Goal: Communication & Community: Participate in discussion

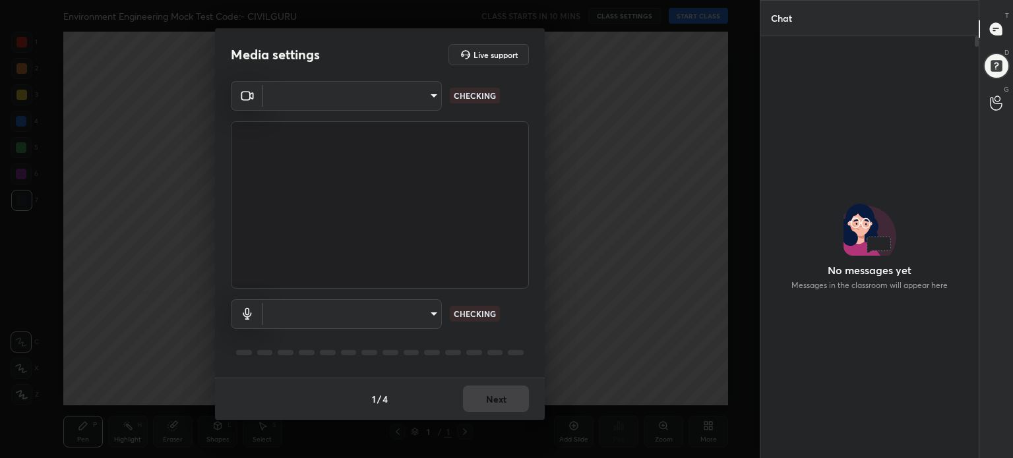
scroll to position [5, 4]
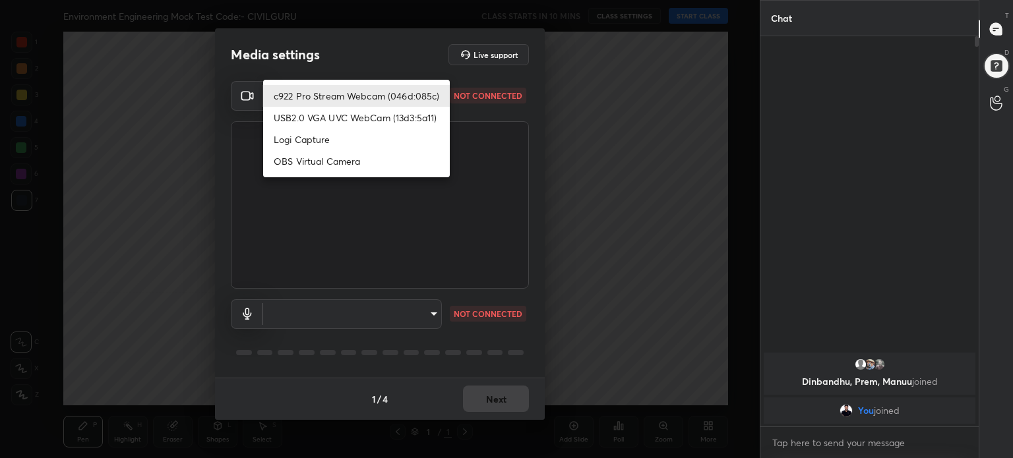
click at [433, 94] on body "1 2 3 4 5 6 7 C X Z C X Z E E Erase all H H Environment Engineering Mock Test C…" at bounding box center [506, 229] width 1013 height 458
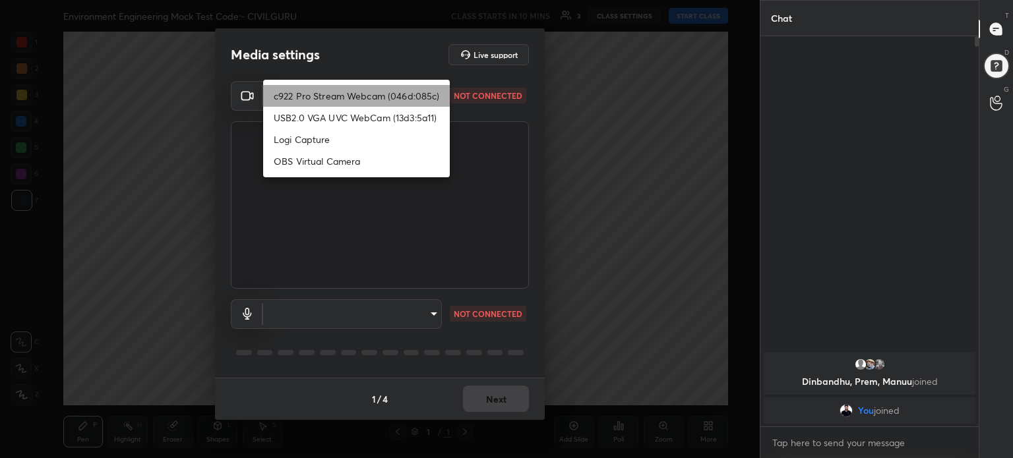
click at [433, 94] on li "c922 Pro Stream Webcam (046d:085c)" at bounding box center [356, 96] width 187 height 22
type input "f6ba0e0d7ebd96fd8ab11509e0a6fbcc9bb881765a465a4614d51ed0c7cebe97"
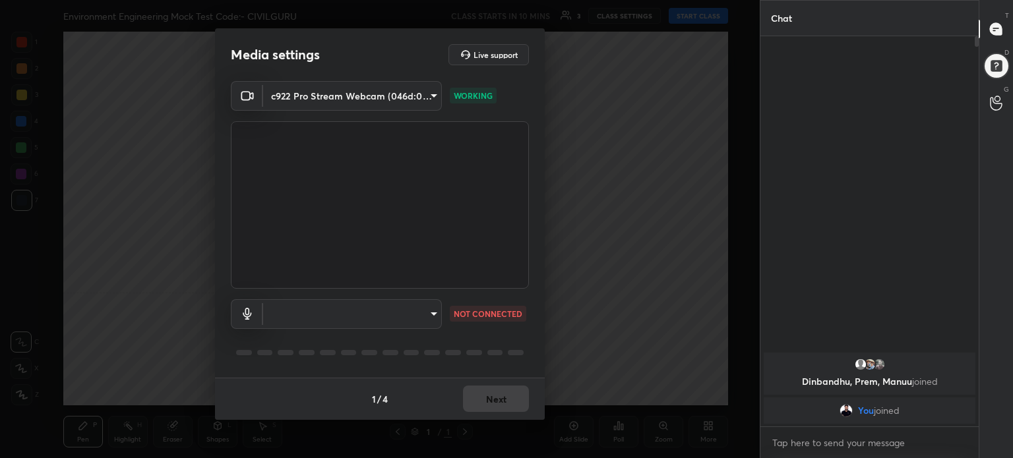
click at [430, 311] on body "1 2 3 4 5 6 7 C X Z C X Z E E Erase all H H Environment Engineering Mock Test C…" at bounding box center [506, 229] width 1013 height 458
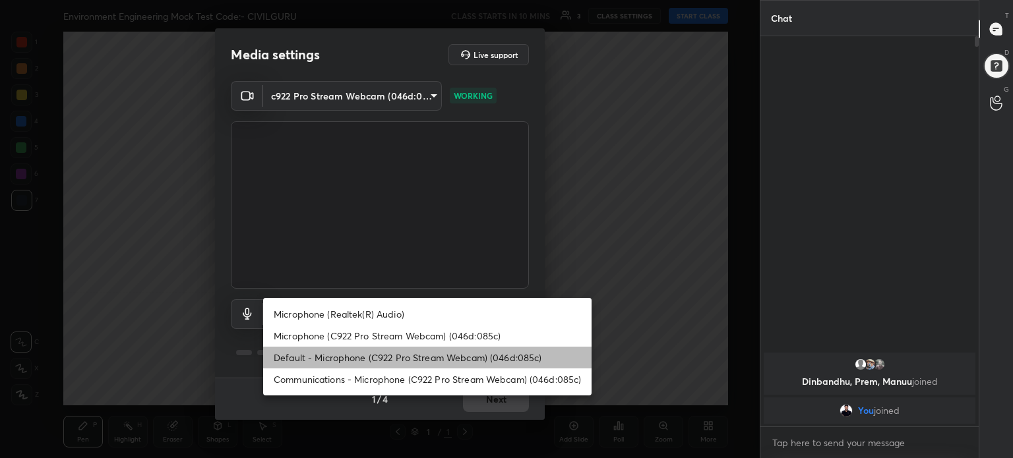
click at [435, 361] on li "Default - Microphone (C922 Pro Stream Webcam) (046d:085c)" at bounding box center [427, 358] width 328 height 22
type input "default"
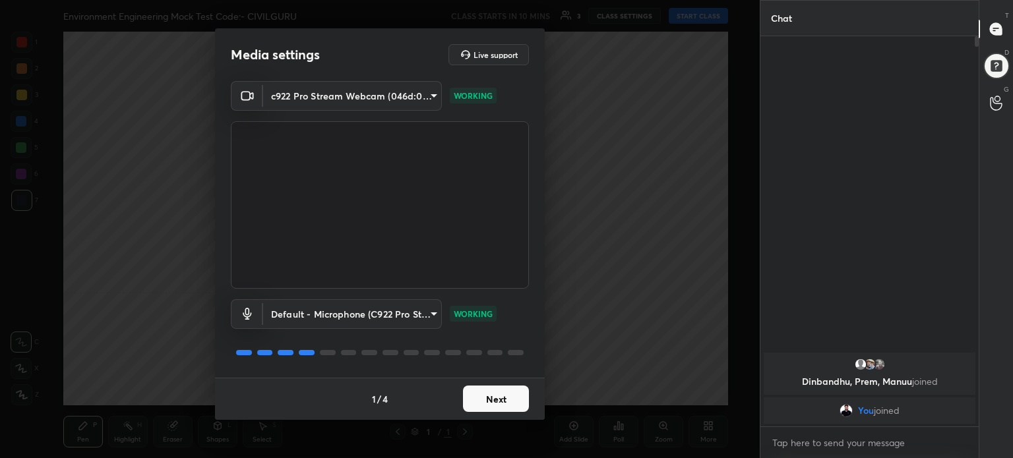
click at [495, 404] on button "Next" at bounding box center [496, 399] width 66 height 26
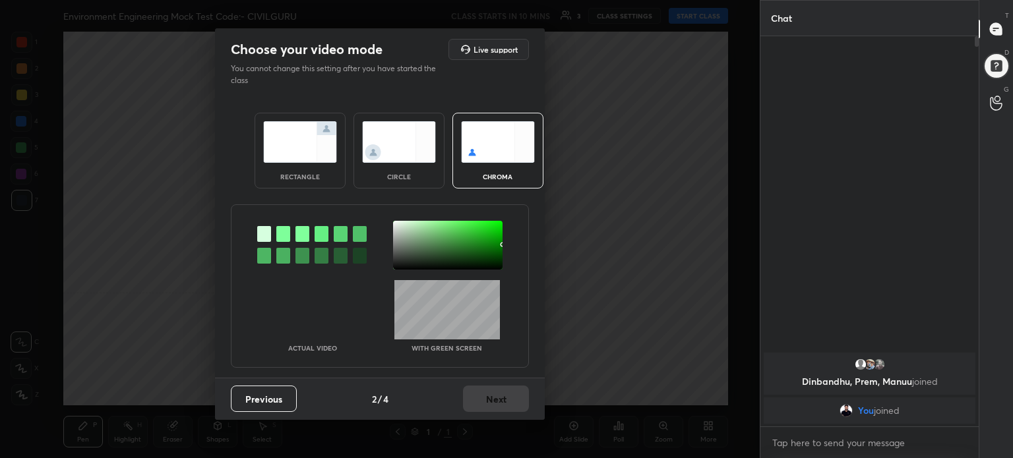
click at [320, 154] on img at bounding box center [300, 142] width 74 height 42
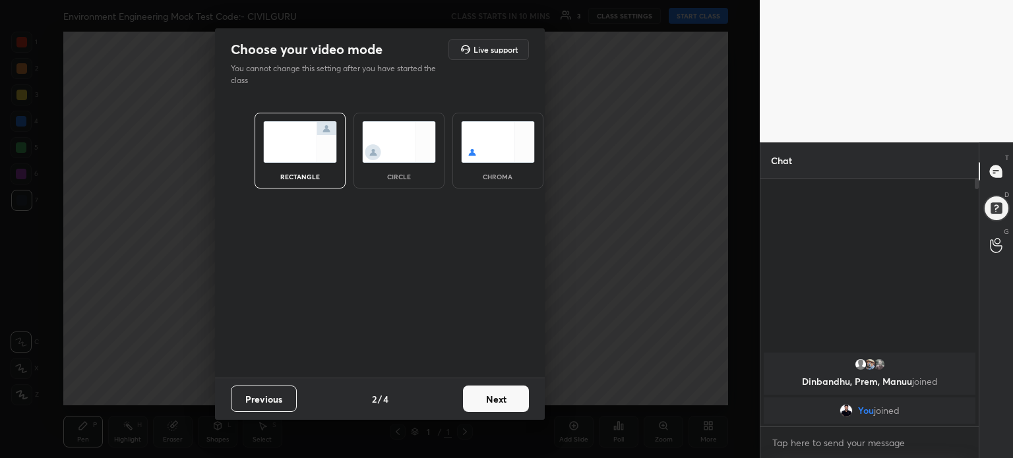
scroll to position [135, 214]
click at [512, 404] on button "Next" at bounding box center [496, 399] width 66 height 26
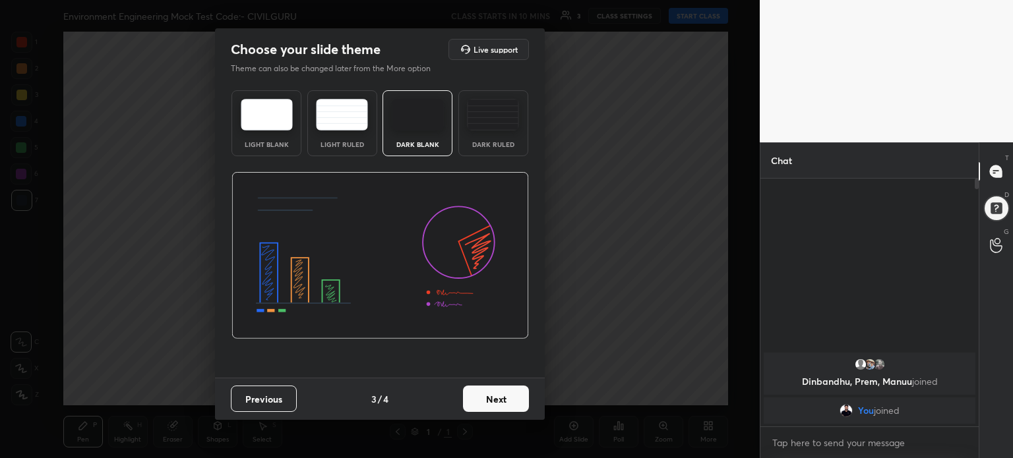
click at [269, 100] on img at bounding box center [267, 115] width 52 height 32
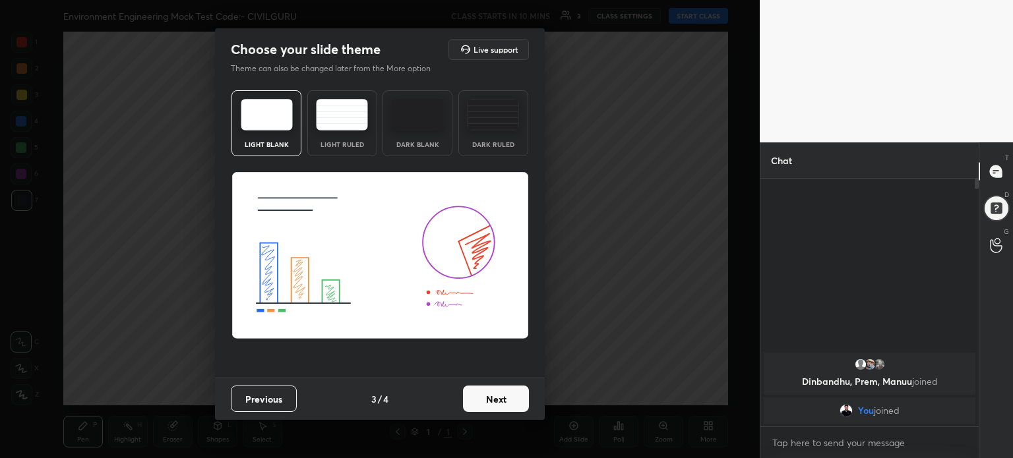
click at [503, 405] on button "Next" at bounding box center [496, 399] width 66 height 26
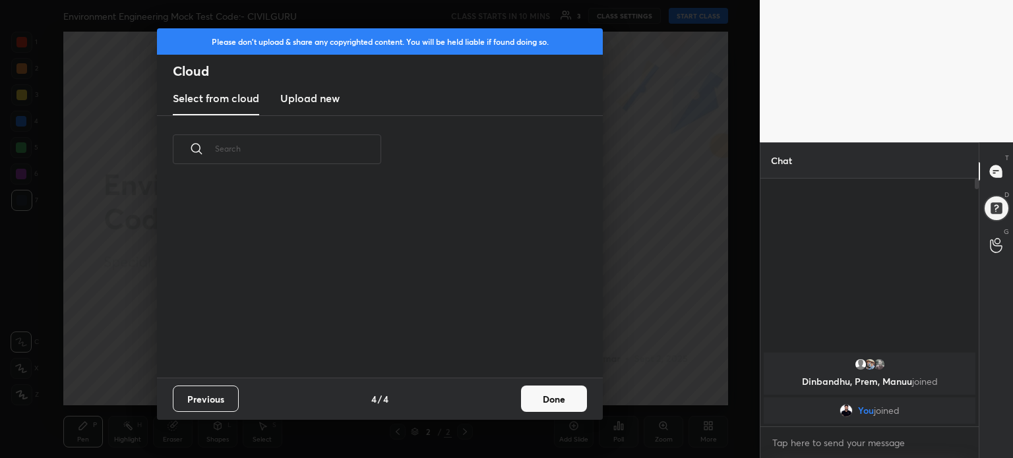
scroll to position [195, 423]
click at [556, 410] on button "Done" at bounding box center [554, 399] width 66 height 26
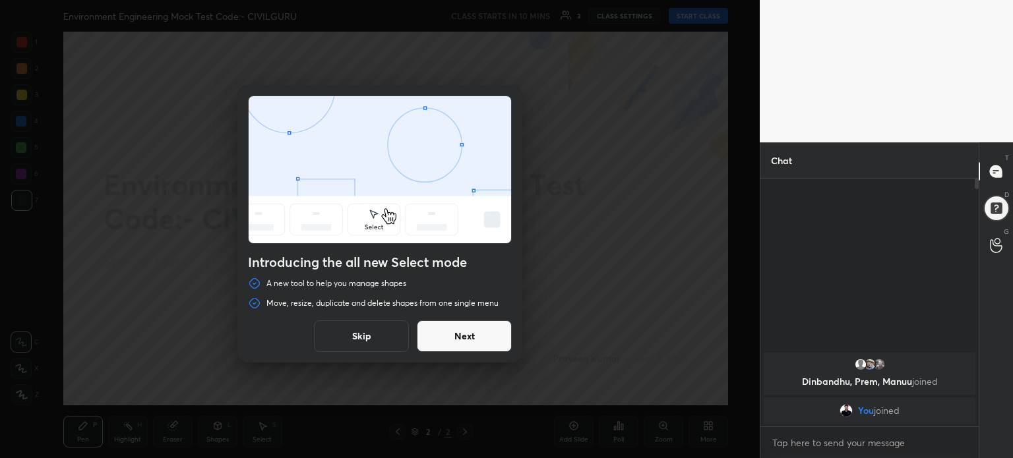
click at [373, 330] on button "Skip" at bounding box center [361, 337] width 95 height 32
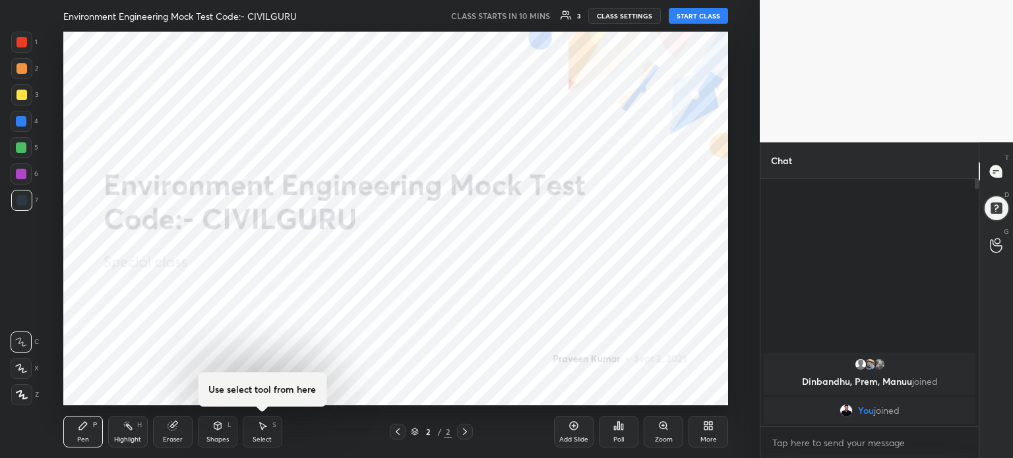
click at [704, 431] on div "More" at bounding box center [709, 432] width 40 height 32
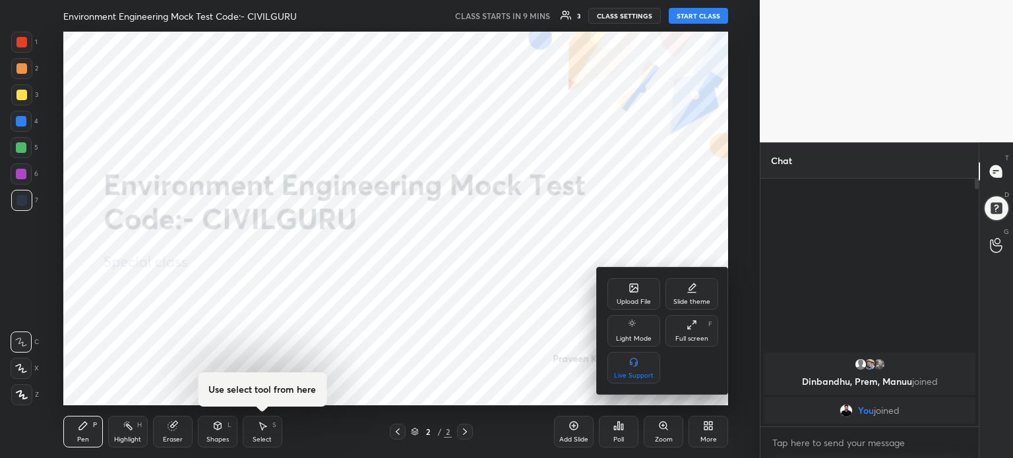
click at [644, 289] on div "Upload File" at bounding box center [633, 294] width 53 height 32
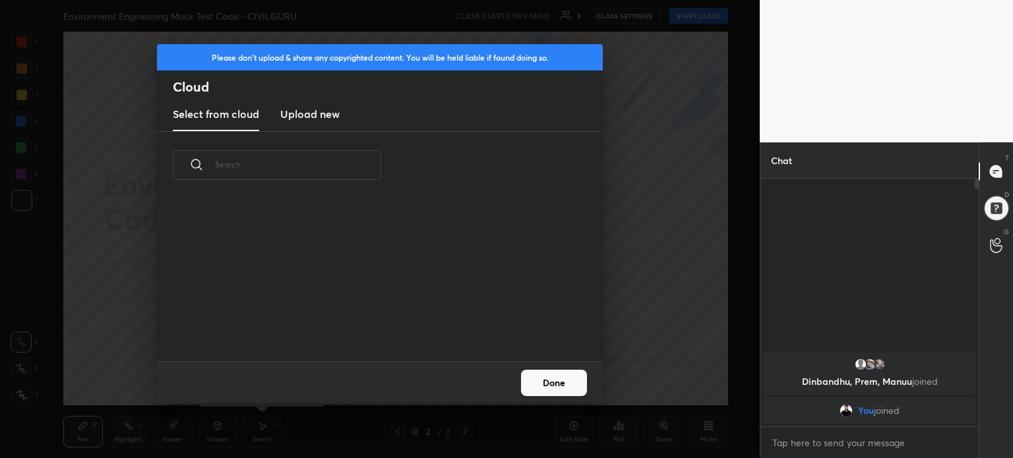
scroll to position [162, 423]
click at [328, 115] on h3 "Upload new" at bounding box center [309, 114] width 59 height 16
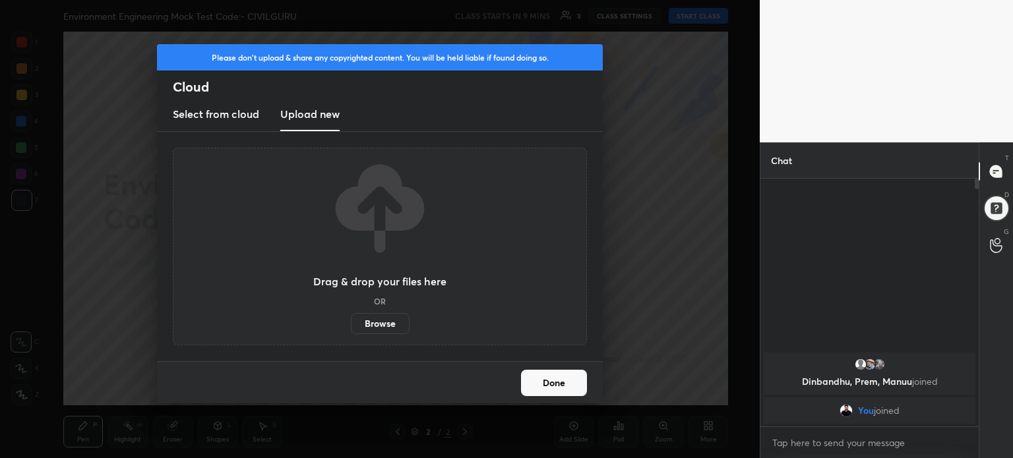
click at [390, 329] on label "Browse" at bounding box center [380, 323] width 59 height 21
click at [351, 329] on input "Browse" at bounding box center [351, 323] width 0 height 21
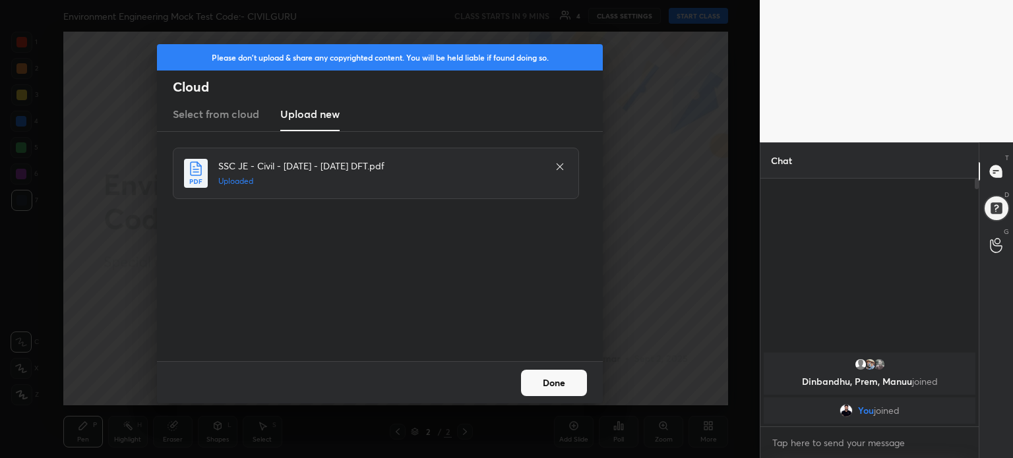
click at [555, 386] on button "Done" at bounding box center [554, 383] width 66 height 26
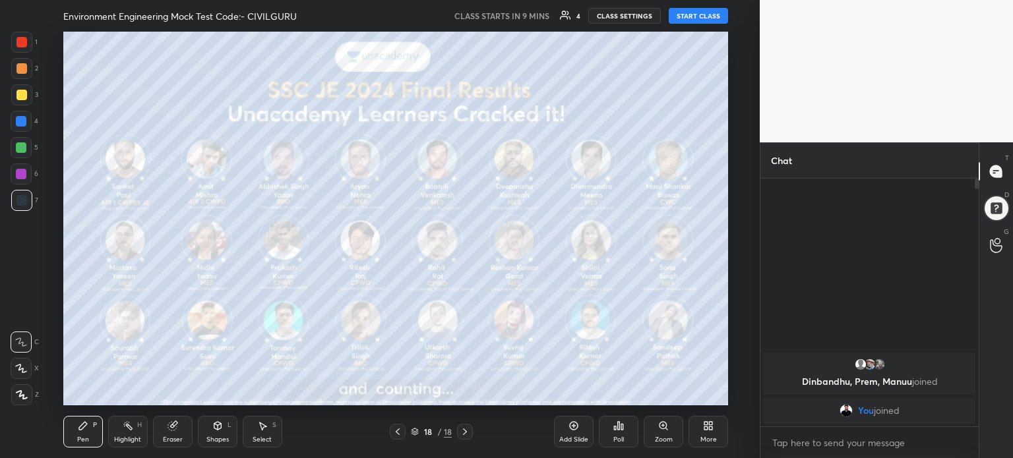
click at [714, 432] on div "More" at bounding box center [709, 432] width 40 height 32
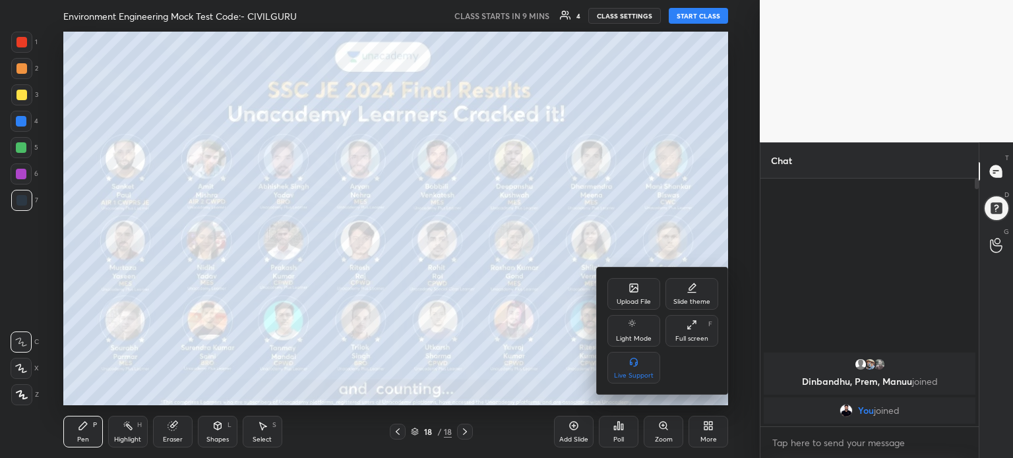
click at [630, 299] on div "Upload File" at bounding box center [634, 302] width 34 height 7
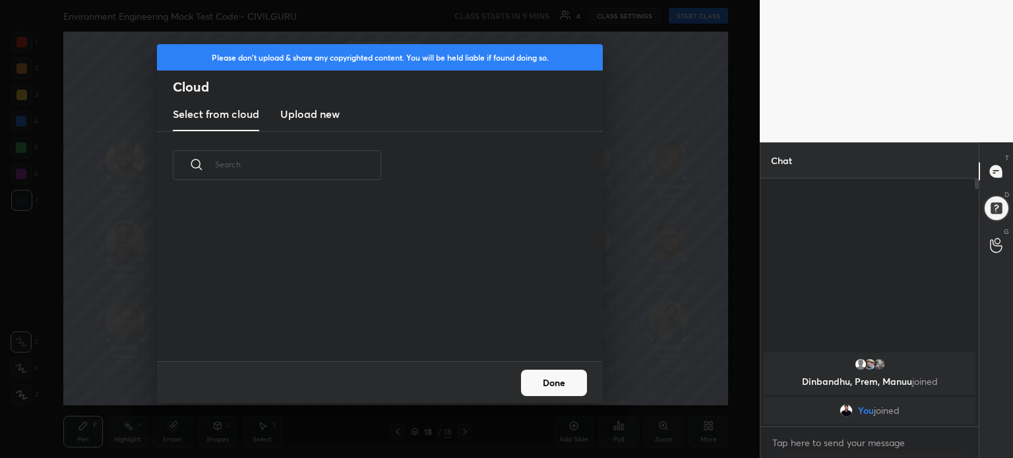
click at [309, 109] on h3 "Upload new" at bounding box center [309, 114] width 59 height 16
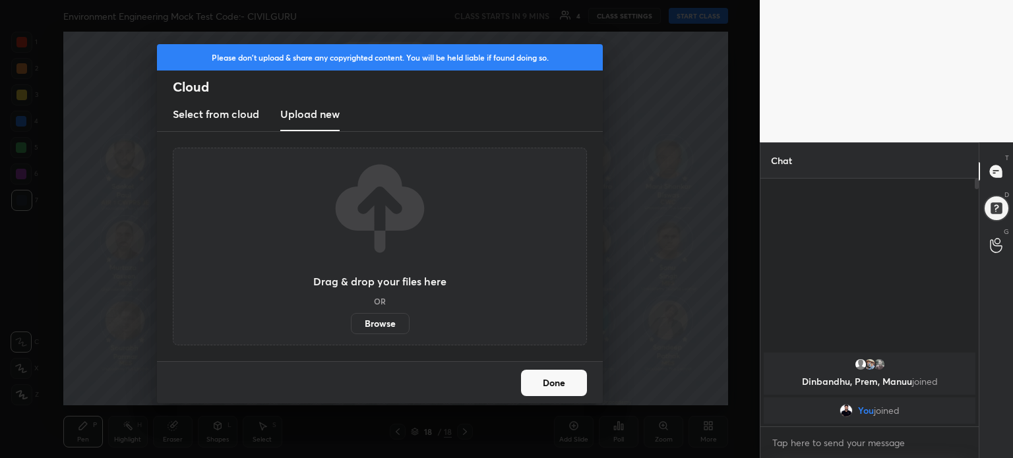
click at [390, 321] on label "Browse" at bounding box center [380, 323] width 59 height 21
click at [351, 321] on input "Browse" at bounding box center [351, 323] width 0 height 21
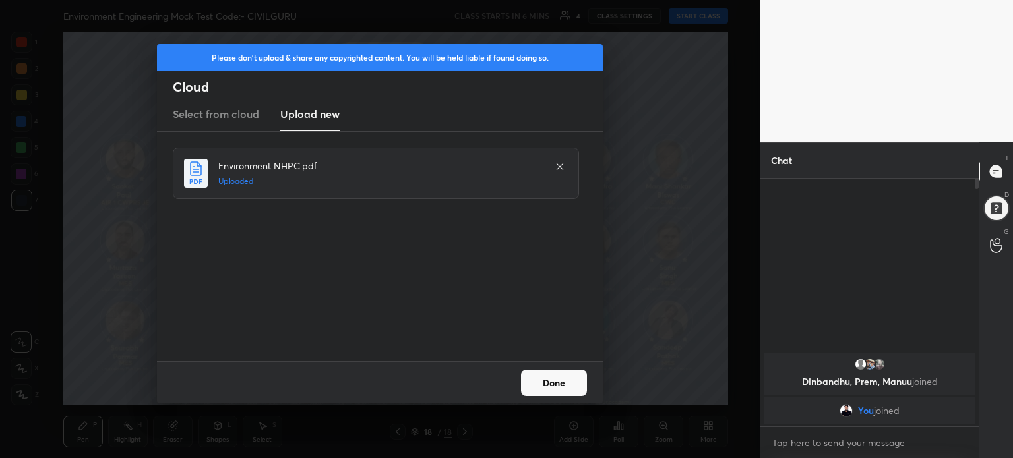
click at [558, 379] on button "Done" at bounding box center [554, 383] width 66 height 26
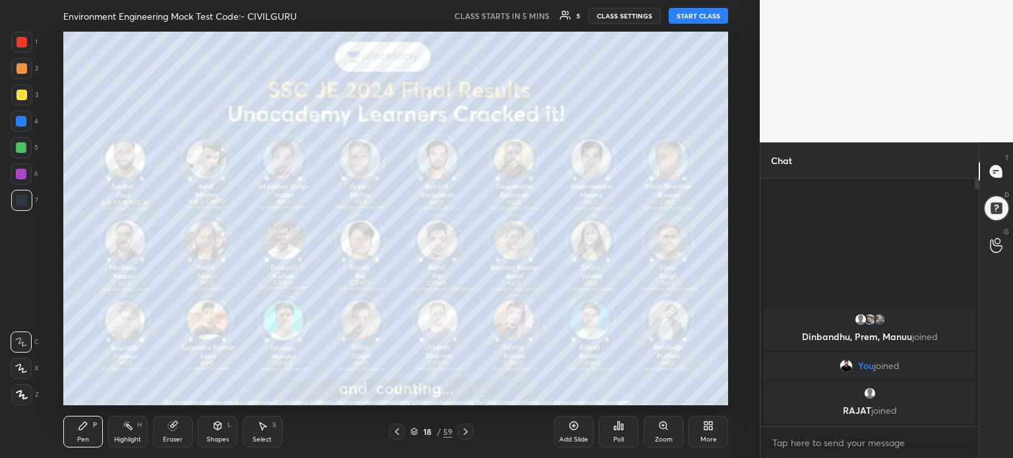
click at [720, 432] on div "More" at bounding box center [709, 432] width 40 height 32
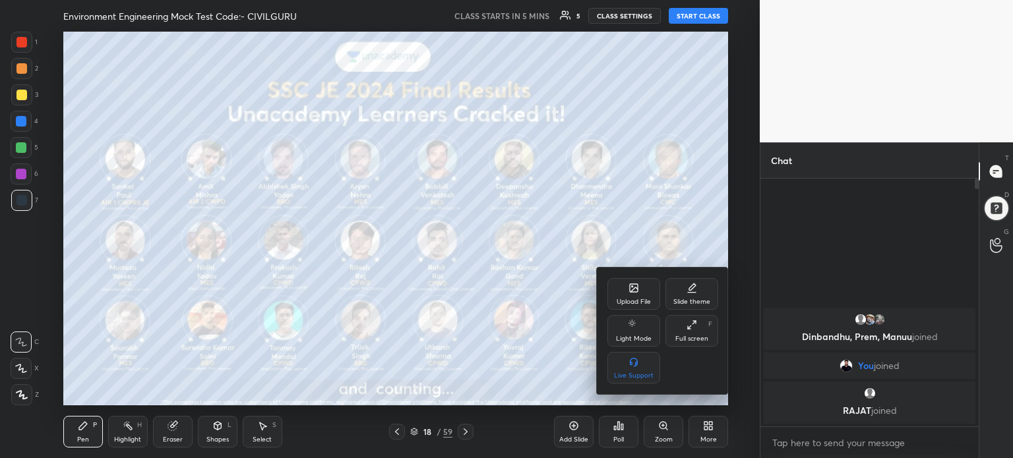
click at [634, 291] on icon at bounding box center [634, 288] width 8 height 8
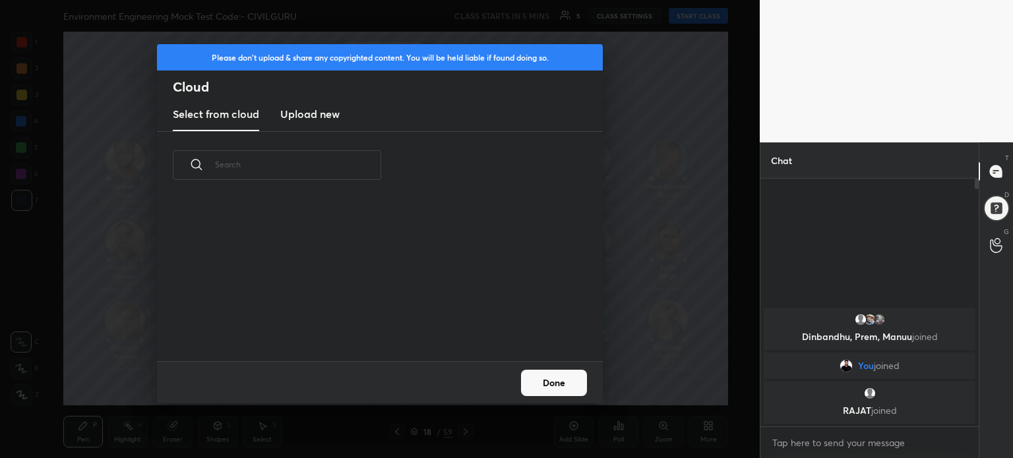
click at [328, 115] on h3 "Upload new" at bounding box center [309, 114] width 59 height 16
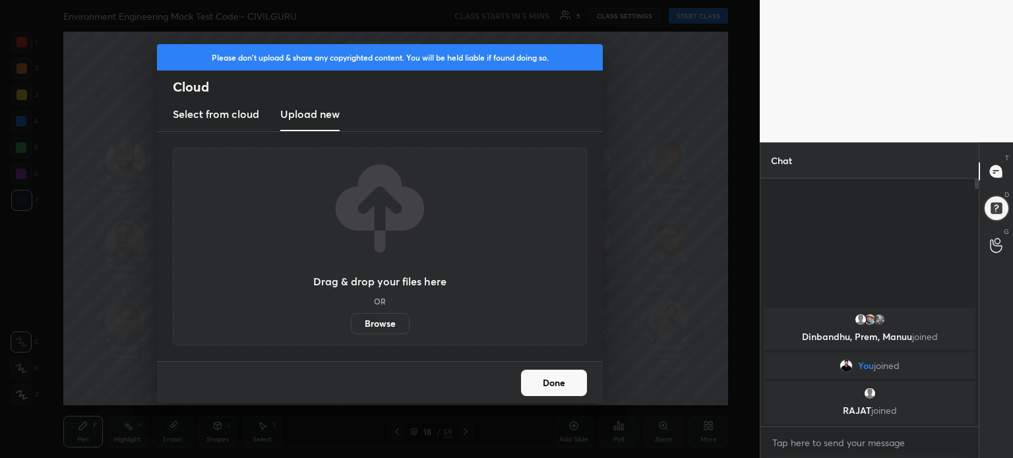
click at [383, 324] on label "Browse" at bounding box center [380, 323] width 59 height 21
click at [351, 324] on input "Browse" at bounding box center [351, 323] width 0 height 21
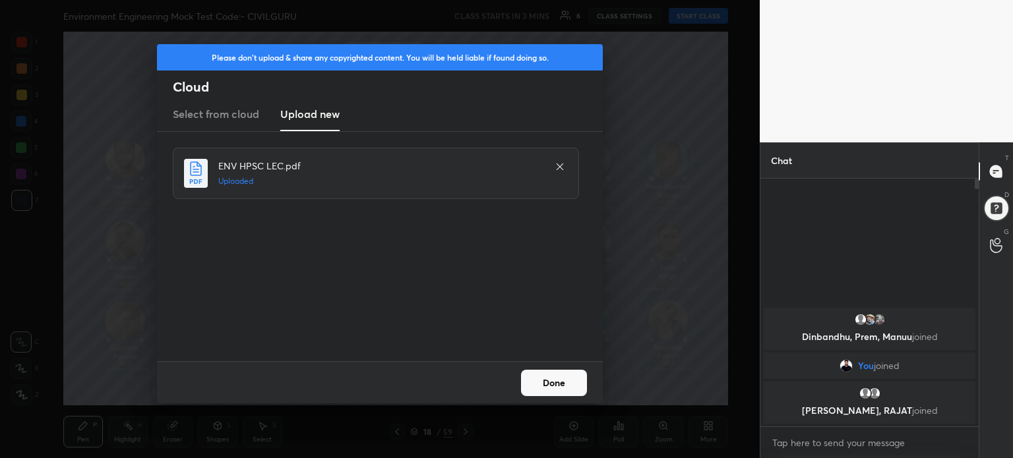
click at [556, 387] on button "Done" at bounding box center [554, 383] width 66 height 26
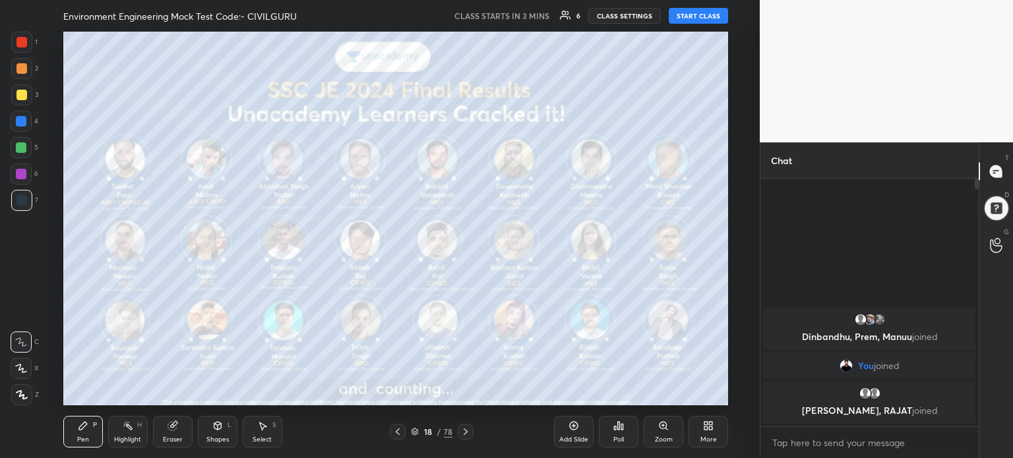
click at [707, 443] on div "More" at bounding box center [708, 440] width 16 height 7
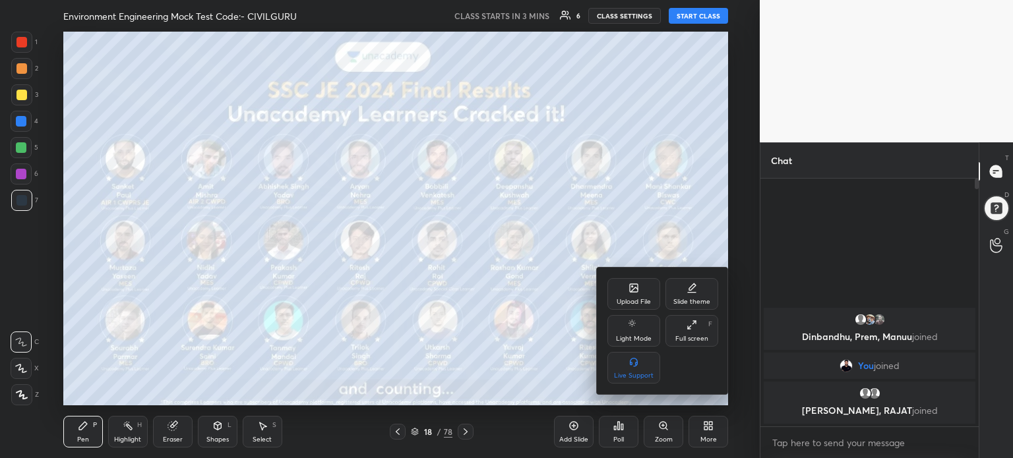
click at [642, 302] on div "Upload File" at bounding box center [634, 302] width 34 height 7
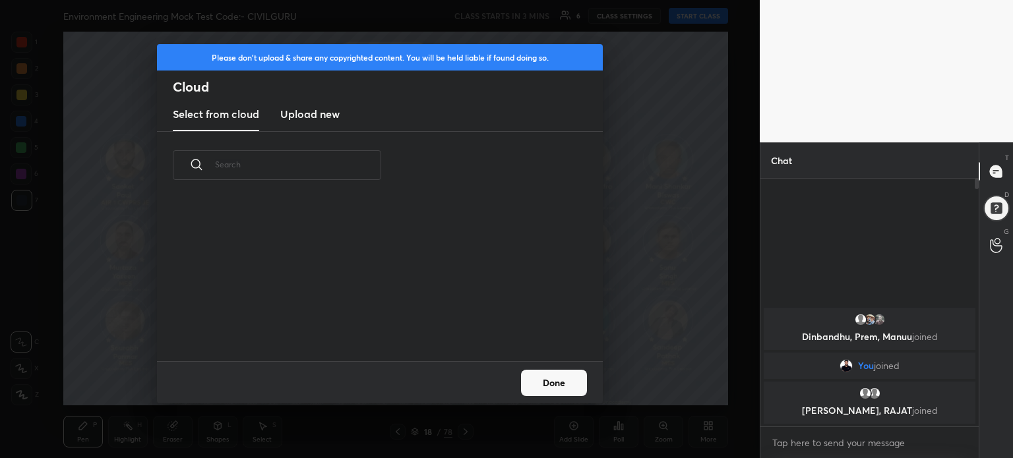
scroll to position [3, 7]
click at [321, 118] on h3 "Upload new" at bounding box center [309, 114] width 59 height 16
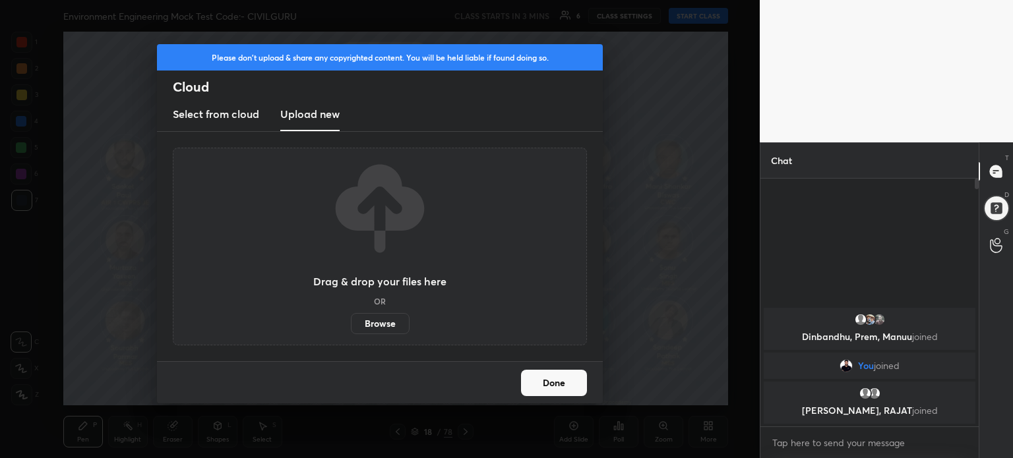
click at [380, 321] on label "Browse" at bounding box center [380, 323] width 59 height 21
click at [351, 321] on input "Browse" at bounding box center [351, 323] width 0 height 21
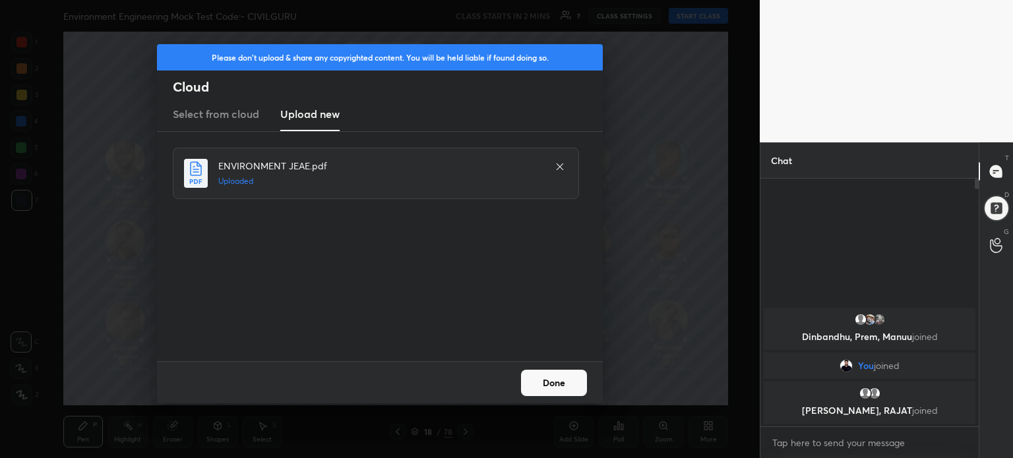
click at [566, 377] on button "Done" at bounding box center [554, 383] width 66 height 26
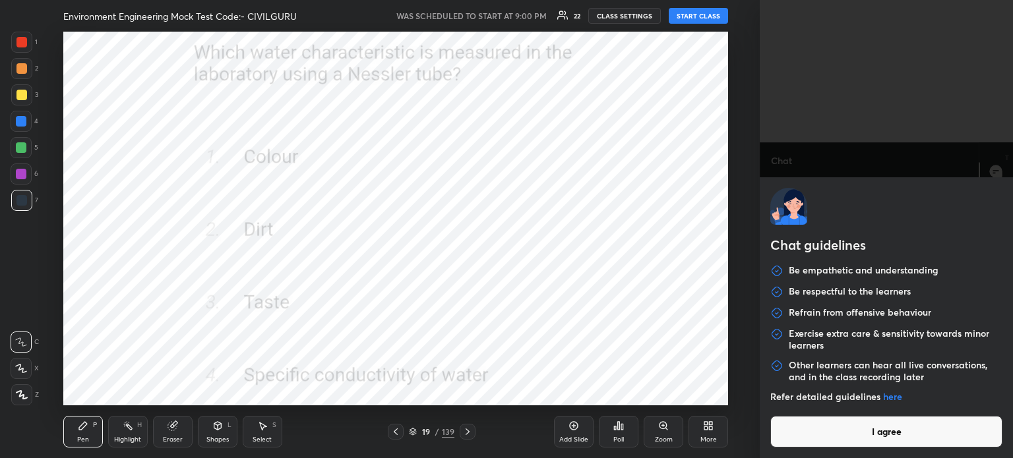
click at [849, 443] on body "1 2 3 4 5 6 7 C X Z C X Z E E Erase all H H Environment Engineering Mock Test C…" at bounding box center [506, 229] width 1013 height 458
click at [849, 443] on button "I agree" at bounding box center [886, 432] width 232 height 32
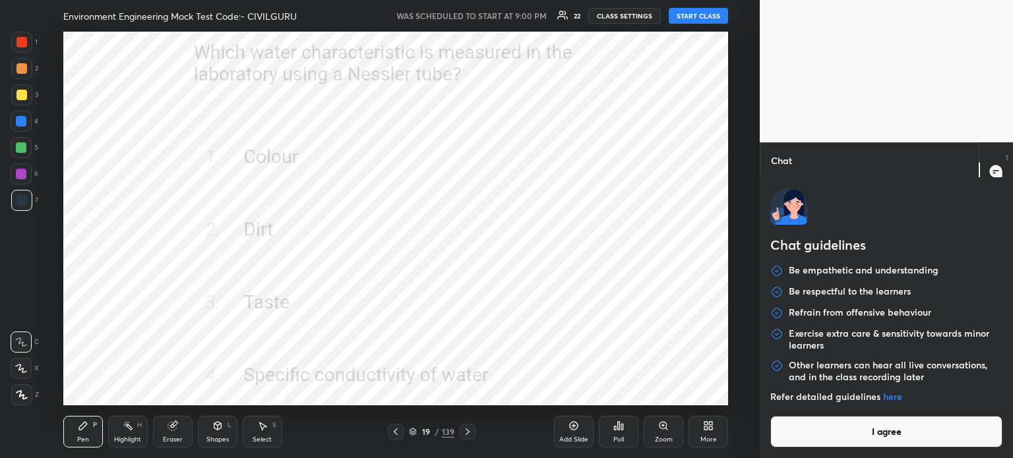
type textarea "x"
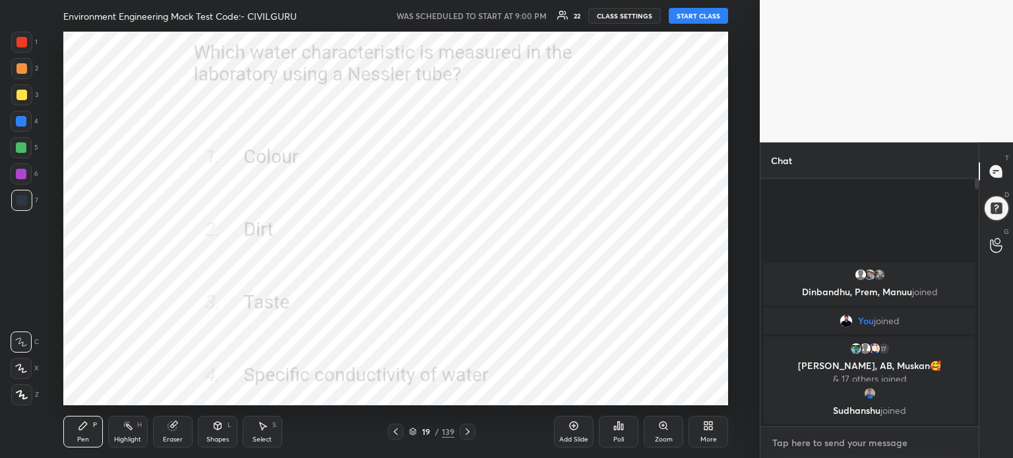
type textarea "T"
type textarea "x"
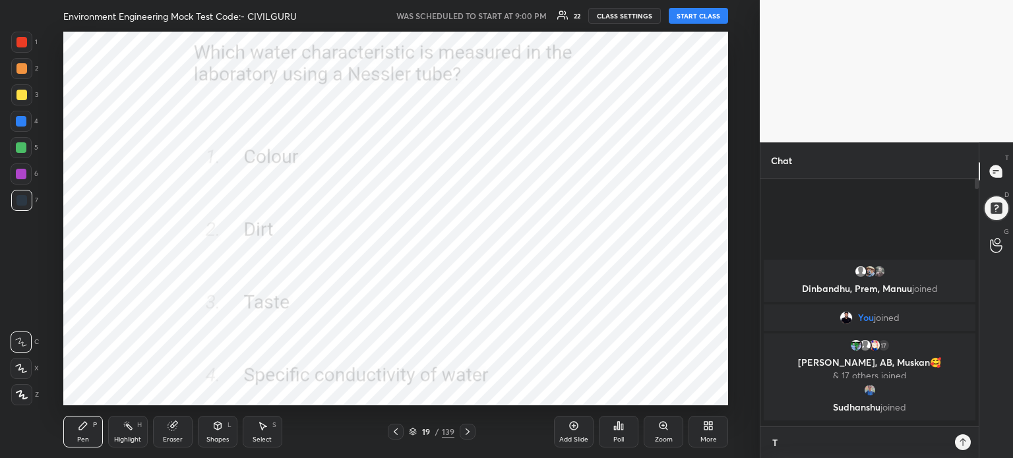
scroll to position [135, 214]
type textarea "TE"
type textarea "x"
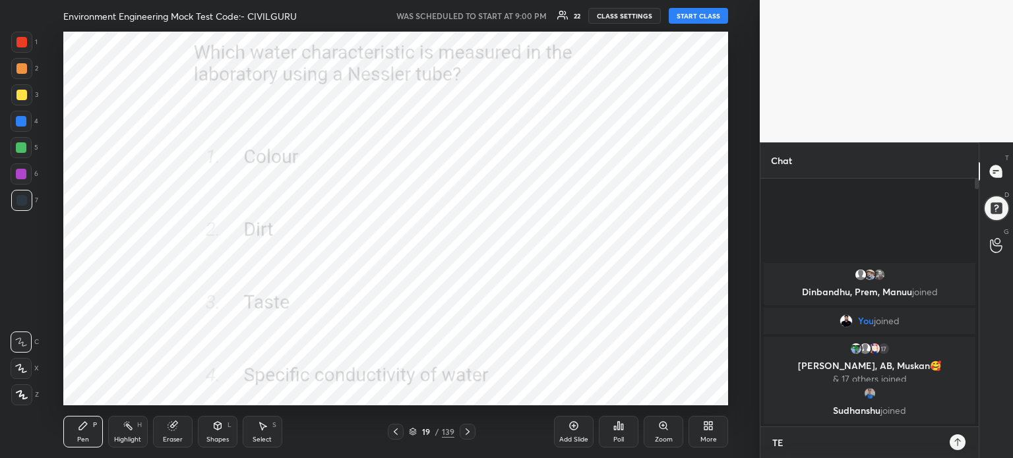
type textarea "TEL"
type textarea "x"
type textarea "TELE"
type textarea "x"
type textarea "TELEG"
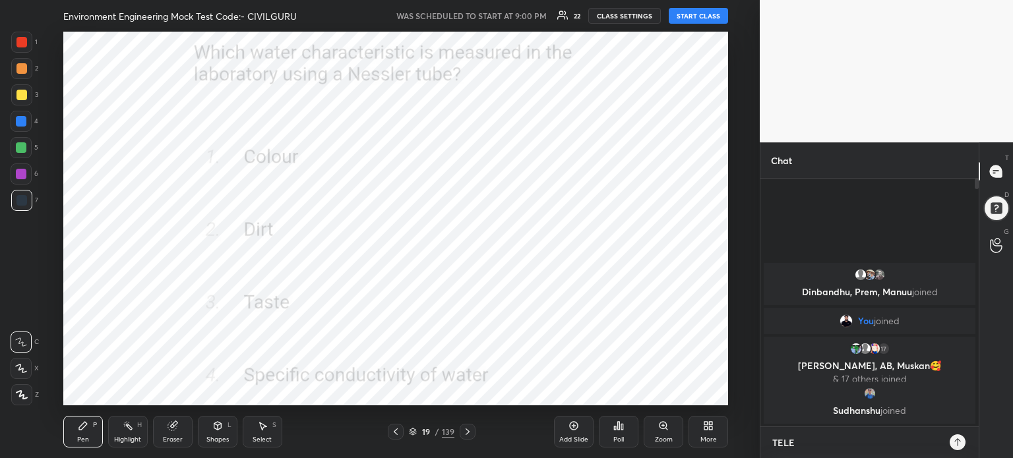
type textarea "x"
type textarea "TELEGR"
type textarea "x"
type textarea "TELEGRA"
type textarea "x"
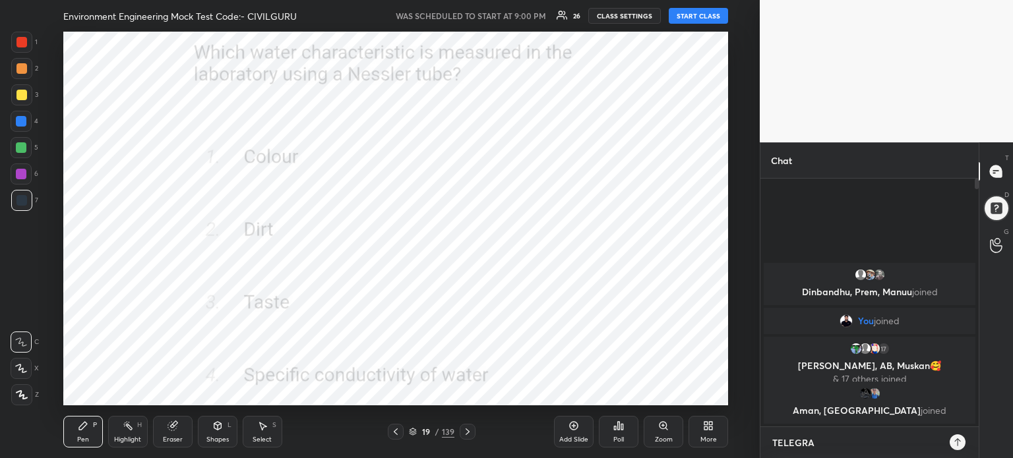
type textarea "TELEGRAM"
type textarea "x"
type textarea "TELEGRAM"
type textarea "x"
type textarea "TELEGRAM J"
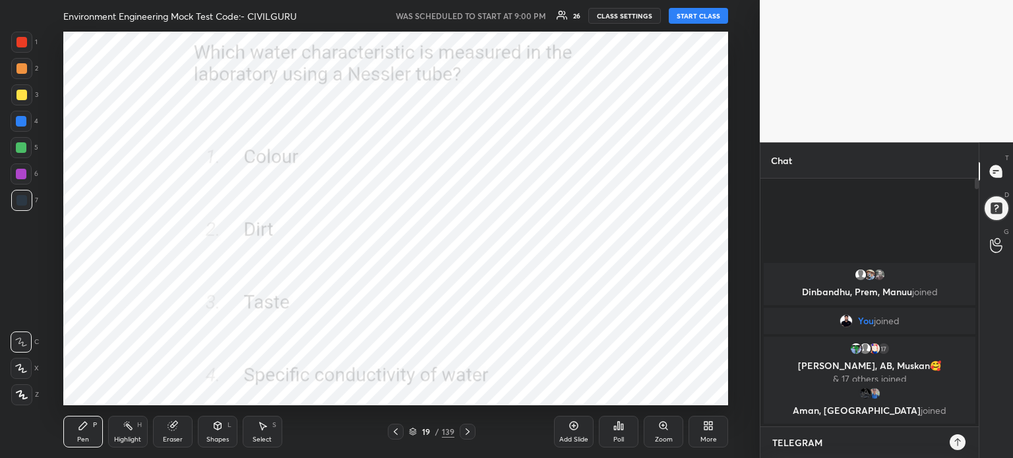
type textarea "x"
type textarea "TELEGRAM JO"
type textarea "x"
type textarea "TELEGRAM JOI"
type textarea "x"
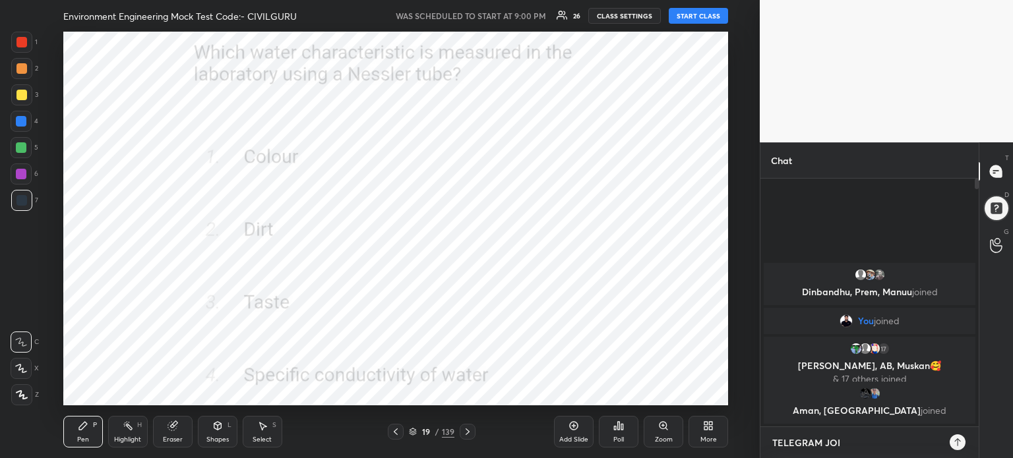
type textarea "TELEGRAM JOIN"
type textarea "x"
type textarea "TELEGRAM JOIN"
type textarea "x"
paste textarea "[URL][DOMAIN_NAME]"
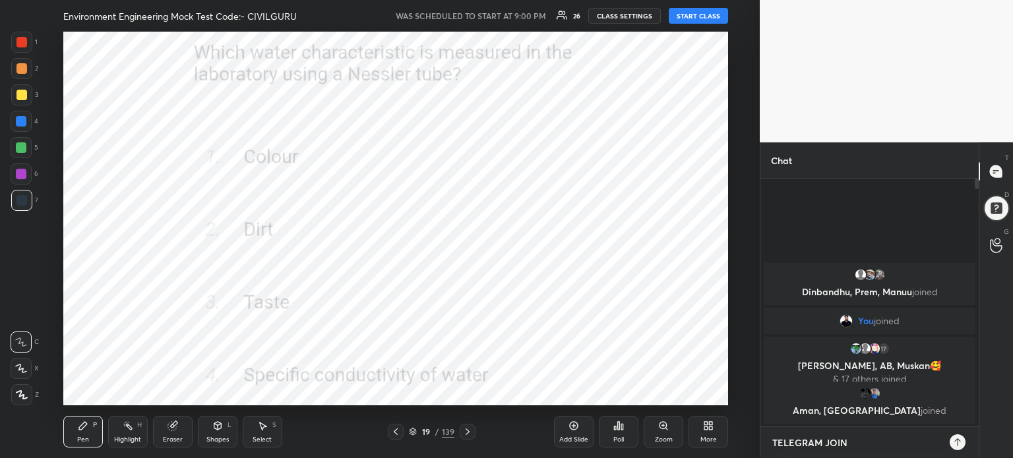
type textarea "TELEGRAM JOIN [URL][DOMAIN_NAME]"
type textarea "x"
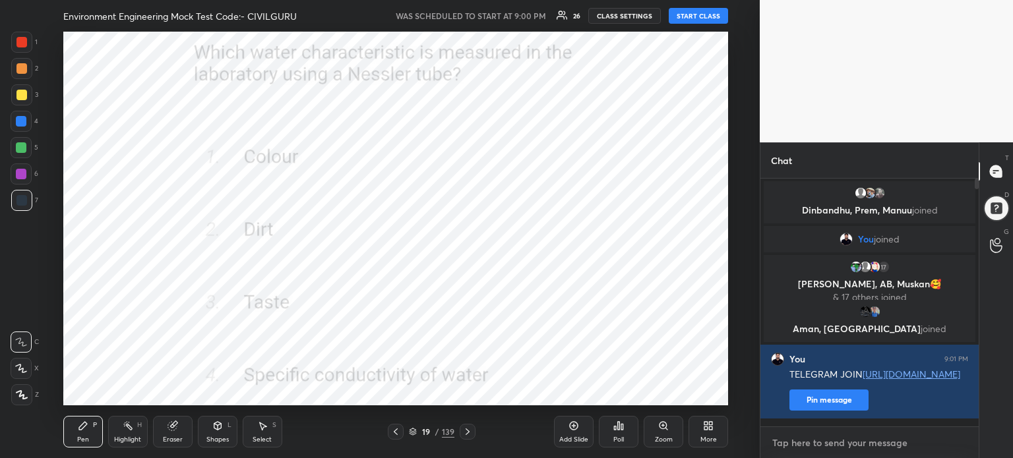
scroll to position [244, 214]
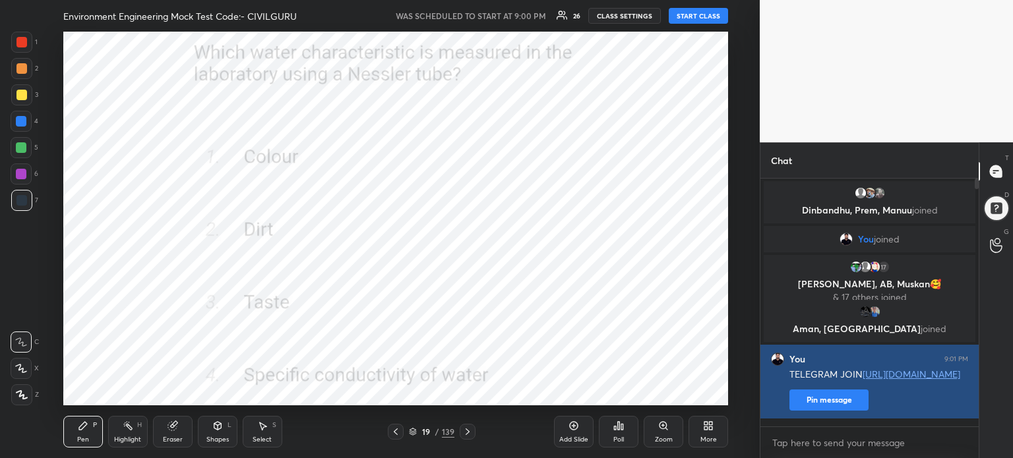
click at [845, 411] on button "Pin message" at bounding box center [828, 400] width 79 height 21
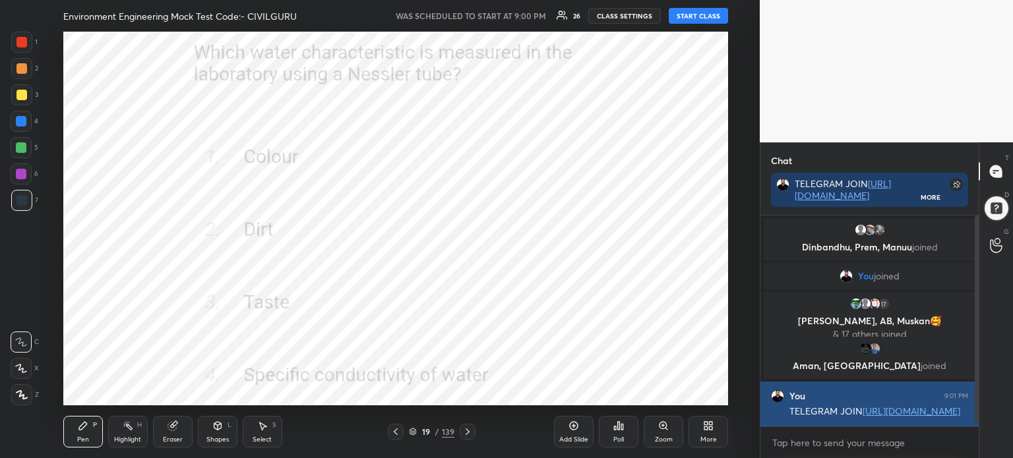
scroll to position [98, 214]
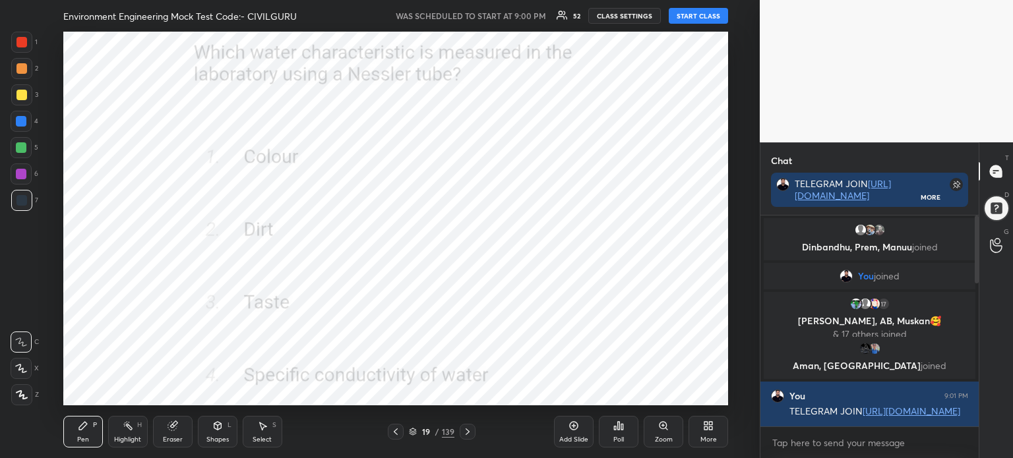
click at [416, 435] on icon at bounding box center [413, 432] width 8 height 8
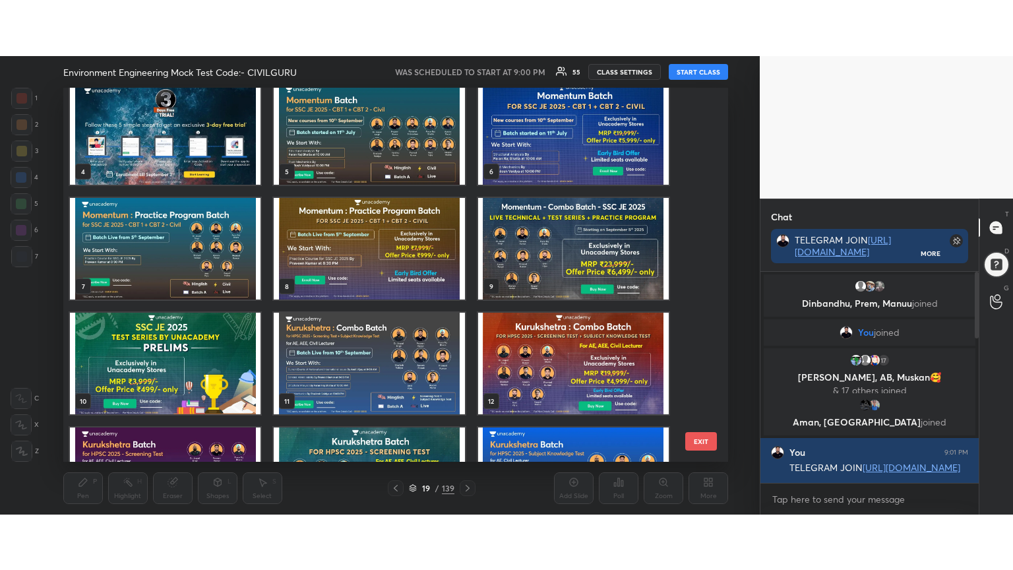
scroll to position [0, 0]
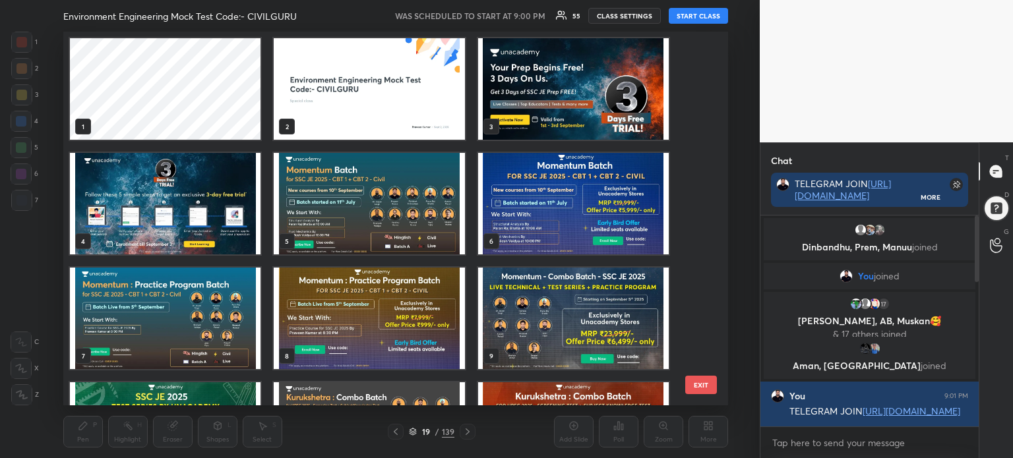
click at [374, 97] on img "grid" at bounding box center [369, 89] width 191 height 102
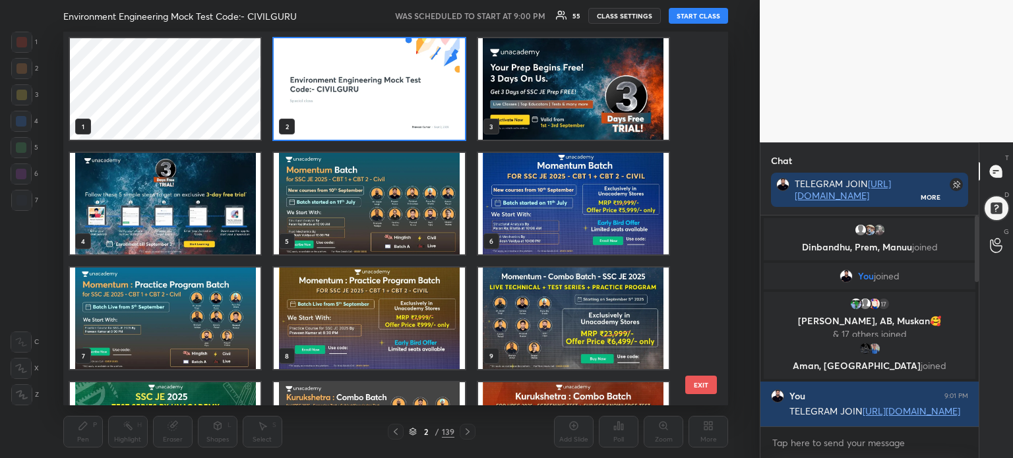
click at [378, 95] on img "grid" at bounding box center [369, 89] width 191 height 102
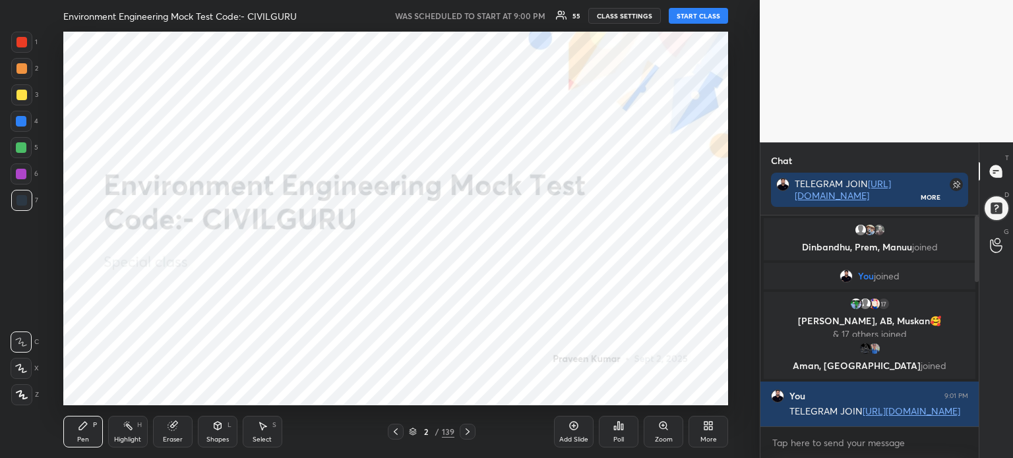
click at [380, 97] on img "grid" at bounding box center [369, 89] width 191 height 102
click at [705, 441] on div "More" at bounding box center [708, 440] width 16 height 7
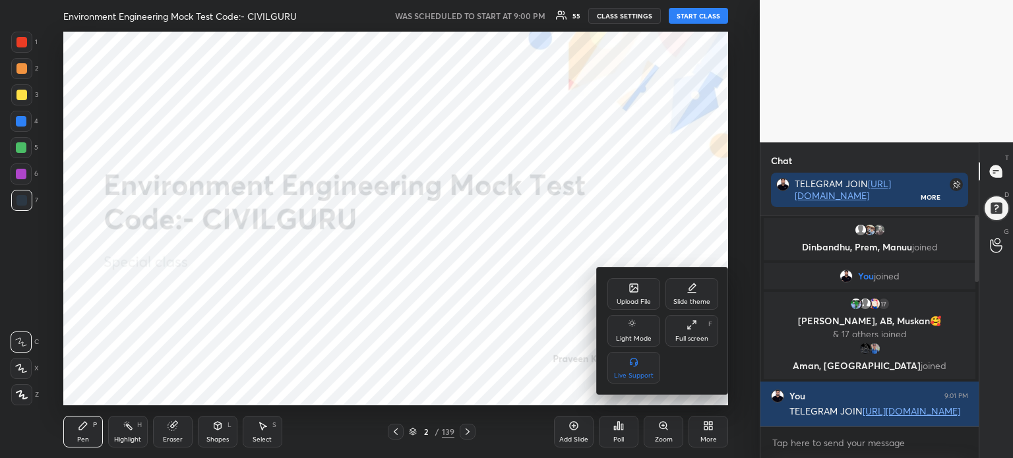
click at [701, 332] on div "Full screen F" at bounding box center [691, 331] width 53 height 32
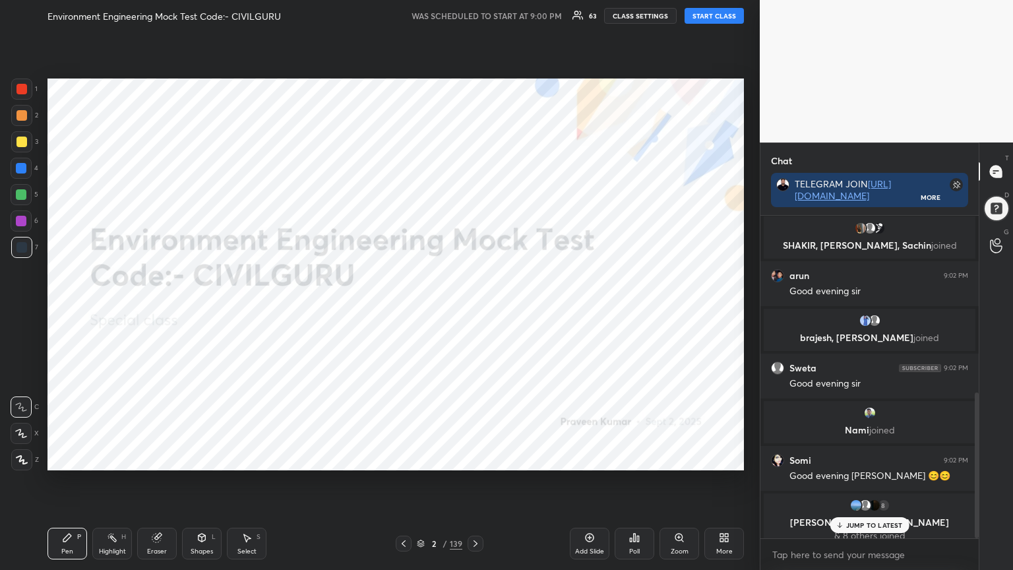
scroll to position [390, 0]
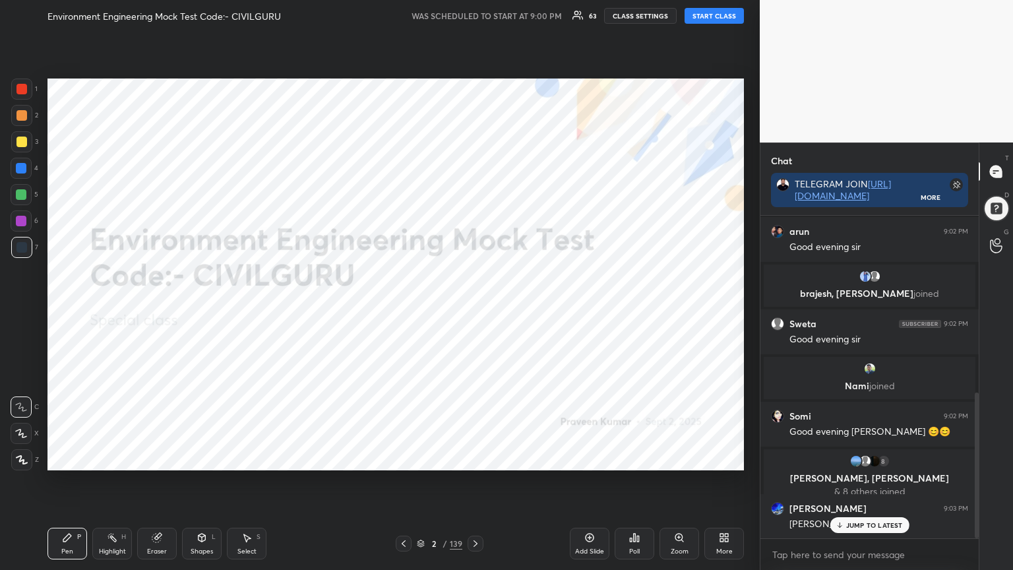
click at [727, 16] on button "START CLASS" at bounding box center [714, 16] width 59 height 16
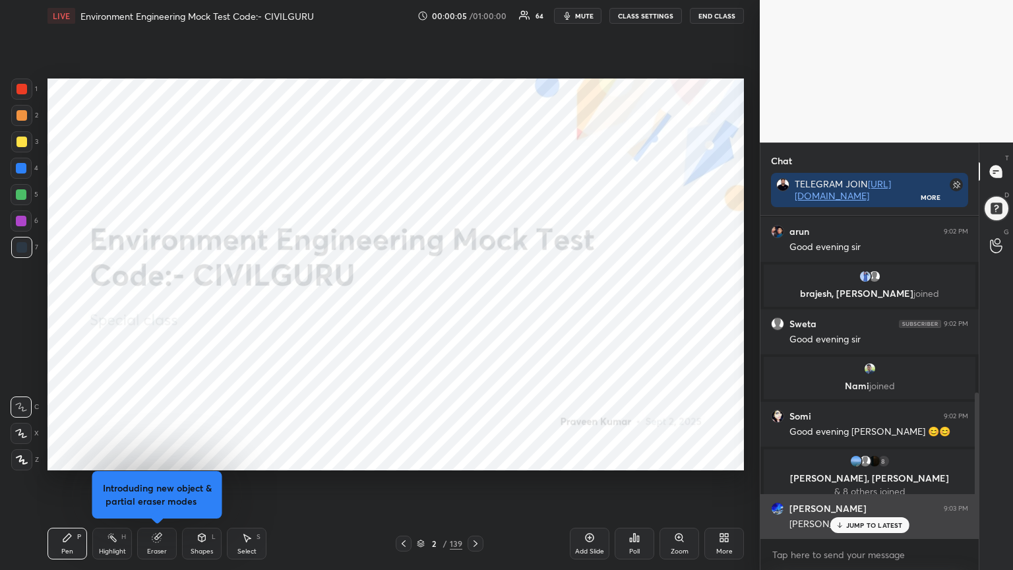
click at [878, 458] on p "JUMP TO LATEST" at bounding box center [874, 525] width 57 height 8
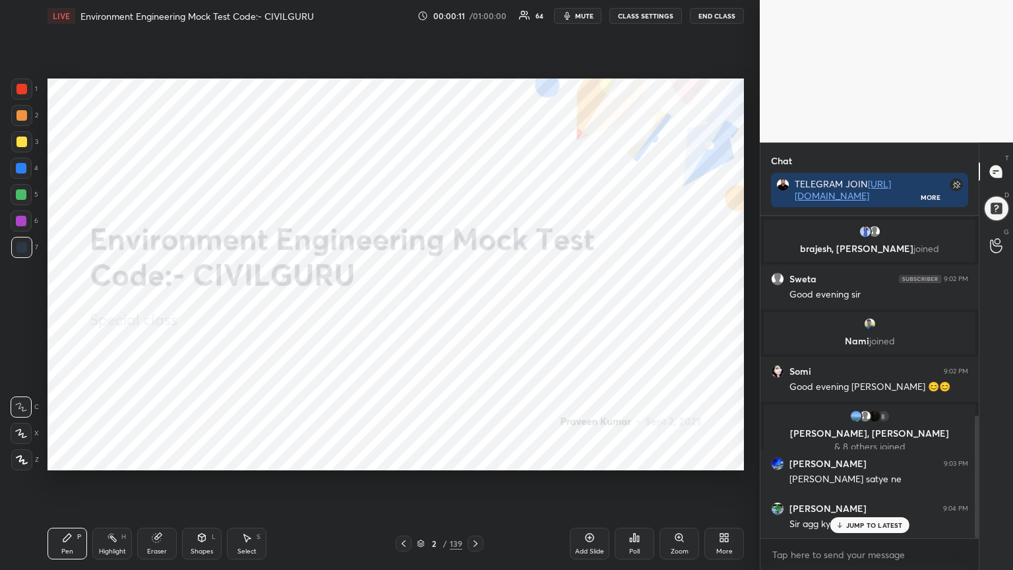
scroll to position [525, 0]
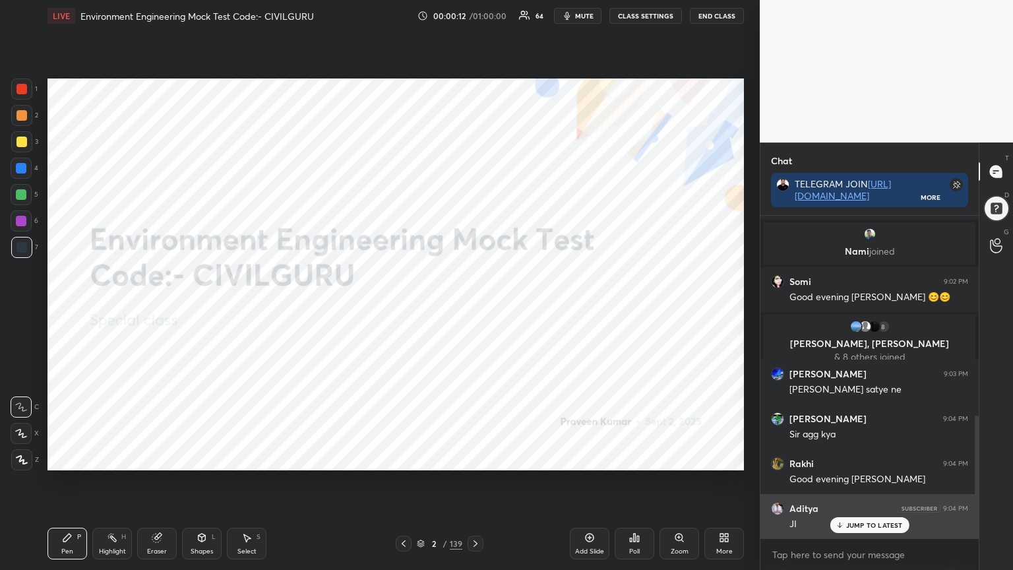
click at [856, 458] on p "JUMP TO LATEST" at bounding box center [874, 525] width 57 height 8
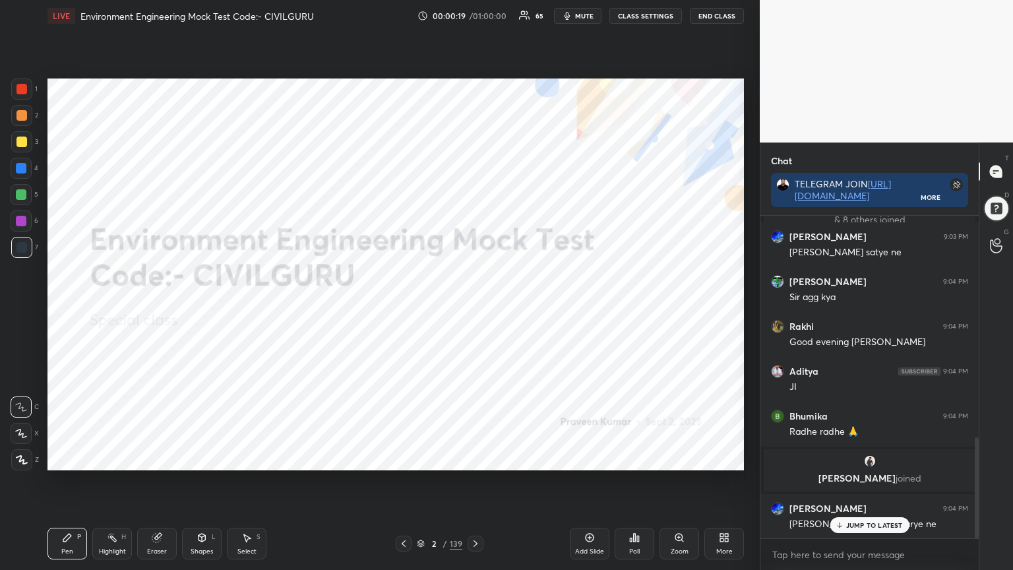
scroll to position [707, 0]
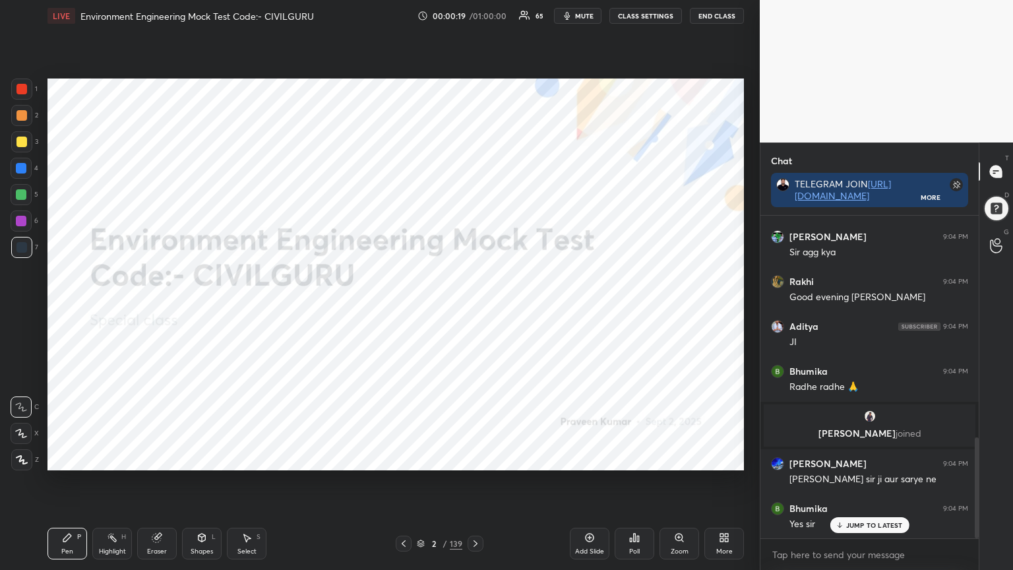
click at [871, 458] on div "Bhumika 9:04 PM Yes sir" at bounding box center [869, 516] width 218 height 45
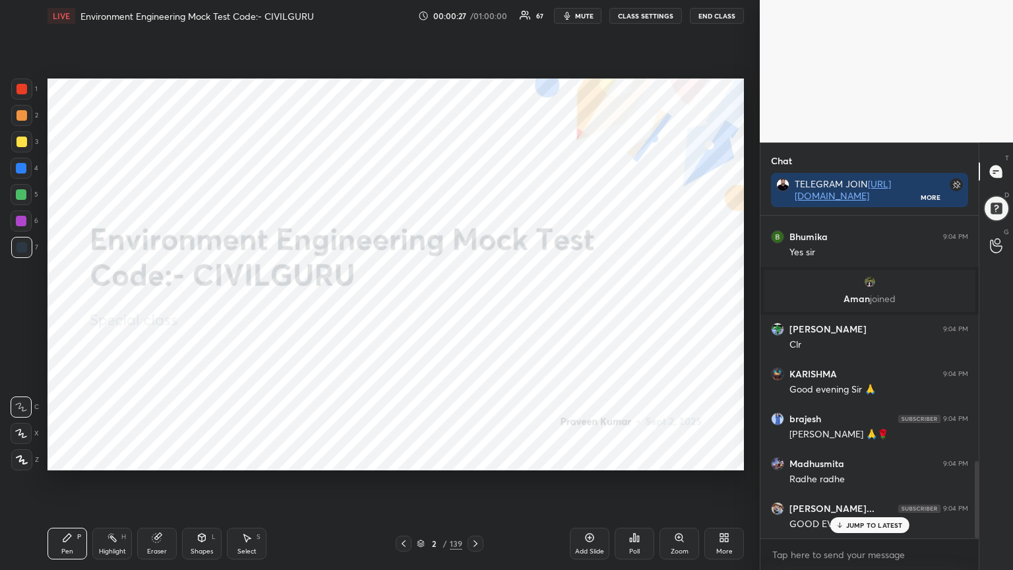
scroll to position [1026, 0]
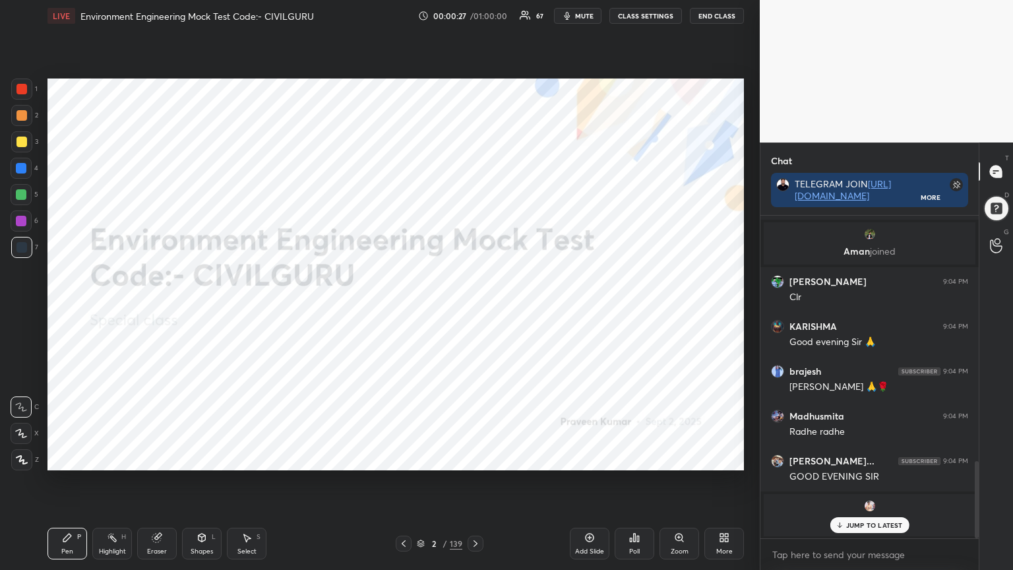
click at [866, 458] on p "JUMP TO LATEST" at bounding box center [874, 525] width 57 height 8
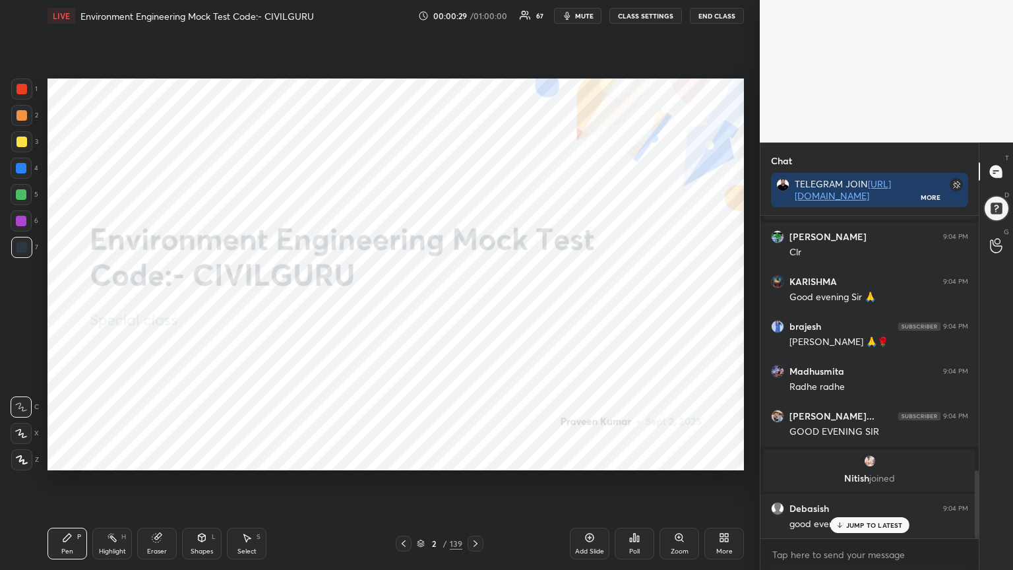
scroll to position [1208, 0]
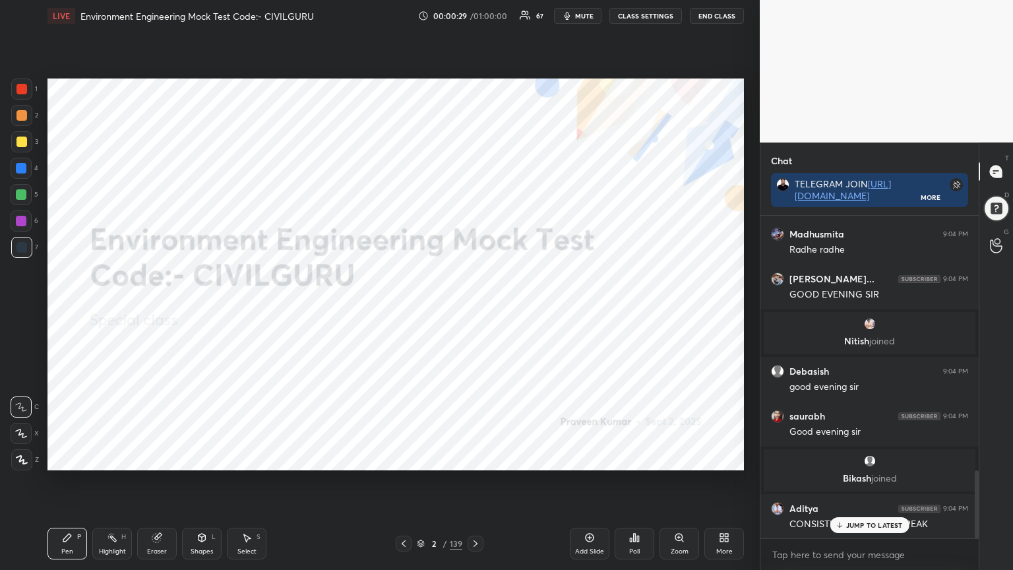
click at [475, 458] on icon at bounding box center [475, 543] width 11 height 11
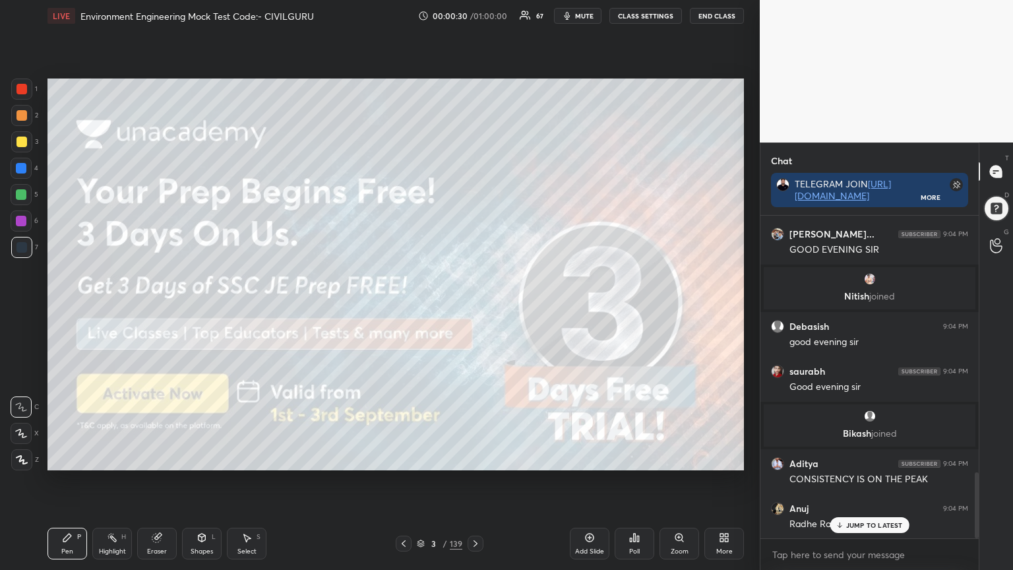
scroll to position [1298, 0]
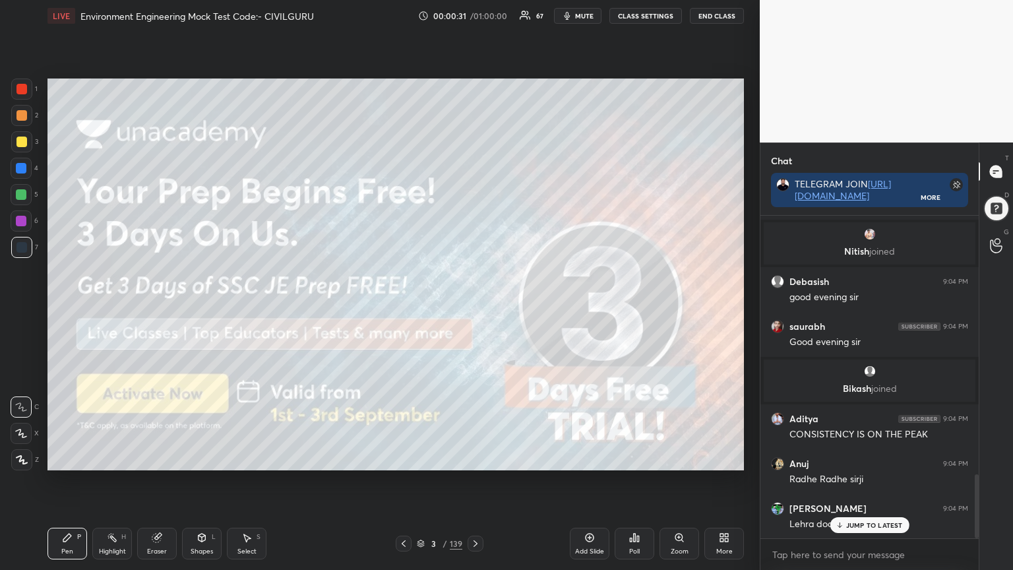
click at [22, 90] on div at bounding box center [21, 89] width 11 height 11
click at [17, 458] on icon at bounding box center [22, 459] width 12 height 9
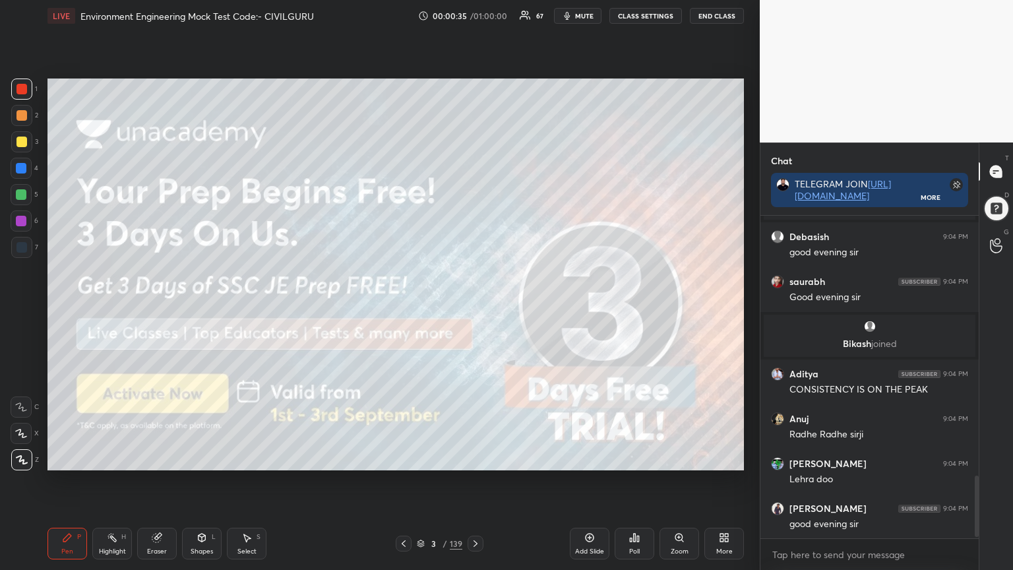
scroll to position [1390, 0]
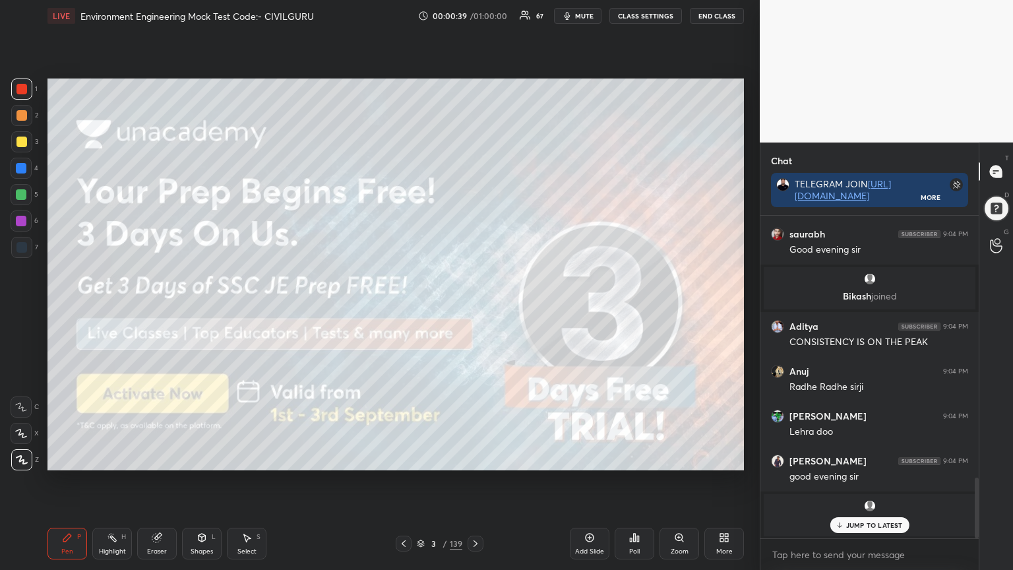
click at [475, 458] on icon at bounding box center [475, 543] width 11 height 11
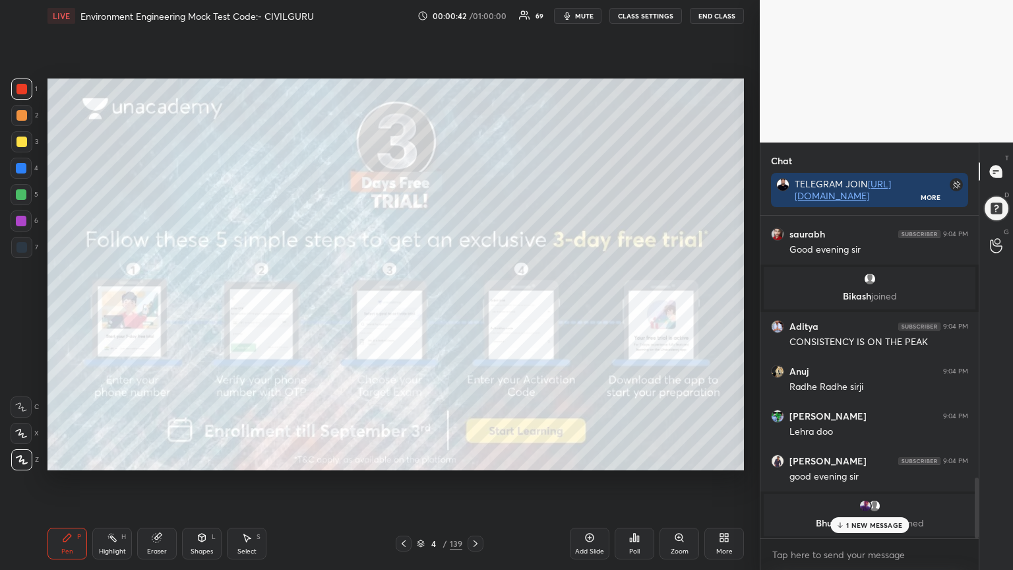
click at [479, 458] on div at bounding box center [476, 544] width 16 height 16
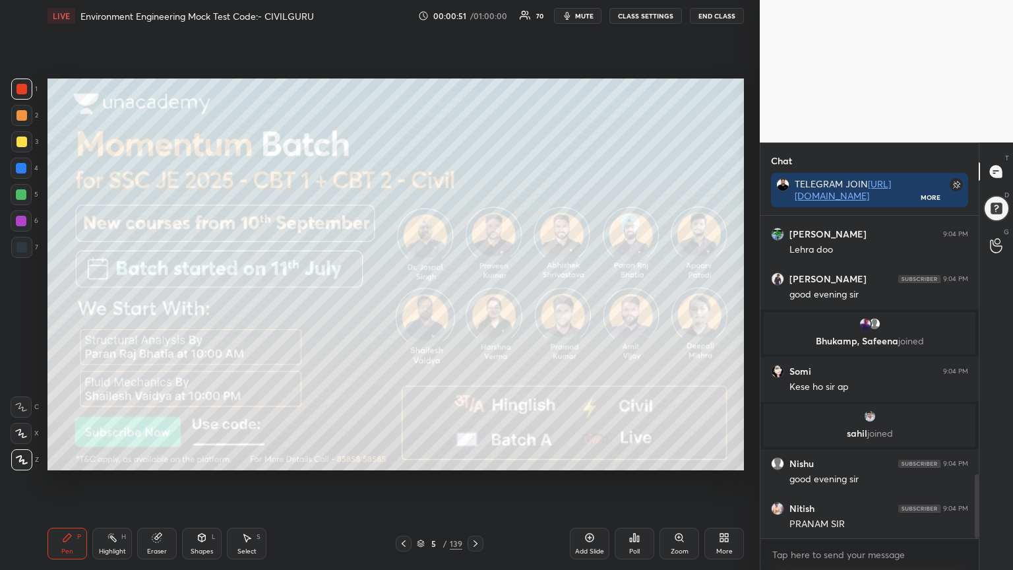
scroll to position [1351, 0]
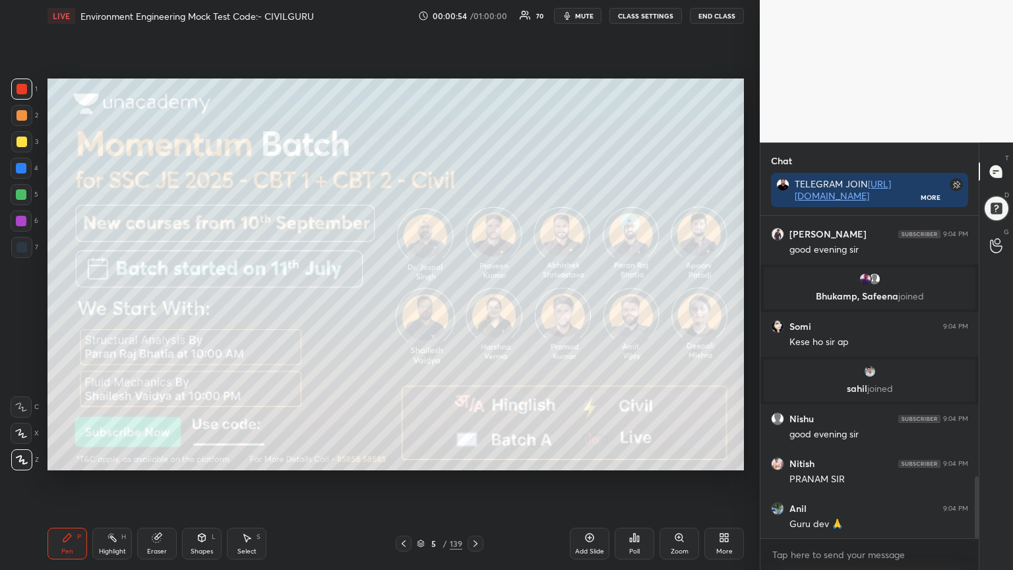
click at [474, 458] on icon at bounding box center [475, 543] width 11 height 11
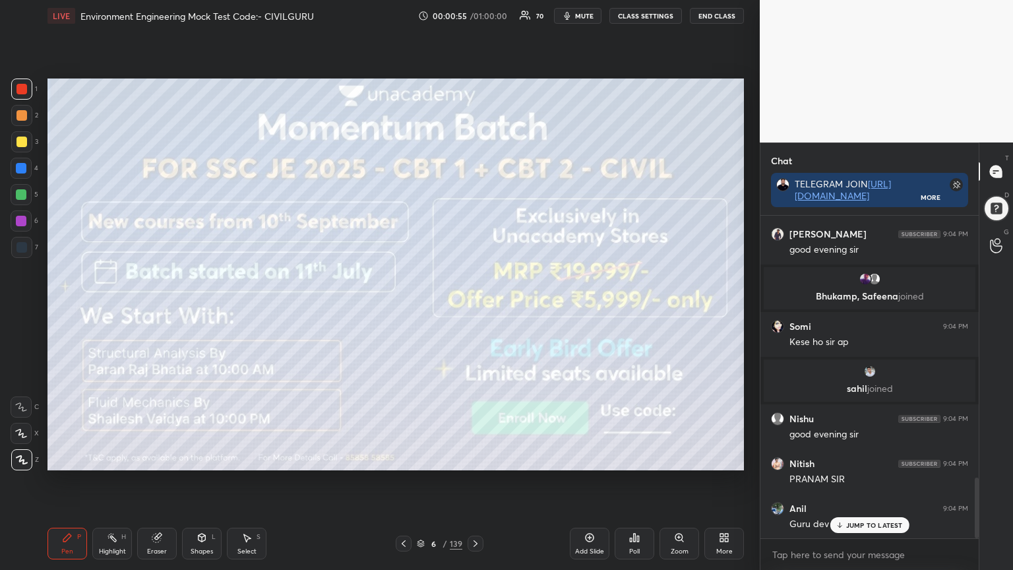
scroll to position [1398, 0]
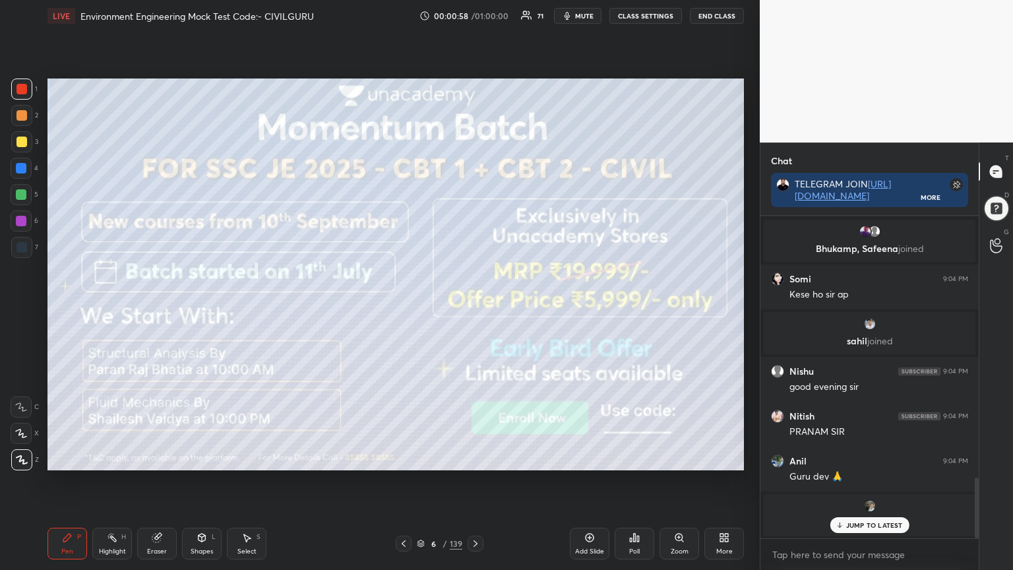
click at [477, 458] on icon at bounding box center [475, 543] width 11 height 11
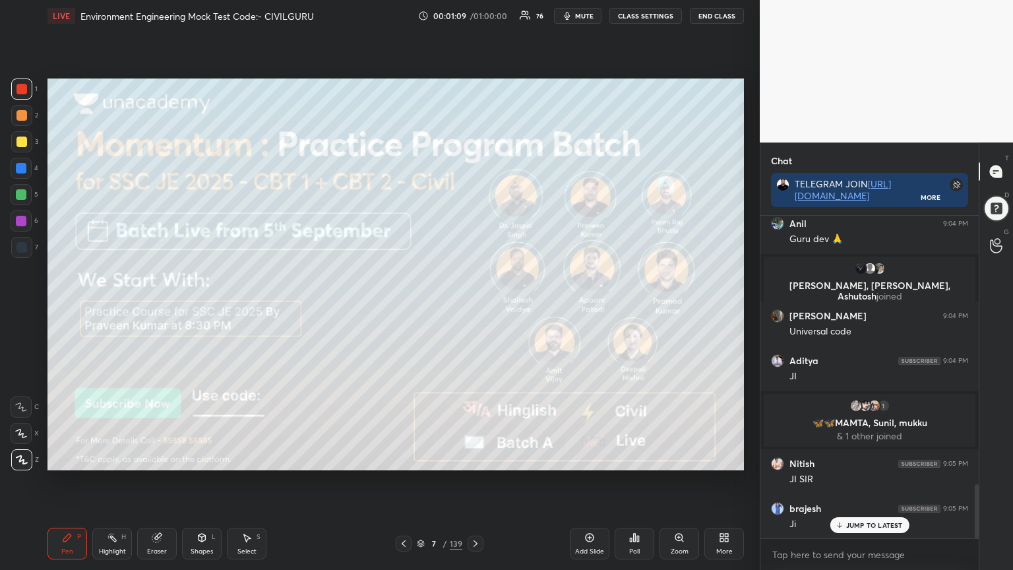
scroll to position [1607, 0]
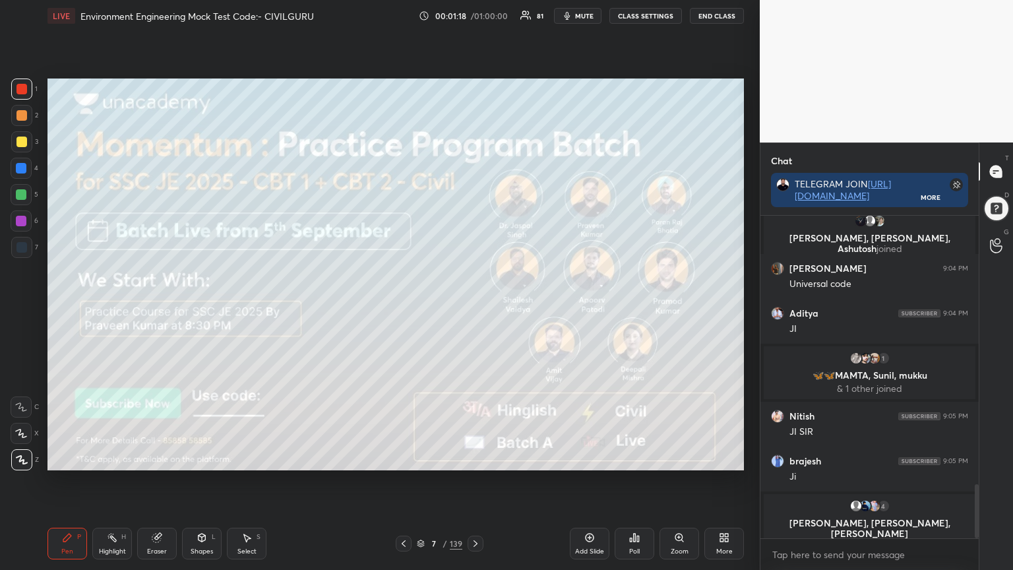
click at [475, 458] on icon at bounding box center [475, 543] width 11 height 11
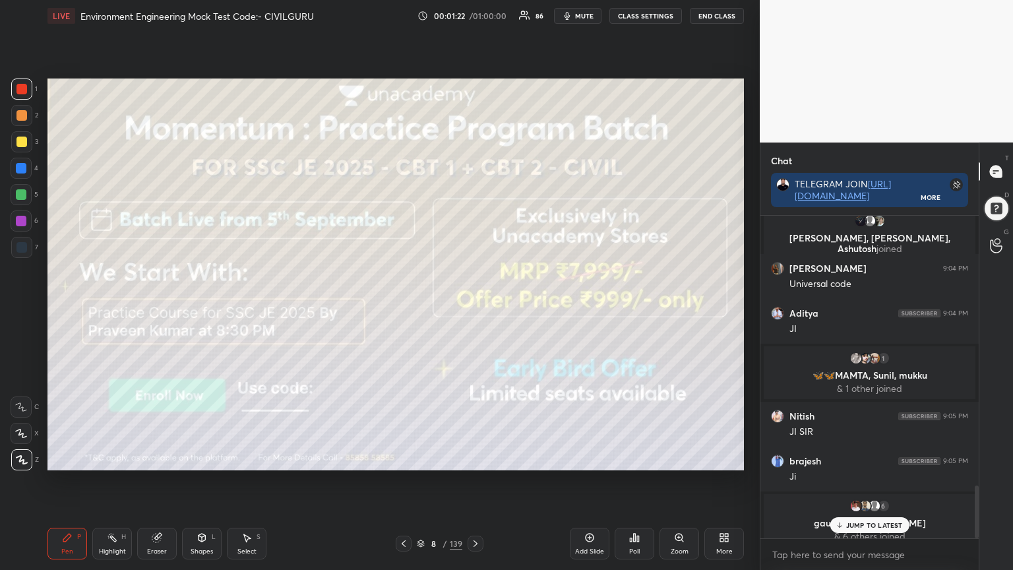
scroll to position [1651, 0]
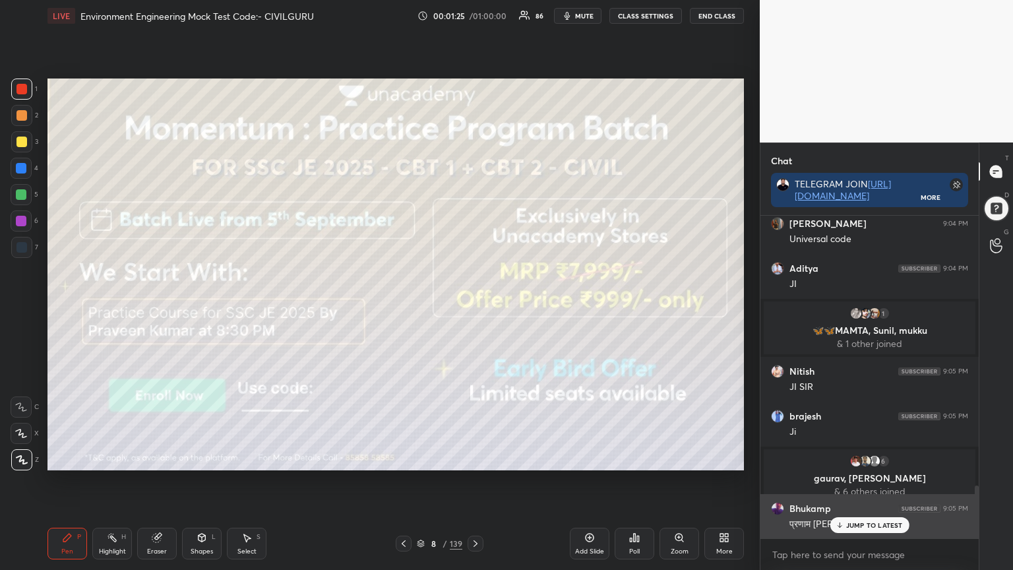
click at [865, 458] on p "JUMP TO LATEST" at bounding box center [874, 525] width 57 height 8
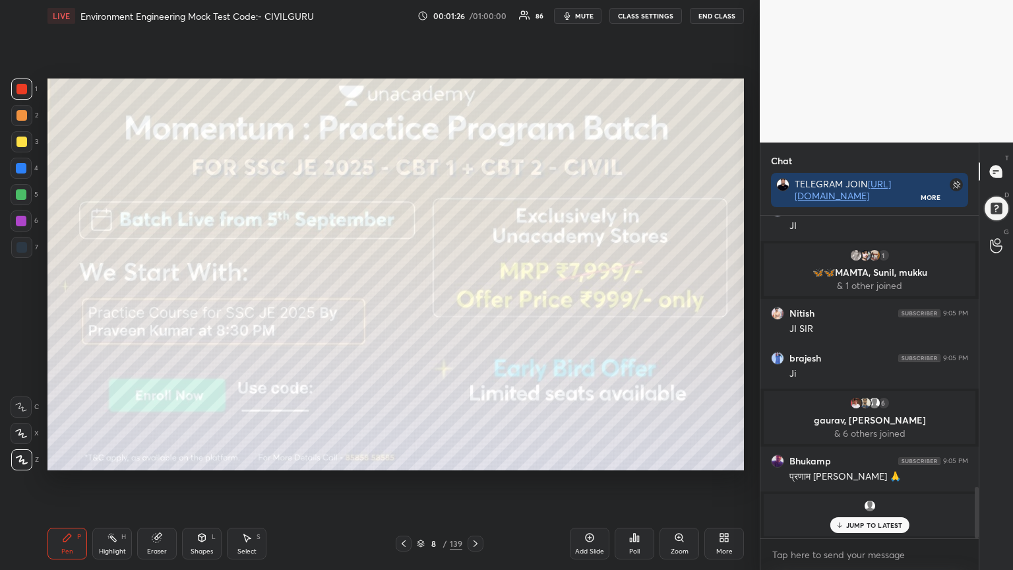
click at [878, 458] on div "JUMP TO LATEST" at bounding box center [869, 525] width 79 height 16
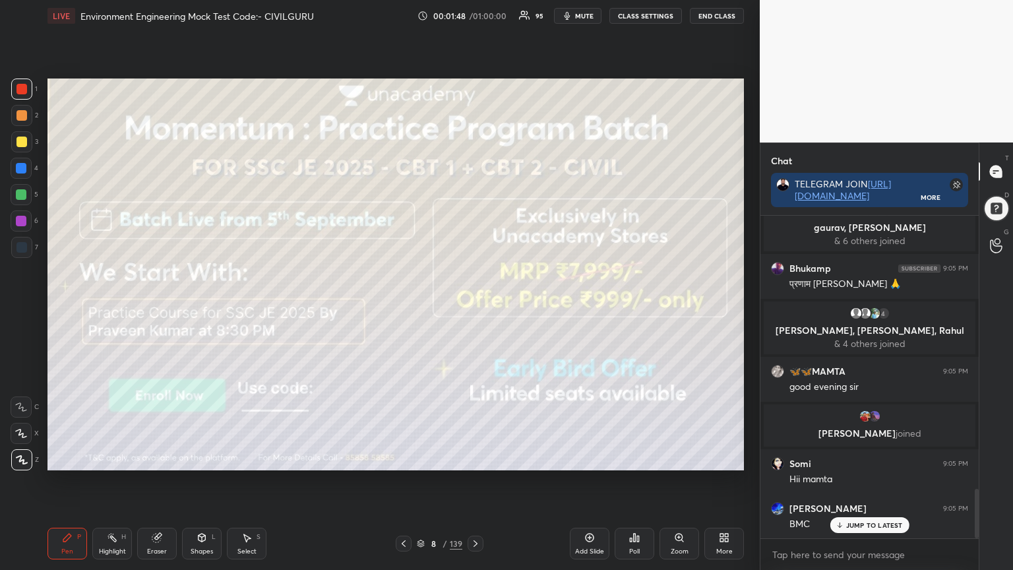
scroll to position [1823, 0]
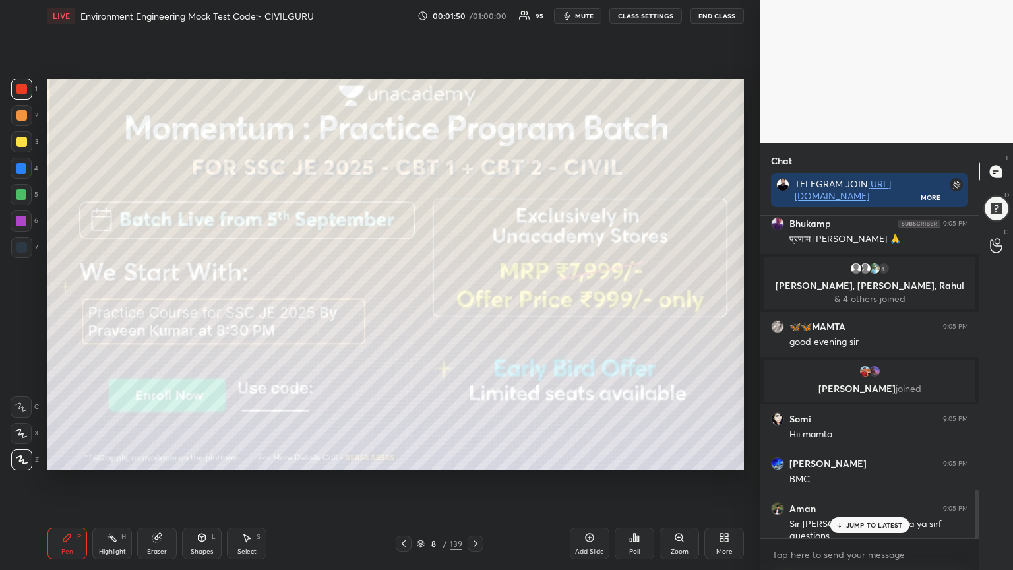
click at [865, 458] on div "JUMP TO LATEST" at bounding box center [869, 525] width 79 height 16
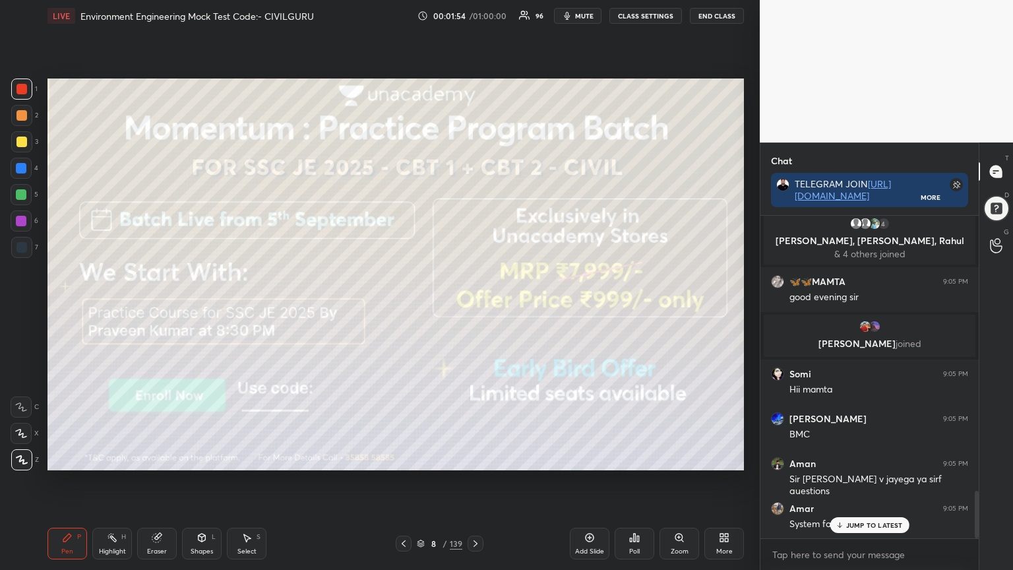
click at [474, 458] on icon at bounding box center [475, 543] width 11 height 11
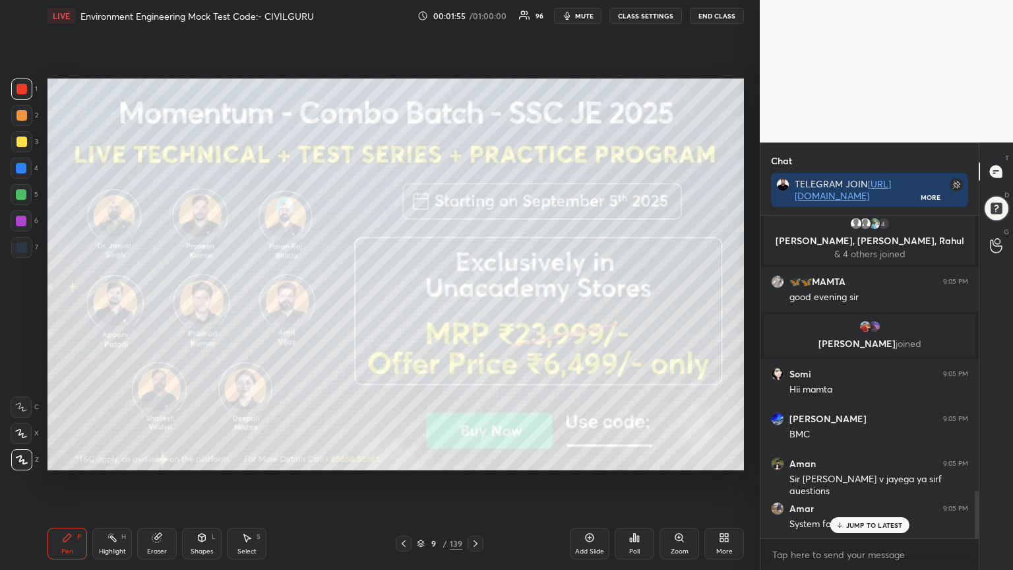
scroll to position [1915, 0]
click at [863, 458] on div "Nitish 9:04 PM PRANAM SIR Anil 9:04 PM Guru dev 🙏 [PERSON_NAME], [PERSON_NAME],…" at bounding box center [869, 377] width 218 height 322
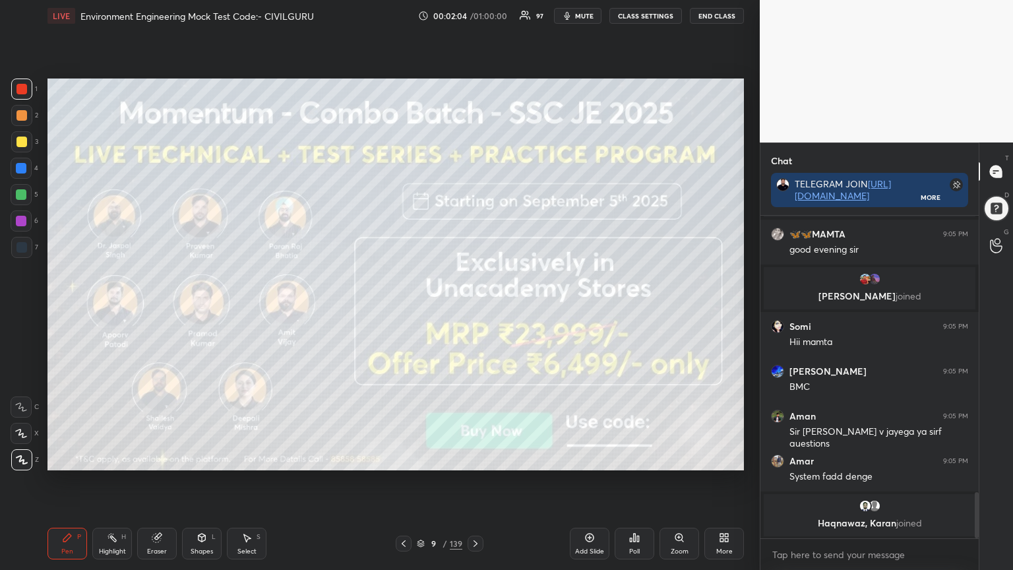
click at [468, 458] on div at bounding box center [476, 544] width 16 height 16
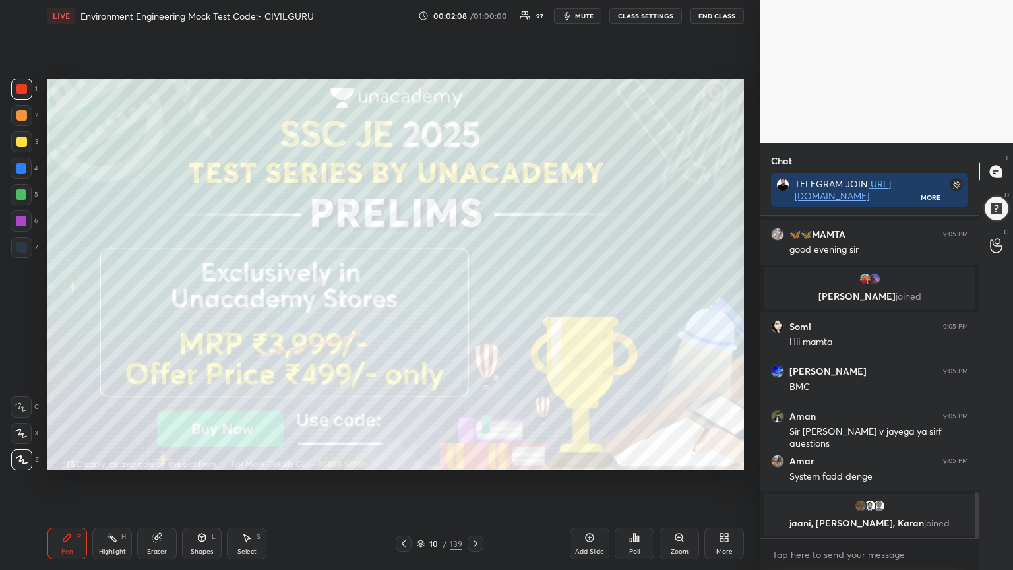
scroll to position [1926, 0]
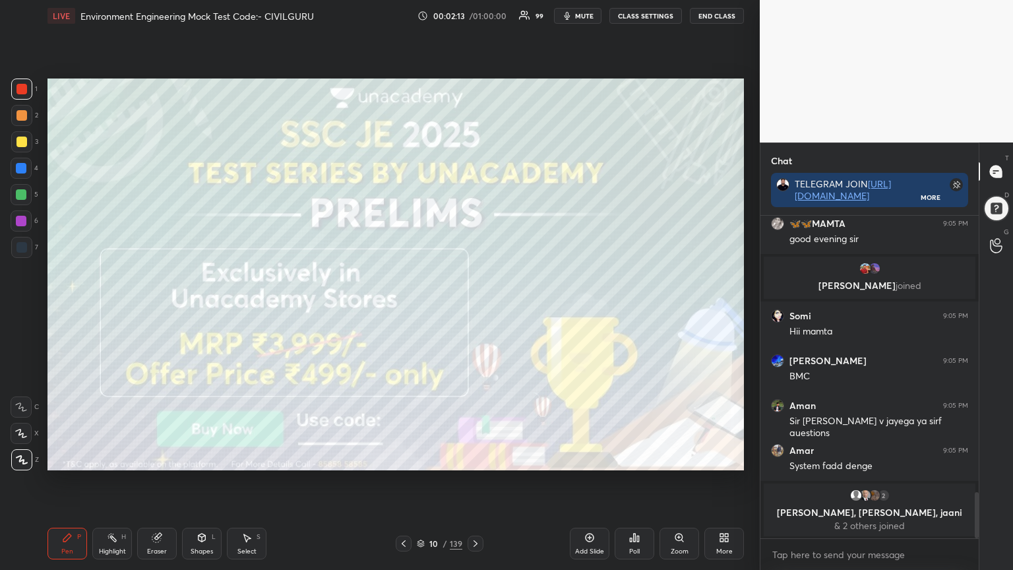
click at [470, 458] on div at bounding box center [476, 544] width 16 height 16
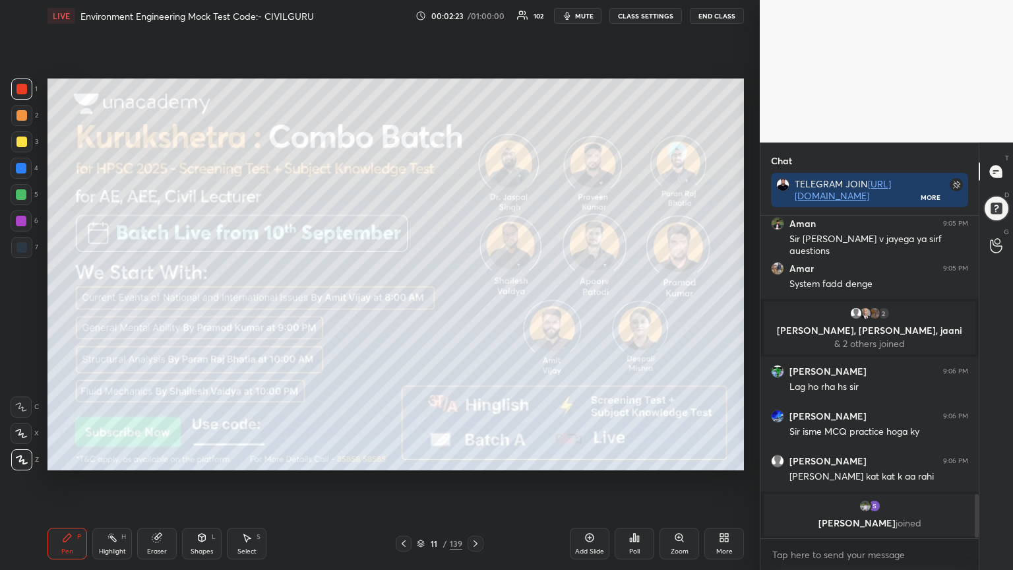
scroll to position [2076, 0]
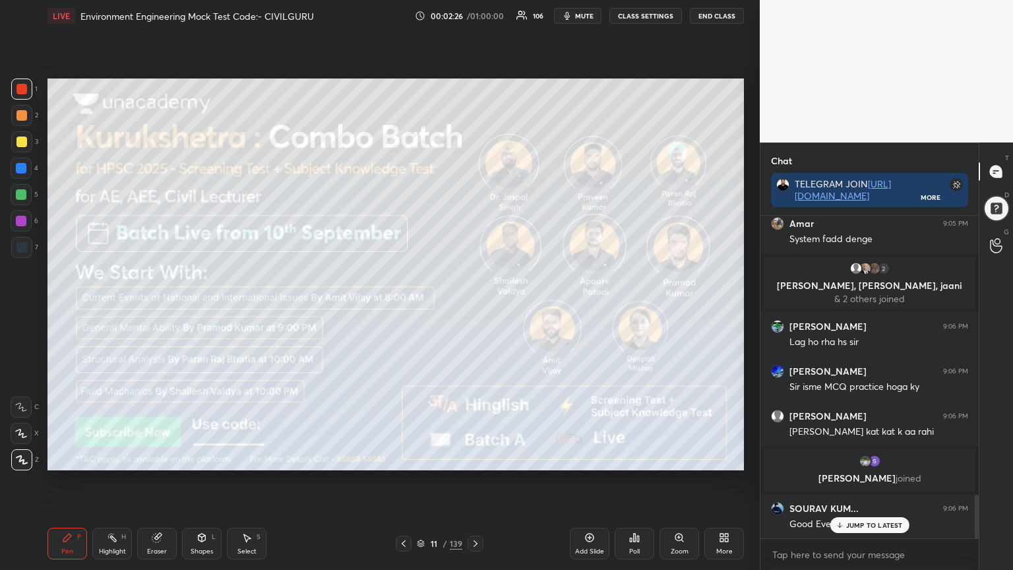
click at [474, 458] on icon at bounding box center [476, 543] width 4 height 7
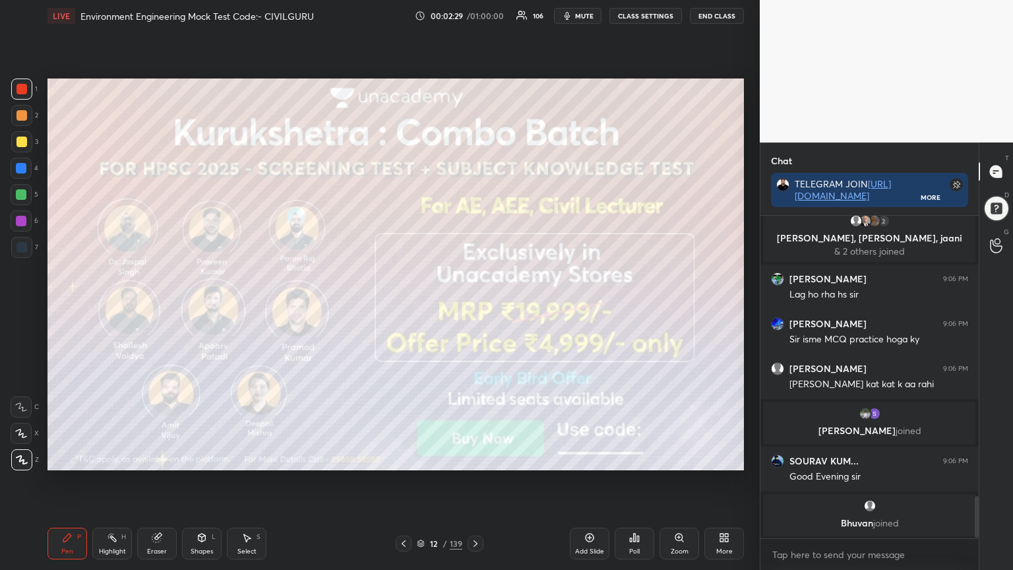
scroll to position [2168, 0]
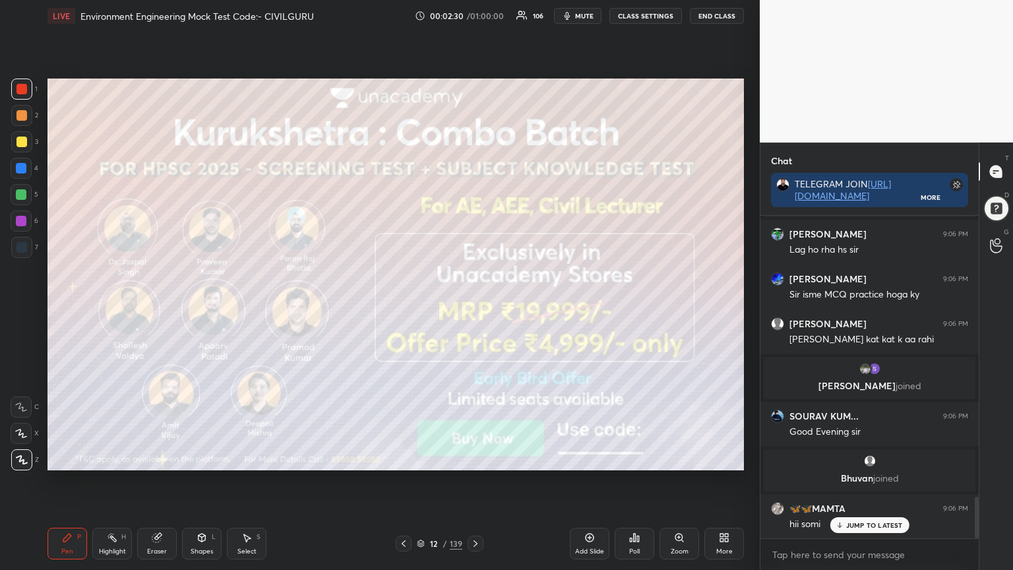
click at [472, 458] on icon at bounding box center [475, 543] width 11 height 11
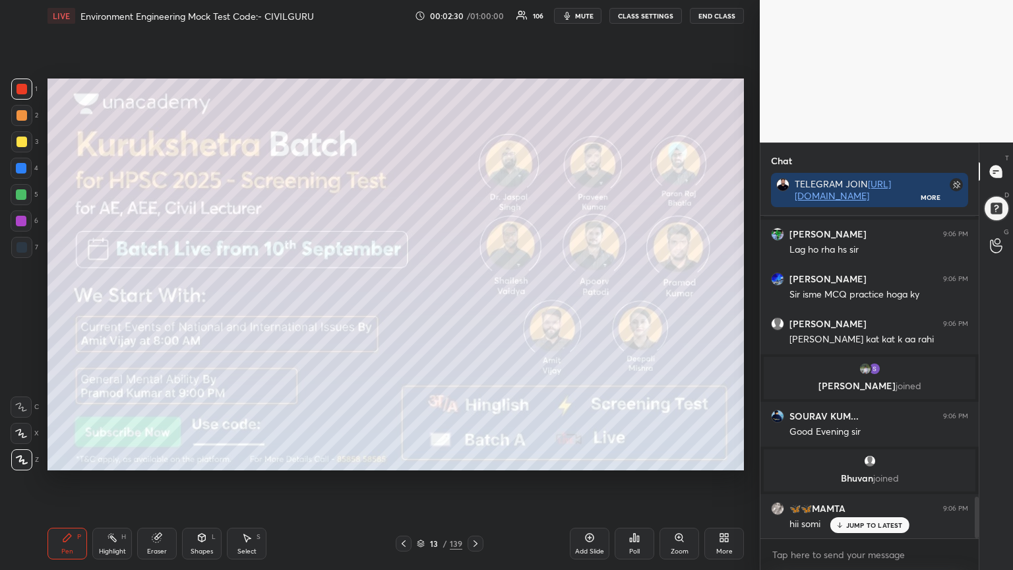
scroll to position [2261, 0]
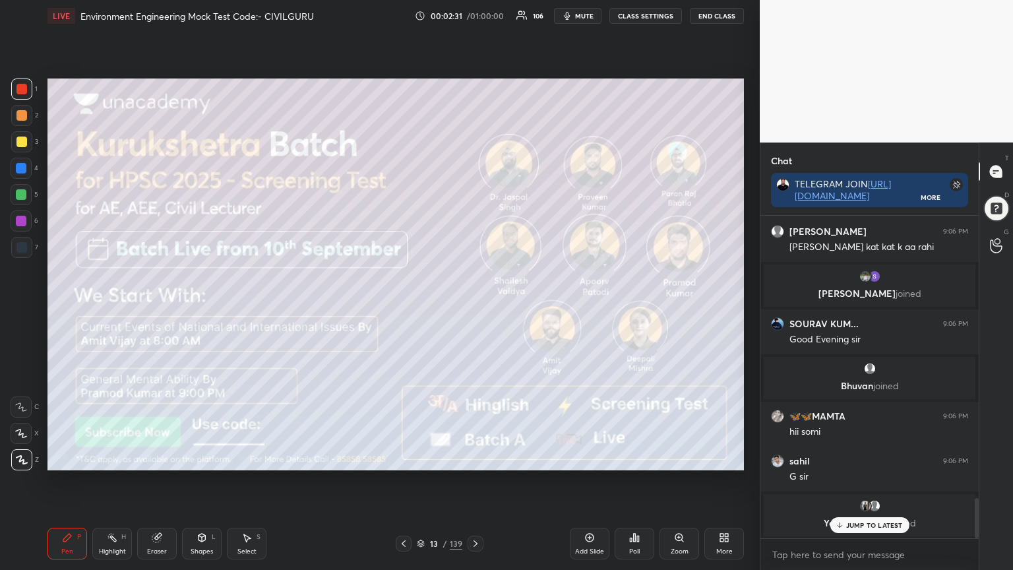
click at [476, 458] on icon at bounding box center [475, 543] width 11 height 11
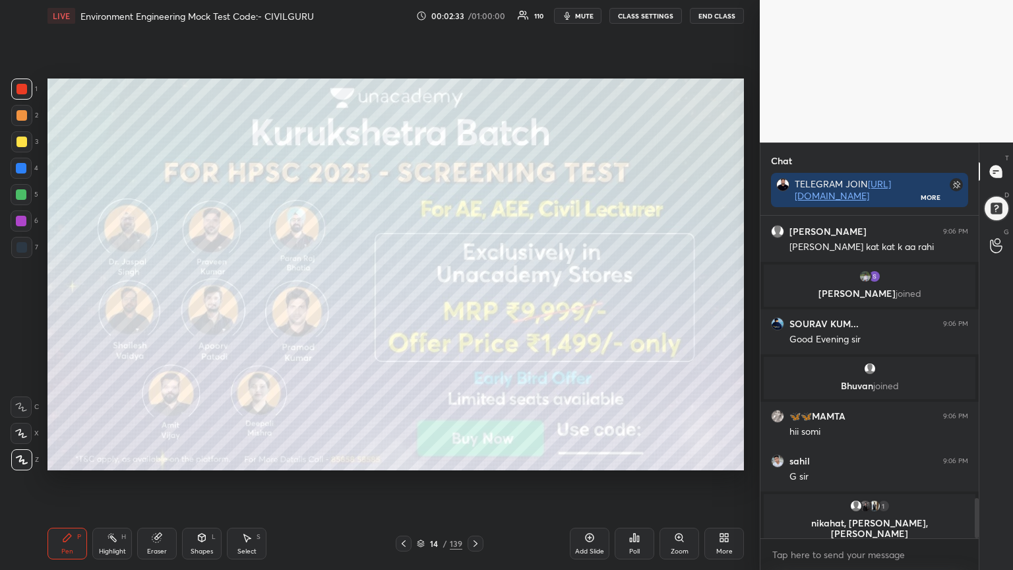
click at [475, 458] on icon at bounding box center [475, 543] width 11 height 11
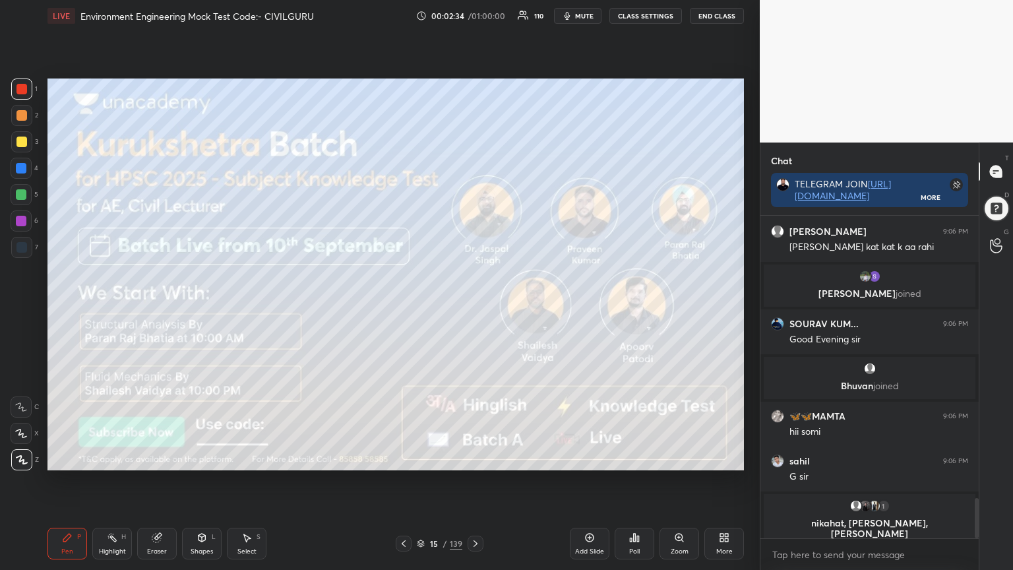
click at [475, 458] on icon at bounding box center [475, 543] width 11 height 11
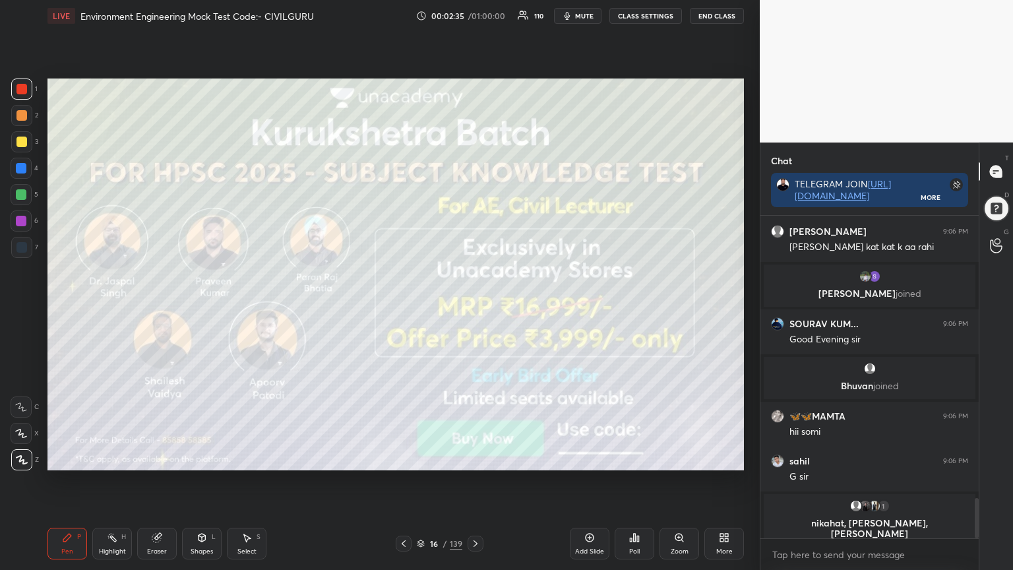
click at [473, 458] on icon at bounding box center [475, 543] width 11 height 11
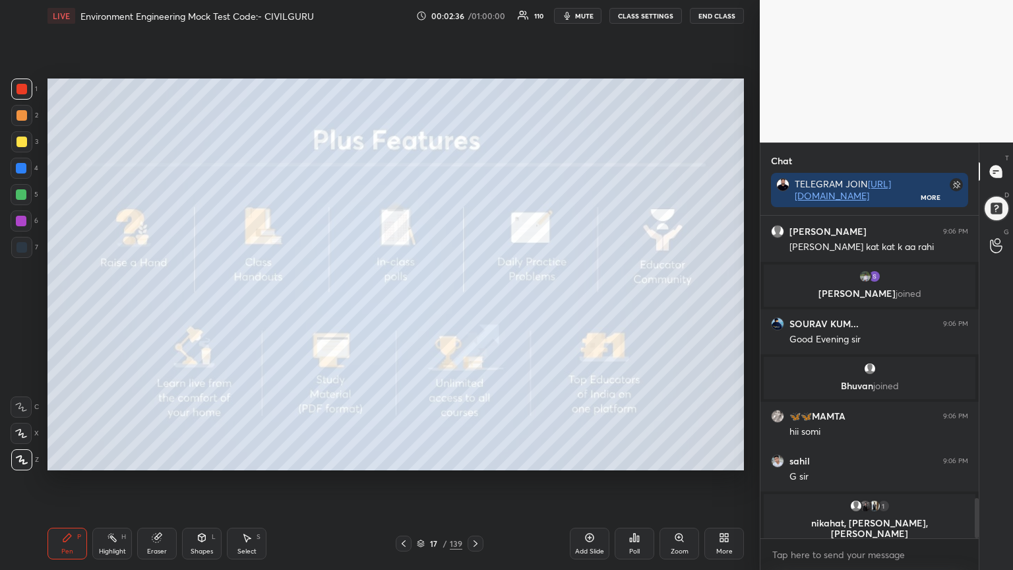
click at [477, 458] on icon at bounding box center [475, 543] width 11 height 11
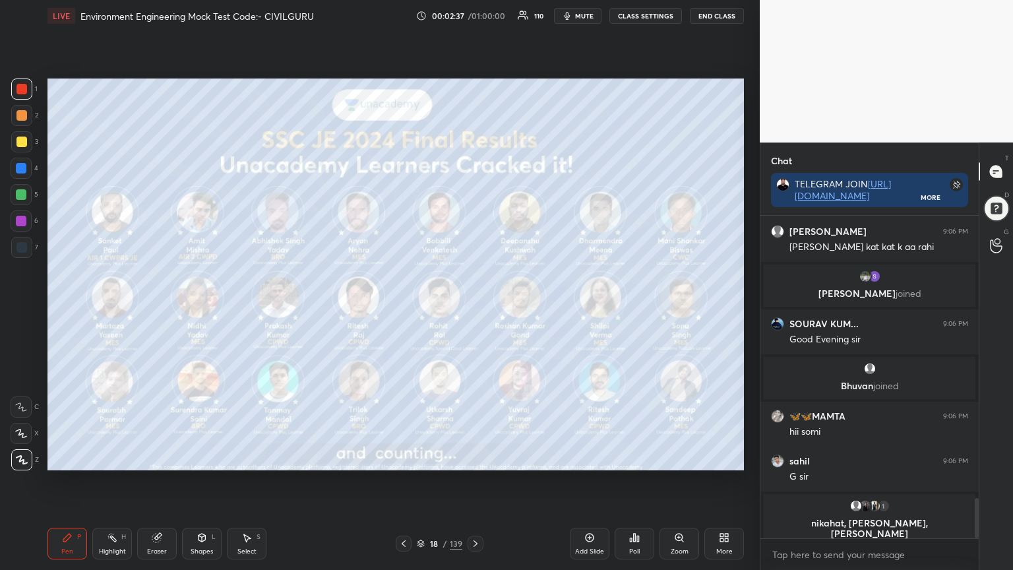
click at [474, 458] on icon at bounding box center [476, 543] width 4 height 7
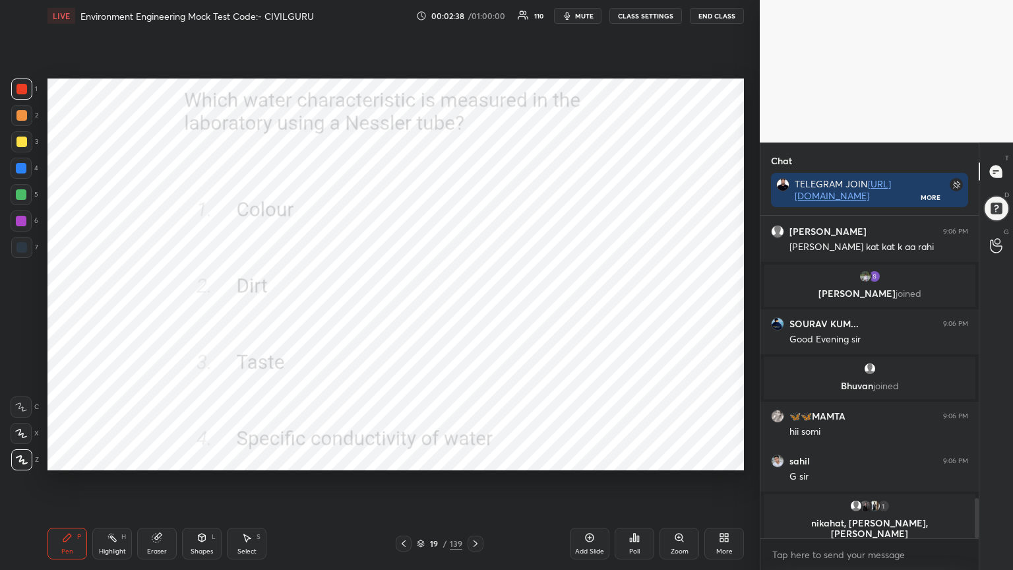
click at [624, 458] on div "Poll" at bounding box center [635, 544] width 40 height 32
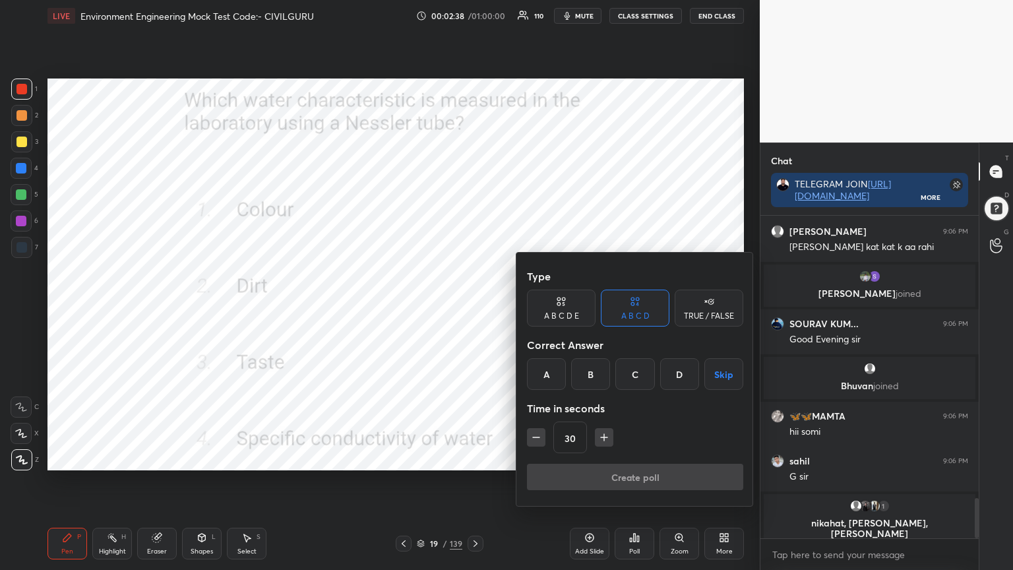
click at [541, 367] on div "A" at bounding box center [546, 374] width 39 height 32
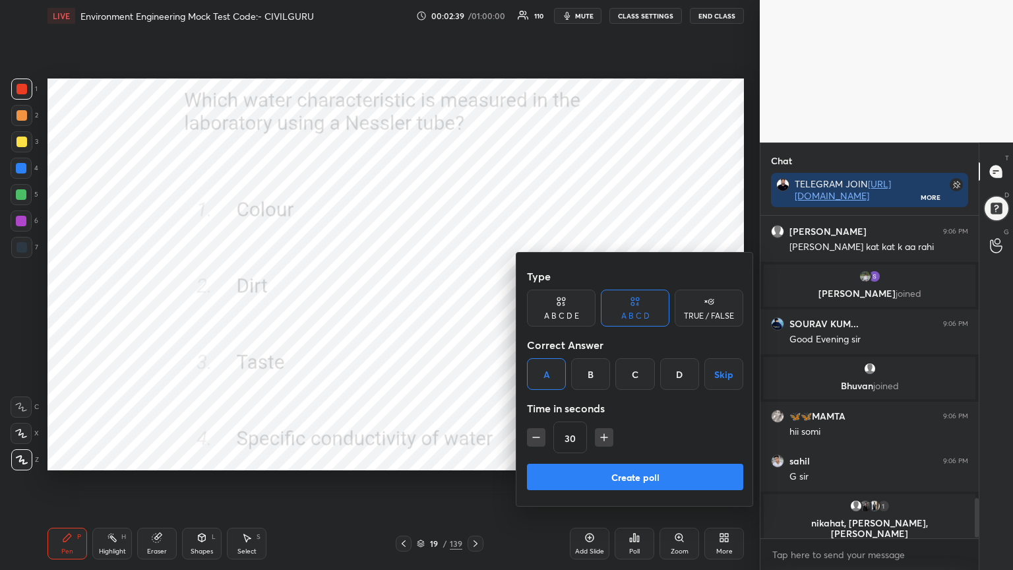
scroll to position [2306, 0]
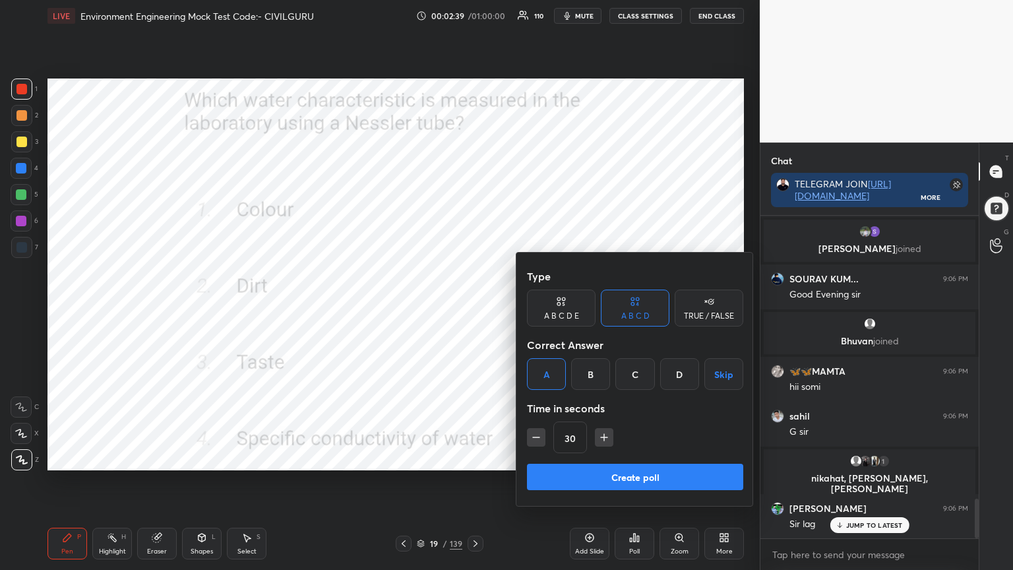
click at [575, 458] on button "Create poll" at bounding box center [635, 477] width 216 height 26
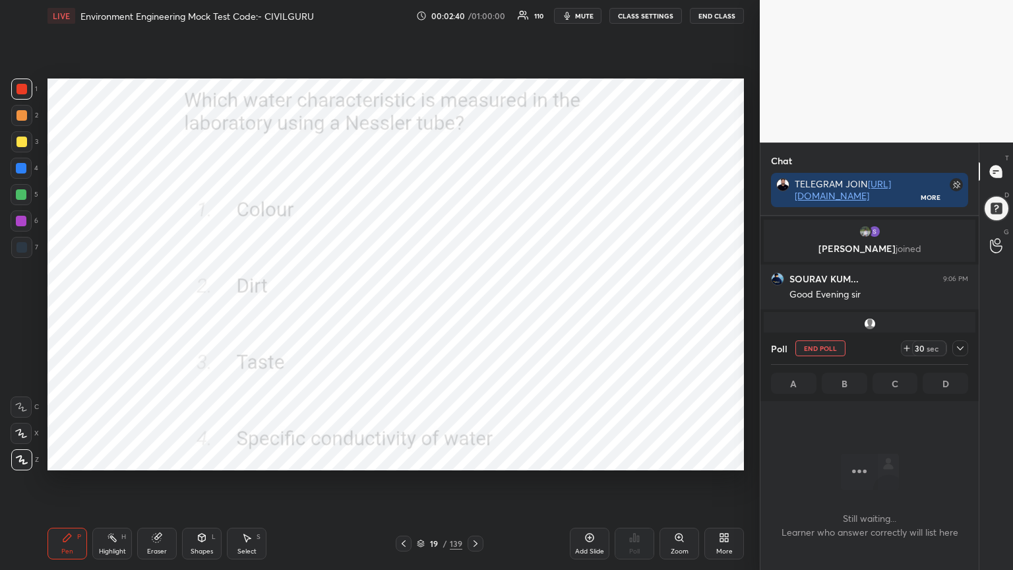
scroll to position [4, 4]
click at [956, 346] on icon at bounding box center [960, 348] width 11 height 11
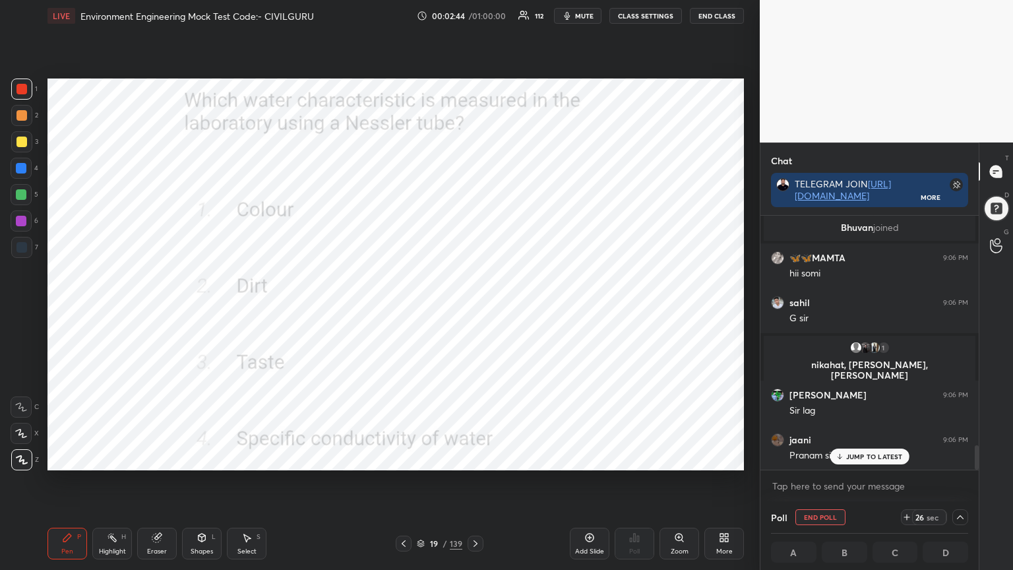
scroll to position [0, 4]
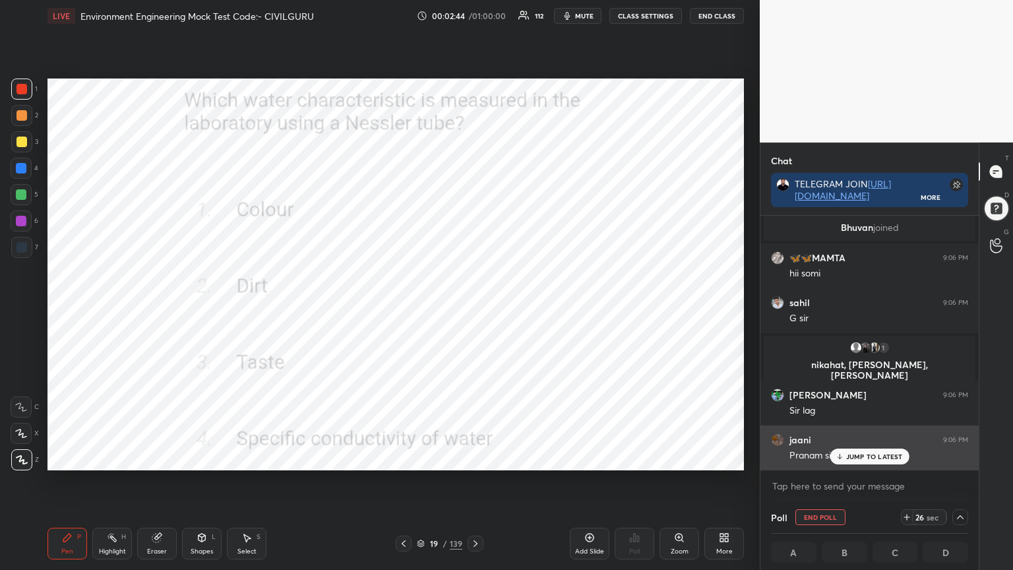
click at [867, 452] on p "JUMP TO LATEST" at bounding box center [874, 456] width 57 height 8
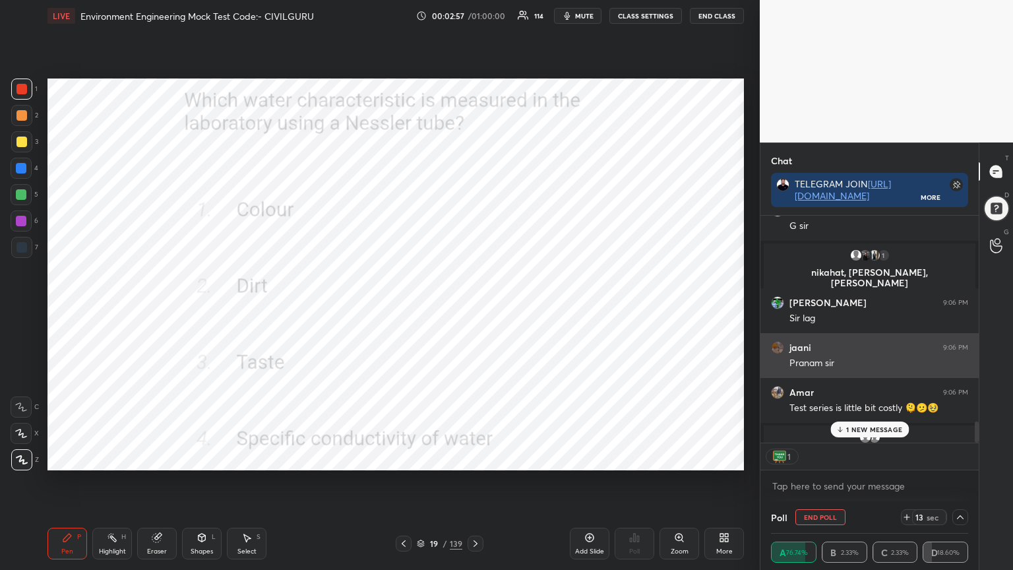
scroll to position [4, 4]
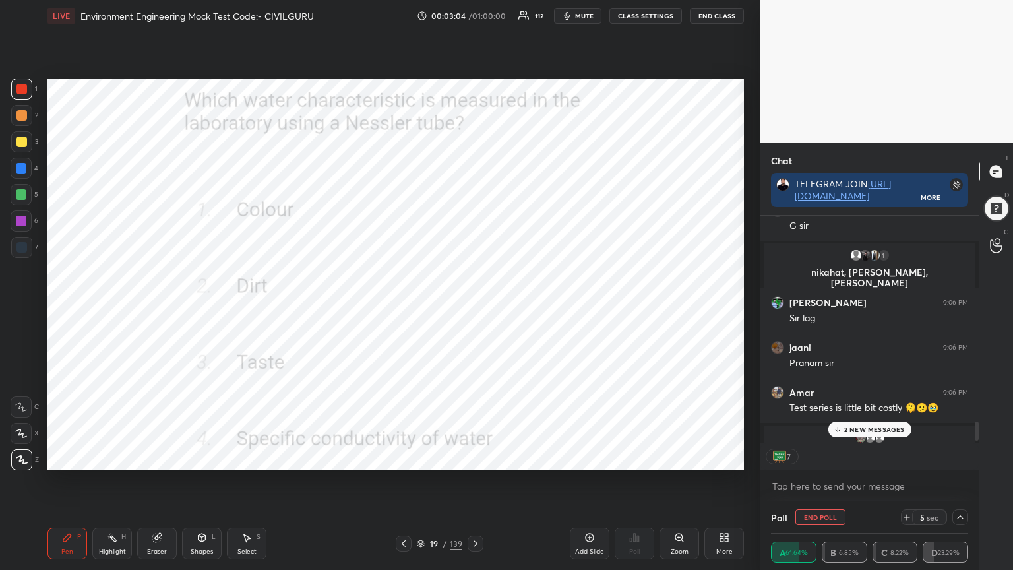
click at [861, 431] on p "2 NEW MESSAGES" at bounding box center [874, 429] width 61 height 8
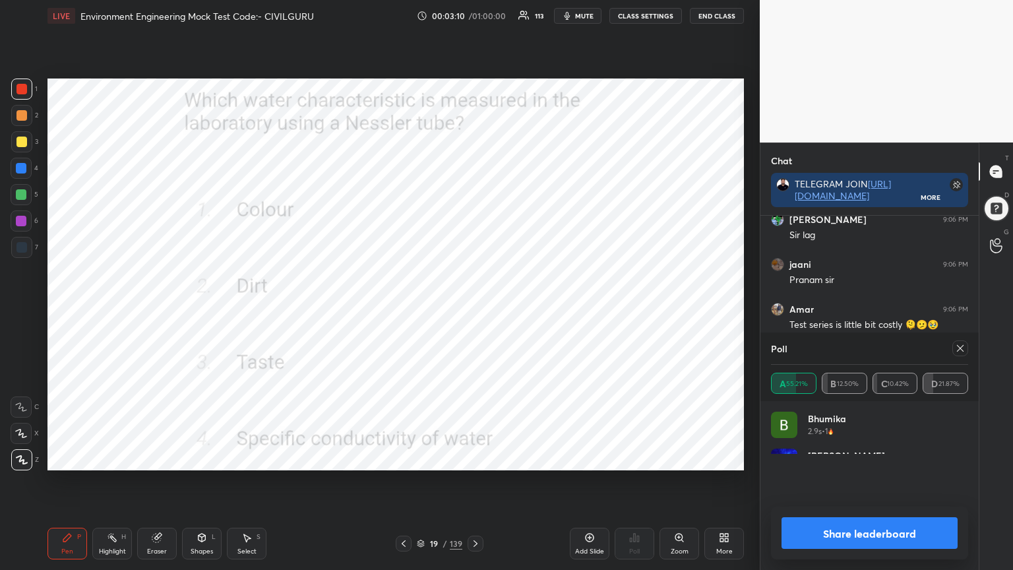
scroll to position [154, 193]
click at [958, 347] on icon at bounding box center [960, 348] width 11 height 11
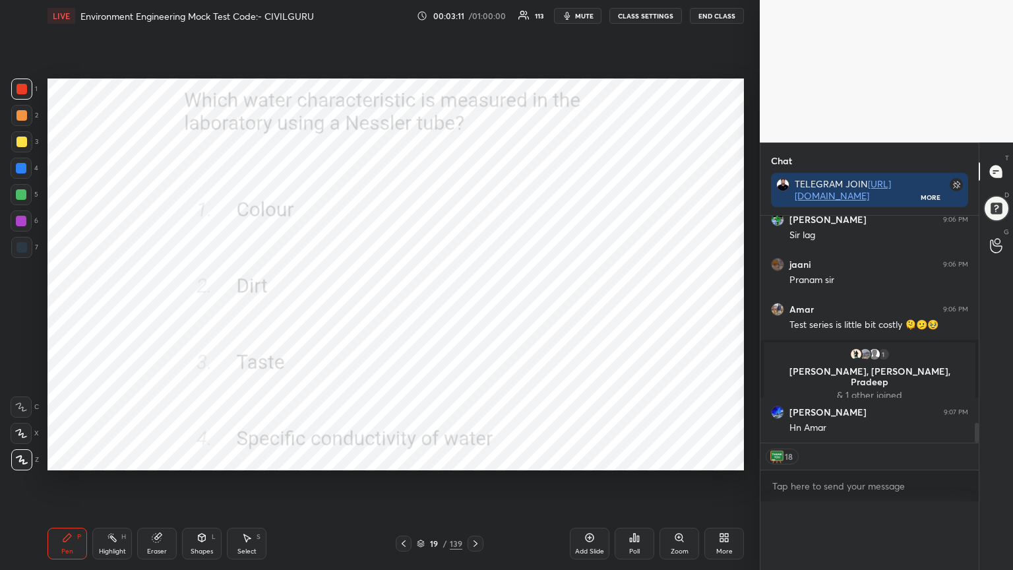
scroll to position [0, 0]
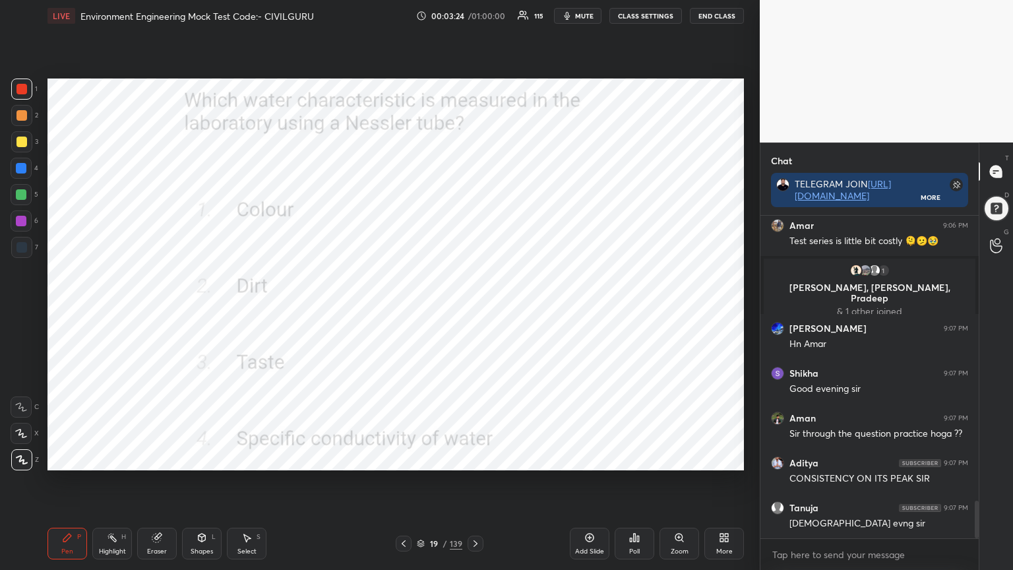
click at [474, 458] on icon at bounding box center [475, 543] width 11 height 11
click at [632, 458] on div "Poll" at bounding box center [635, 544] width 40 height 32
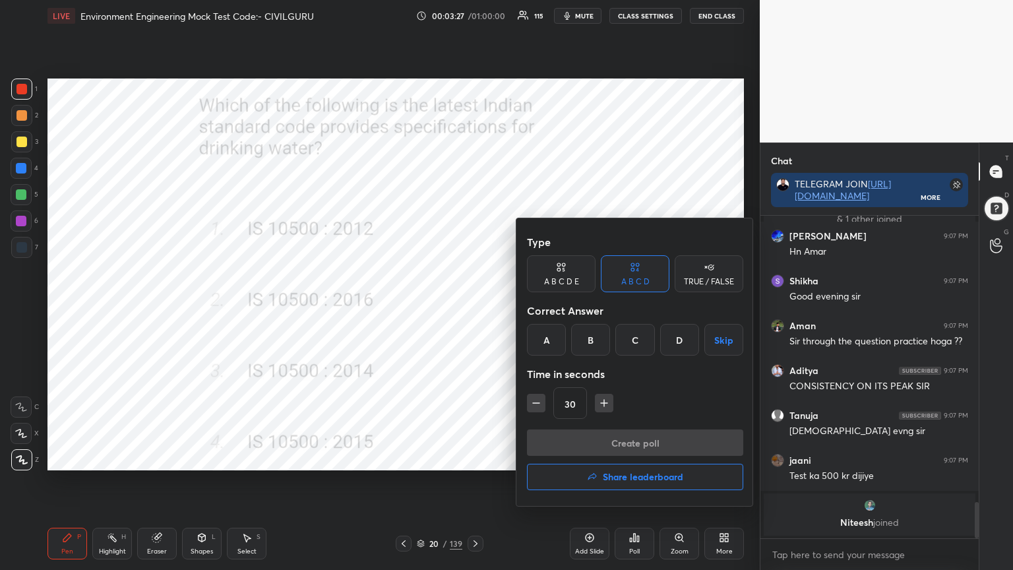
click at [537, 335] on div "A" at bounding box center [546, 340] width 39 height 32
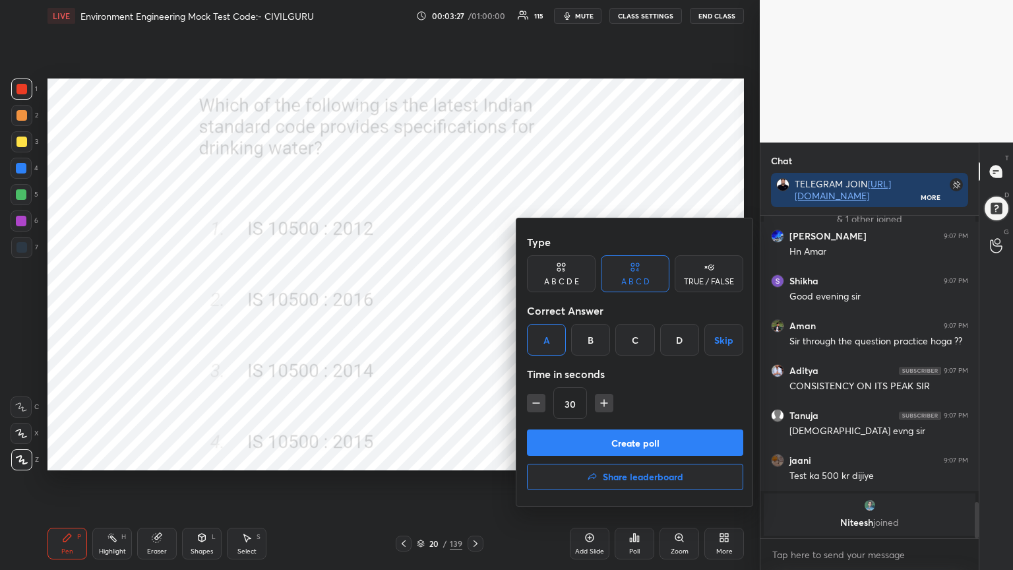
click at [563, 438] on button "Create poll" at bounding box center [635, 442] width 216 height 26
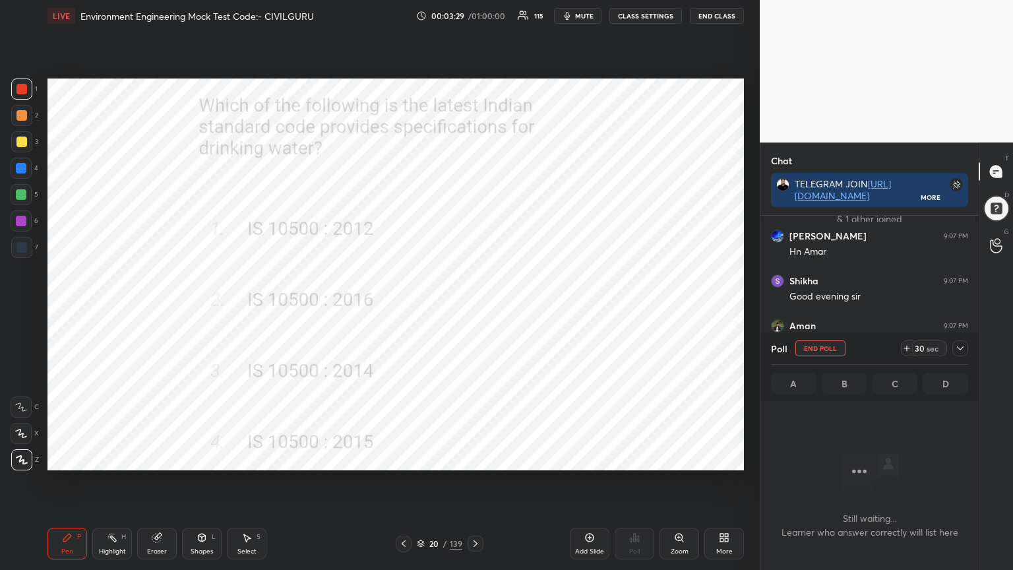
click at [958, 350] on icon at bounding box center [960, 348] width 11 height 11
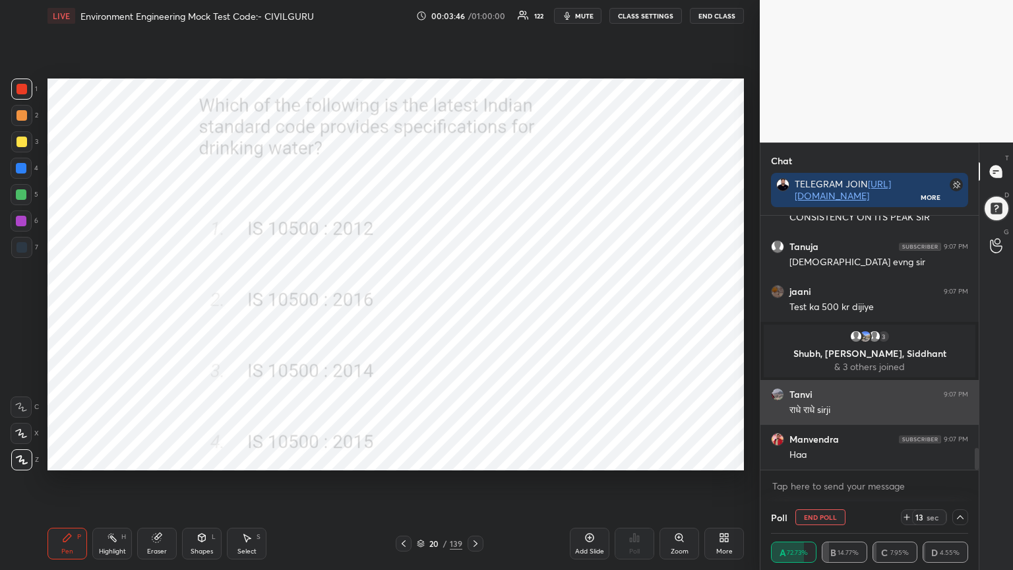
click at [777, 394] on img "grid" at bounding box center [777, 394] width 13 height 13
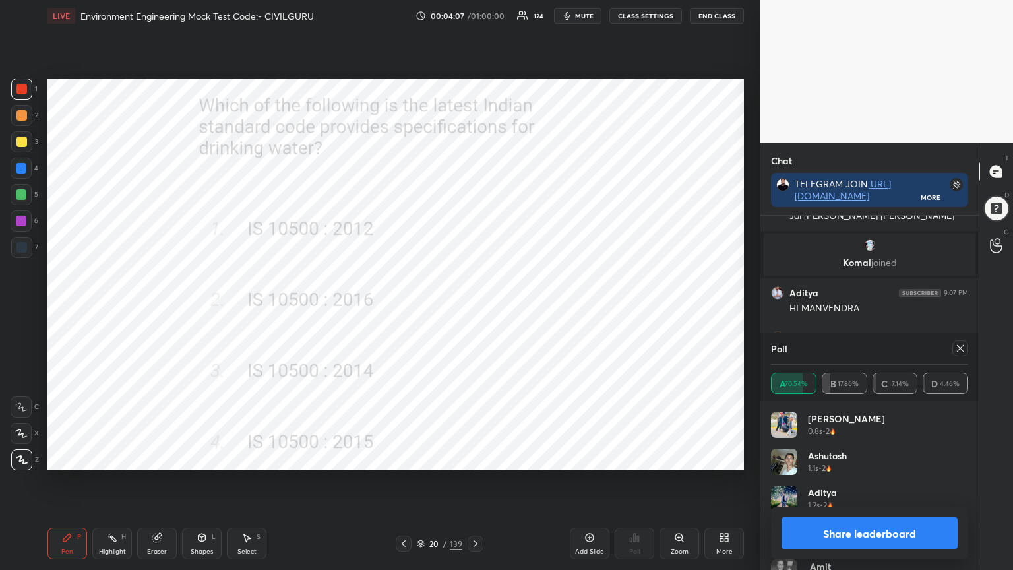
click at [951, 350] on div at bounding box center [957, 348] width 21 height 16
click at [962, 352] on icon at bounding box center [960, 348] width 11 height 11
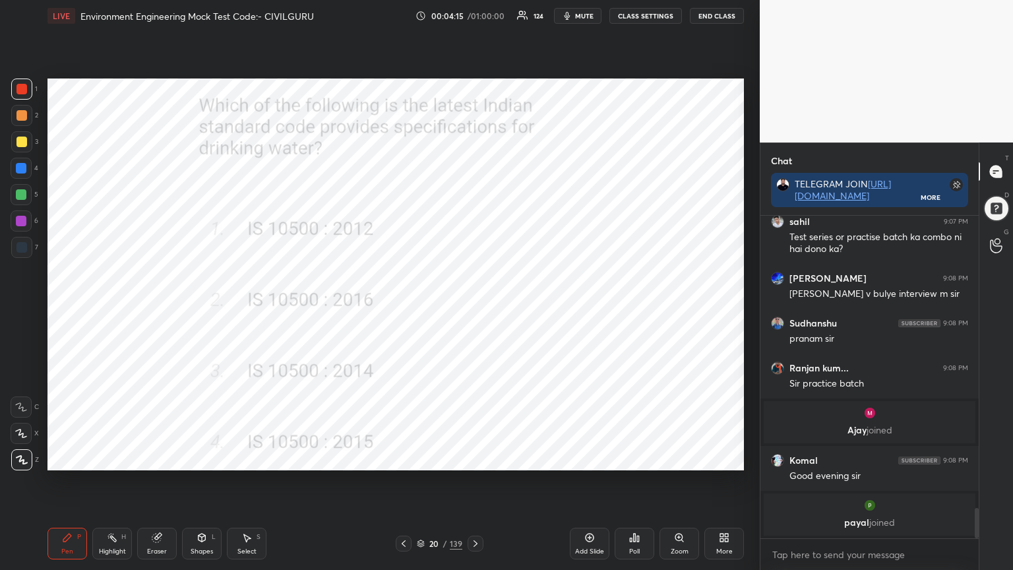
click at [475, 458] on icon at bounding box center [475, 543] width 11 height 11
click at [633, 458] on div "Poll" at bounding box center [634, 551] width 11 height 7
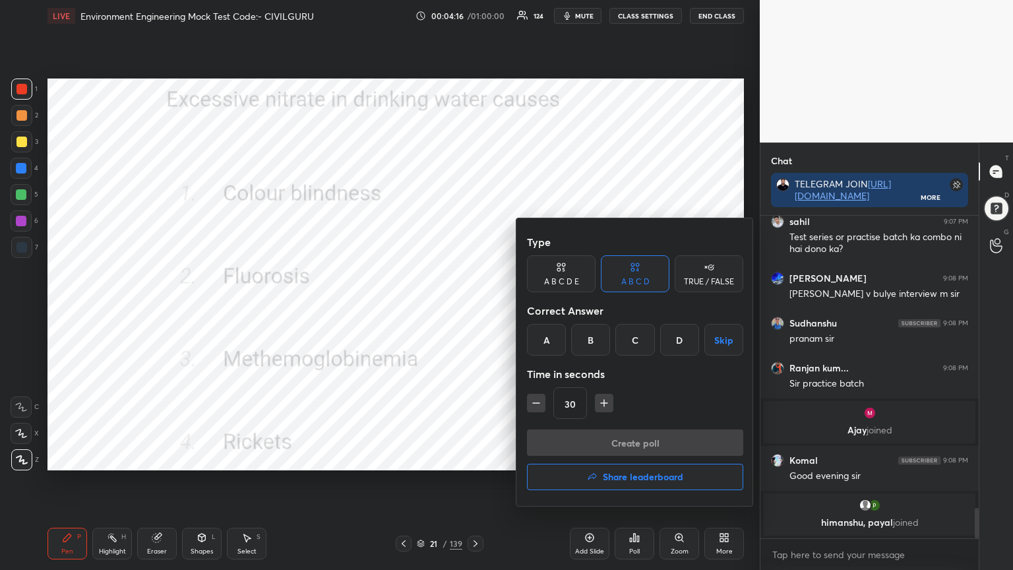
click at [630, 332] on div "C" at bounding box center [634, 340] width 39 height 32
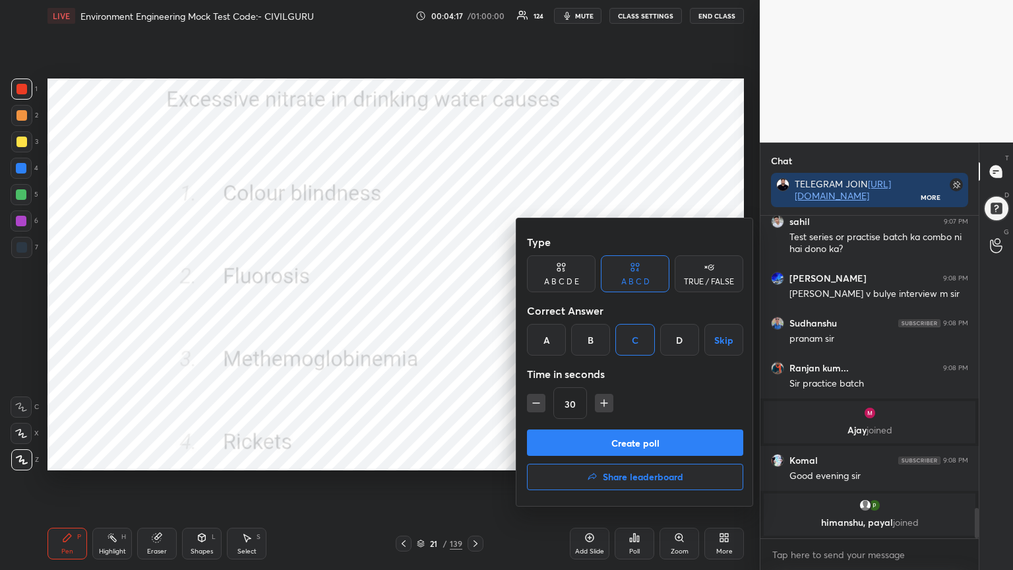
click at [609, 444] on button "Create poll" at bounding box center [635, 442] width 216 height 26
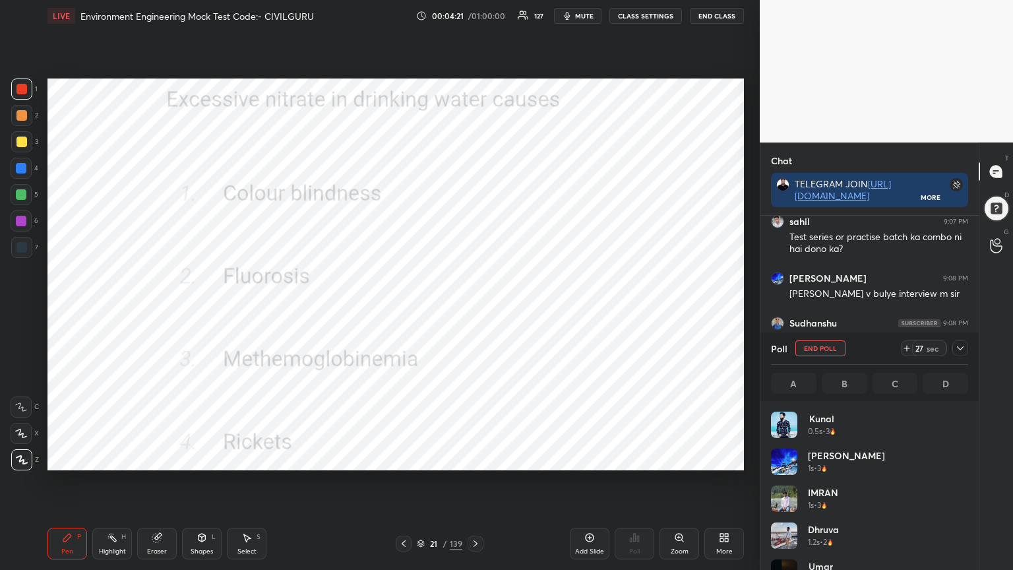
click at [954, 350] on div at bounding box center [960, 348] width 16 height 16
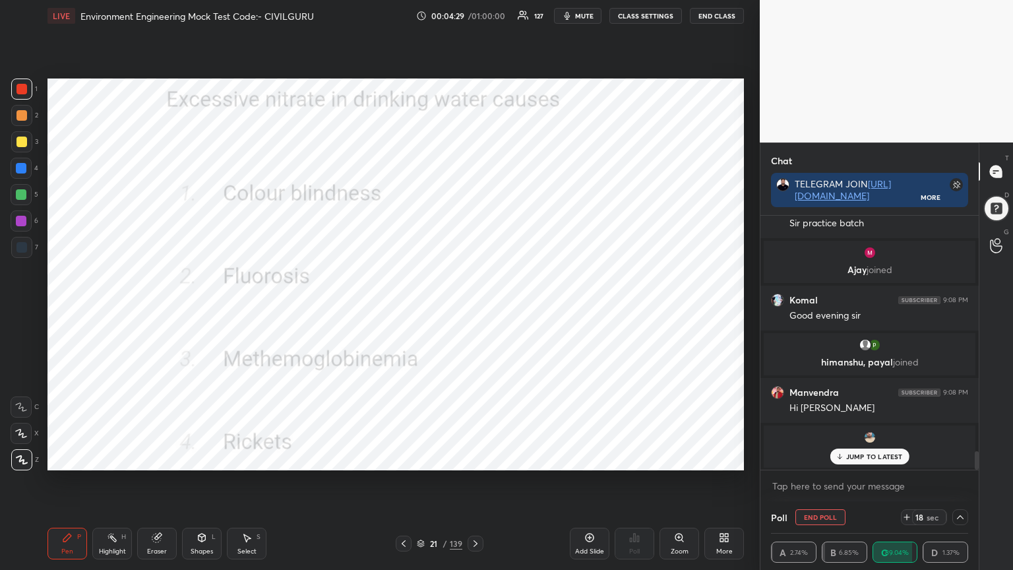
click at [586, 15] on span "mute" at bounding box center [584, 15] width 18 height 9
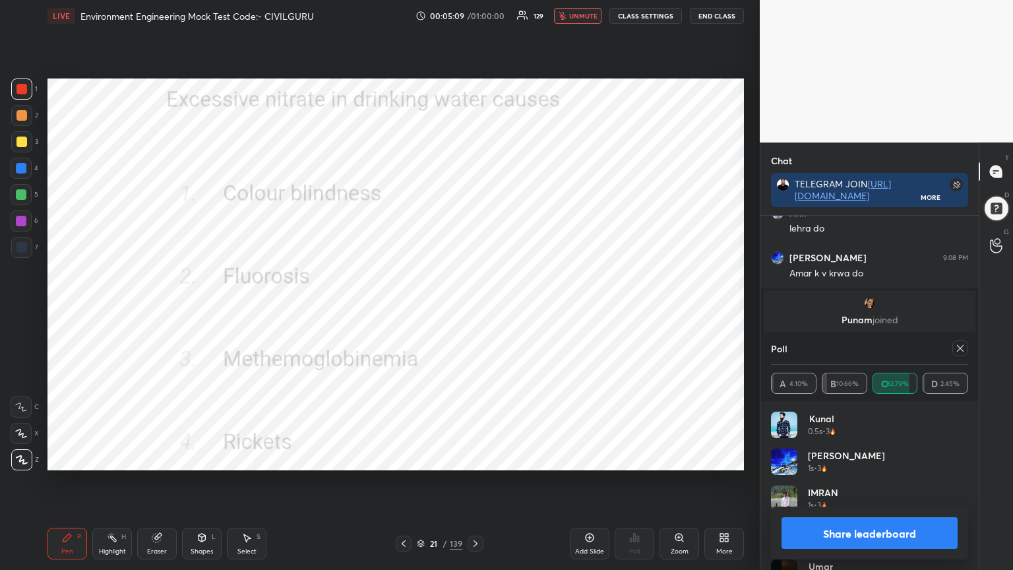
click at [956, 354] on div at bounding box center [960, 348] width 16 height 16
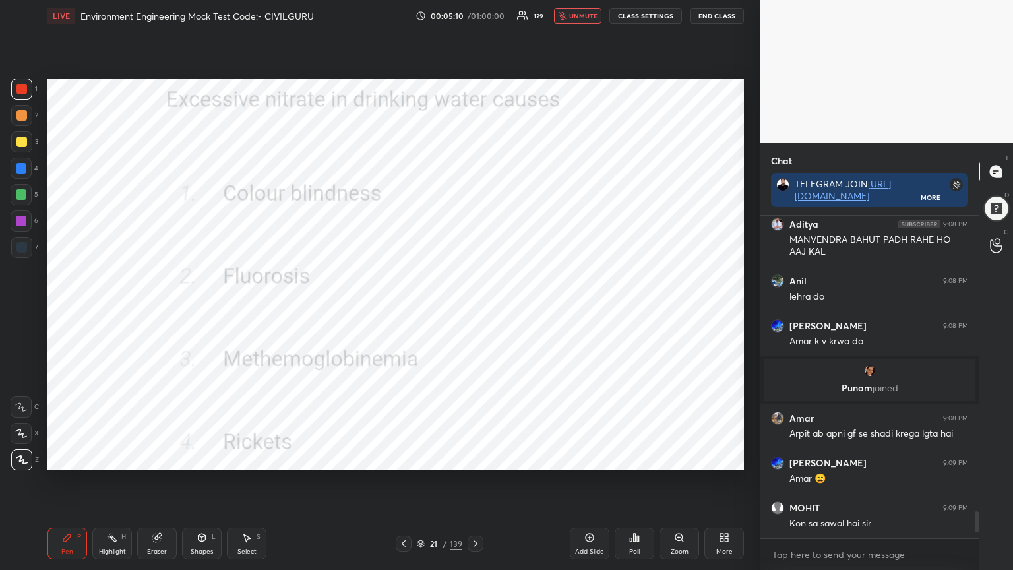
click at [587, 16] on span "unmute" at bounding box center [583, 15] width 28 height 9
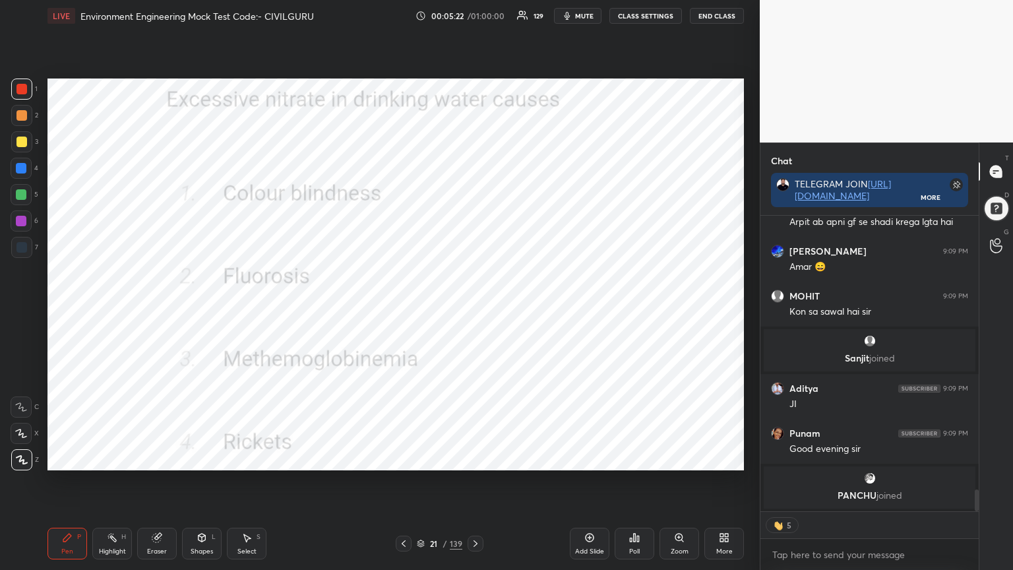
click at [473, 458] on icon at bounding box center [475, 543] width 11 height 11
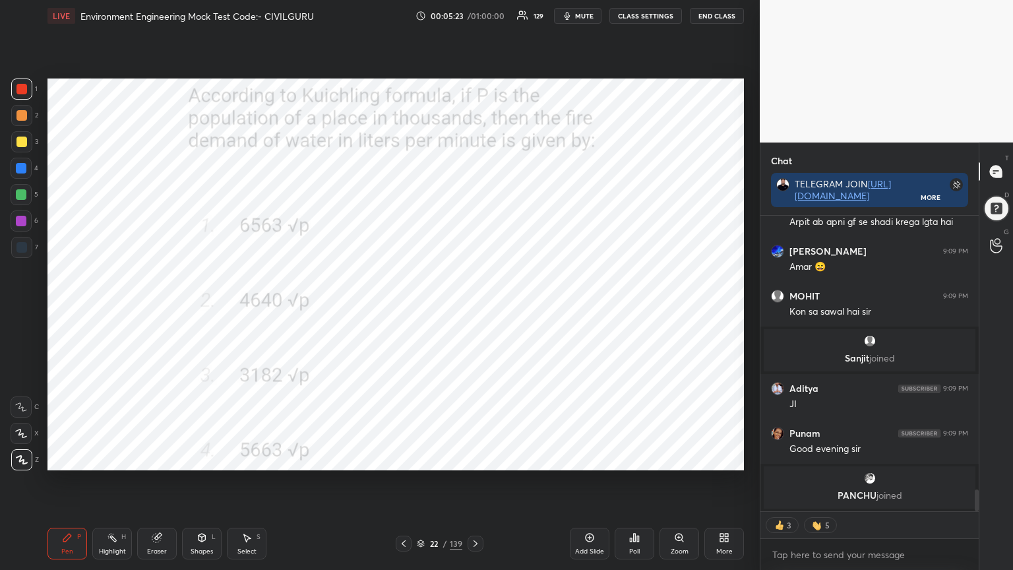
click at [629, 458] on icon at bounding box center [634, 537] width 11 height 11
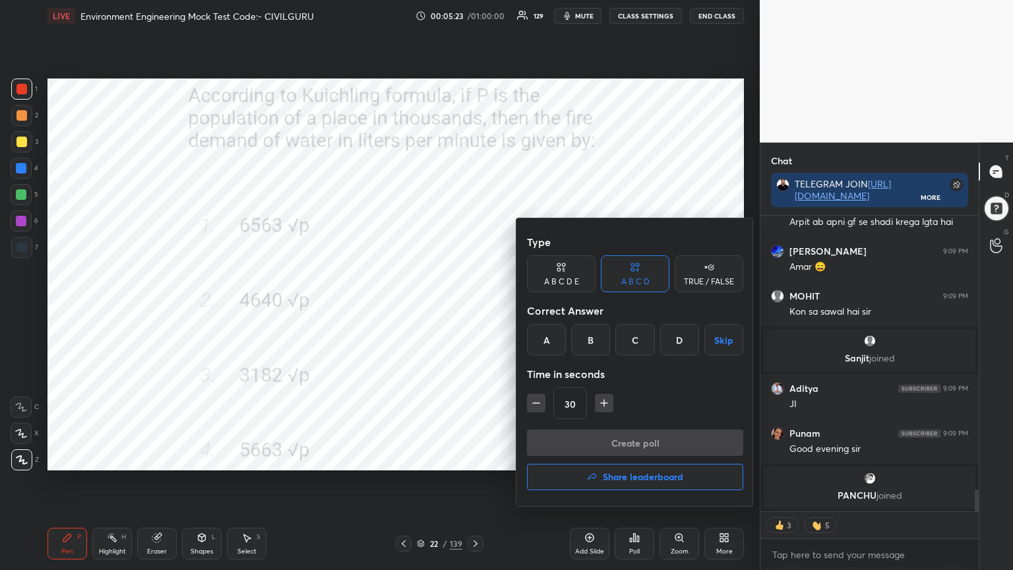
click at [634, 336] on div "C" at bounding box center [634, 340] width 39 height 32
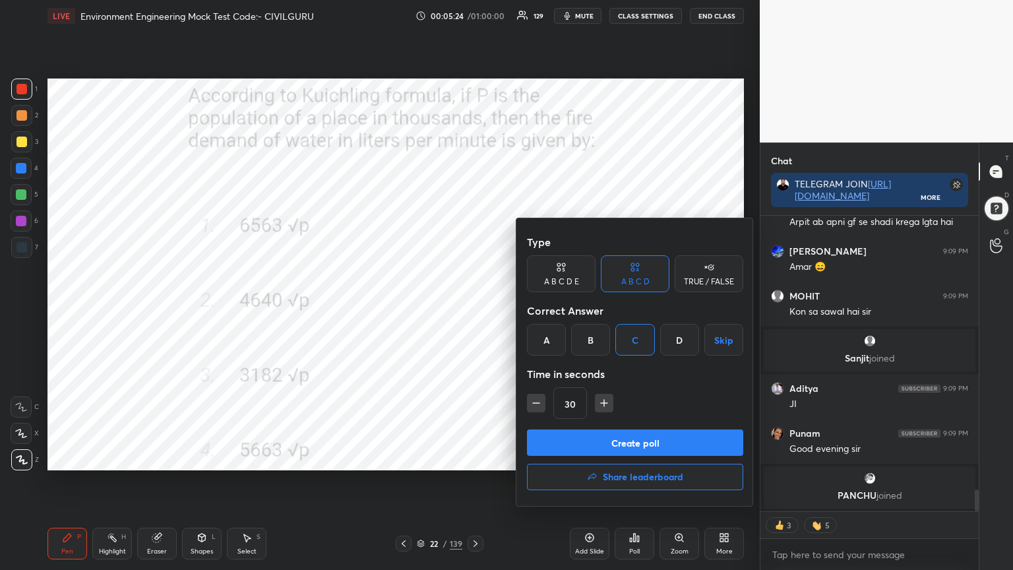
click at [609, 449] on button "Create poll" at bounding box center [635, 442] width 216 height 26
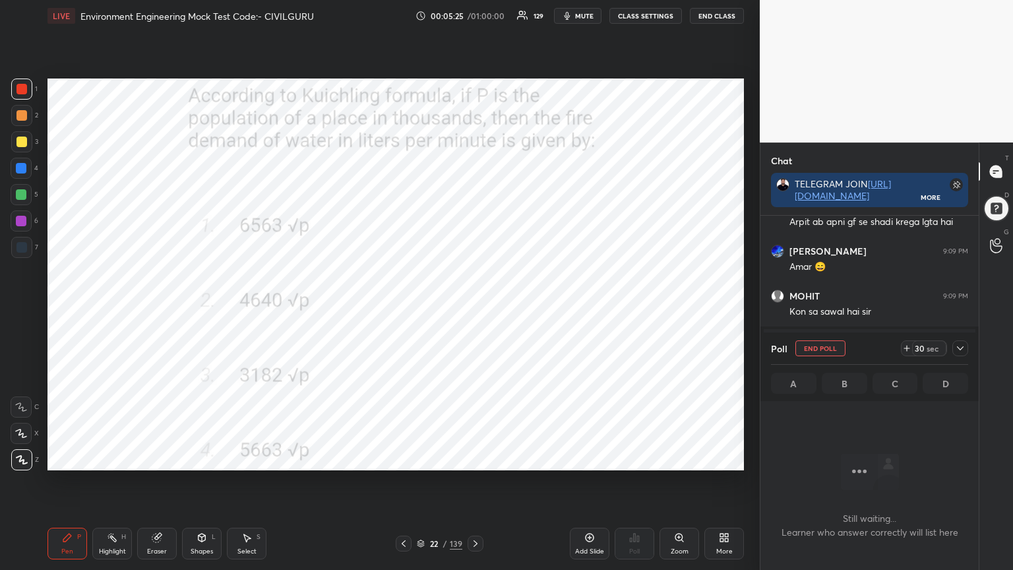
click at [961, 351] on icon at bounding box center [960, 348] width 11 height 11
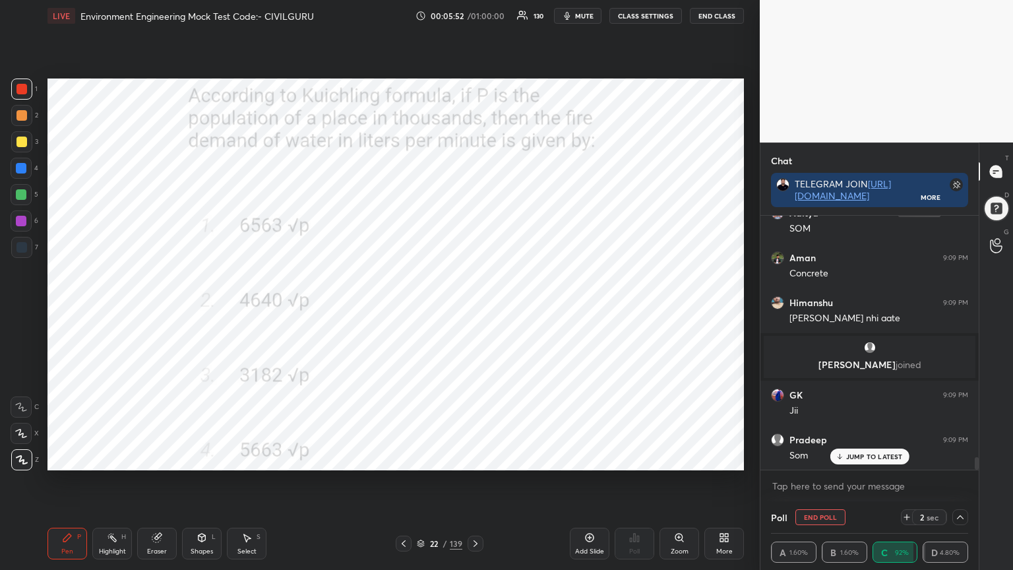
click at [572, 13] on icon "button" at bounding box center [567, 16] width 11 height 11
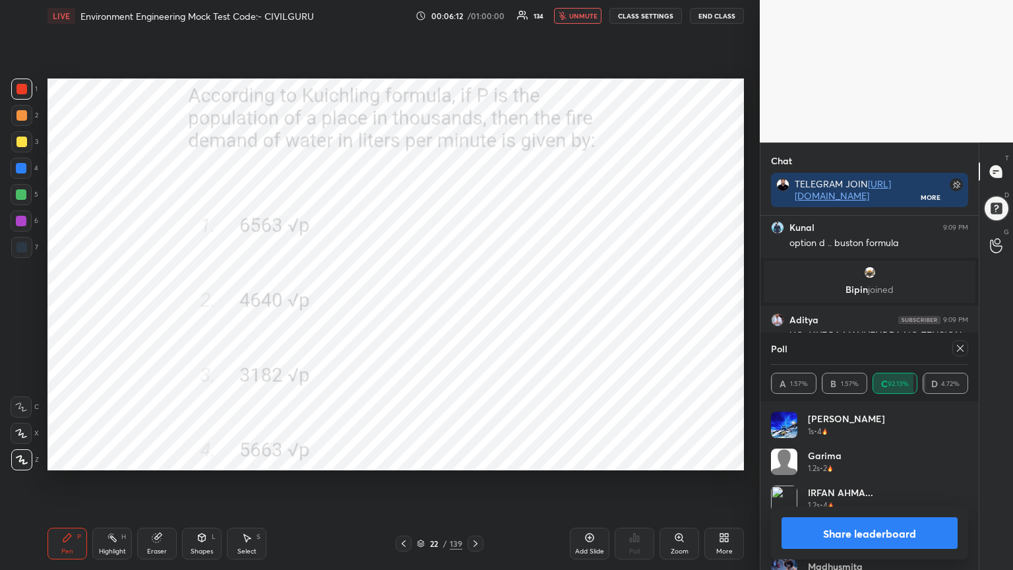
click at [961, 349] on icon at bounding box center [960, 348] width 7 height 7
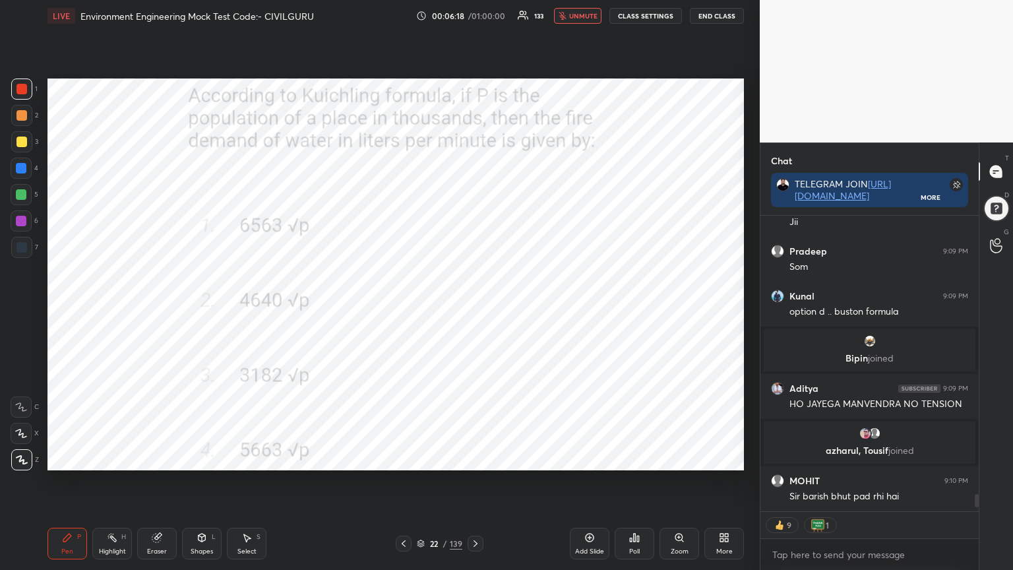
click at [475, 458] on icon at bounding box center [475, 543] width 11 height 11
click at [634, 458] on icon at bounding box center [635, 538] width 2 height 8
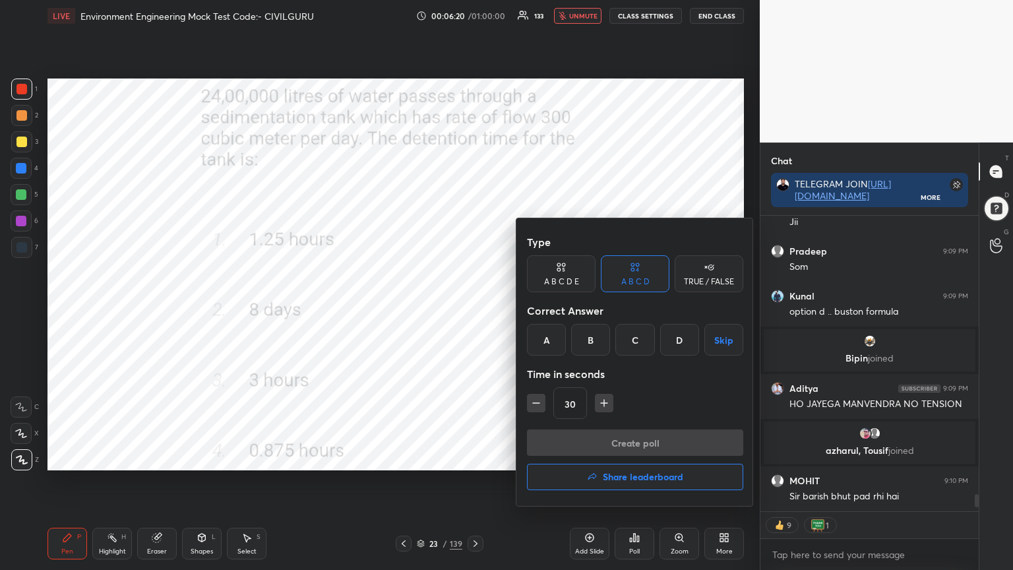
click at [589, 337] on div "B" at bounding box center [590, 340] width 39 height 32
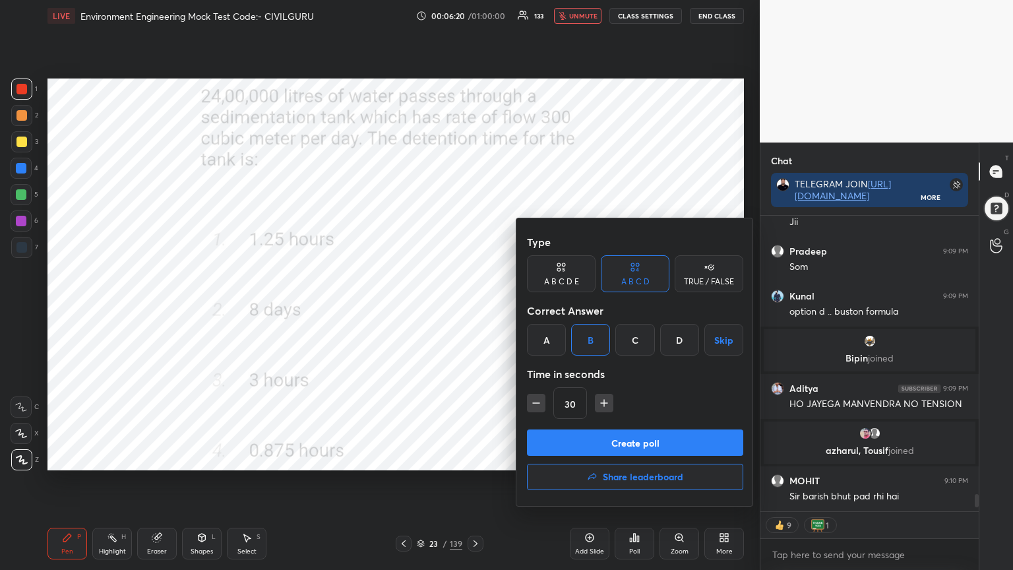
type textarea "x"
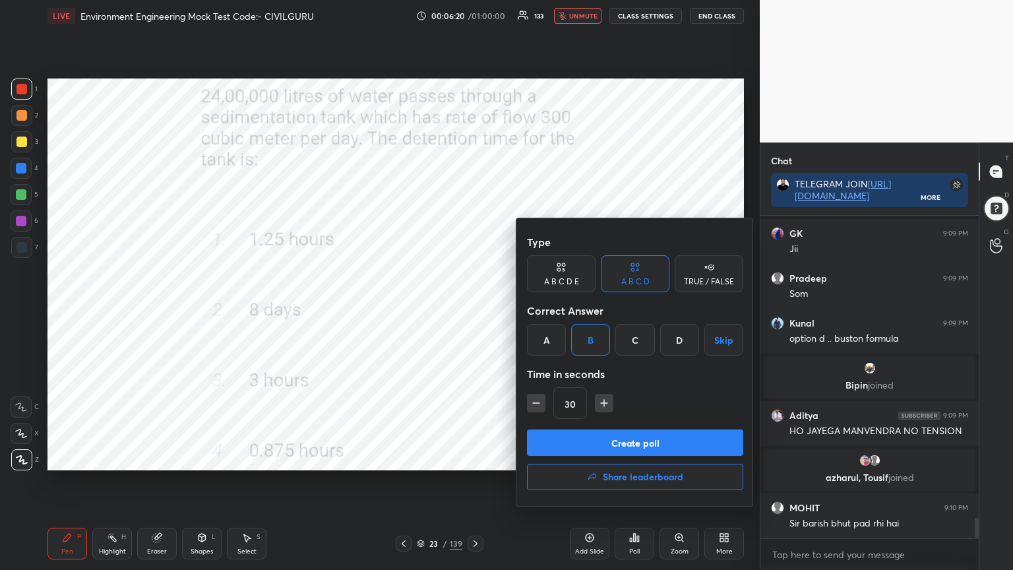
click at [599, 406] on icon "button" at bounding box center [603, 402] width 13 height 13
click at [599, 404] on icon "button" at bounding box center [603, 402] width 13 height 13
type input "60"
click at [595, 439] on button "Create poll" at bounding box center [635, 442] width 216 height 26
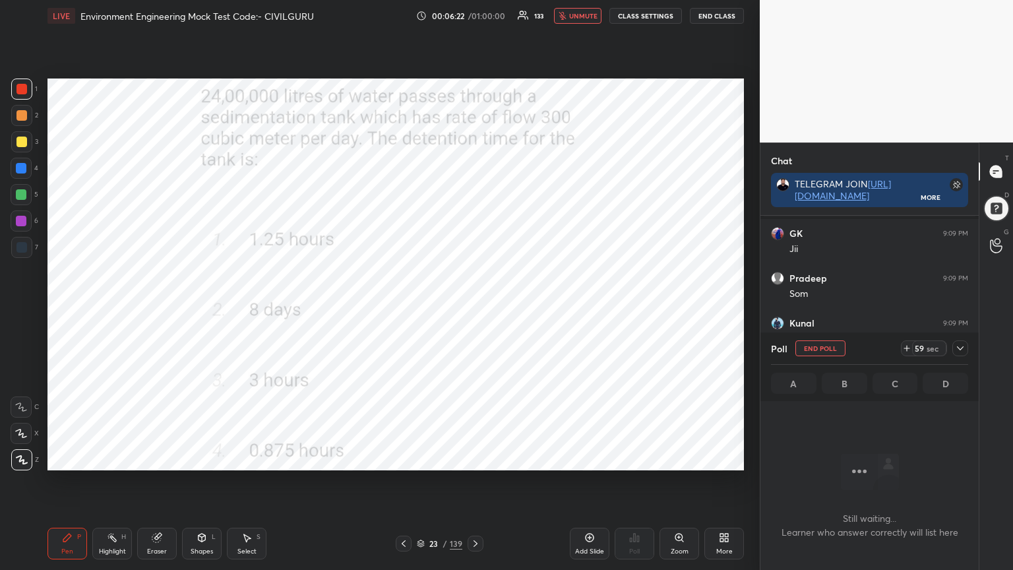
click at [960, 343] on icon at bounding box center [960, 348] width 11 height 11
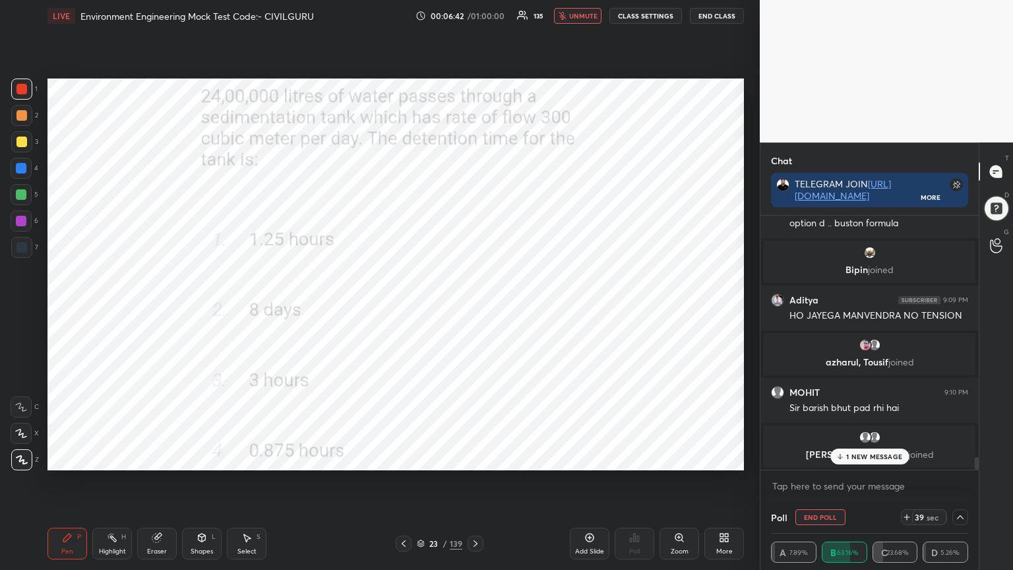
click at [860, 457] on p "1 NEW MESSAGE" at bounding box center [874, 456] width 56 height 8
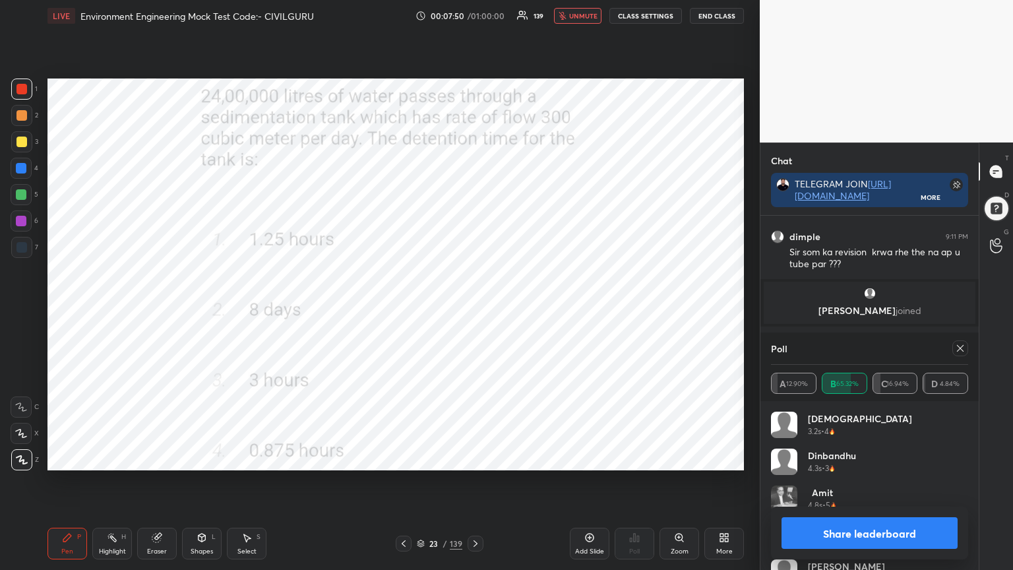
scroll to position [5260, 0]
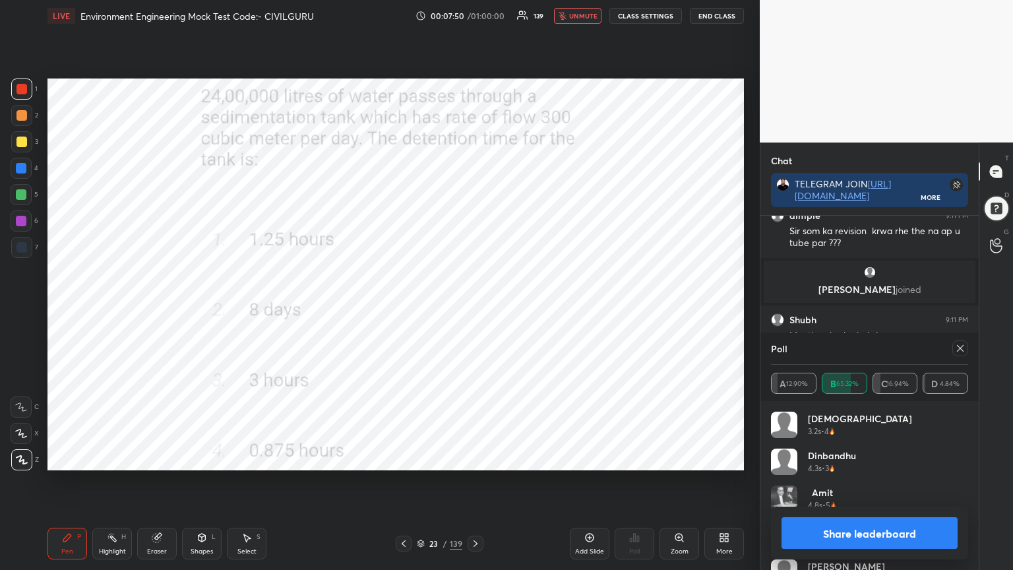
click at [960, 356] on div "Poll" at bounding box center [869, 348] width 197 height 32
click at [960, 348] on icon at bounding box center [960, 348] width 7 height 7
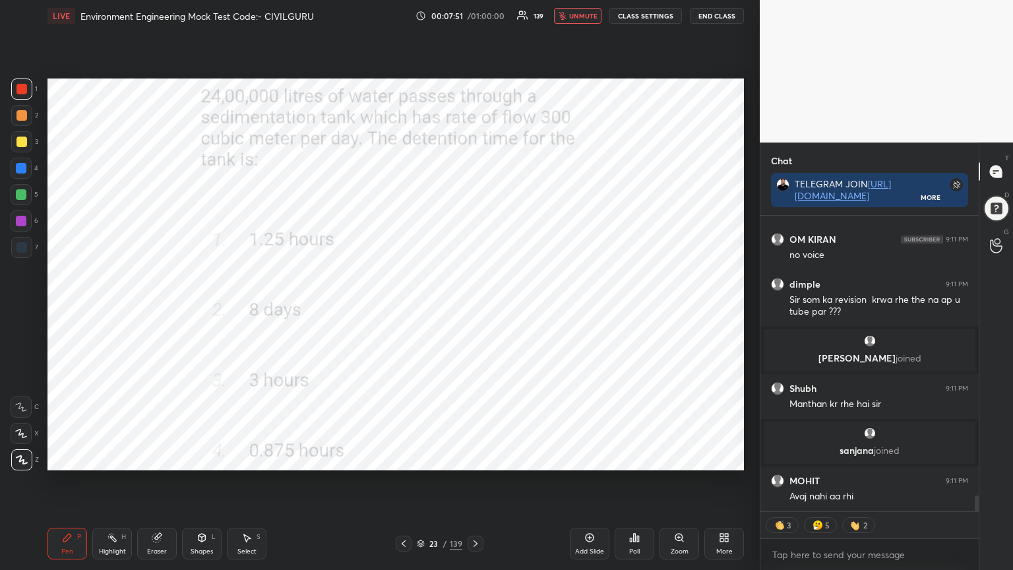
scroll to position [292, 214]
click at [585, 8] on button "unmute" at bounding box center [577, 16] width 47 height 16
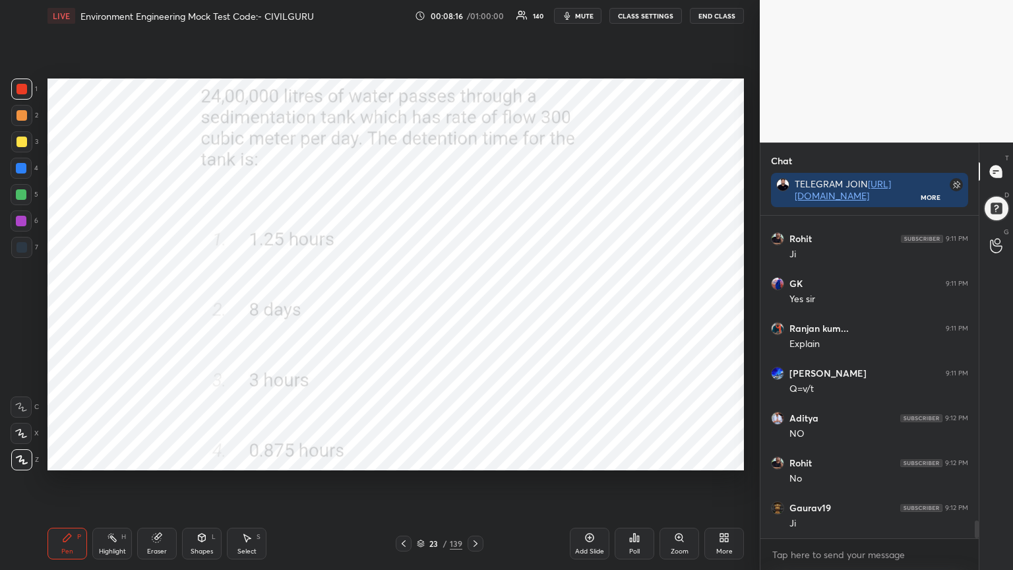
click at [470, 458] on icon at bounding box center [475, 543] width 11 height 11
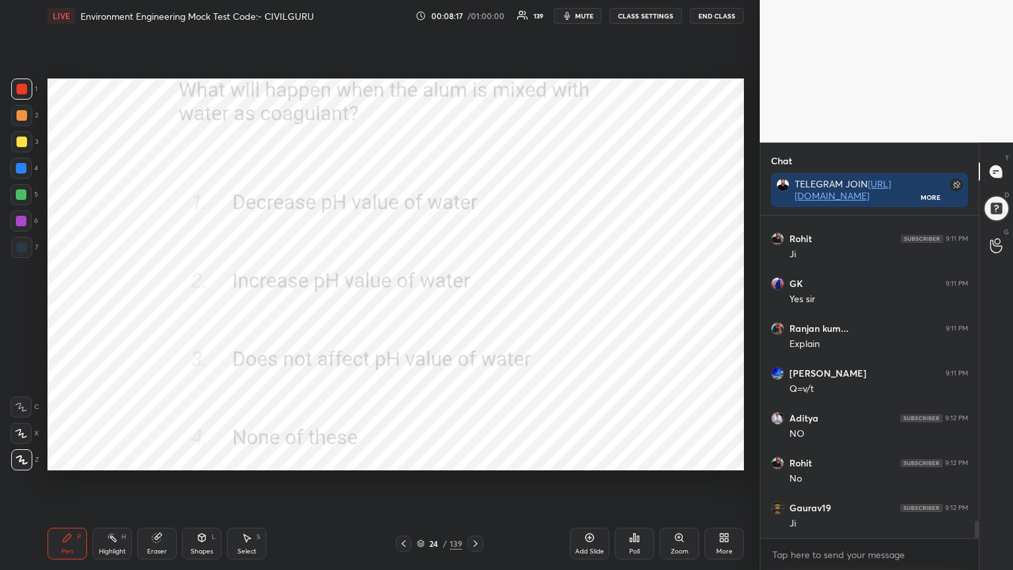
click at [627, 458] on div "Poll" at bounding box center [635, 544] width 40 height 32
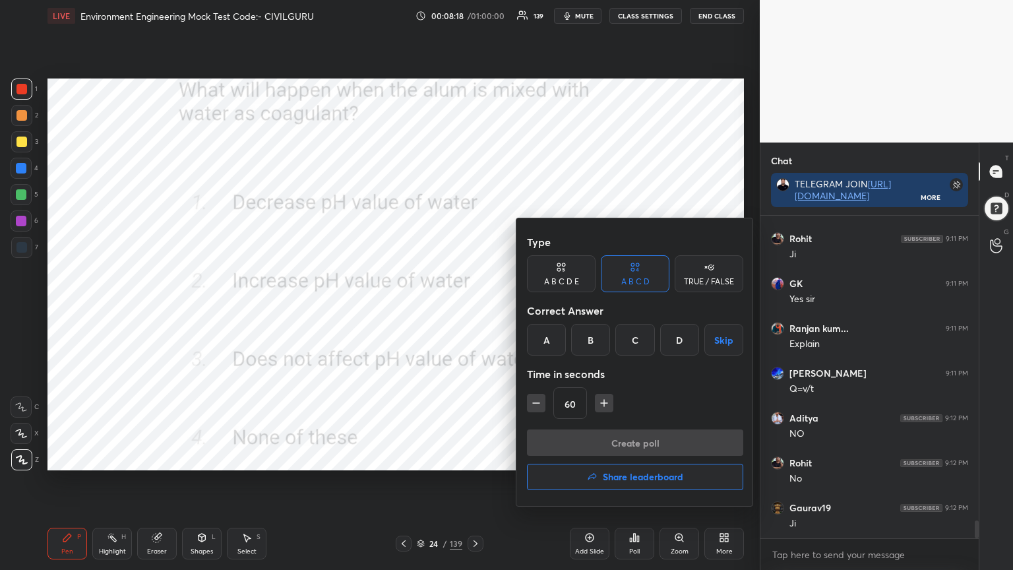
click at [541, 339] on div "A" at bounding box center [546, 340] width 39 height 32
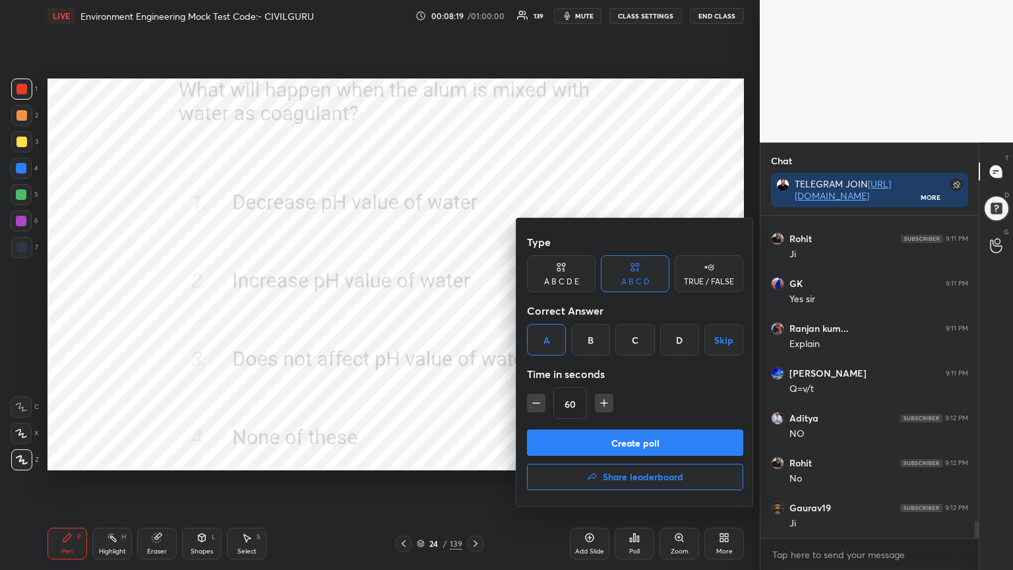
click at [525, 402] on div "Type A B C D E A B C D TRUE / FALSE Correct Answer A B C D Skip Time in seconds…" at bounding box center [634, 362] width 237 height 288
click at [562, 438] on button "Create poll" at bounding box center [635, 442] width 216 height 26
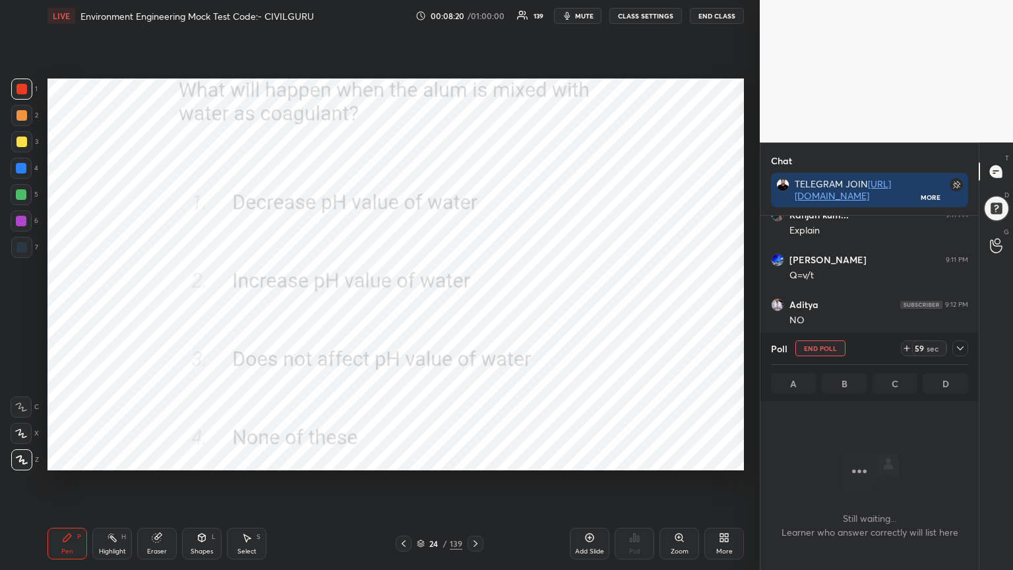
click at [617, 65] on div "Setting up your live class Poll for secs No correct answer Start poll" at bounding box center [395, 274] width 707 height 485
click at [587, 16] on span "mute" at bounding box center [584, 15] width 18 height 9
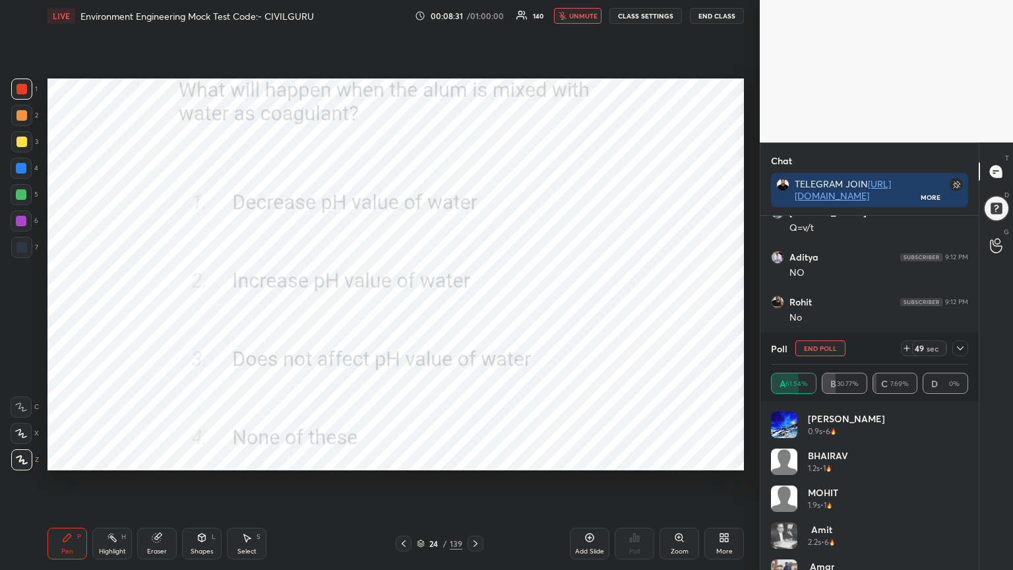
click at [963, 349] on icon at bounding box center [960, 348] width 11 height 11
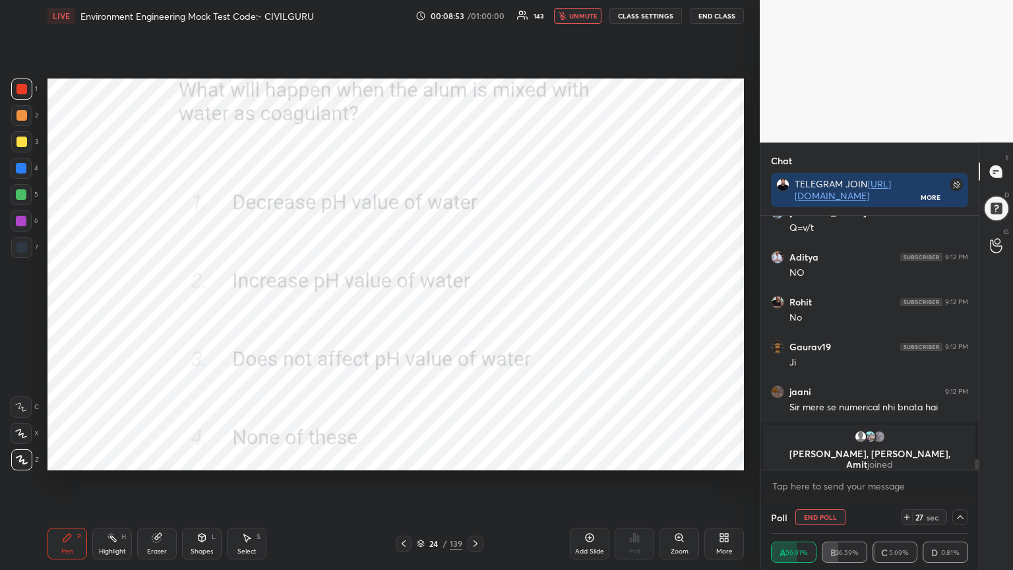
click at [580, 14] on span "unmute" at bounding box center [583, 15] width 28 height 9
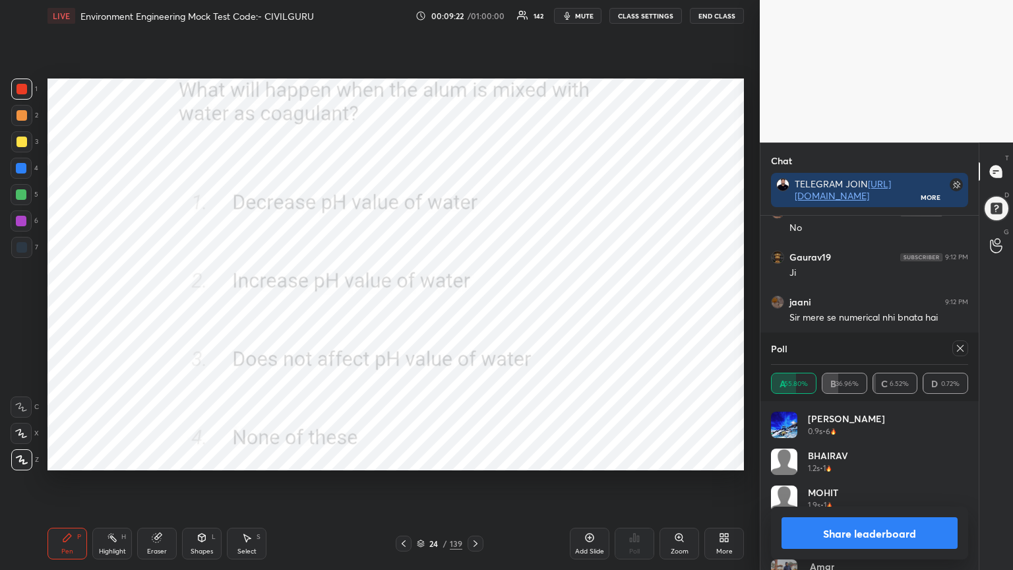
scroll to position [5663, 0]
click at [958, 344] on icon at bounding box center [960, 348] width 11 height 11
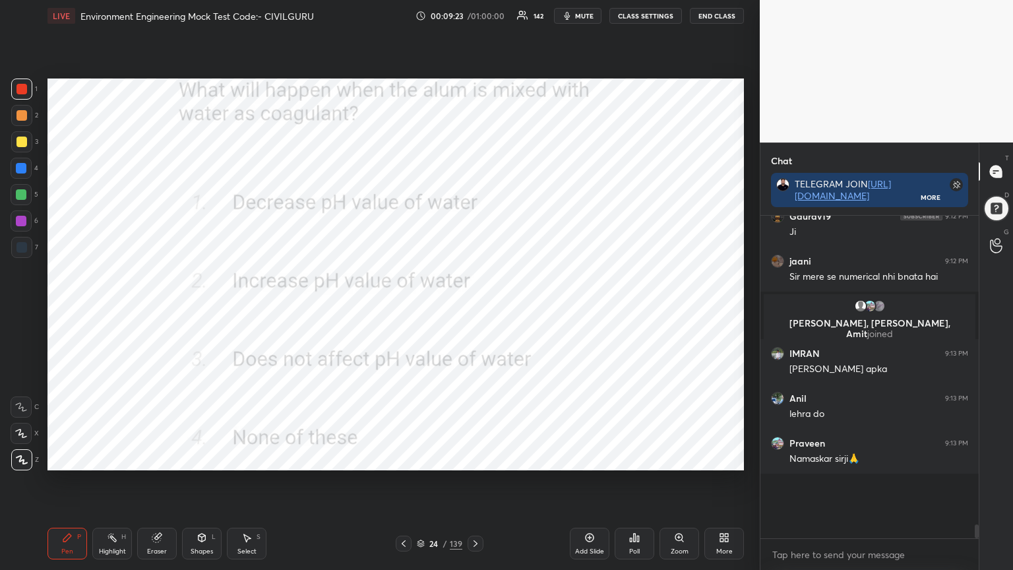
scroll to position [162, 214]
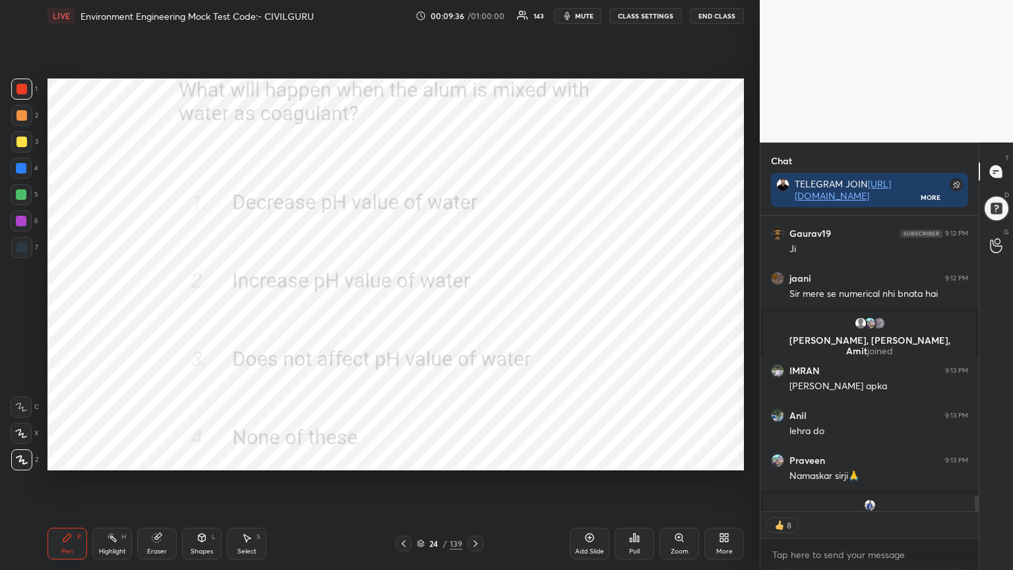
type textarea "x"
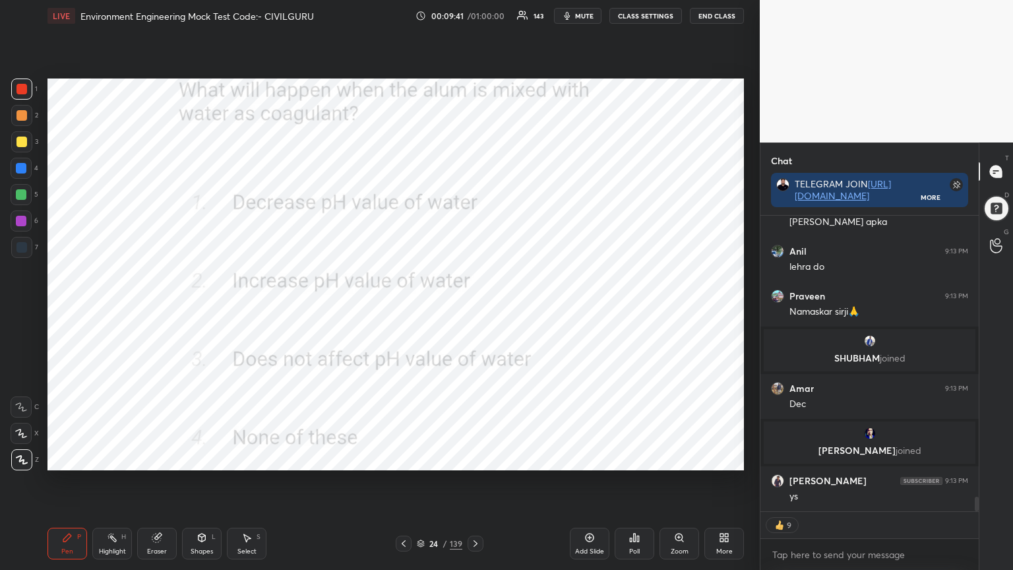
click at [472, 458] on icon at bounding box center [475, 543] width 11 height 11
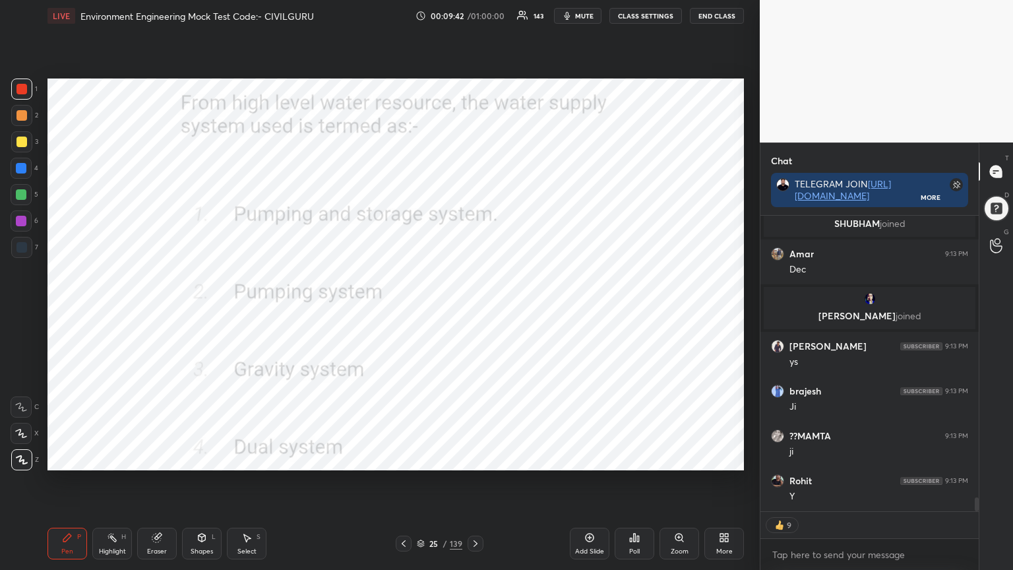
click at [634, 458] on icon at bounding box center [635, 538] width 2 height 8
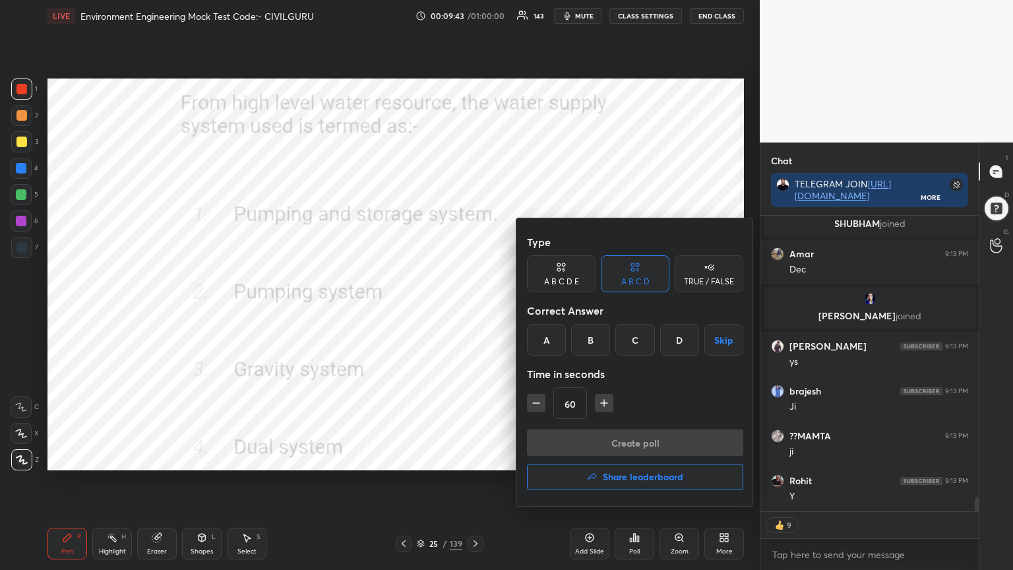
click at [637, 340] on div "C" at bounding box center [634, 340] width 39 height 32
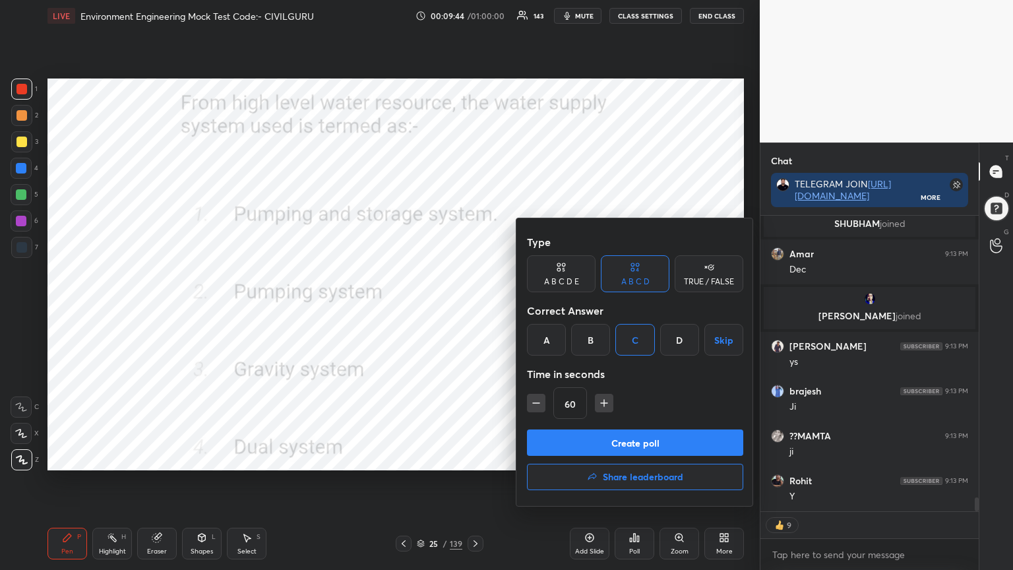
click at [530, 404] on icon "button" at bounding box center [536, 402] width 13 height 13
click at [530, 406] on icon "button" at bounding box center [536, 402] width 13 height 13
type input "30"
click at [553, 438] on button "Create poll" at bounding box center [635, 442] width 216 height 26
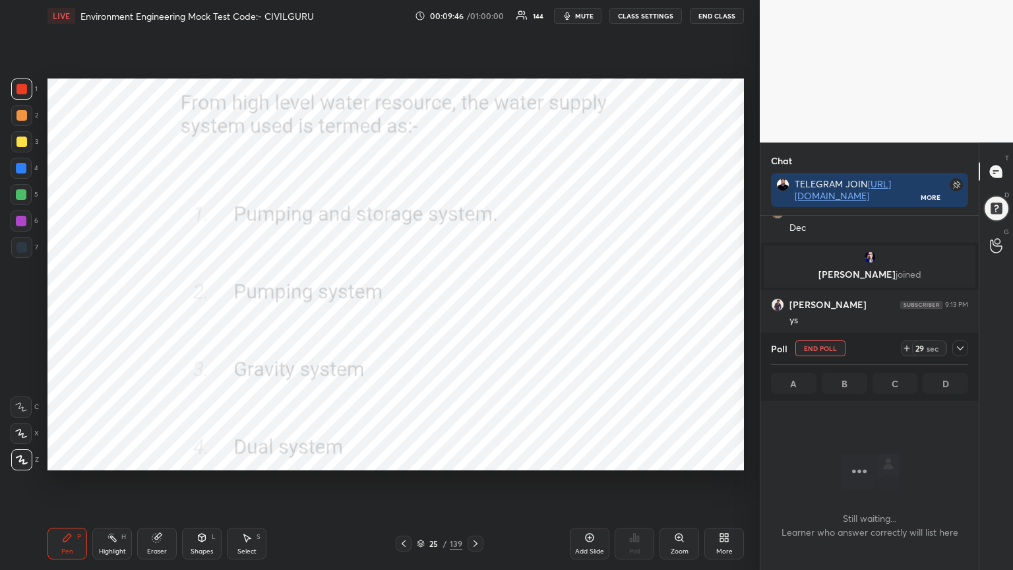
click at [960, 350] on icon at bounding box center [960, 348] width 11 height 11
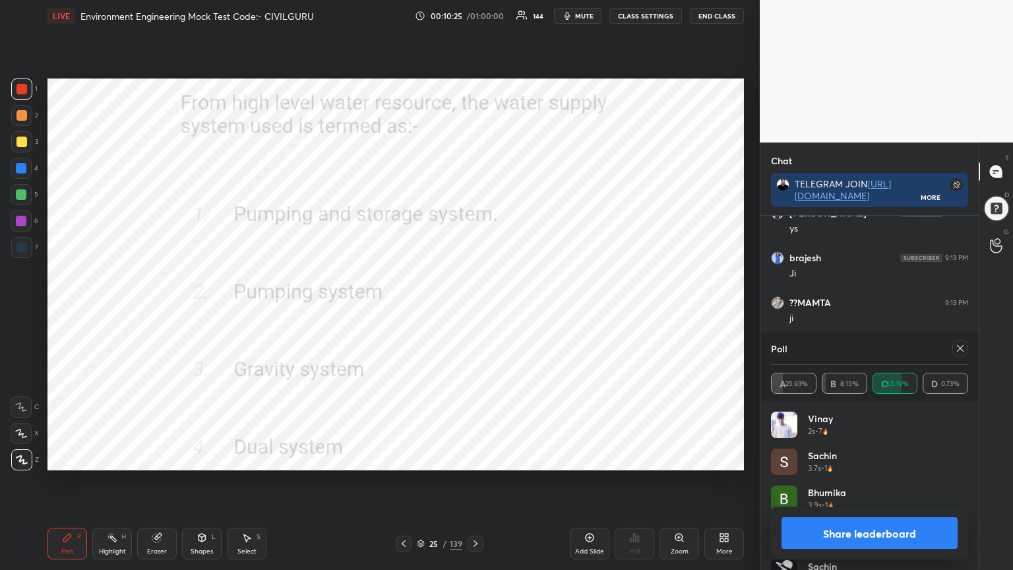
scroll to position [5986, 0]
click at [962, 349] on icon at bounding box center [960, 348] width 11 height 11
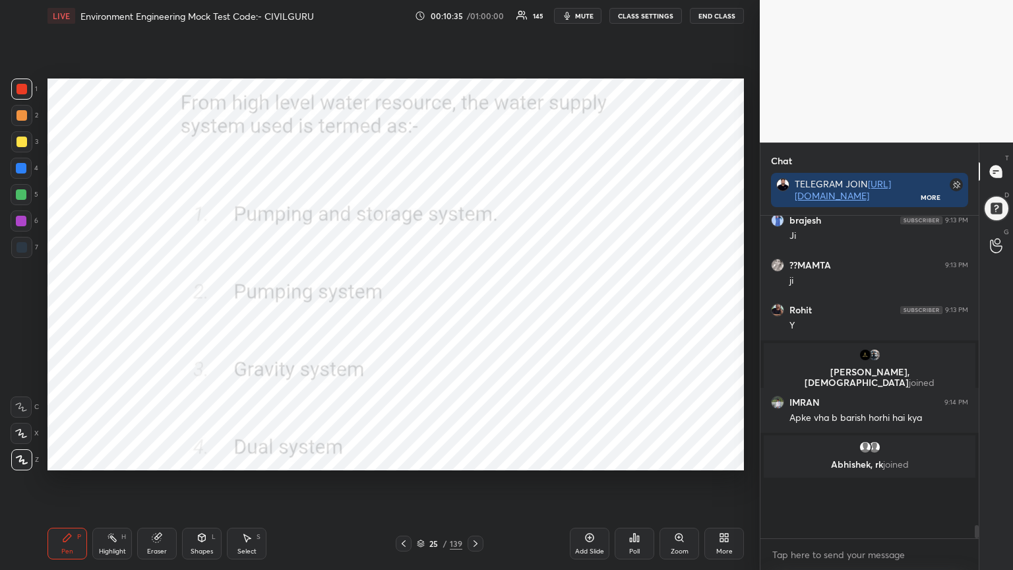
scroll to position [278, 214]
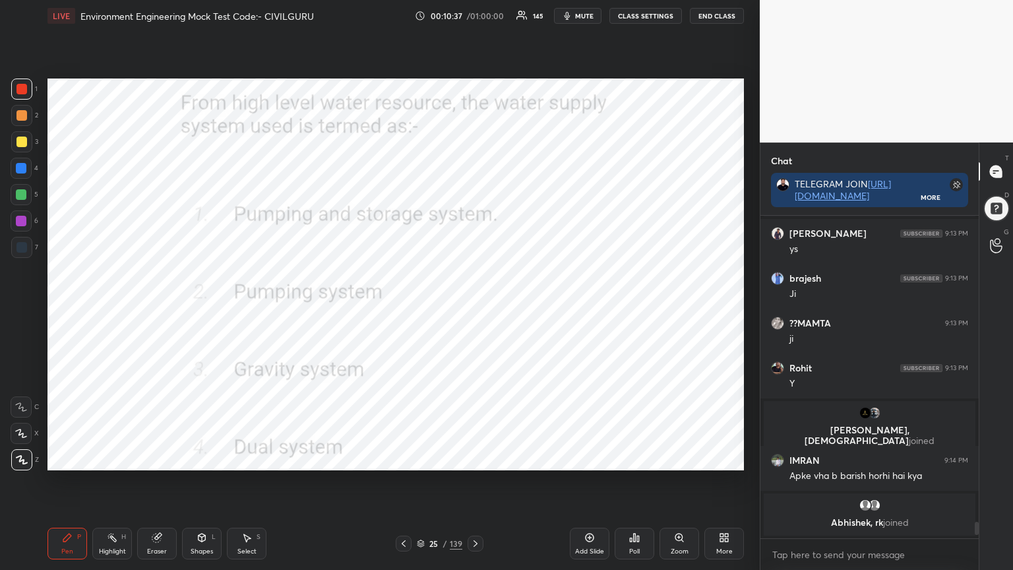
click at [474, 458] on icon at bounding box center [475, 543] width 11 height 11
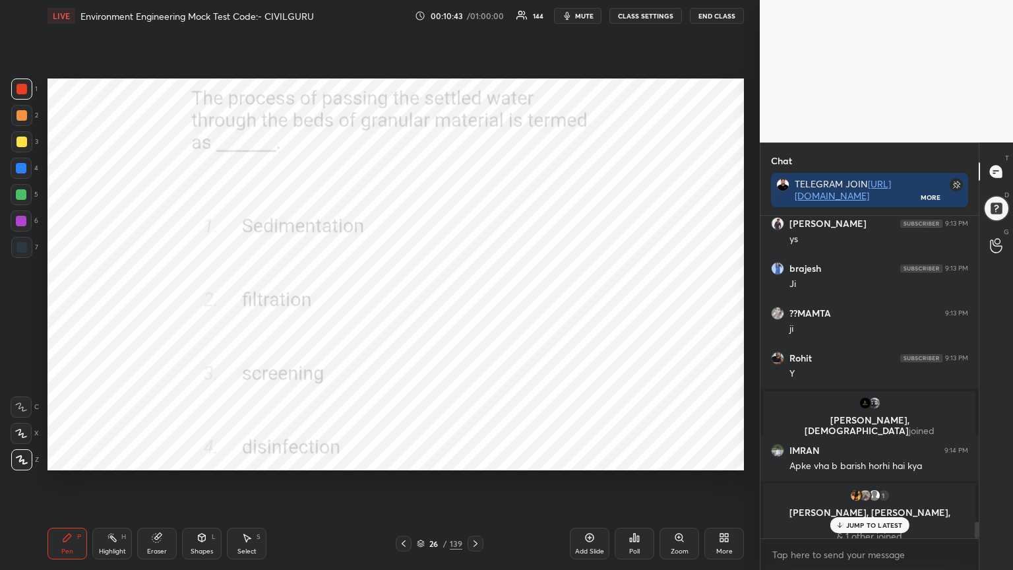
click at [630, 458] on div "Poll" at bounding box center [635, 544] width 40 height 32
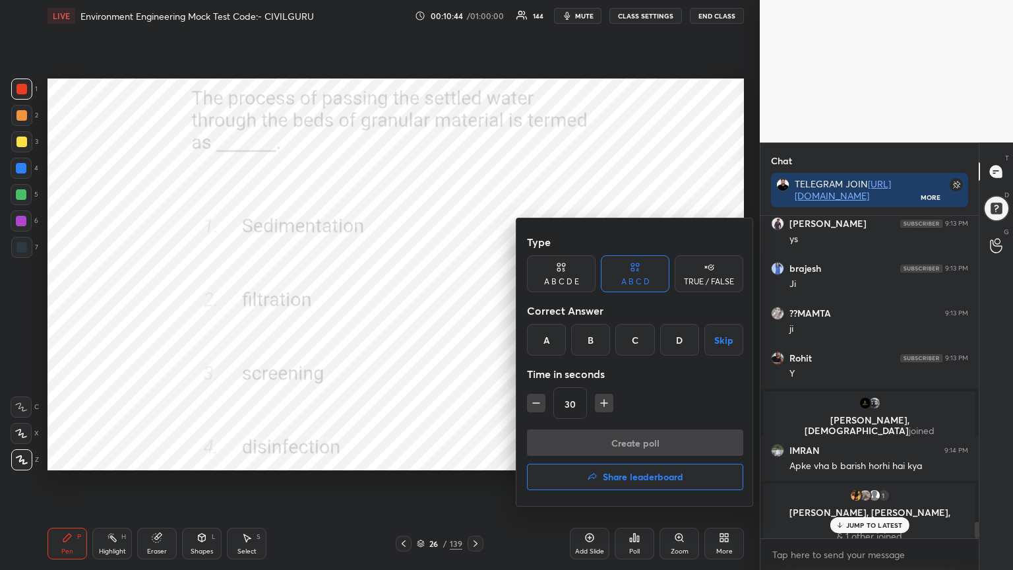
click at [584, 335] on div "B" at bounding box center [590, 340] width 39 height 32
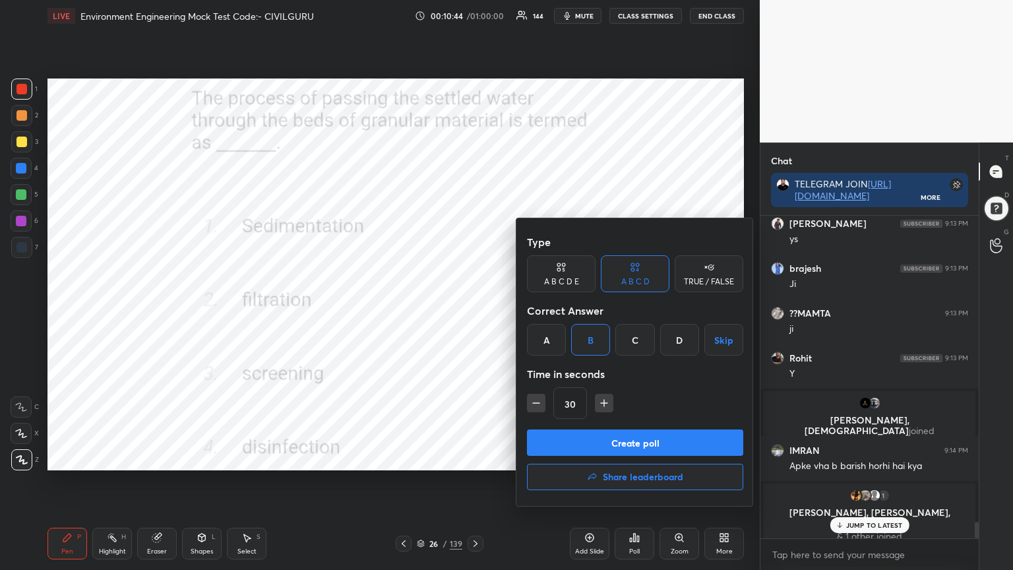
click at [583, 452] on button "Create poll" at bounding box center [635, 442] width 216 height 26
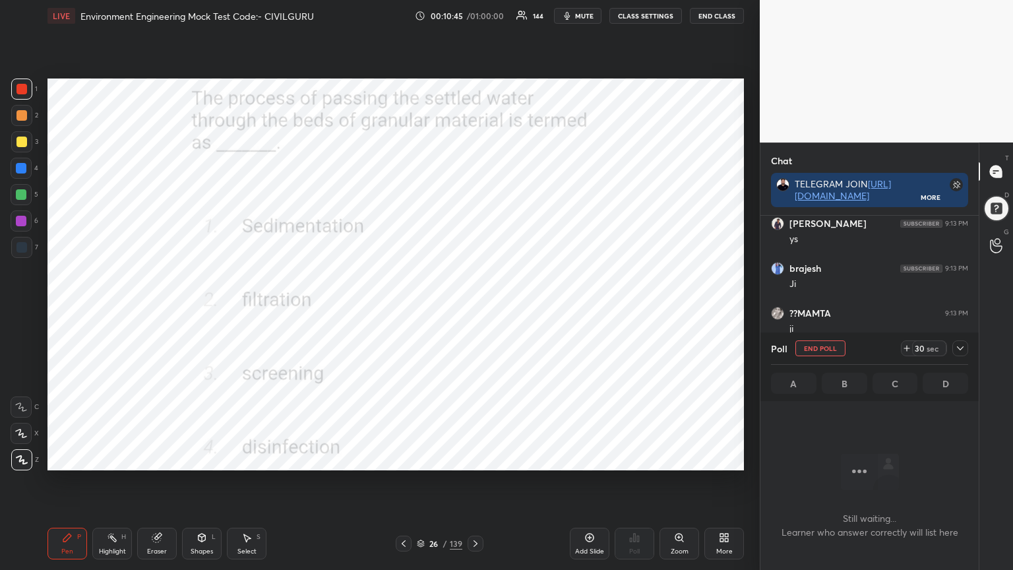
scroll to position [5, 4]
click at [581, 16] on span "mute" at bounding box center [584, 15] width 18 height 9
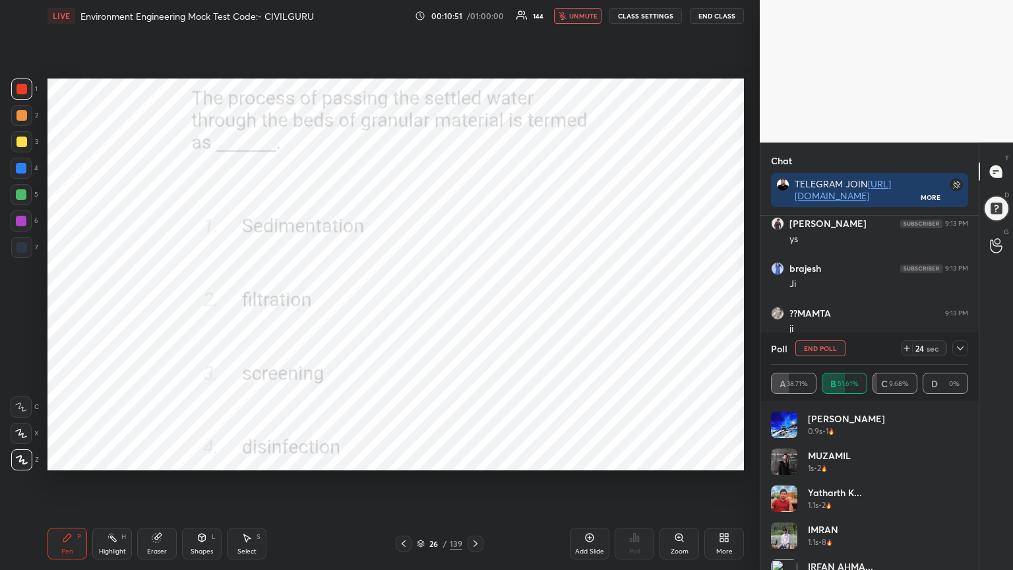
click at [960, 348] on icon at bounding box center [960, 348] width 11 height 11
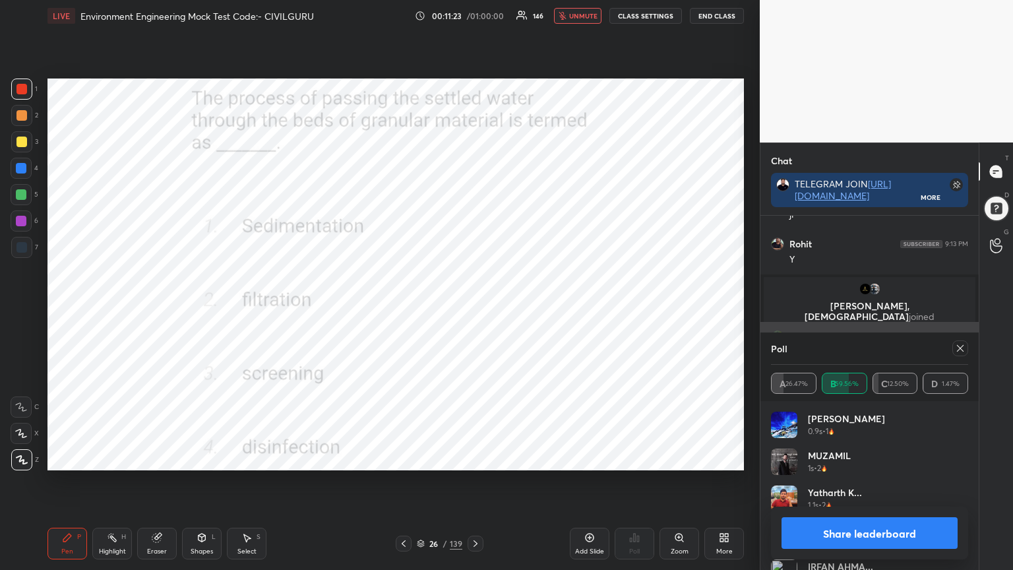
click at [961, 348] on icon at bounding box center [960, 348] width 11 height 11
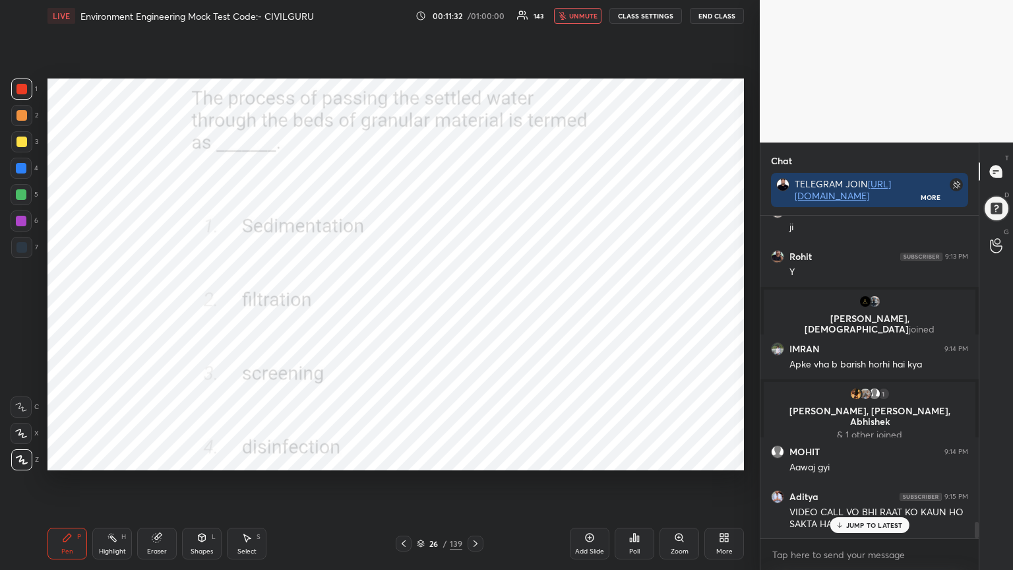
click at [472, 458] on icon at bounding box center [475, 543] width 11 height 11
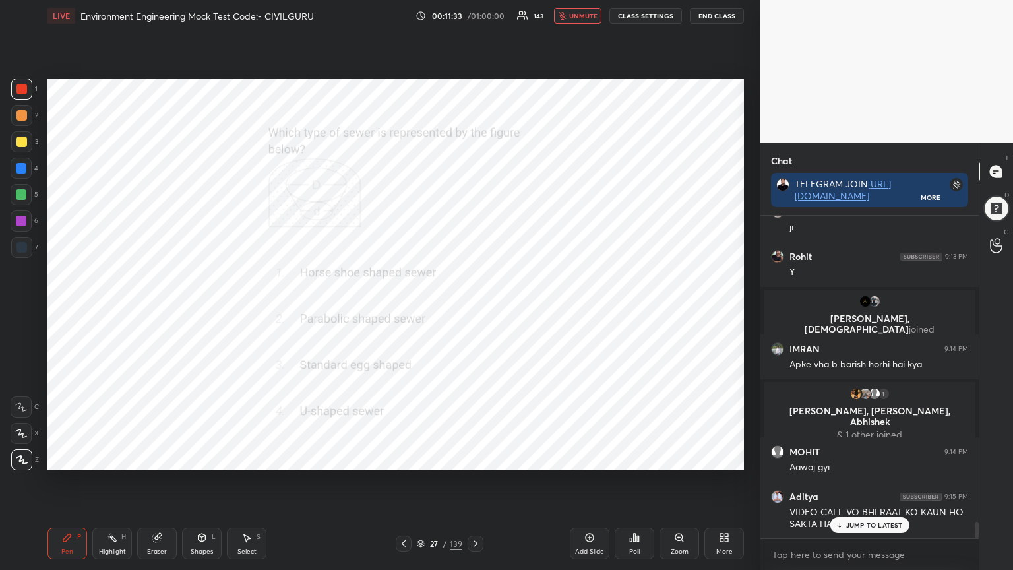
click at [635, 458] on div "Poll" at bounding box center [635, 544] width 40 height 32
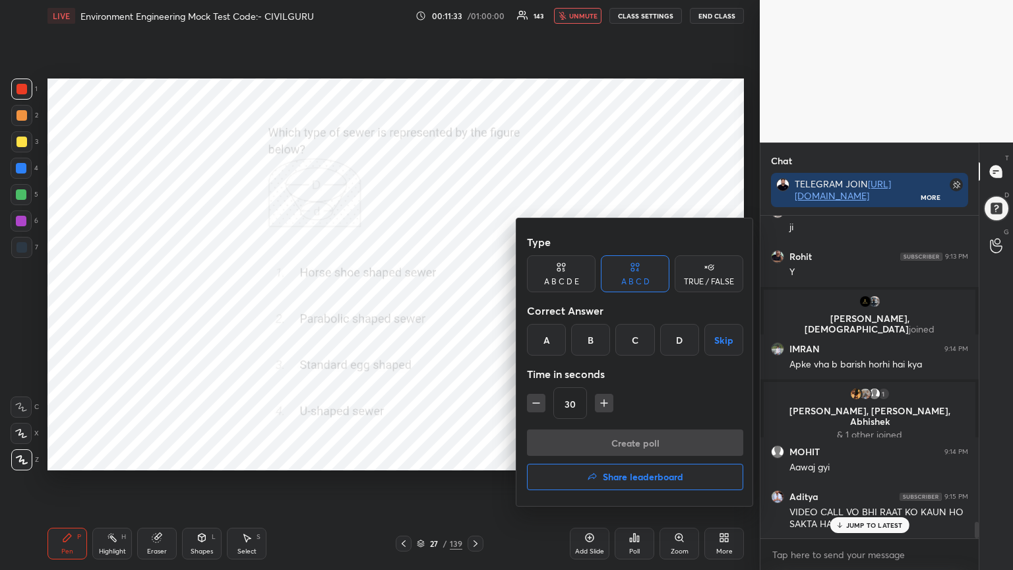
click at [642, 333] on div "C" at bounding box center [634, 340] width 39 height 32
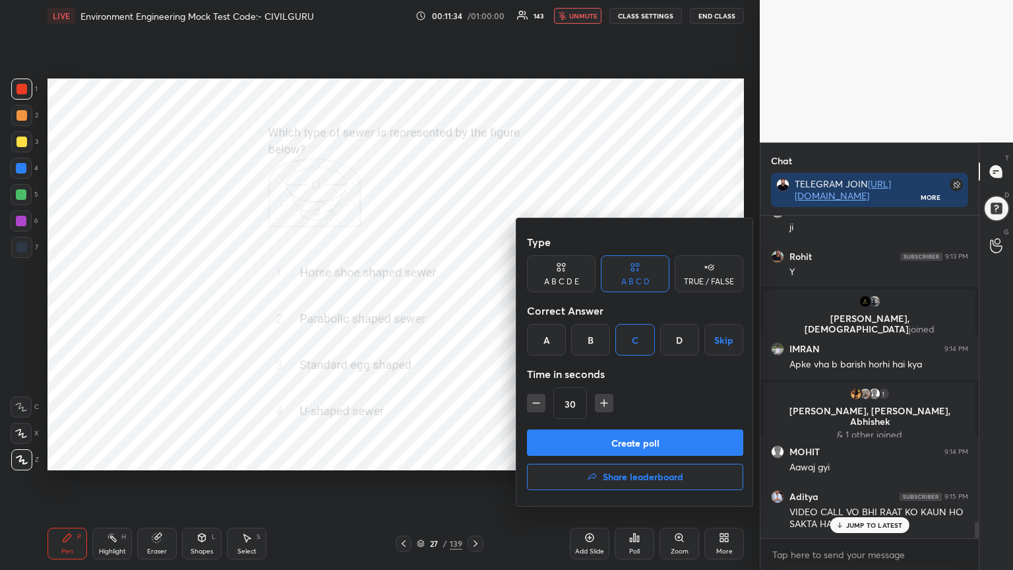
click at [617, 443] on button "Create poll" at bounding box center [635, 442] width 216 height 26
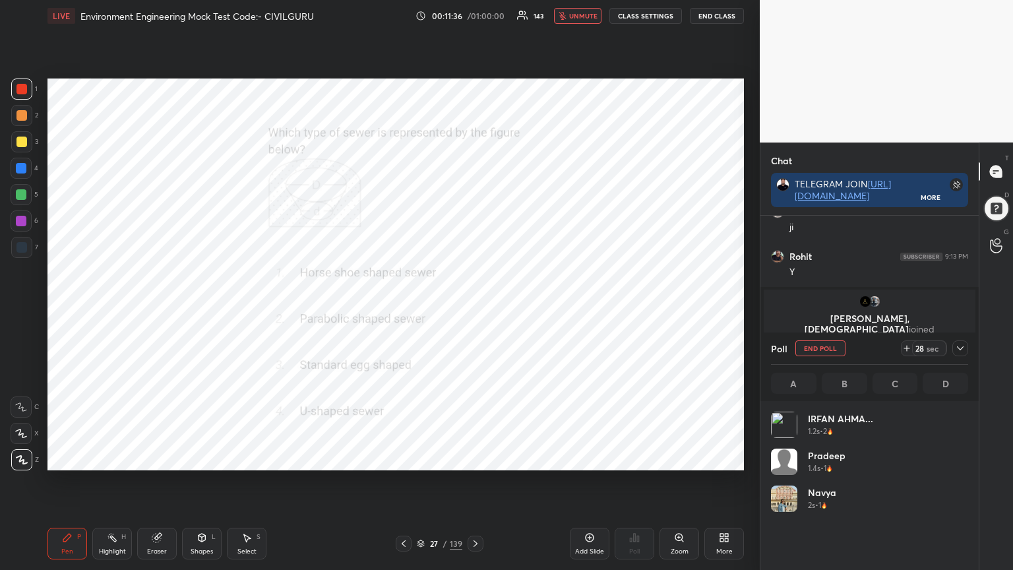
click at [958, 346] on icon at bounding box center [960, 348] width 11 height 11
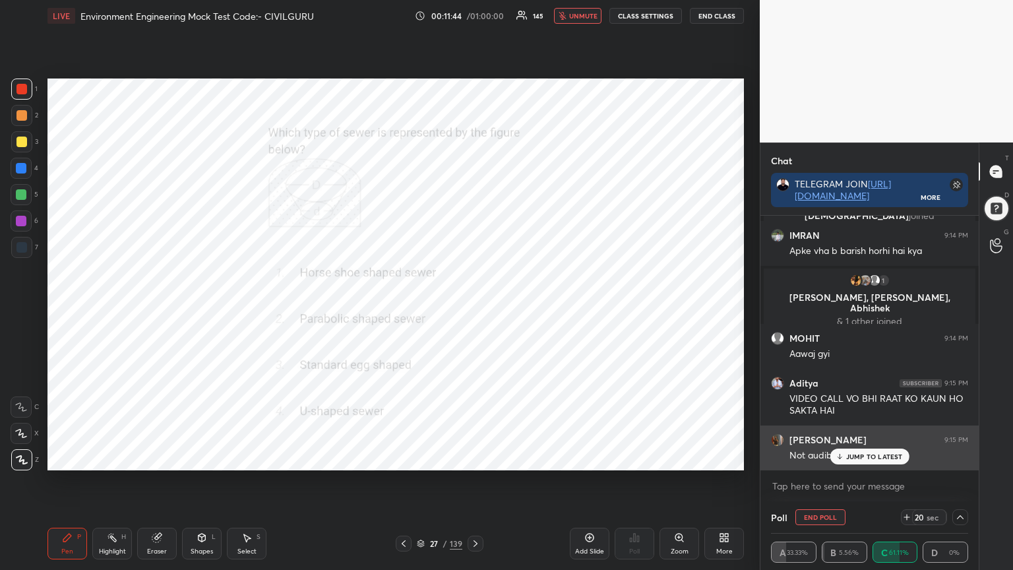
click at [847, 458] on p "JUMP TO LATEST" at bounding box center [874, 456] width 57 height 8
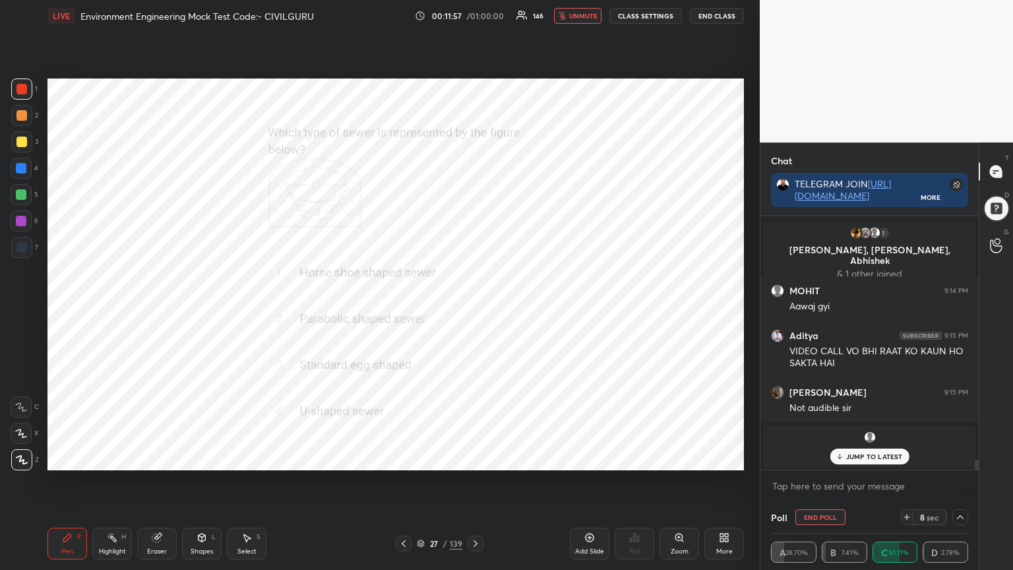
click at [859, 456] on p "JUMP TO LATEST" at bounding box center [874, 456] width 57 height 8
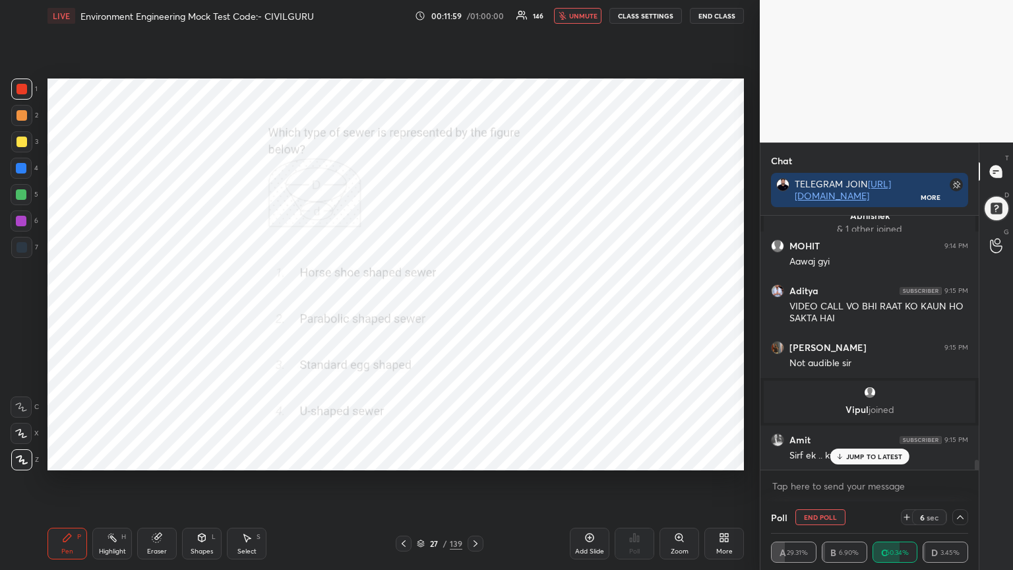
click at [860, 456] on p "JUMP TO LATEST" at bounding box center [874, 456] width 57 height 8
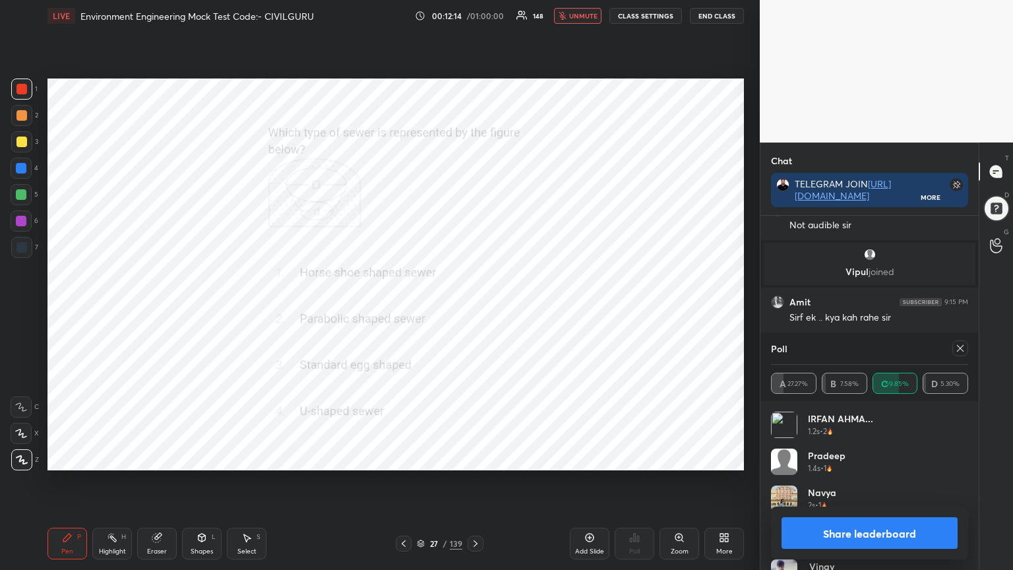
click at [959, 349] on icon at bounding box center [960, 348] width 7 height 7
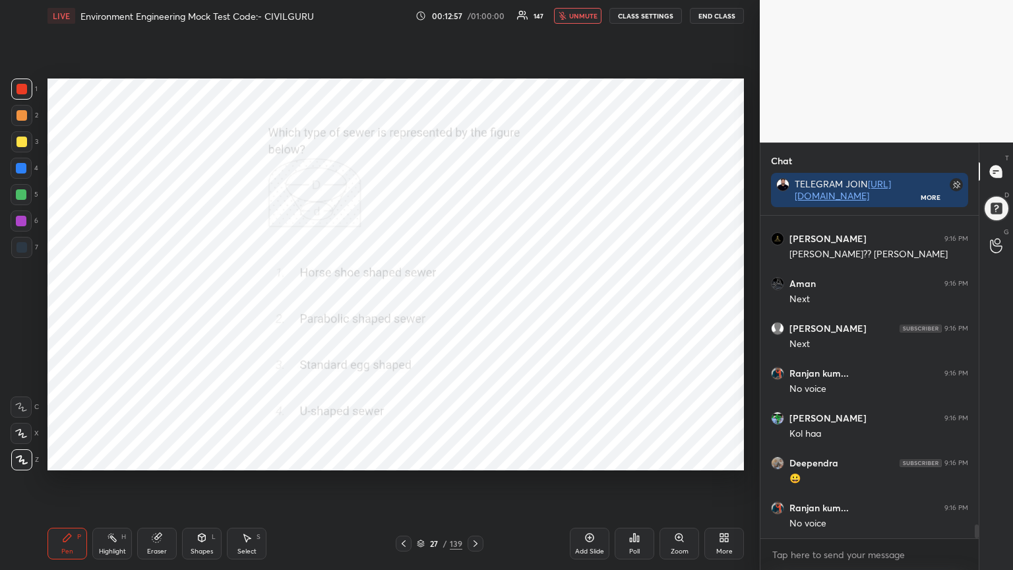
click at [475, 458] on icon at bounding box center [475, 543] width 11 height 11
click at [631, 458] on icon at bounding box center [631, 539] width 2 height 3
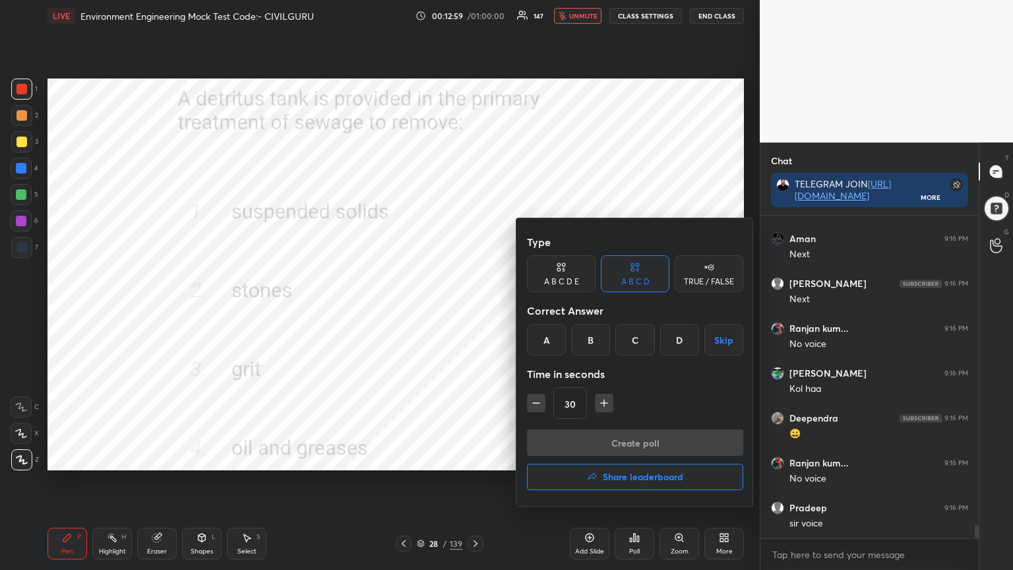
click at [629, 338] on div "C" at bounding box center [634, 340] width 39 height 32
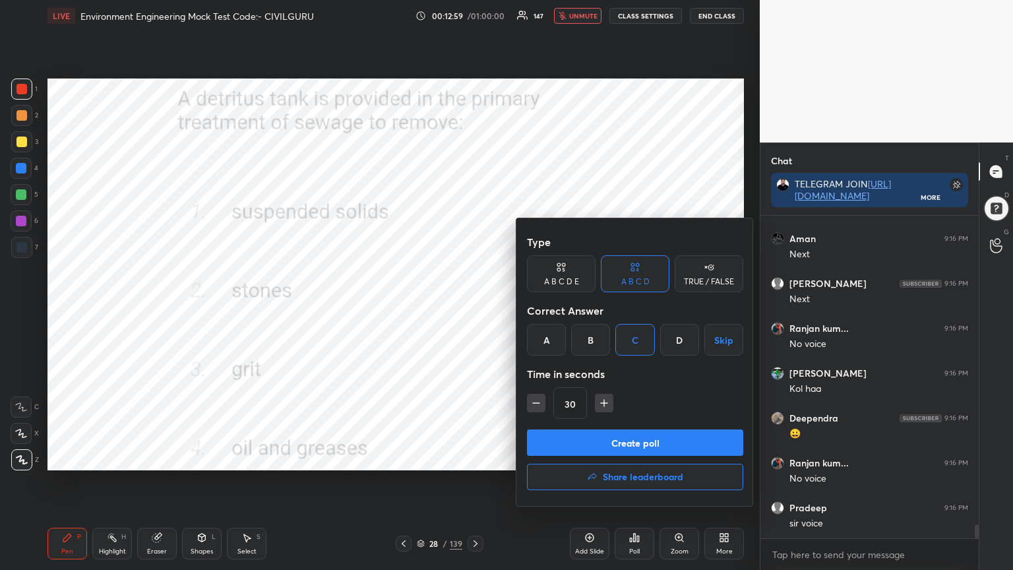
click at [591, 436] on button "Create poll" at bounding box center [635, 442] width 216 height 26
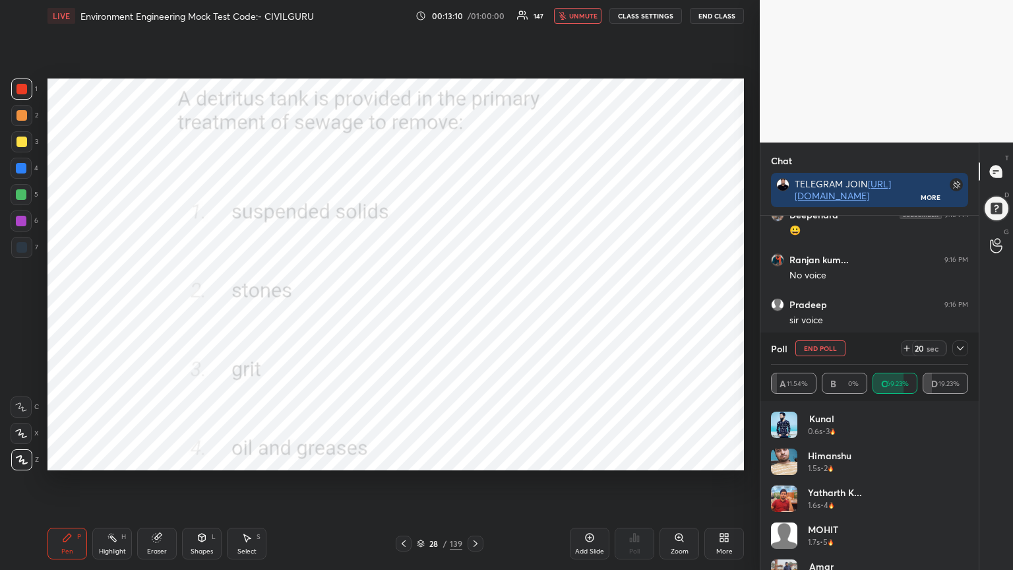
click at [597, 16] on span "unmute" at bounding box center [583, 15] width 28 height 9
click at [958, 348] on icon at bounding box center [960, 348] width 11 height 11
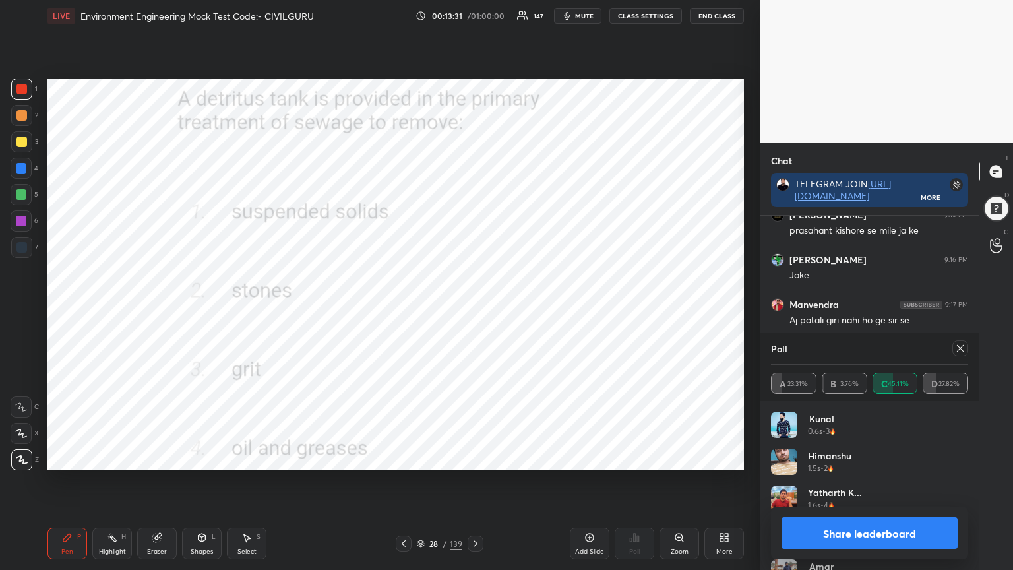
click at [962, 353] on div at bounding box center [960, 348] width 16 height 16
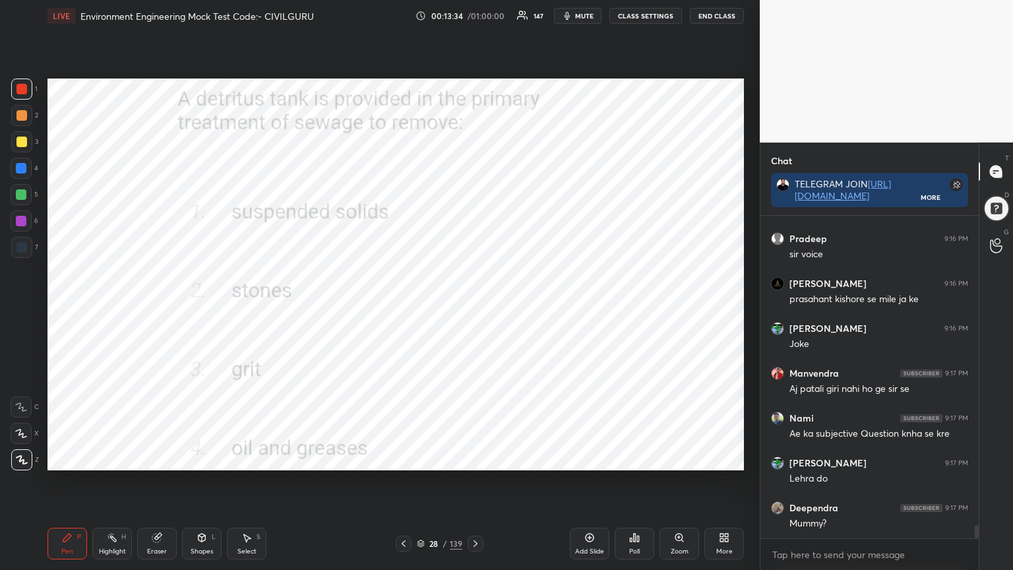
click at [475, 458] on icon at bounding box center [476, 543] width 4 height 7
click at [622, 458] on div "Poll" at bounding box center [635, 544] width 40 height 32
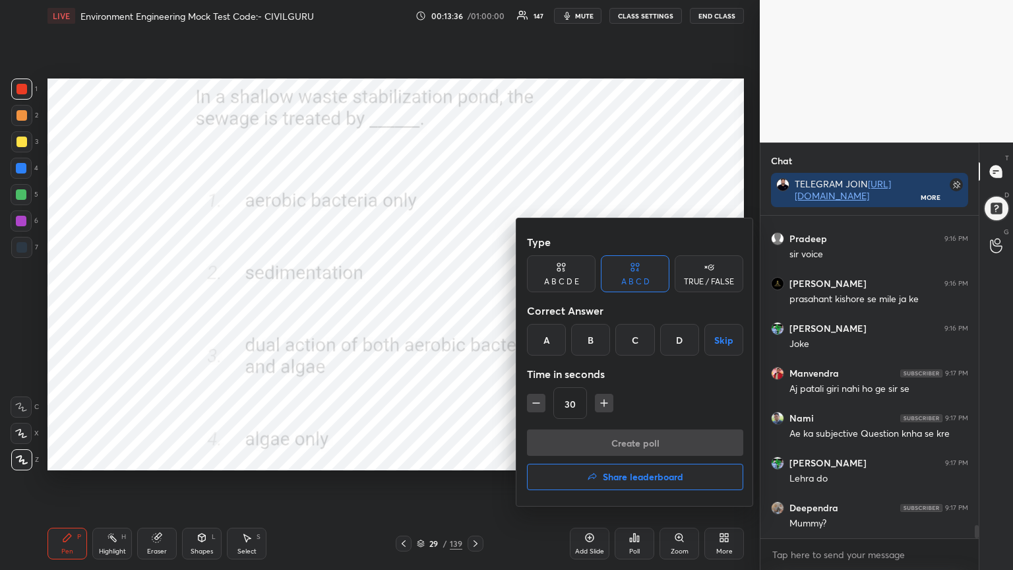
click at [637, 338] on div "C" at bounding box center [634, 340] width 39 height 32
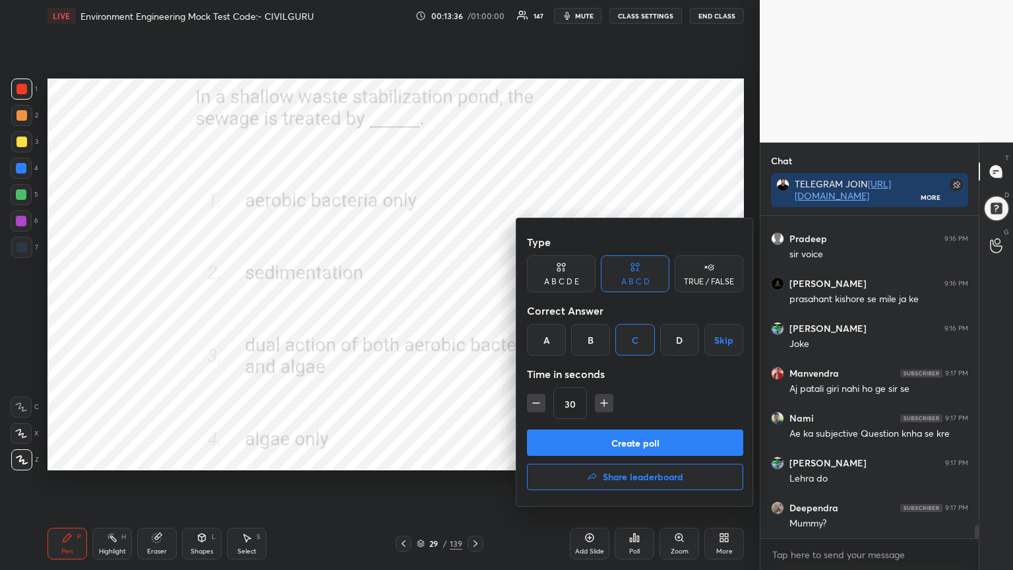
click at [615, 448] on button "Create poll" at bounding box center [635, 442] width 216 height 26
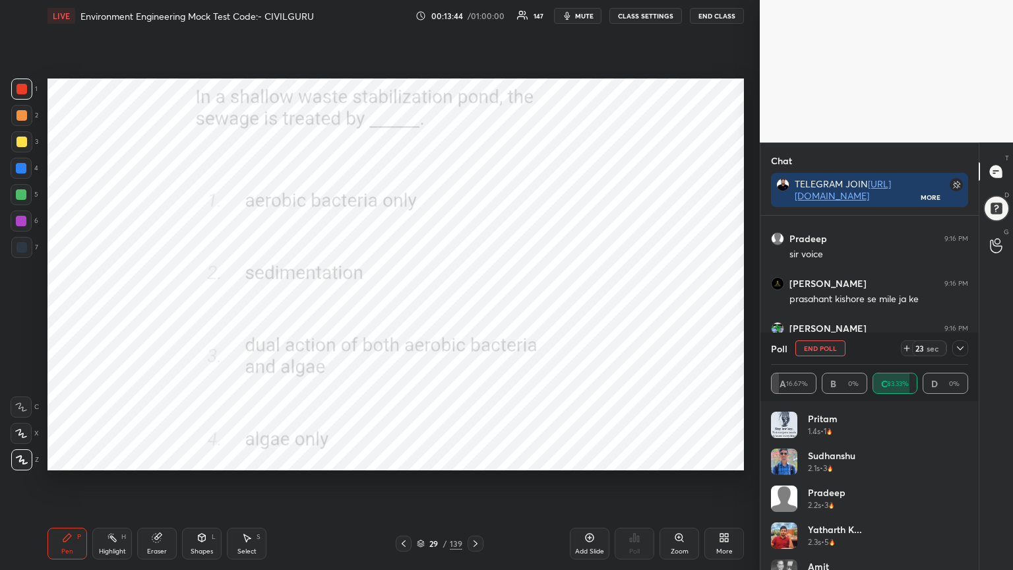
click at [959, 346] on icon at bounding box center [960, 348] width 11 height 11
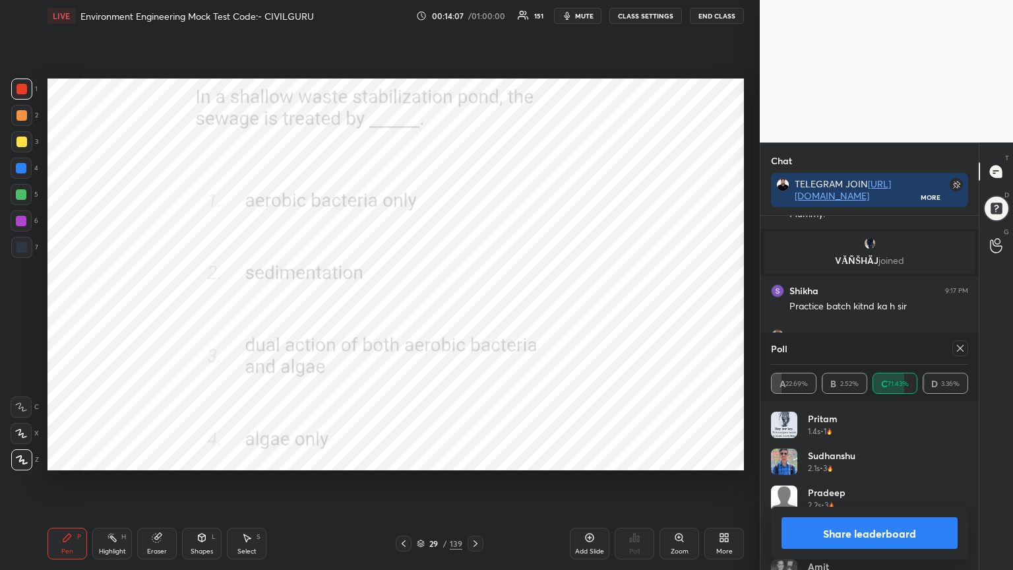
click at [878, 454] on div "Sudhanshu 2.1s • 3" at bounding box center [869, 466] width 197 height 37
click at [961, 343] on icon at bounding box center [960, 348] width 11 height 11
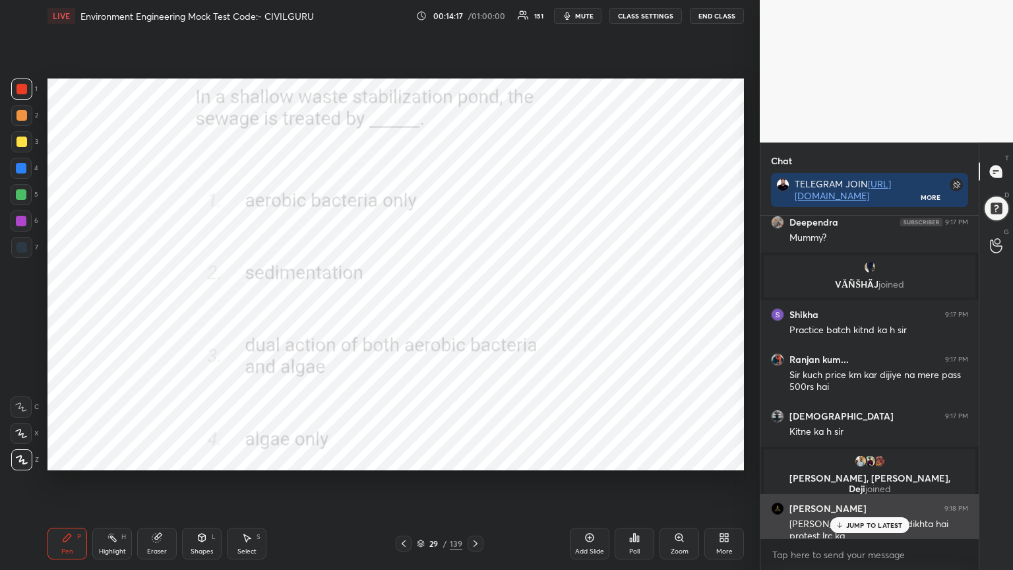
click at [863, 458] on p "JUMP TO LATEST" at bounding box center [874, 525] width 57 height 8
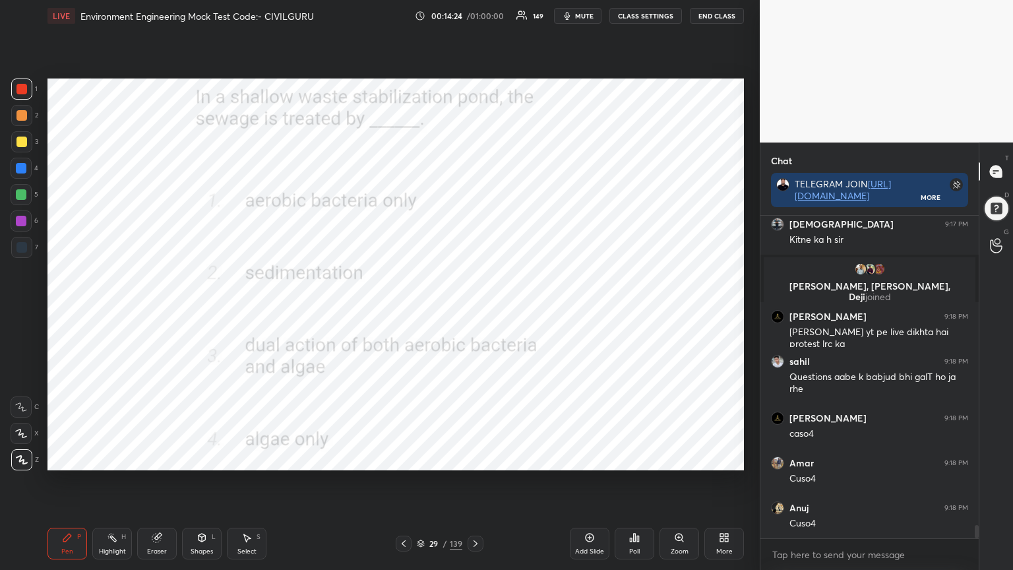
click at [473, 458] on icon at bounding box center [475, 543] width 11 height 11
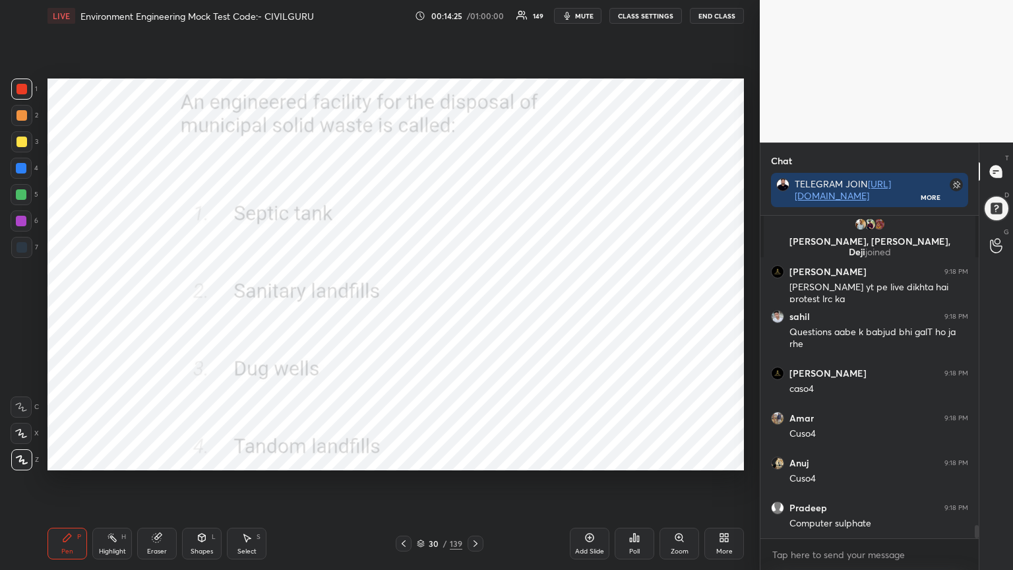
click at [625, 458] on div "Poll" at bounding box center [635, 544] width 40 height 32
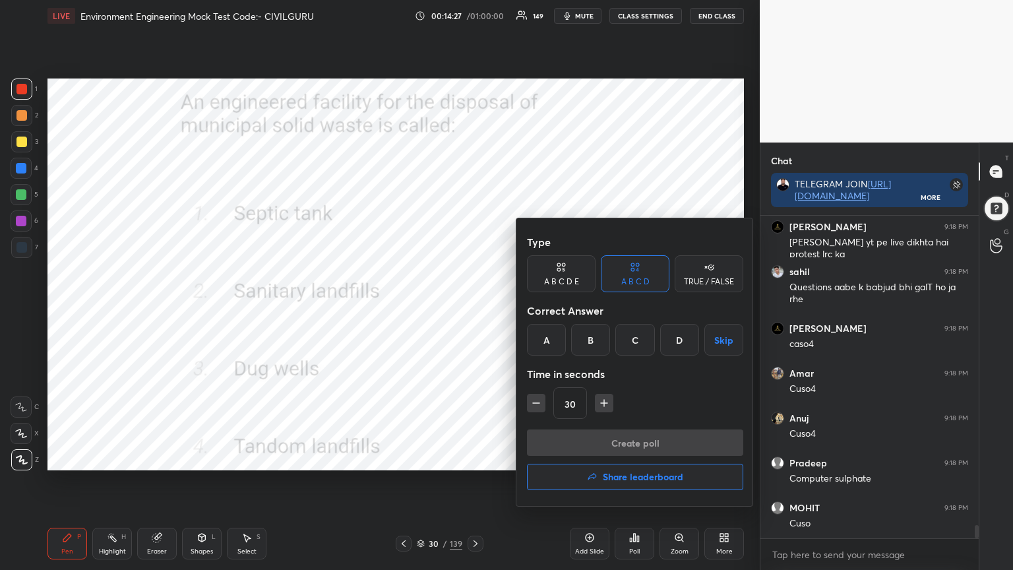
click at [592, 336] on div "B" at bounding box center [590, 340] width 39 height 32
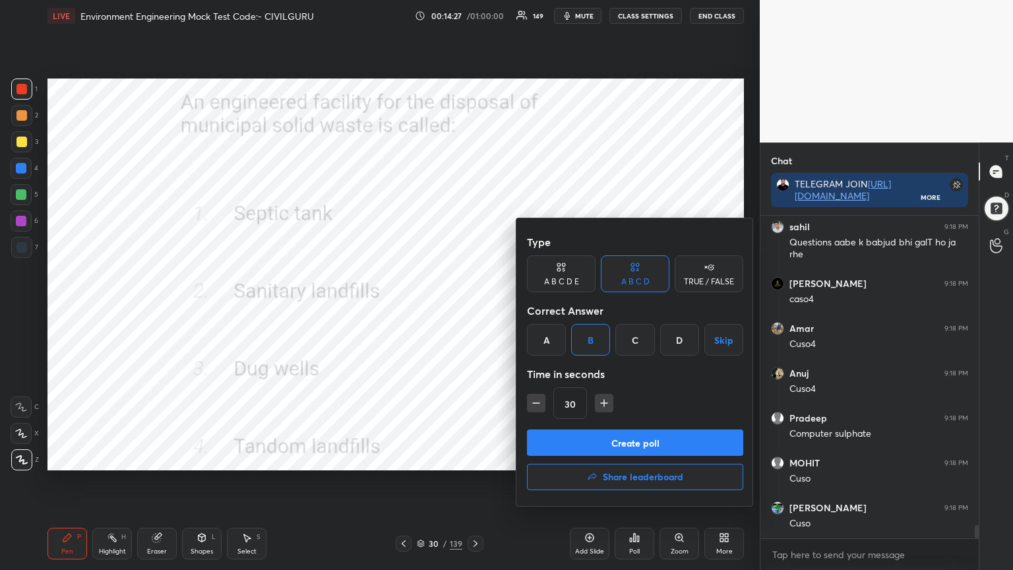
click at [576, 441] on button "Create poll" at bounding box center [635, 442] width 216 height 26
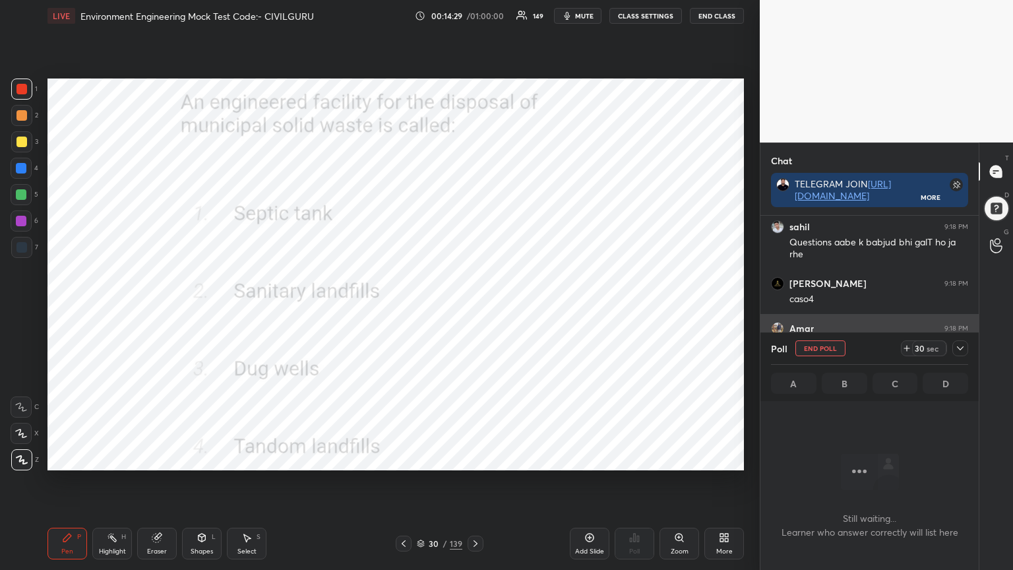
click at [962, 349] on icon at bounding box center [960, 348] width 11 height 11
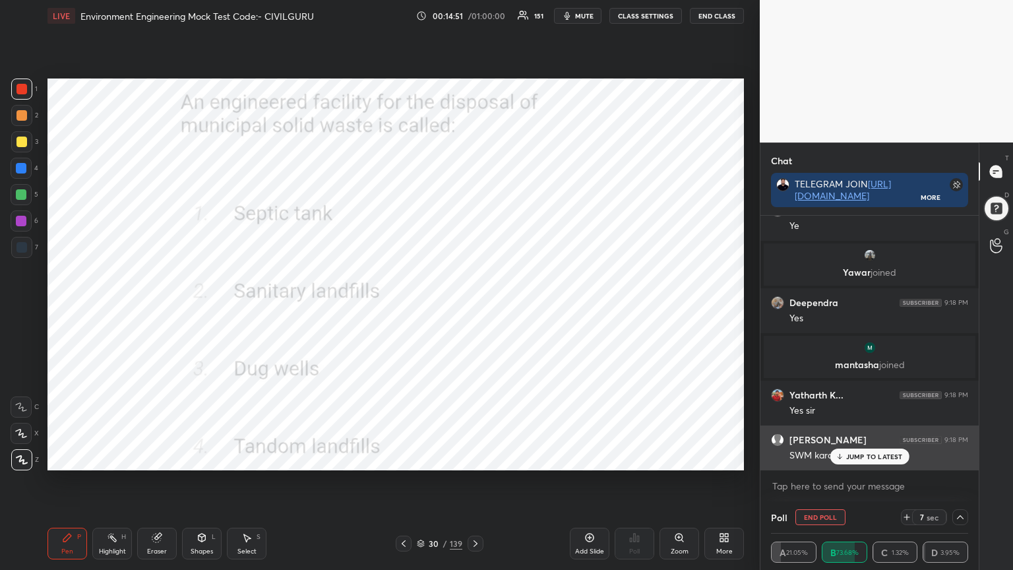
click at [857, 454] on p "JUMP TO LATEST" at bounding box center [874, 456] width 57 height 8
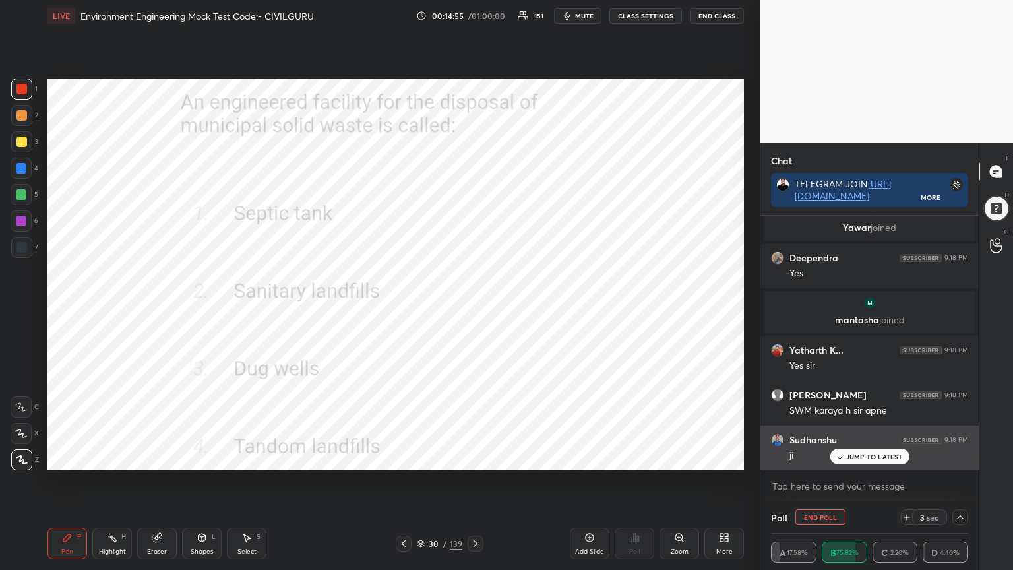
click at [866, 456] on p "JUMP TO LATEST" at bounding box center [874, 456] width 57 height 8
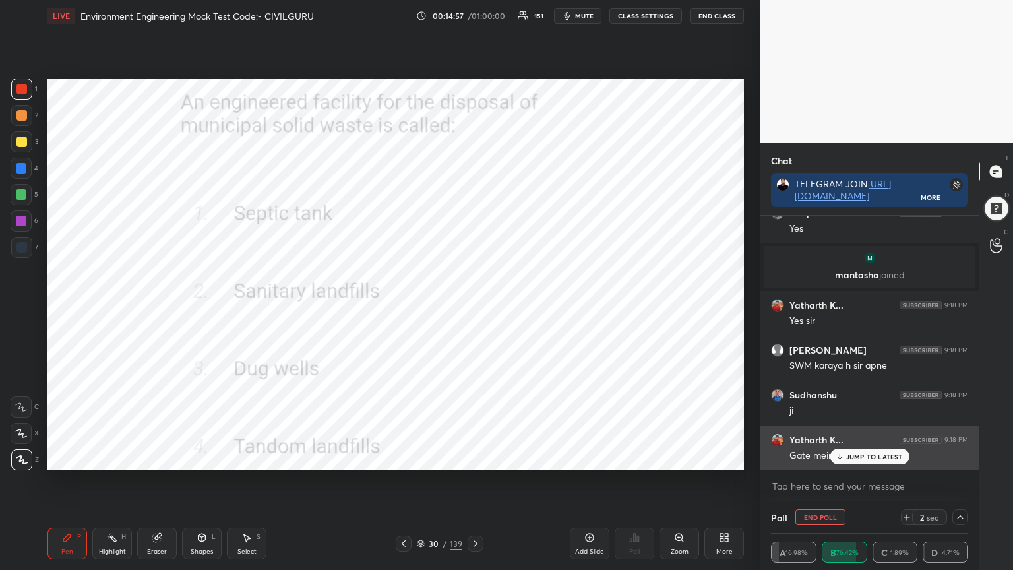
click at [855, 455] on p "JUMP TO LATEST" at bounding box center [874, 456] width 57 height 8
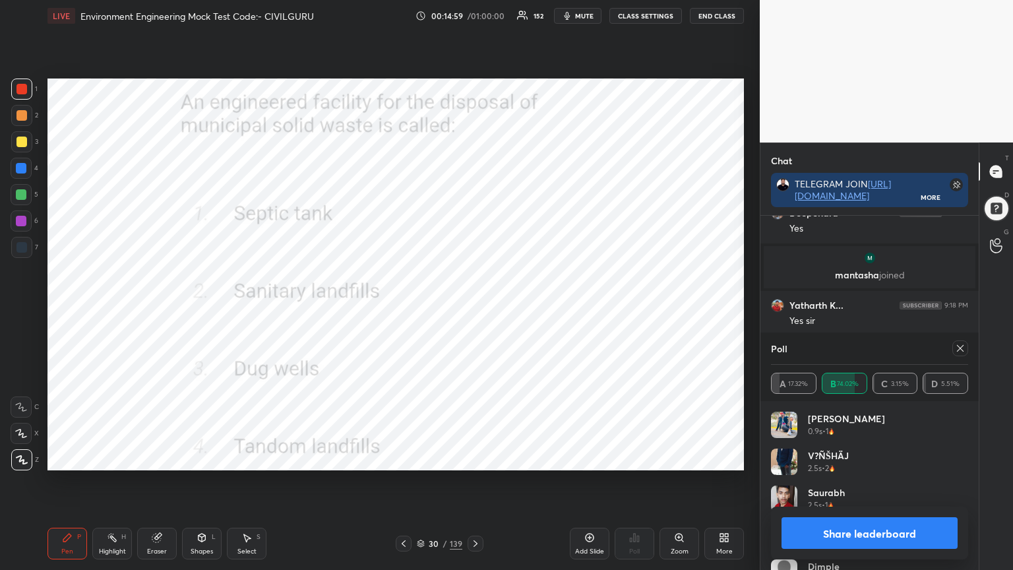
click at [957, 346] on icon at bounding box center [960, 348] width 11 height 11
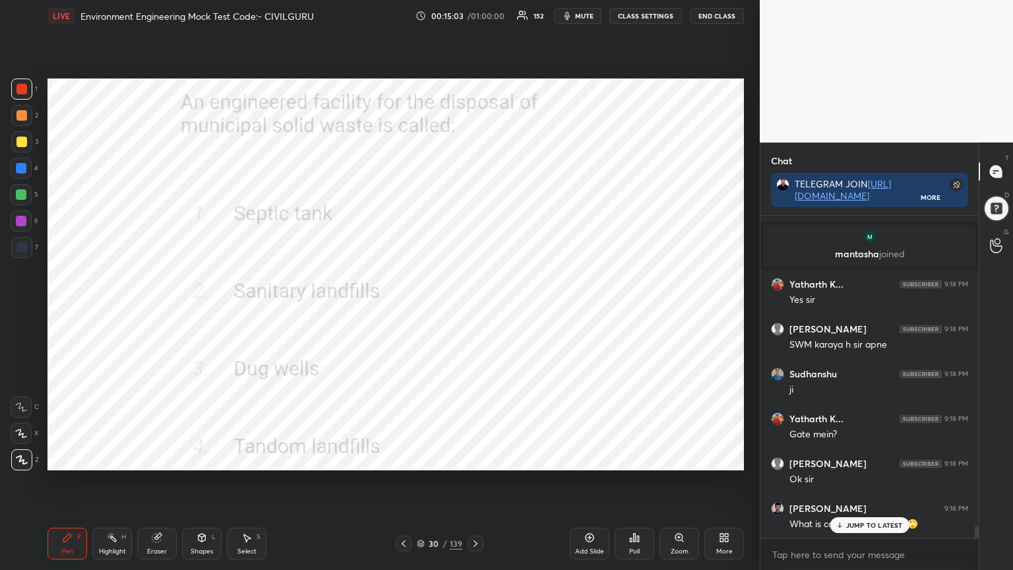
click at [468, 458] on div at bounding box center [476, 544] width 16 height 16
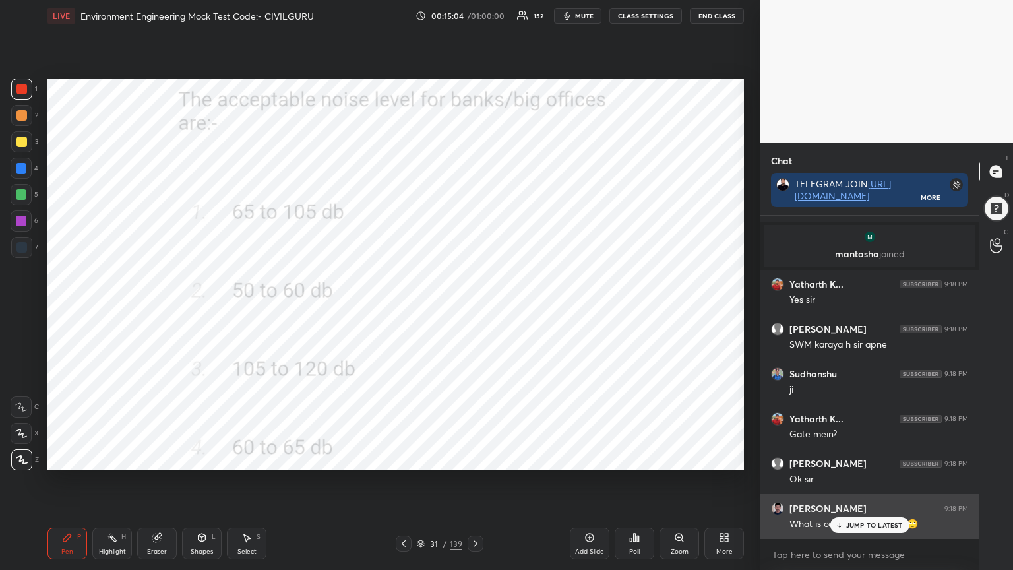
click at [854, 458] on p "JUMP TO LATEST" at bounding box center [874, 525] width 57 height 8
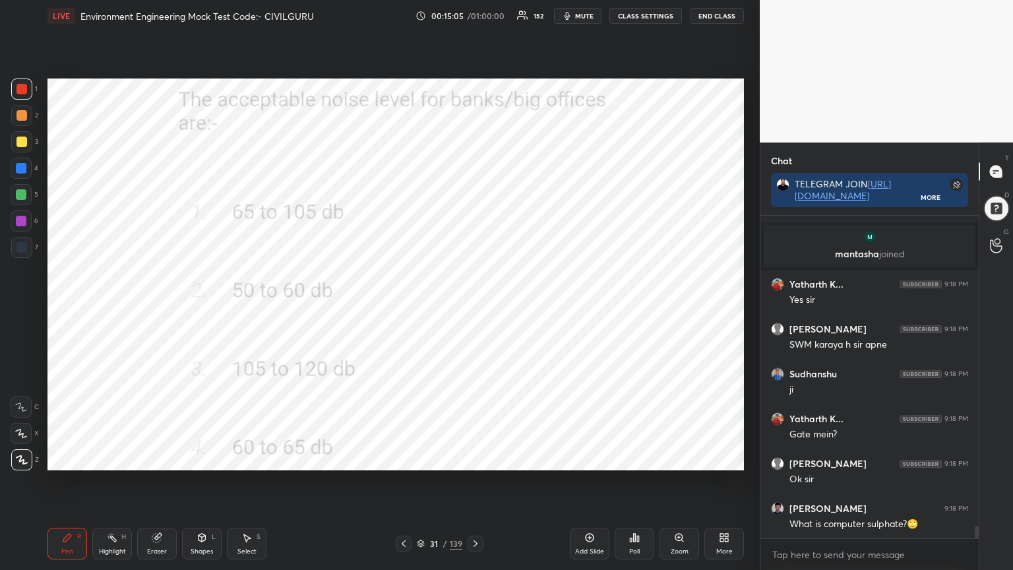
click at [633, 458] on div "Poll" at bounding box center [635, 544] width 40 height 32
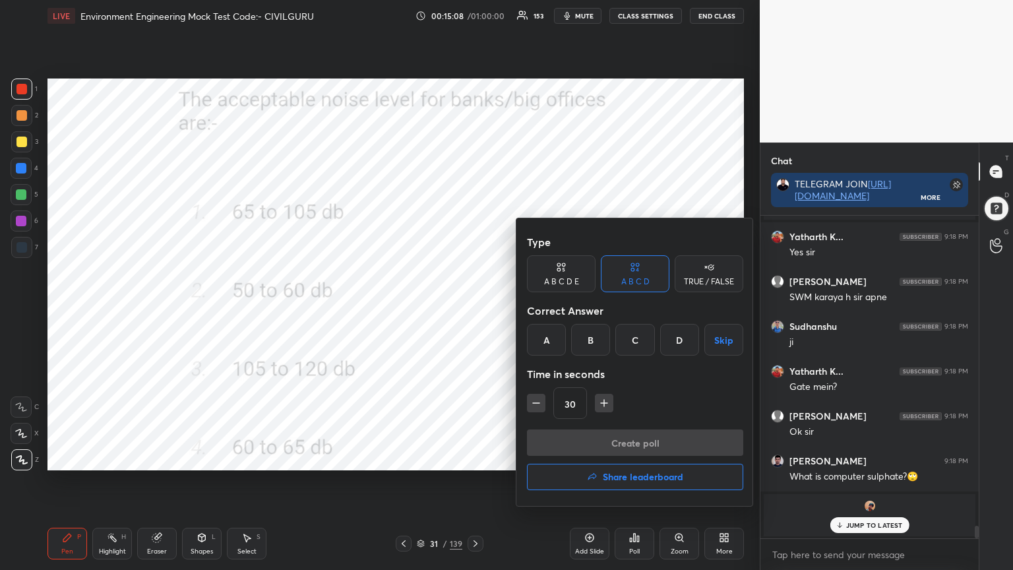
click at [588, 344] on div "B" at bounding box center [590, 340] width 39 height 32
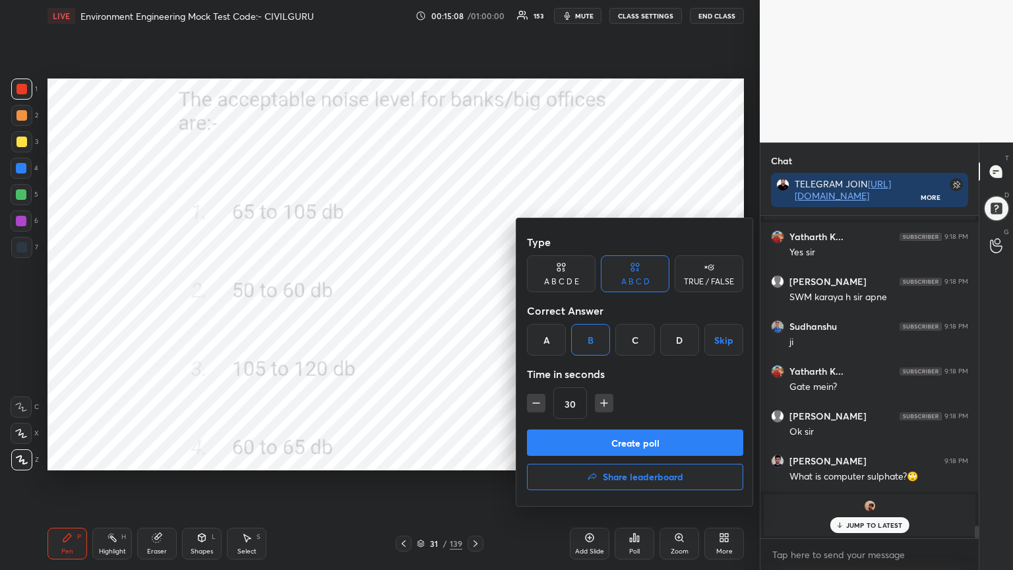
click at [582, 435] on button "Create poll" at bounding box center [635, 442] width 216 height 26
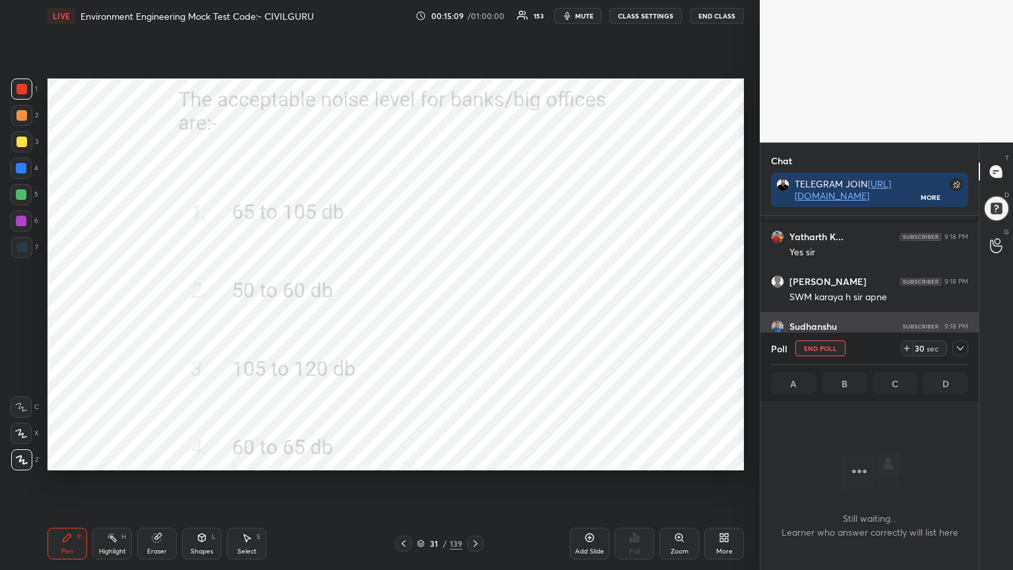
click at [960, 347] on icon at bounding box center [960, 348] width 11 height 11
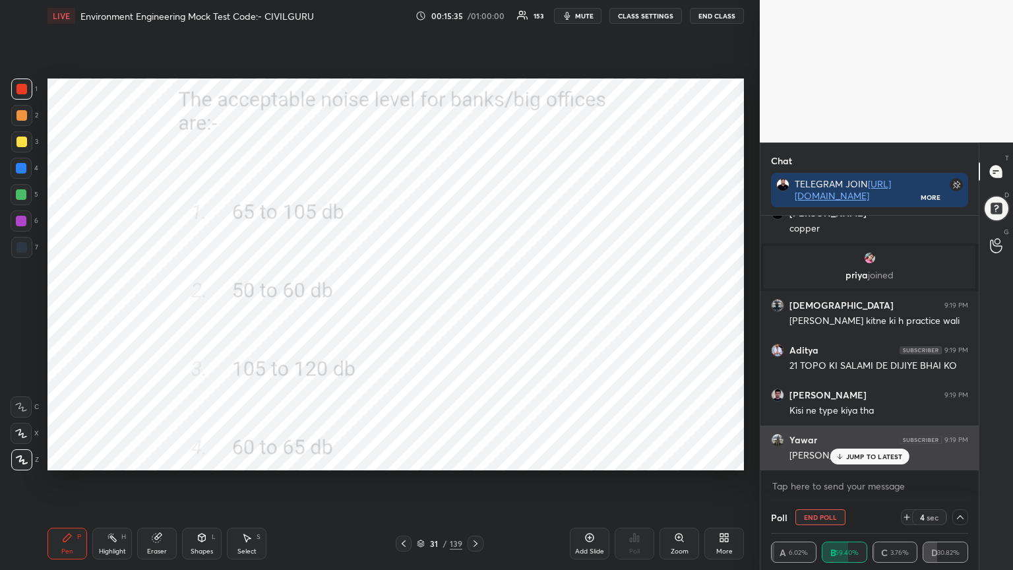
click at [852, 457] on p "JUMP TO LATEST" at bounding box center [874, 456] width 57 height 8
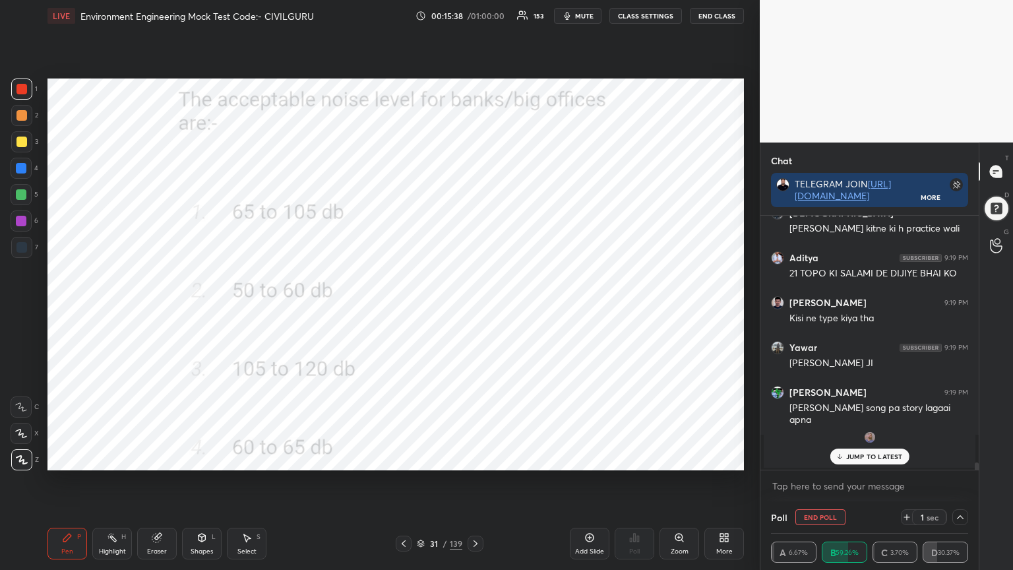
click at [843, 454] on icon at bounding box center [839, 456] width 9 height 8
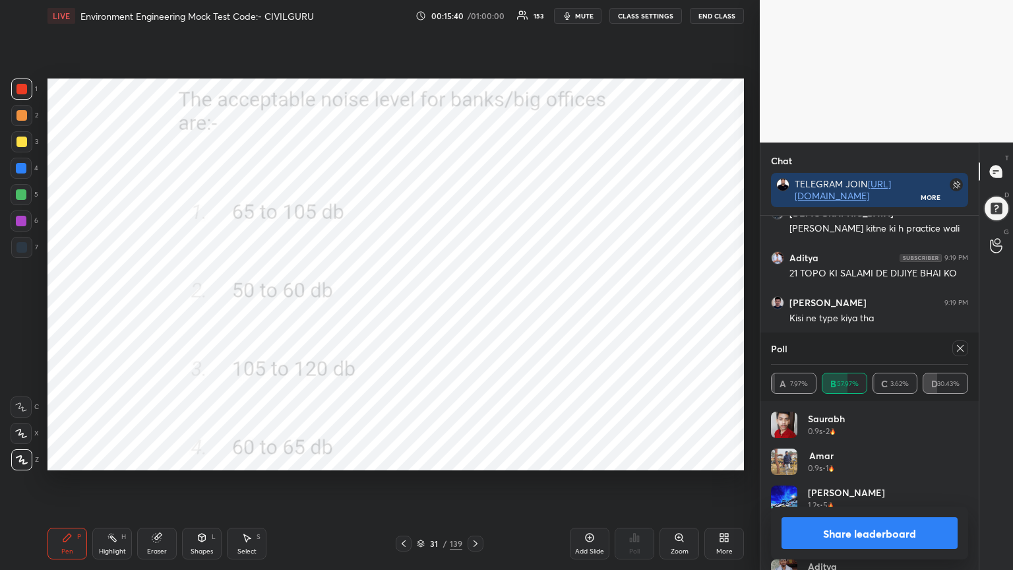
click at [960, 348] on icon at bounding box center [960, 348] width 7 height 7
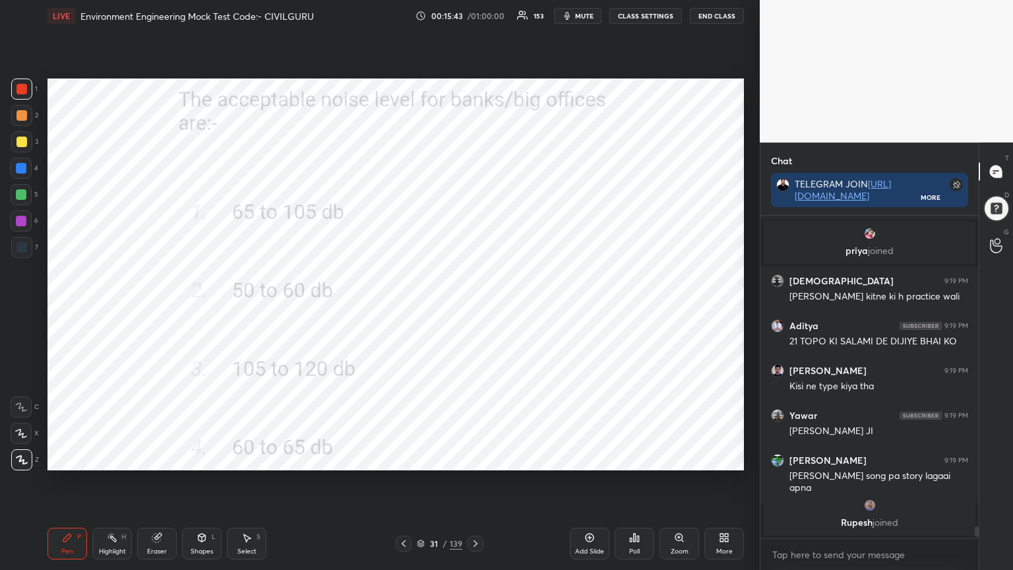
click at [474, 458] on icon at bounding box center [476, 543] width 4 height 7
click at [636, 458] on div "Poll" at bounding box center [635, 544] width 40 height 32
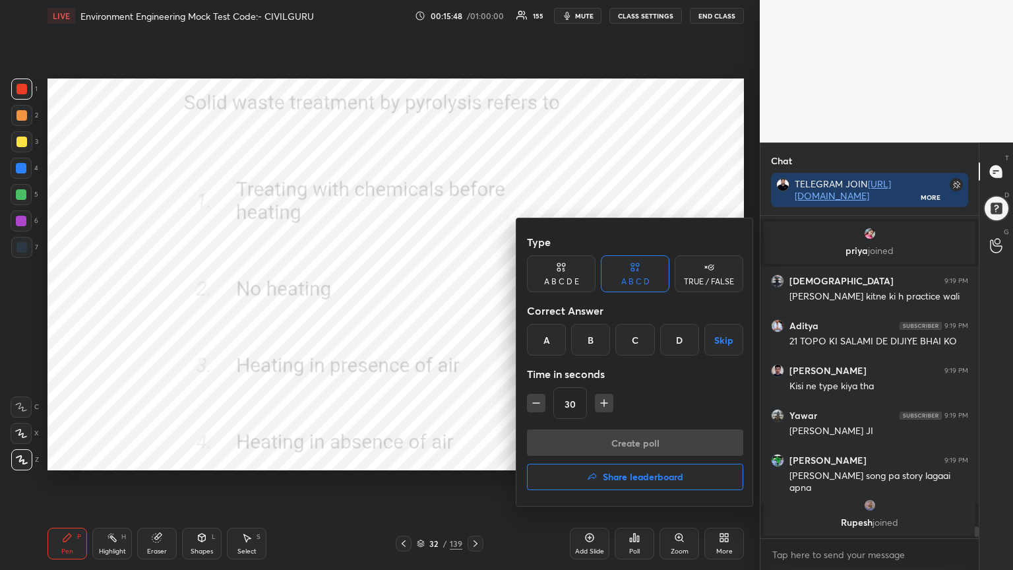
click at [672, 338] on div "D" at bounding box center [679, 340] width 39 height 32
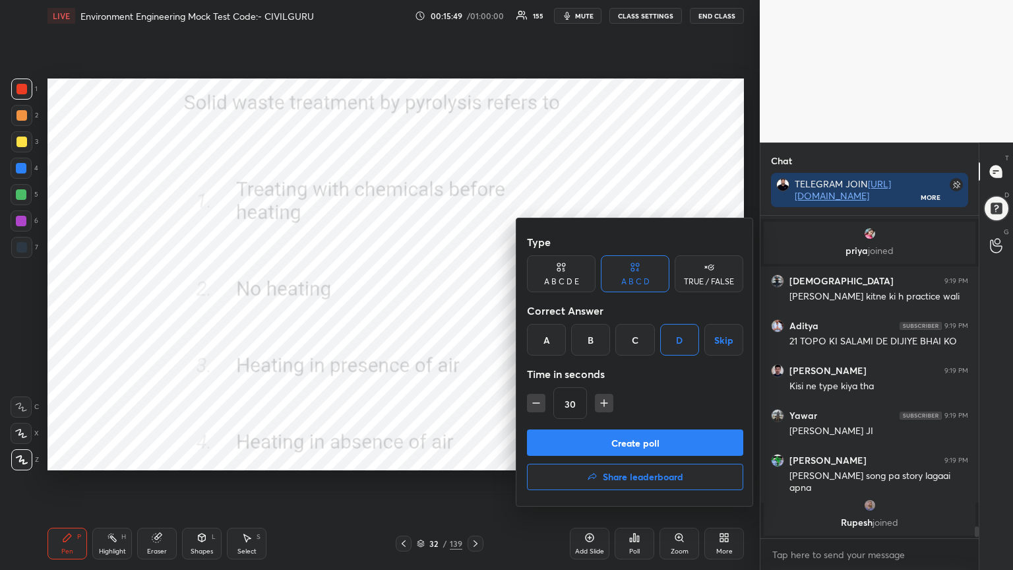
click at [647, 441] on button "Create poll" at bounding box center [635, 442] width 216 height 26
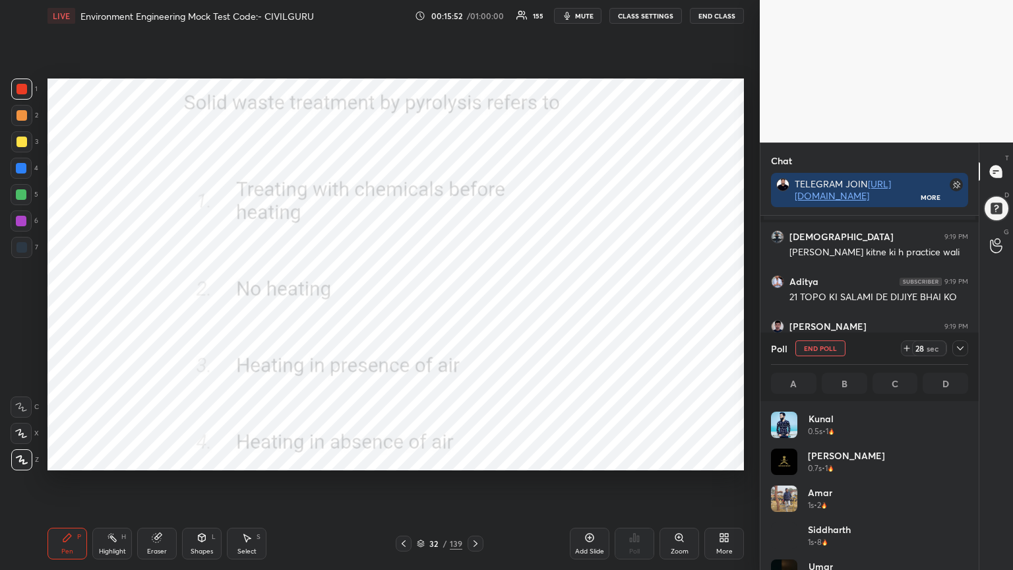
click at [960, 347] on icon at bounding box center [960, 348] width 11 height 11
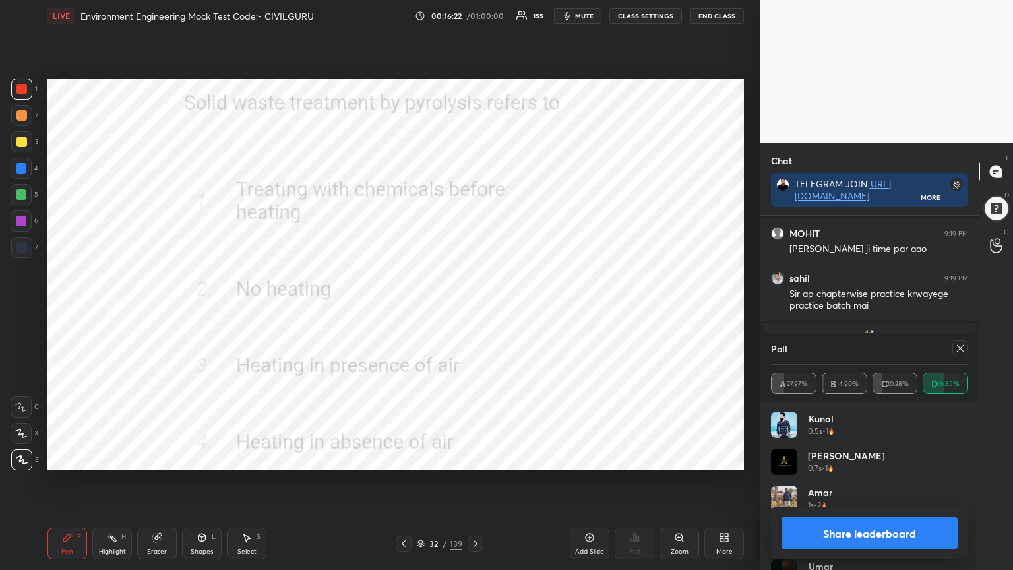
click at [958, 348] on icon at bounding box center [960, 348] width 11 height 11
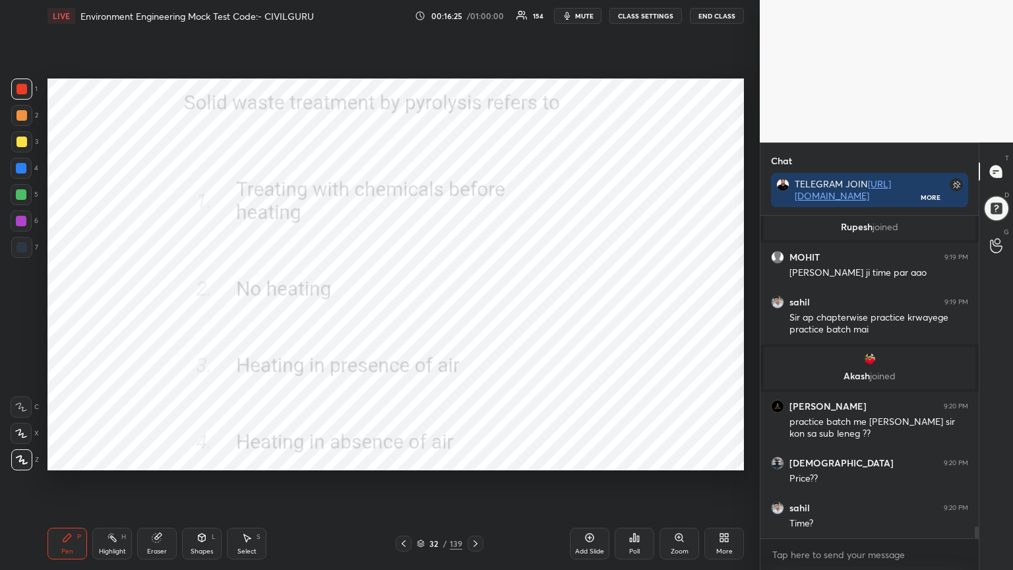
click at [468, 458] on div at bounding box center [476, 544] width 16 height 16
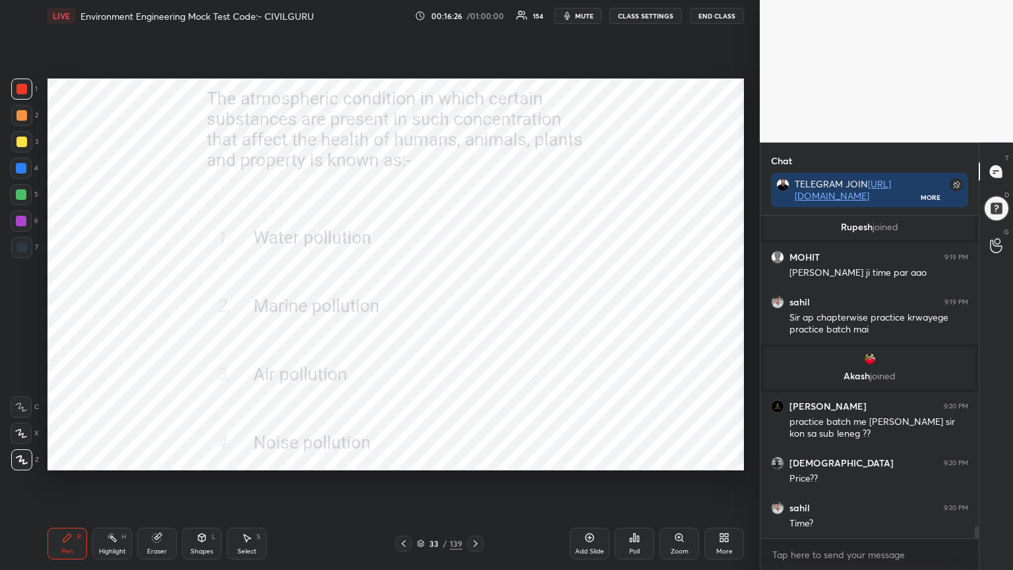
click at [632, 458] on icon at bounding box center [634, 537] width 11 height 11
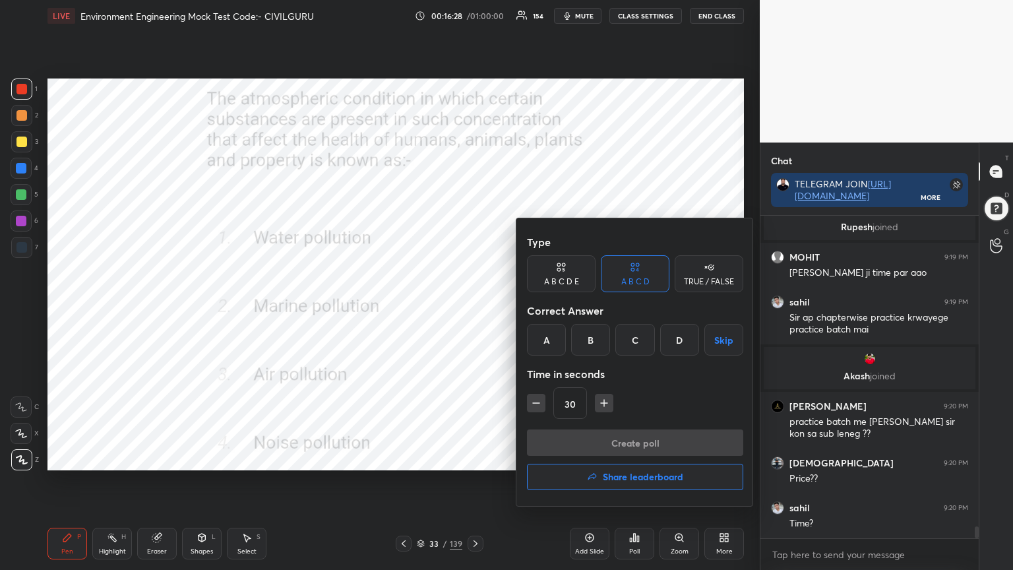
click at [639, 346] on div "C" at bounding box center [634, 340] width 39 height 32
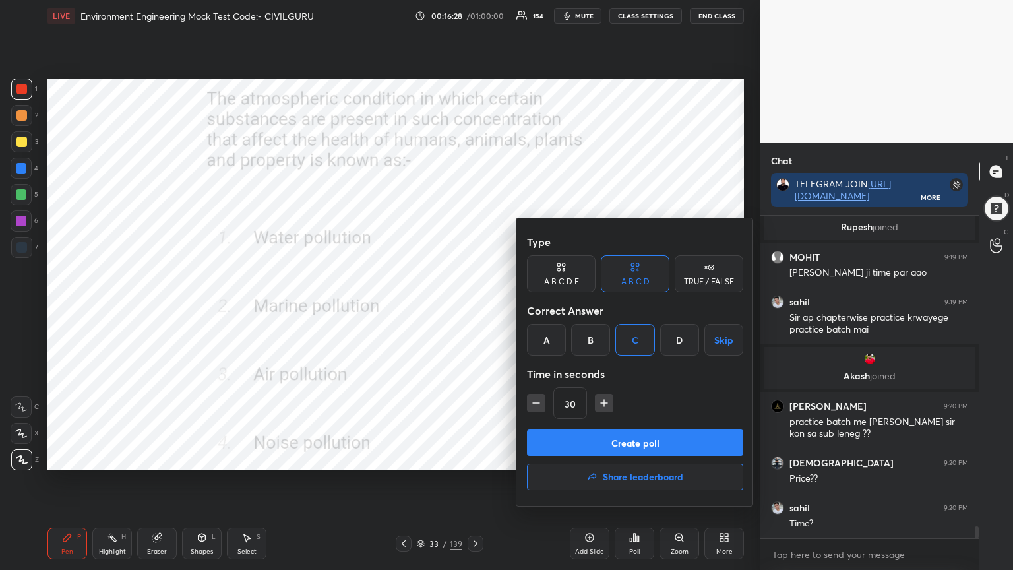
click at [627, 444] on button "Create poll" at bounding box center [635, 442] width 216 height 26
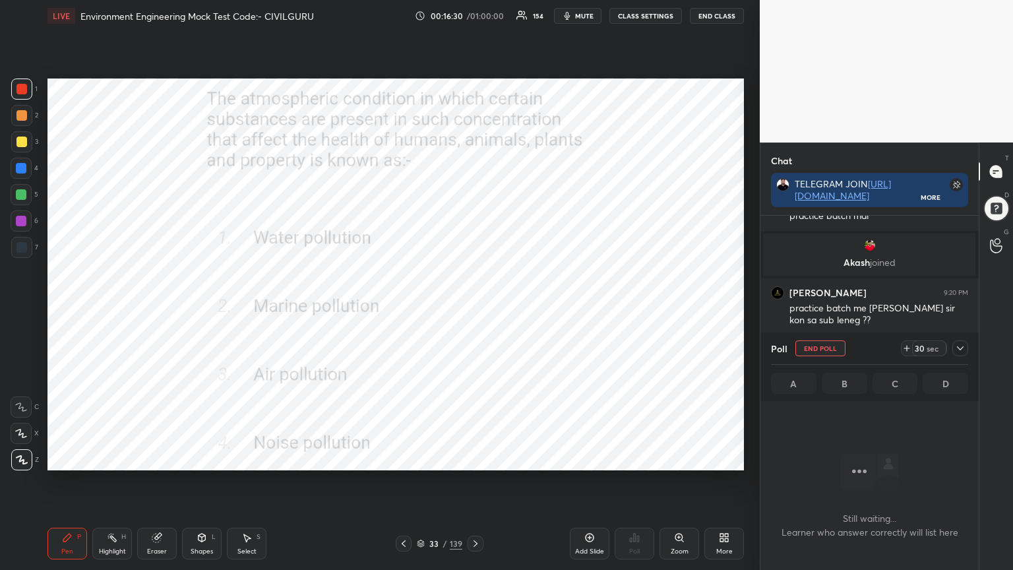
click at [956, 348] on icon at bounding box center [960, 348] width 11 height 11
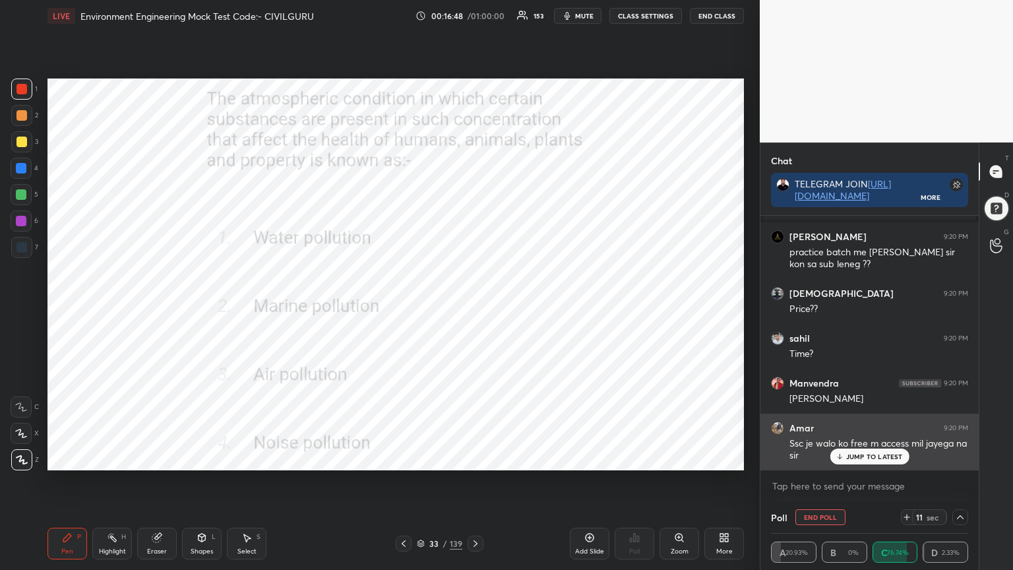
click at [864, 458] on p "JUMP TO LATEST" at bounding box center [874, 456] width 57 height 8
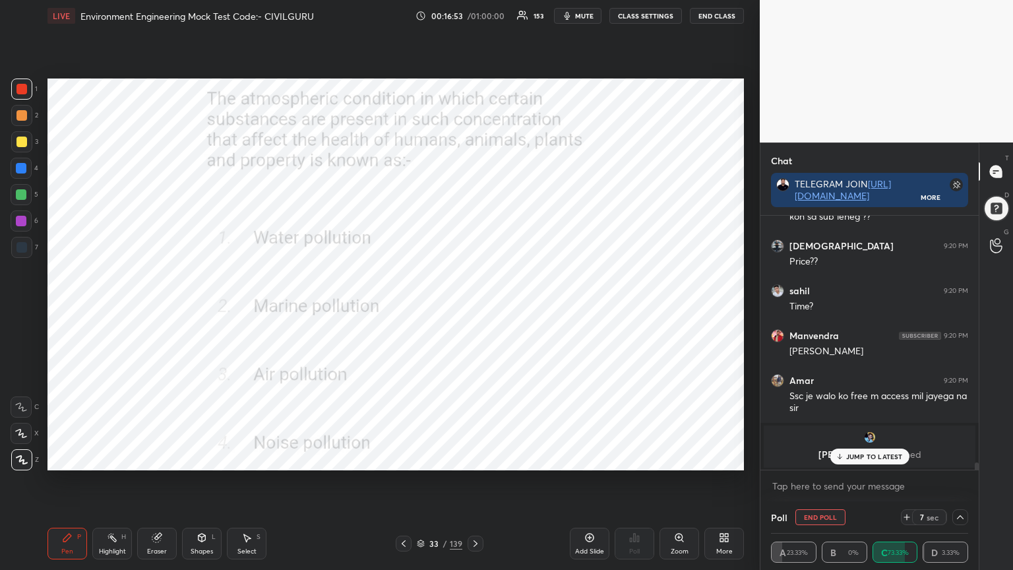
click at [868, 456] on p "JUMP TO LATEST" at bounding box center [874, 456] width 57 height 8
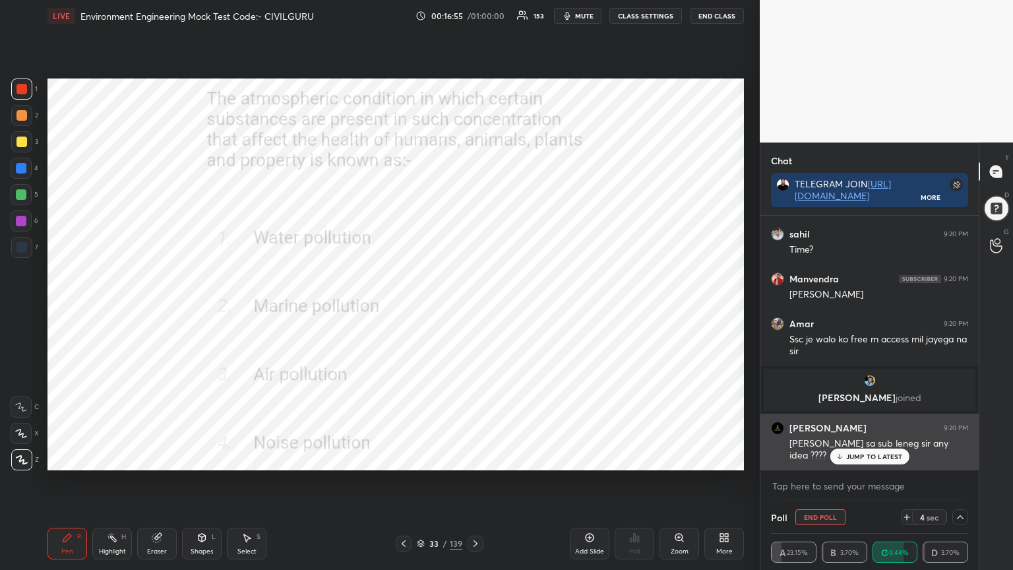
click at [865, 458] on p "JUMP TO LATEST" at bounding box center [874, 456] width 57 height 8
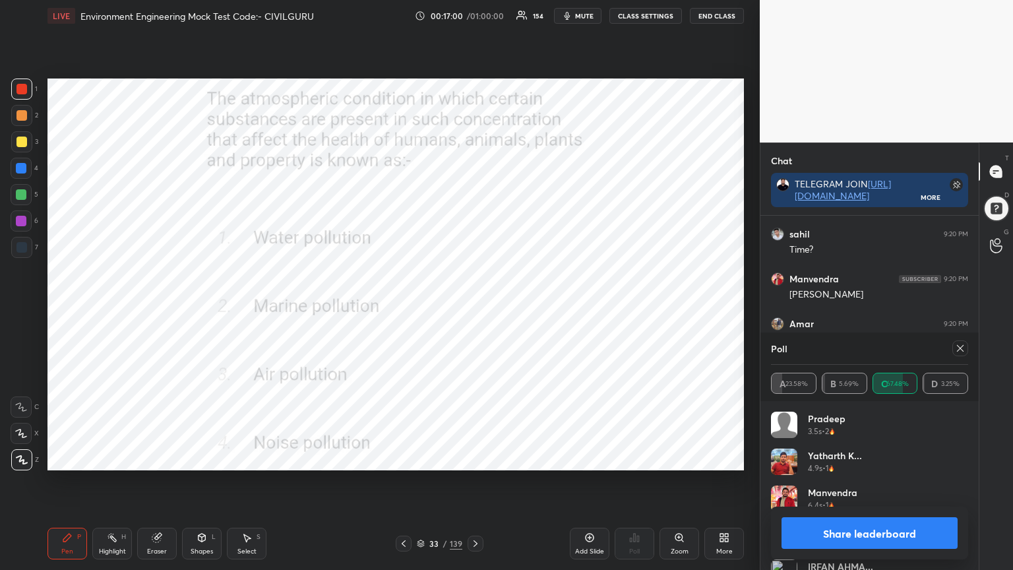
click at [962, 351] on icon at bounding box center [960, 348] width 11 height 11
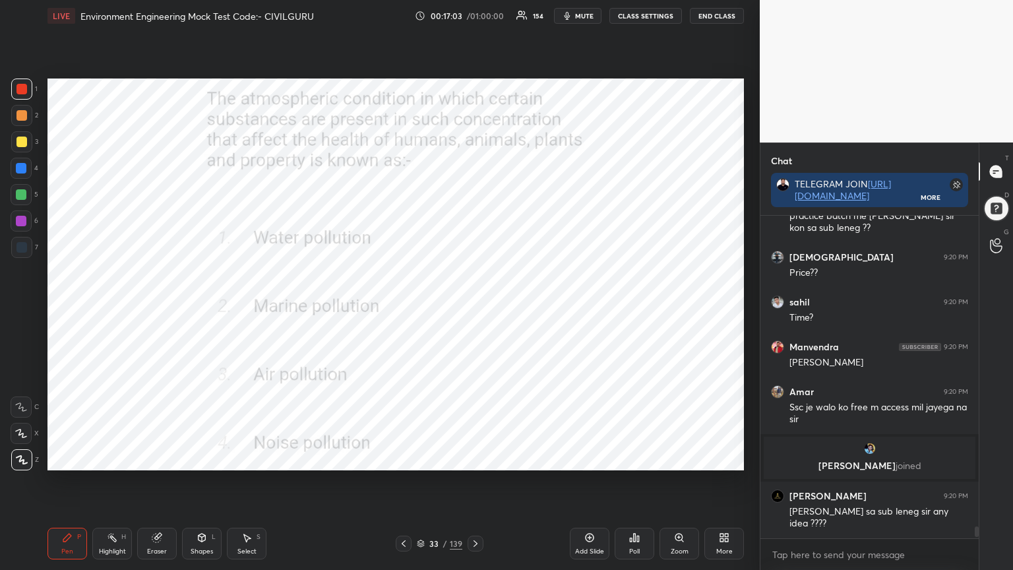
click at [477, 458] on icon at bounding box center [475, 543] width 11 height 11
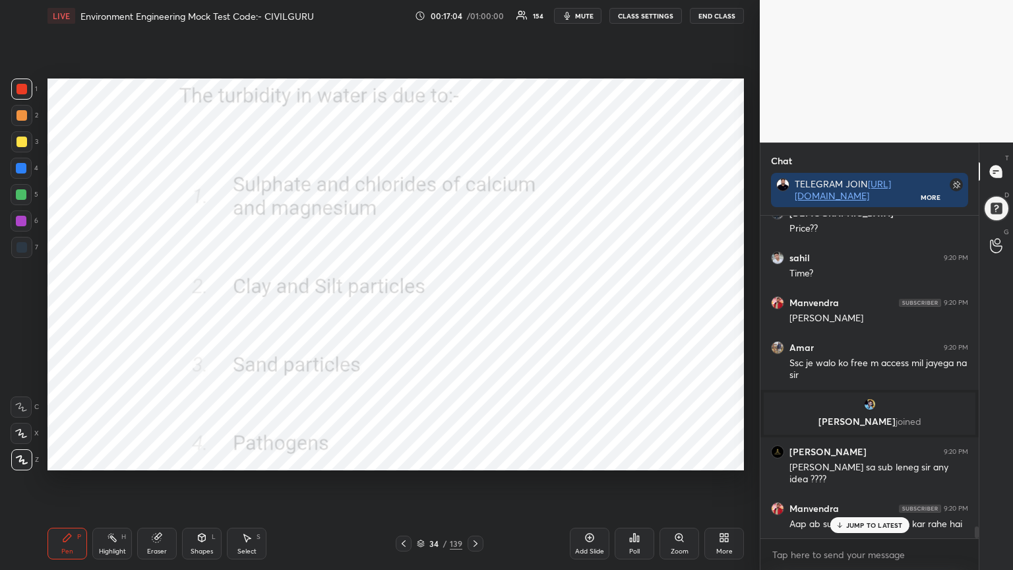
click at [627, 458] on div "Poll" at bounding box center [635, 544] width 40 height 32
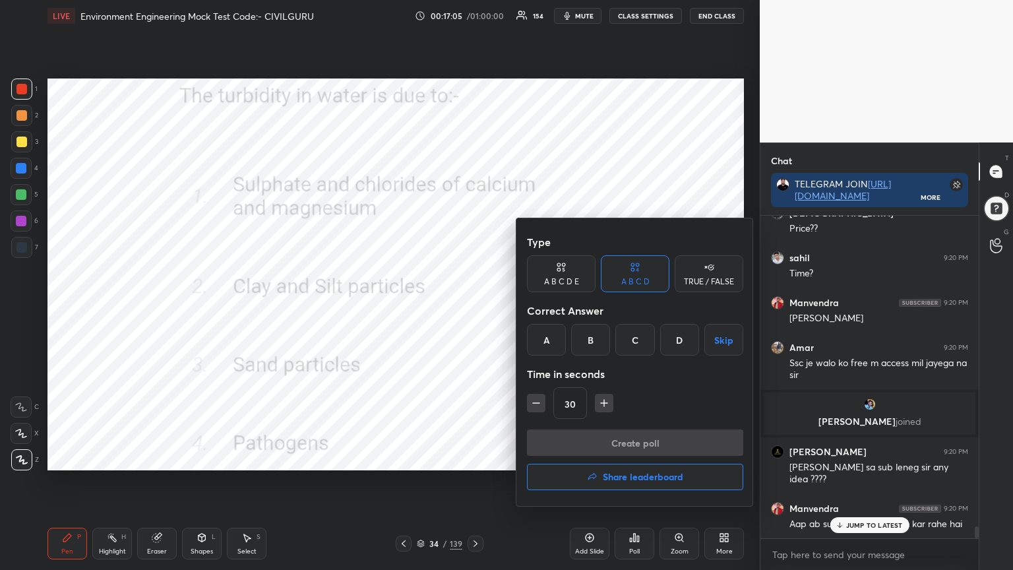
click at [588, 340] on div "B" at bounding box center [590, 340] width 39 height 32
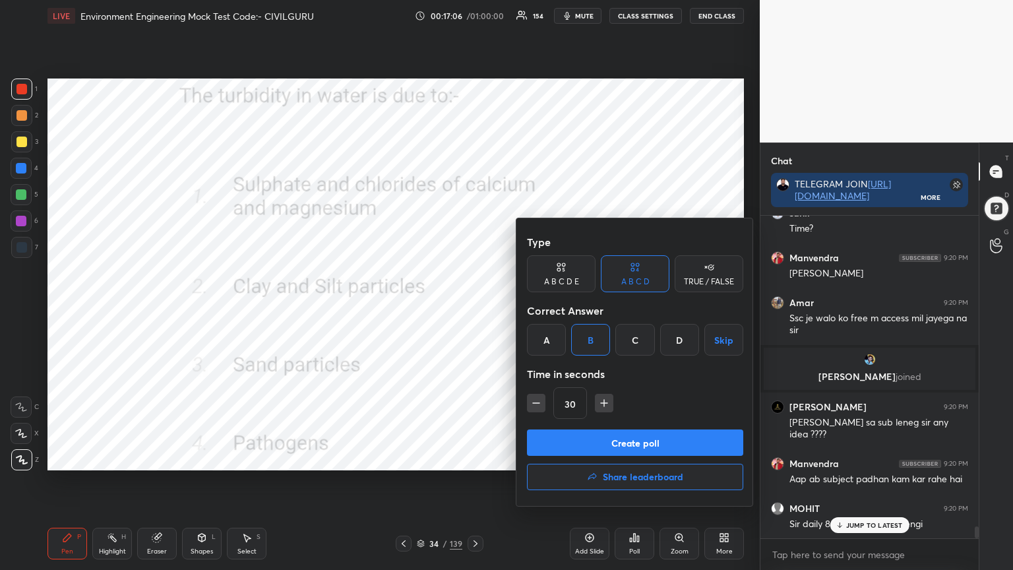
click at [585, 450] on button "Create poll" at bounding box center [635, 442] width 216 height 26
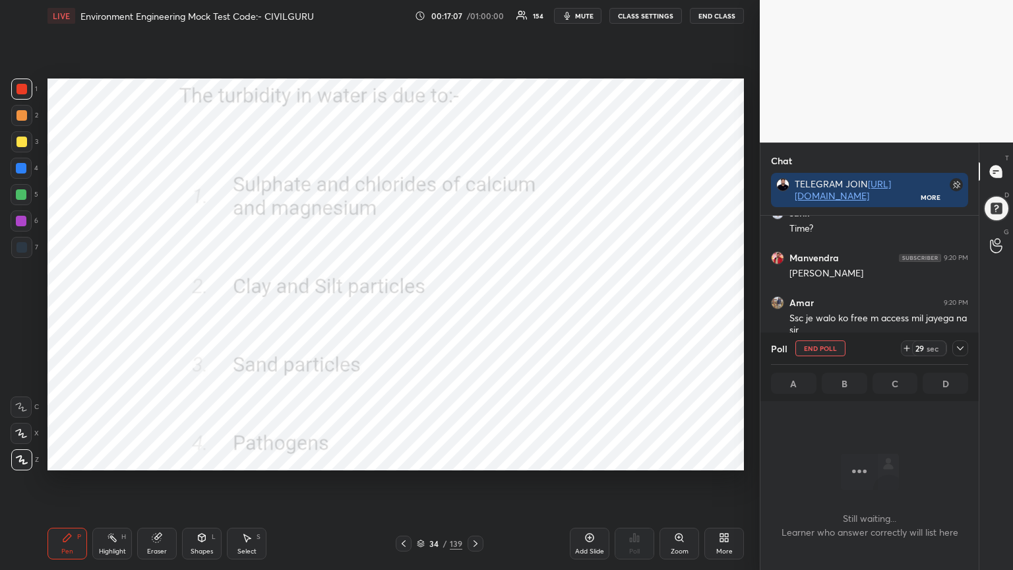
click at [957, 344] on icon at bounding box center [960, 348] width 11 height 11
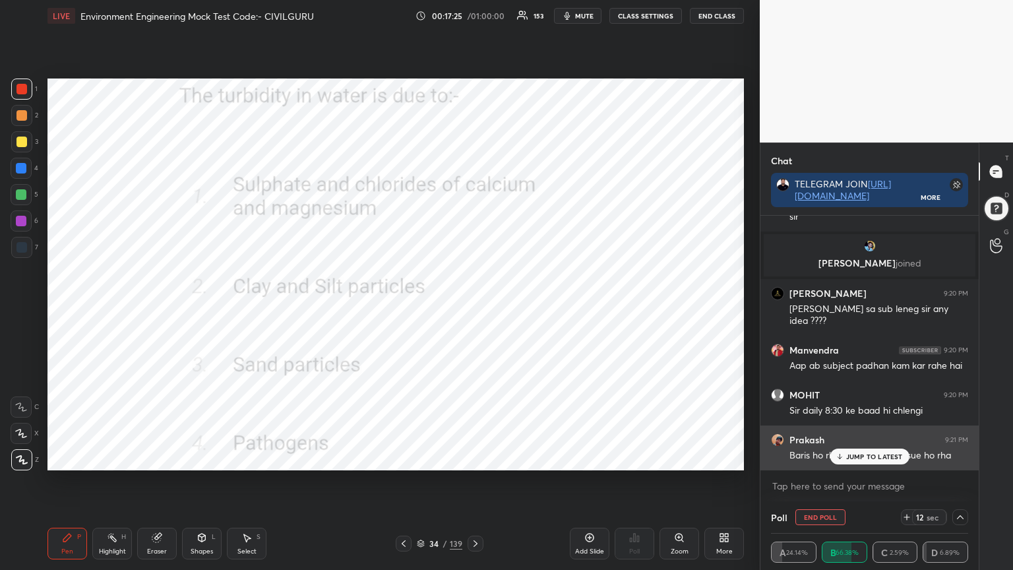
click at [861, 458] on p "JUMP TO LATEST" at bounding box center [874, 456] width 57 height 8
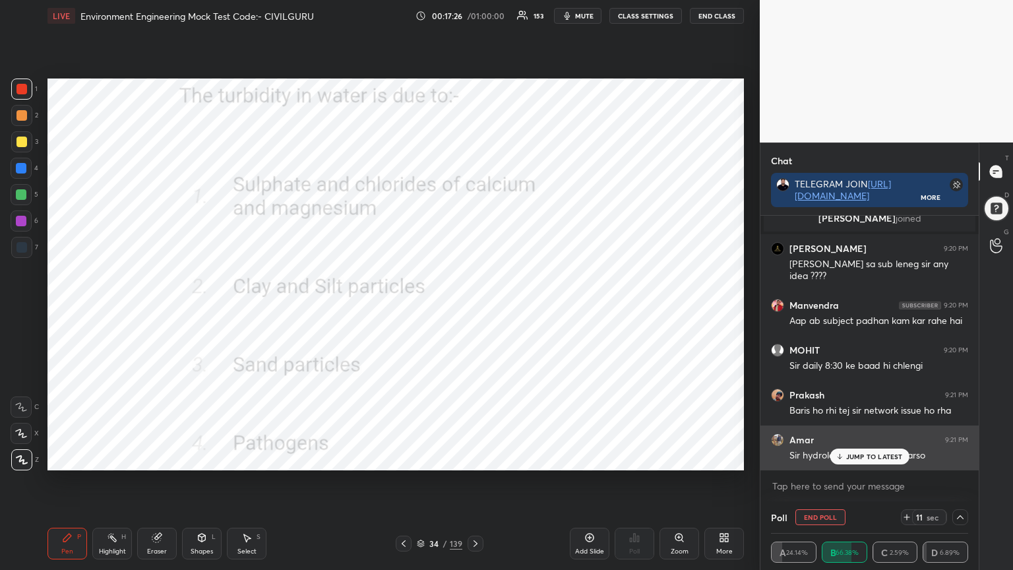
click at [855, 452] on p "JUMP TO LATEST" at bounding box center [874, 456] width 57 height 8
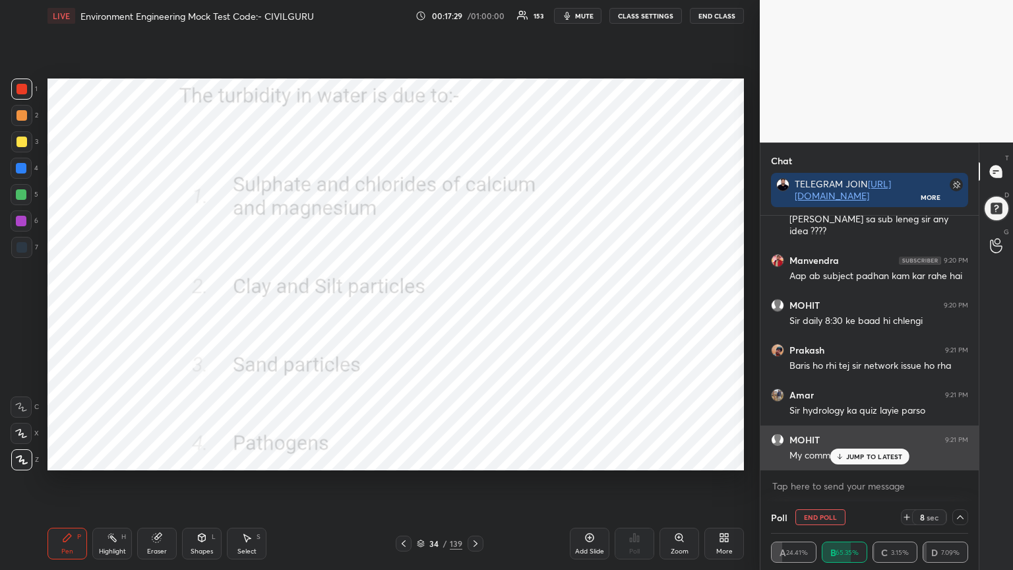
click at [855, 456] on p "JUMP TO LATEST" at bounding box center [874, 456] width 57 height 8
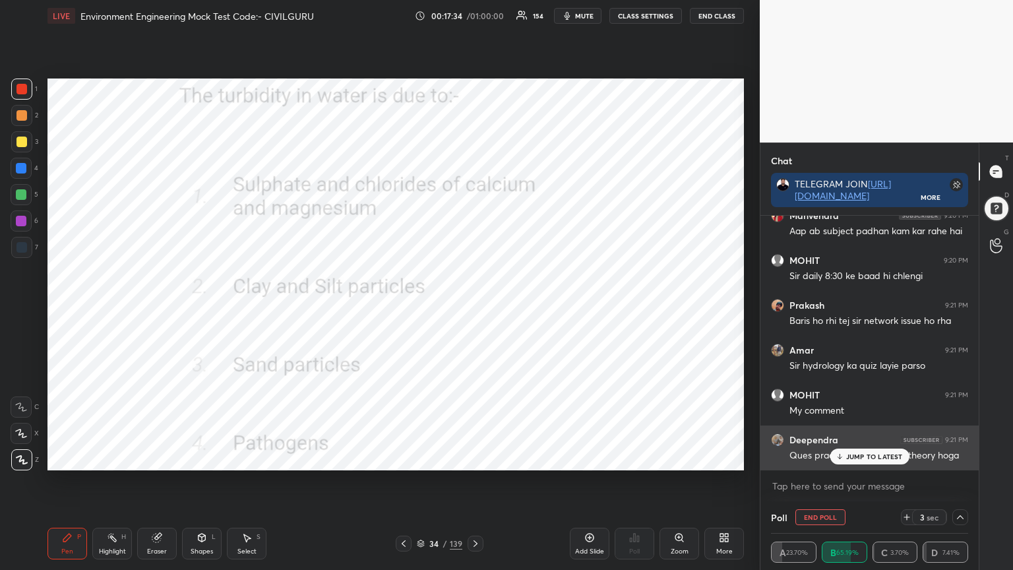
click at [865, 456] on p "JUMP TO LATEST" at bounding box center [874, 456] width 57 height 8
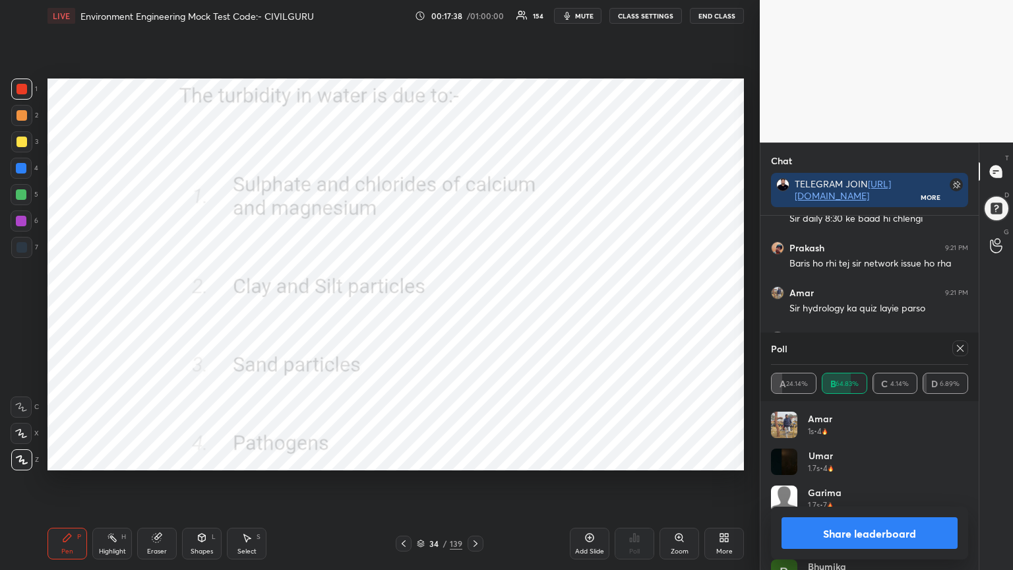
click at [956, 348] on icon at bounding box center [960, 348] width 11 height 11
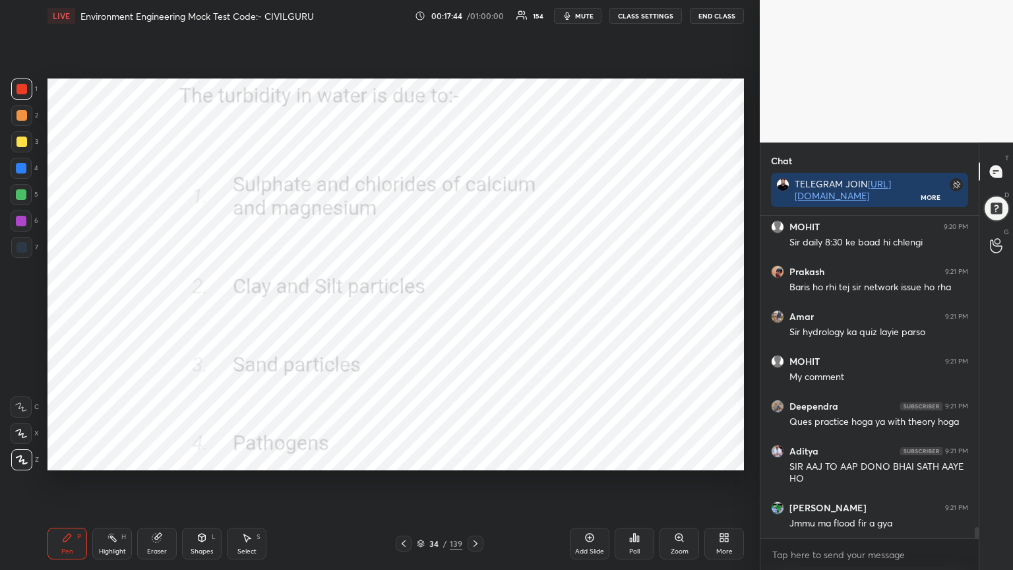
click at [470, 458] on icon at bounding box center [475, 543] width 11 height 11
click at [630, 458] on icon at bounding box center [631, 539] width 2 height 3
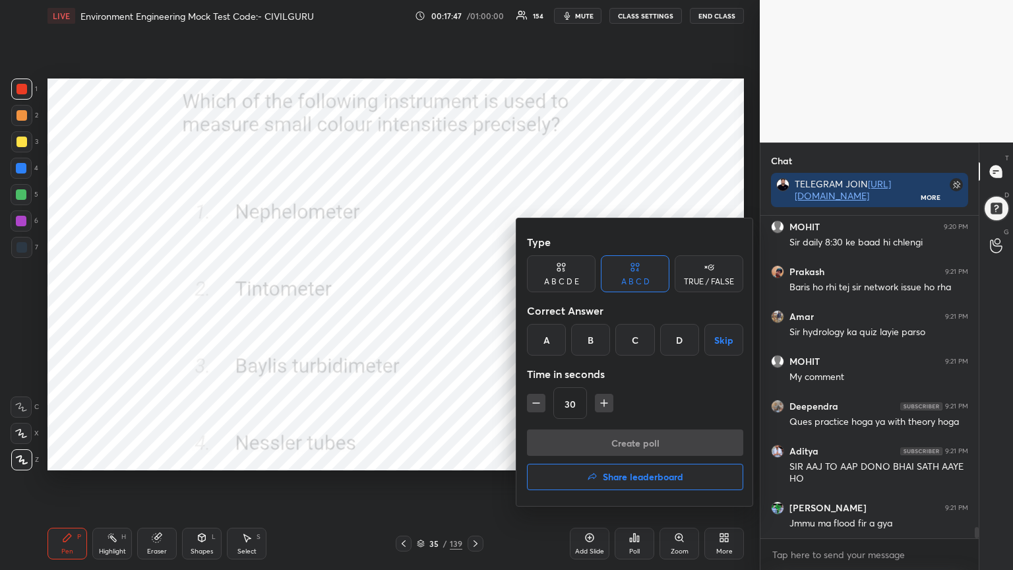
click at [597, 336] on div "B" at bounding box center [590, 340] width 39 height 32
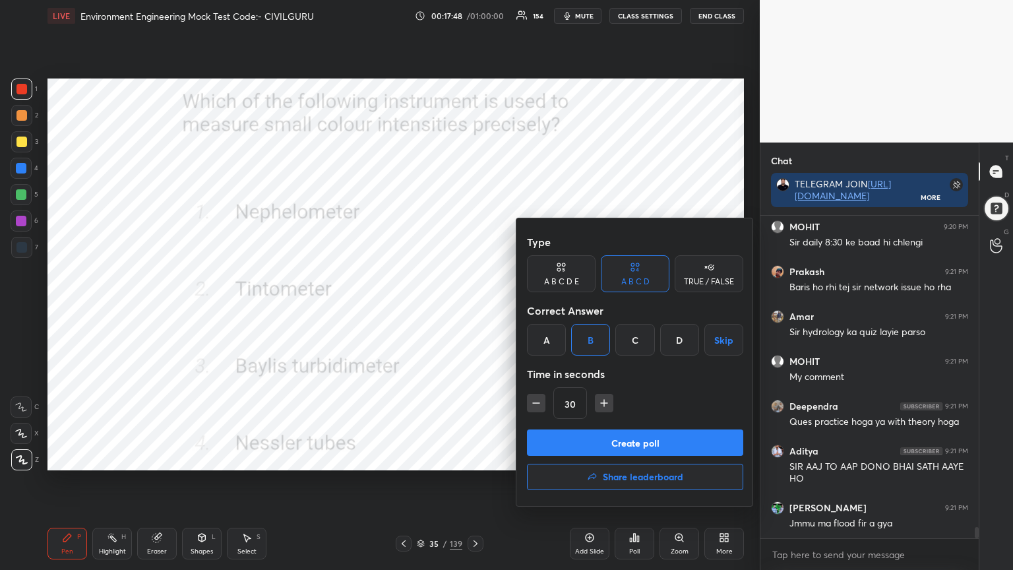
click at [580, 439] on button "Create poll" at bounding box center [635, 442] width 216 height 26
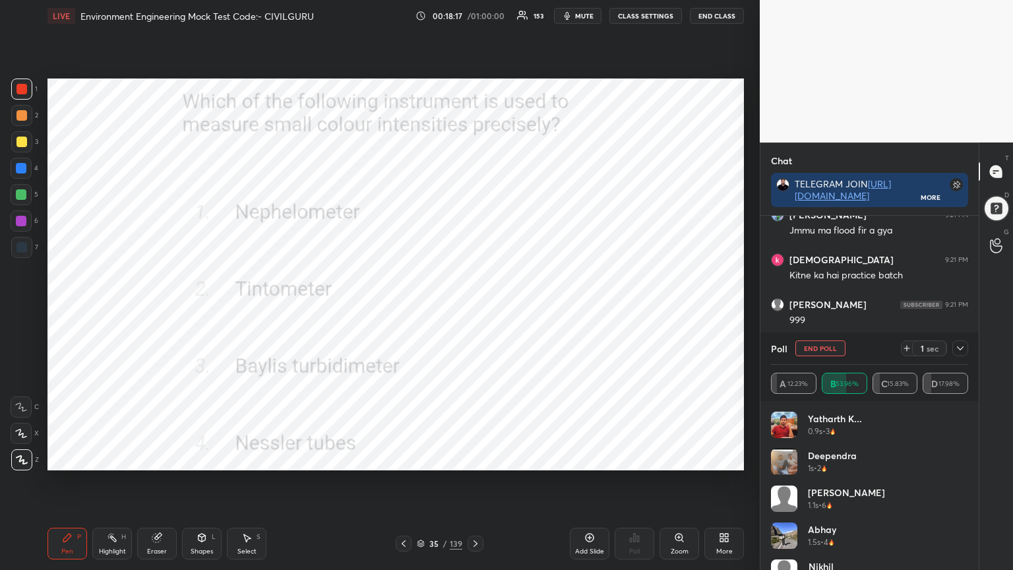
click at [963, 346] on icon at bounding box center [960, 348] width 11 height 11
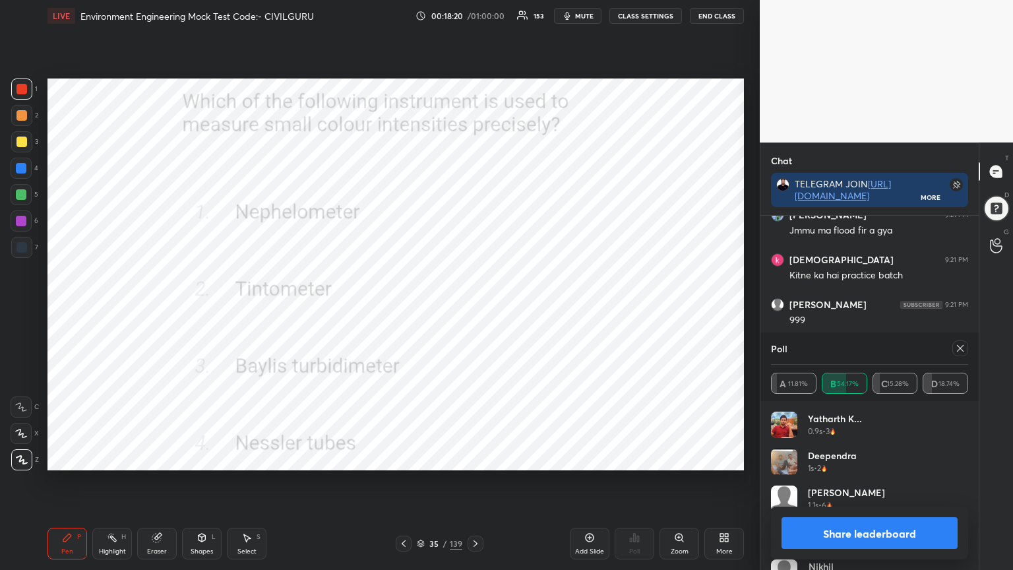
click at [958, 346] on icon at bounding box center [960, 348] width 11 height 11
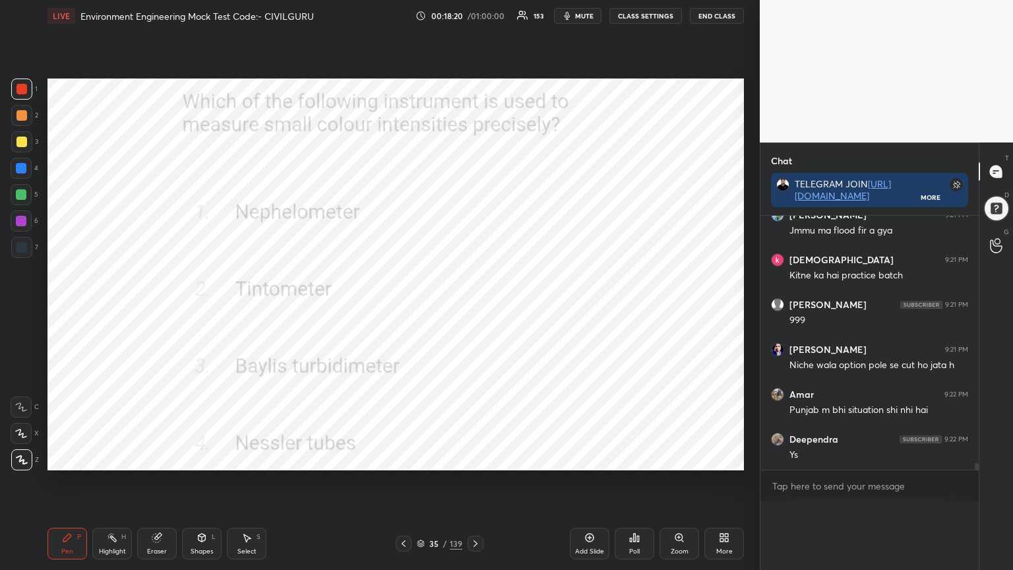
click at [955, 346] on div "Aditya 9:21 PM SIR AAJ TO AAP DONO BHAI SATH AAYE HO NASIR 9:21 PM Jmmu ma floo…" at bounding box center [869, 343] width 218 height 254
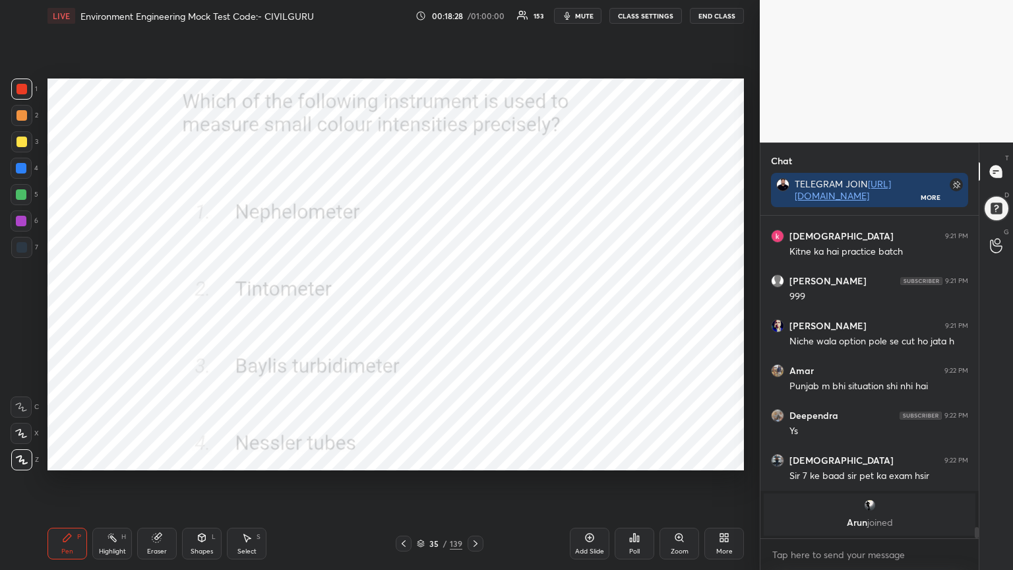
click at [472, 458] on icon at bounding box center [475, 543] width 11 height 11
click at [642, 458] on div "Poll" at bounding box center [635, 544] width 40 height 32
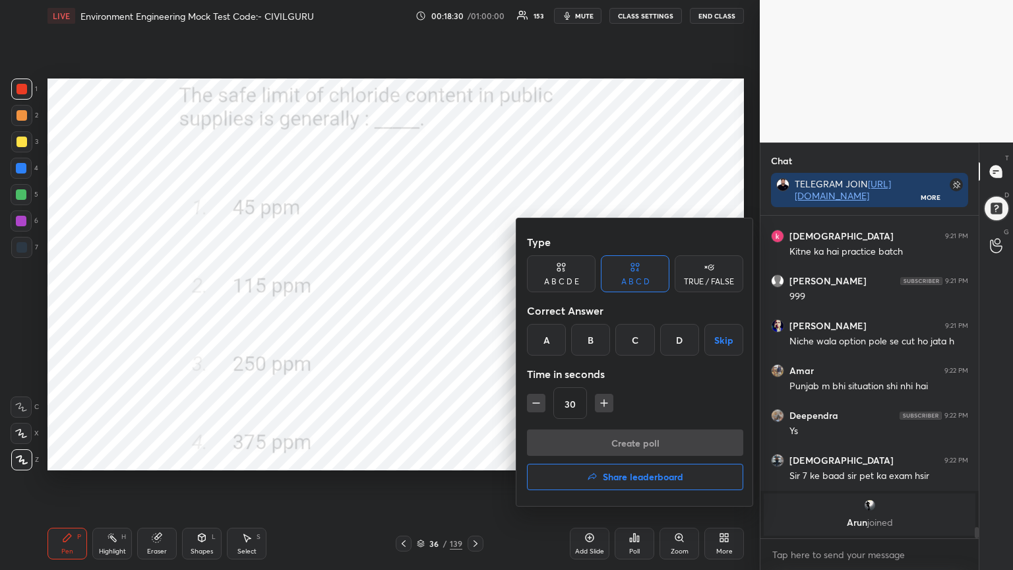
click at [639, 338] on div "C" at bounding box center [634, 340] width 39 height 32
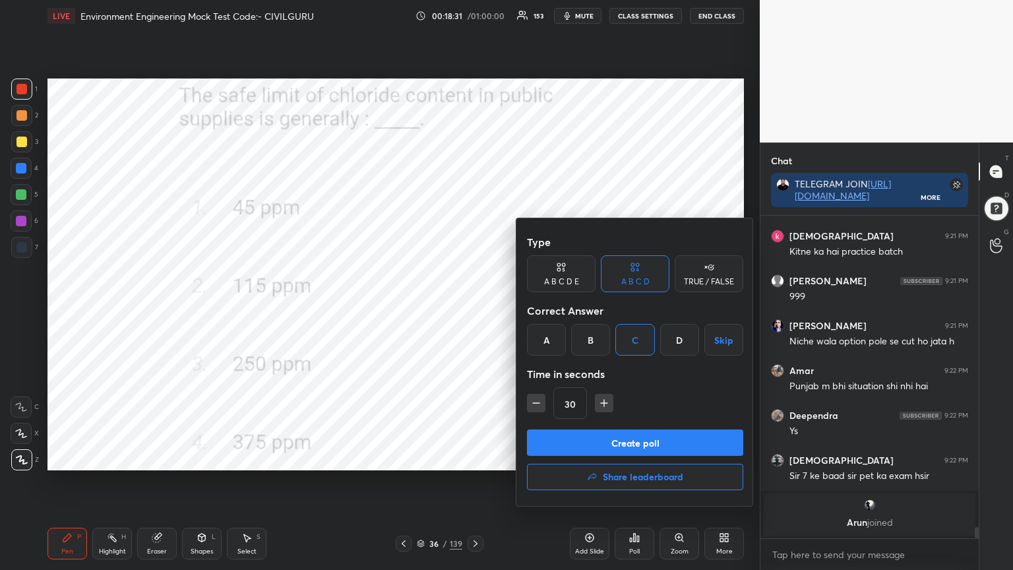
click at [609, 452] on button "Create poll" at bounding box center [635, 442] width 216 height 26
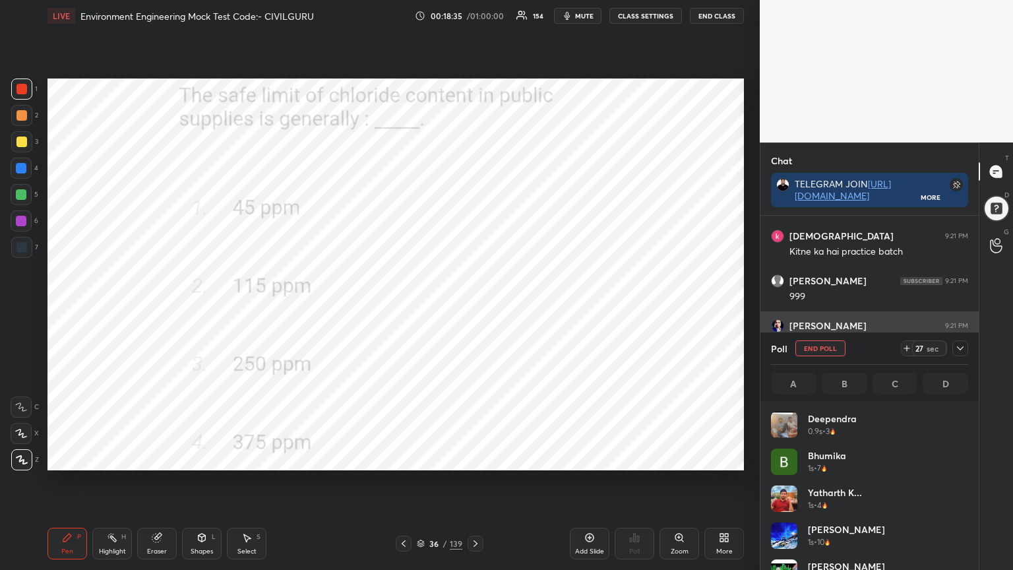
click at [958, 345] on icon at bounding box center [960, 348] width 11 height 11
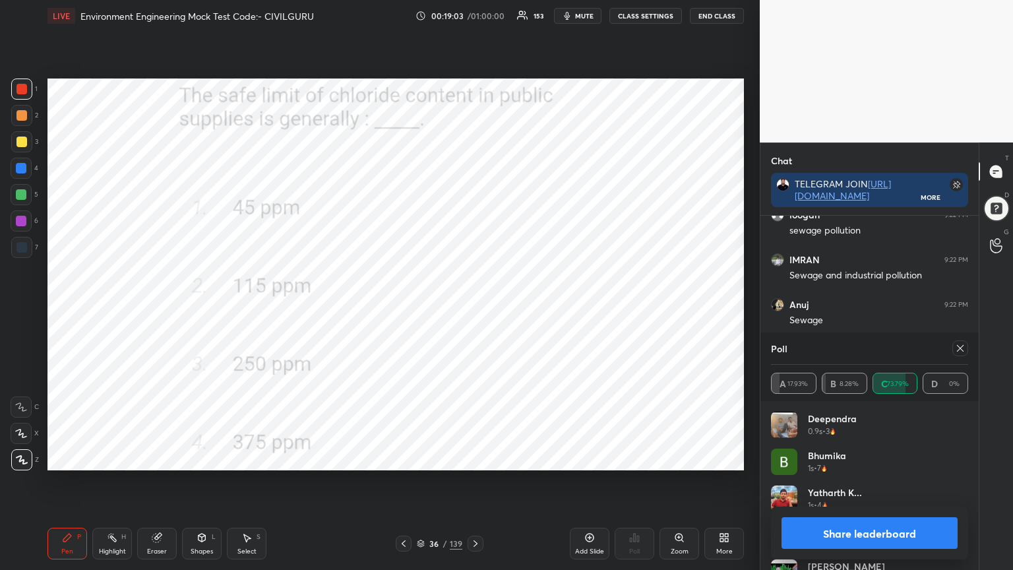
click at [963, 352] on icon at bounding box center [960, 348] width 11 height 11
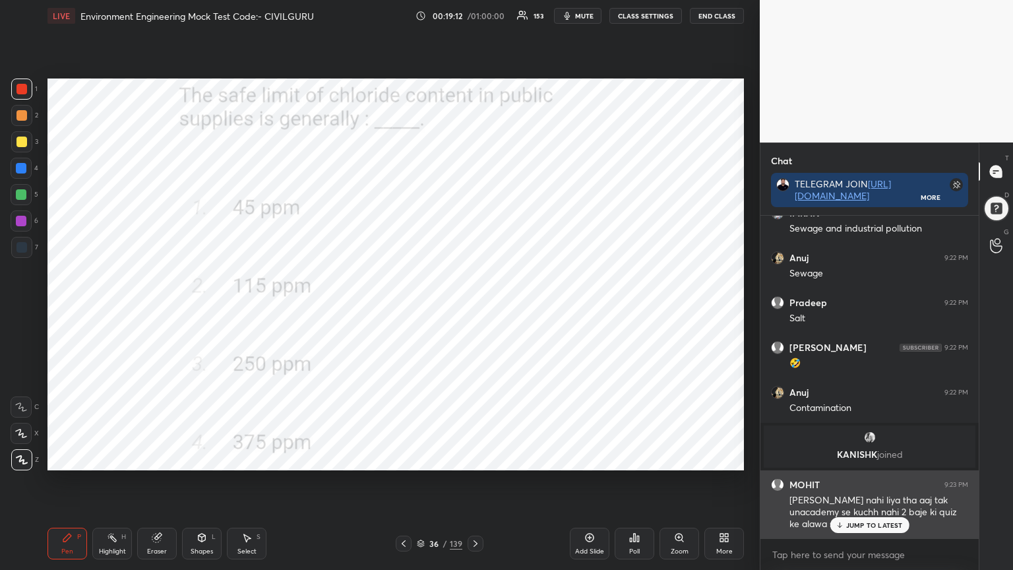
click at [851, 458] on p "JUMP TO LATEST" at bounding box center [874, 525] width 57 height 8
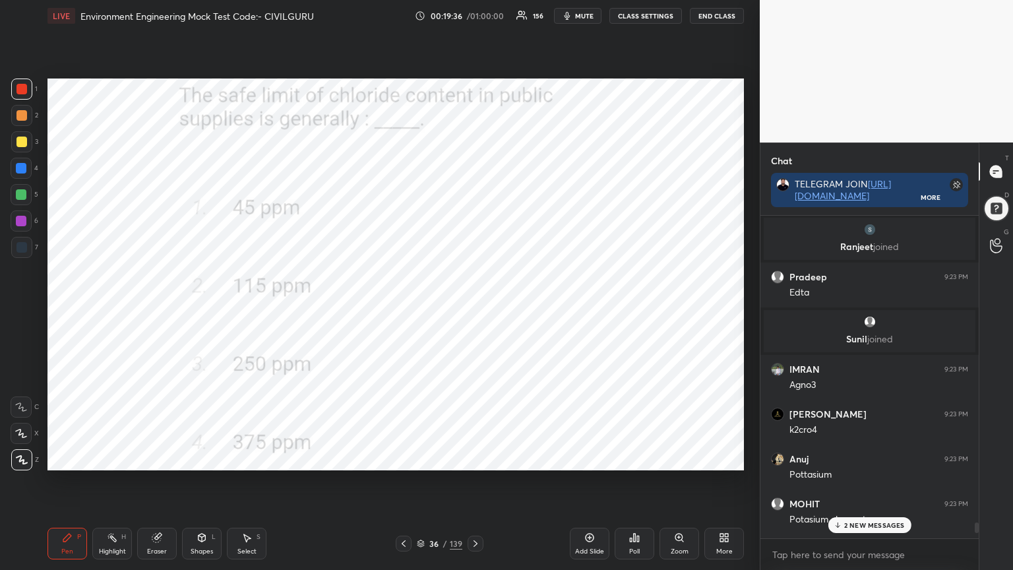
click at [851, 458] on p "2 NEW MESSAGES" at bounding box center [874, 525] width 61 height 8
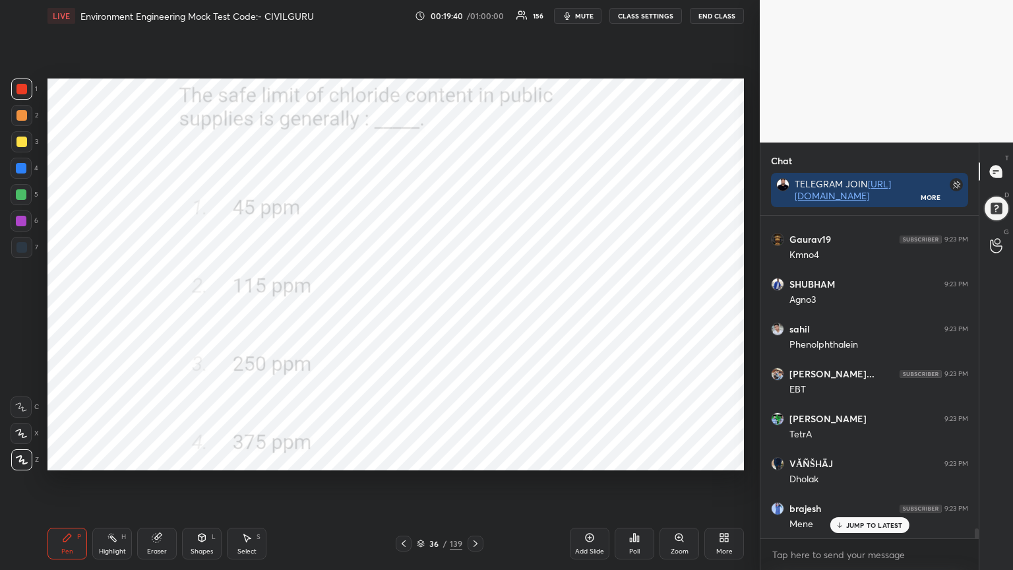
click at [474, 458] on icon at bounding box center [475, 543] width 11 height 11
click at [636, 458] on icon at bounding box center [634, 537] width 11 height 11
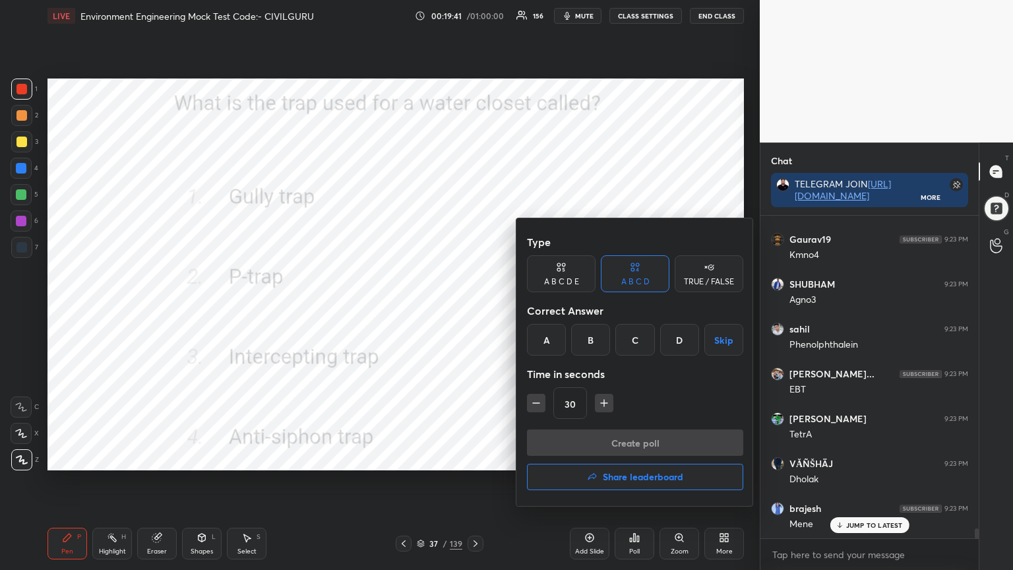
click at [592, 338] on div "B" at bounding box center [590, 340] width 39 height 32
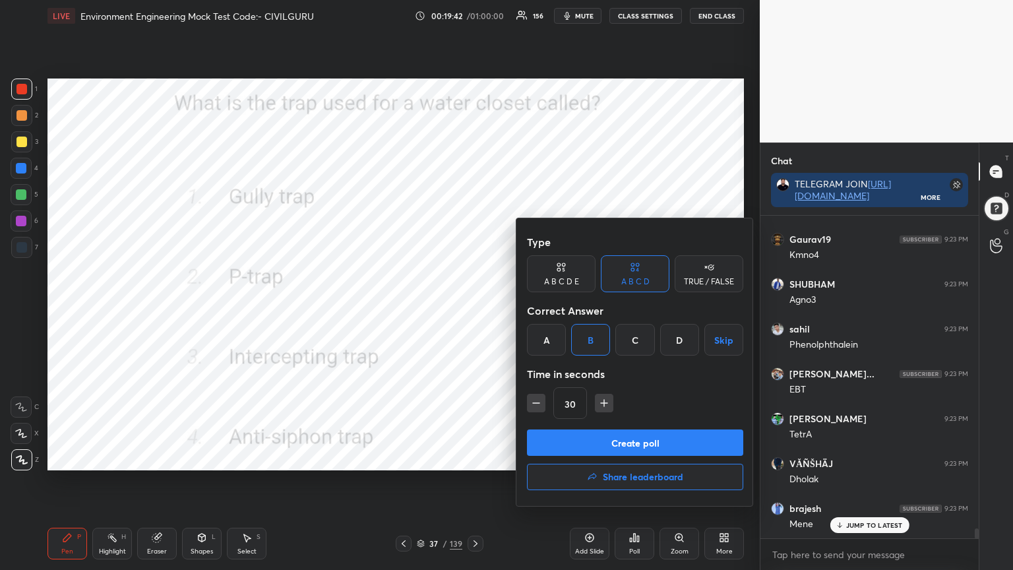
click at [583, 441] on button "Create poll" at bounding box center [635, 442] width 216 height 26
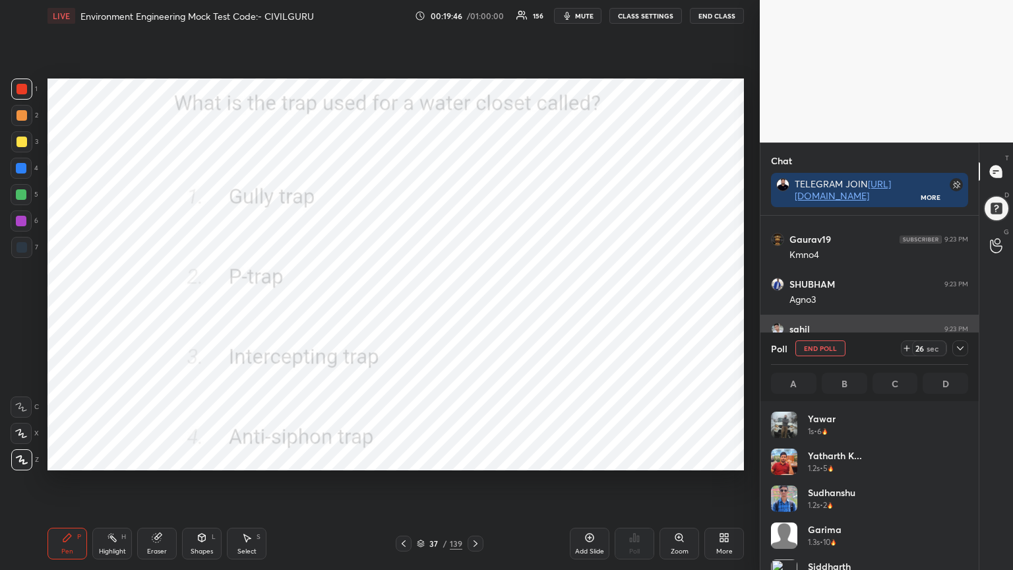
click at [958, 348] on icon at bounding box center [960, 348] width 11 height 11
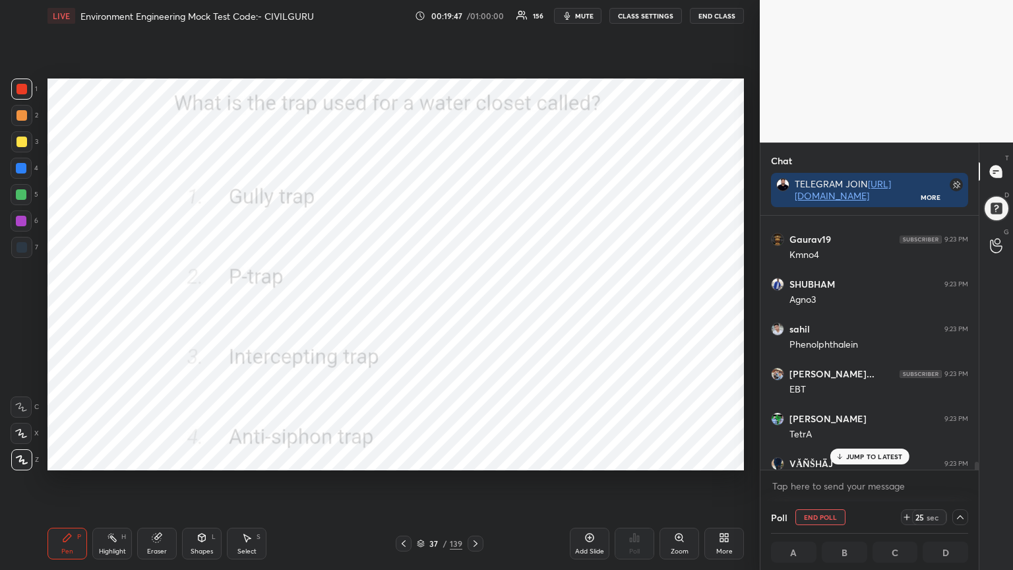
click at [892, 454] on p "JUMP TO LATEST" at bounding box center [874, 456] width 57 height 8
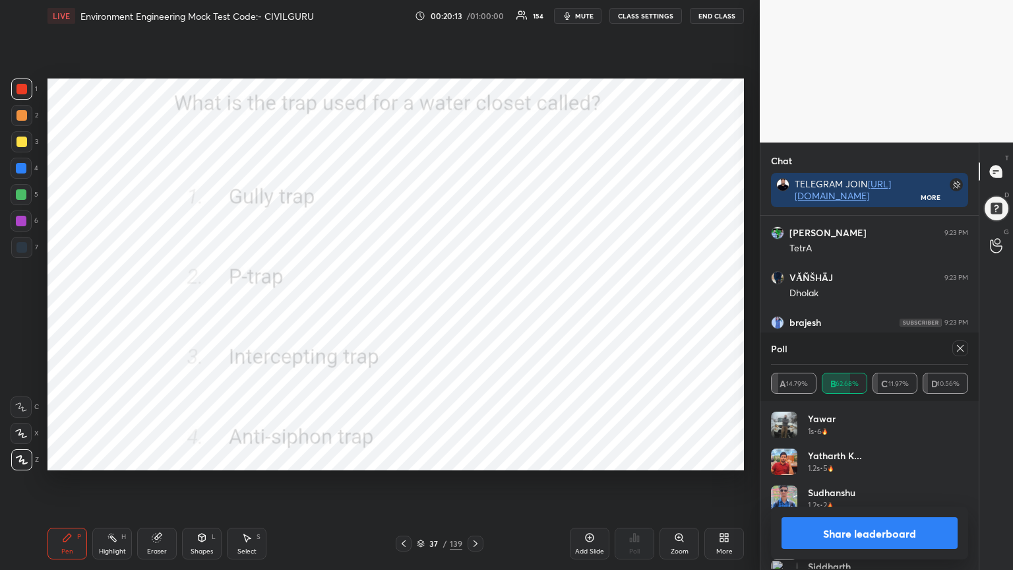
scroll to position [154, 193]
click at [964, 350] on icon at bounding box center [960, 348] width 11 height 11
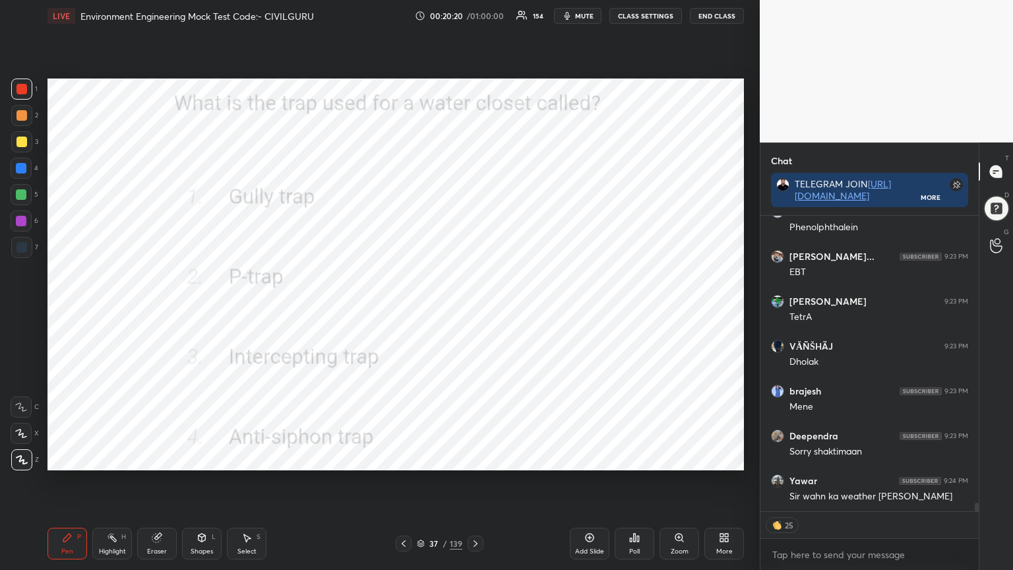
click at [472, 458] on icon at bounding box center [475, 543] width 11 height 11
click at [630, 458] on div "Poll" at bounding box center [635, 544] width 40 height 32
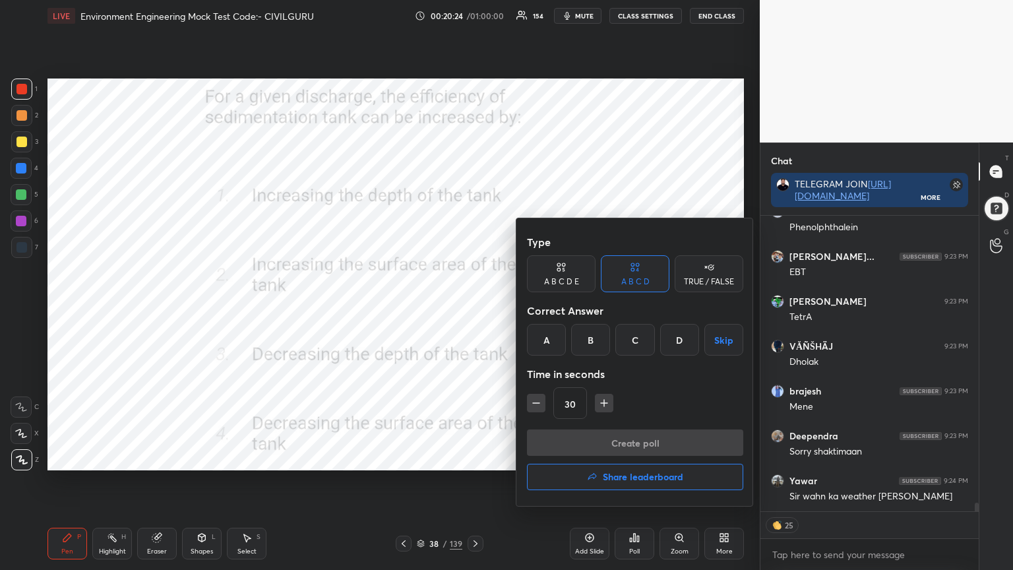
click at [588, 340] on div "B" at bounding box center [590, 340] width 39 height 32
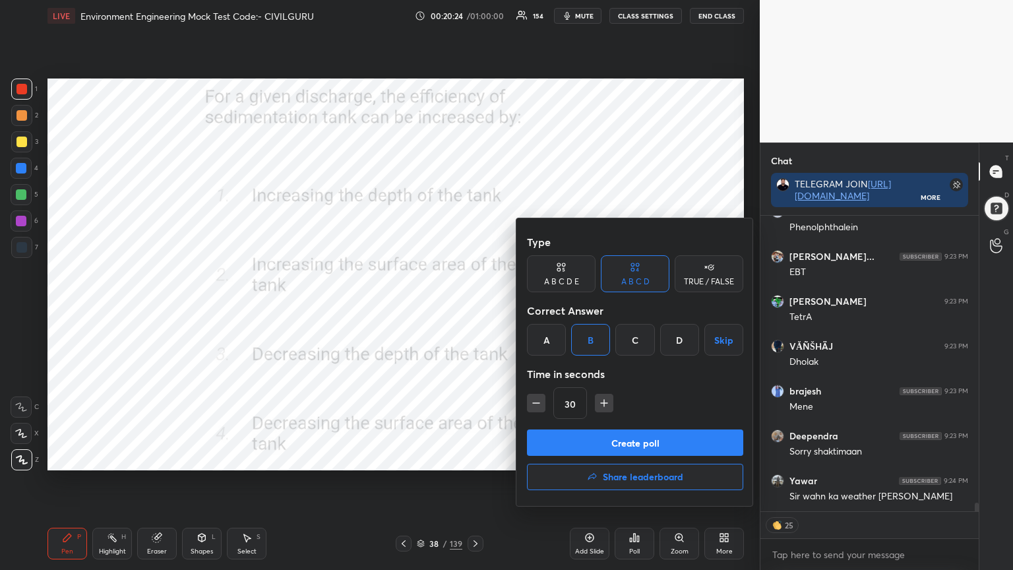
click at [583, 435] on button "Create poll" at bounding box center [635, 442] width 216 height 26
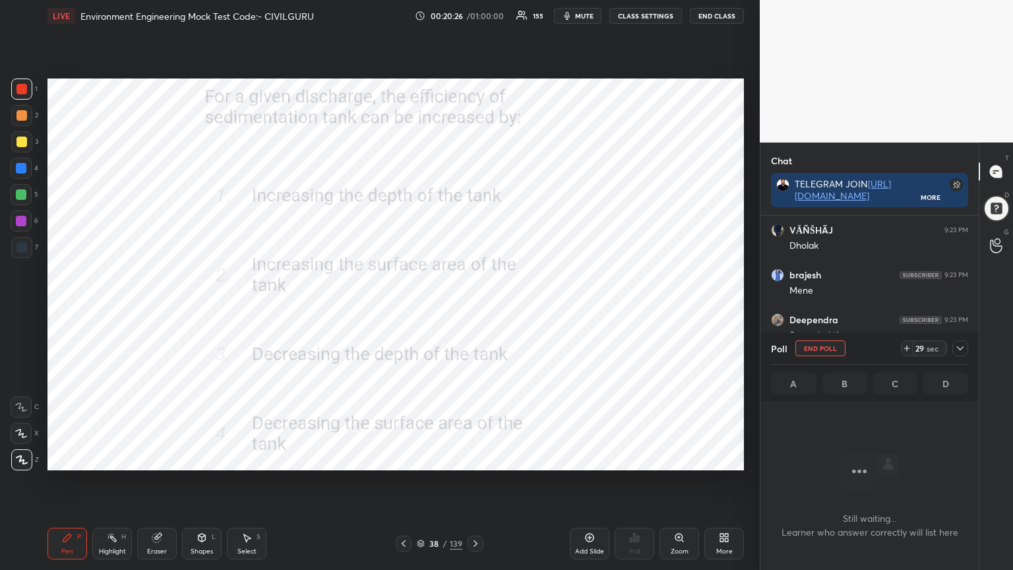
click at [960, 349] on icon at bounding box center [960, 348] width 7 height 4
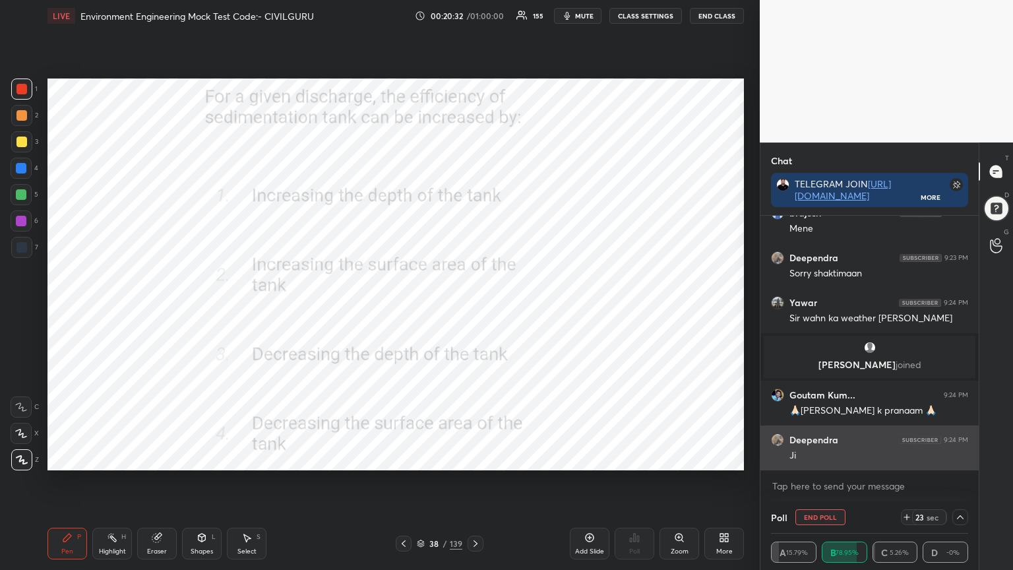
click at [861, 458] on p "JUMP TO LATEST" at bounding box center [874, 499] width 57 height 8
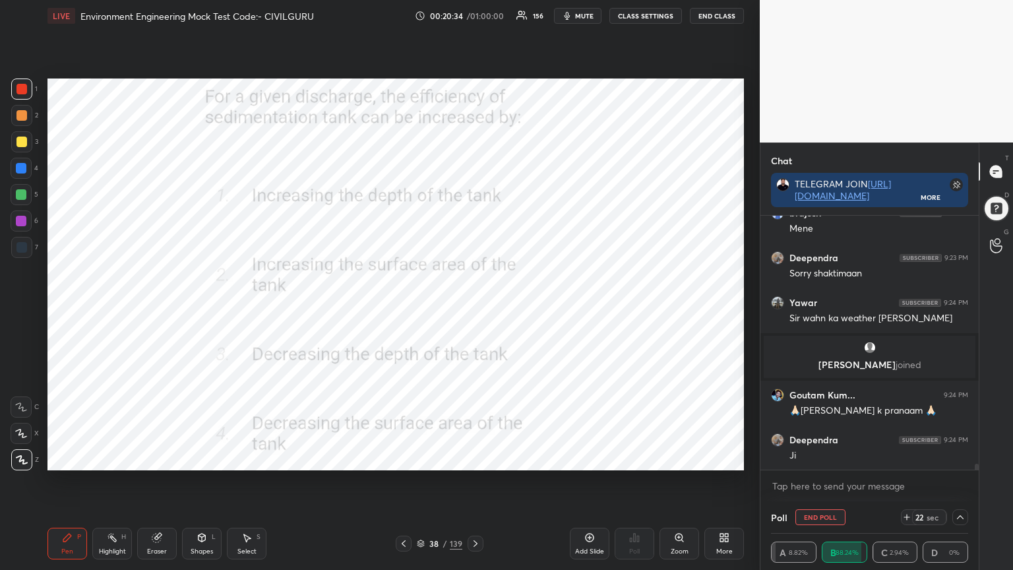
click at [960, 458] on icon at bounding box center [960, 517] width 11 height 11
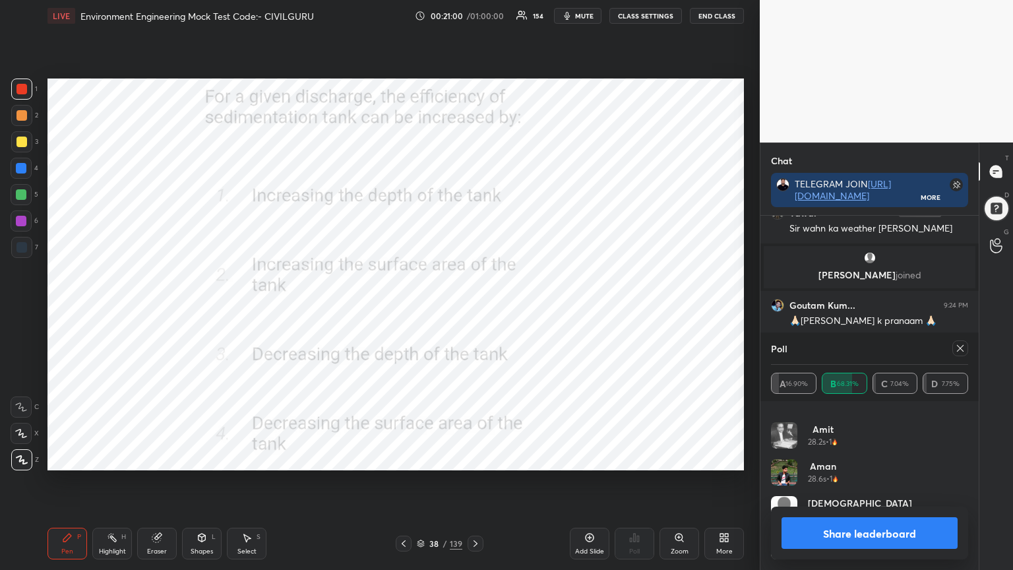
click at [960, 348] on icon at bounding box center [960, 348] width 11 height 11
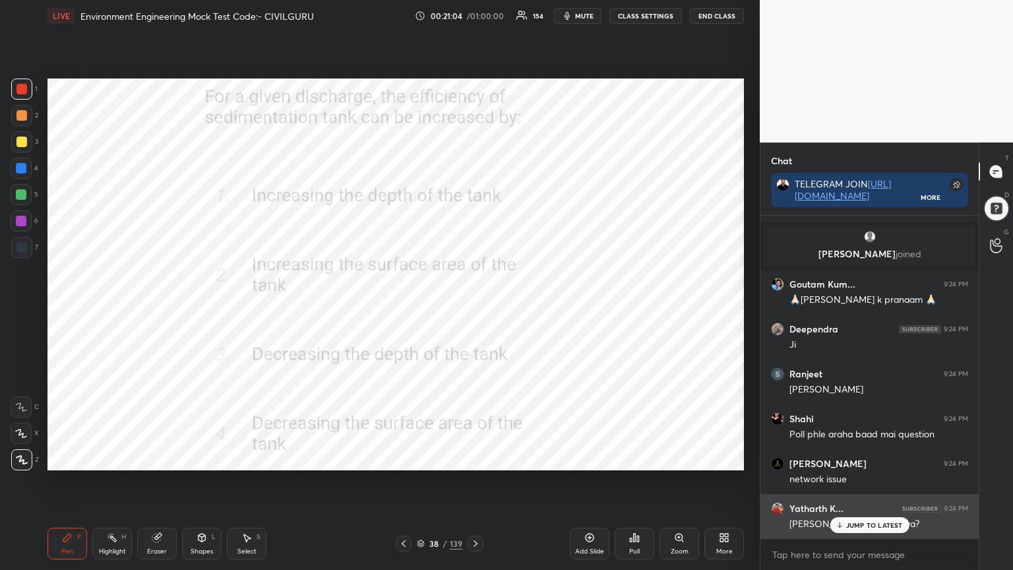
click at [874, 458] on div "JUMP TO LATEST" at bounding box center [869, 525] width 79 height 16
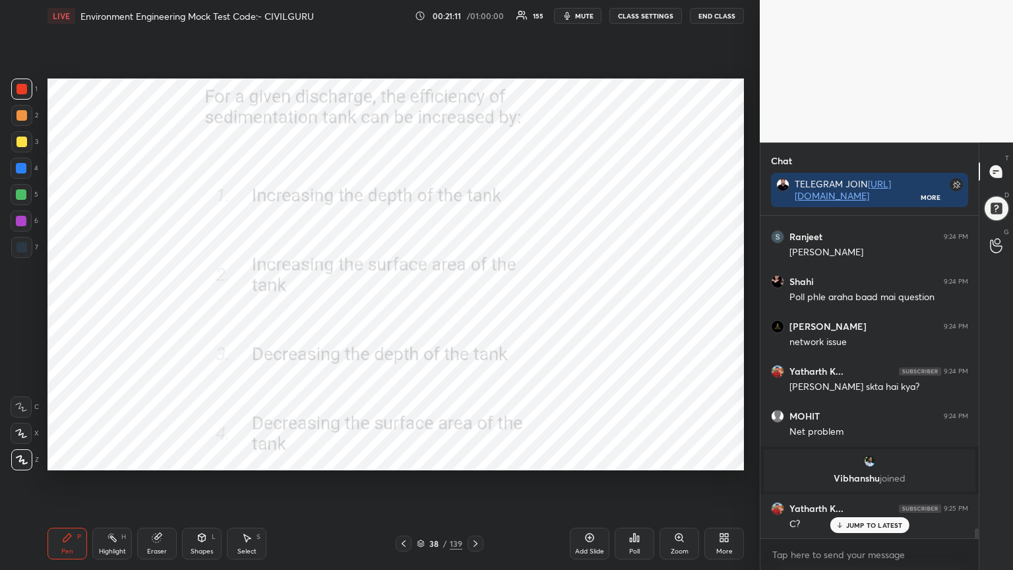
click at [470, 458] on icon at bounding box center [475, 543] width 11 height 11
click at [476, 458] on icon at bounding box center [475, 543] width 11 height 11
click at [626, 458] on div "Poll" at bounding box center [635, 544] width 40 height 32
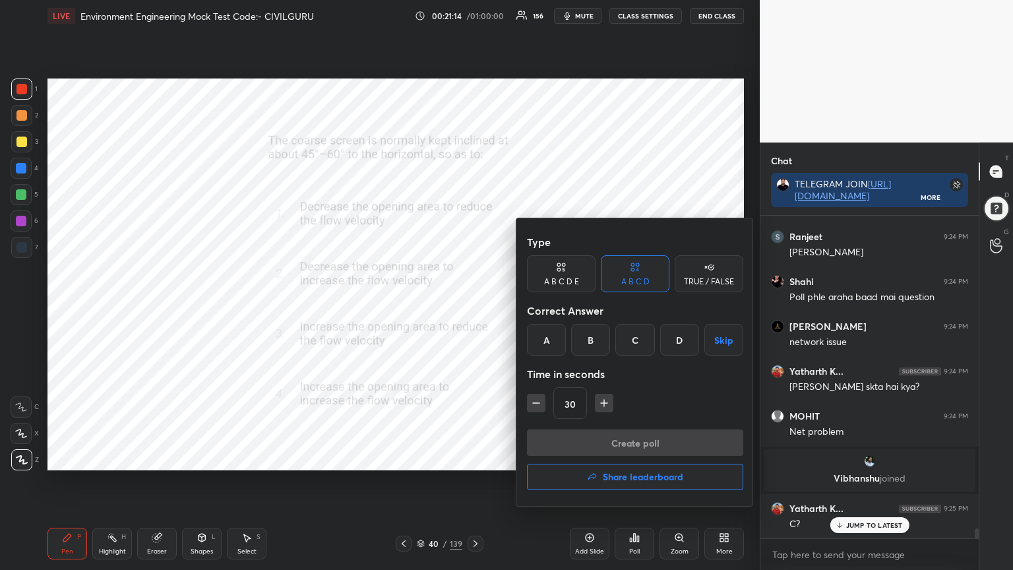
click at [630, 338] on div "C" at bounding box center [634, 340] width 39 height 32
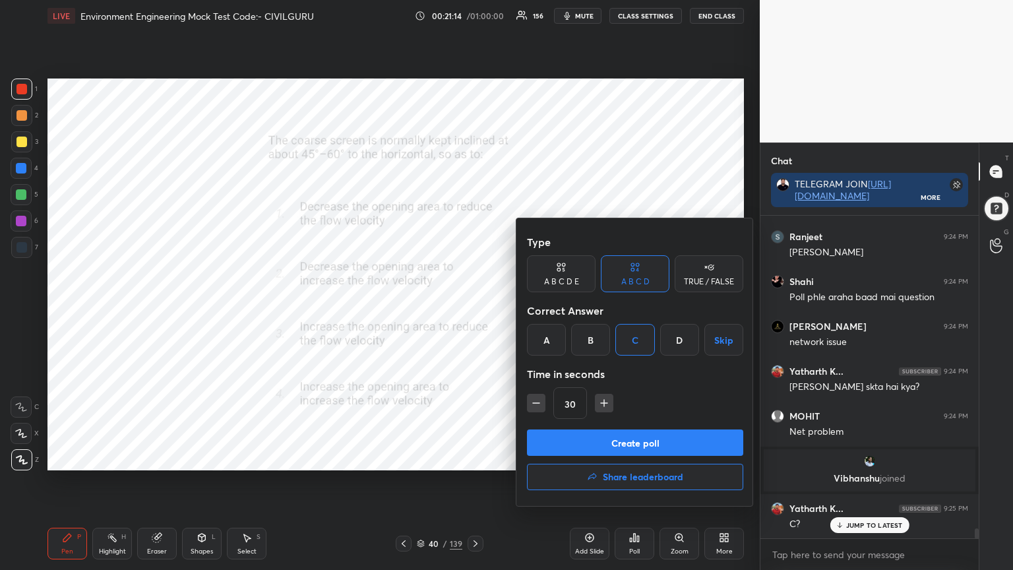
click at [601, 440] on button "Create poll" at bounding box center [635, 442] width 216 height 26
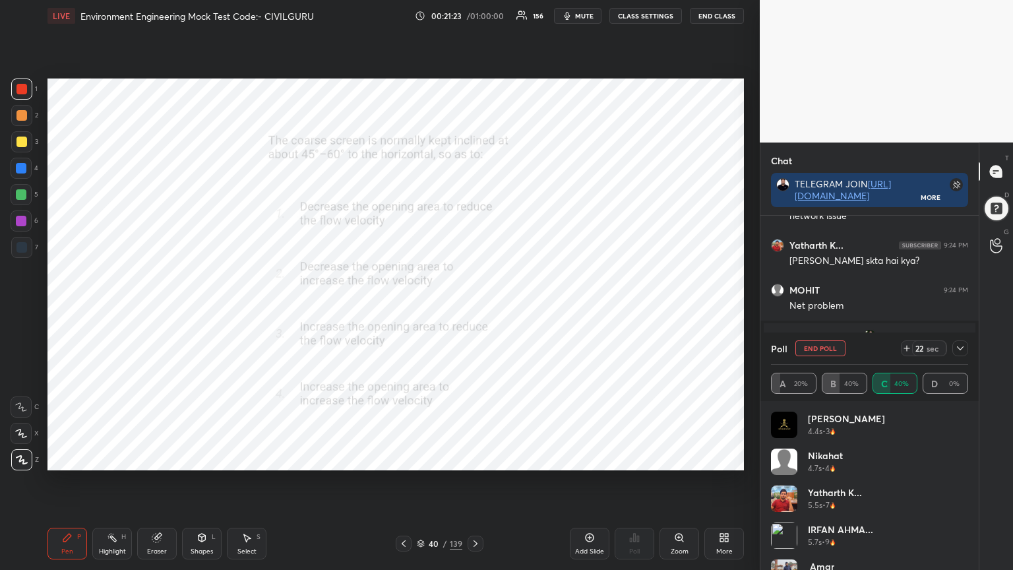
click at [963, 350] on icon at bounding box center [960, 348] width 11 height 11
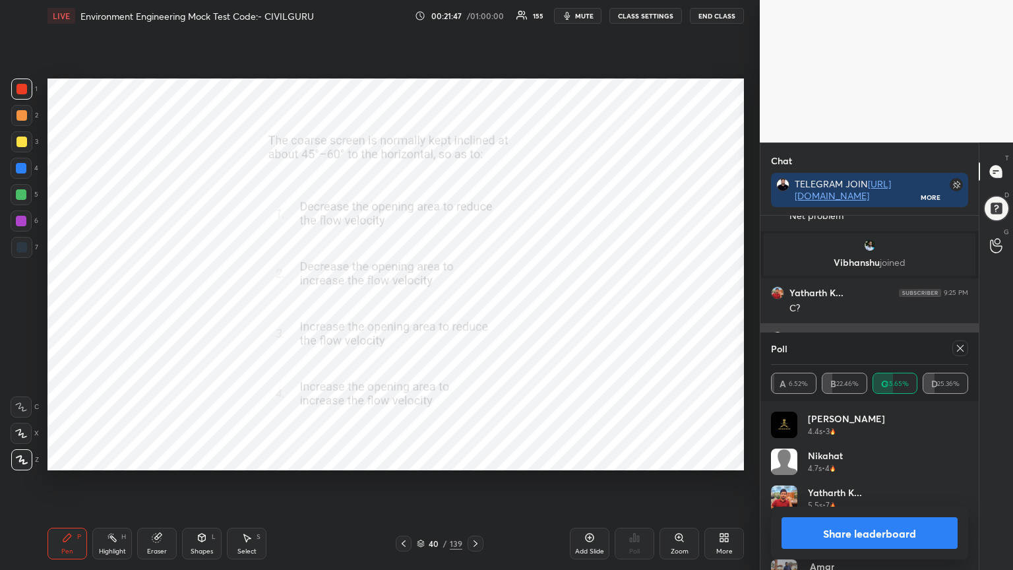
click at [953, 351] on div at bounding box center [960, 348] width 16 height 16
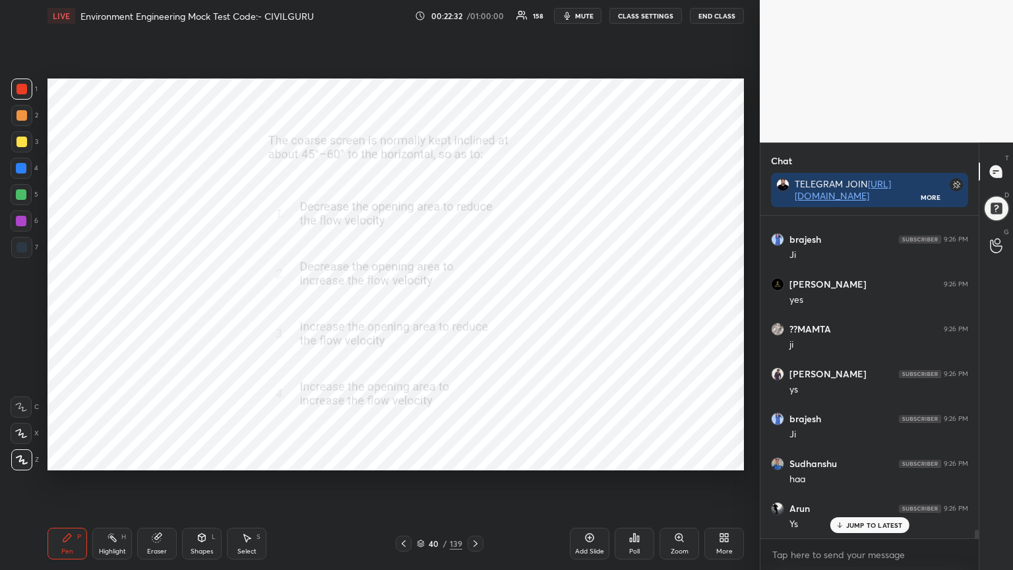
click at [475, 458] on icon at bounding box center [476, 543] width 4 height 7
click at [630, 458] on icon at bounding box center [631, 539] width 2 height 3
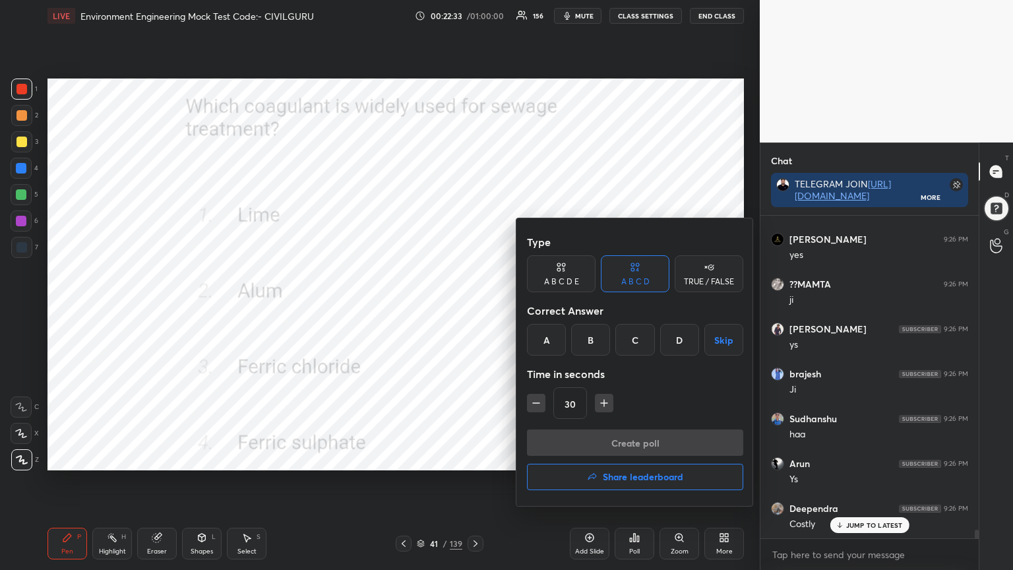
click at [632, 341] on div "C" at bounding box center [634, 340] width 39 height 32
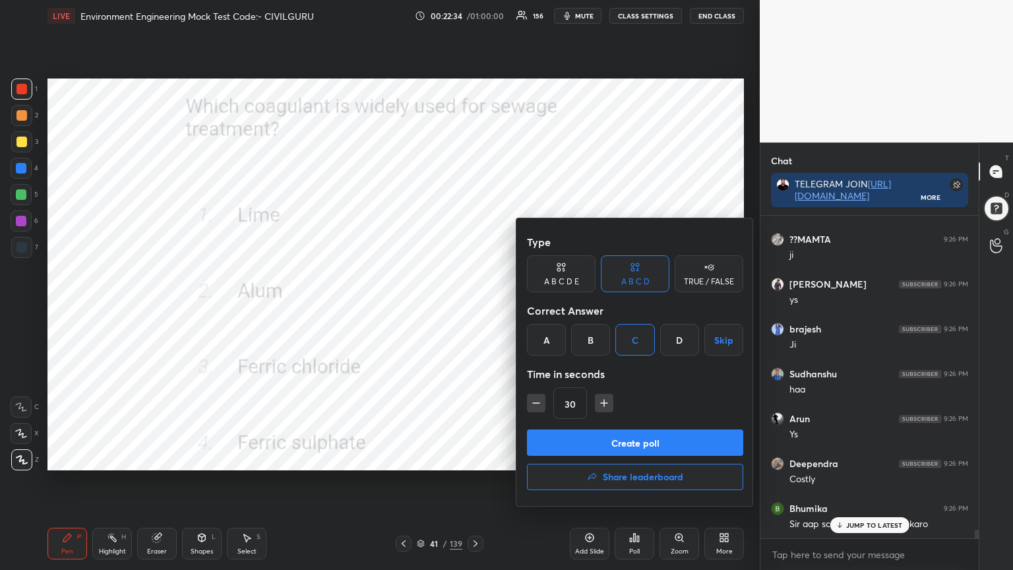
click at [613, 445] on button "Create poll" at bounding box center [635, 442] width 216 height 26
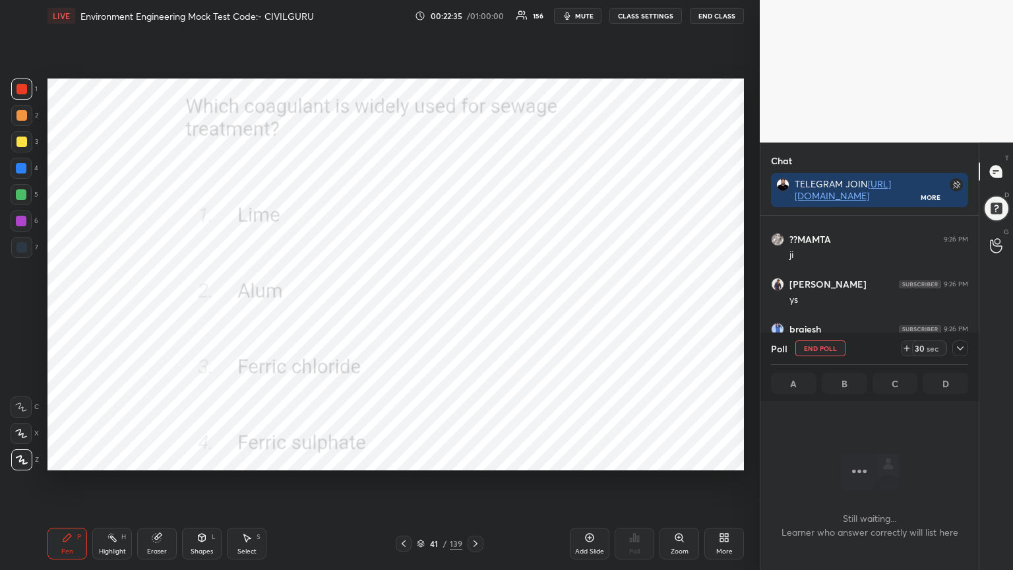
click at [960, 351] on icon at bounding box center [960, 348] width 11 height 11
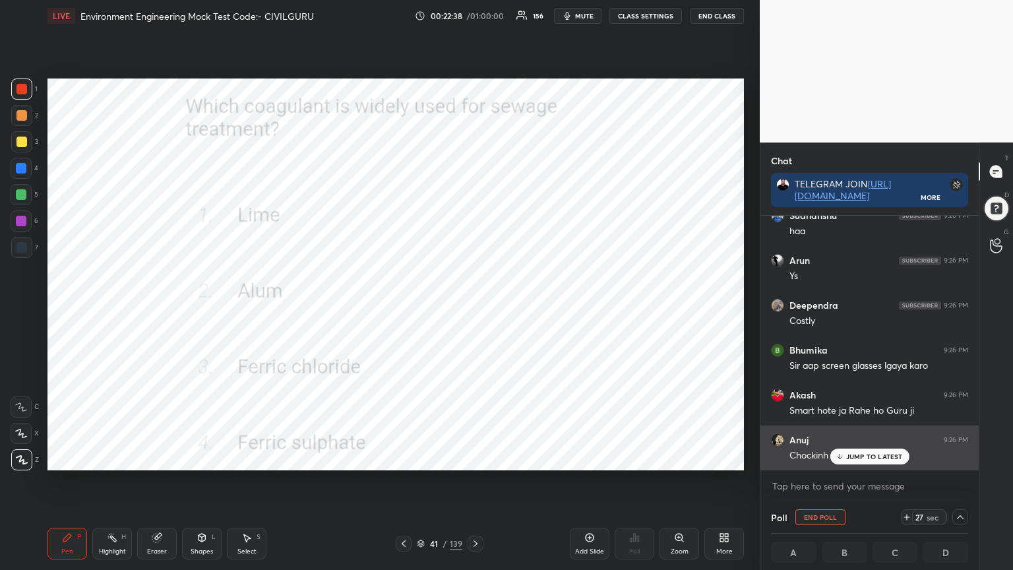
click at [863, 452] on p "JUMP TO LATEST" at bounding box center [874, 456] width 57 height 8
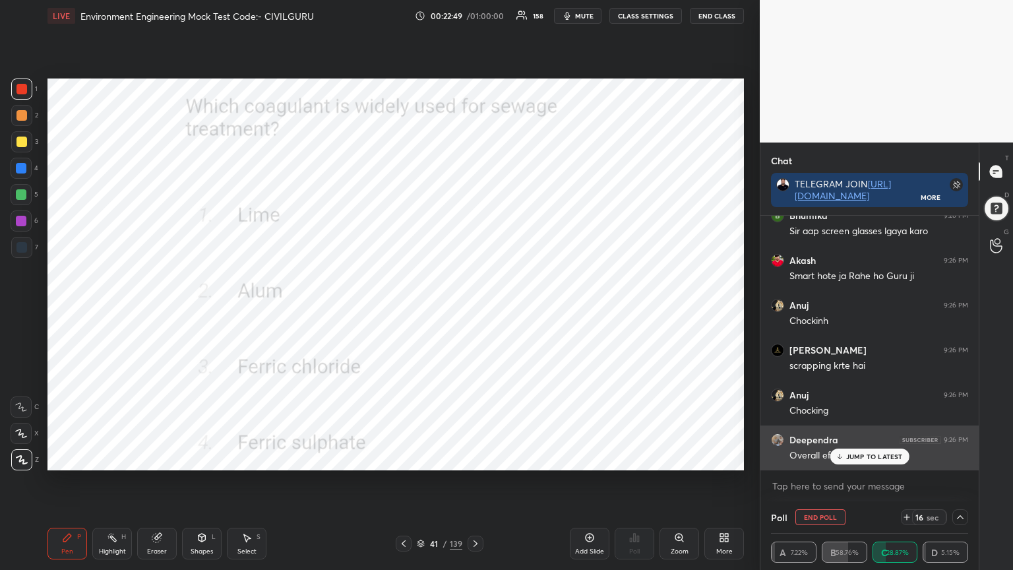
click at [855, 454] on p "JUMP TO LATEST" at bounding box center [874, 456] width 57 height 8
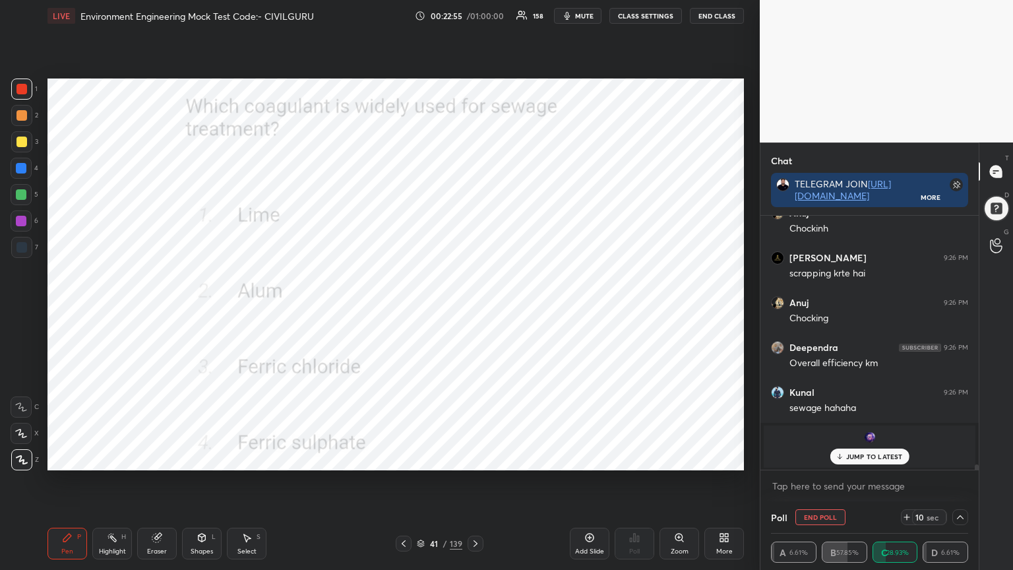
click at [865, 455] on p "JUMP TO LATEST" at bounding box center [874, 456] width 57 height 8
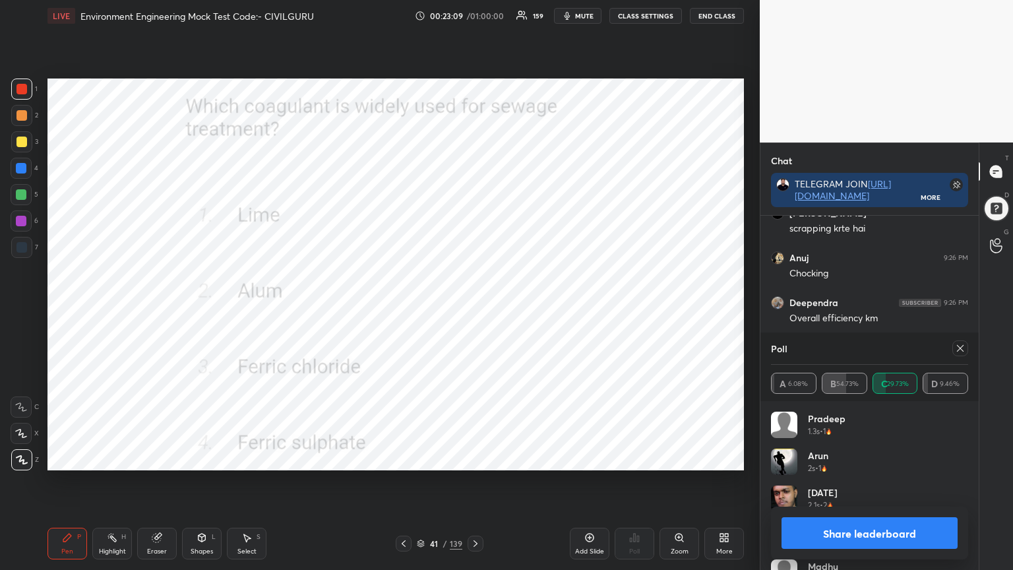
click at [958, 346] on icon at bounding box center [960, 348] width 7 height 7
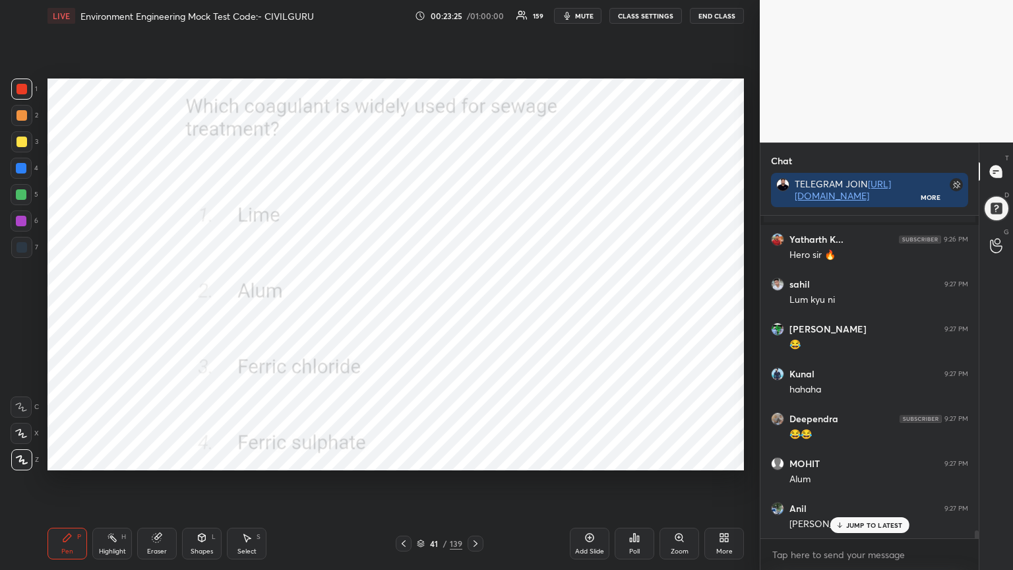
click at [475, 458] on icon at bounding box center [475, 543] width 11 height 11
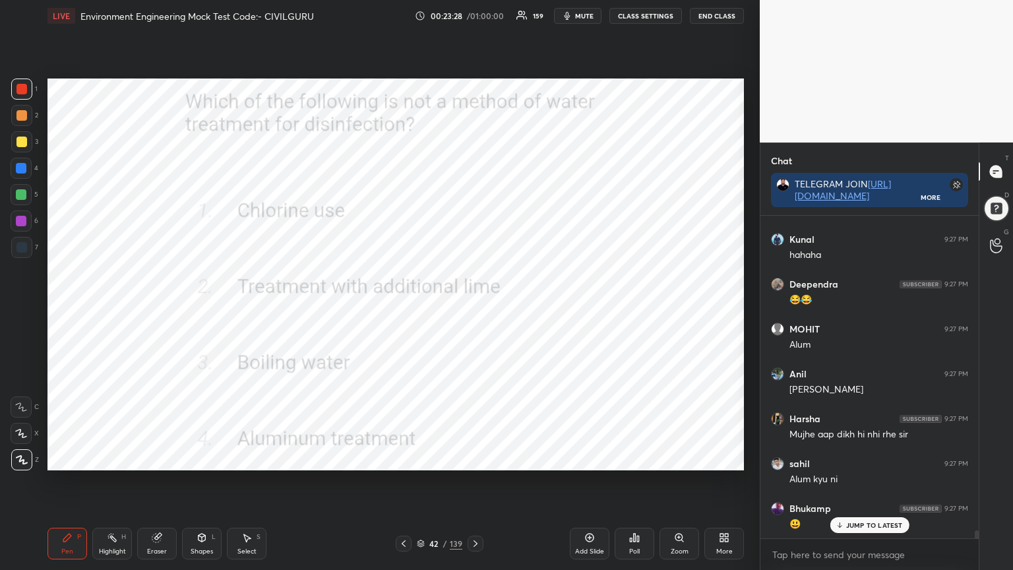
click at [627, 458] on div "Poll" at bounding box center [635, 544] width 40 height 32
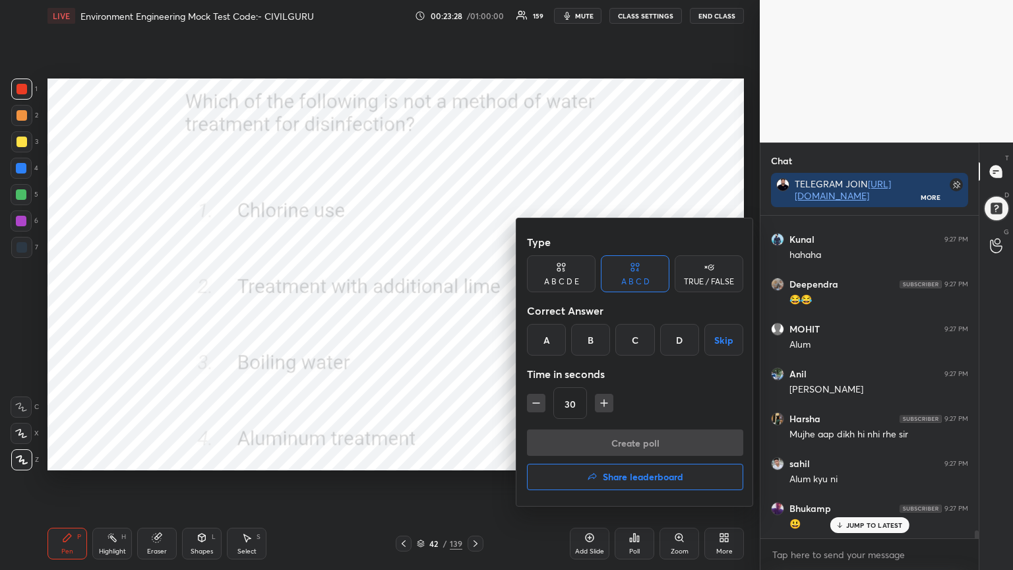
click at [673, 335] on div "D" at bounding box center [679, 340] width 39 height 32
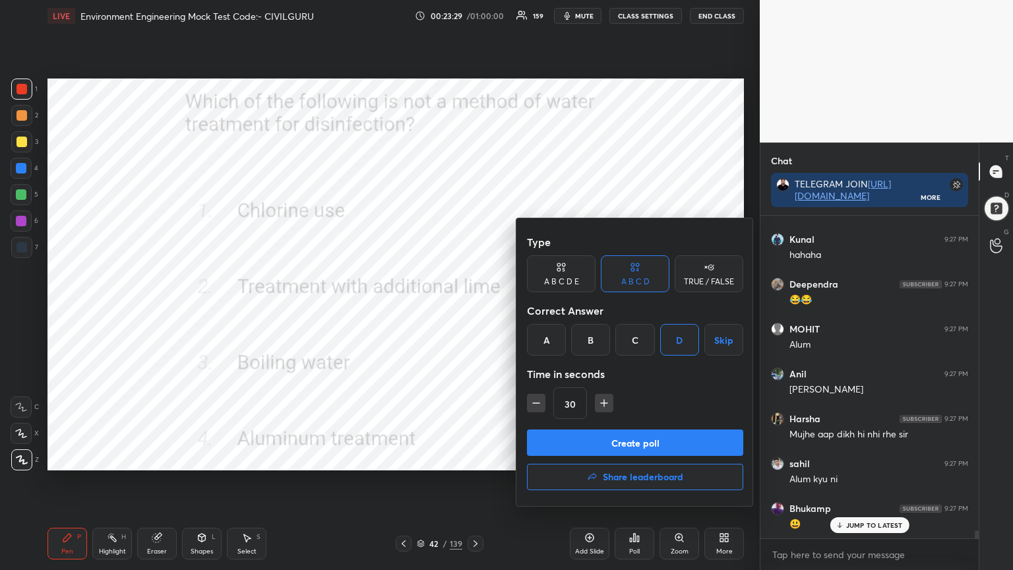
click at [632, 448] on button "Create poll" at bounding box center [635, 442] width 216 height 26
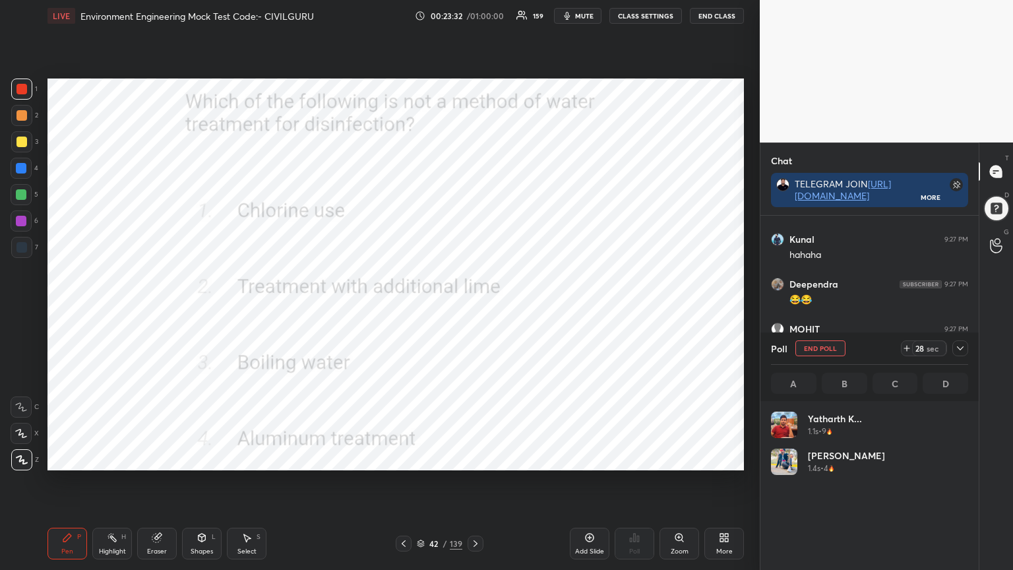
click at [960, 350] on icon at bounding box center [960, 348] width 11 height 11
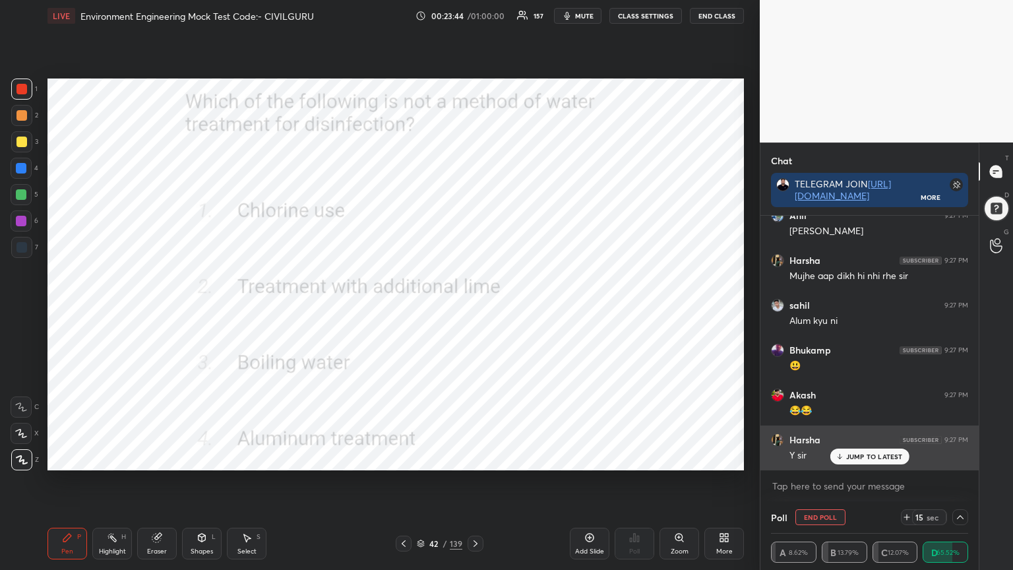
click at [847, 454] on p "JUMP TO LATEST" at bounding box center [874, 456] width 57 height 8
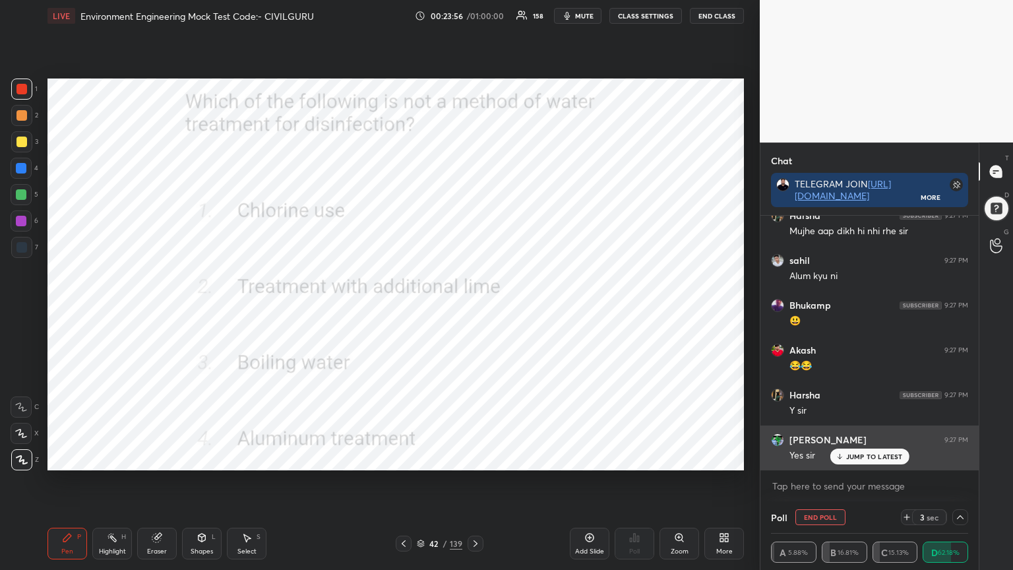
click at [862, 458] on p "JUMP TO LATEST" at bounding box center [874, 456] width 57 height 8
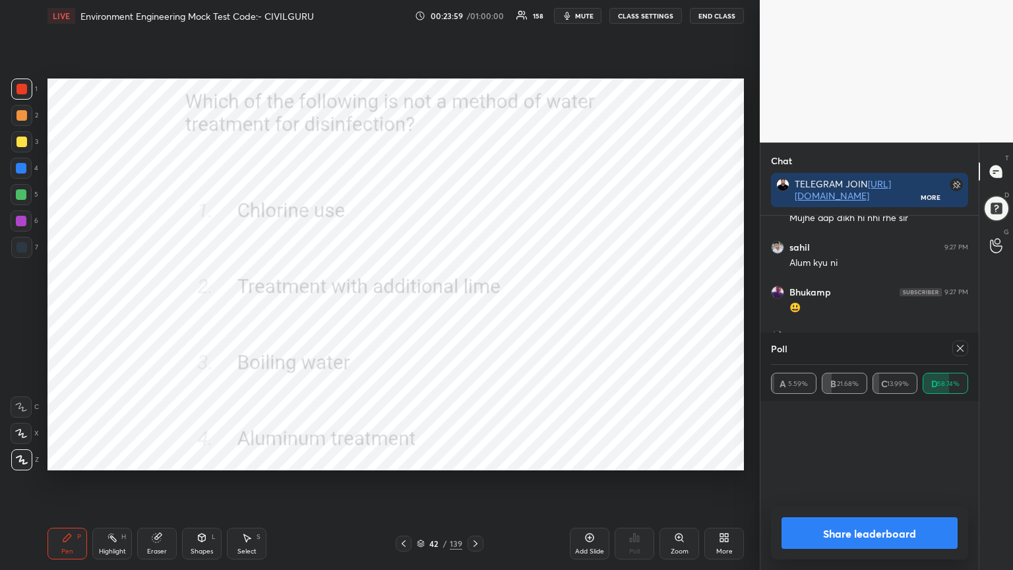
click at [859, 449] on div "JUMP TO LATEST" at bounding box center [869, 456] width 79 height 16
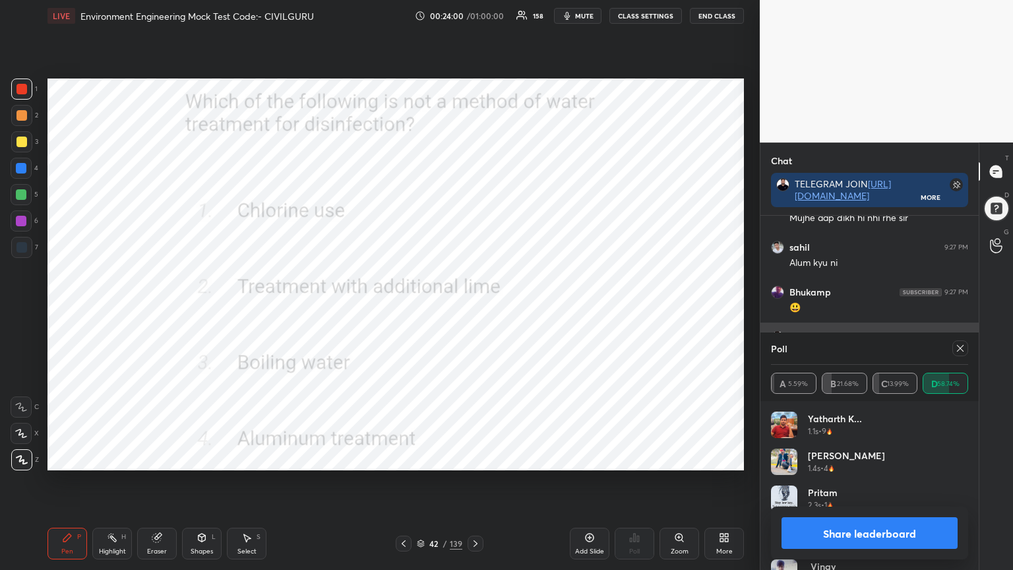
click at [960, 348] on icon at bounding box center [960, 348] width 11 height 11
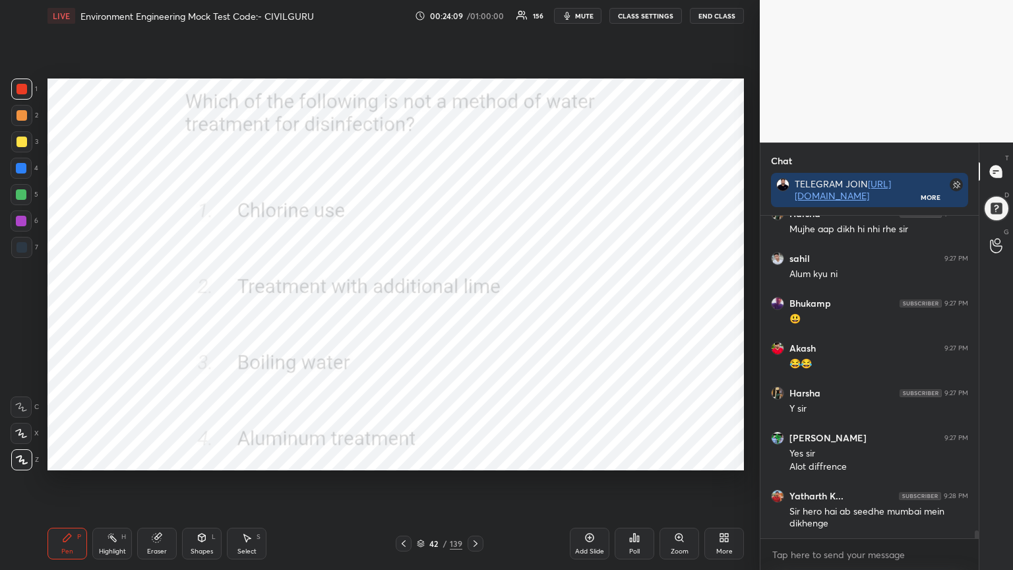
click at [472, 458] on icon at bounding box center [475, 543] width 11 height 11
click at [628, 458] on div "Poll" at bounding box center [635, 544] width 40 height 32
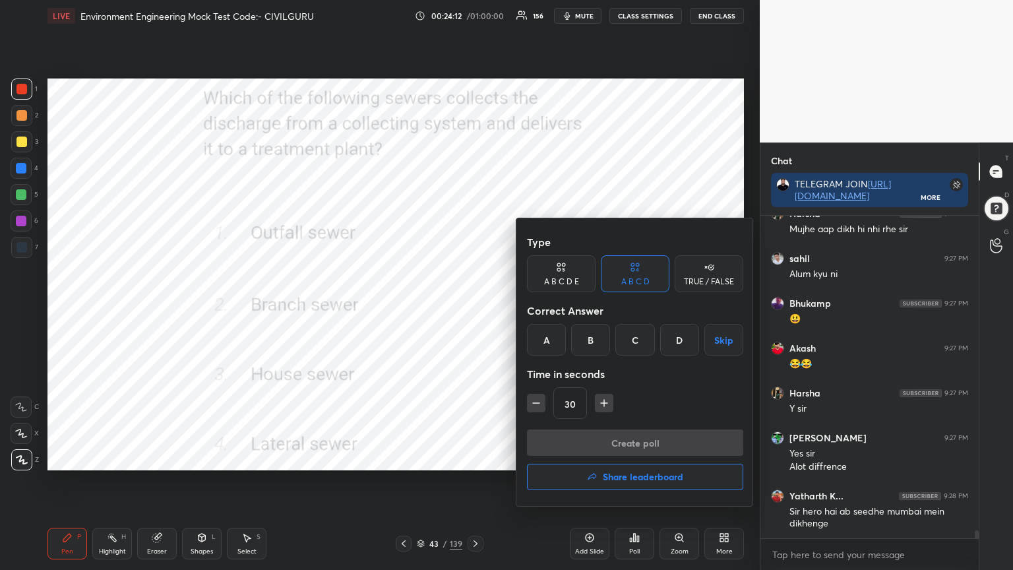
click at [538, 339] on div "A" at bounding box center [546, 340] width 39 height 32
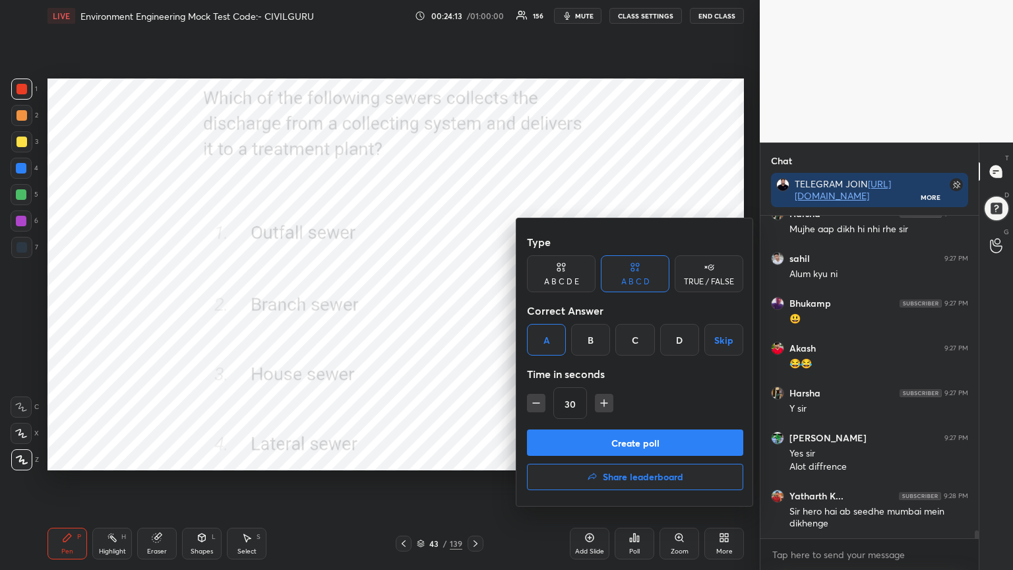
click at [569, 446] on button "Create poll" at bounding box center [635, 442] width 216 height 26
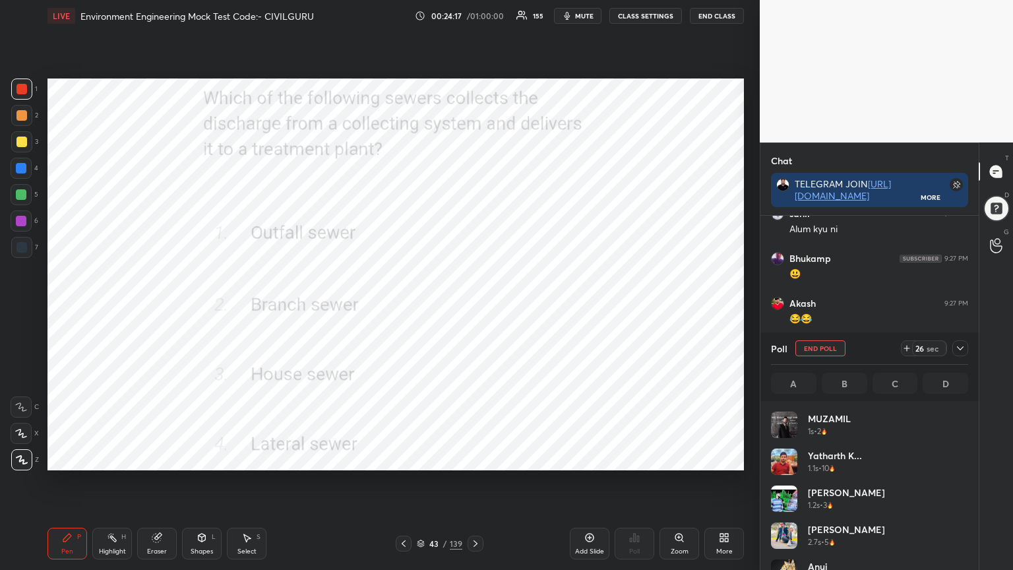
click at [960, 346] on icon at bounding box center [960, 348] width 11 height 11
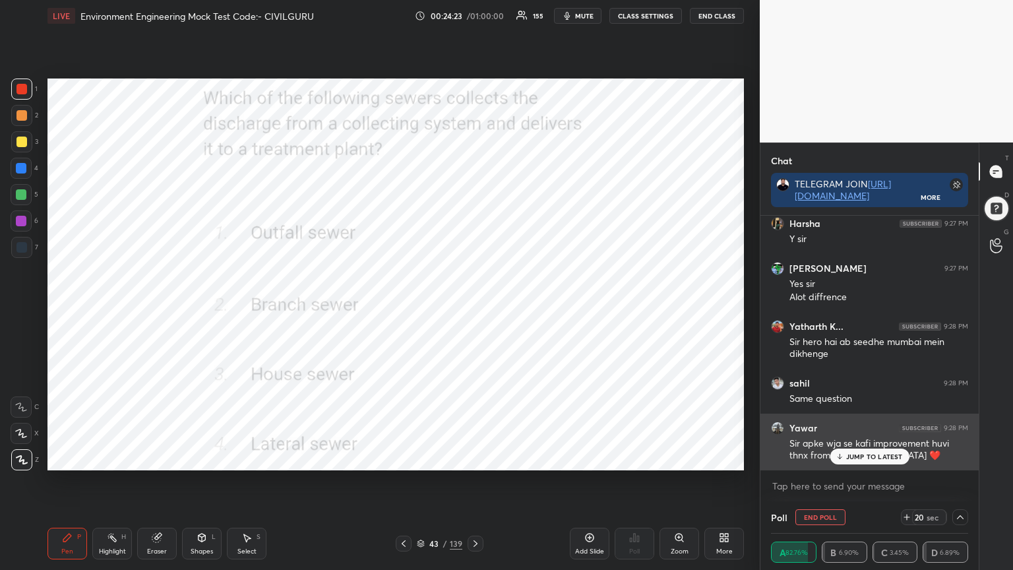
click at [865, 458] on p "JUMP TO LATEST" at bounding box center [874, 456] width 57 height 8
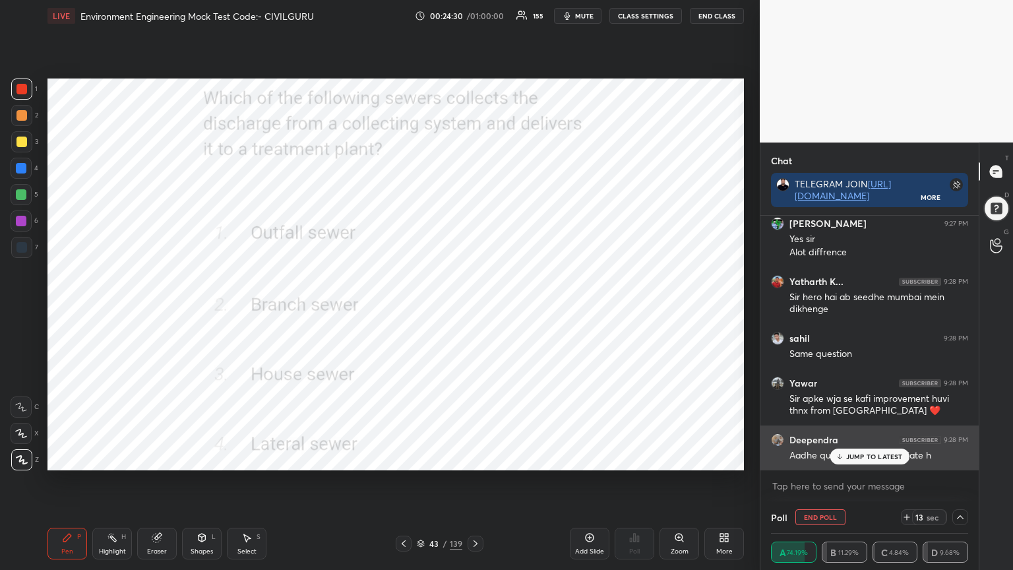
click at [859, 457] on p "JUMP TO LATEST" at bounding box center [874, 456] width 57 height 8
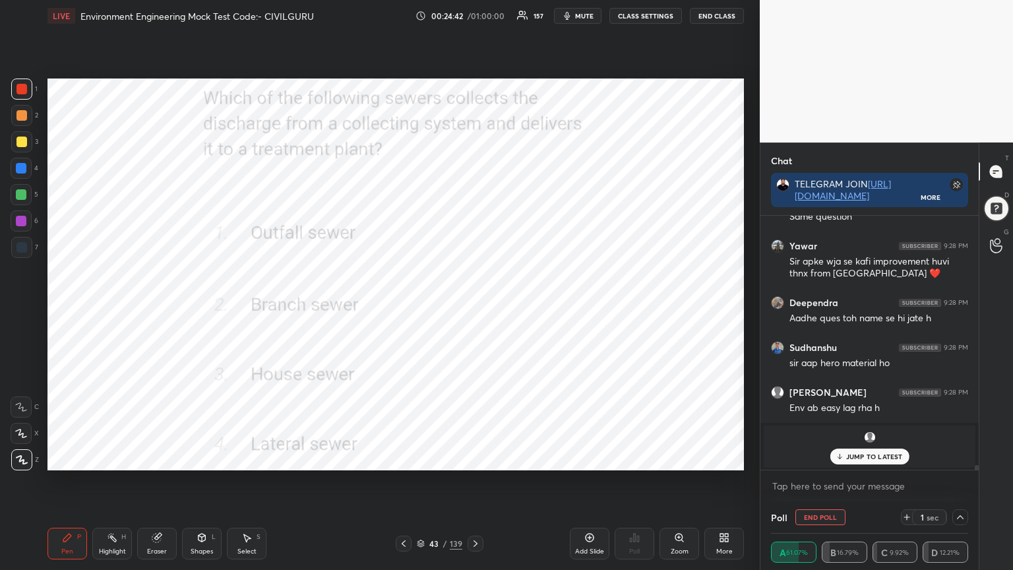
click at [859, 443] on div "grid" at bounding box center [870, 437] width 196 height 13
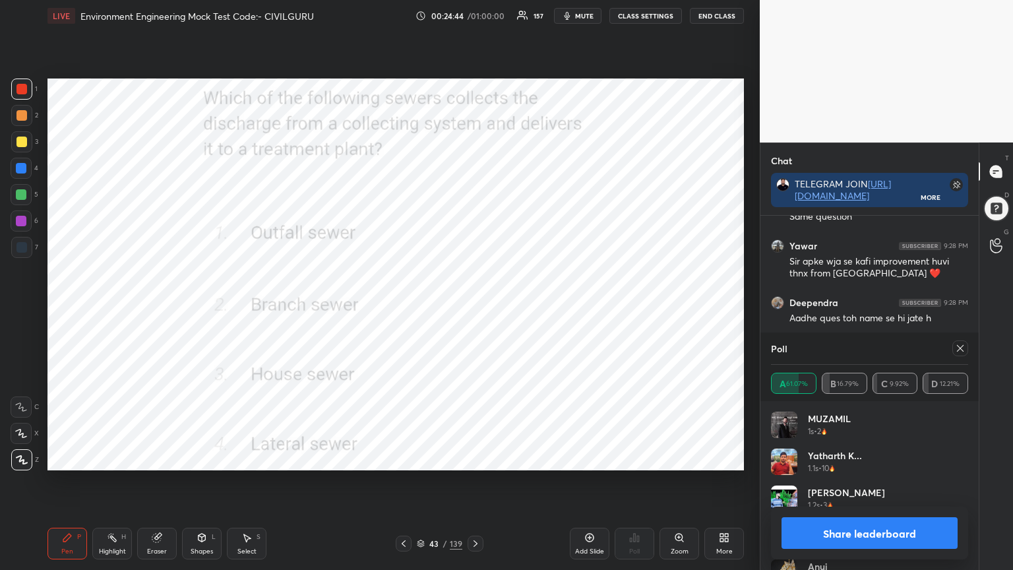
click at [964, 348] on icon at bounding box center [960, 348] width 11 height 11
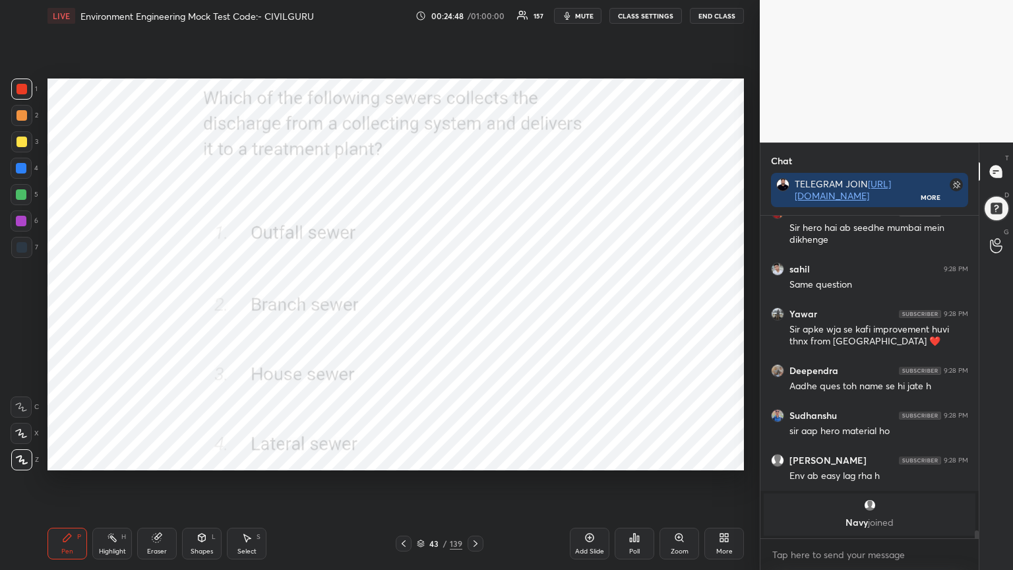
click at [419, 458] on icon at bounding box center [420, 544] width 7 height 2
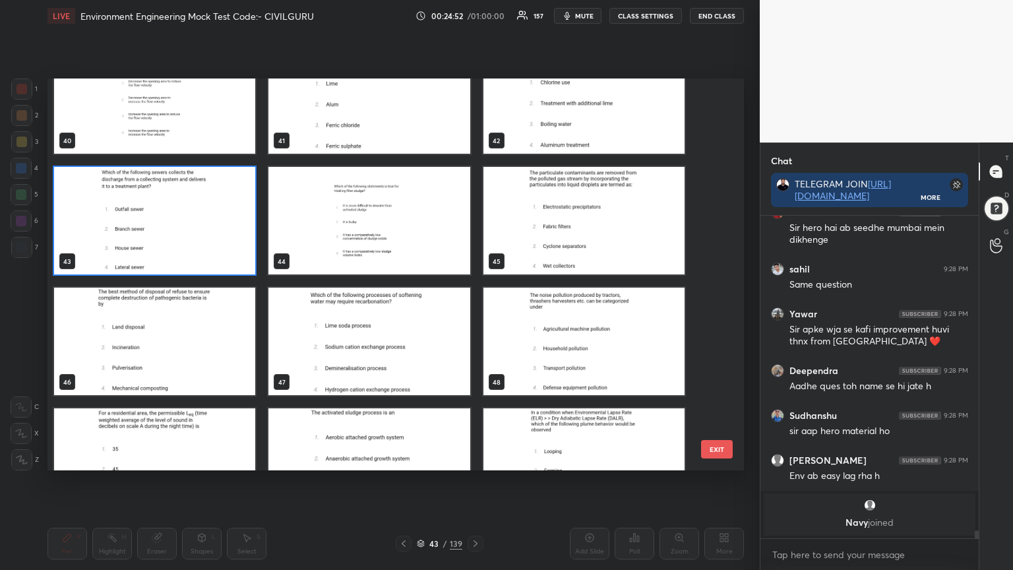
click at [195, 371] on img "grid" at bounding box center [154, 341] width 201 height 107
click at [194, 368] on img "grid" at bounding box center [154, 341] width 201 height 107
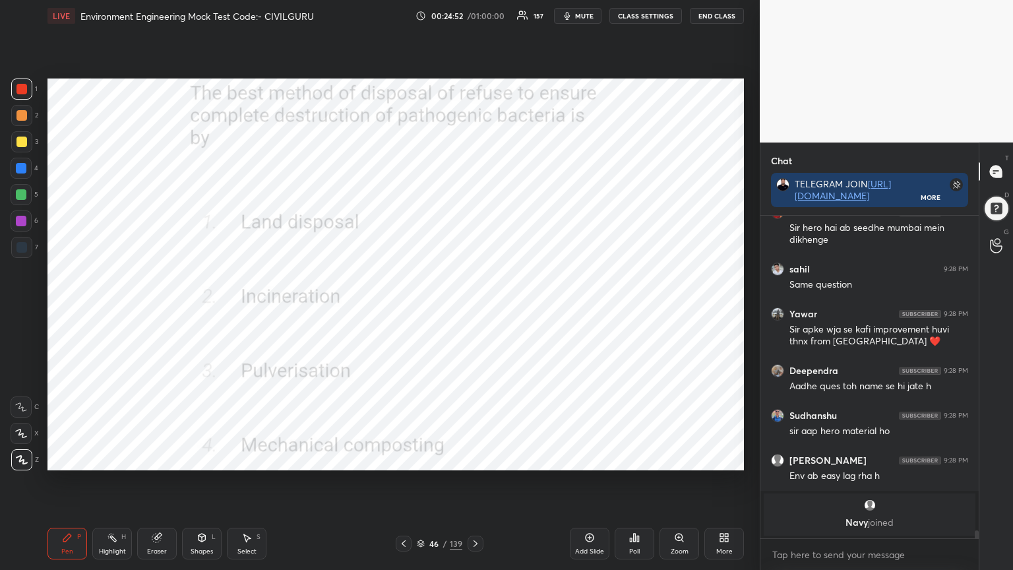
click at [195, 367] on img "grid" at bounding box center [154, 341] width 201 height 107
click at [644, 458] on div "Poll" at bounding box center [635, 544] width 40 height 32
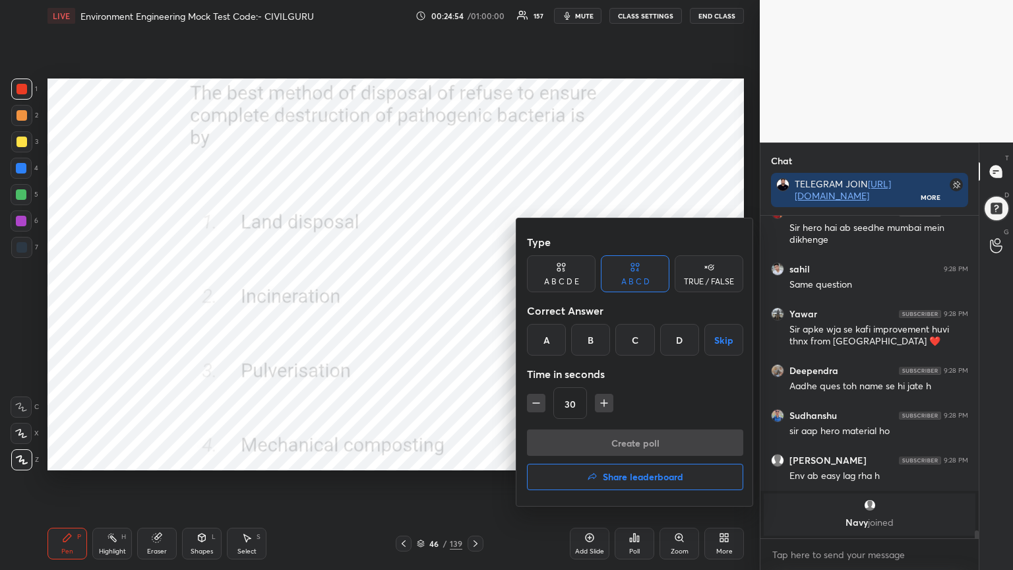
click at [588, 339] on div "B" at bounding box center [590, 340] width 39 height 32
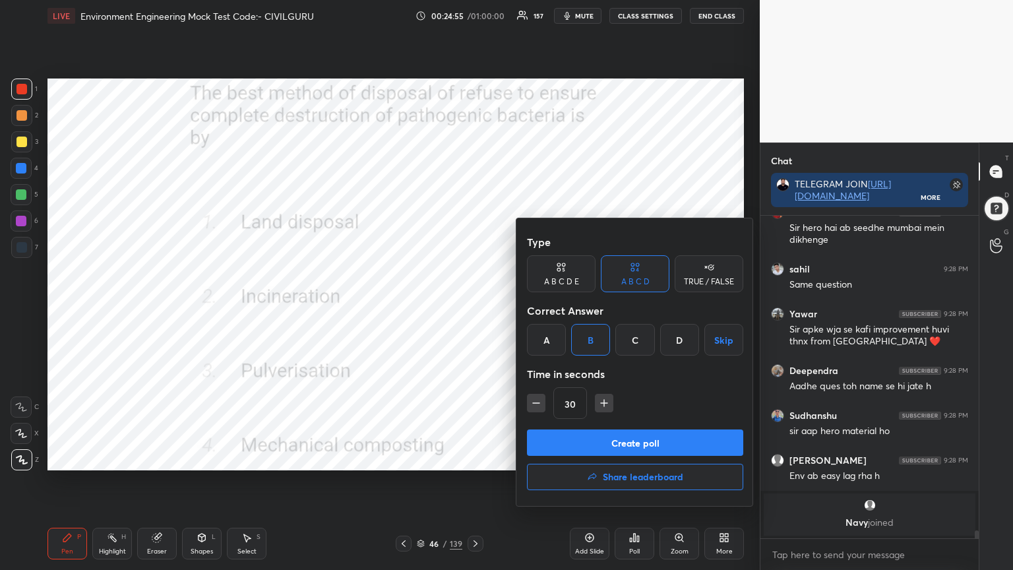
click at [588, 443] on button "Create poll" at bounding box center [635, 442] width 216 height 26
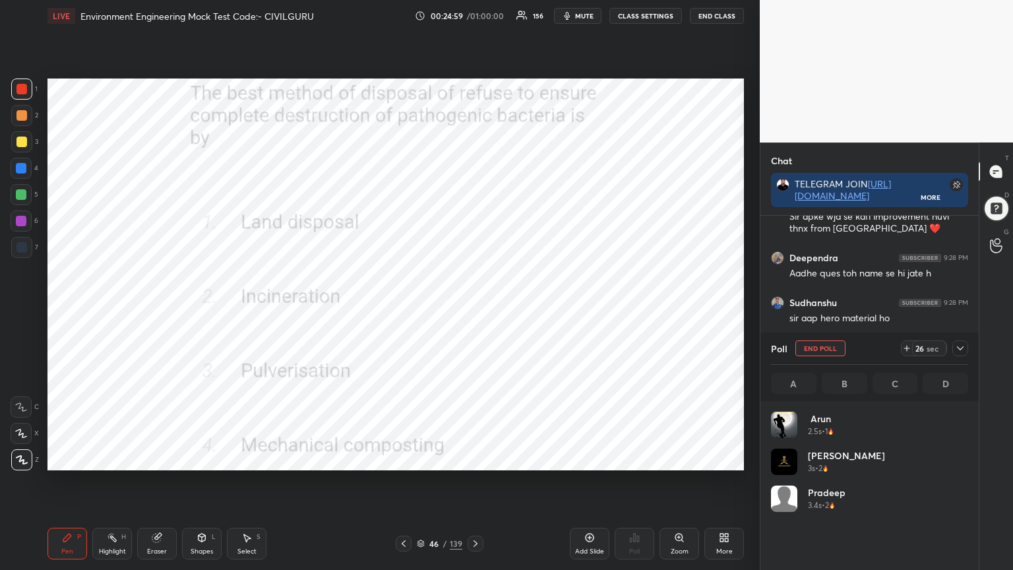
click at [962, 349] on icon at bounding box center [960, 348] width 11 height 11
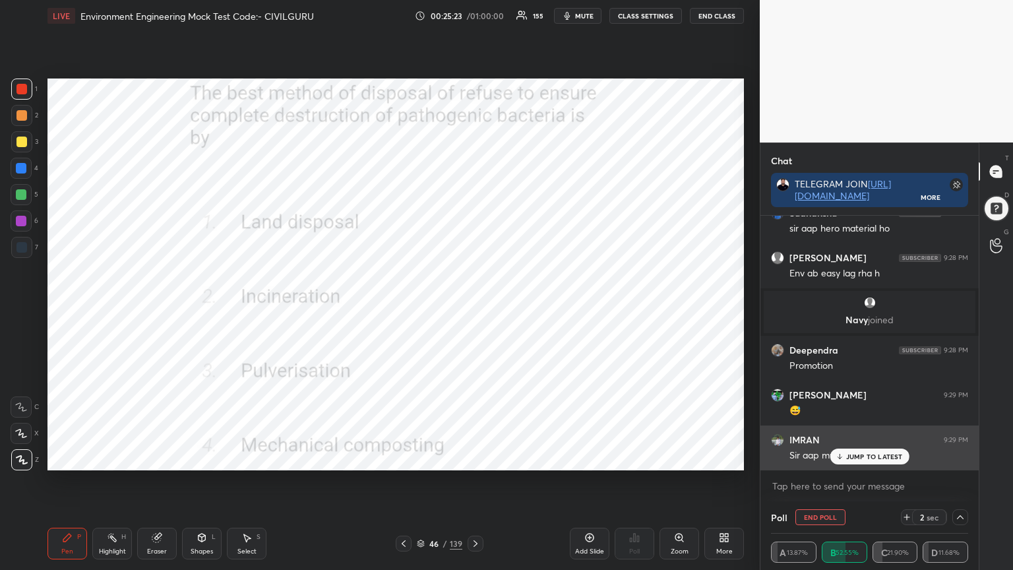
click at [836, 455] on icon at bounding box center [839, 456] width 9 height 8
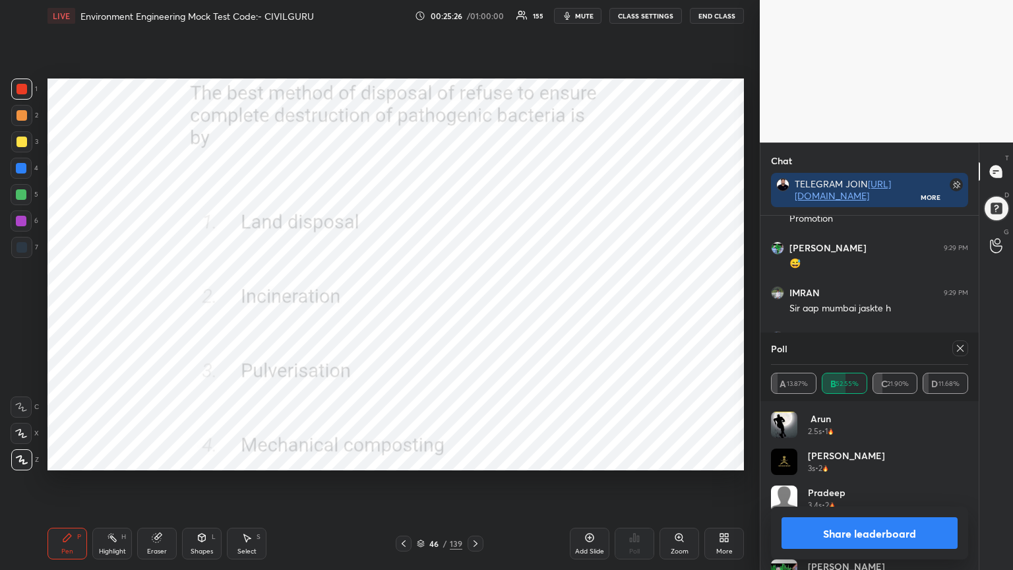
click at [958, 350] on icon at bounding box center [960, 348] width 11 height 11
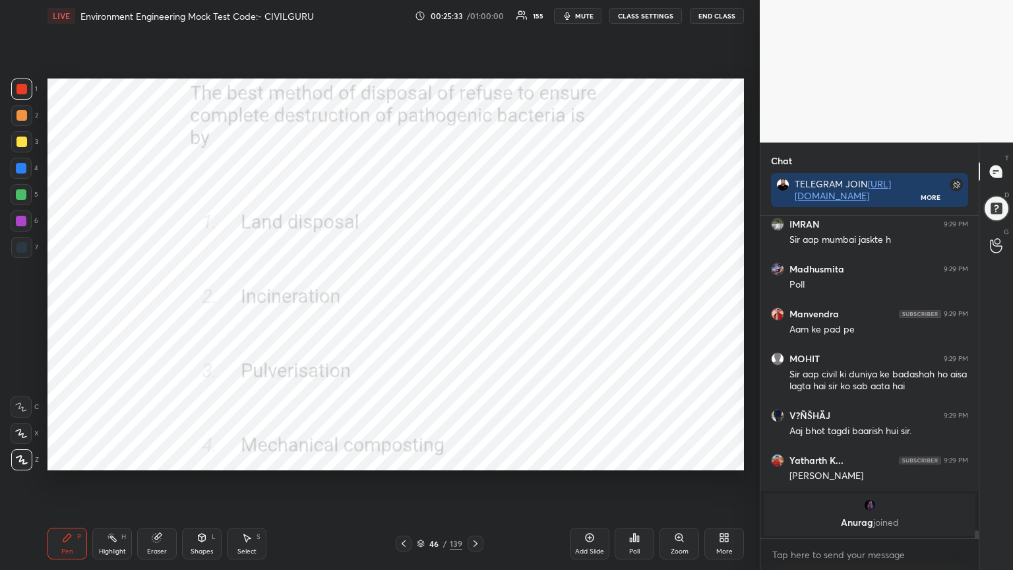
click at [477, 458] on icon at bounding box center [475, 543] width 11 height 11
click at [624, 458] on div "Poll" at bounding box center [635, 544] width 40 height 32
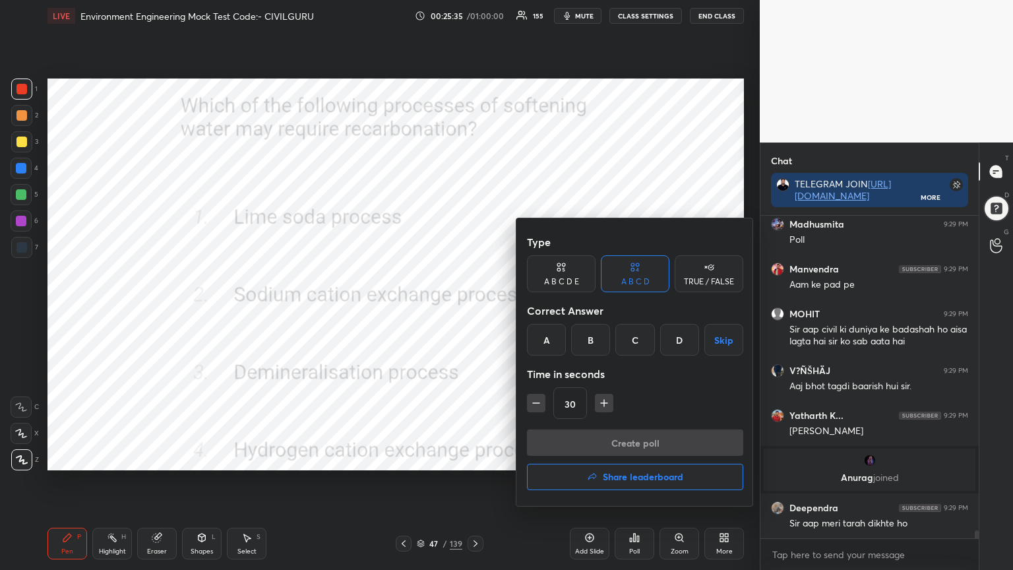
click at [540, 348] on div "A" at bounding box center [546, 340] width 39 height 32
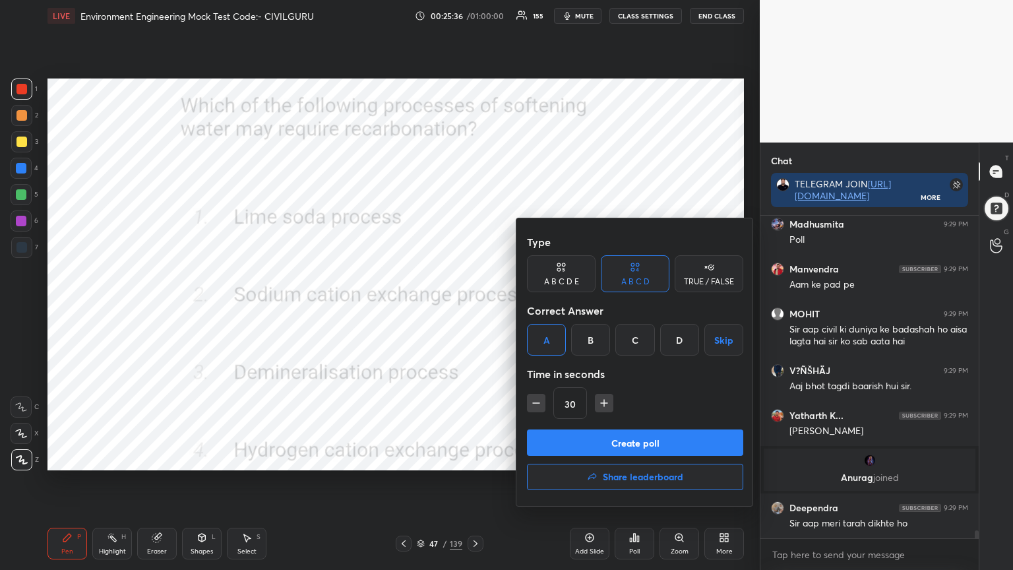
click at [582, 443] on button "Create poll" at bounding box center [635, 442] width 216 height 26
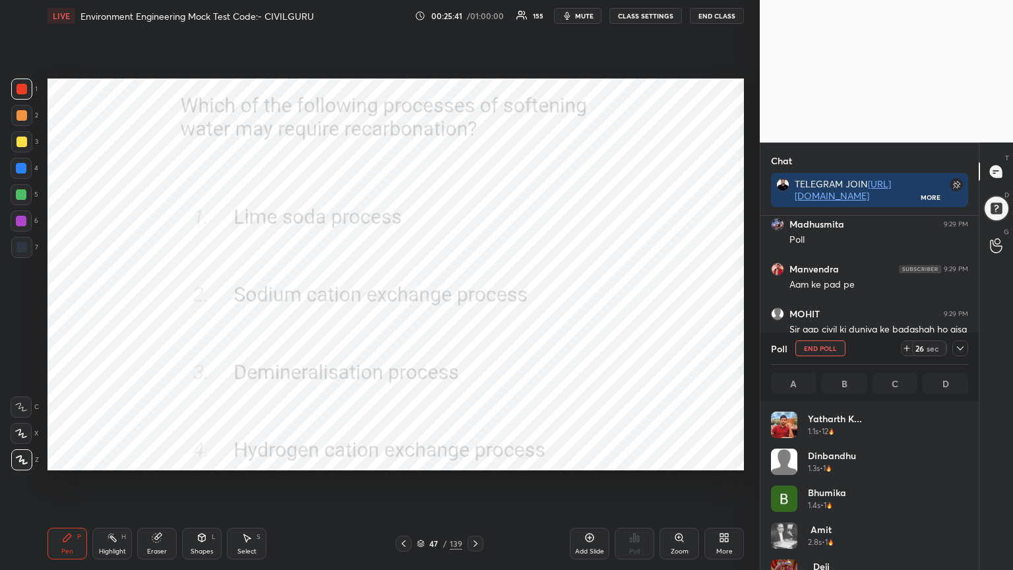
click at [958, 348] on icon at bounding box center [960, 348] width 11 height 11
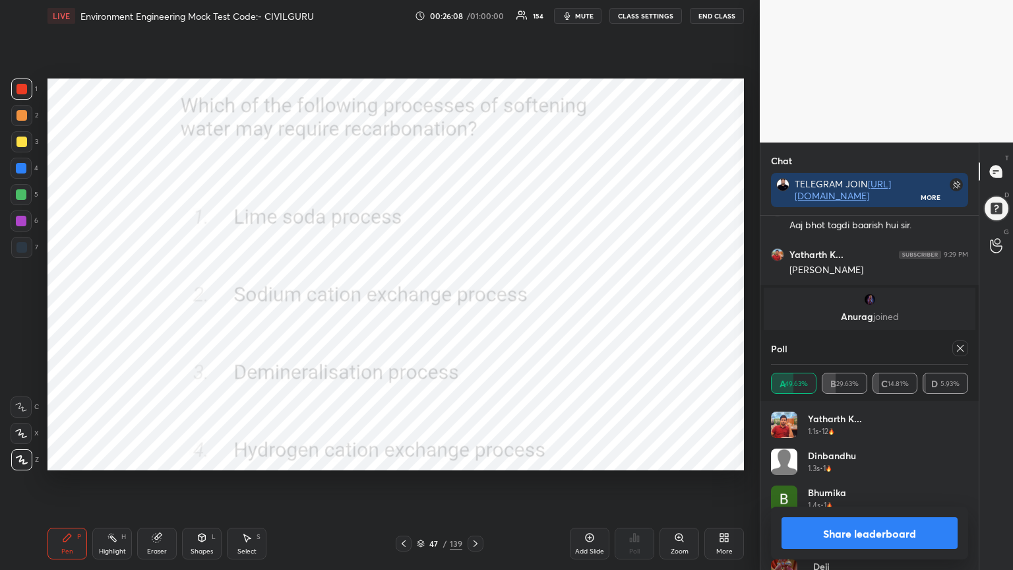
click at [958, 346] on icon at bounding box center [960, 348] width 11 height 11
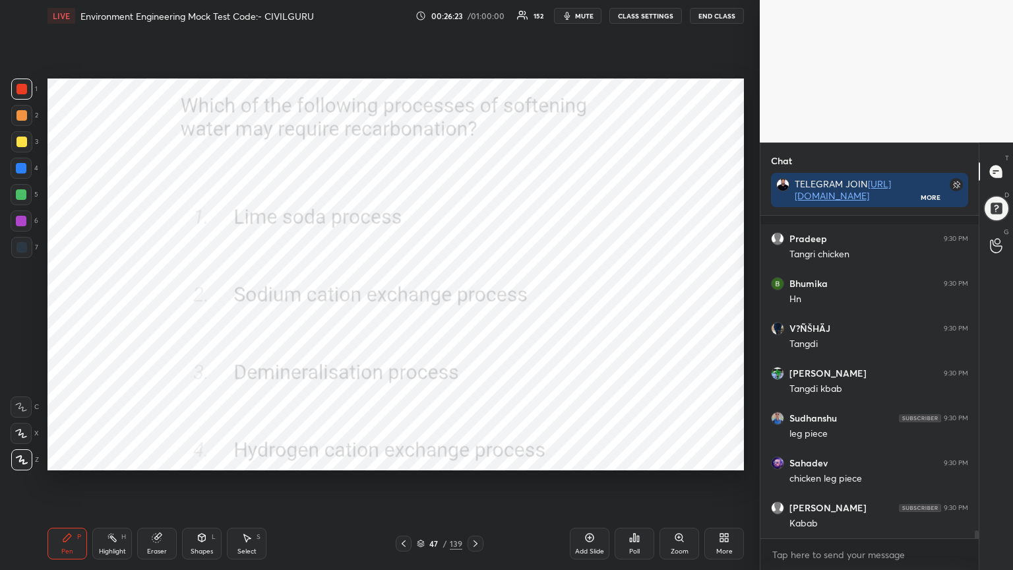
click at [475, 458] on div at bounding box center [476, 544] width 16 height 16
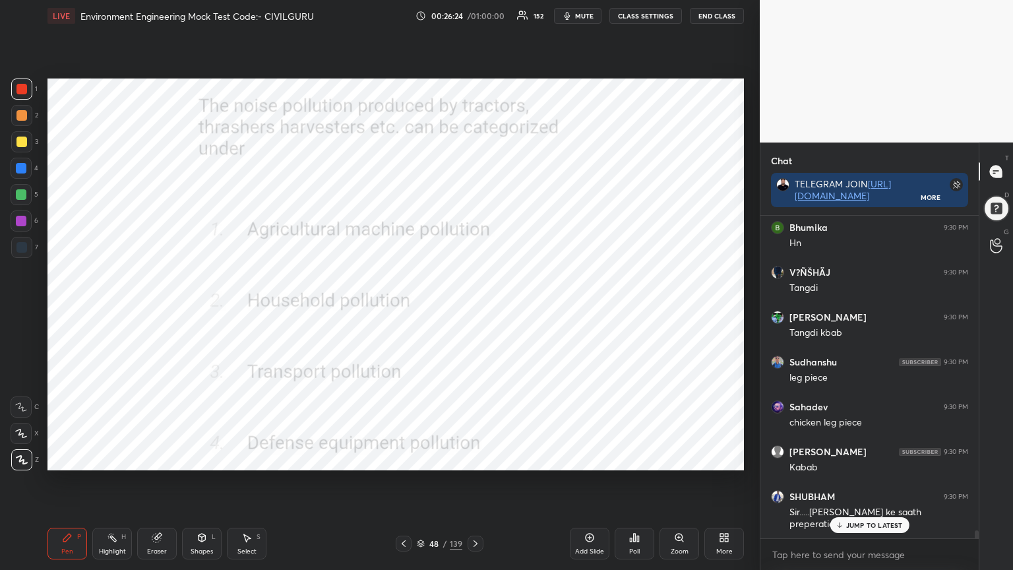
click at [630, 458] on div "Poll" at bounding box center [635, 544] width 40 height 32
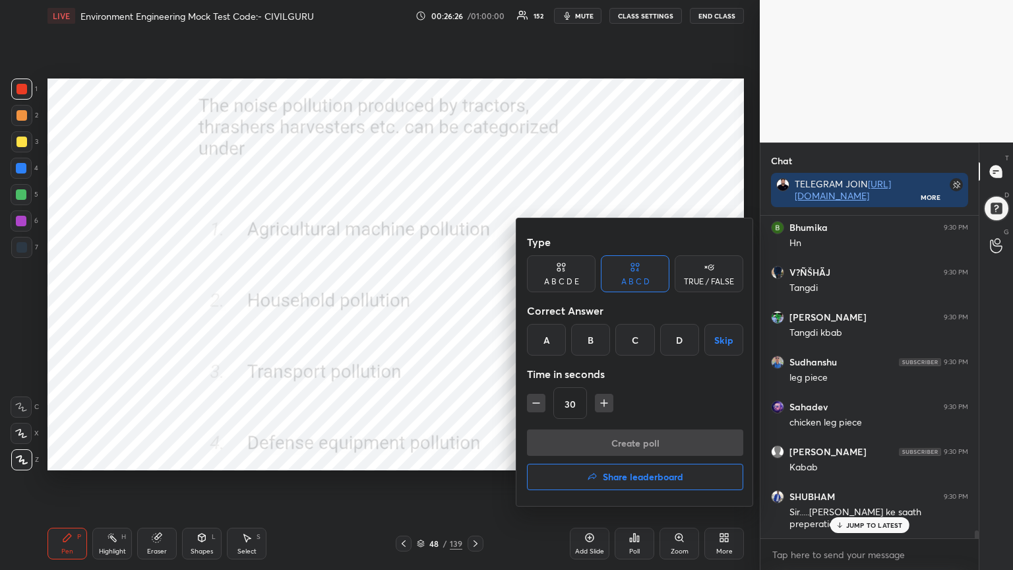
click at [553, 338] on div "A" at bounding box center [546, 340] width 39 height 32
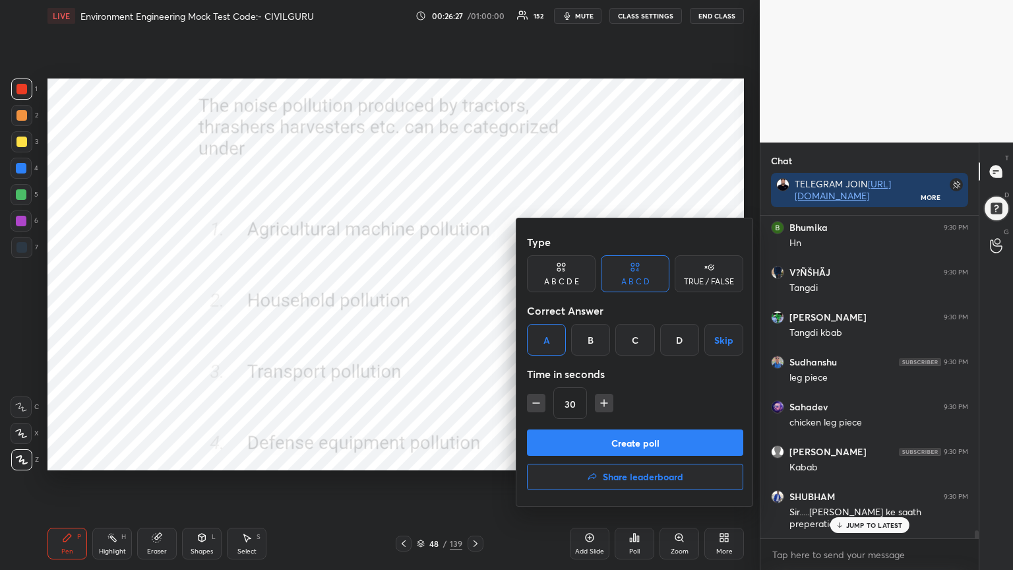
click at [579, 444] on button "Create poll" at bounding box center [635, 442] width 216 height 26
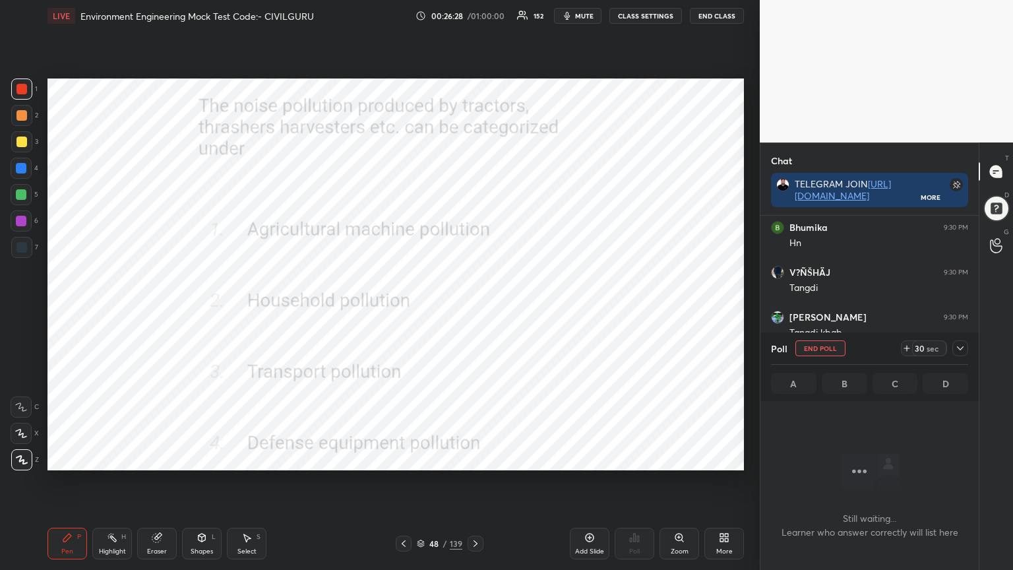
click at [959, 350] on icon at bounding box center [960, 348] width 11 height 11
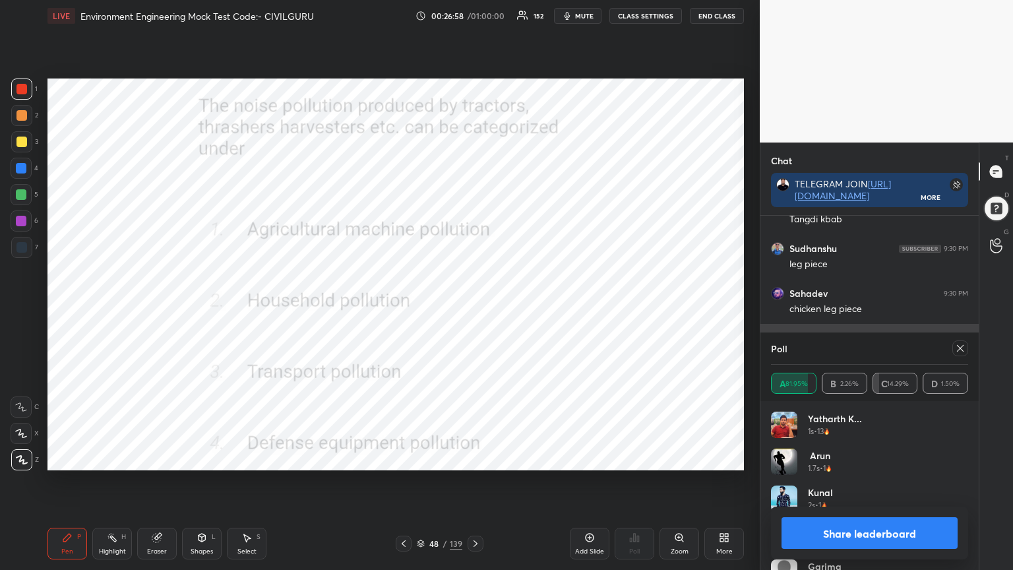
click at [960, 348] on icon at bounding box center [960, 348] width 11 height 11
type textarea "x"
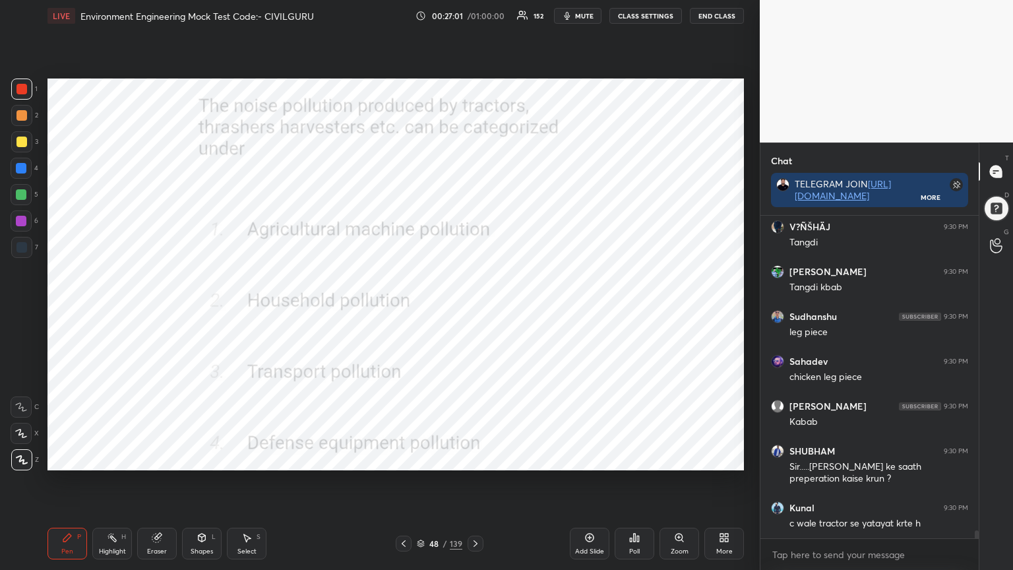
click at [472, 458] on icon at bounding box center [475, 543] width 11 height 11
click at [634, 458] on div "Poll" at bounding box center [635, 544] width 40 height 32
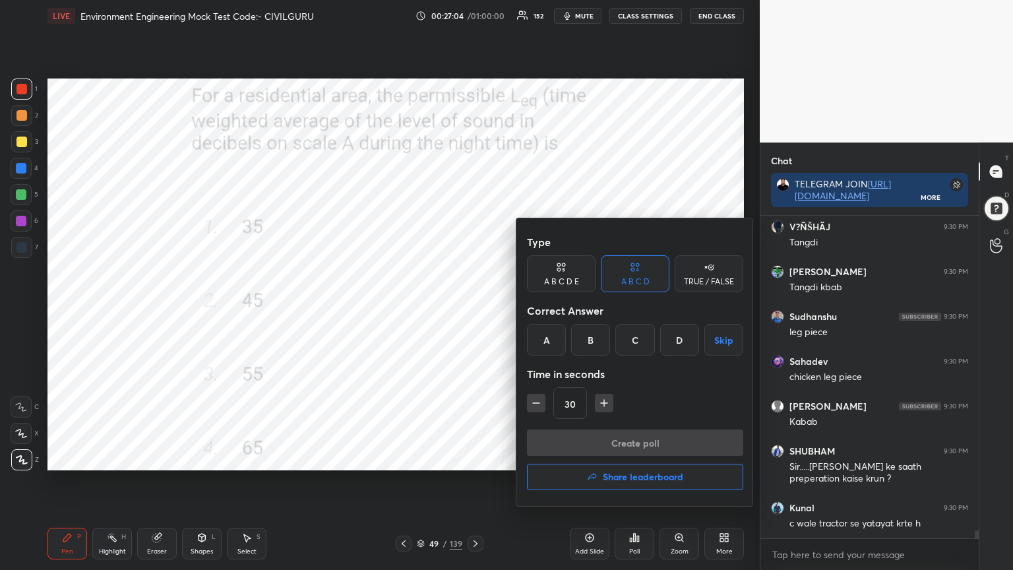
click at [589, 340] on div "B" at bounding box center [590, 340] width 39 height 32
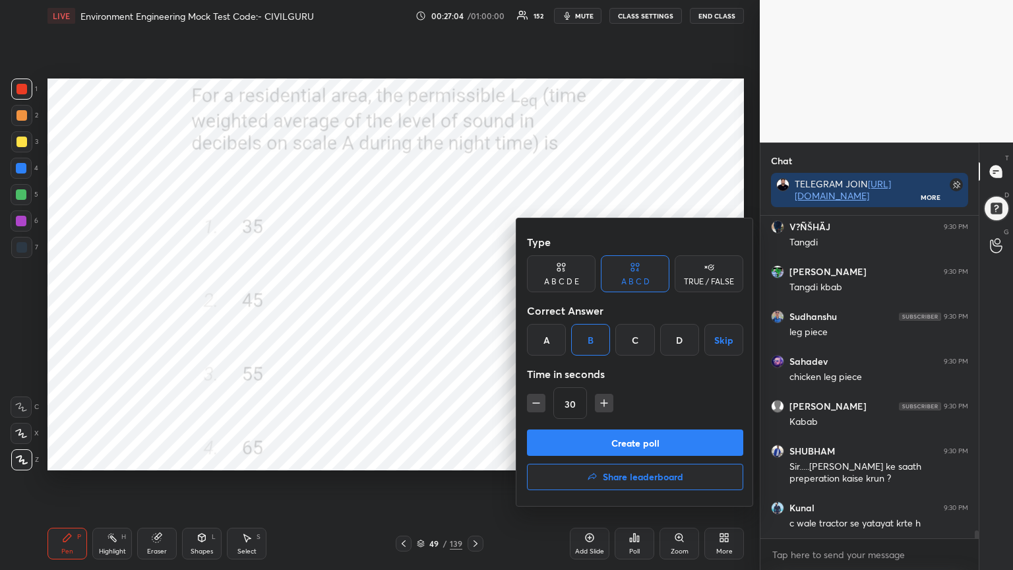
click at [601, 407] on icon "button" at bounding box center [603, 402] width 13 height 13
type input "45"
click at [603, 446] on button "Create poll" at bounding box center [635, 442] width 216 height 26
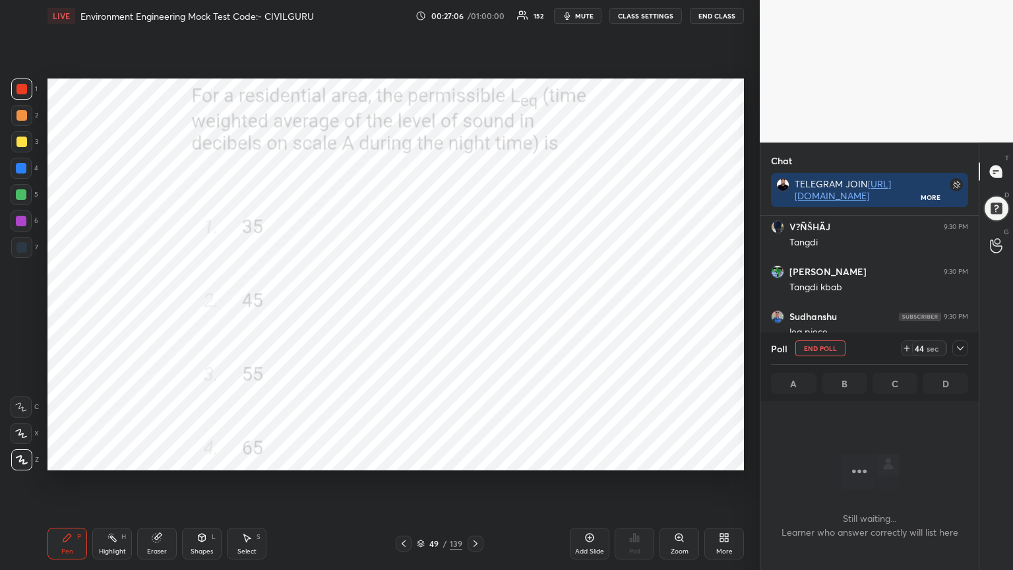
click at [959, 348] on icon at bounding box center [960, 348] width 7 height 4
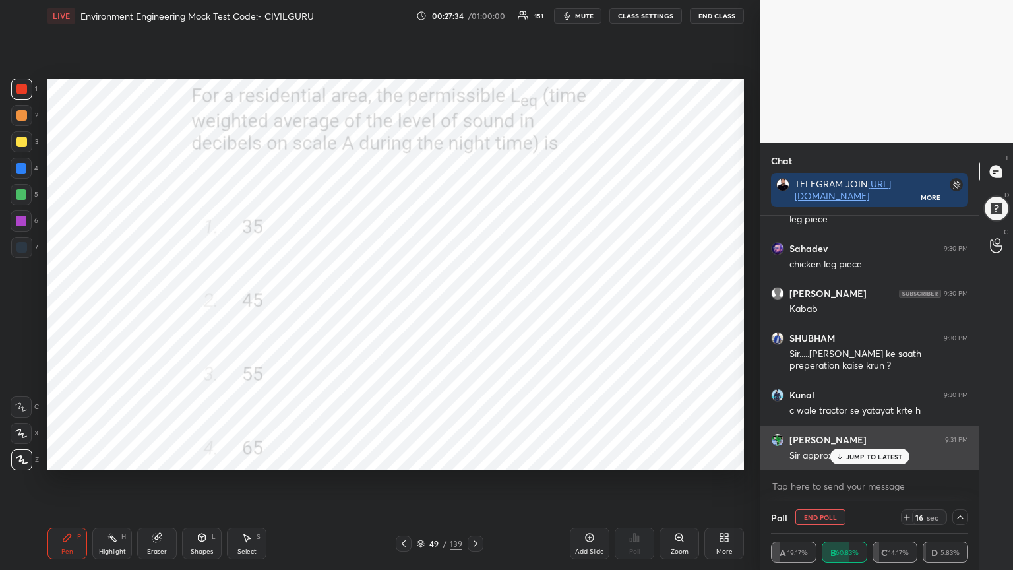
click at [854, 458] on p "JUMP TO LATEST" at bounding box center [874, 456] width 57 height 8
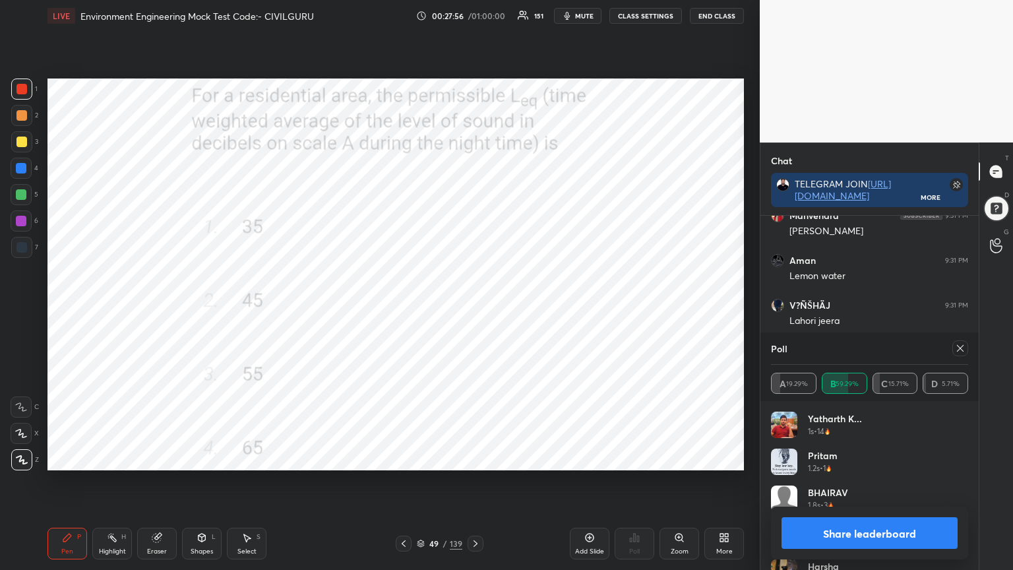
click at [960, 350] on icon at bounding box center [960, 348] width 11 height 11
type textarea "x"
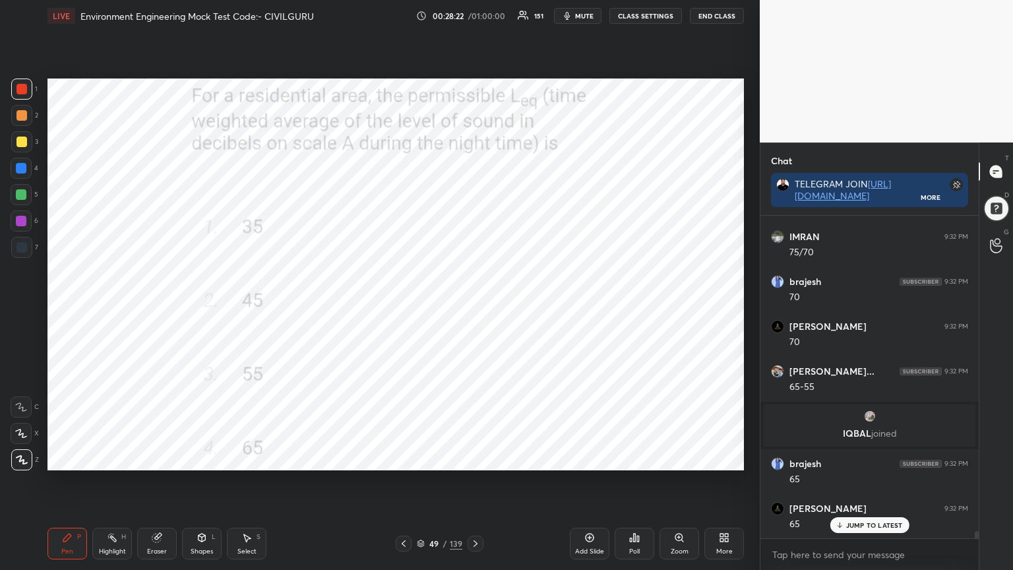
scroll to position [14350, 0]
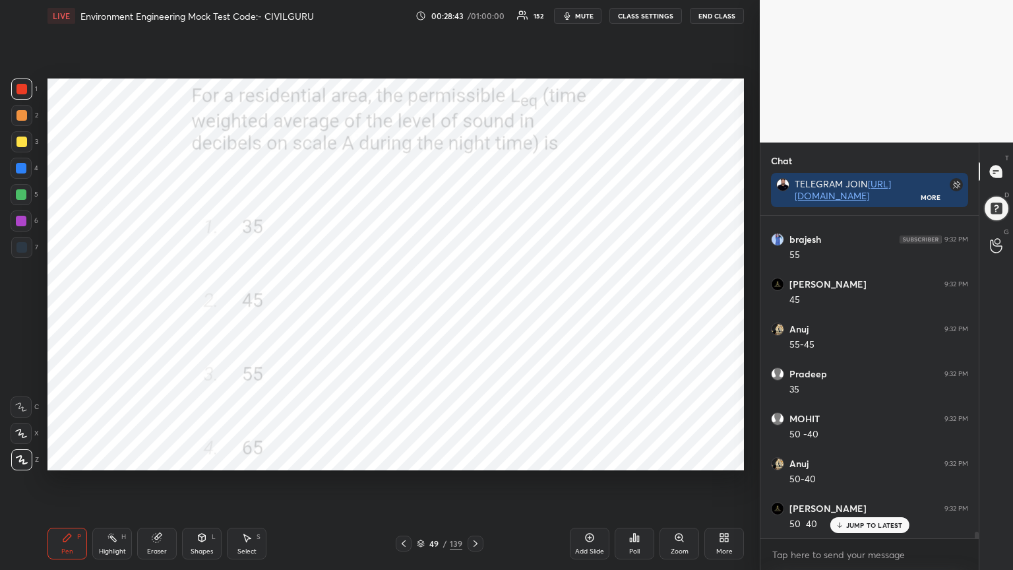
click at [477, 458] on icon at bounding box center [475, 543] width 11 height 11
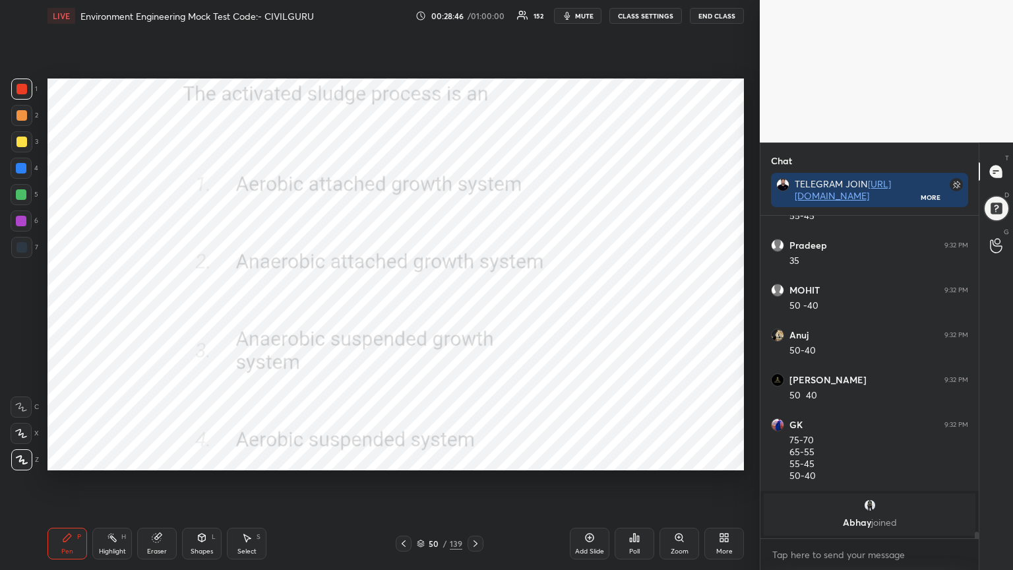
click at [634, 458] on div "Poll" at bounding box center [634, 551] width 11 height 7
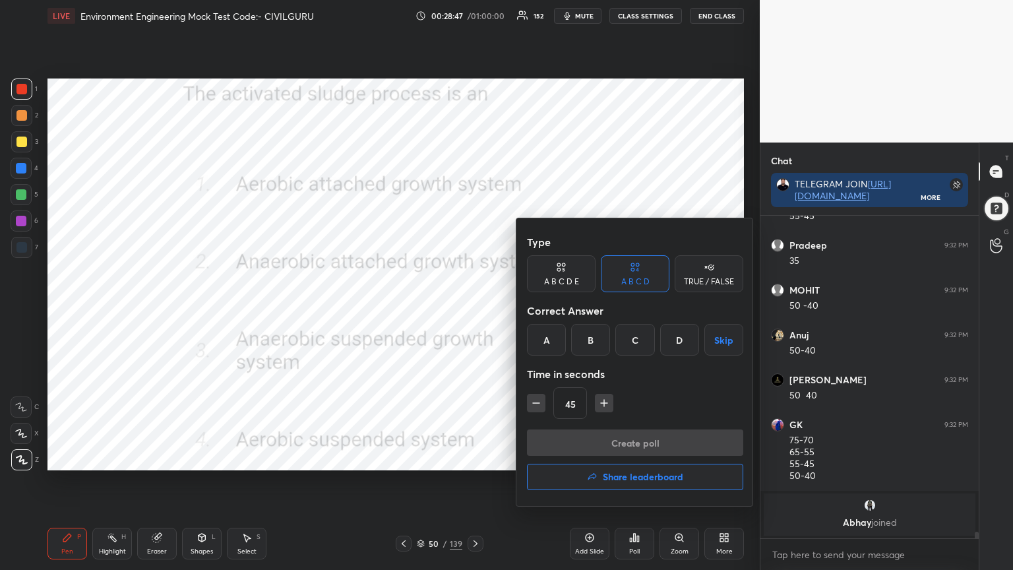
click at [677, 336] on div "D" at bounding box center [679, 340] width 39 height 32
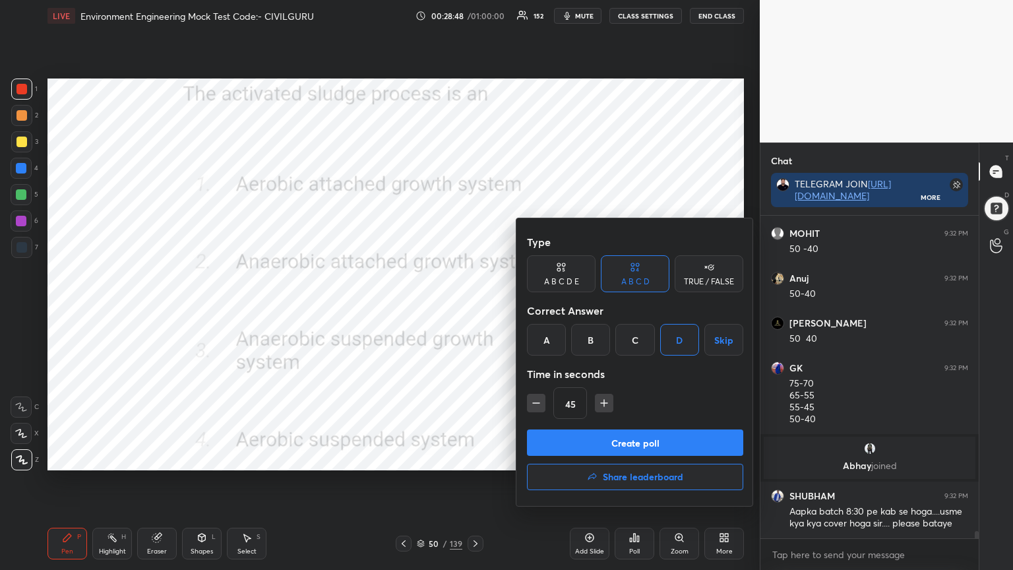
click at [540, 404] on icon "button" at bounding box center [536, 402] width 13 height 13
type input "30"
click at [565, 437] on button "Create poll" at bounding box center [635, 442] width 216 height 26
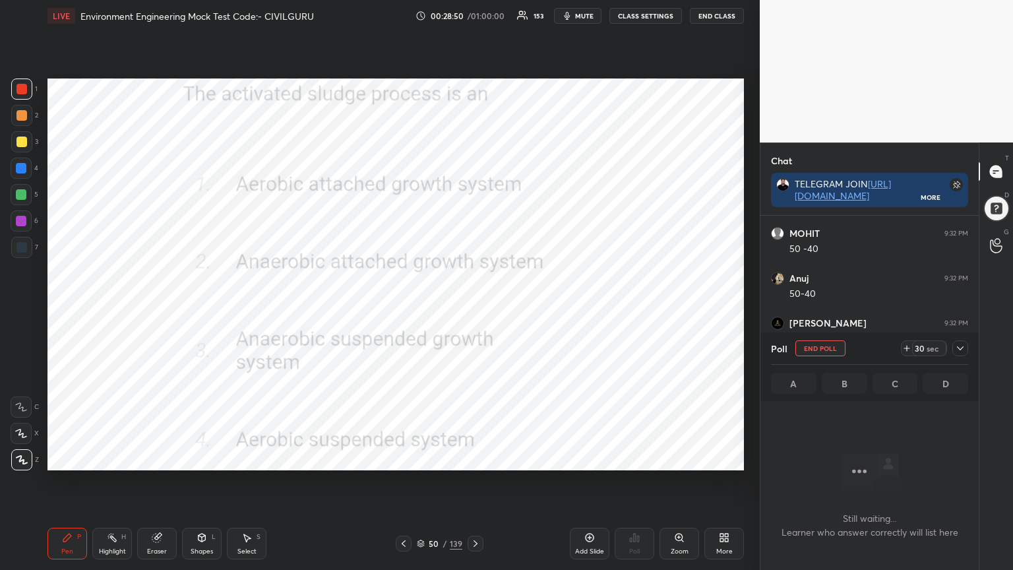
click at [964, 351] on icon at bounding box center [960, 348] width 11 height 11
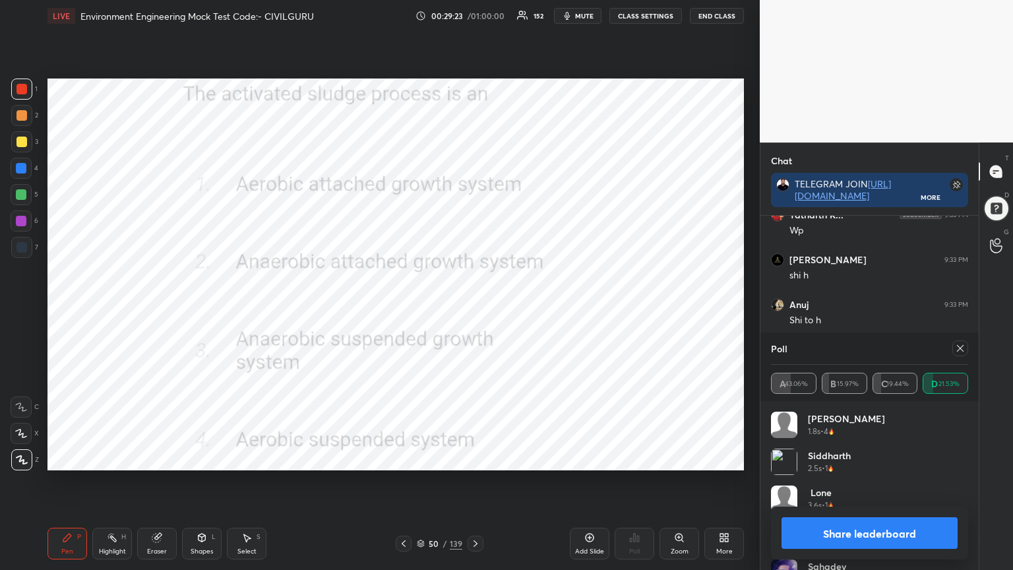
click at [963, 349] on icon at bounding box center [960, 348] width 11 height 11
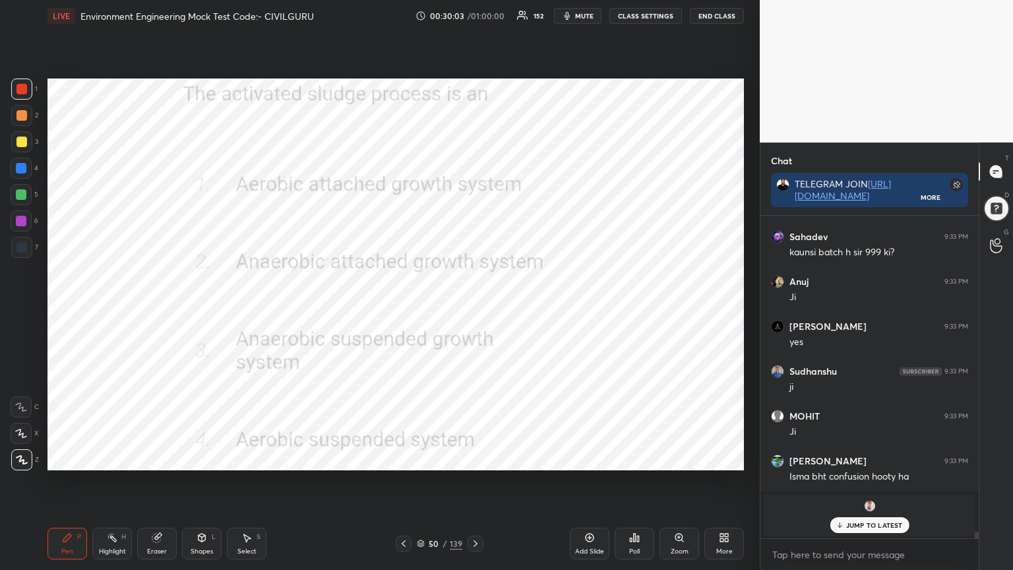
click at [860, 458] on p "JUMP TO LATEST" at bounding box center [874, 525] width 57 height 8
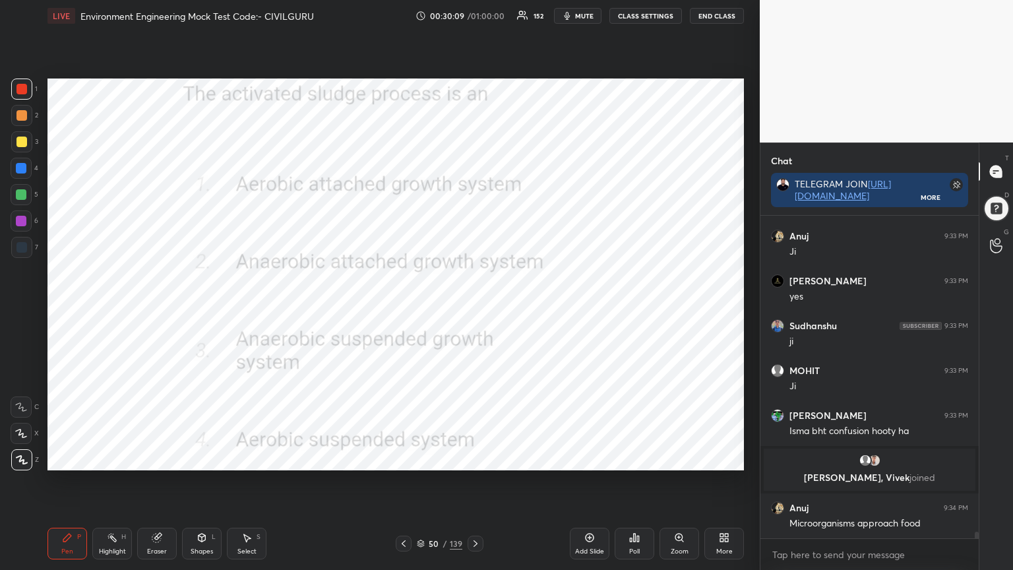
click at [413, 458] on div "50 / 139" at bounding box center [440, 544] width 88 height 16
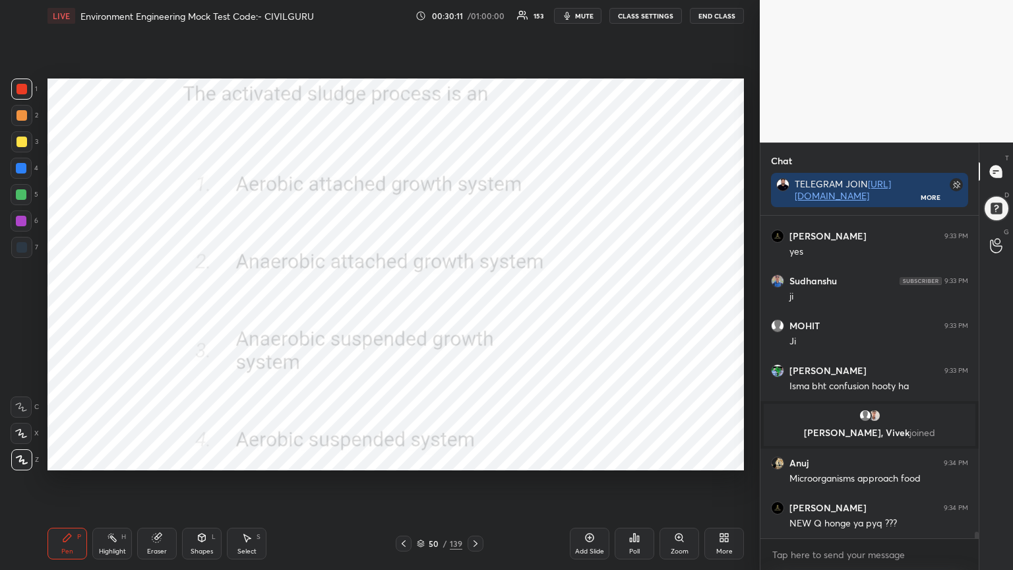
click at [414, 458] on div "50 / 139" at bounding box center [440, 544] width 88 height 16
click at [418, 458] on icon at bounding box center [421, 543] width 8 height 8
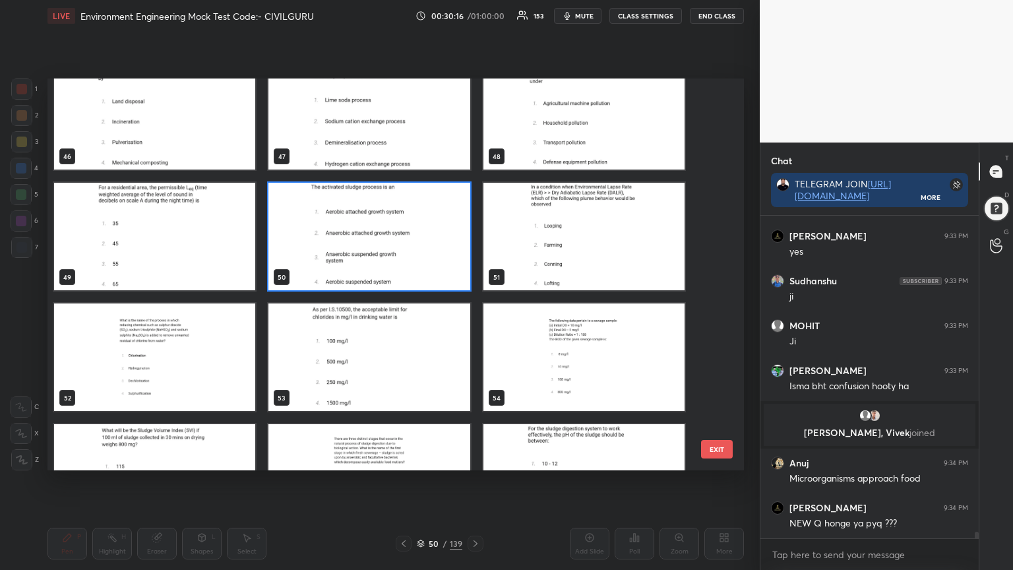
click at [200, 379] on img "grid" at bounding box center [154, 356] width 201 height 107
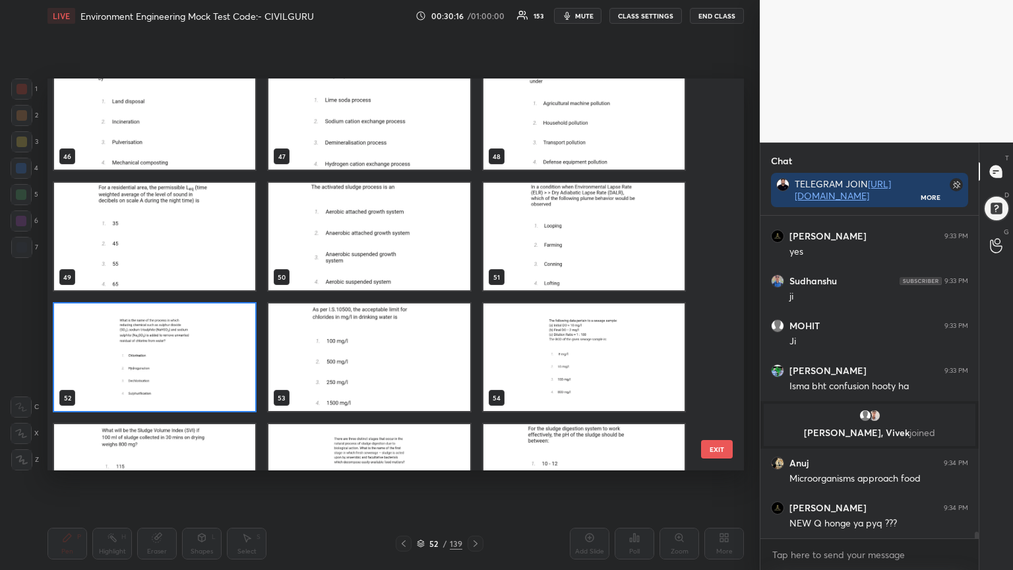
click at [204, 378] on img "grid" at bounding box center [154, 356] width 201 height 107
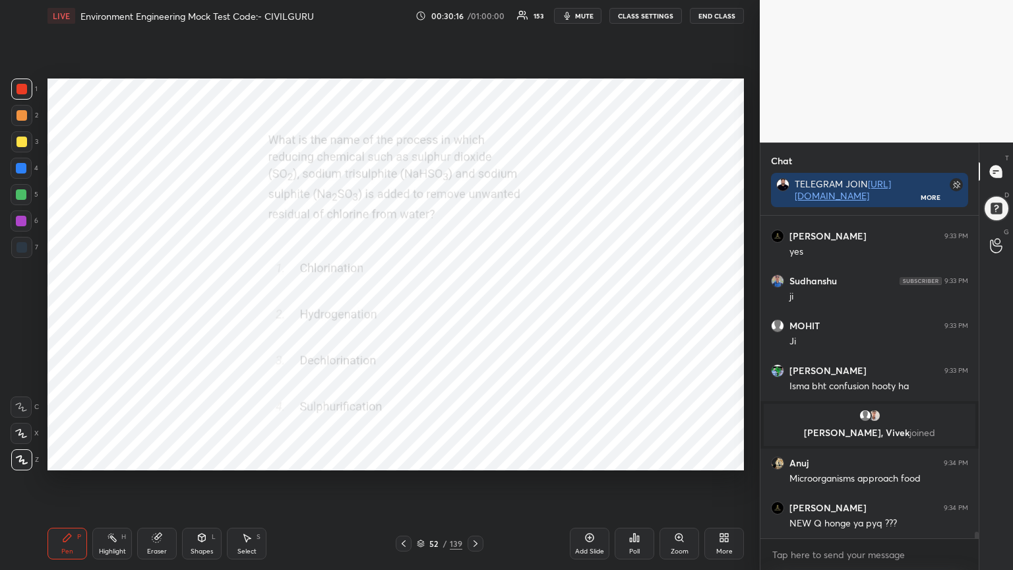
click at [204, 379] on img "grid" at bounding box center [154, 356] width 201 height 107
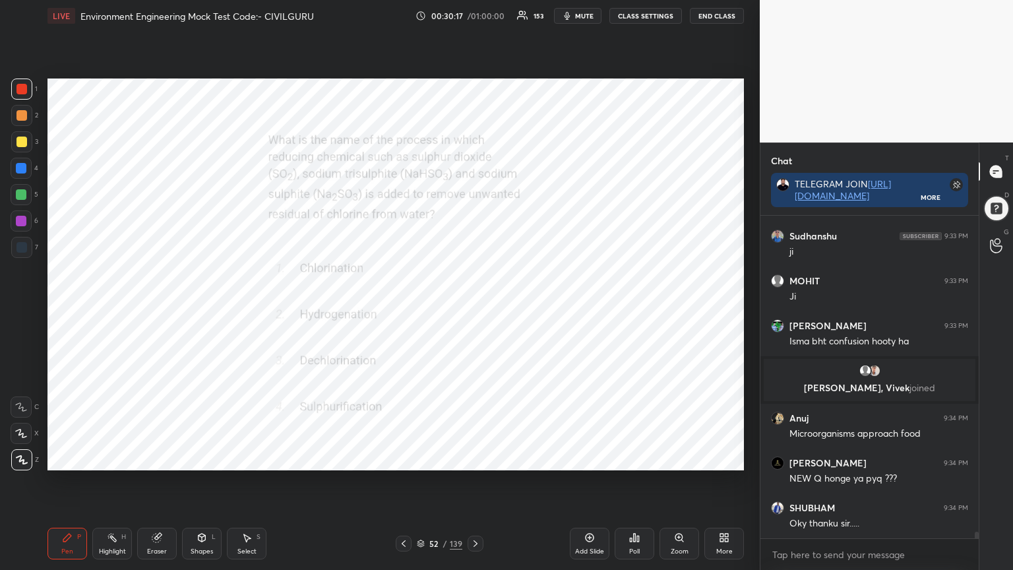
click at [639, 458] on div "Poll" at bounding box center [634, 551] width 11 height 7
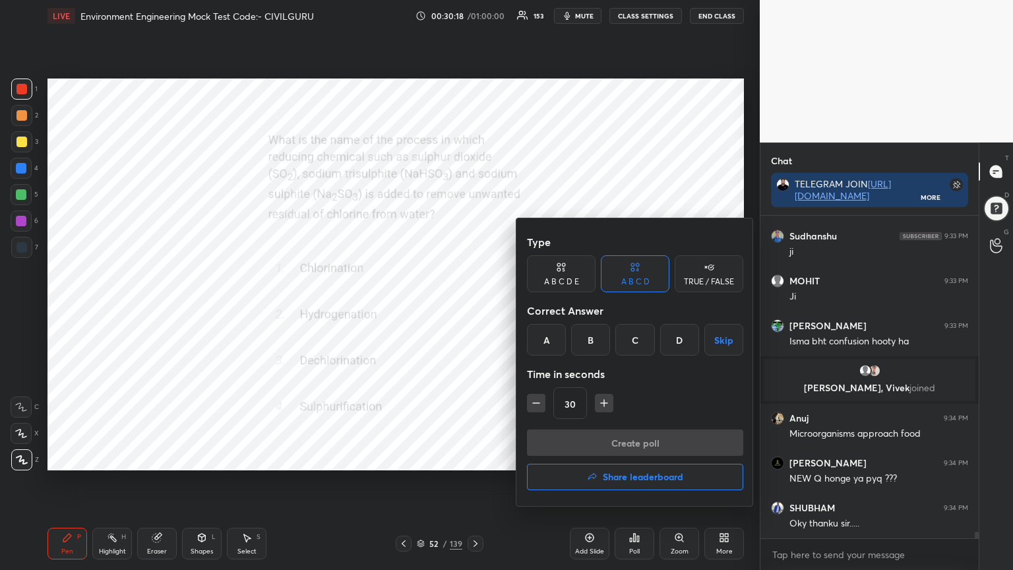
click at [635, 338] on div "C" at bounding box center [634, 340] width 39 height 32
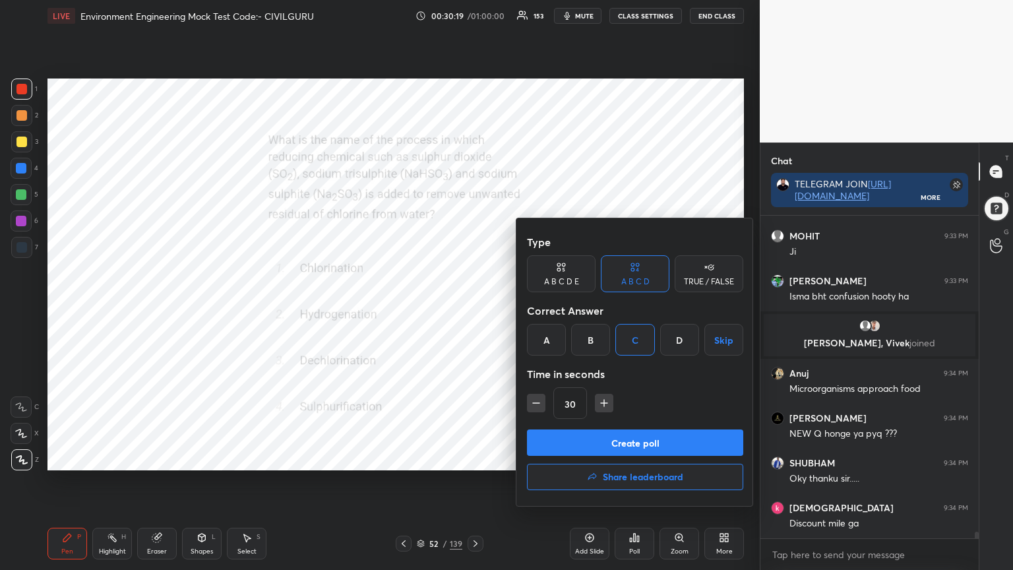
click at [601, 448] on button "Create poll" at bounding box center [635, 442] width 216 height 26
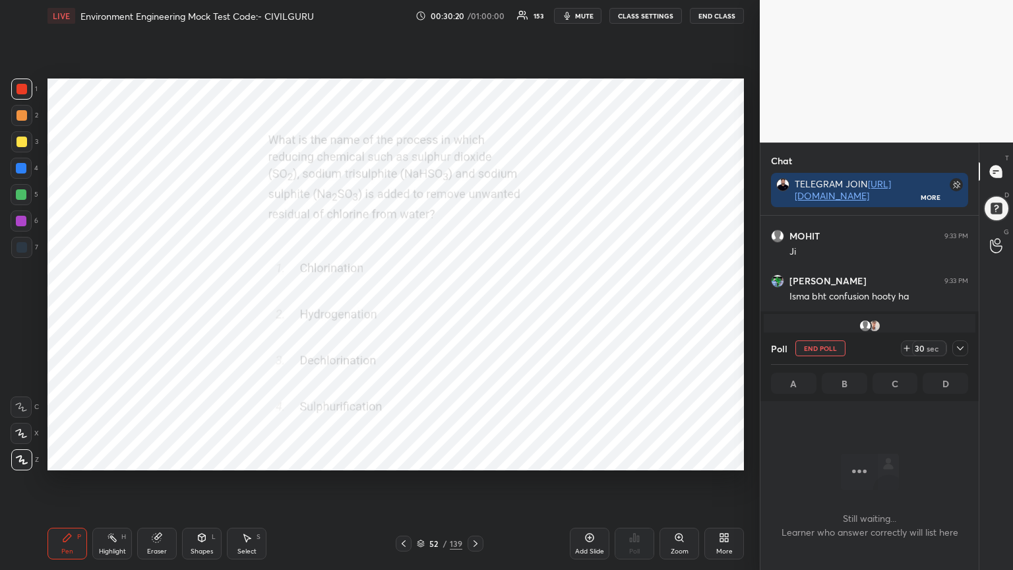
click at [963, 348] on icon at bounding box center [960, 348] width 11 height 11
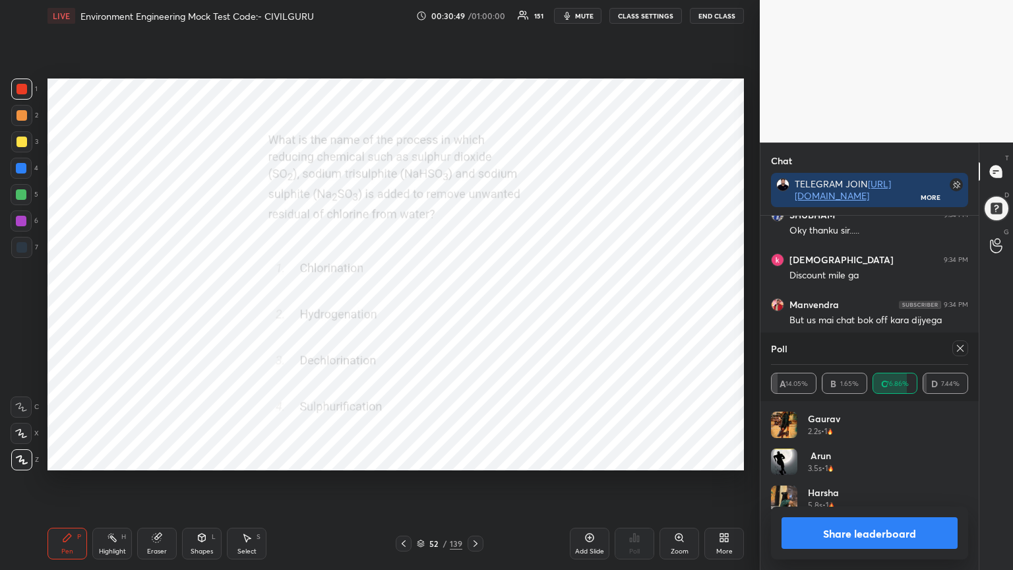
scroll to position [154, 193]
click at [958, 348] on icon at bounding box center [960, 348] width 11 height 11
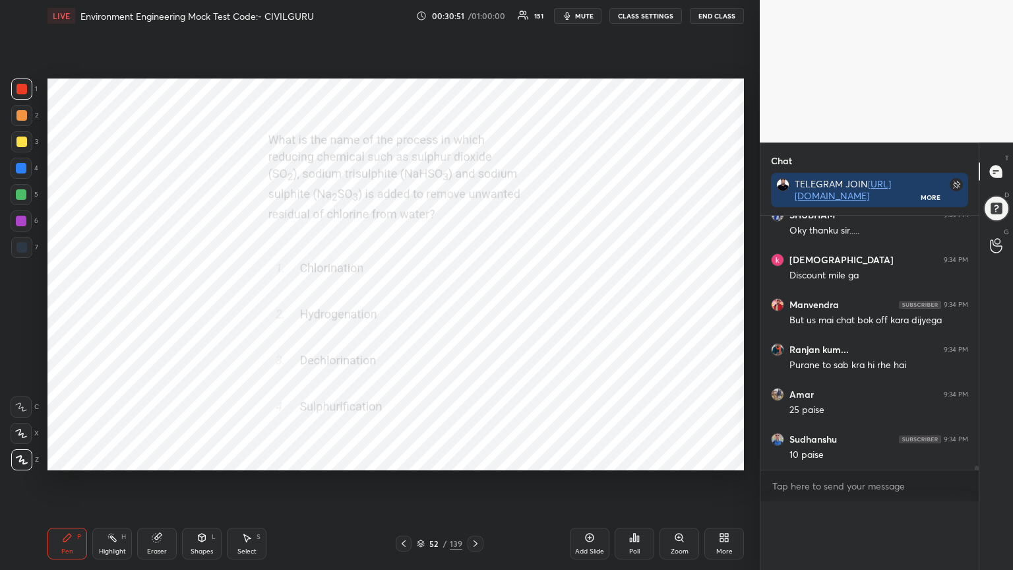
scroll to position [80, 193]
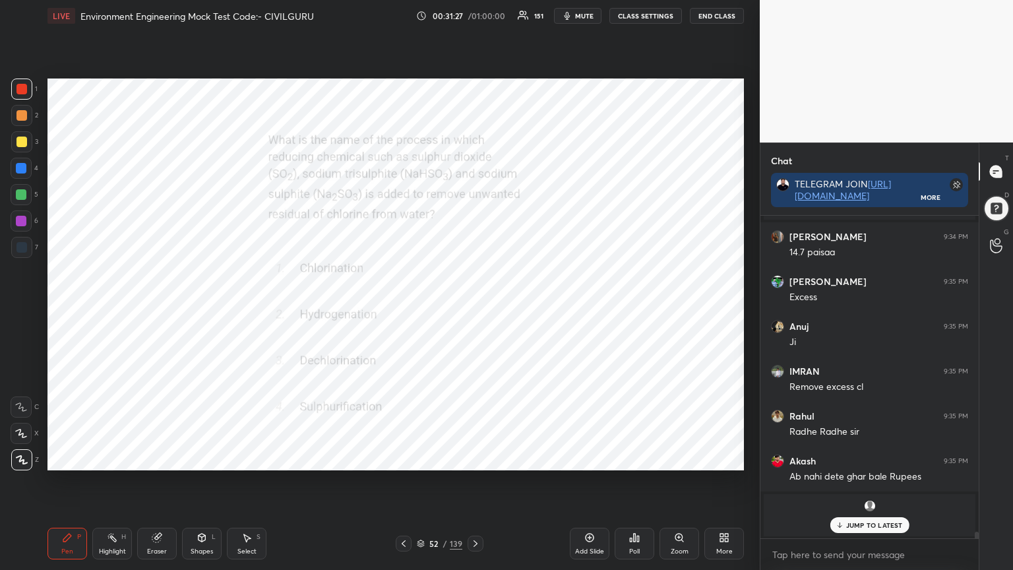
click at [879, 458] on p "JUMP TO LATEST" at bounding box center [874, 525] width 57 height 8
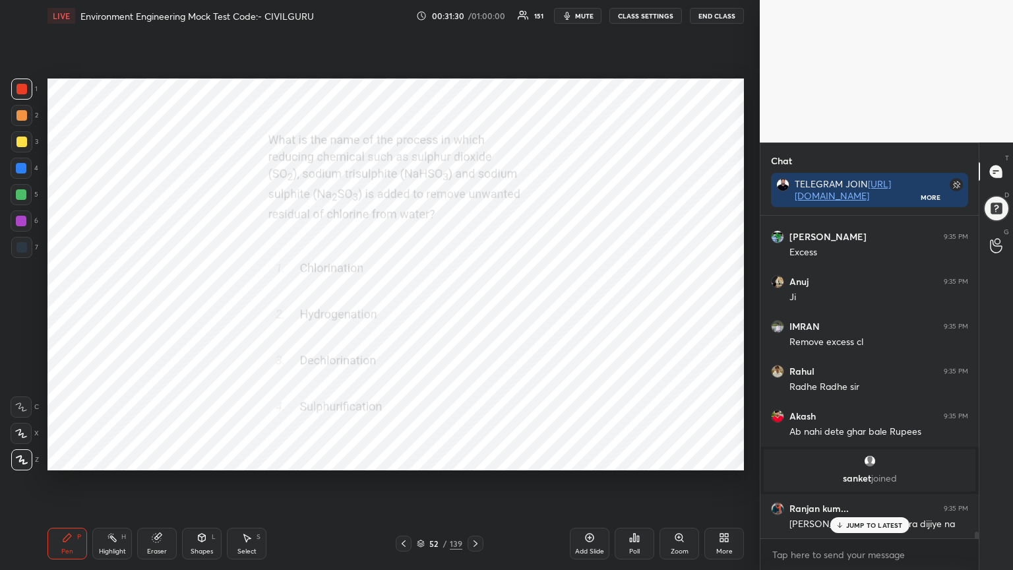
click at [468, 458] on div at bounding box center [476, 544] width 16 height 16
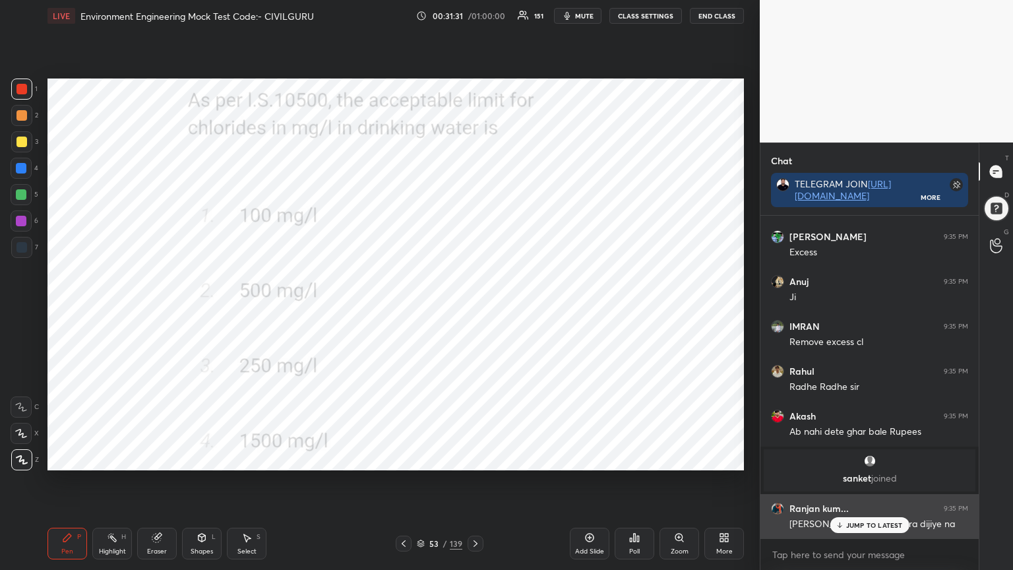
click at [871, 458] on p "JUMP TO LATEST" at bounding box center [874, 525] width 57 height 8
click at [628, 458] on div "Poll" at bounding box center [635, 544] width 40 height 32
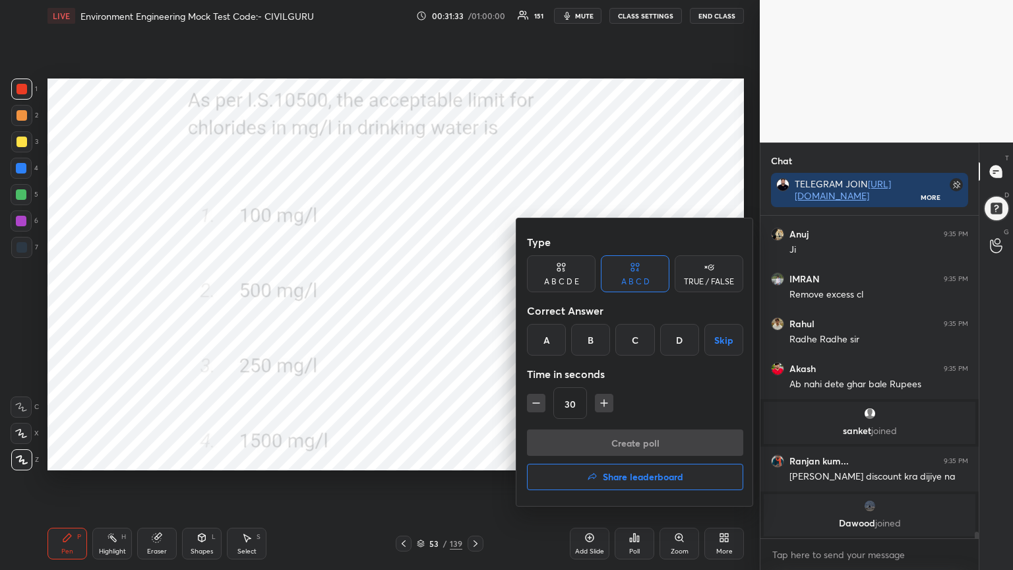
click at [638, 338] on div "C" at bounding box center [634, 340] width 39 height 32
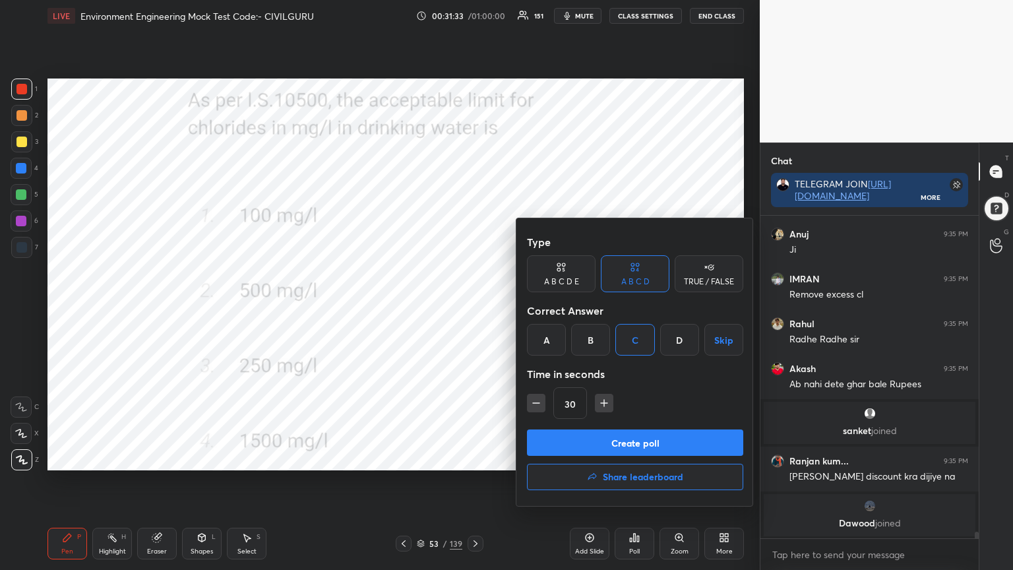
click at [611, 429] on button "Create poll" at bounding box center [635, 442] width 216 height 26
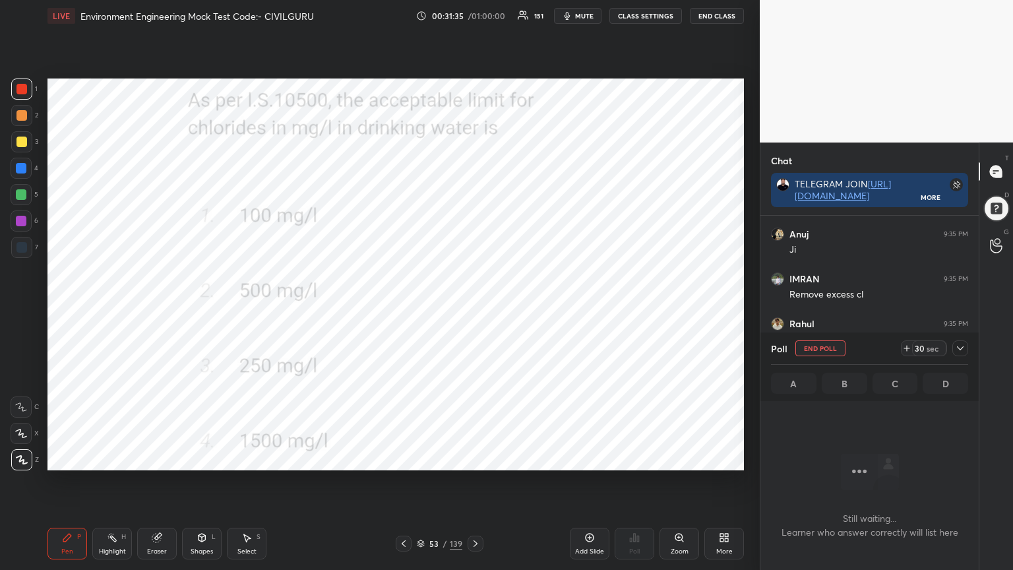
click at [958, 347] on icon at bounding box center [960, 348] width 7 height 4
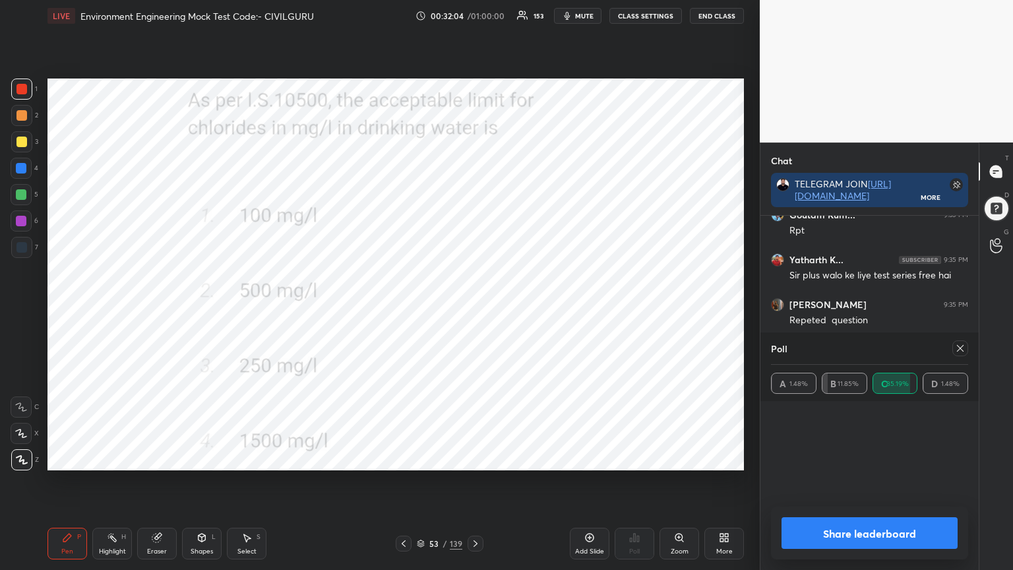
scroll to position [5, 4]
click at [957, 348] on icon at bounding box center [960, 348] width 11 height 11
type textarea "x"
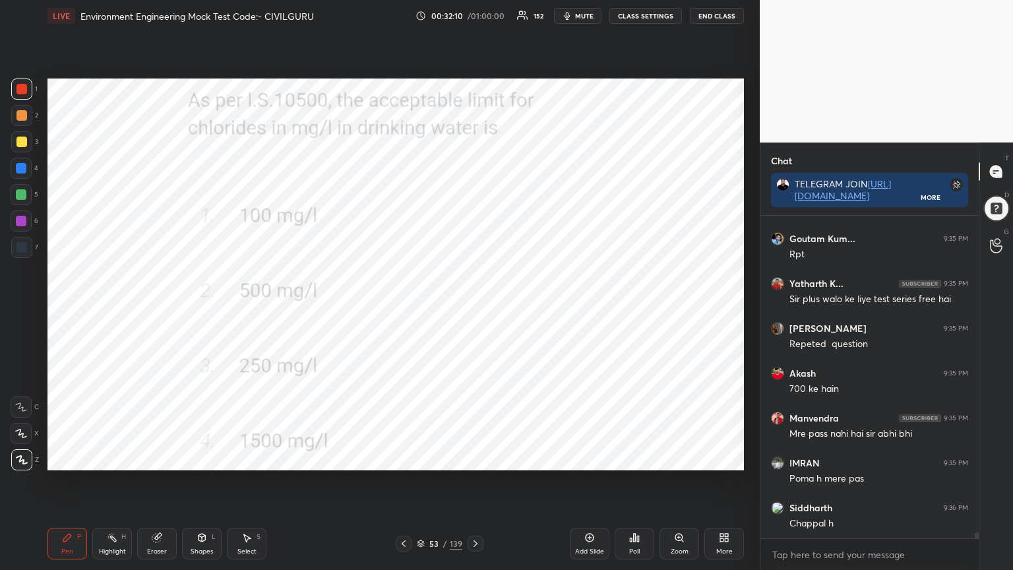
click at [472, 458] on icon at bounding box center [475, 543] width 11 height 11
click at [629, 458] on icon at bounding box center [634, 537] width 11 height 11
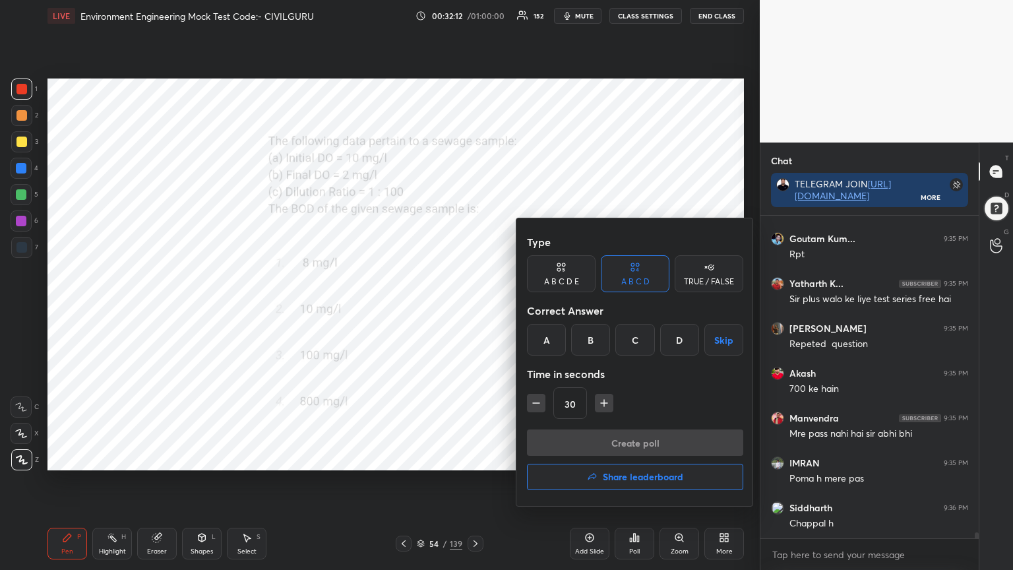
click at [675, 336] on div "D" at bounding box center [679, 340] width 39 height 32
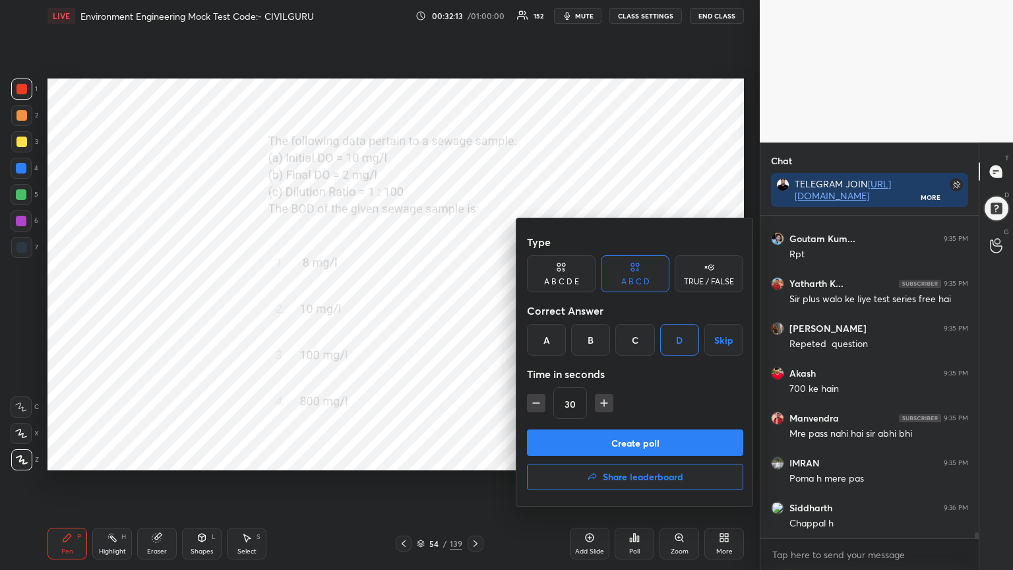
click at [606, 404] on icon "button" at bounding box center [603, 402] width 13 height 13
type input "60"
click at [603, 441] on button "Create poll" at bounding box center [635, 442] width 216 height 26
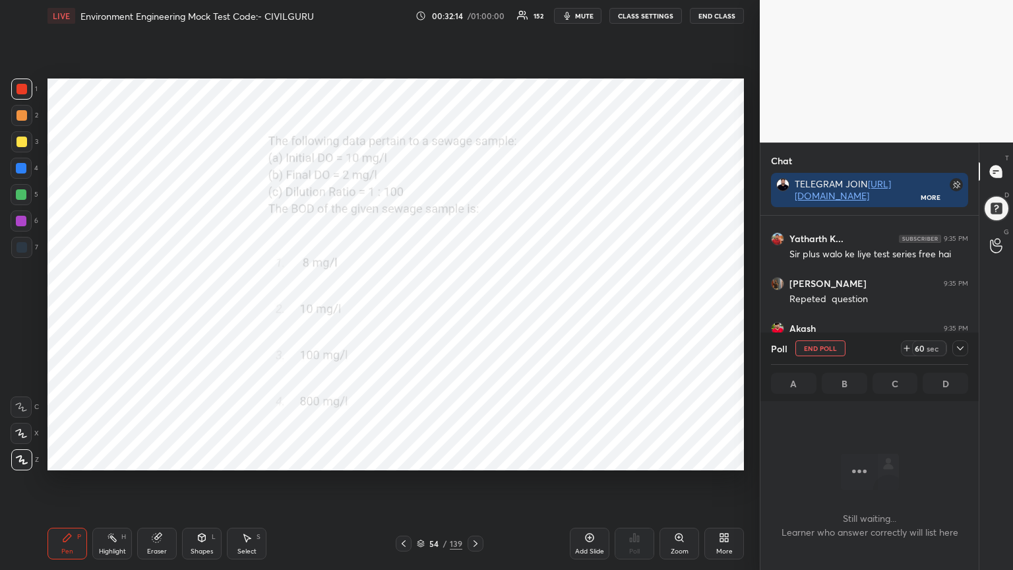
click at [960, 346] on icon at bounding box center [960, 348] width 11 height 11
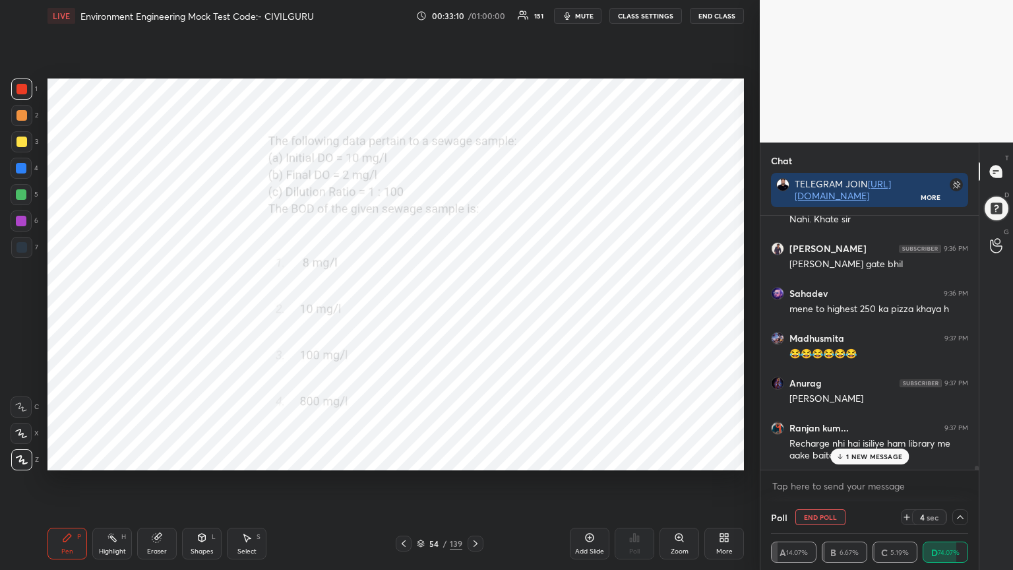
scroll to position [17352, 0]
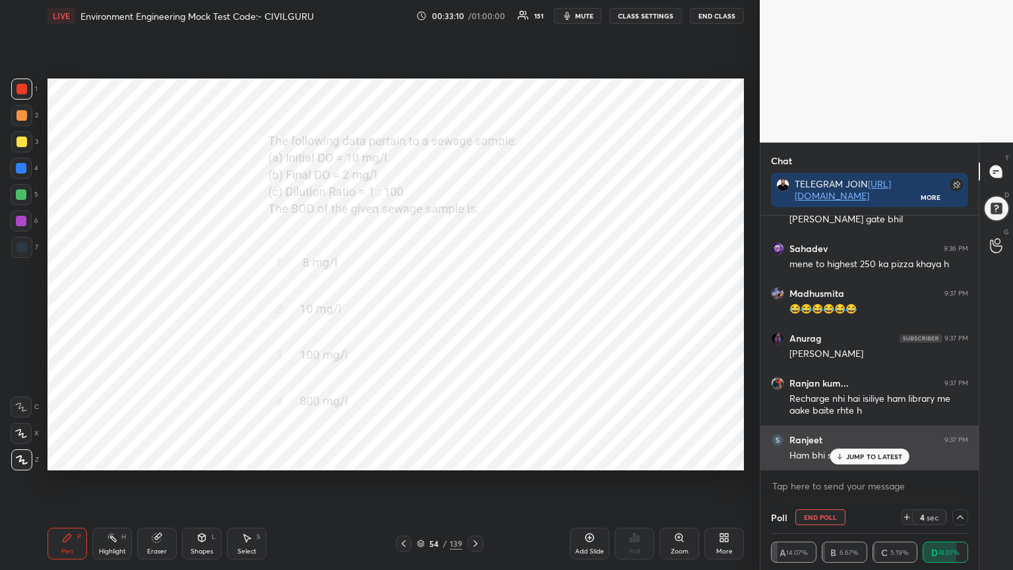
click at [862, 458] on p "JUMP TO LATEST" at bounding box center [874, 456] width 57 height 8
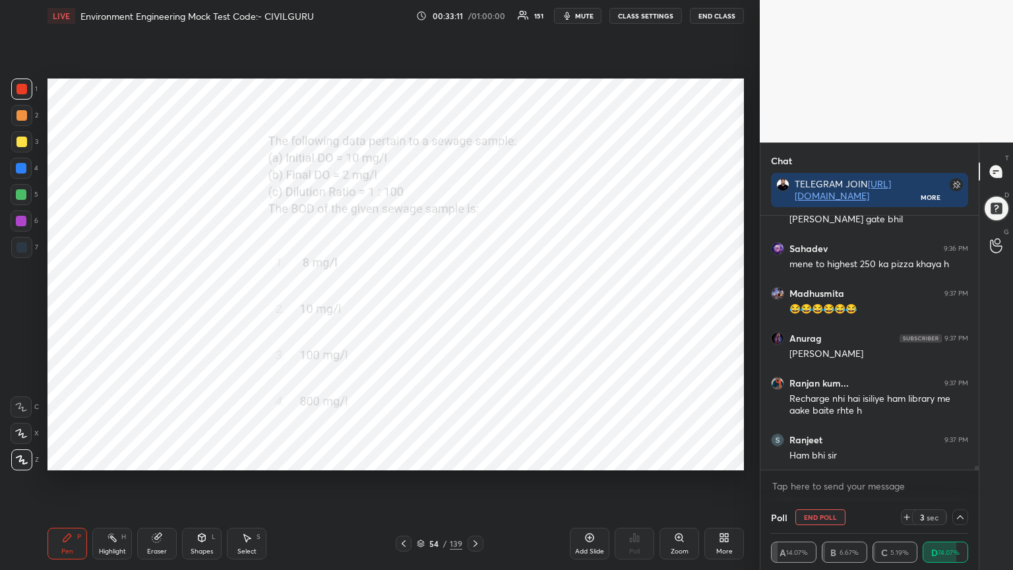
scroll to position [17397, 0]
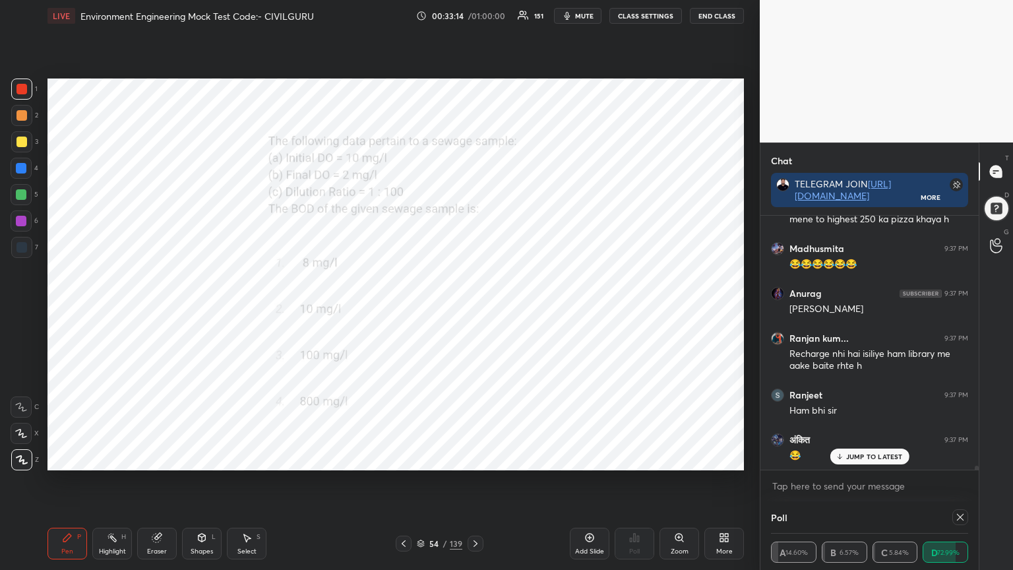
click at [866, 458] on div "Poll" at bounding box center [869, 517] width 197 height 32
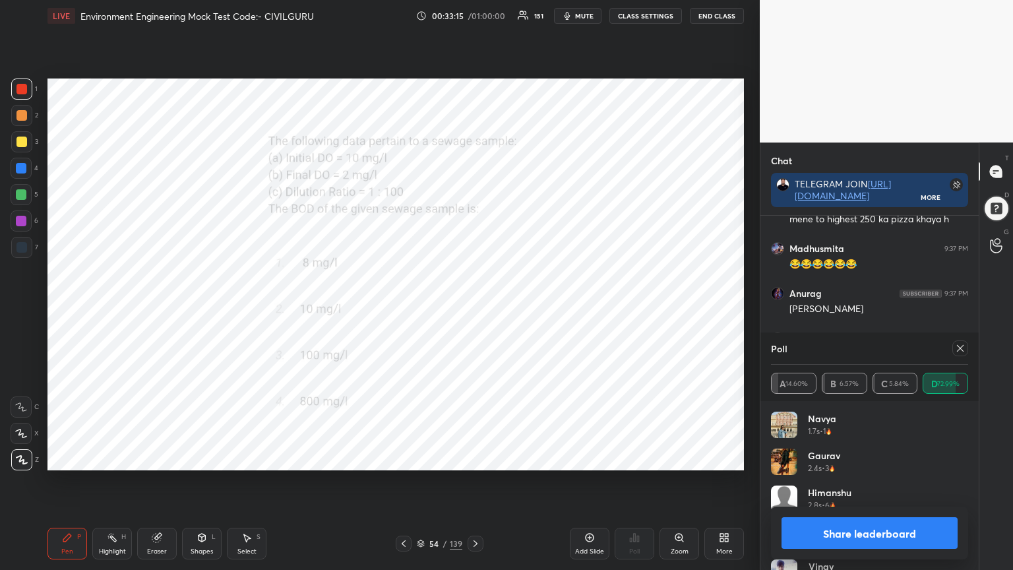
scroll to position [17442, 0]
click at [958, 350] on icon at bounding box center [960, 348] width 11 height 11
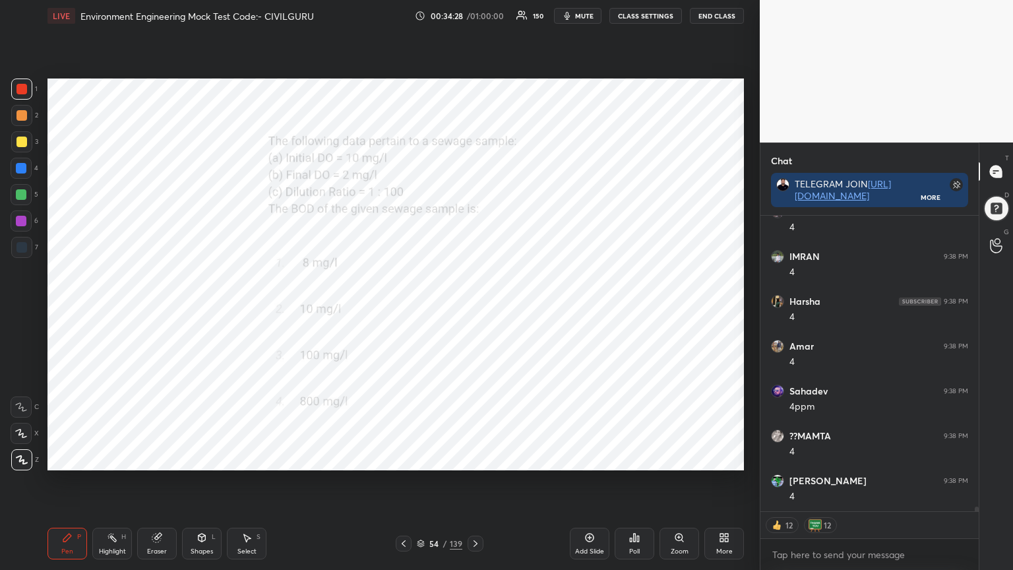
scroll to position [19969, 0]
click at [473, 458] on icon at bounding box center [475, 543] width 11 height 11
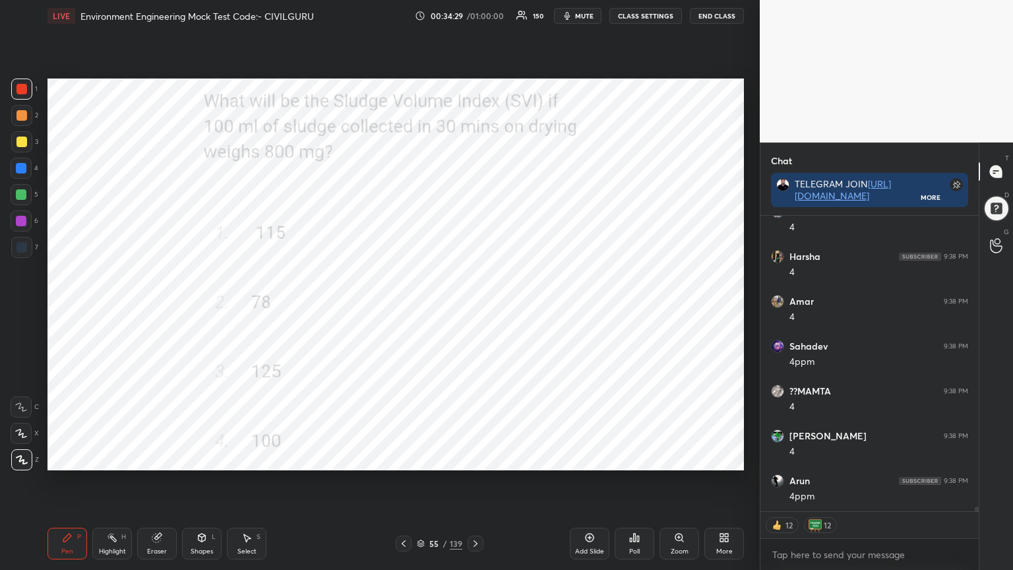
scroll to position [20026, 0]
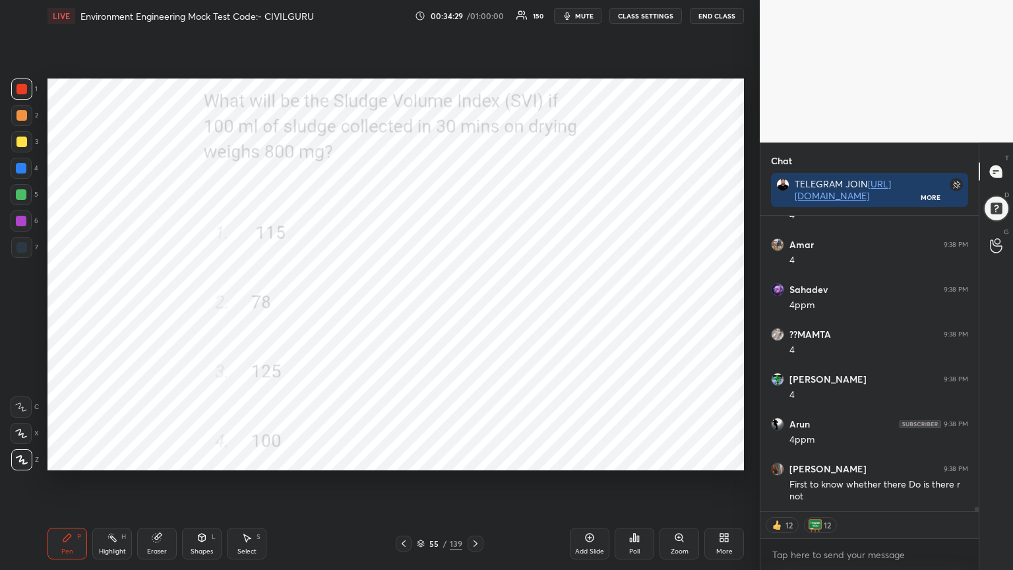
click at [633, 458] on div "Poll" at bounding box center [635, 544] width 40 height 32
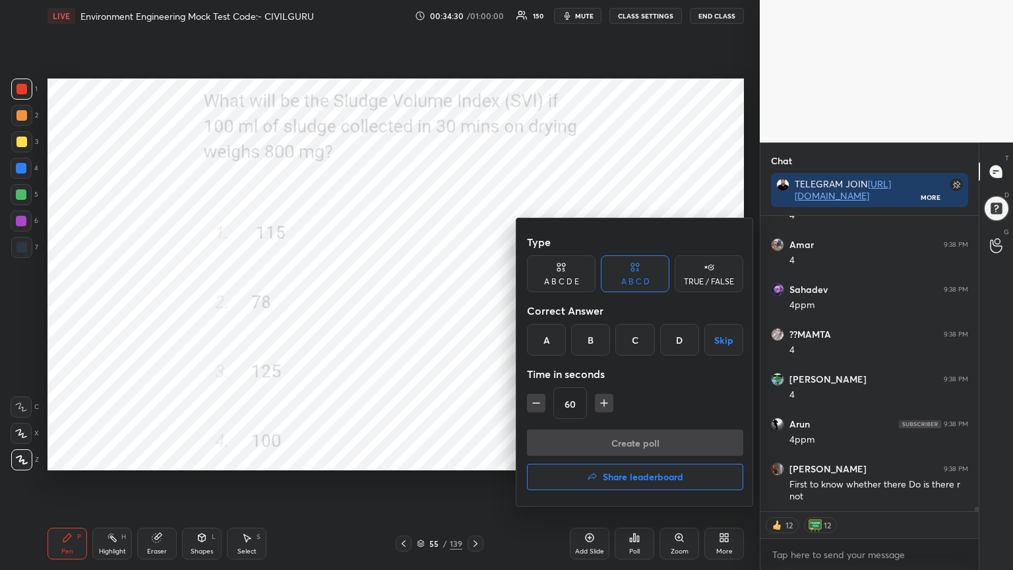
click at [632, 336] on div "C" at bounding box center [634, 340] width 39 height 32
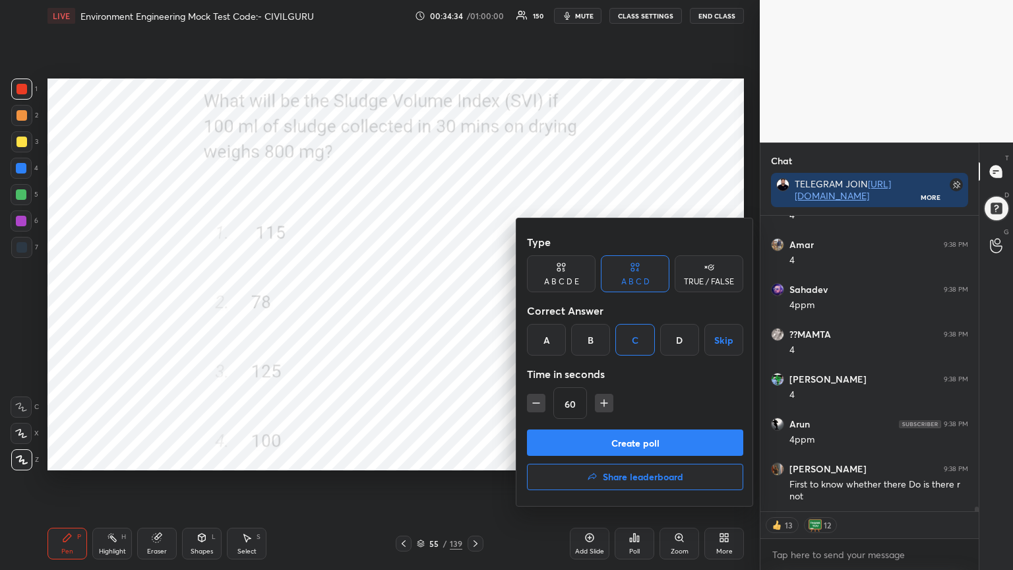
click at [602, 440] on button "Create poll" at bounding box center [635, 442] width 216 height 26
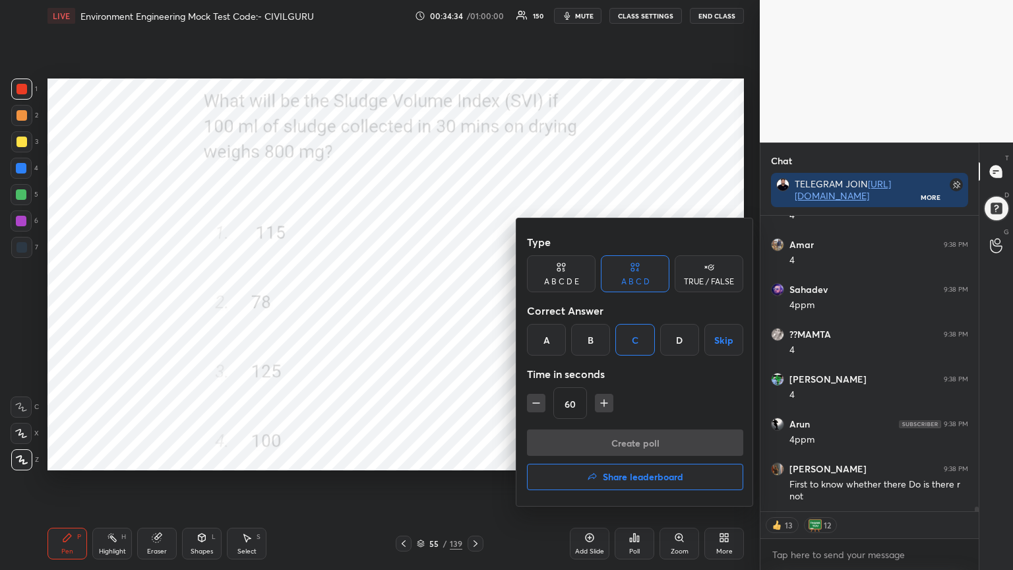
scroll to position [187, 214]
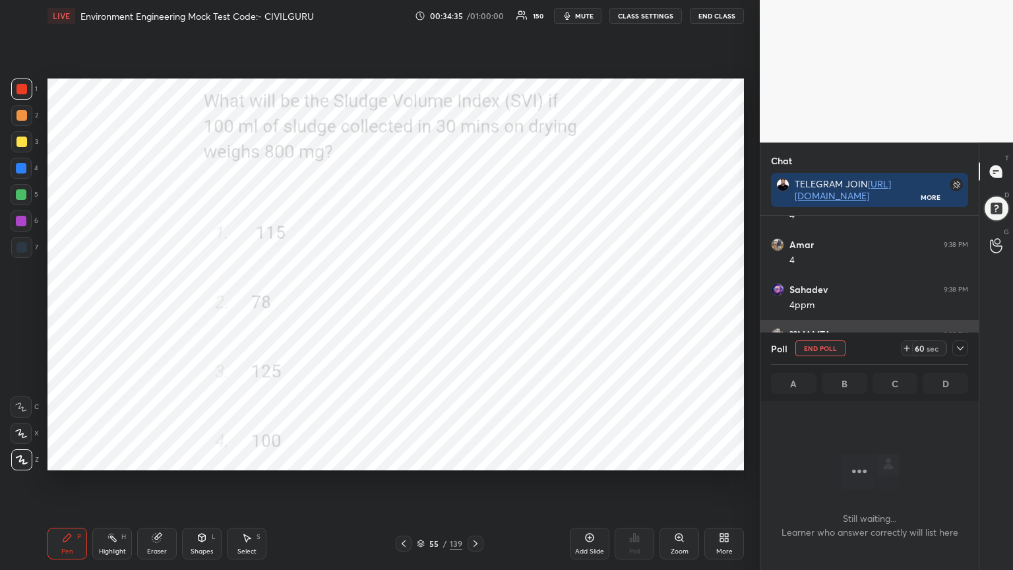
click at [963, 348] on icon at bounding box center [960, 348] width 11 height 11
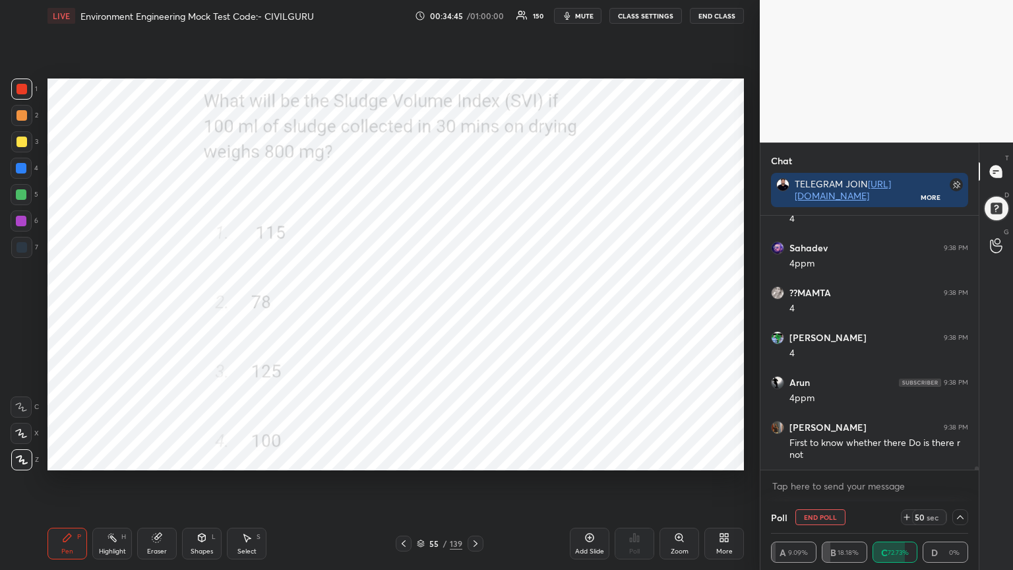
click at [586, 16] on span "mute" at bounding box center [584, 15] width 18 height 9
click at [592, 19] on span "unmute" at bounding box center [583, 15] width 28 height 9
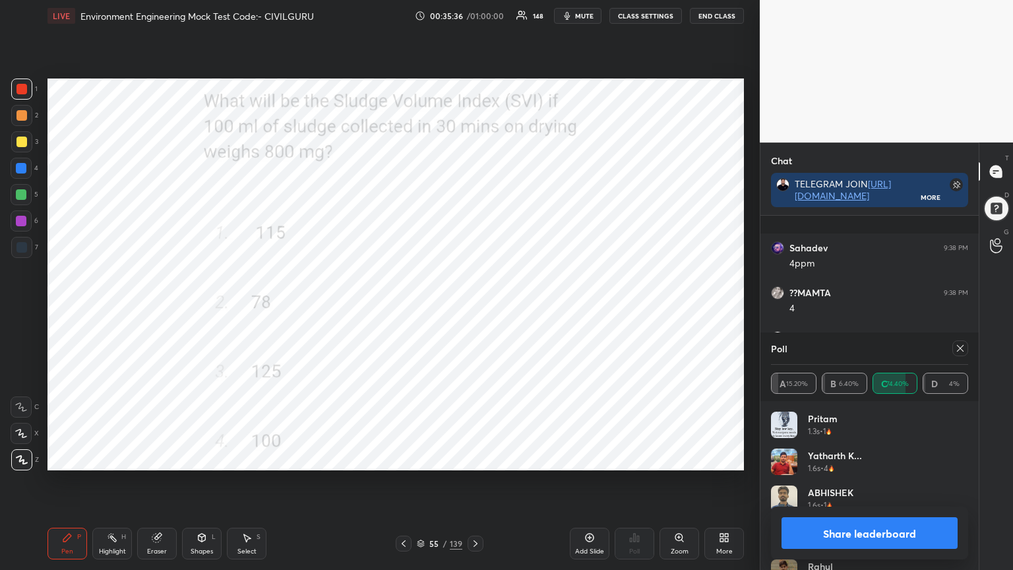
scroll to position [20139, 0]
click at [960, 348] on icon at bounding box center [960, 348] width 7 height 7
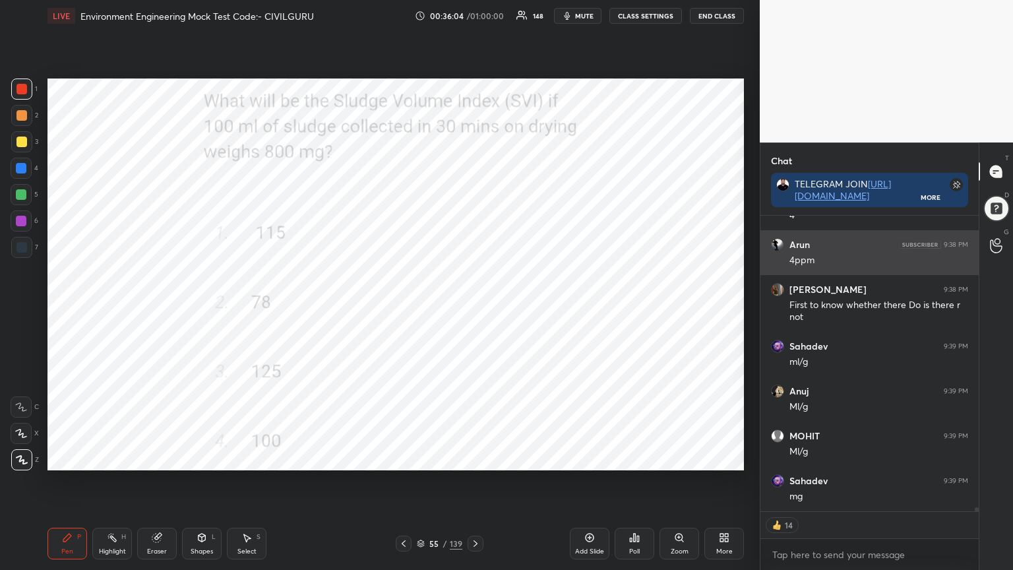
scroll to position [20250, 0]
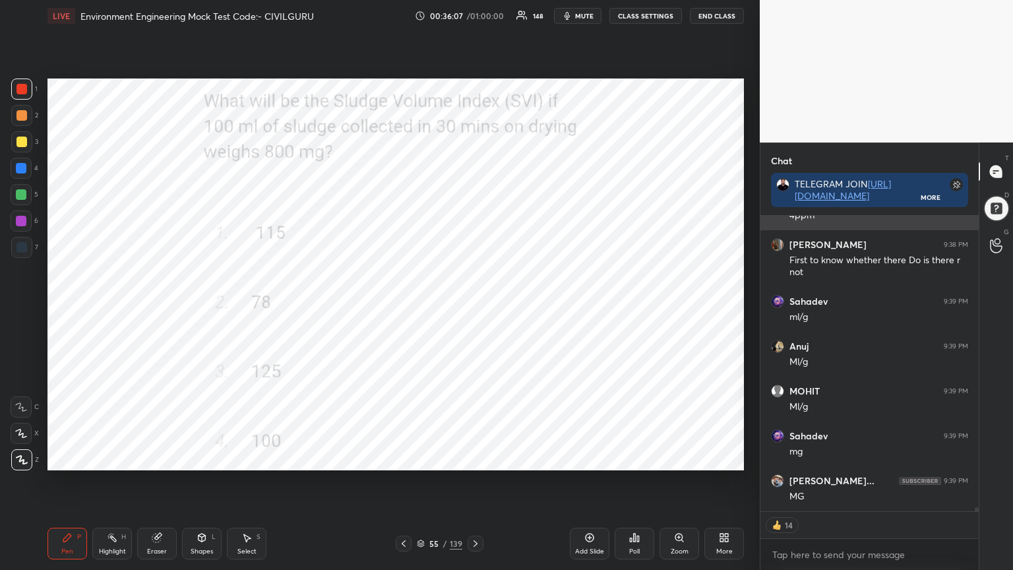
type textarea "x"
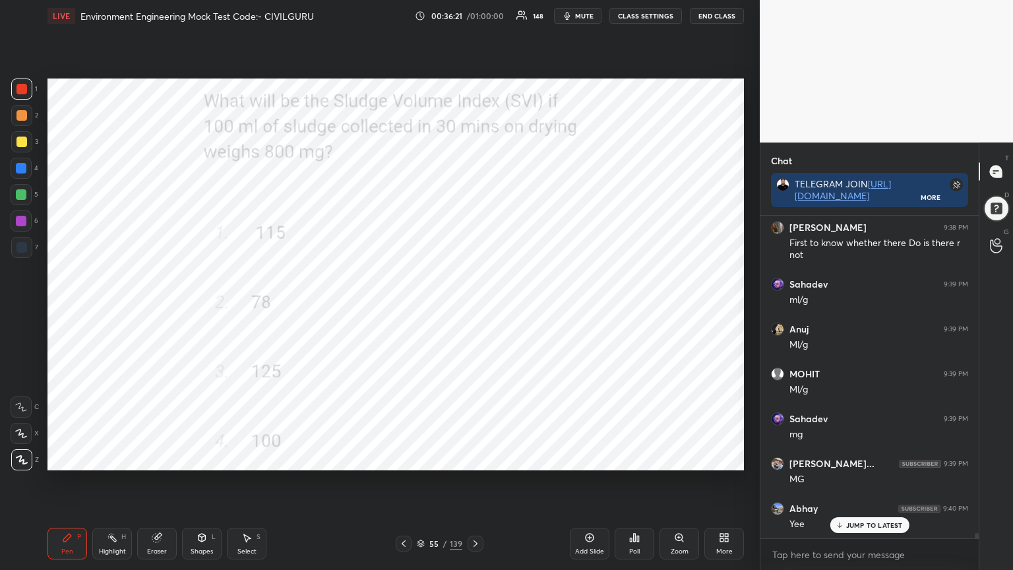
click at [475, 458] on icon at bounding box center [475, 543] width 11 height 11
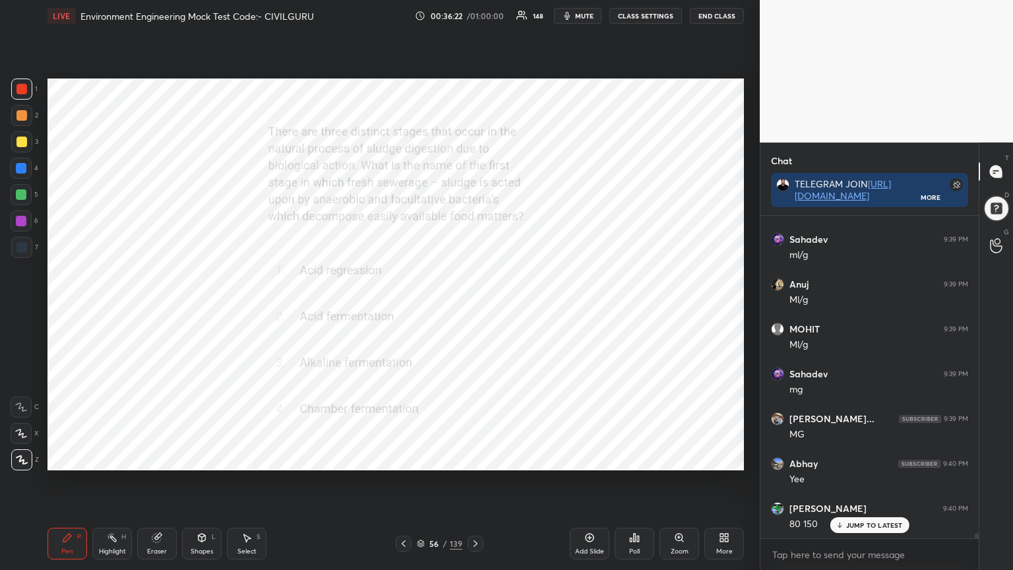
click at [630, 458] on div "Poll" at bounding box center [634, 551] width 11 height 7
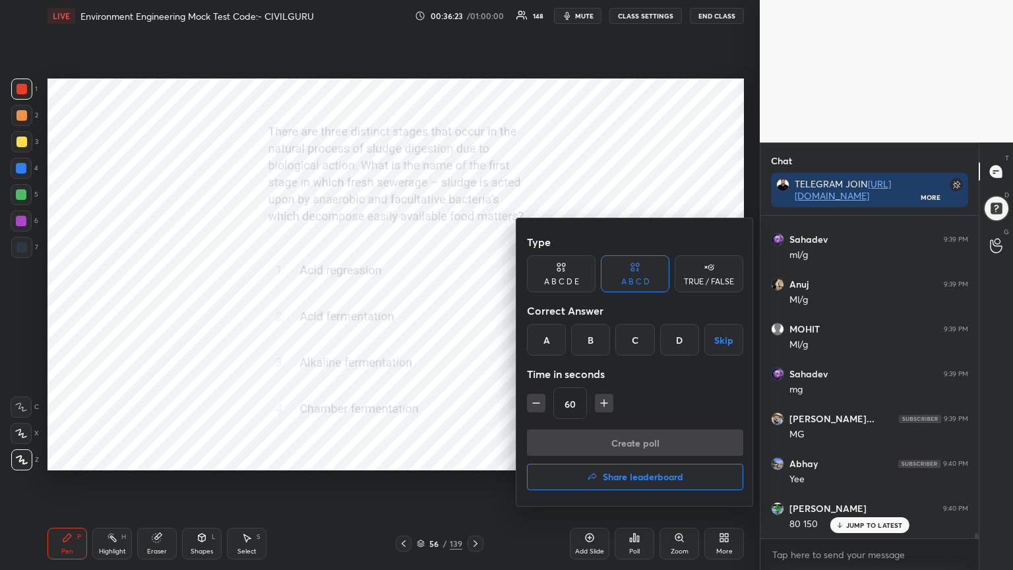
click at [592, 335] on div "B" at bounding box center [590, 340] width 39 height 32
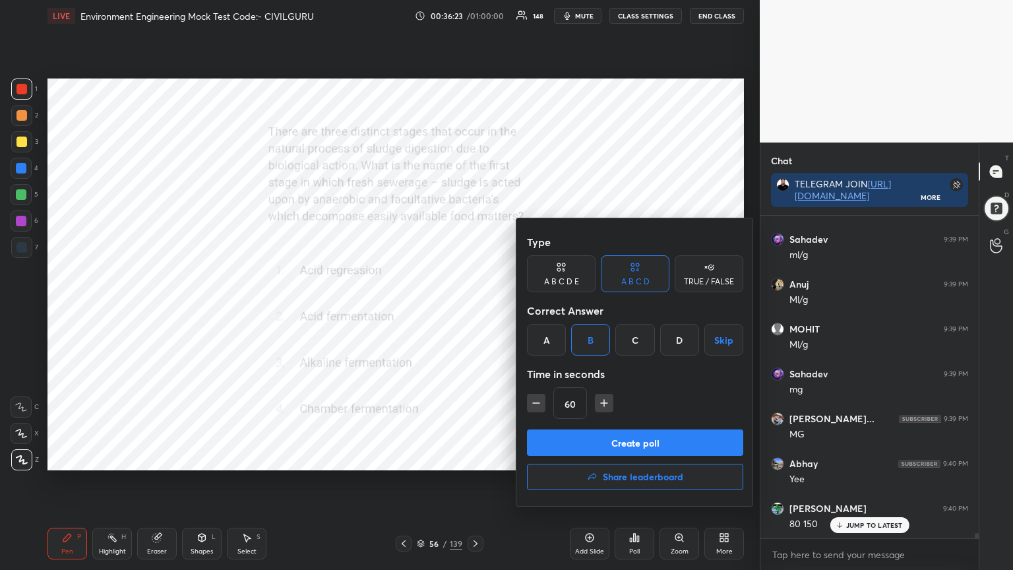
click at [530, 401] on icon "button" at bounding box center [536, 402] width 13 height 13
click at [536, 403] on icon "button" at bounding box center [536, 403] width 7 height 0
type input "30"
click at [559, 435] on button "Create poll" at bounding box center [635, 442] width 216 height 26
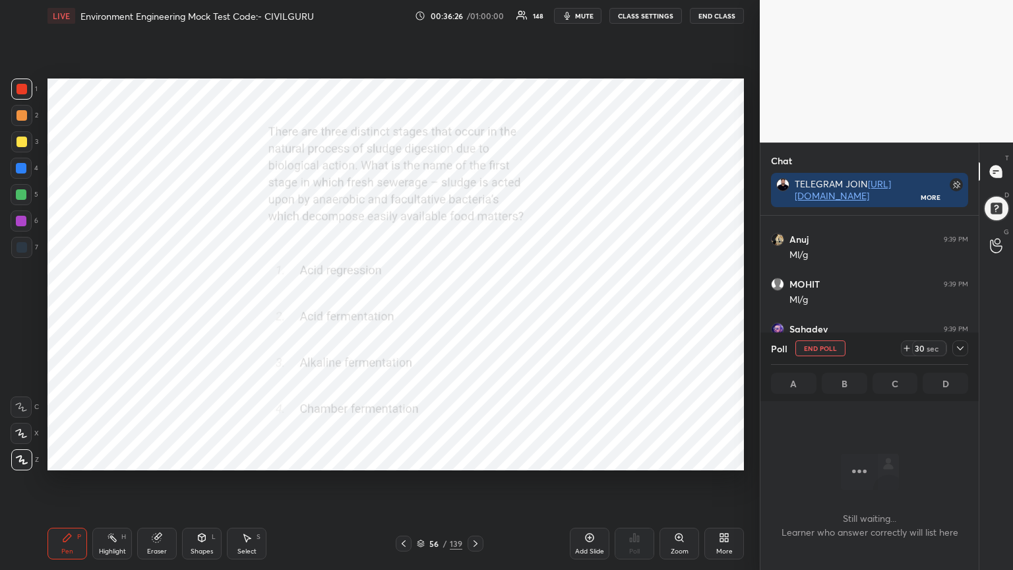
click at [962, 351] on icon at bounding box center [960, 348] width 11 height 11
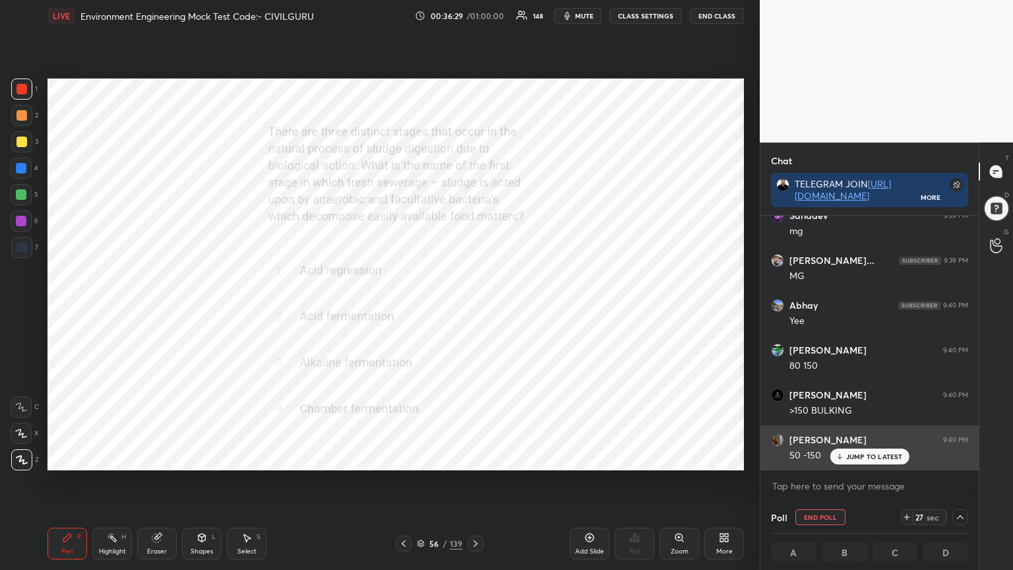
click at [865, 458] on p "JUMP TO LATEST" at bounding box center [874, 456] width 57 height 8
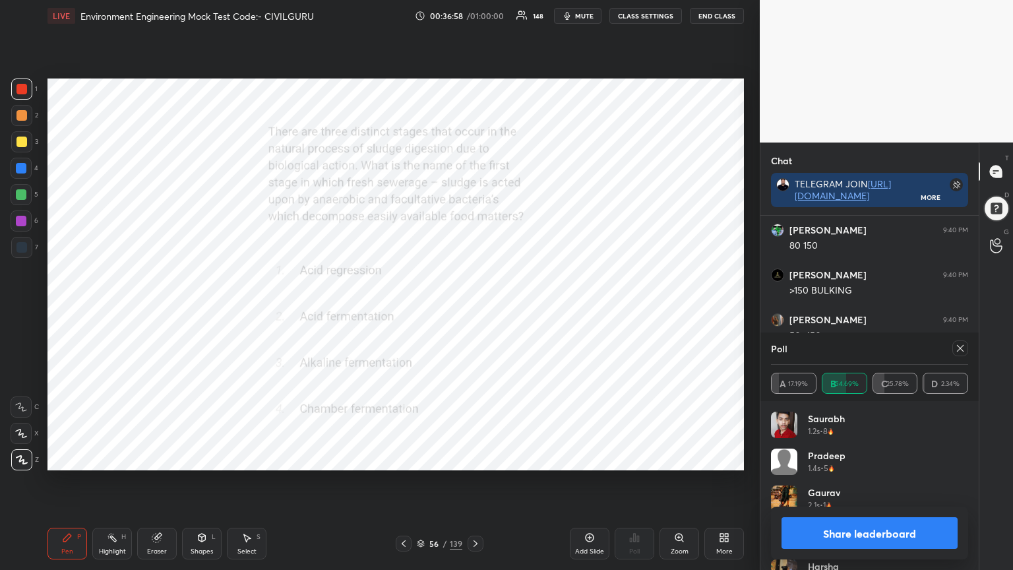
scroll to position [19357, 0]
click at [962, 349] on icon at bounding box center [960, 348] width 11 height 11
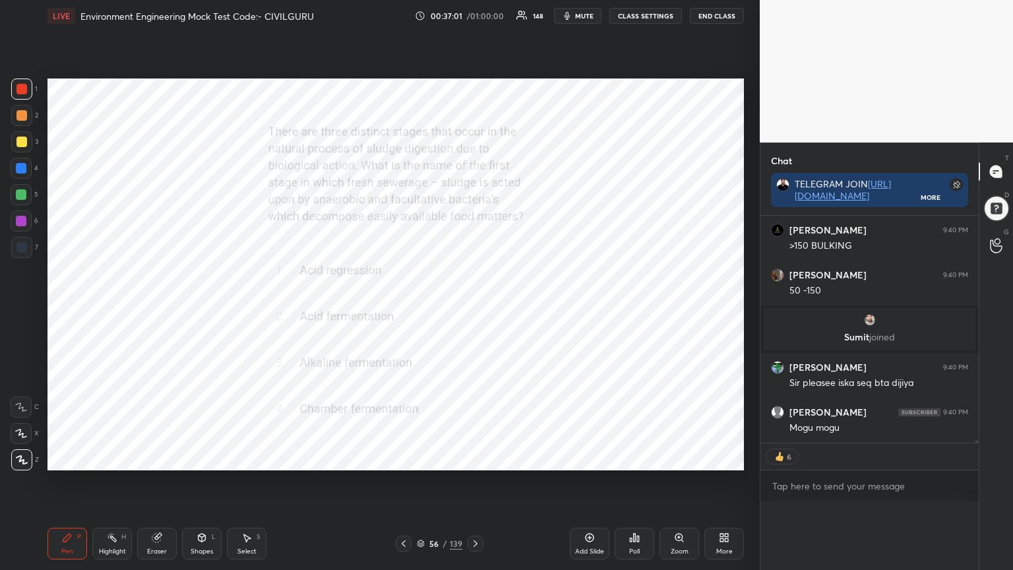
scroll to position [0, 4]
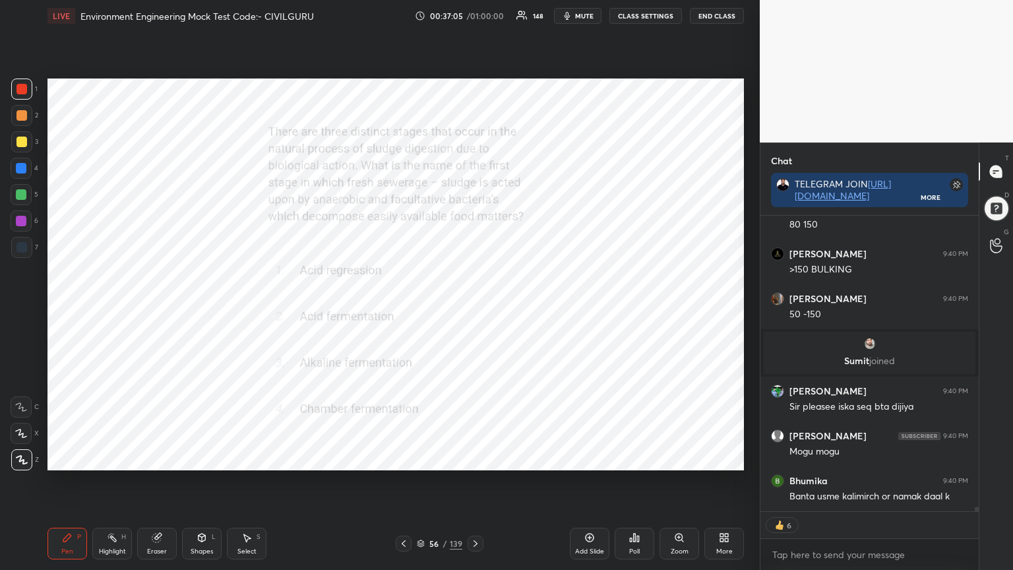
type textarea "x"
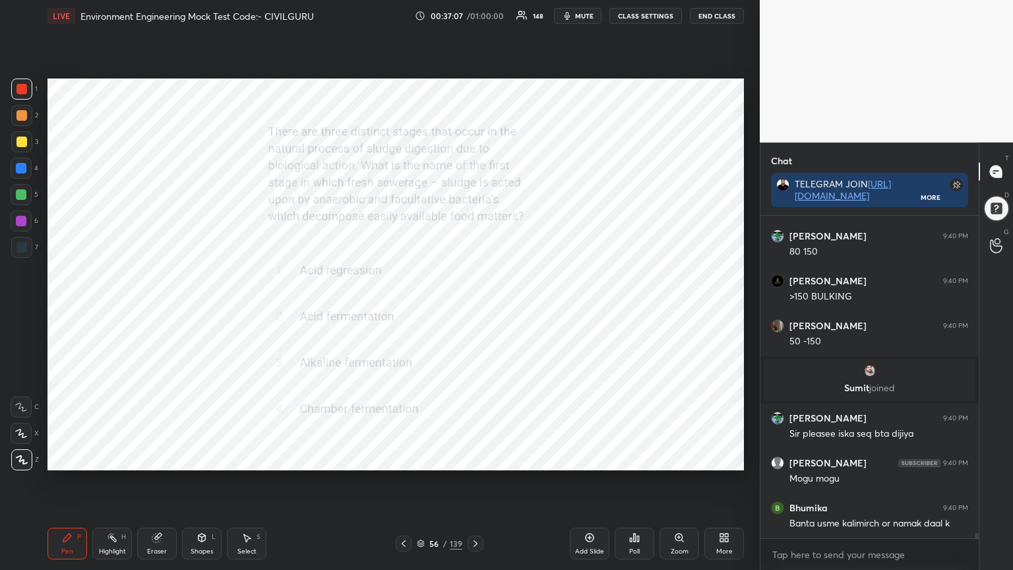
click at [477, 458] on div at bounding box center [476, 544] width 16 height 16
click at [634, 458] on div "Poll" at bounding box center [635, 544] width 40 height 32
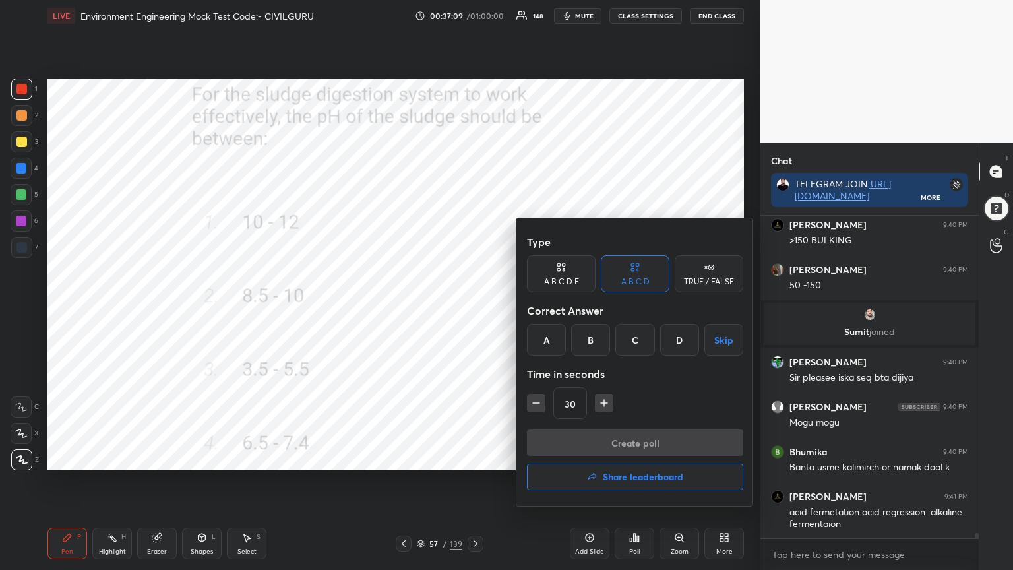
click at [674, 336] on div "D" at bounding box center [679, 340] width 39 height 32
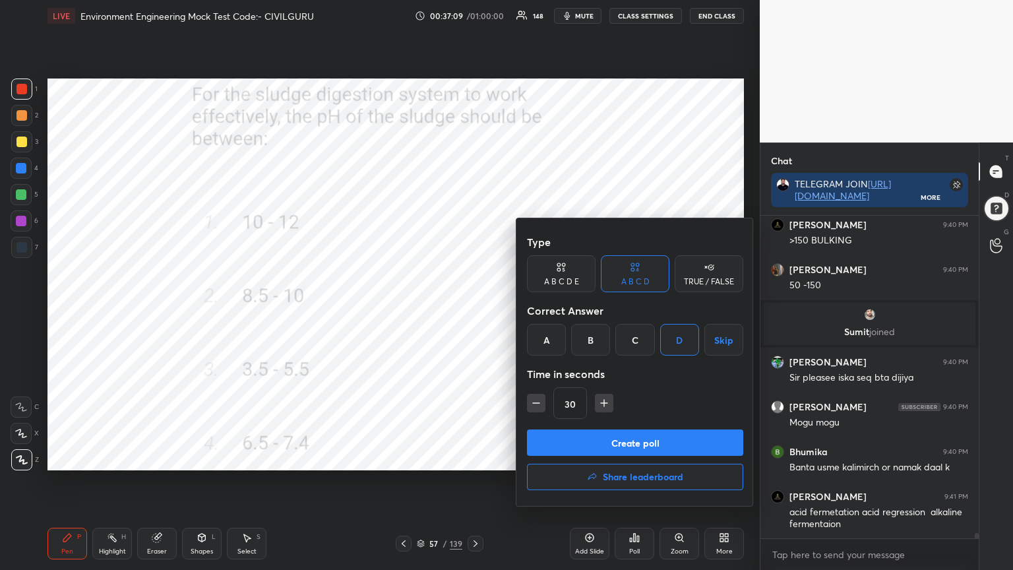
click at [599, 406] on icon "button" at bounding box center [603, 402] width 13 height 13
type input "45"
click at [597, 437] on button "Create poll" at bounding box center [635, 442] width 216 height 26
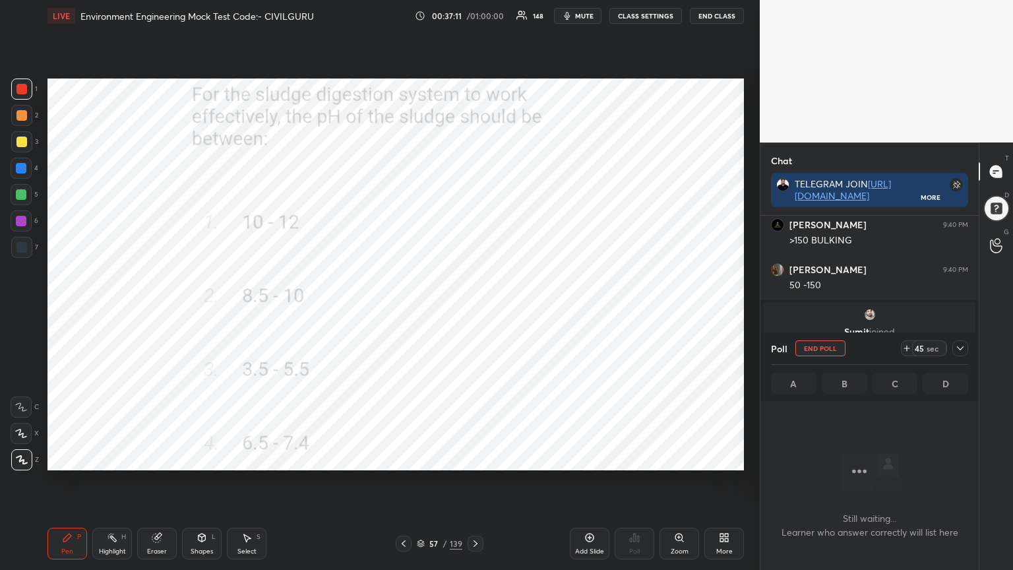
click at [960, 349] on icon at bounding box center [960, 348] width 7 height 4
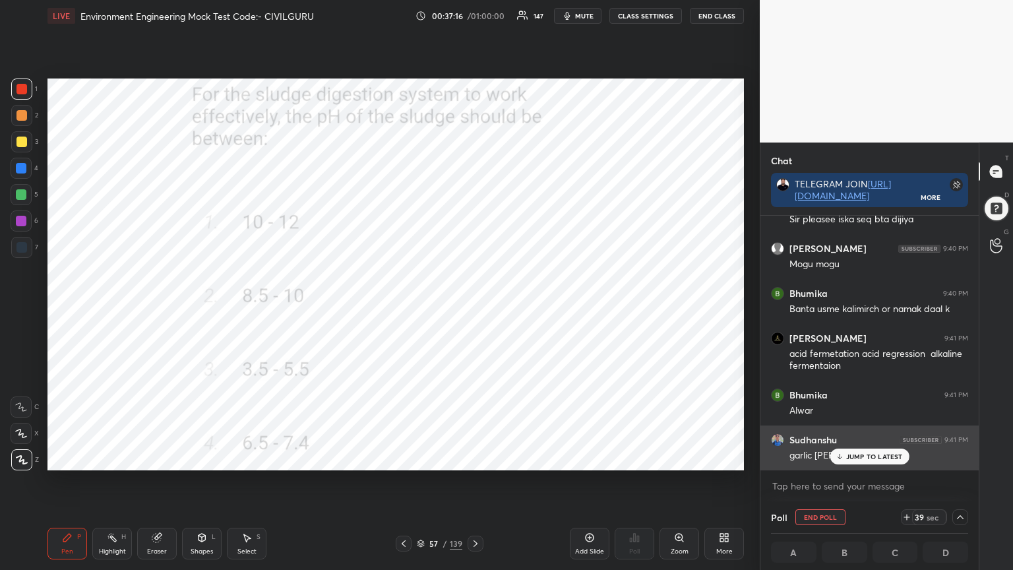
click at [867, 458] on div "JUMP TO LATEST" at bounding box center [869, 456] width 79 height 16
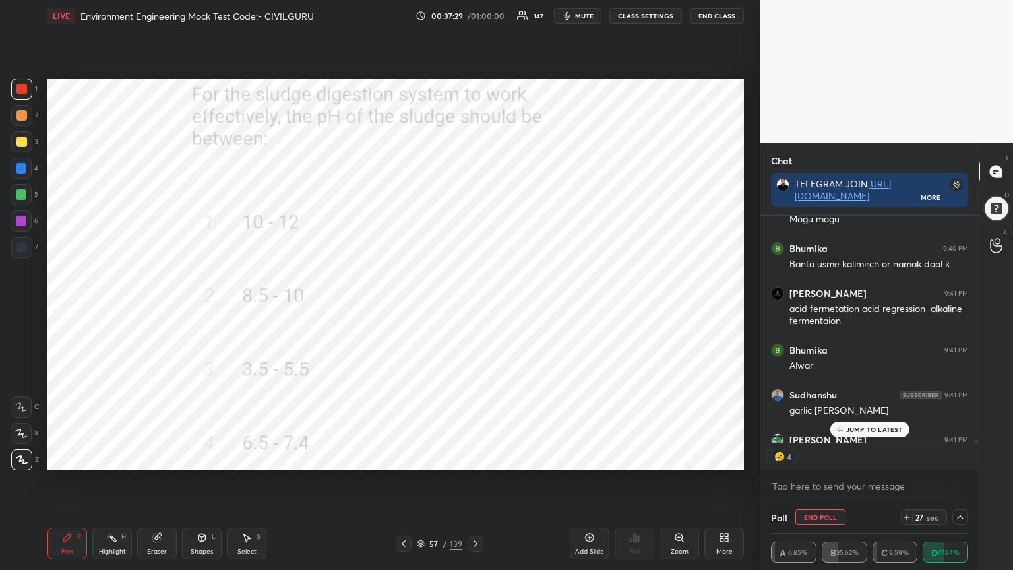
click at [865, 427] on p "JUMP TO LATEST" at bounding box center [874, 429] width 57 height 8
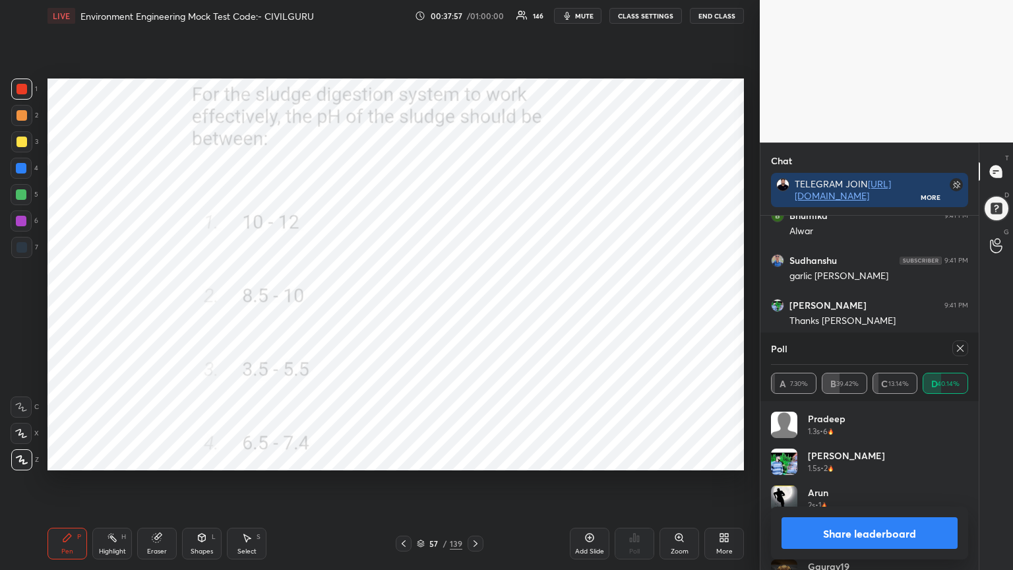
click at [961, 350] on icon at bounding box center [960, 348] width 11 height 11
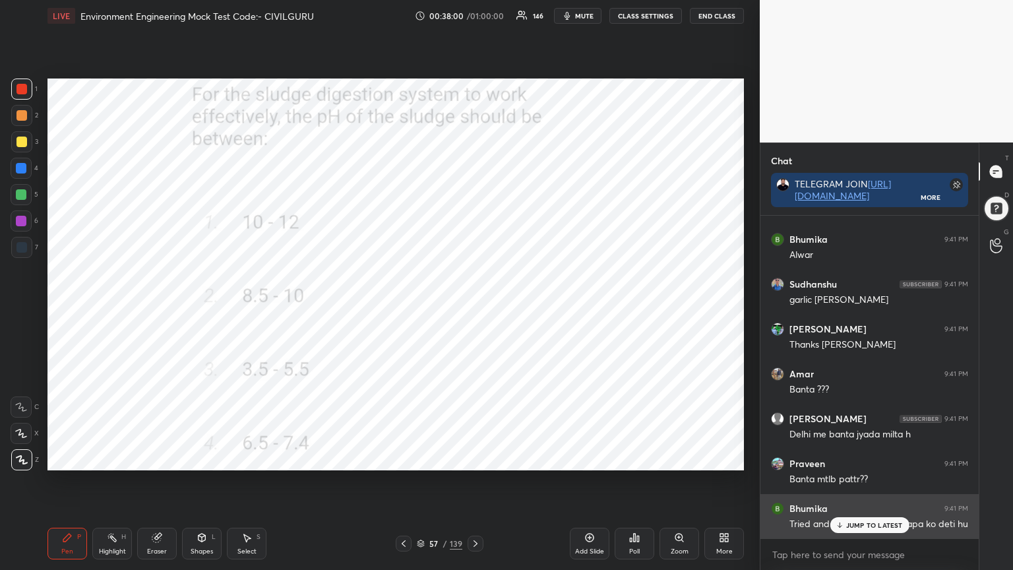
click at [857, 458] on p "JUMP TO LATEST" at bounding box center [874, 525] width 57 height 8
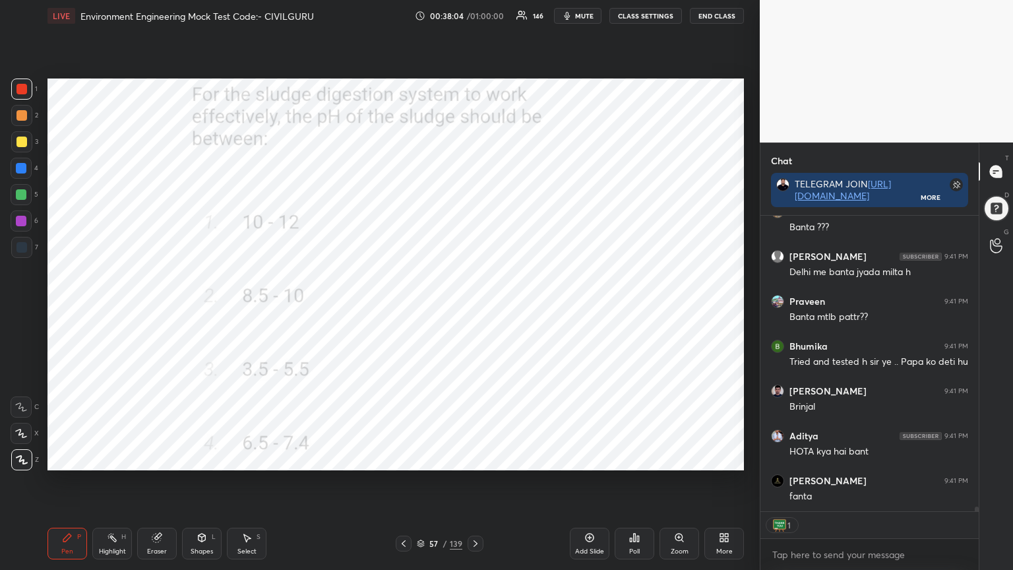
click at [474, 458] on icon at bounding box center [475, 543] width 11 height 11
click at [637, 458] on icon at bounding box center [638, 539] width 2 height 6
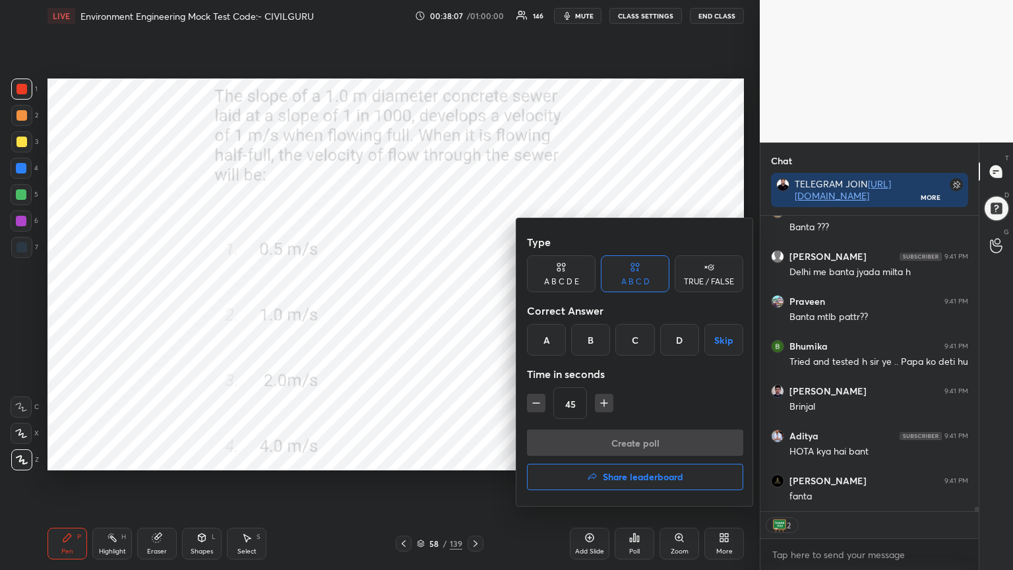
click at [591, 332] on div "B" at bounding box center [590, 340] width 39 height 32
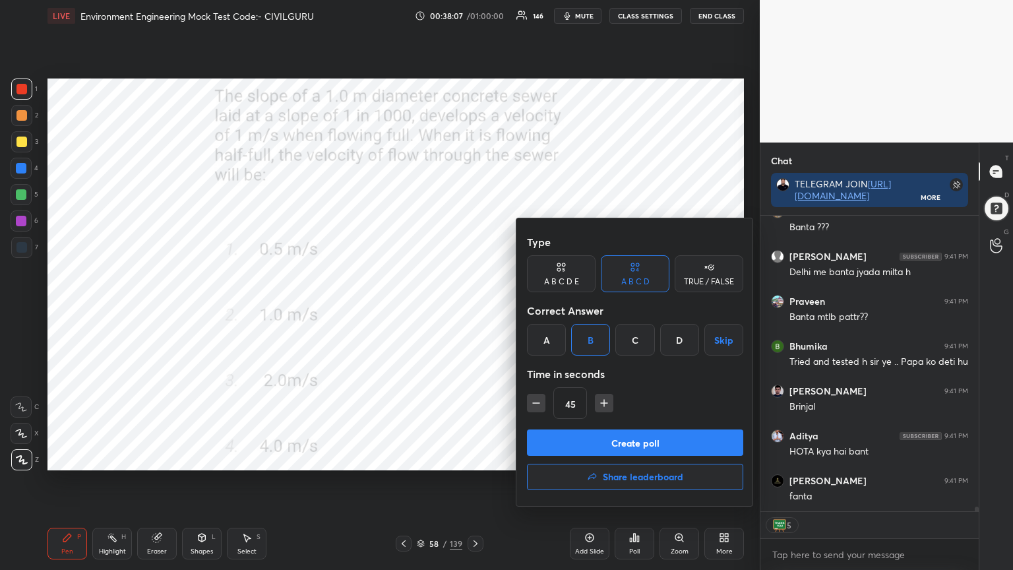
click at [601, 406] on icon "button" at bounding box center [603, 402] width 13 height 13
type textarea "x"
type input "60"
type textarea "x"
click at [603, 407] on icon "button" at bounding box center [603, 402] width 13 height 13
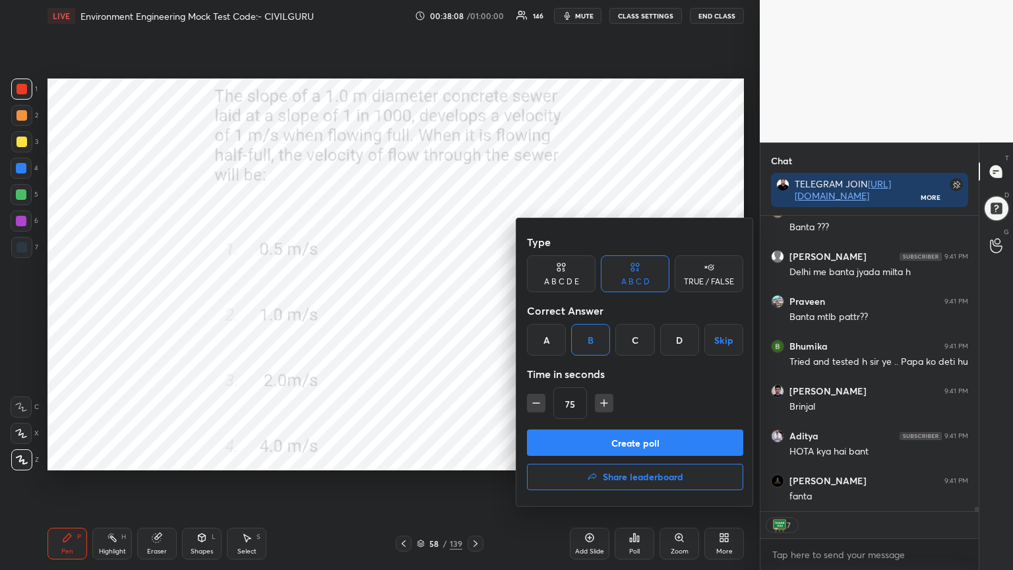
click at [601, 406] on icon "button" at bounding box center [603, 402] width 13 height 13
type input "90"
click at [598, 443] on button "Create poll" at bounding box center [635, 442] width 216 height 26
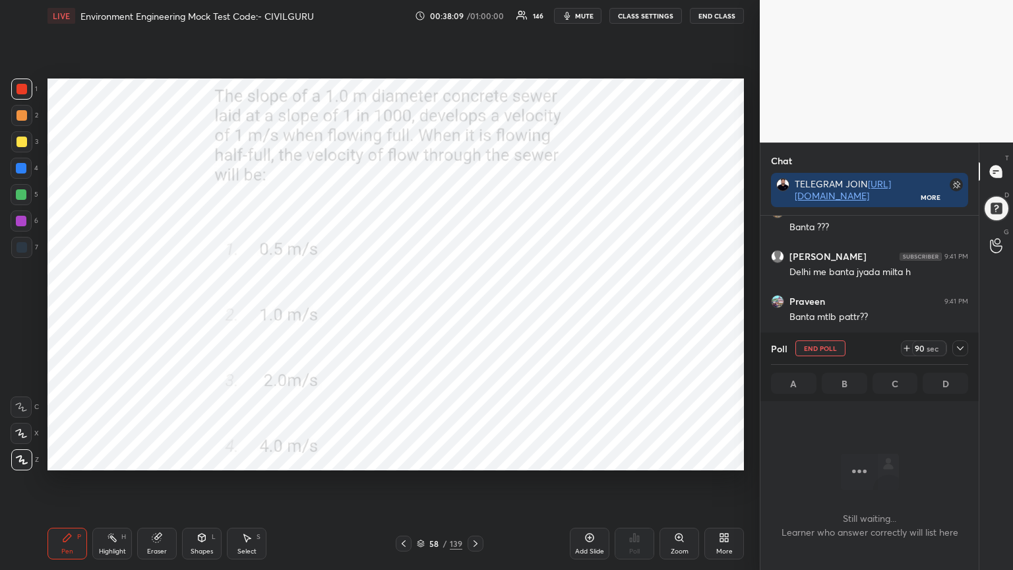
click at [959, 353] on div at bounding box center [960, 348] width 16 height 16
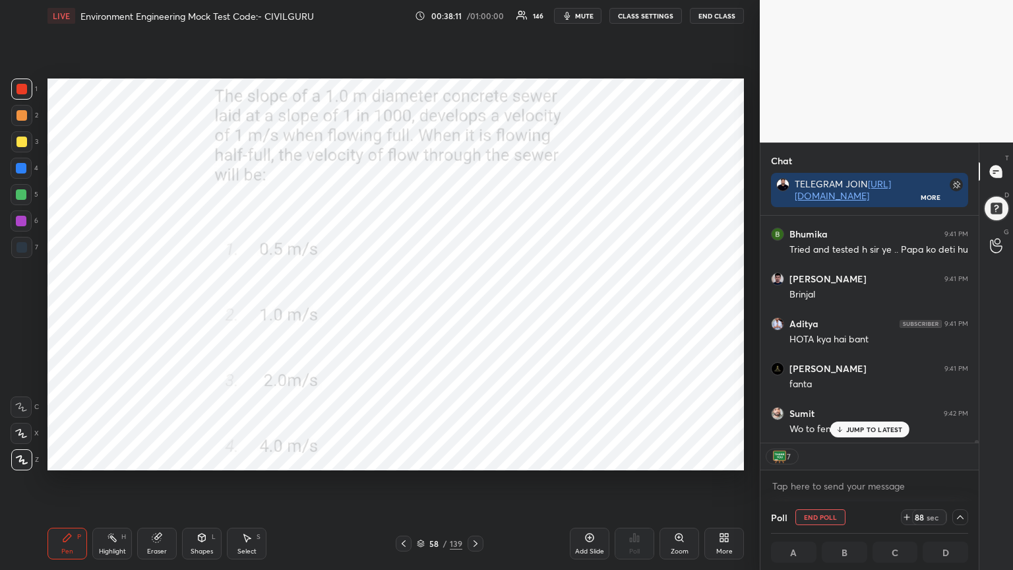
click at [861, 427] on div "[PERSON_NAME] joined [PERSON_NAME] 9:40 PM Sir pleasee iska seq bta dijiya [PER…" at bounding box center [869, 330] width 218 height 228
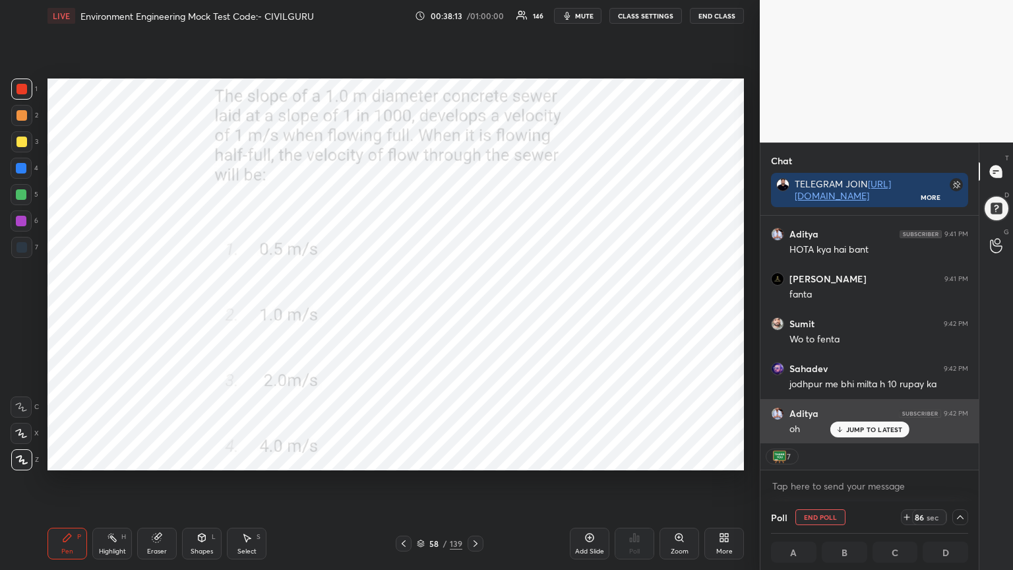
click at [873, 430] on p "JUMP TO LATEST" at bounding box center [874, 429] width 57 height 8
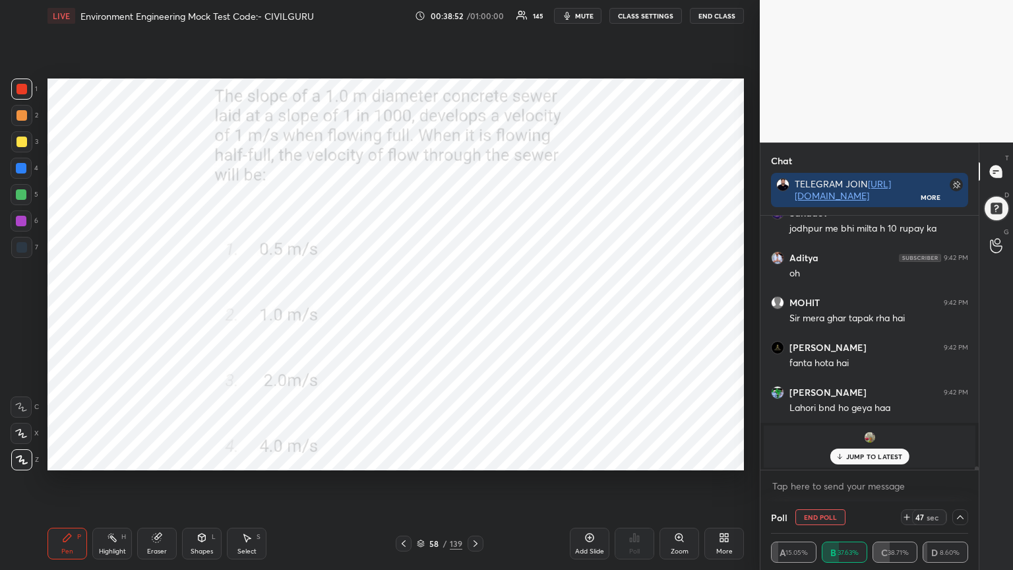
click at [876, 456] on p "JUMP TO LATEST" at bounding box center [874, 456] width 57 height 8
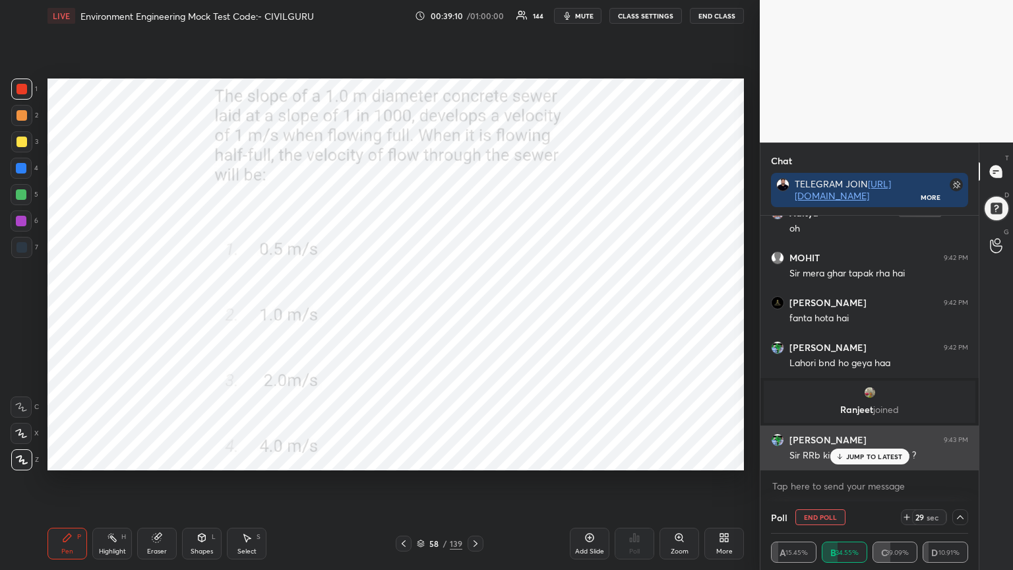
click at [878, 458] on div "JUMP TO LATEST" at bounding box center [869, 456] width 79 height 16
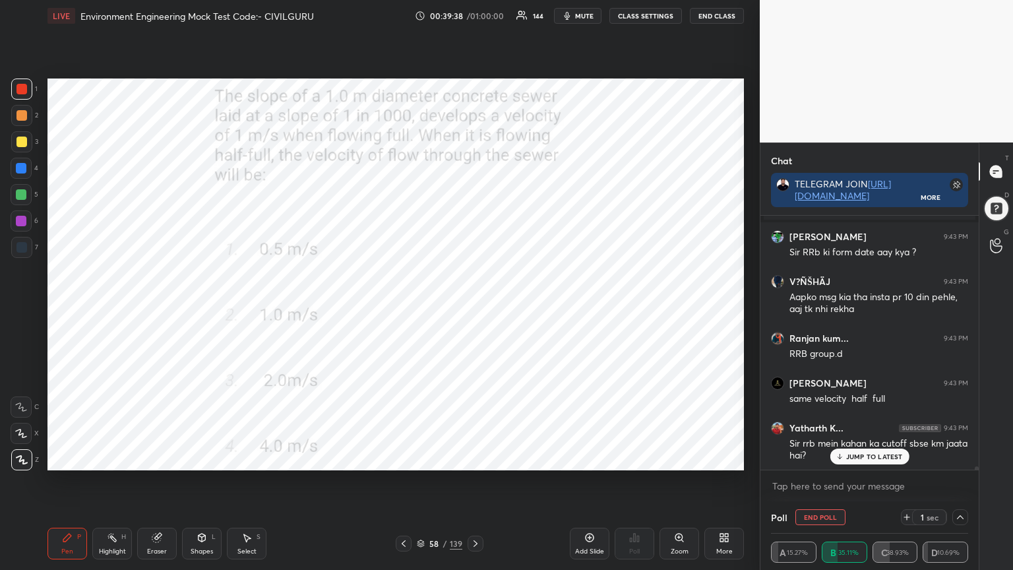
scroll to position [20489, 0]
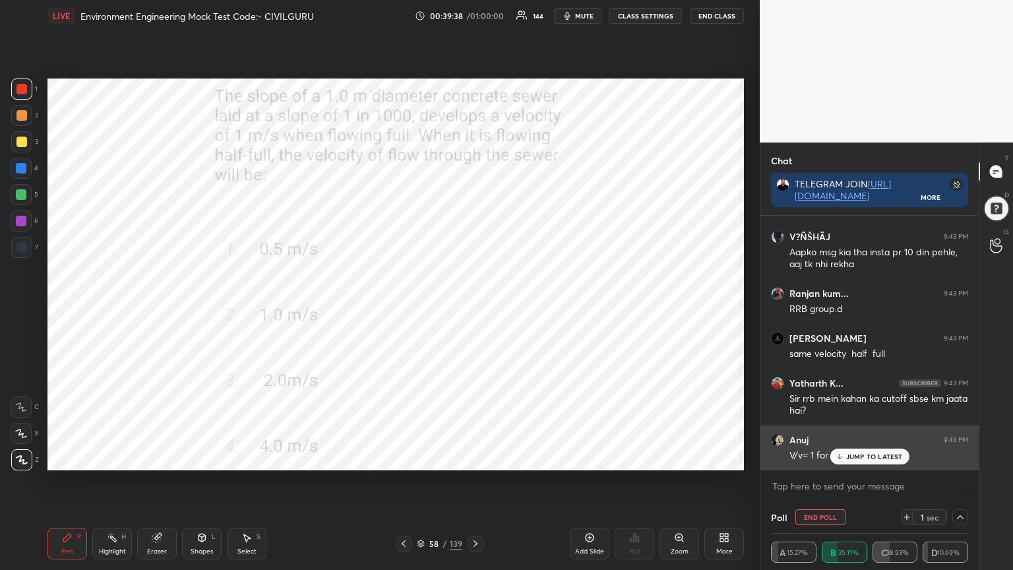
click at [865, 458] on p "JUMP TO LATEST" at bounding box center [874, 456] width 57 height 8
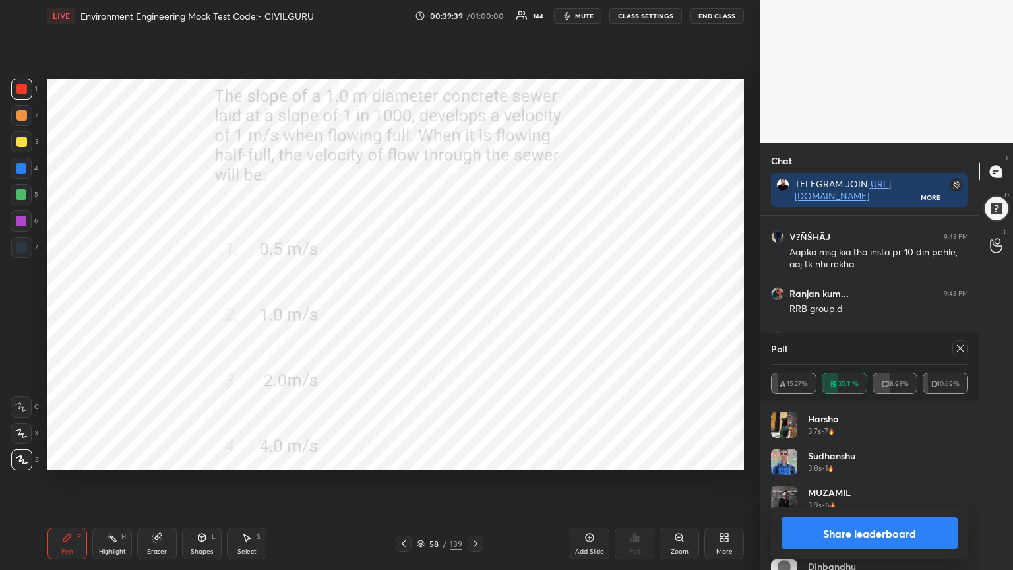
scroll to position [154, 193]
click at [960, 352] on icon at bounding box center [960, 348] width 11 height 11
type textarea "x"
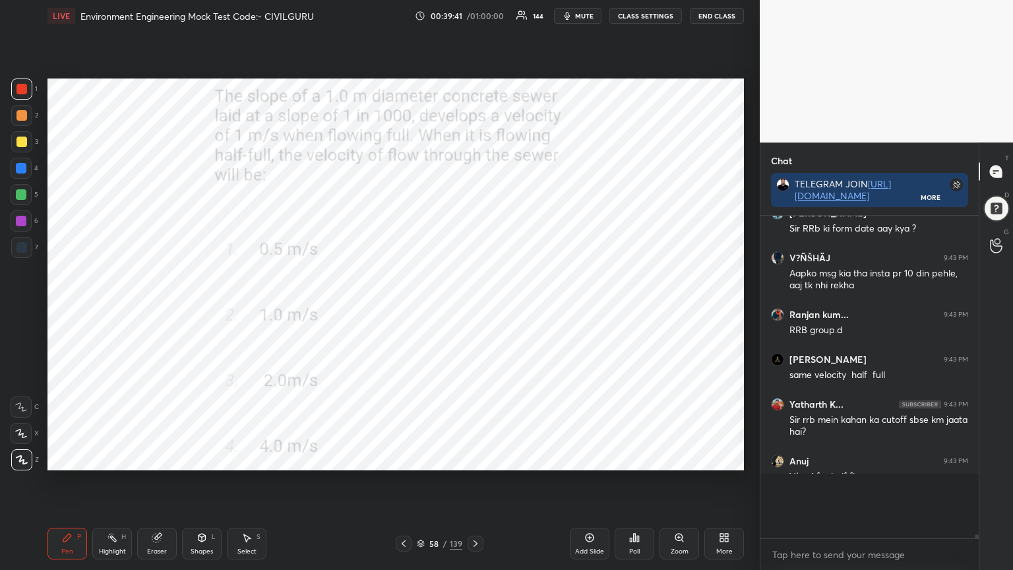
scroll to position [20425, 0]
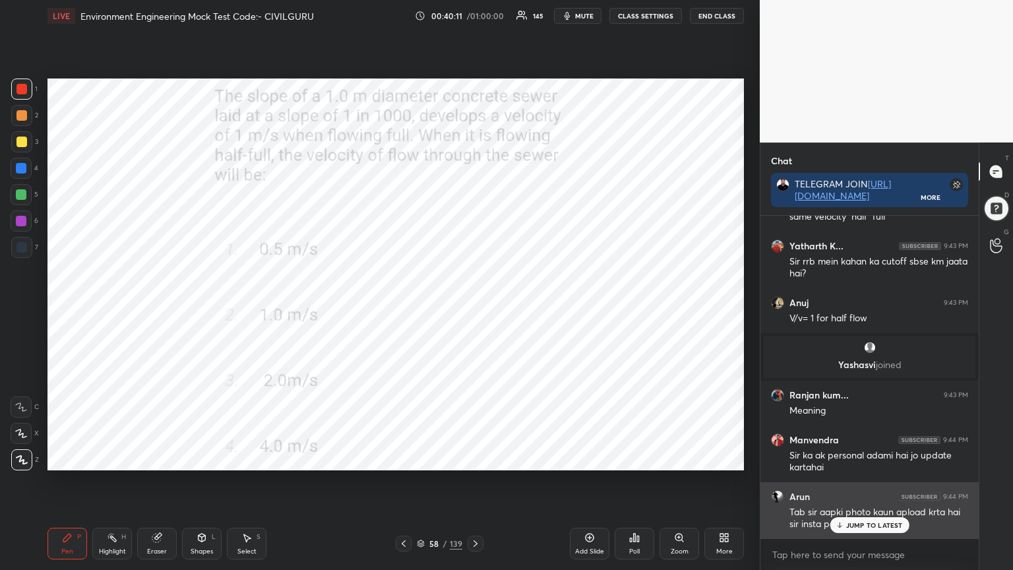
click at [880, 458] on p "JUMP TO LATEST" at bounding box center [874, 525] width 57 height 8
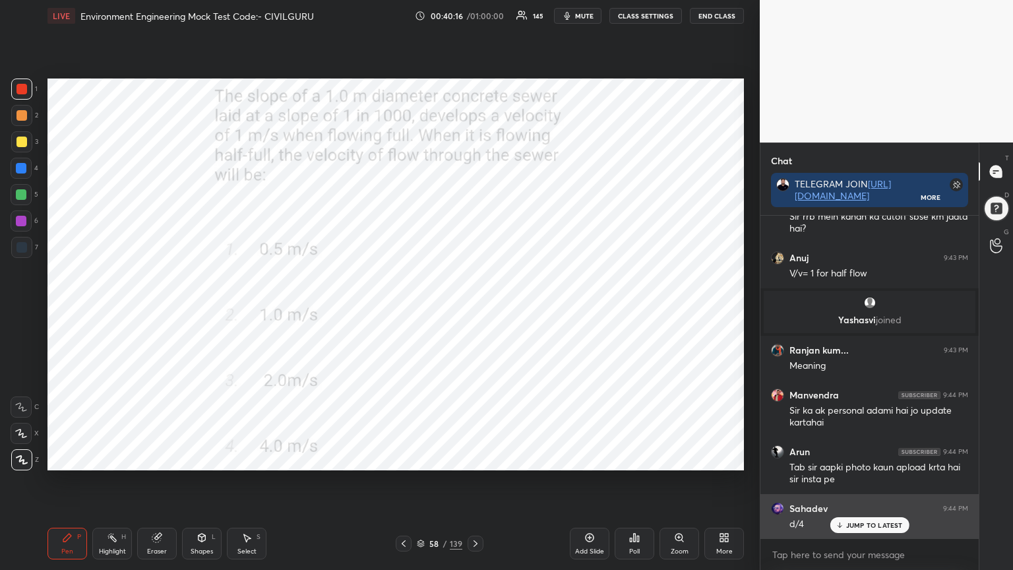
click at [876, 458] on p "JUMP TO LATEST" at bounding box center [874, 525] width 57 height 8
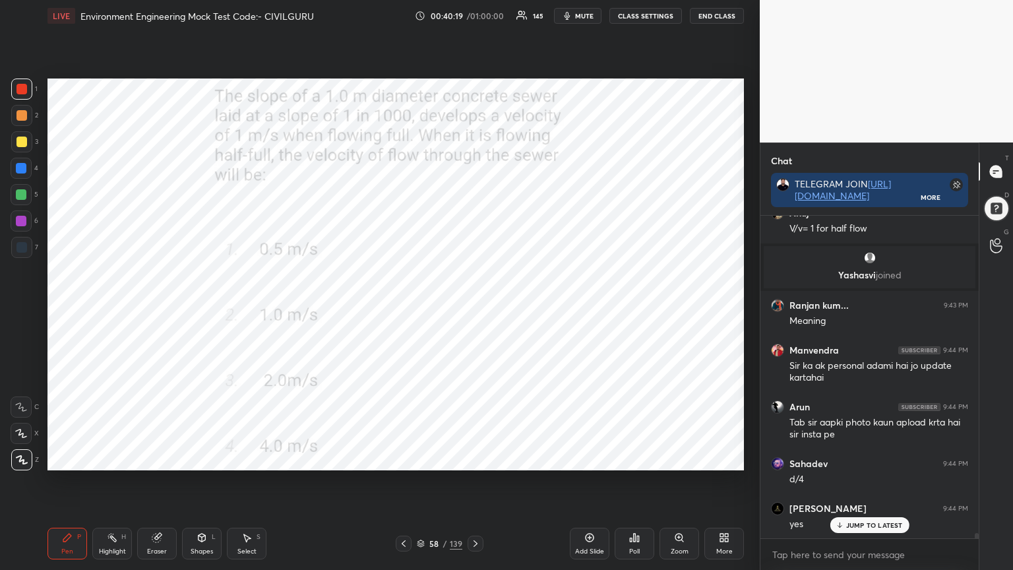
click at [585, 21] on button "mute" at bounding box center [577, 16] width 47 height 16
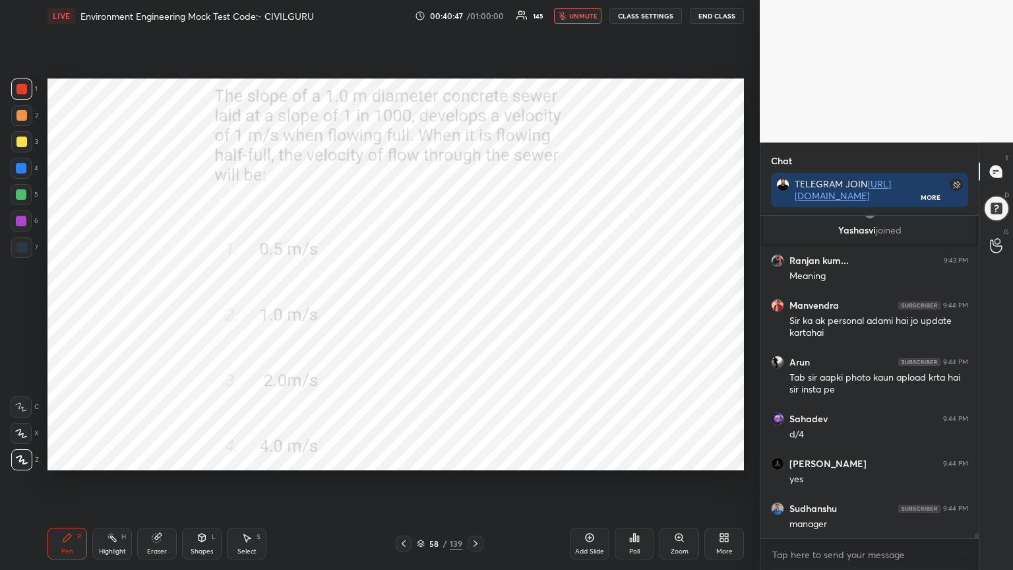
click at [479, 458] on icon at bounding box center [475, 543] width 11 height 11
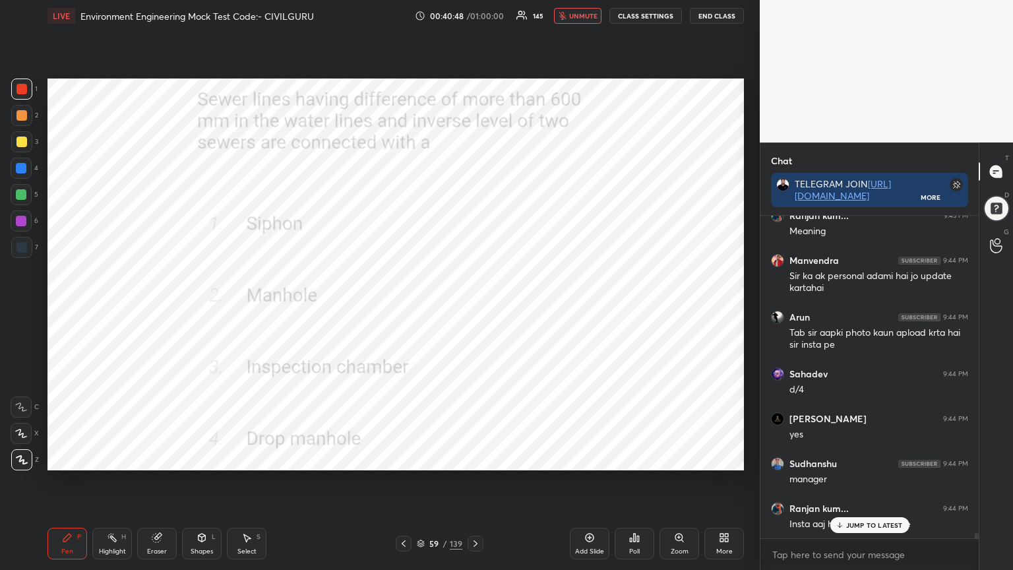
click at [659, 458] on div "Zoom" at bounding box center [679, 544] width 40 height 32
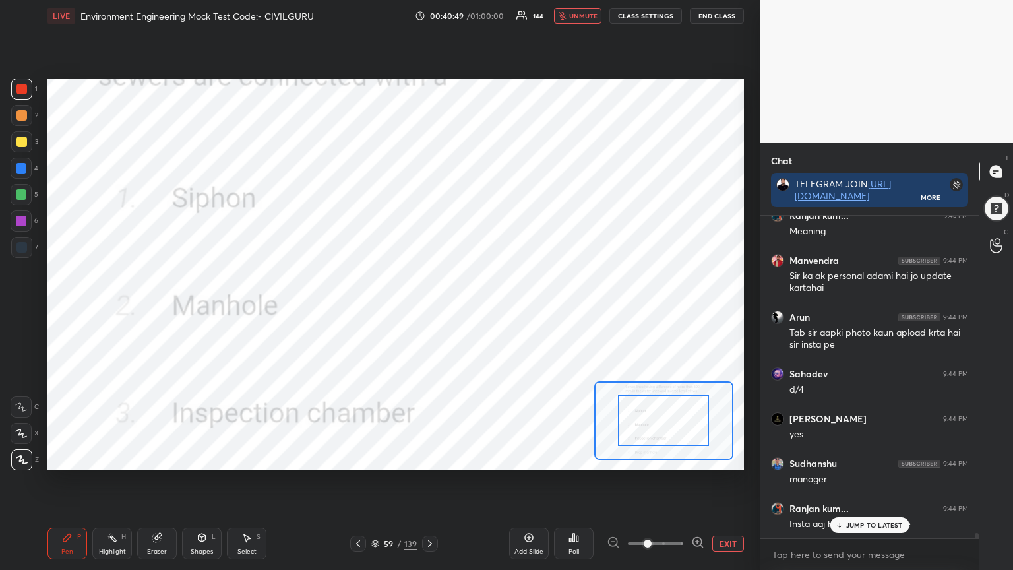
click at [729, 458] on button "EXIT" at bounding box center [728, 544] width 32 height 16
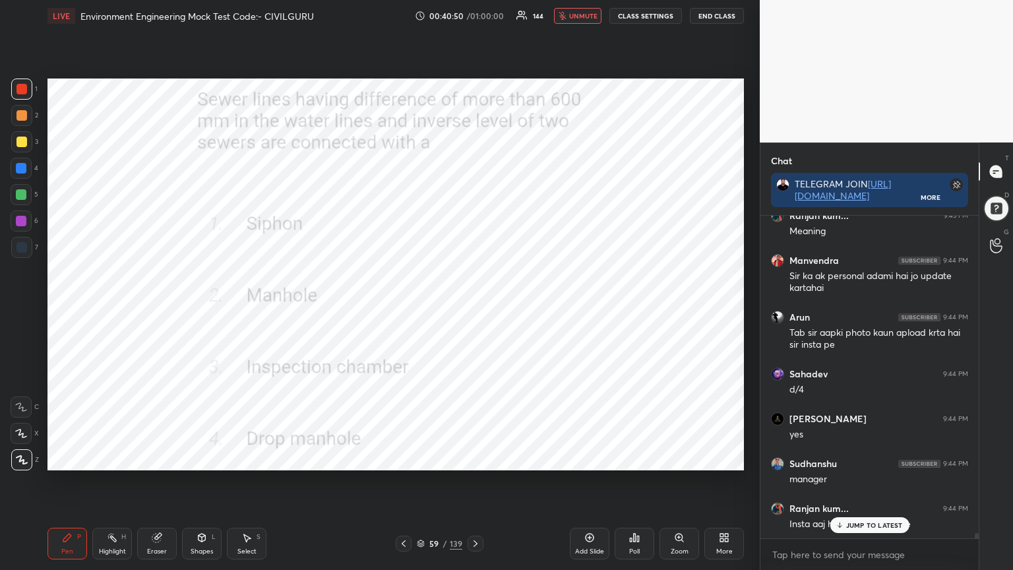
click at [630, 458] on div "Poll" at bounding box center [635, 544] width 40 height 32
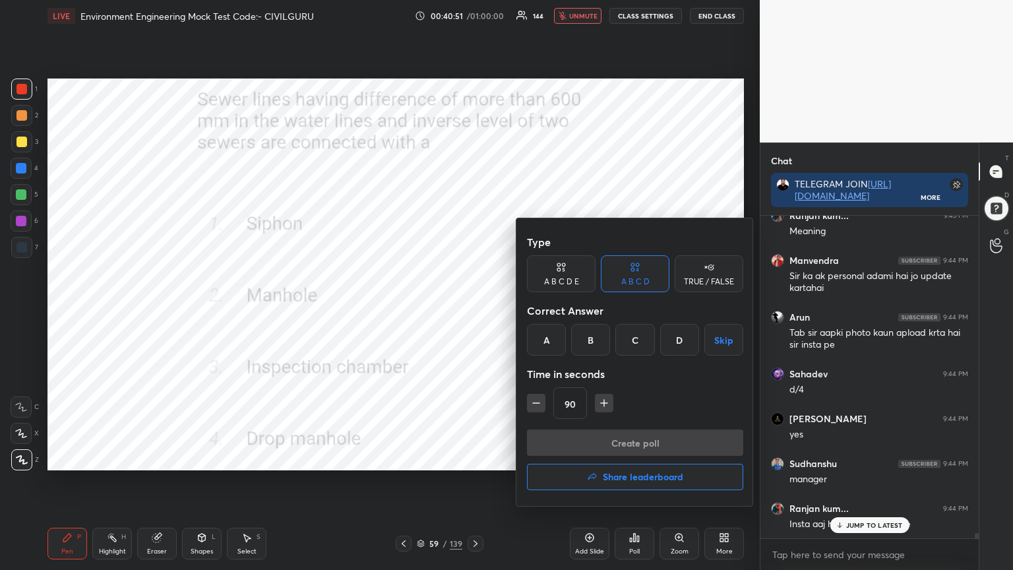
click at [670, 338] on div "D" at bounding box center [679, 340] width 39 height 32
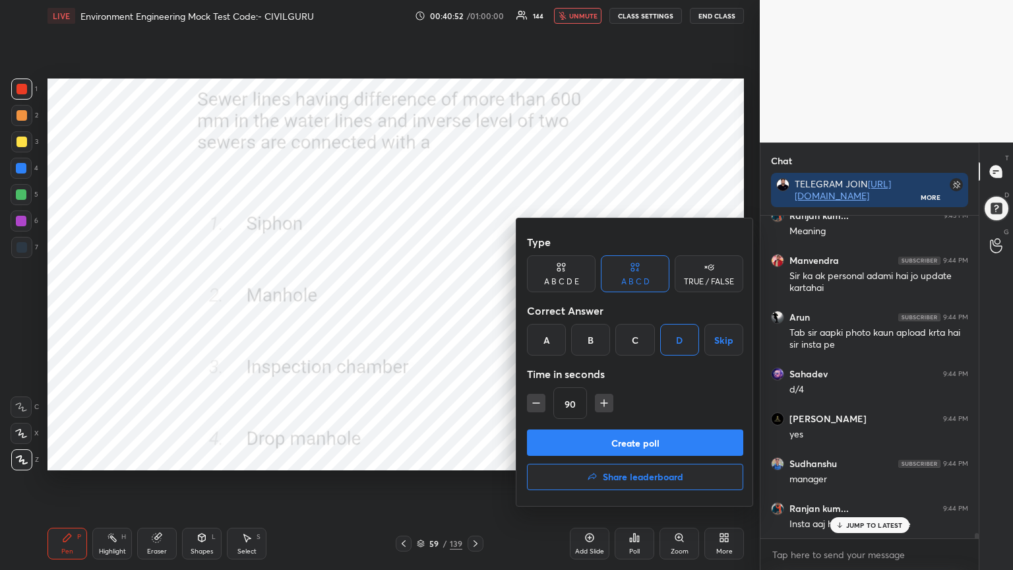
click at [537, 406] on icon "button" at bounding box center [536, 402] width 13 height 13
click at [537, 404] on icon "button" at bounding box center [536, 402] width 13 height 13
click at [536, 403] on icon "button" at bounding box center [536, 403] width 7 height 0
click at [538, 408] on icon "button" at bounding box center [536, 402] width 13 height 13
type input "30"
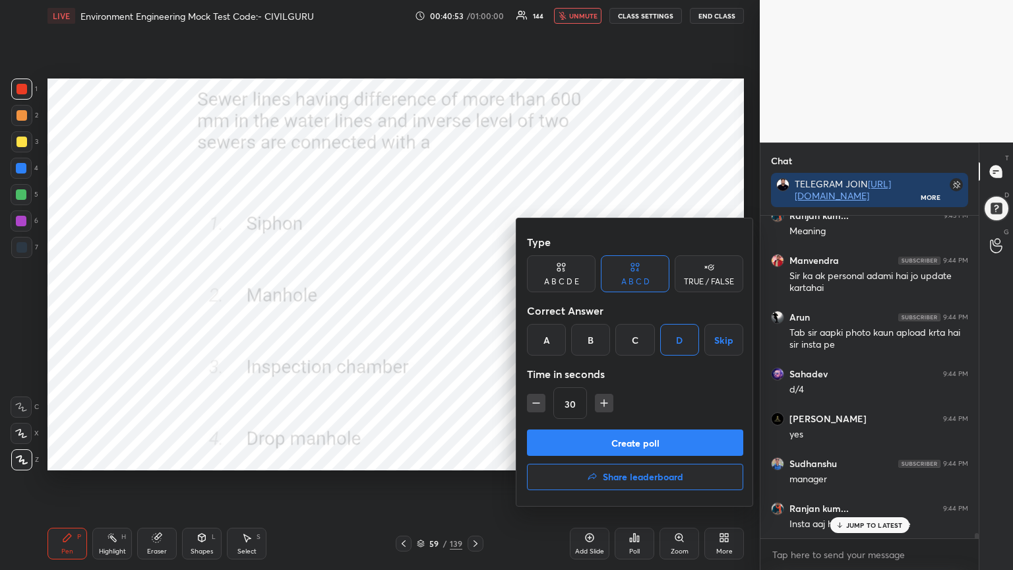
click at [591, 442] on button "Create poll" at bounding box center [635, 442] width 216 height 26
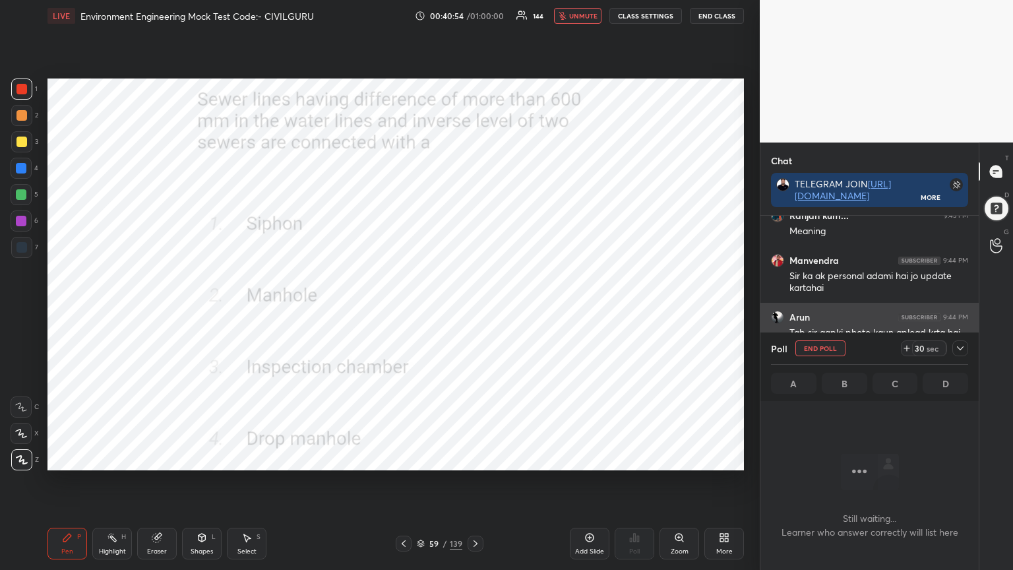
scroll to position [140, 214]
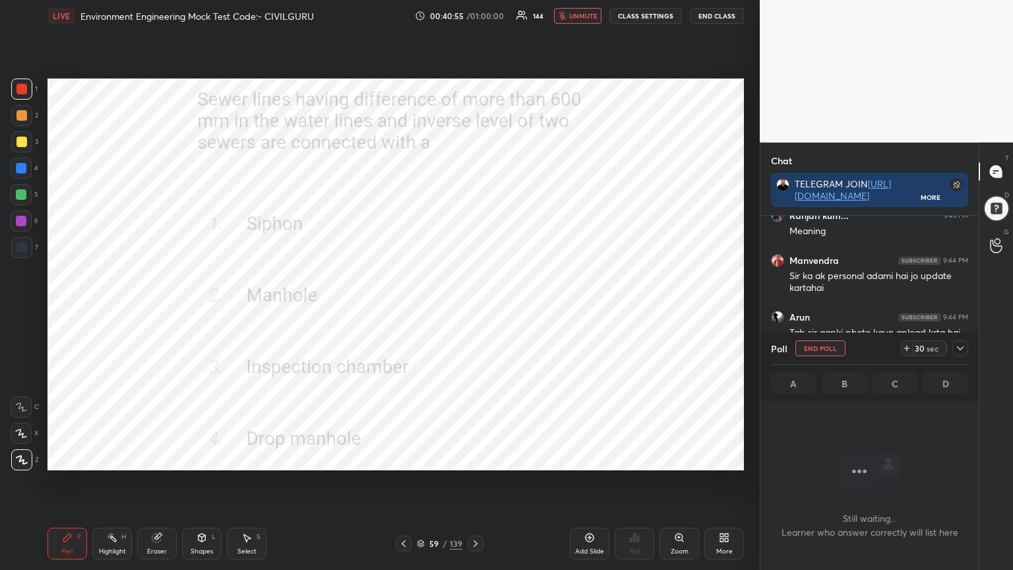
click at [963, 352] on icon at bounding box center [960, 348] width 11 height 11
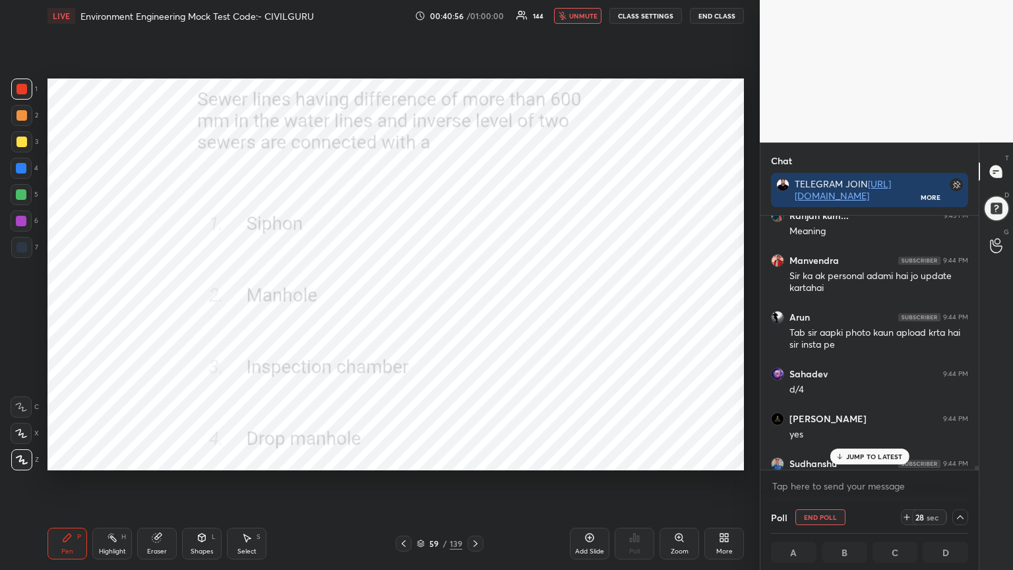
scroll to position [0, 4]
click at [588, 12] on span "unmute" at bounding box center [583, 15] width 28 height 9
click at [858, 453] on p "JUMP TO LATEST" at bounding box center [874, 456] width 57 height 8
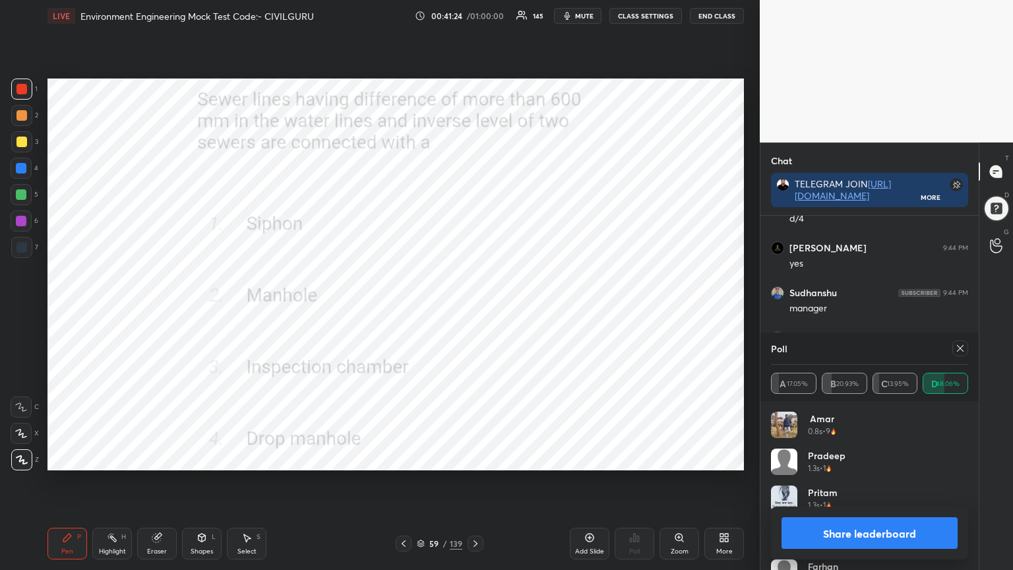
scroll to position [154, 193]
click at [961, 348] on icon at bounding box center [960, 348] width 11 height 11
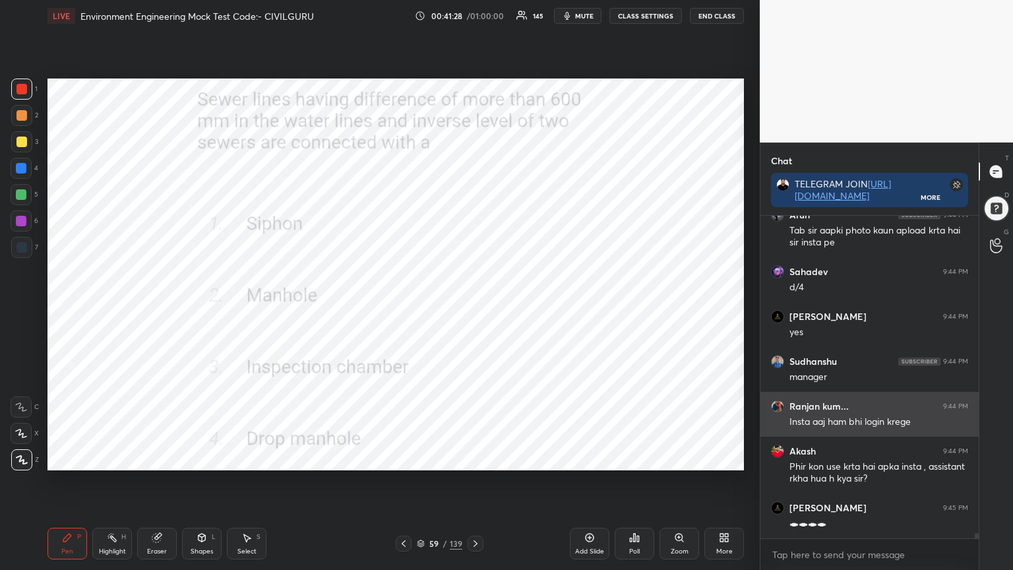
scroll to position [209, 214]
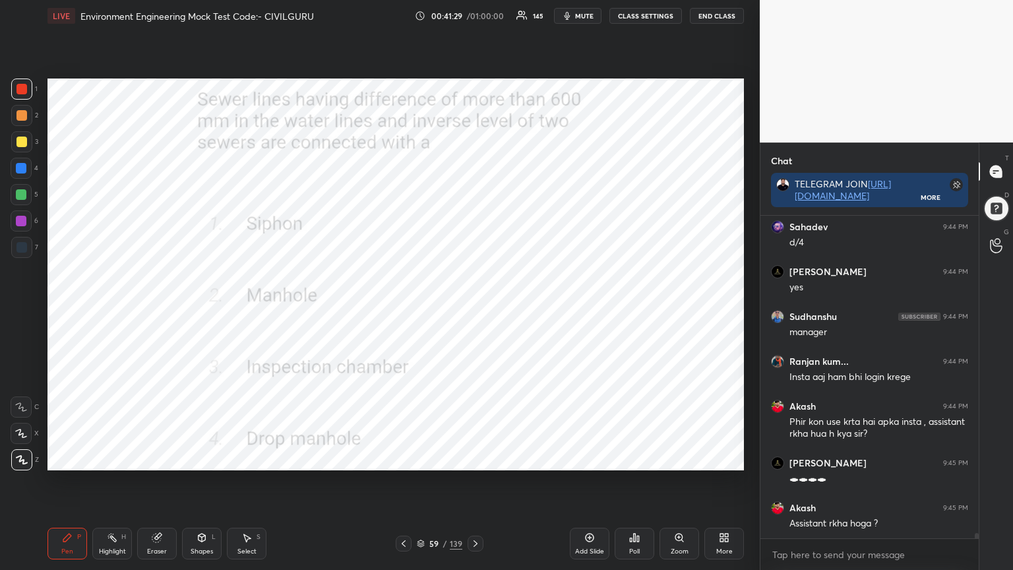
click at [472, 458] on div at bounding box center [476, 544] width 16 height 16
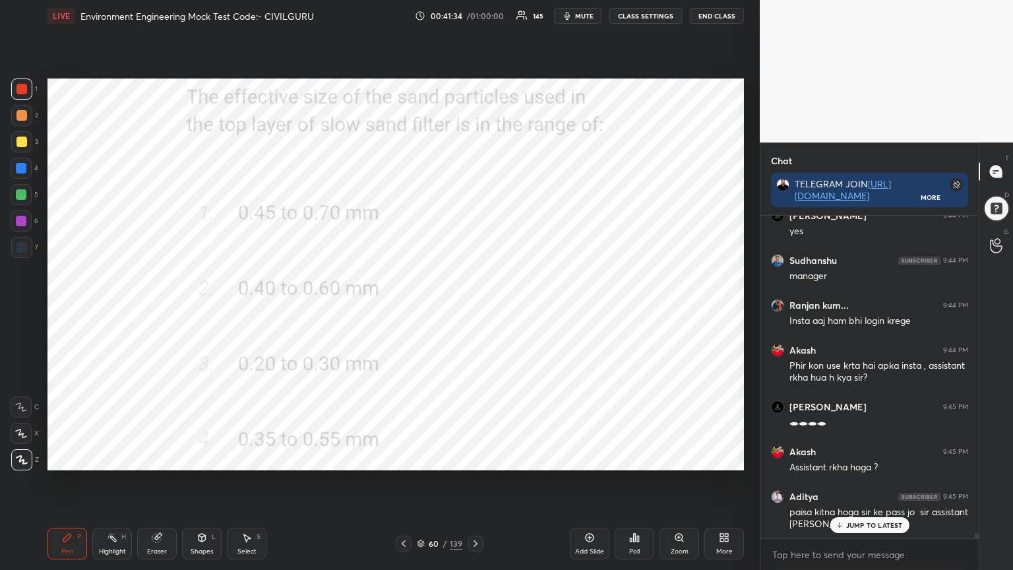
click at [633, 458] on icon at bounding box center [634, 537] width 11 height 11
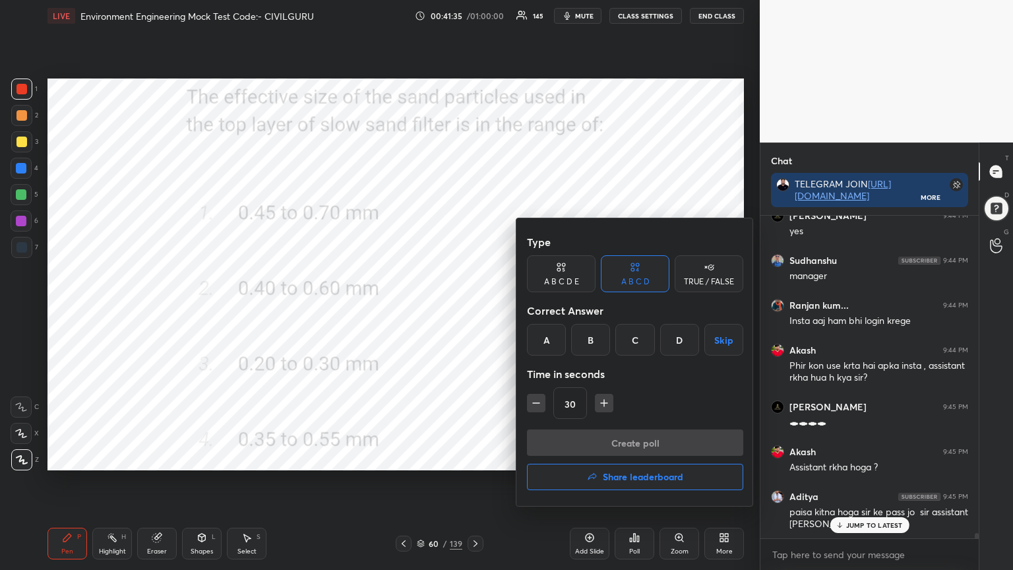
click at [635, 335] on div "C" at bounding box center [634, 340] width 39 height 32
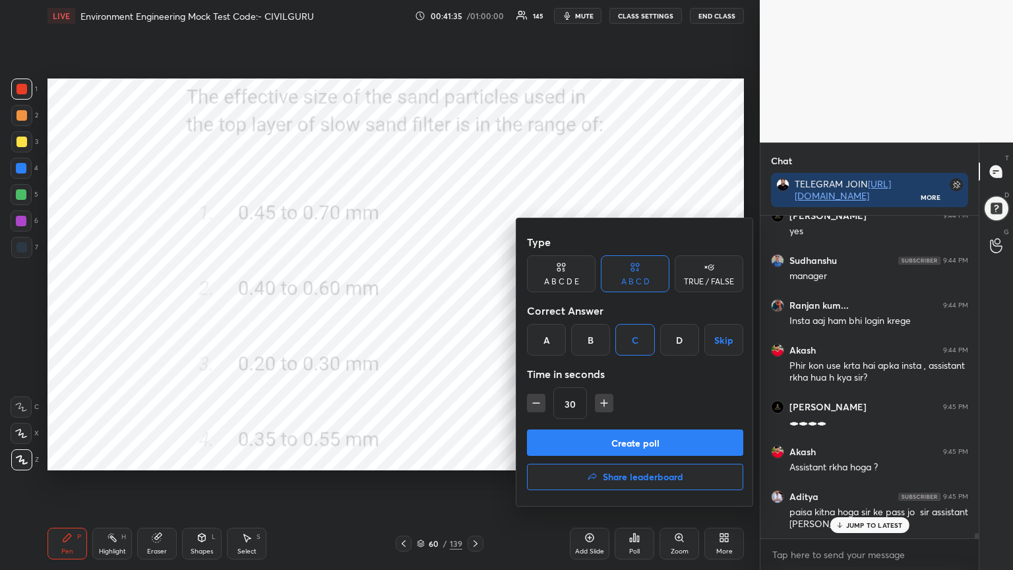
click at [625, 441] on button "Create poll" at bounding box center [635, 442] width 216 height 26
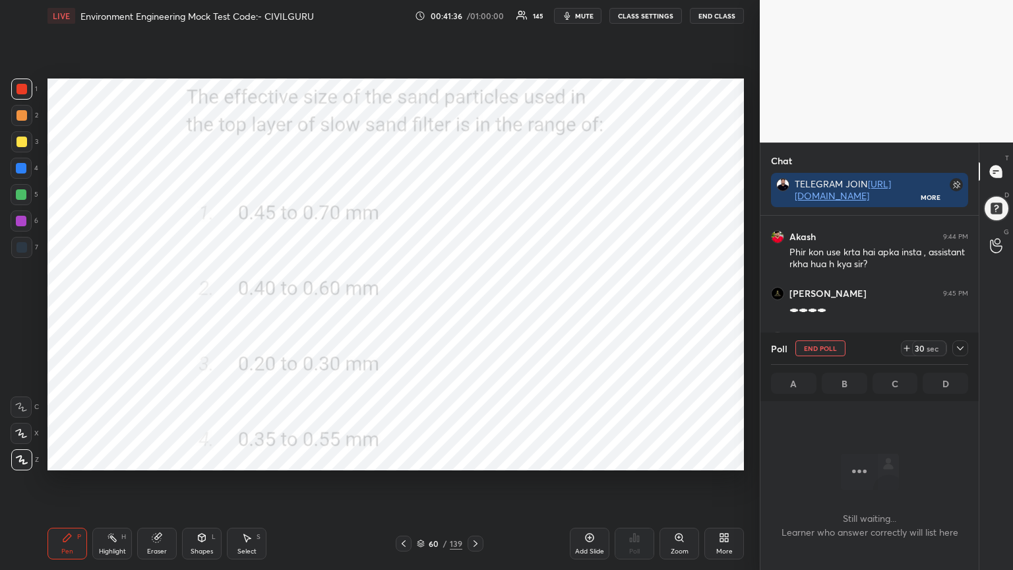
click at [965, 343] on div at bounding box center [960, 348] width 16 height 16
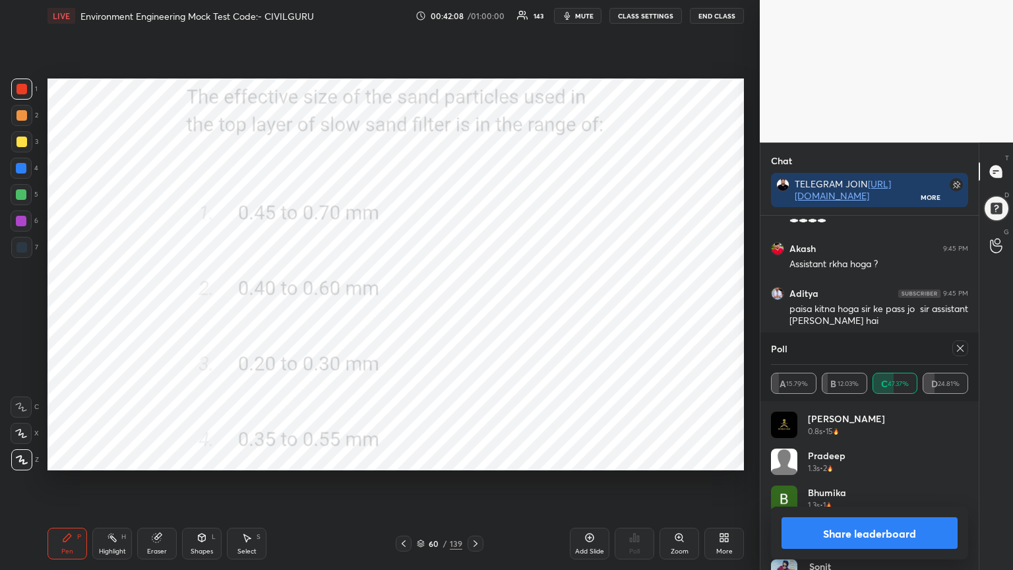
click at [957, 351] on icon at bounding box center [960, 348] width 7 height 7
type textarea "x"
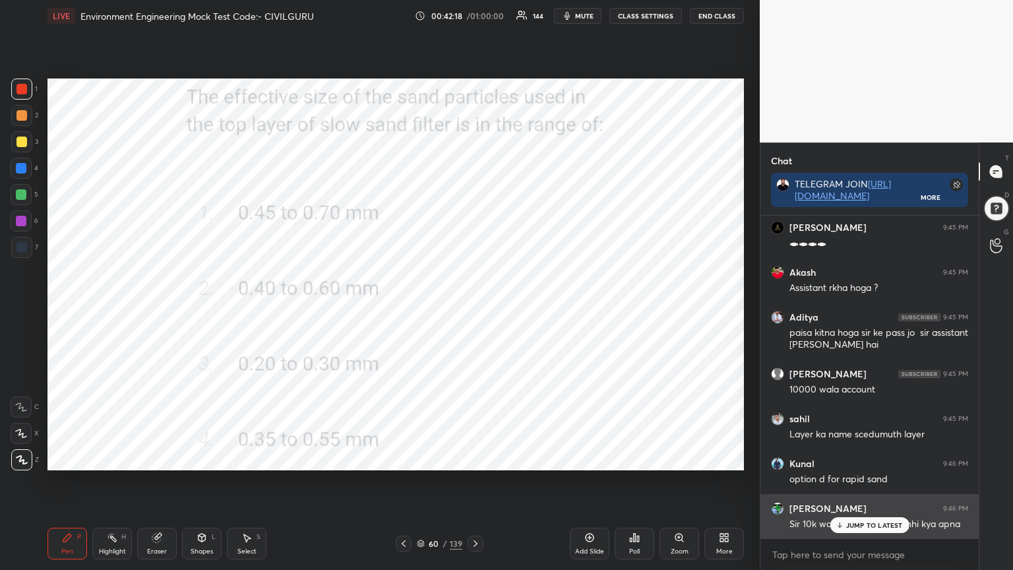
click at [873, 458] on div "JUMP TO LATEST" at bounding box center [869, 525] width 79 height 16
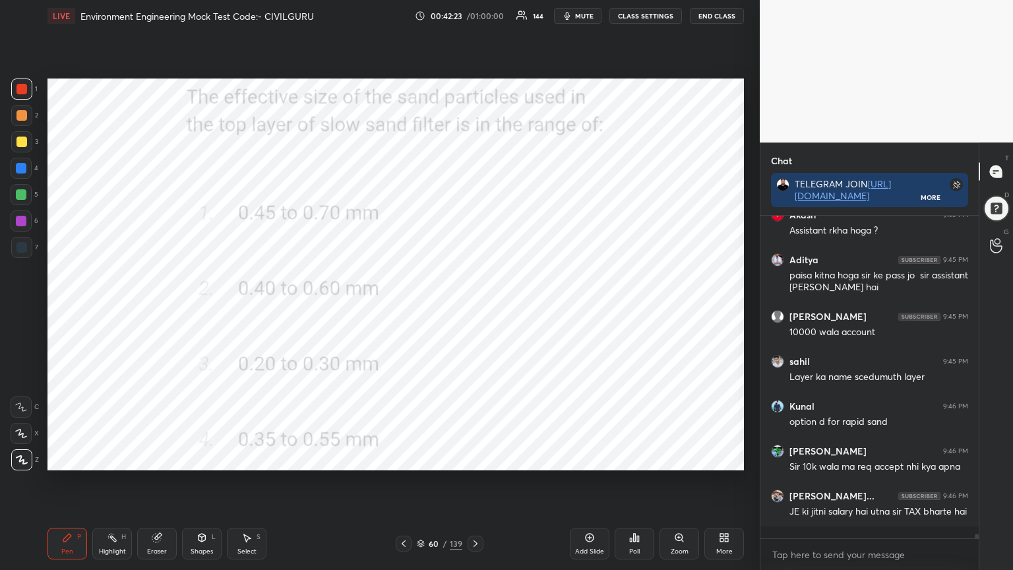
click at [474, 458] on icon at bounding box center [475, 543] width 11 height 11
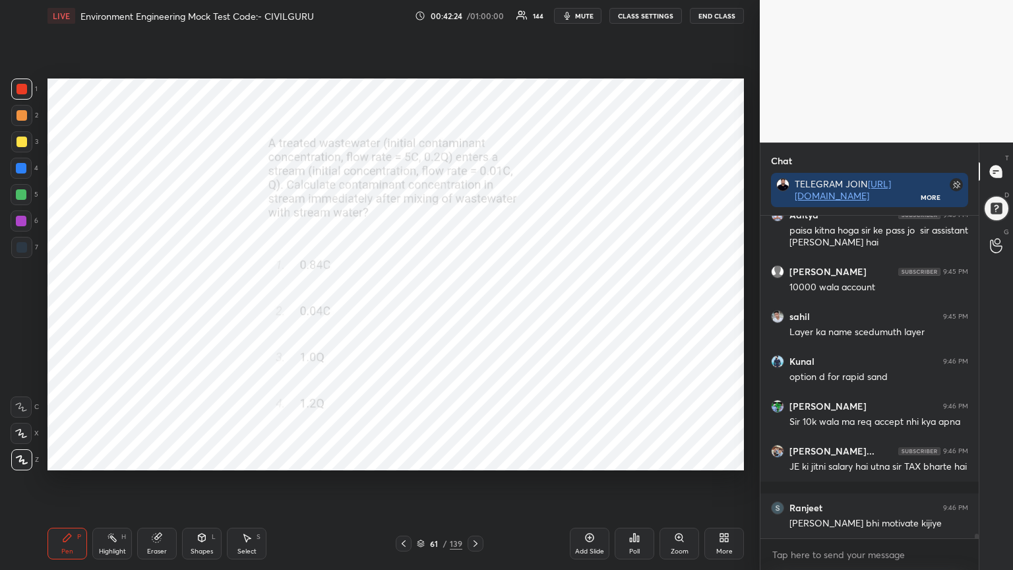
click at [630, 458] on icon at bounding box center [634, 537] width 11 height 11
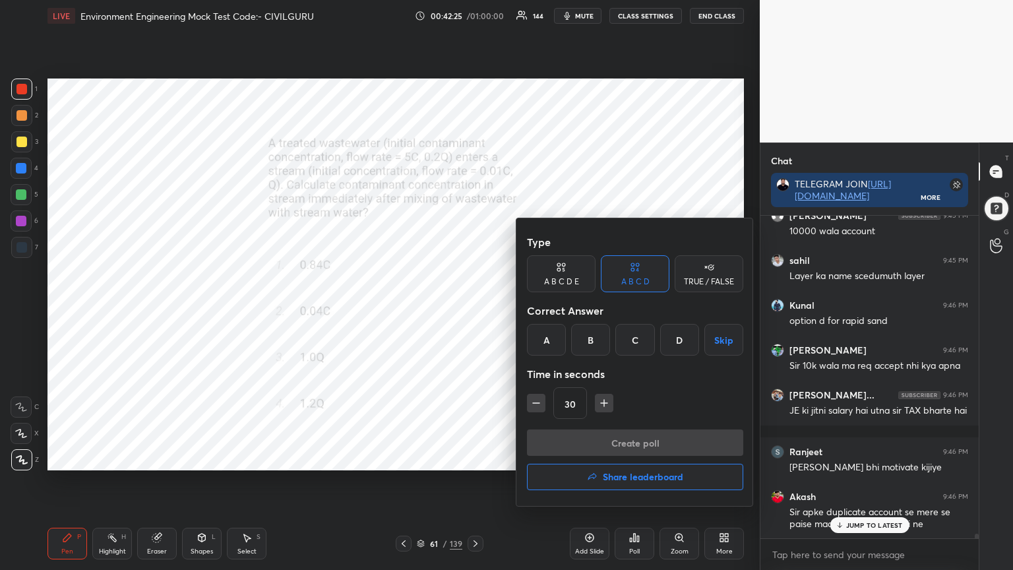
click at [543, 343] on div "A" at bounding box center [546, 340] width 39 height 32
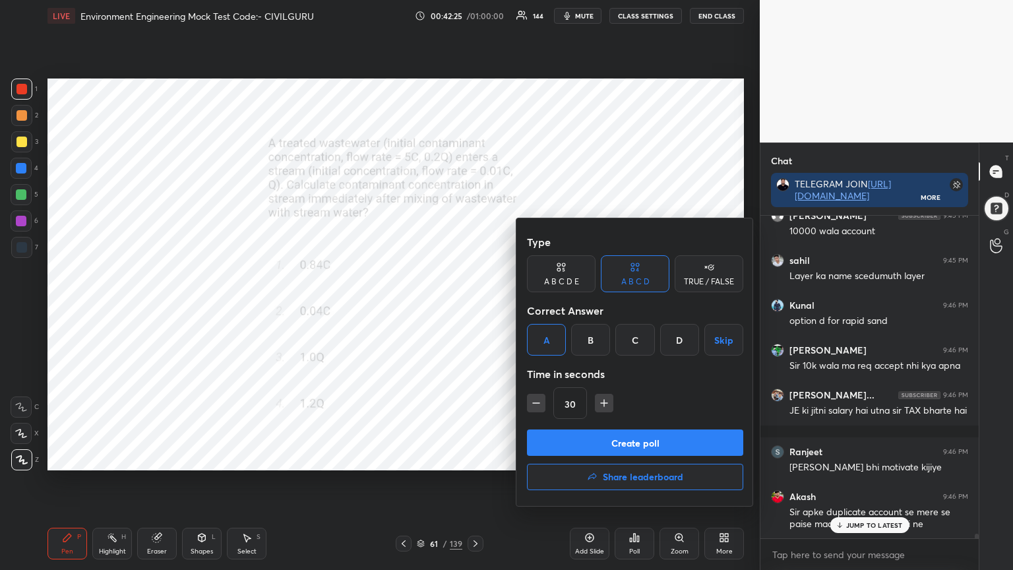
click at [604, 401] on icon "button" at bounding box center [604, 403] width 0 height 7
click at [602, 403] on icon "button" at bounding box center [604, 403] width 7 height 0
click at [601, 404] on icon "button" at bounding box center [603, 402] width 13 height 13
type input "75"
click at [599, 430] on button "Create poll" at bounding box center [635, 442] width 216 height 26
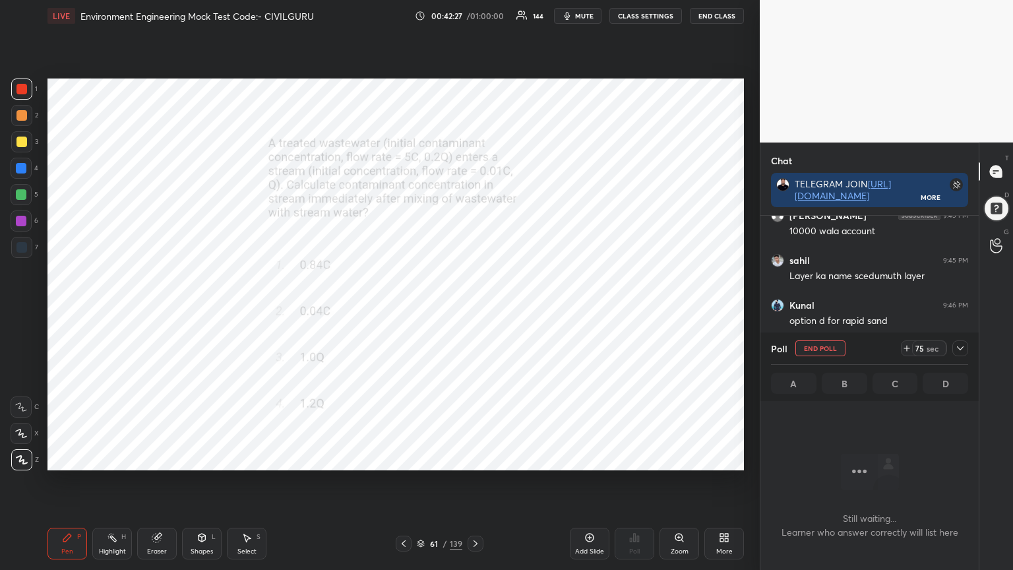
click at [955, 350] on icon at bounding box center [960, 348] width 11 height 11
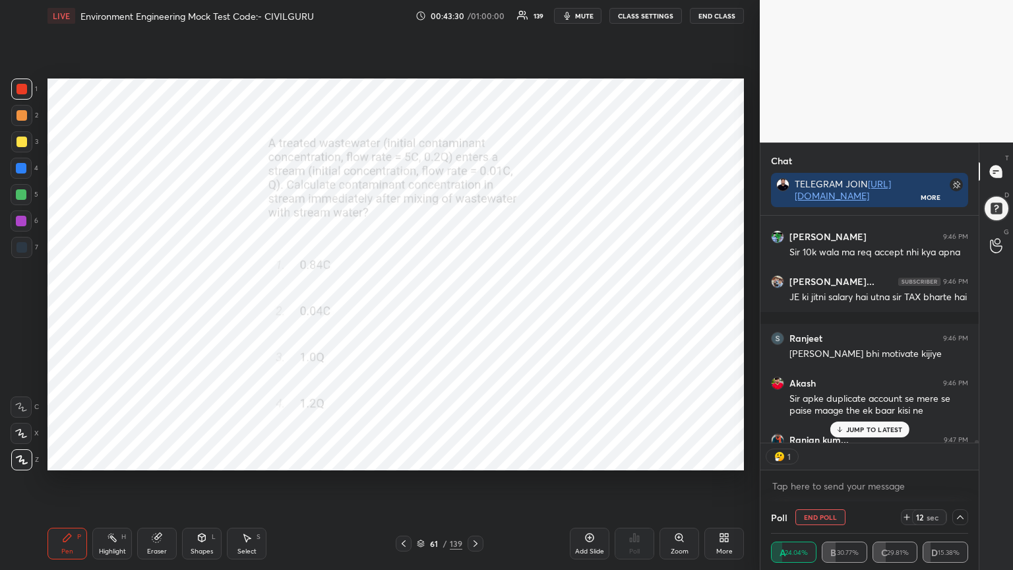
scroll to position [4, 4]
click at [853, 429] on p "JUMP TO LATEST" at bounding box center [874, 429] width 57 height 8
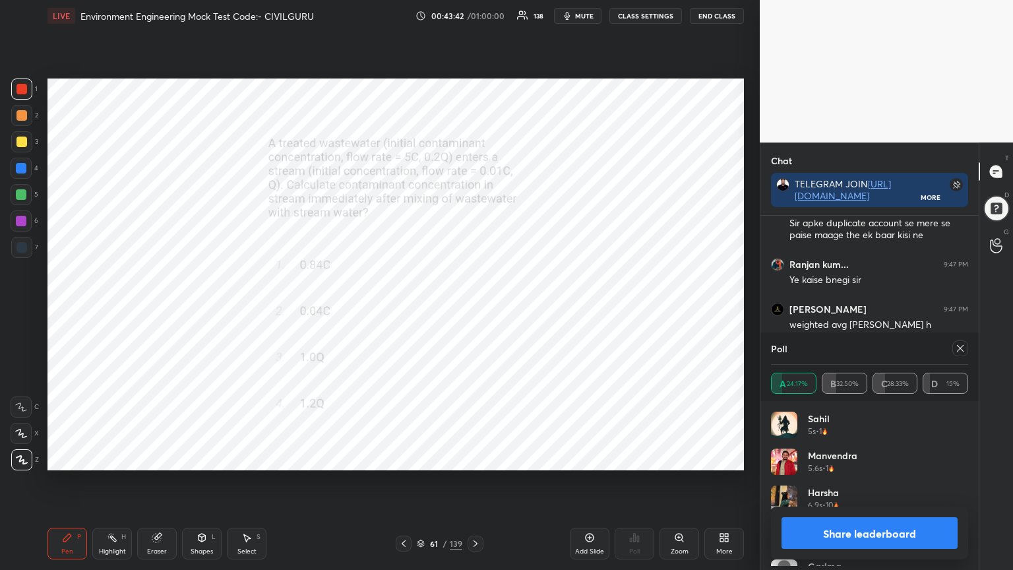
scroll to position [154, 193]
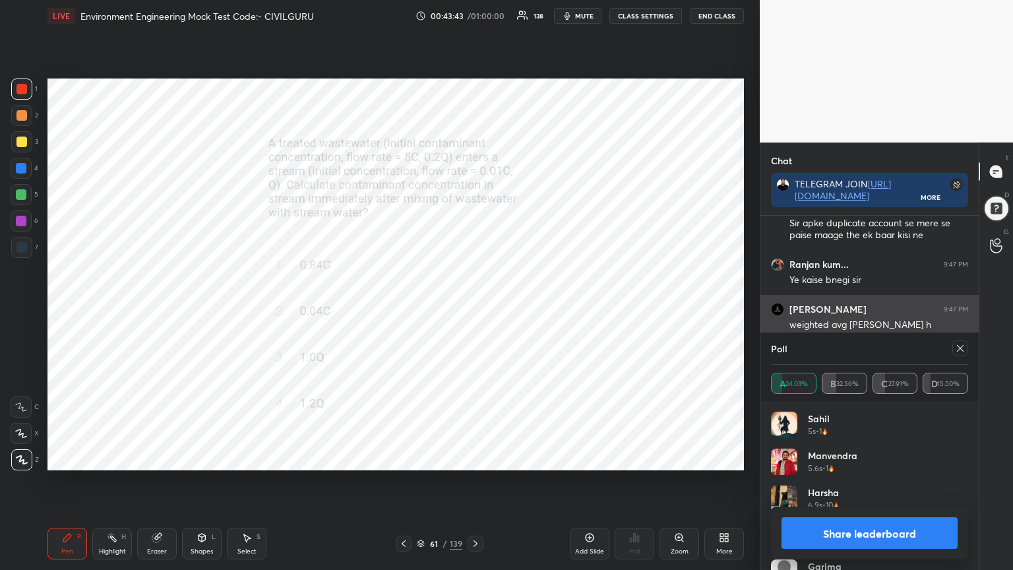
click at [961, 344] on icon at bounding box center [960, 348] width 11 height 11
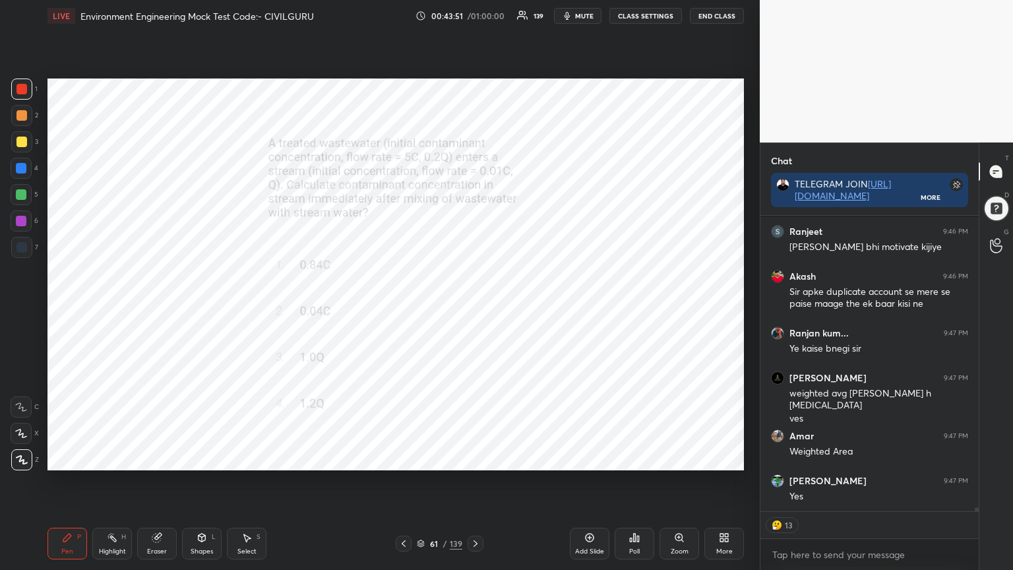
scroll to position [21276, 0]
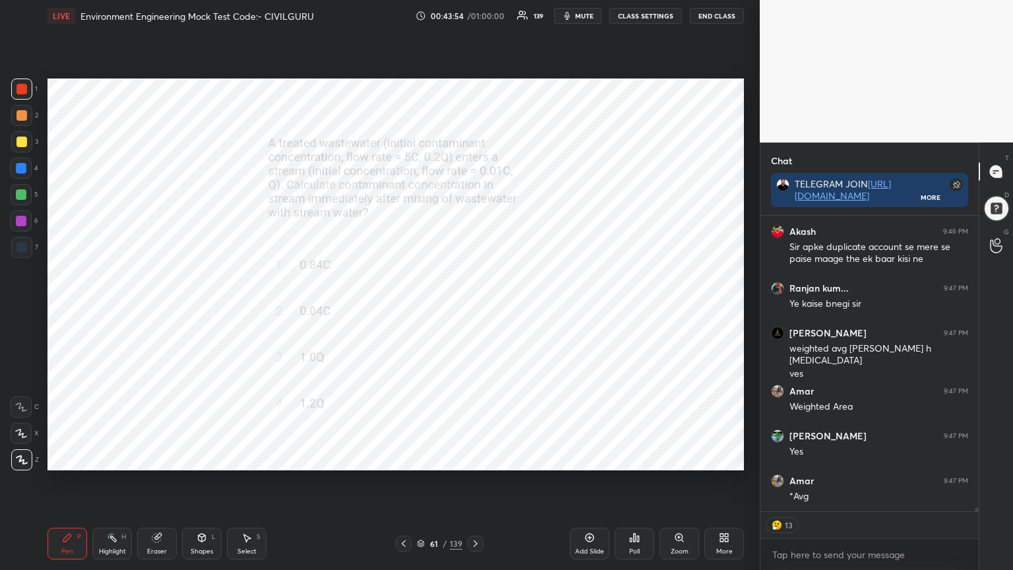
type textarea "x"
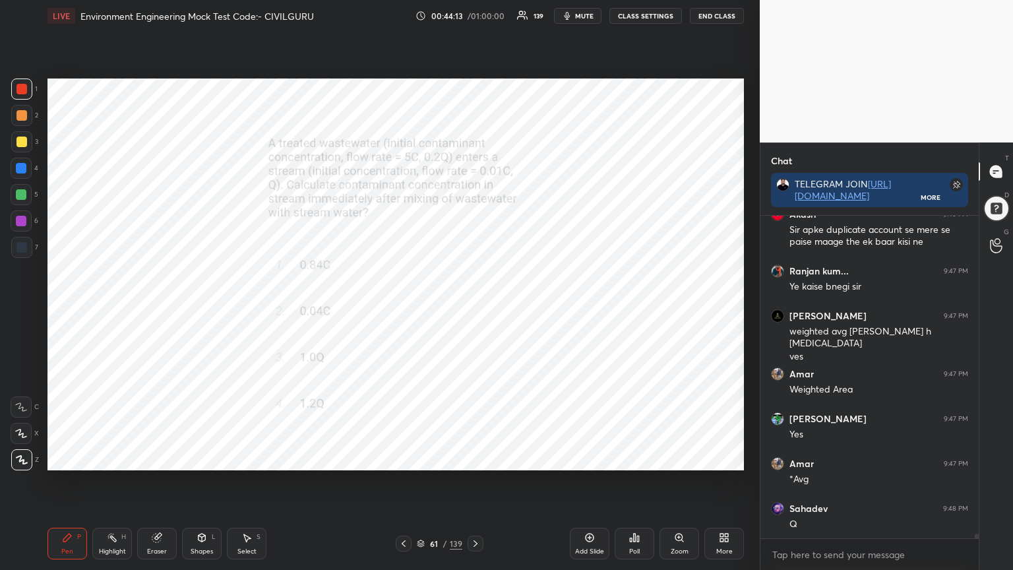
scroll to position [21338, 0]
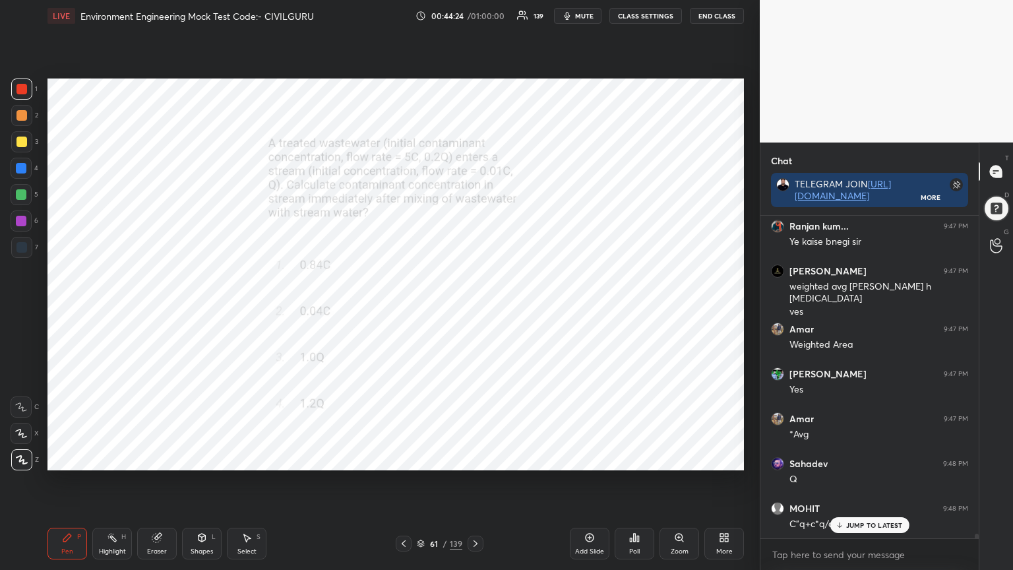
click at [475, 458] on icon at bounding box center [475, 543] width 11 height 11
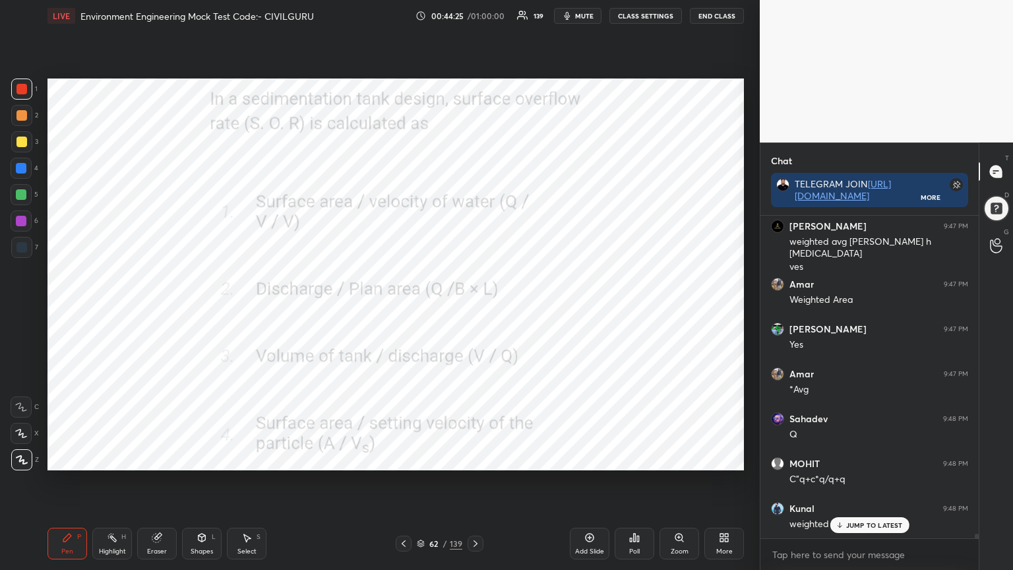
click at [630, 458] on icon at bounding box center [631, 539] width 2 height 3
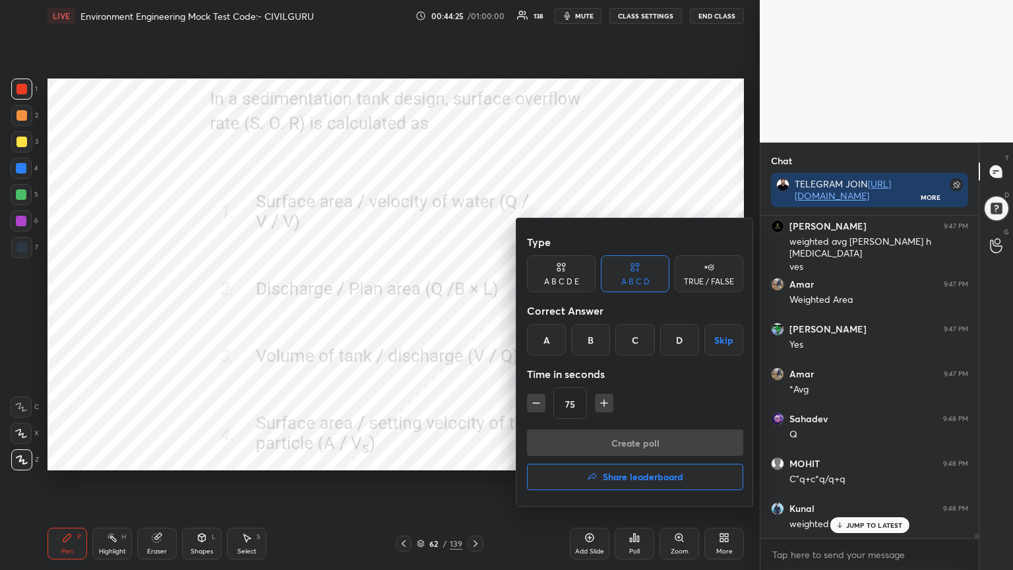
click at [586, 337] on div "B" at bounding box center [590, 340] width 39 height 32
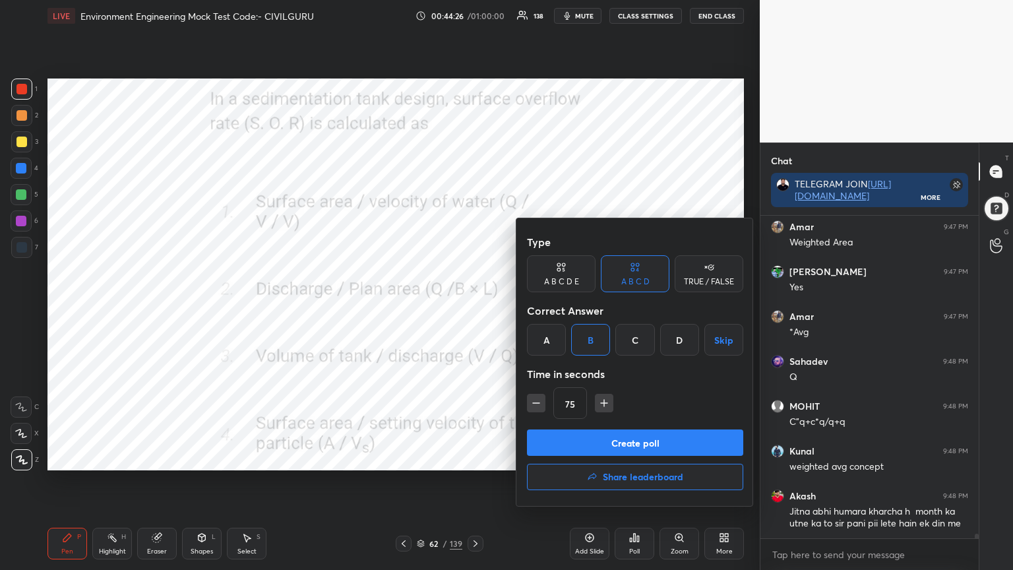
click at [534, 396] on button "button" at bounding box center [536, 403] width 18 height 18
click at [533, 402] on icon "button" at bounding box center [536, 402] width 13 height 13
click at [538, 408] on icon "button" at bounding box center [536, 402] width 13 height 13
type input "30"
click at [639, 439] on button "Create poll" at bounding box center [635, 442] width 216 height 26
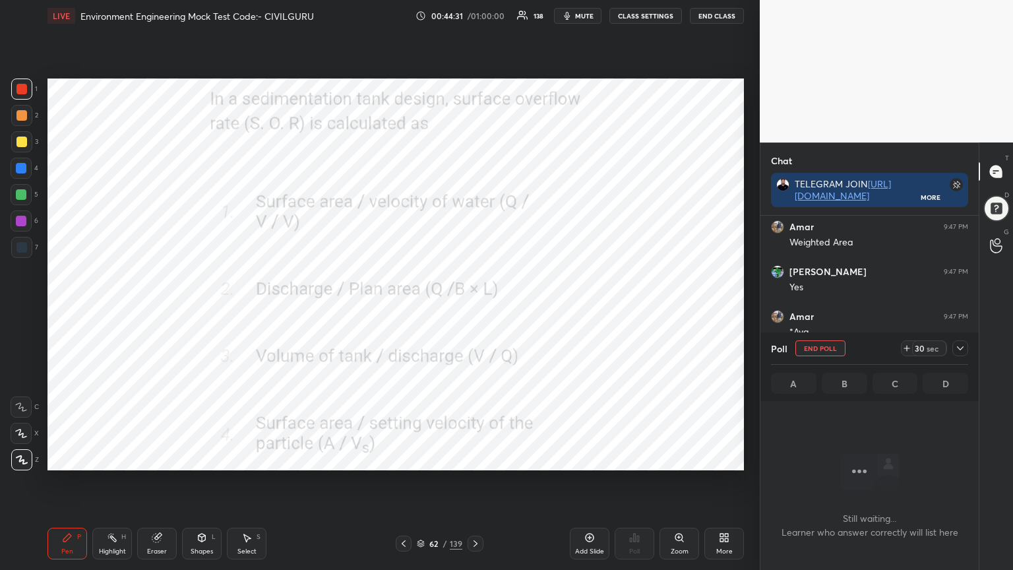
scroll to position [181, 214]
click at [963, 348] on icon at bounding box center [960, 348] width 11 height 11
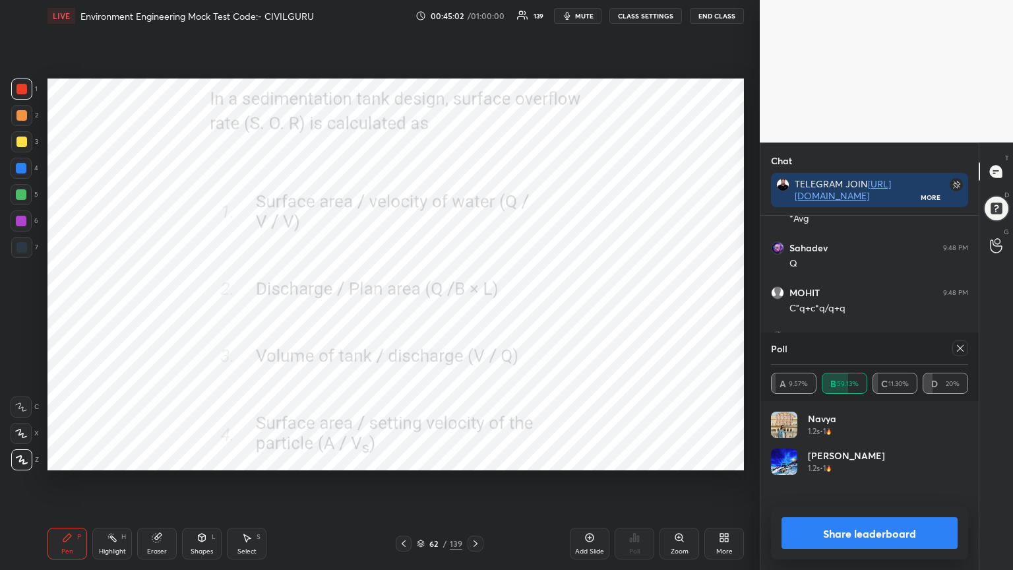
scroll to position [154, 193]
click at [959, 348] on icon at bounding box center [960, 348] width 11 height 11
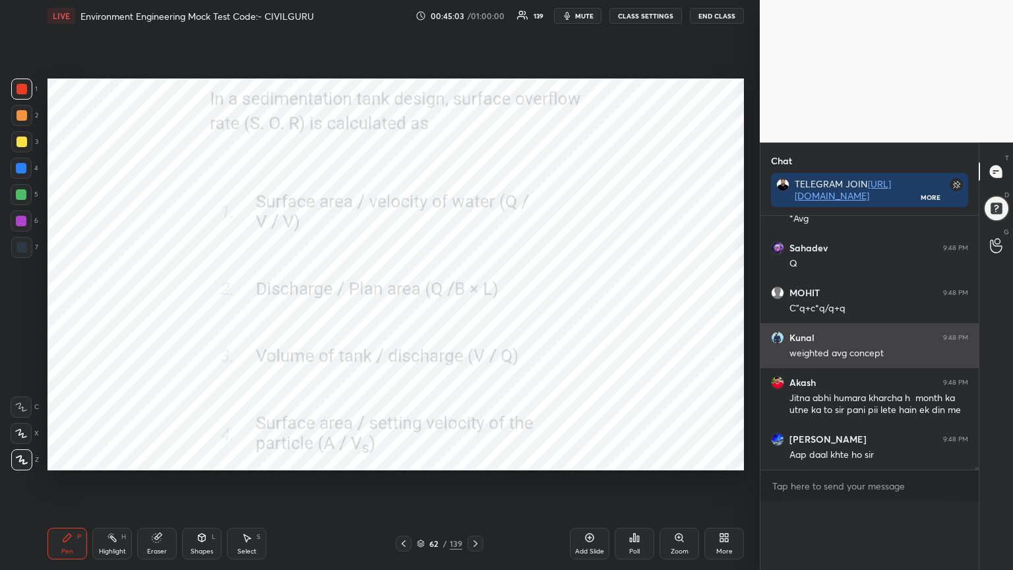
scroll to position [168, 214]
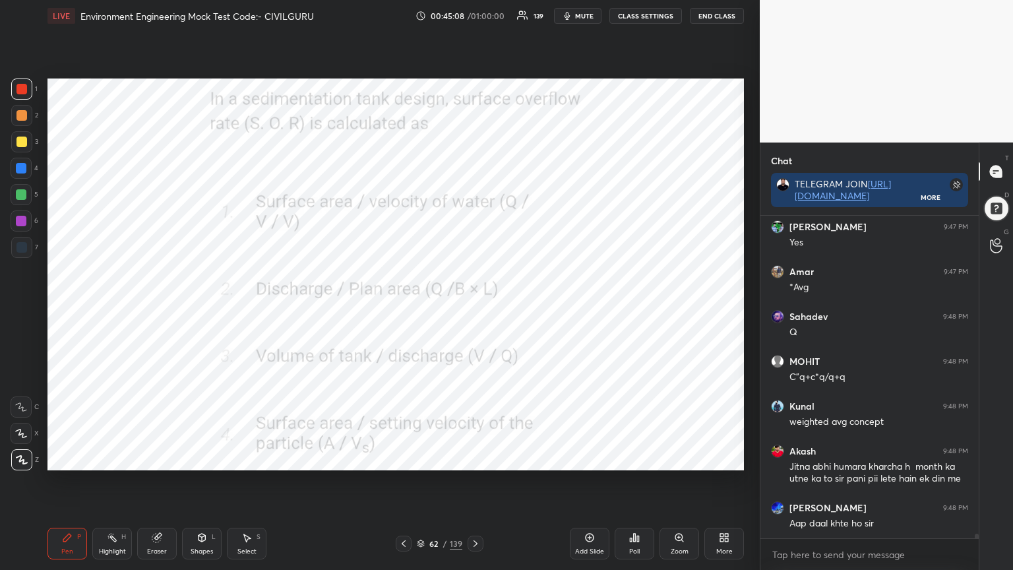
click at [421, 458] on icon at bounding box center [421, 543] width 8 height 8
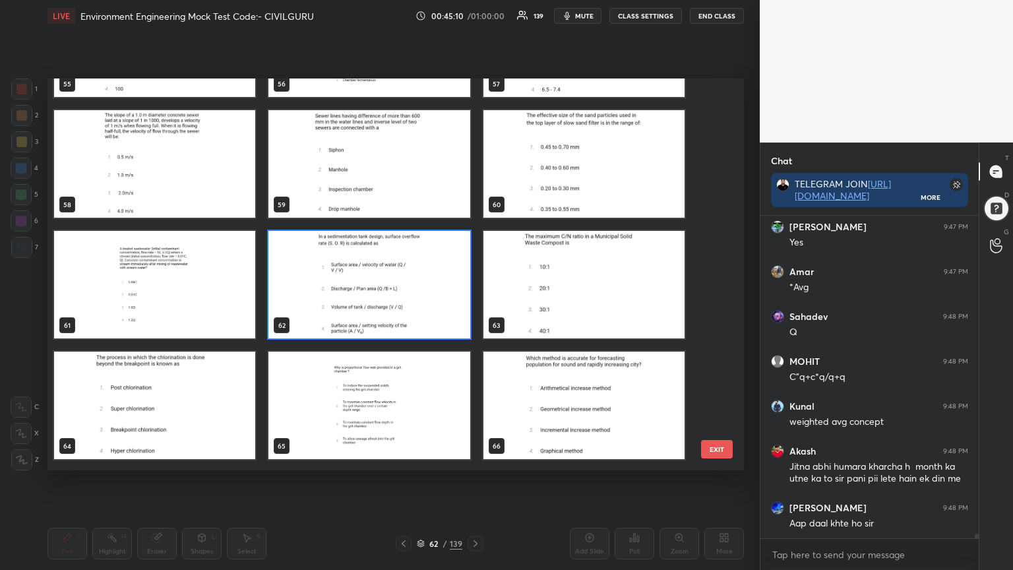
click at [222, 419] on img "grid" at bounding box center [154, 405] width 201 height 107
click at [219, 416] on img "grid" at bounding box center [154, 405] width 201 height 107
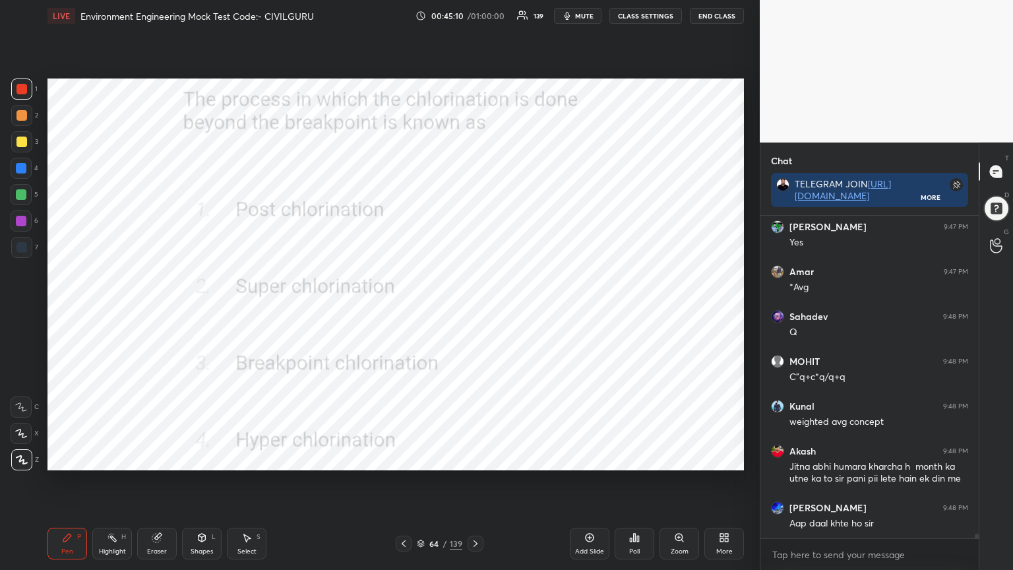
click at [221, 417] on img "grid" at bounding box center [154, 405] width 201 height 107
click at [638, 458] on div "Poll" at bounding box center [635, 544] width 40 height 32
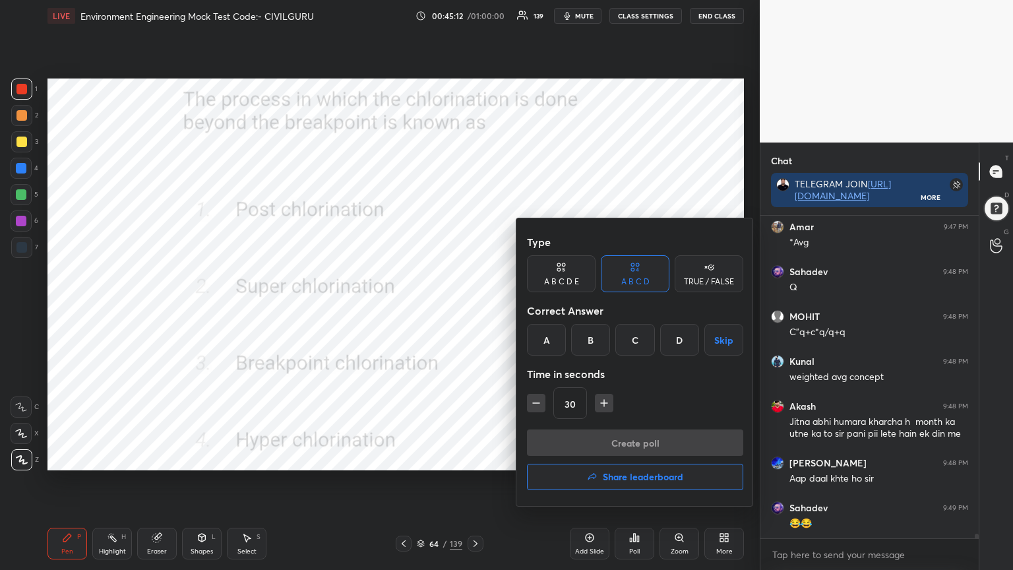
click at [595, 338] on div "B" at bounding box center [590, 340] width 39 height 32
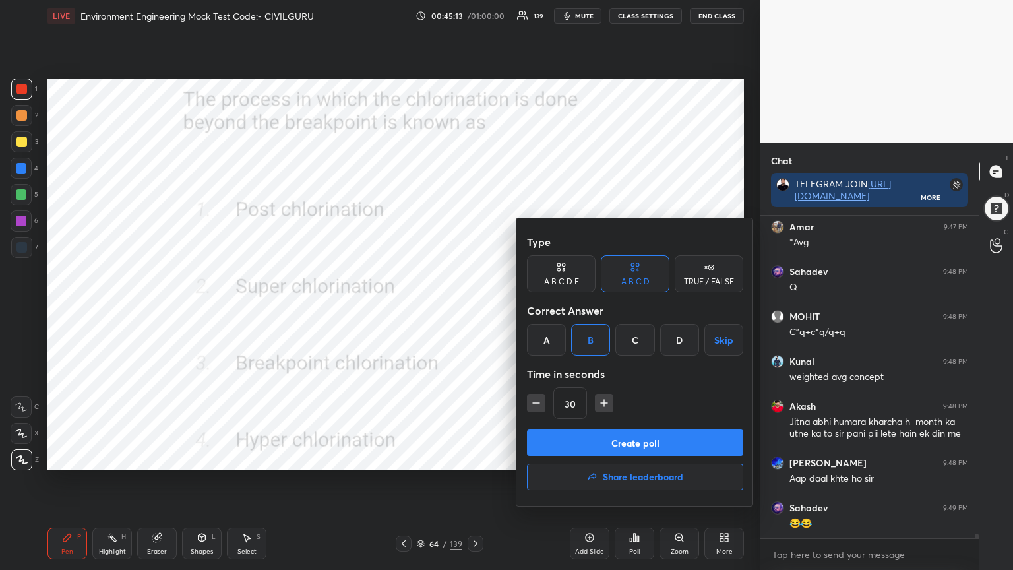
click at [592, 443] on button "Create poll" at bounding box center [635, 442] width 216 height 26
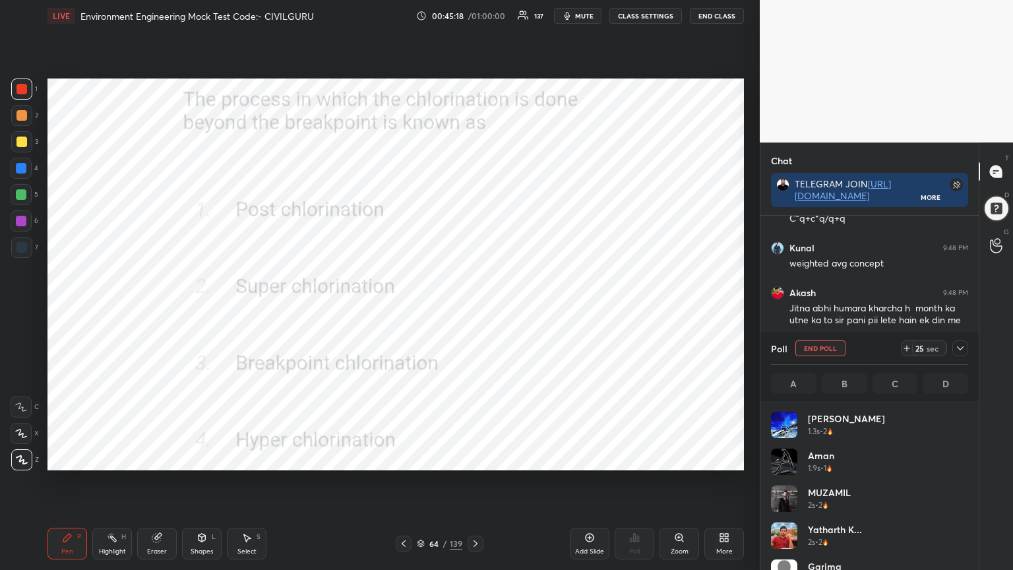
click at [960, 348] on icon at bounding box center [960, 348] width 11 height 11
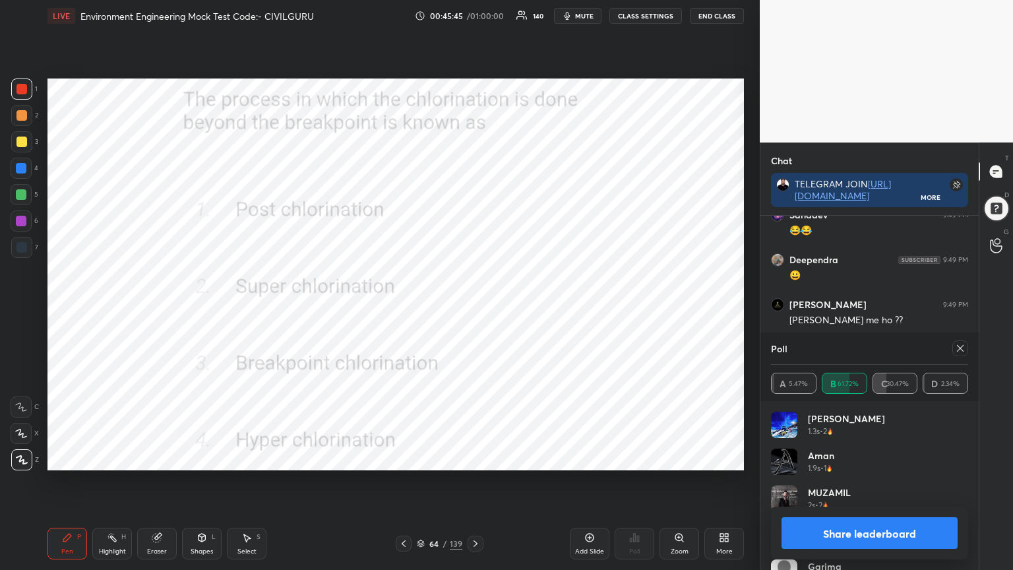
click at [957, 348] on icon at bounding box center [960, 348] width 11 height 11
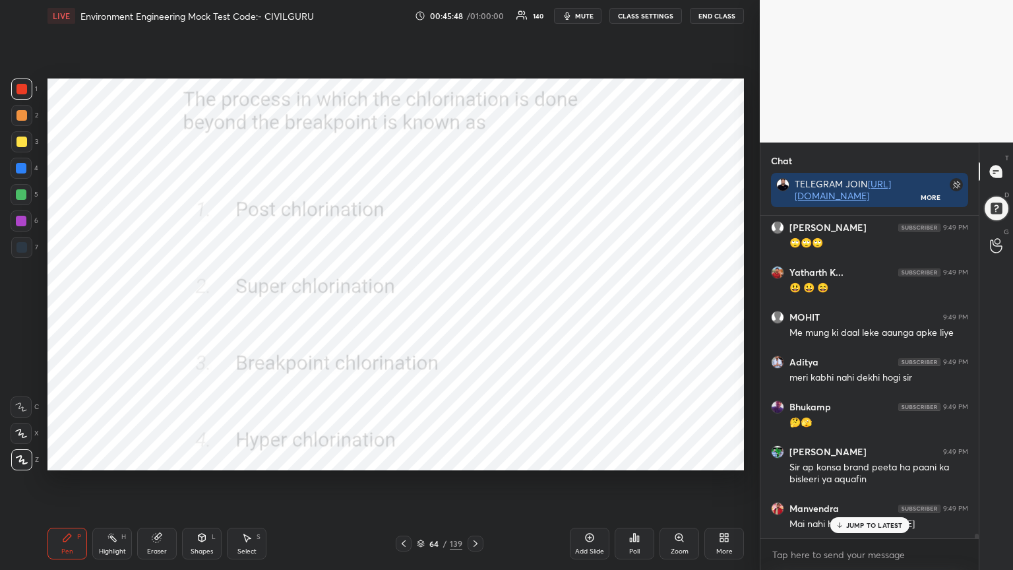
click at [417, 458] on icon at bounding box center [421, 543] width 8 height 8
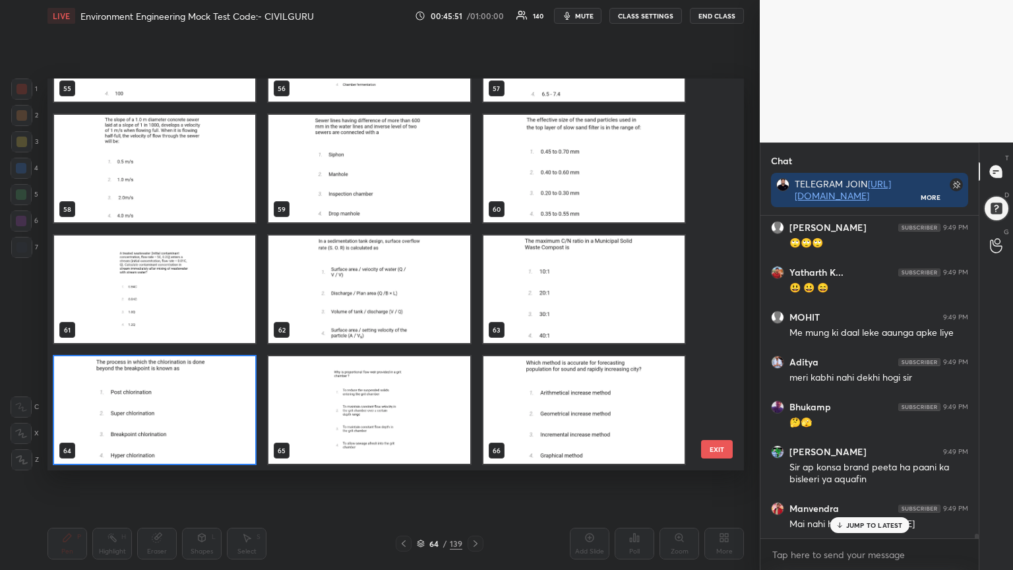
click at [363, 418] on img "grid" at bounding box center [368, 409] width 201 height 107
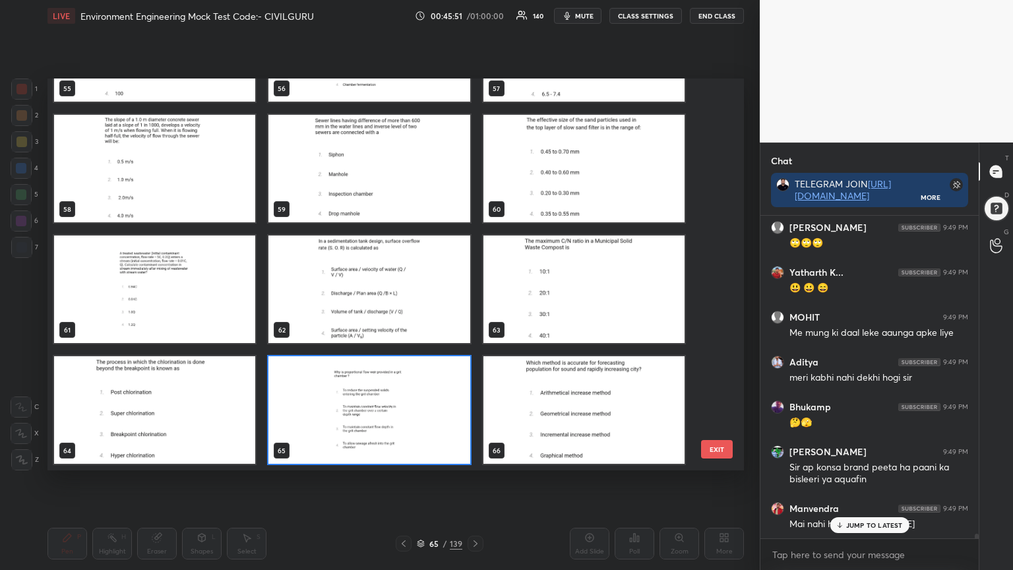
click at [365, 416] on img "grid" at bounding box center [368, 409] width 201 height 107
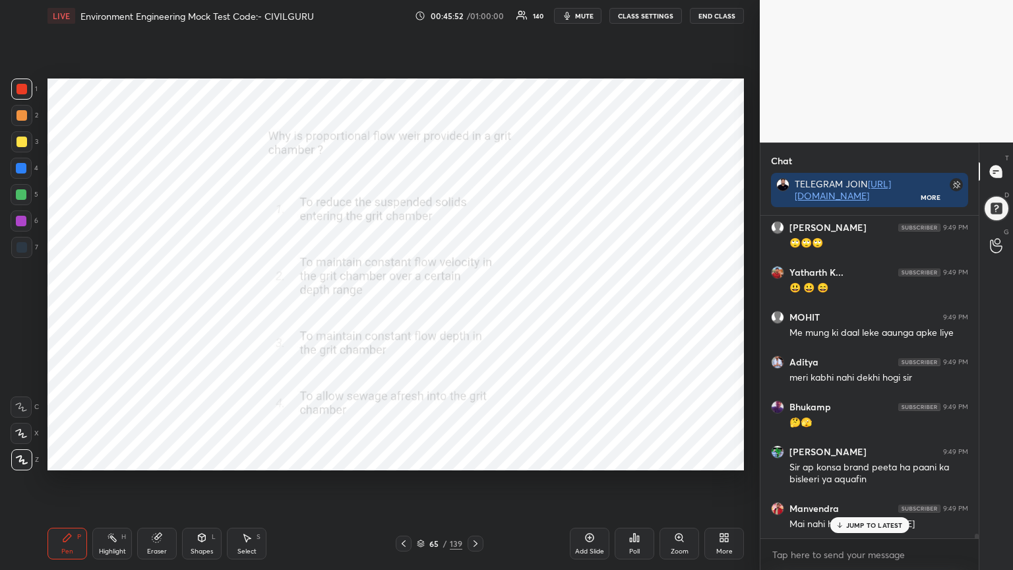
click at [370, 416] on img "grid" at bounding box center [368, 409] width 201 height 107
click at [871, 458] on div "Manvendra 9:49 PM Mai nahi hu sir ji" at bounding box center [869, 516] width 218 height 45
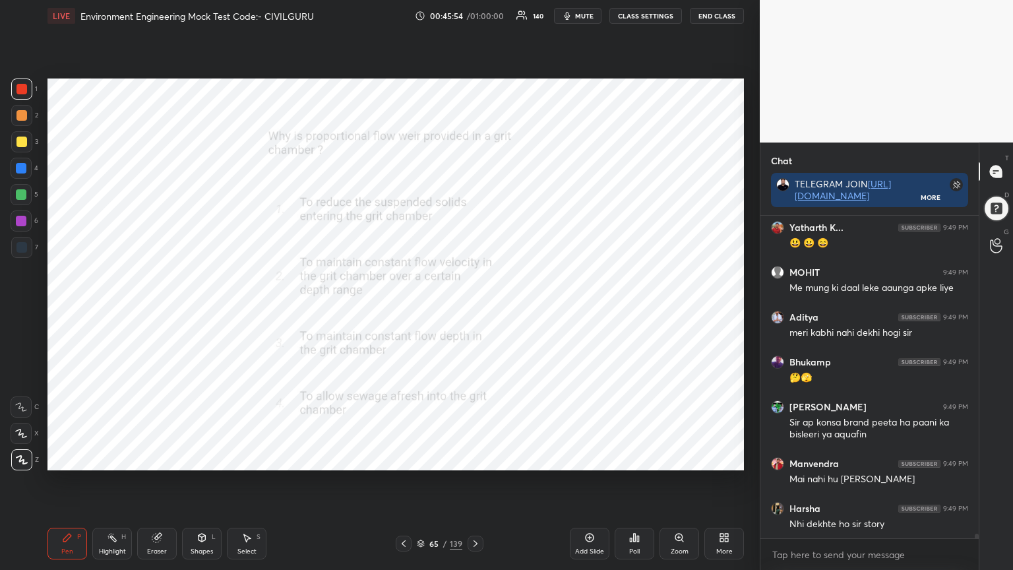
click at [638, 458] on div "Poll" at bounding box center [634, 551] width 11 height 7
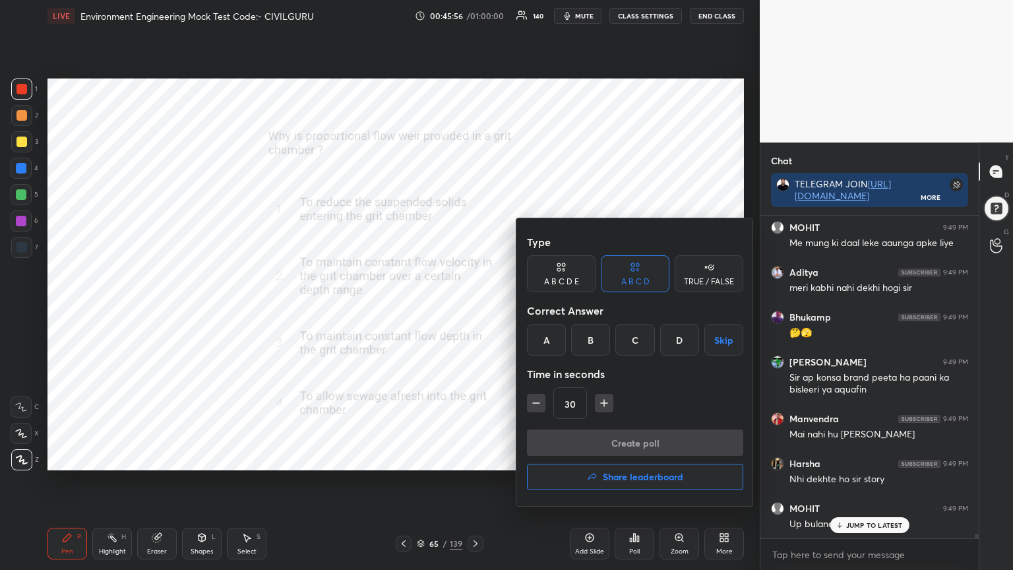
click at [583, 353] on div "B" at bounding box center [590, 340] width 39 height 32
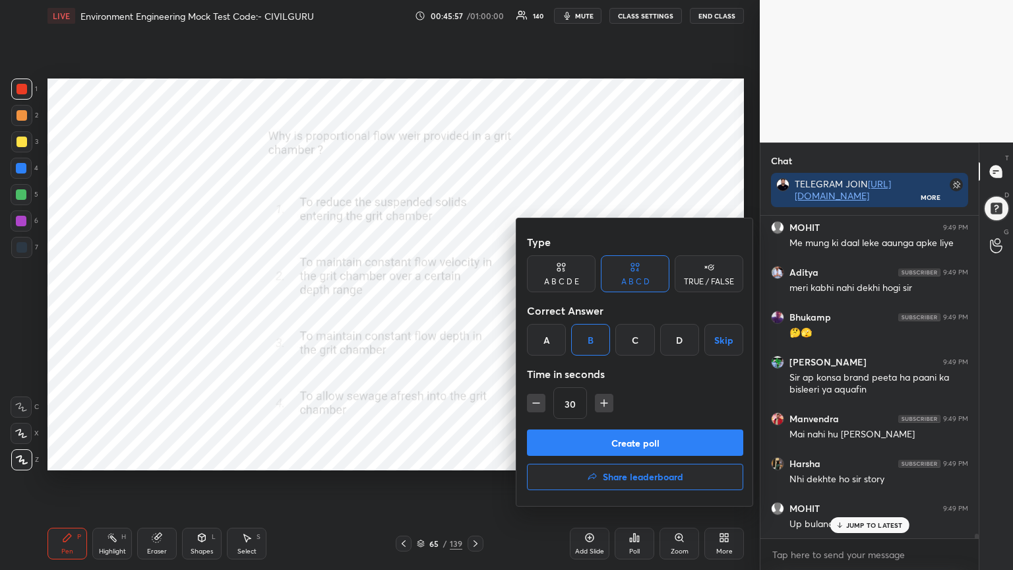
click at [588, 446] on button "Create poll" at bounding box center [635, 442] width 216 height 26
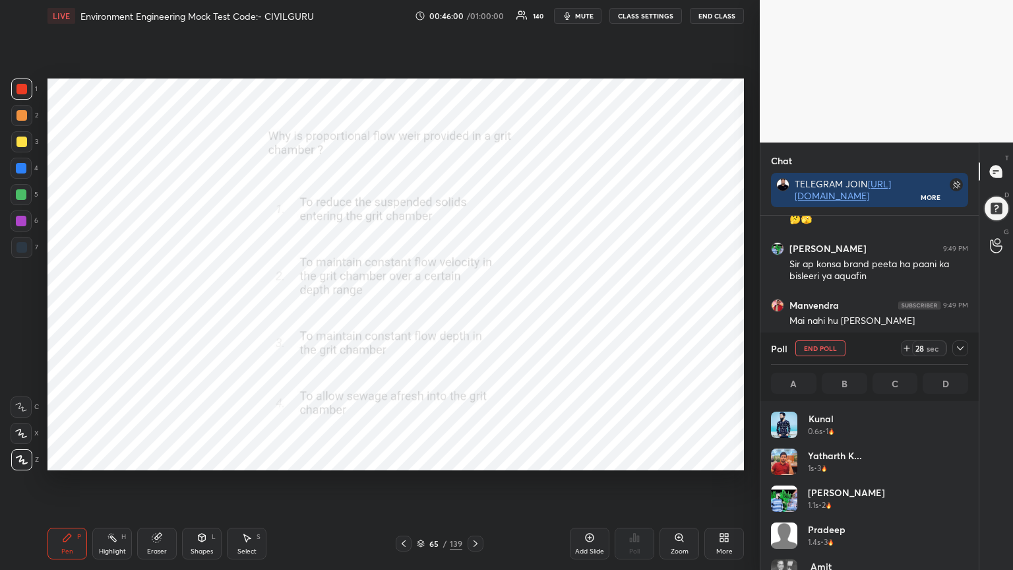
click at [960, 350] on icon at bounding box center [960, 348] width 11 height 11
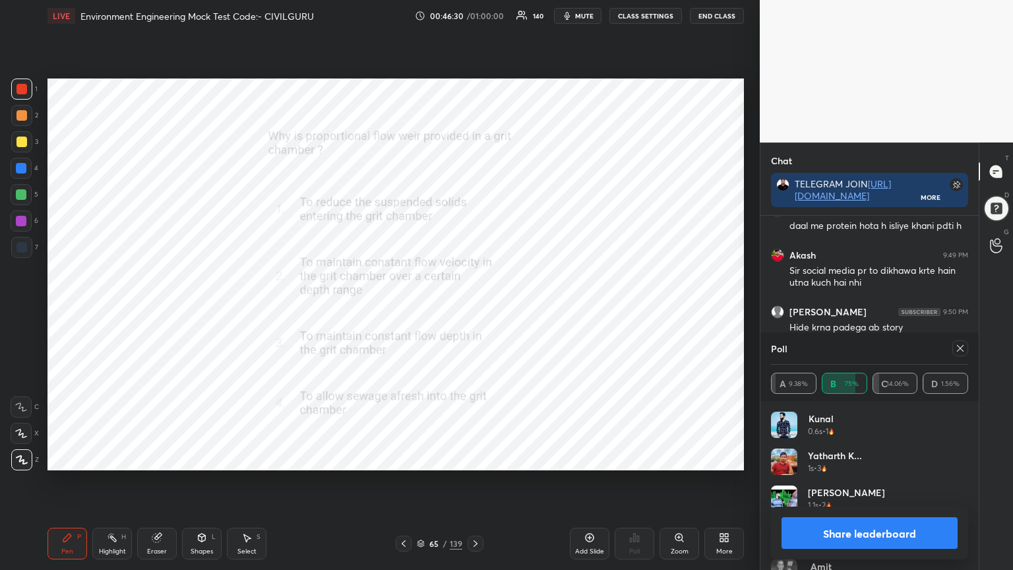
click at [966, 343] on div at bounding box center [960, 348] width 16 height 16
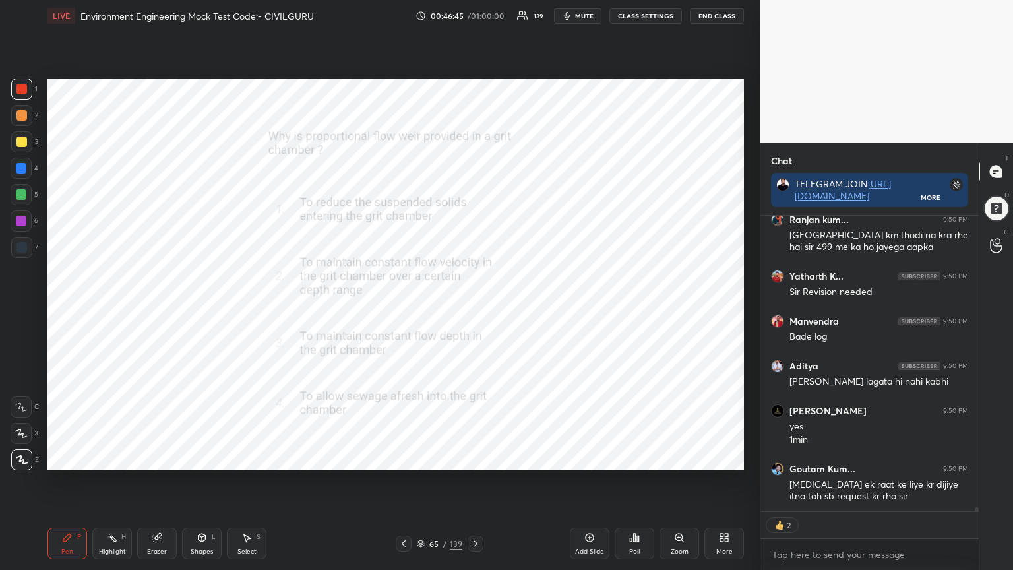
click at [474, 458] on icon at bounding box center [475, 543] width 11 height 11
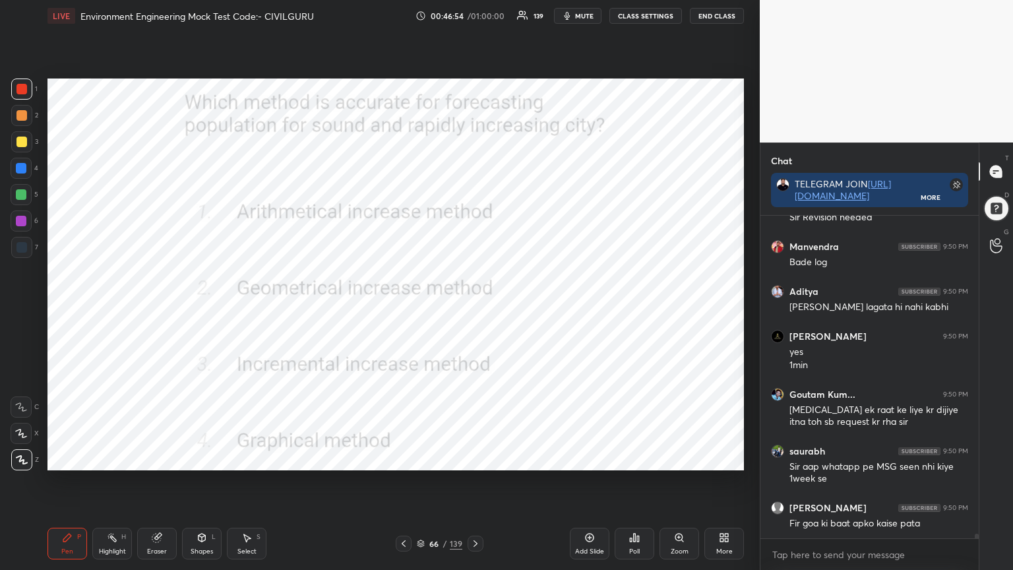
click at [640, 458] on div "Poll" at bounding box center [635, 544] width 40 height 32
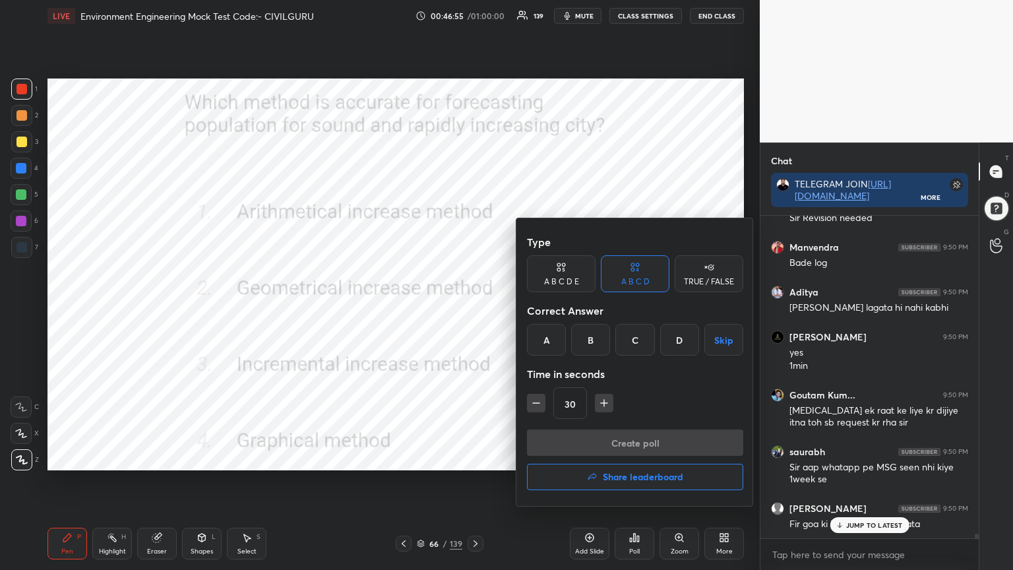
click at [587, 345] on div "B" at bounding box center [590, 340] width 39 height 32
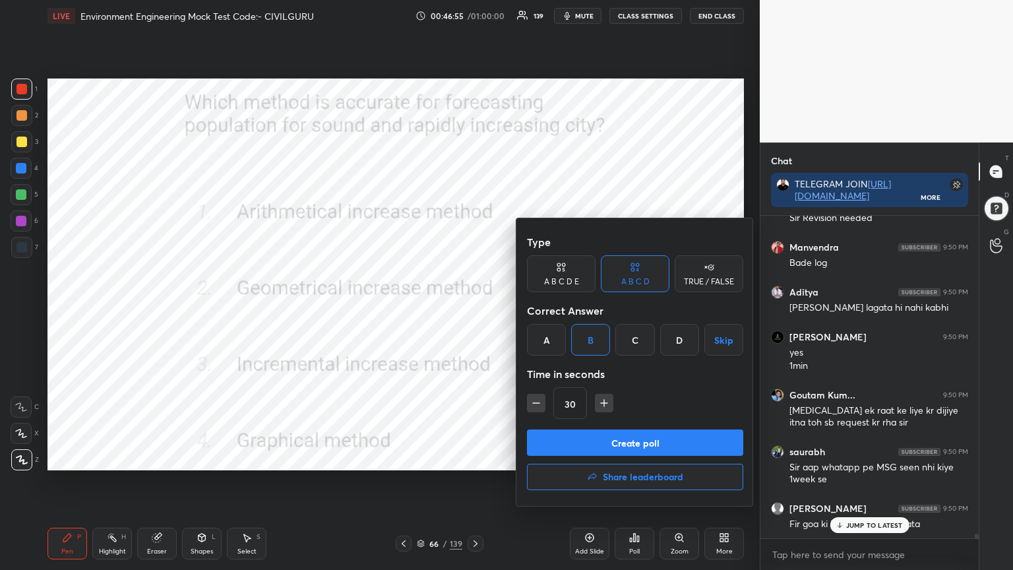
click at [611, 444] on button "Create poll" at bounding box center [635, 442] width 216 height 26
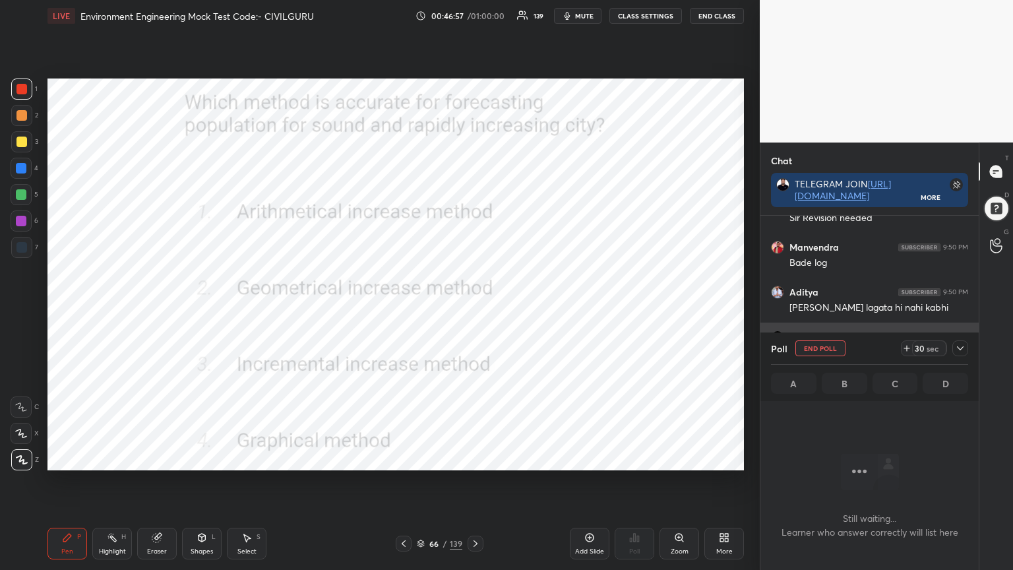
click at [962, 344] on icon at bounding box center [960, 348] width 11 height 11
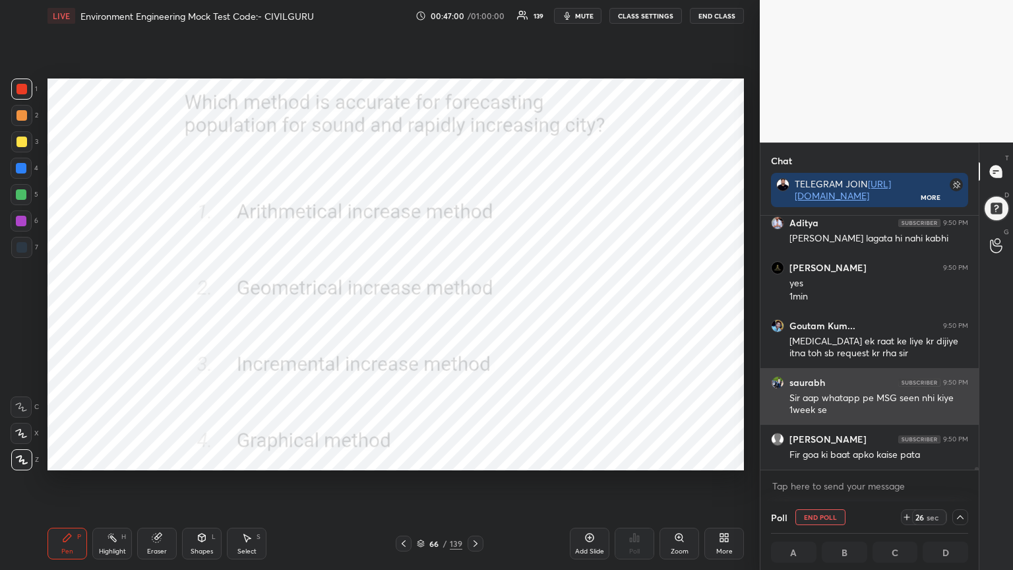
click at [778, 377] on img "grid" at bounding box center [777, 382] width 13 height 13
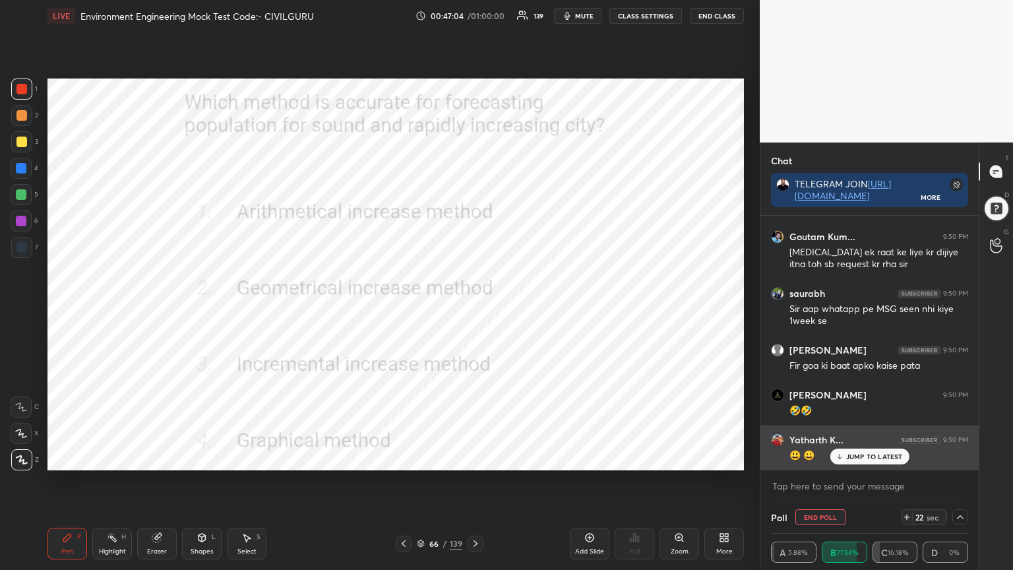
click at [876, 456] on p "JUMP TO LATEST" at bounding box center [874, 456] width 57 height 8
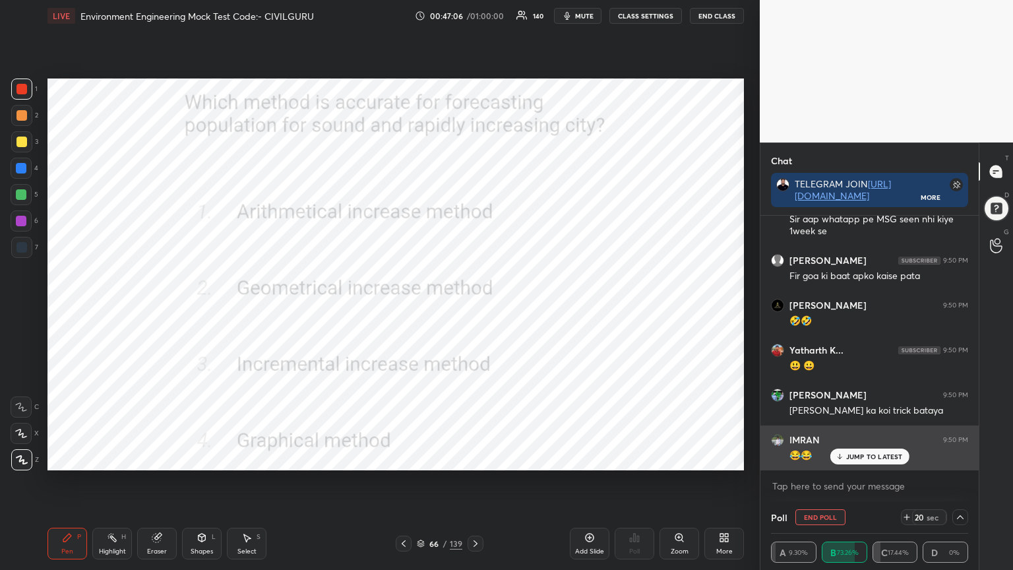
click at [867, 458] on div "JUMP TO LATEST" at bounding box center [869, 456] width 79 height 16
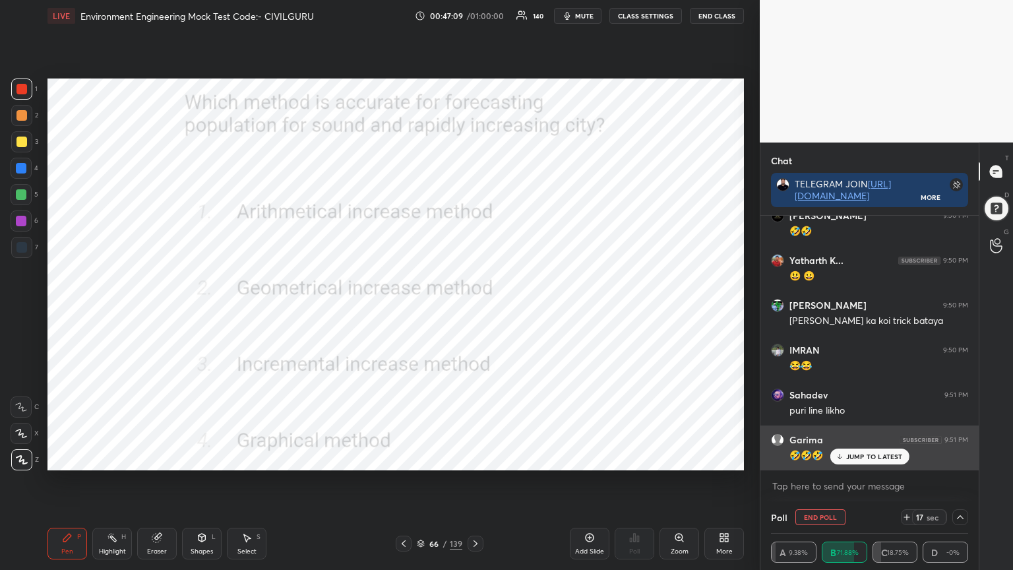
click at [876, 458] on p "JUMP TO LATEST" at bounding box center [874, 456] width 57 height 8
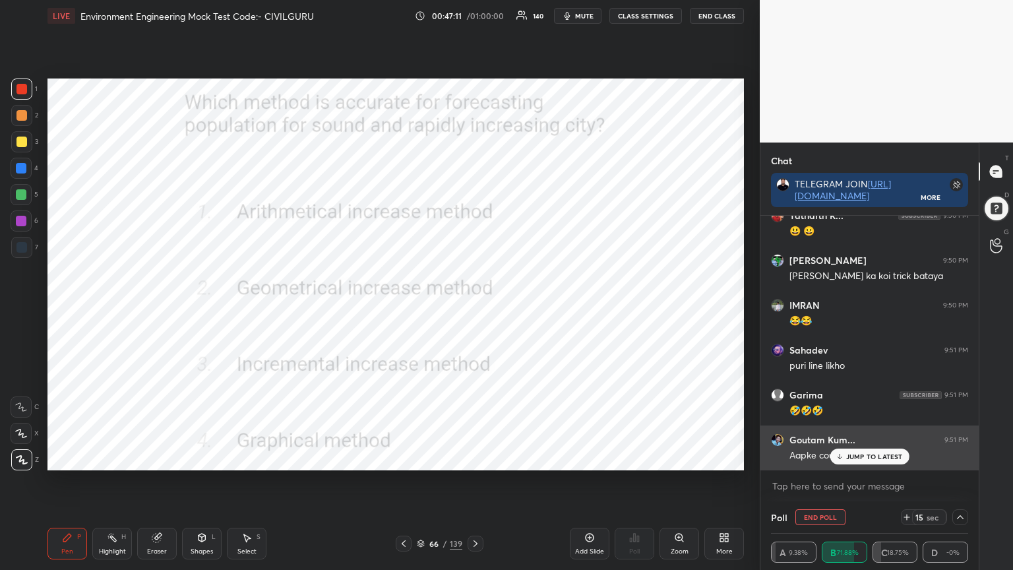
click at [862, 458] on p "JUMP TO LATEST" at bounding box center [874, 456] width 57 height 8
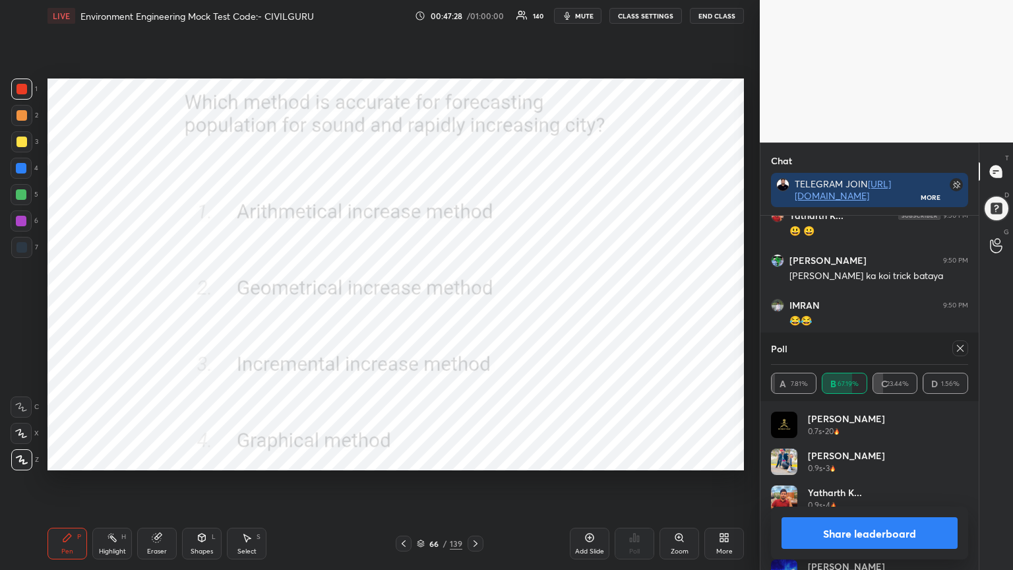
click at [960, 346] on icon at bounding box center [960, 348] width 11 height 11
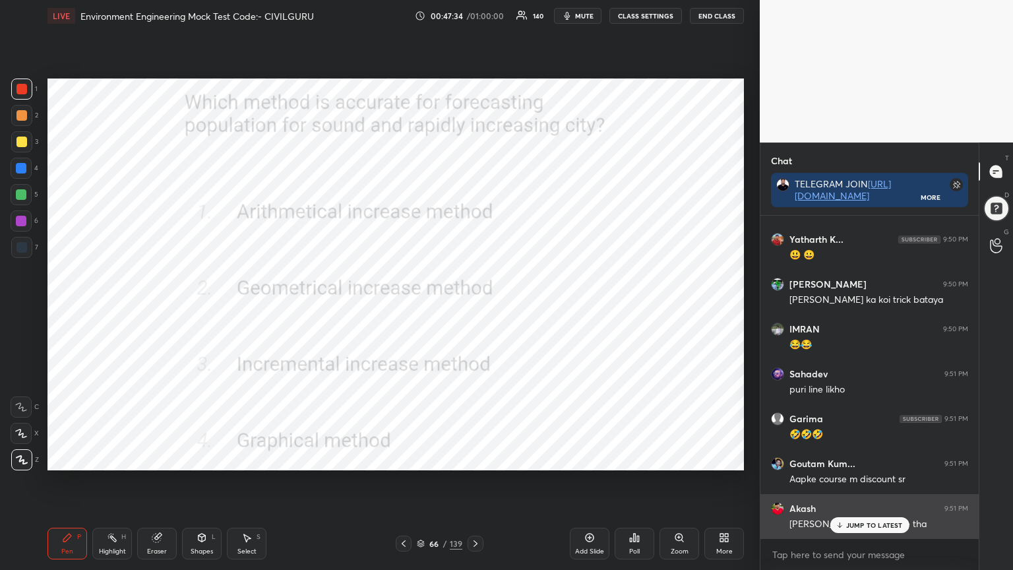
click at [861, 458] on p "JUMP TO LATEST" at bounding box center [874, 525] width 57 height 8
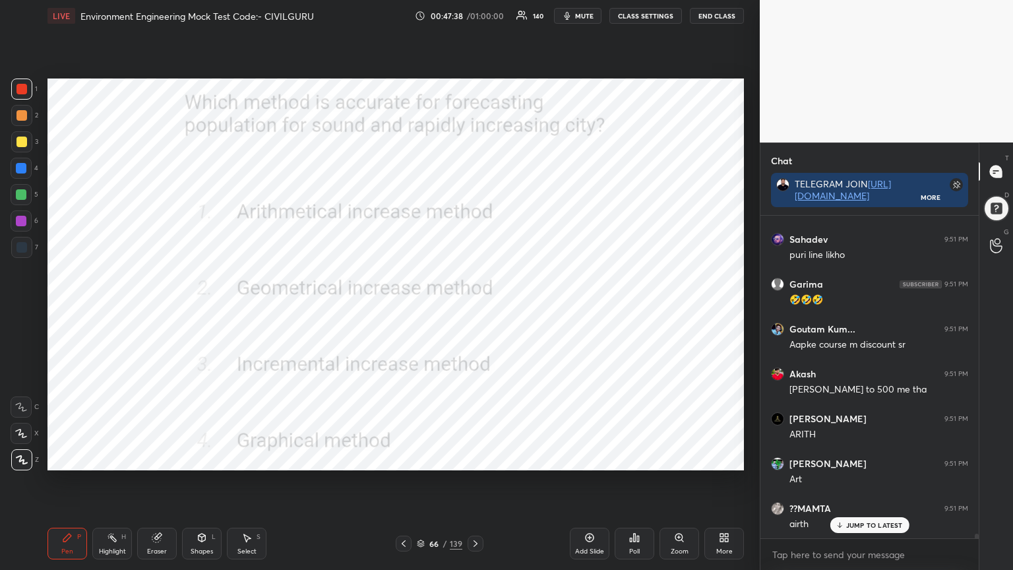
click at [474, 458] on icon at bounding box center [476, 543] width 4 height 7
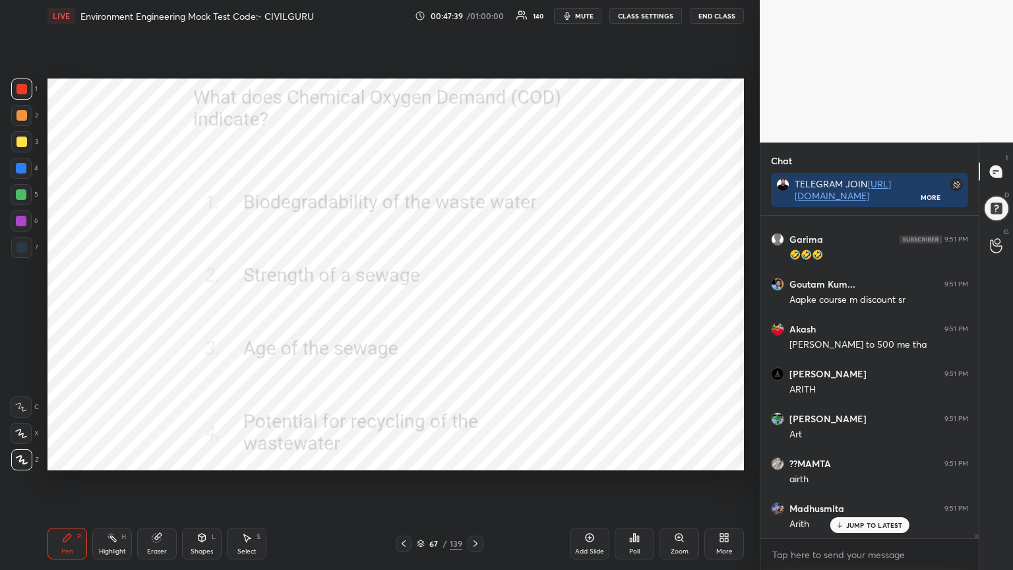
click at [635, 458] on div "Poll" at bounding box center [635, 544] width 40 height 32
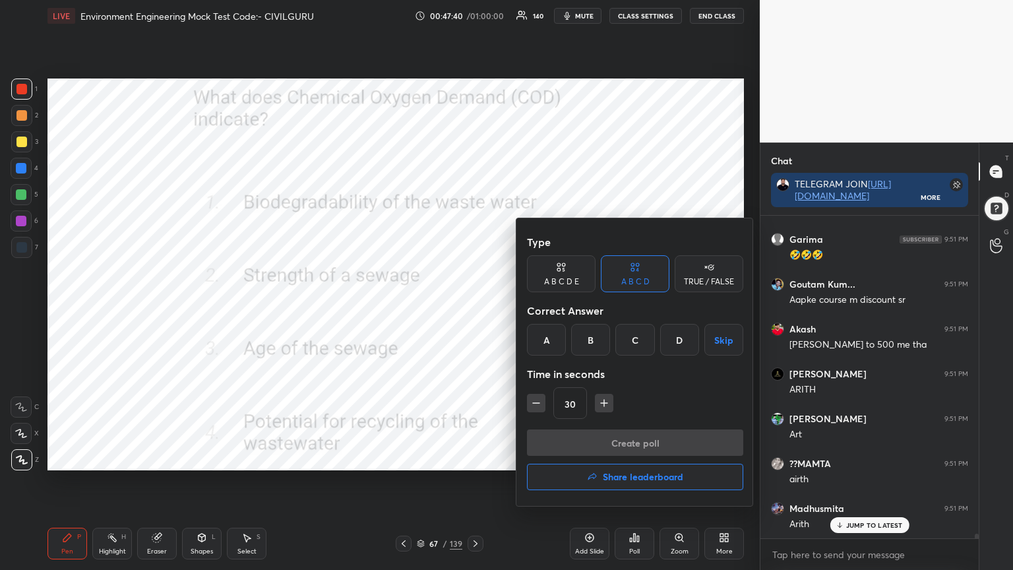
click at [590, 338] on div "B" at bounding box center [590, 340] width 39 height 32
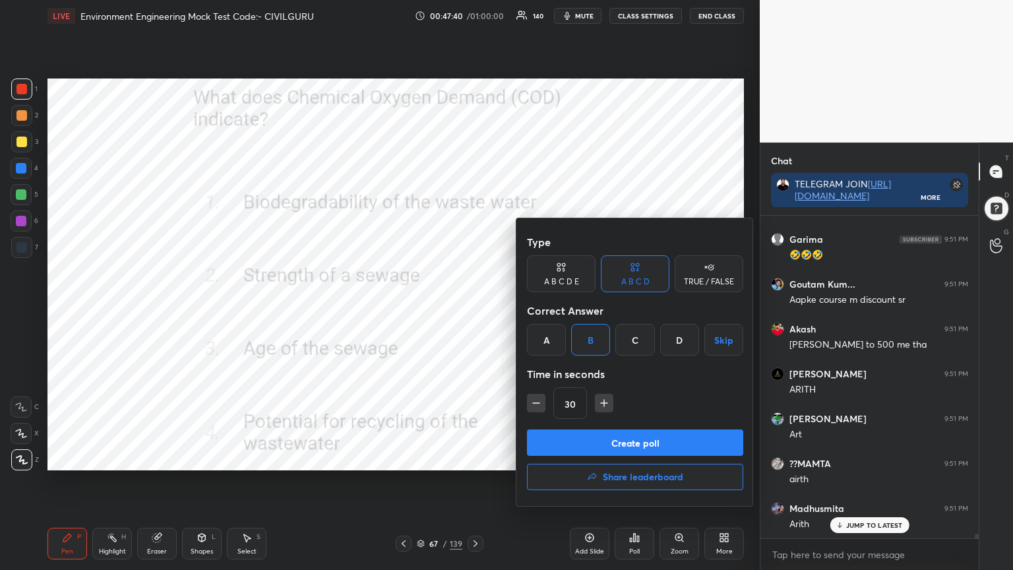
click at [588, 445] on button "Create poll" at bounding box center [635, 442] width 216 height 26
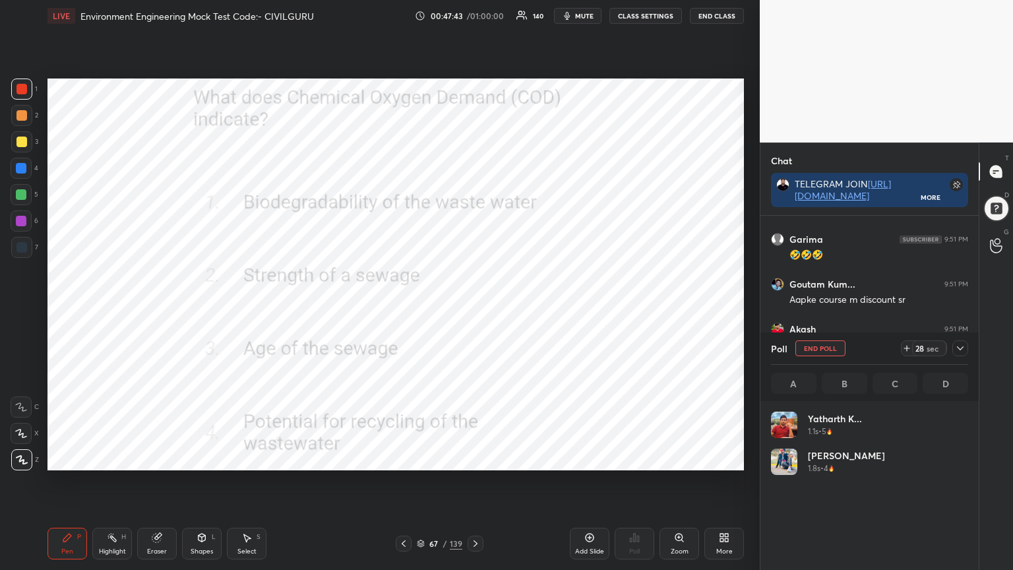
click at [964, 348] on icon at bounding box center [960, 348] width 11 height 11
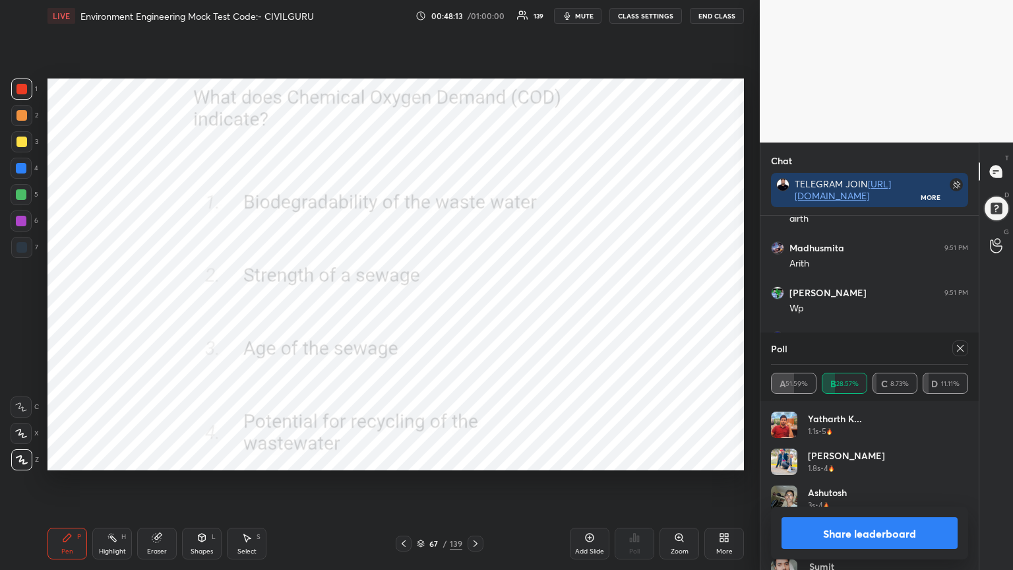
click at [960, 351] on icon at bounding box center [960, 348] width 11 height 11
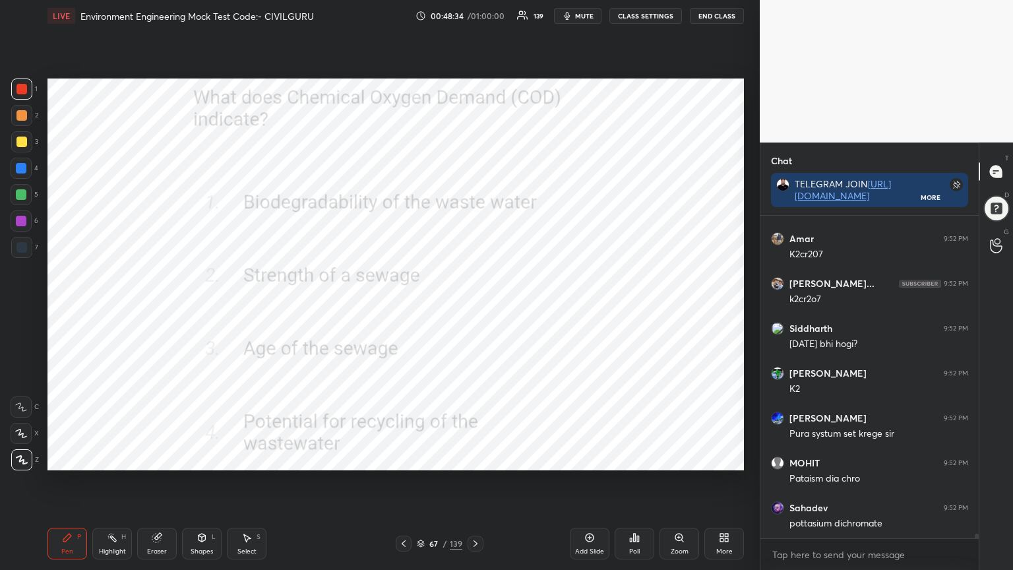
click at [475, 458] on icon at bounding box center [475, 543] width 11 height 11
click at [633, 458] on icon at bounding box center [634, 537] width 11 height 11
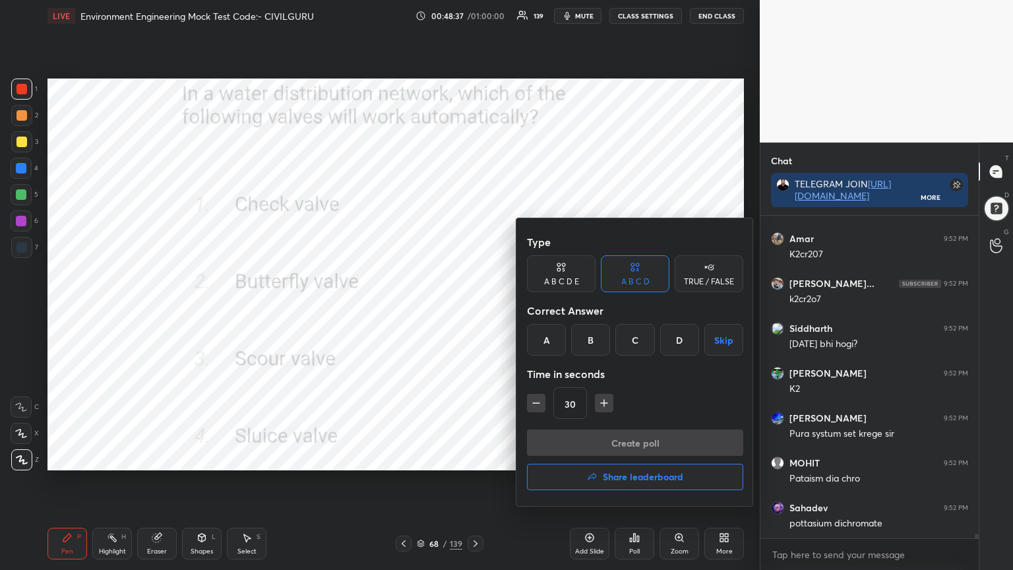
click at [541, 342] on div "A" at bounding box center [546, 340] width 39 height 32
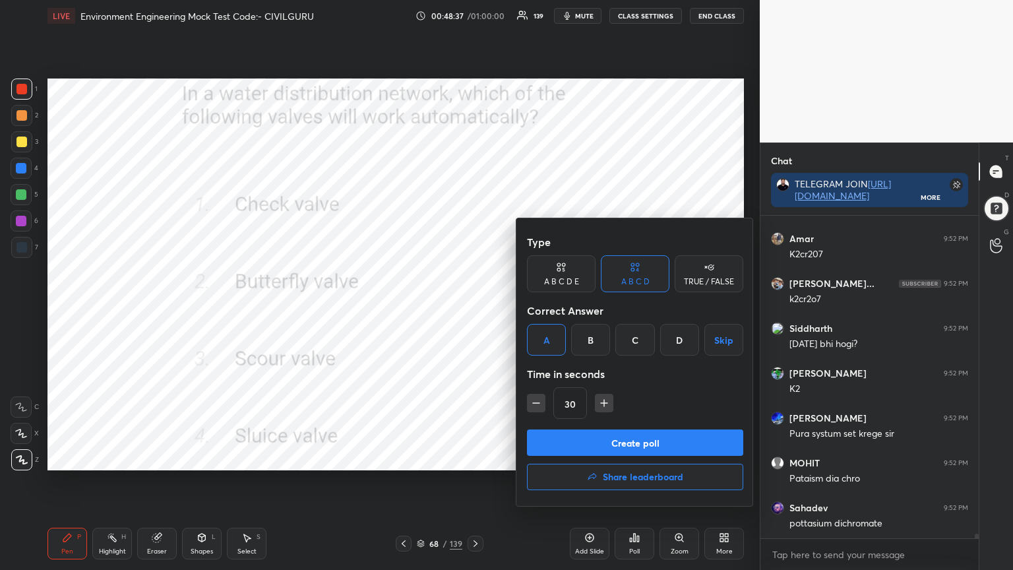
click at [570, 438] on button "Create poll" at bounding box center [635, 442] width 216 height 26
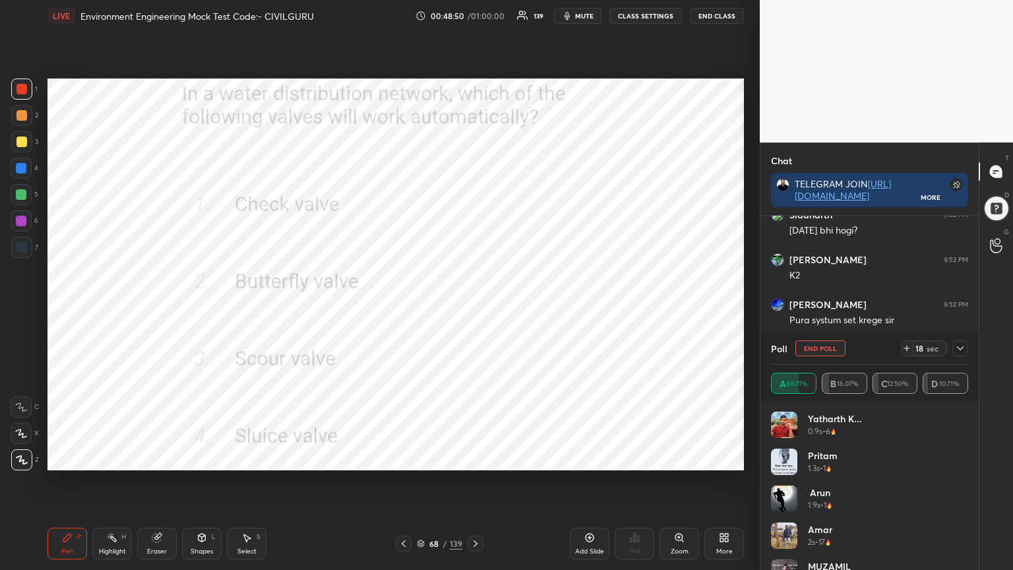
click at [955, 353] on div at bounding box center [960, 348] width 16 height 16
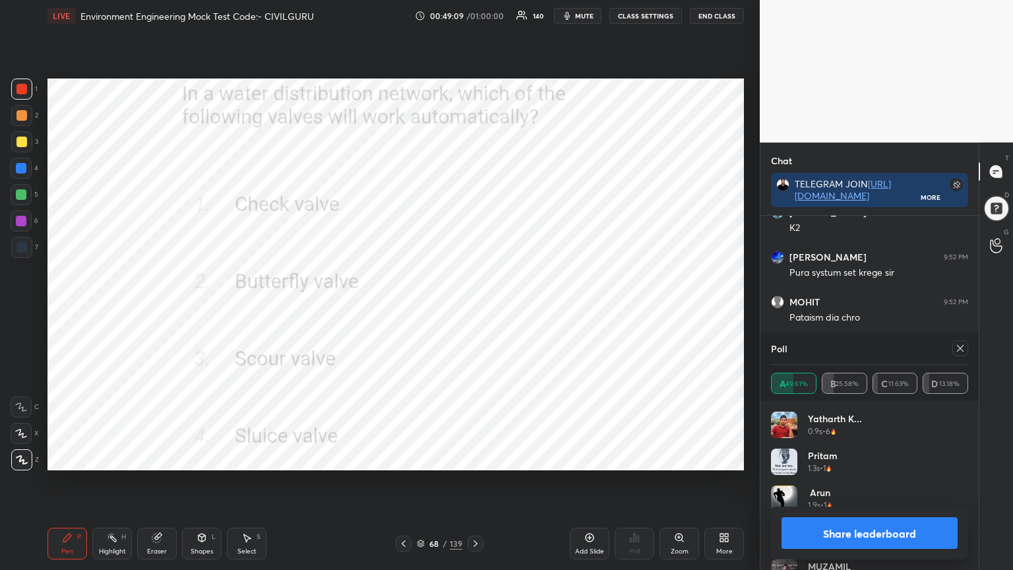
click at [961, 348] on icon at bounding box center [960, 348] width 11 height 11
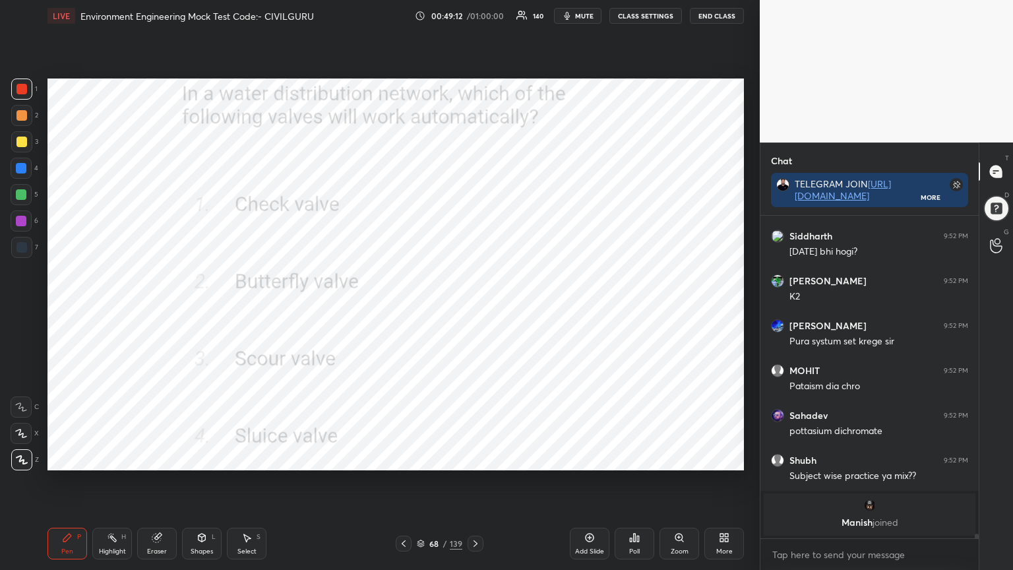
click at [474, 458] on icon at bounding box center [476, 543] width 4 height 7
click at [649, 458] on div "Poll" at bounding box center [635, 544] width 40 height 32
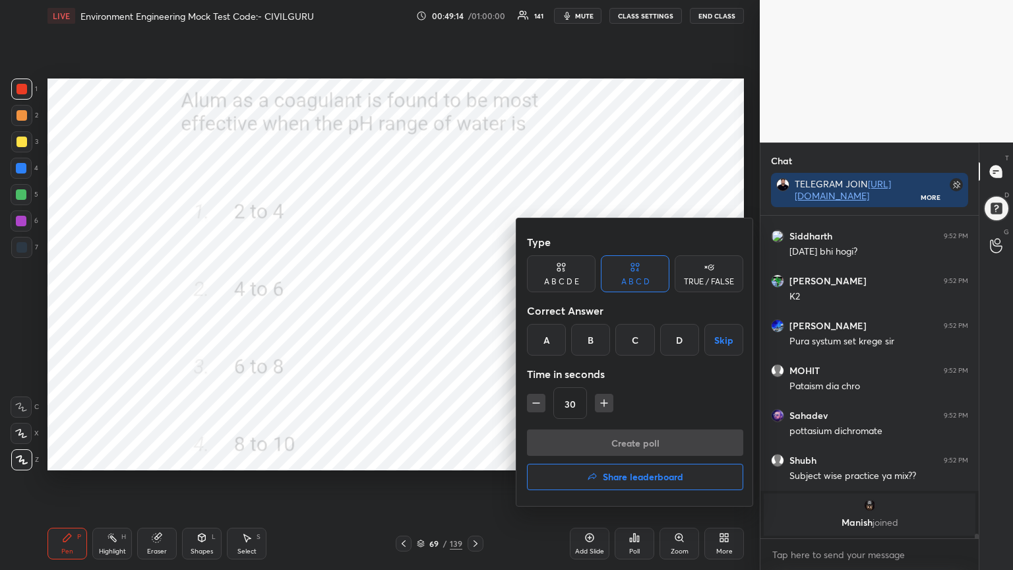
click at [630, 340] on div "C" at bounding box center [634, 340] width 39 height 32
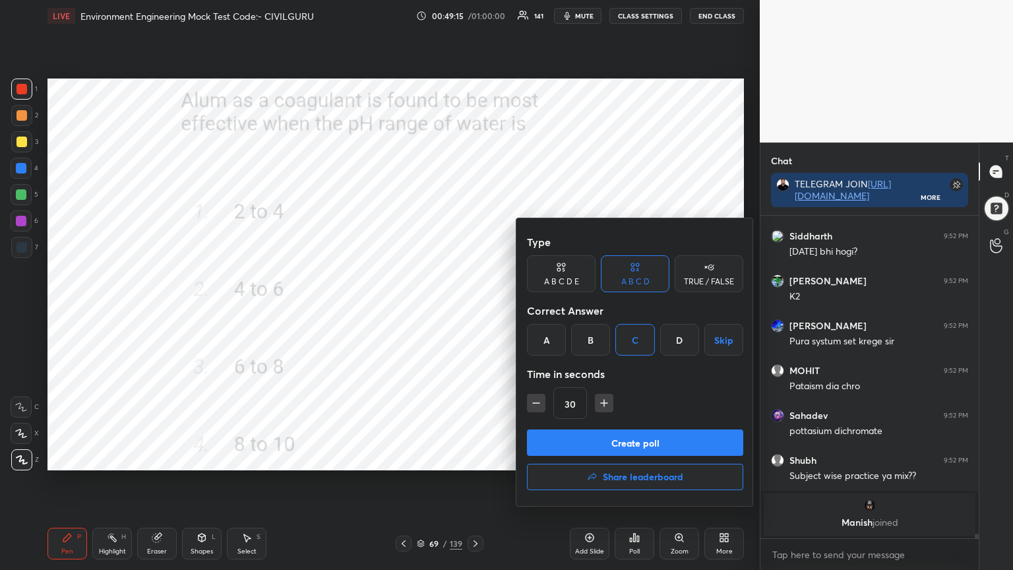
click at [630, 452] on button "Create poll" at bounding box center [635, 442] width 216 height 26
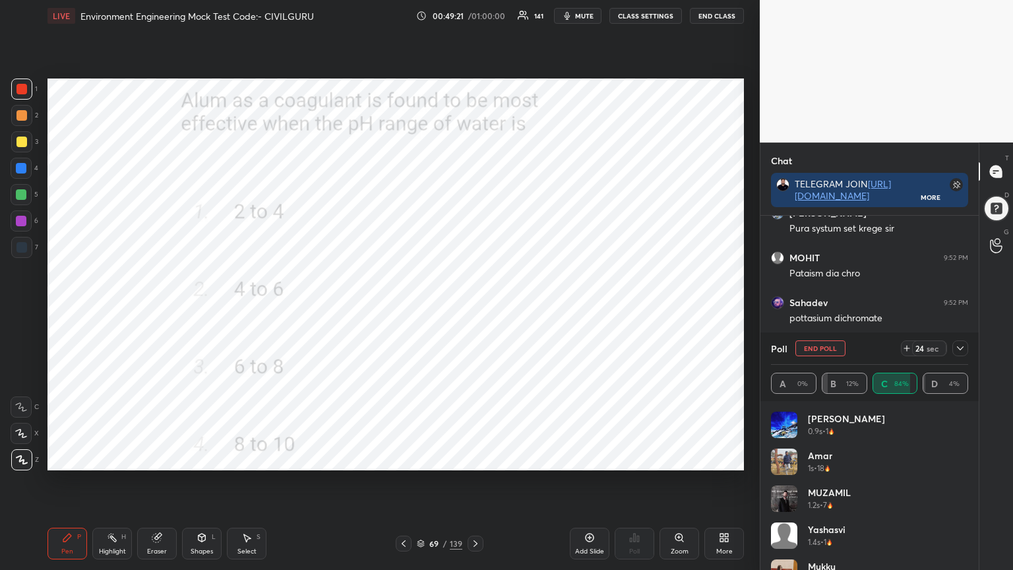
click at [961, 350] on icon at bounding box center [960, 348] width 11 height 11
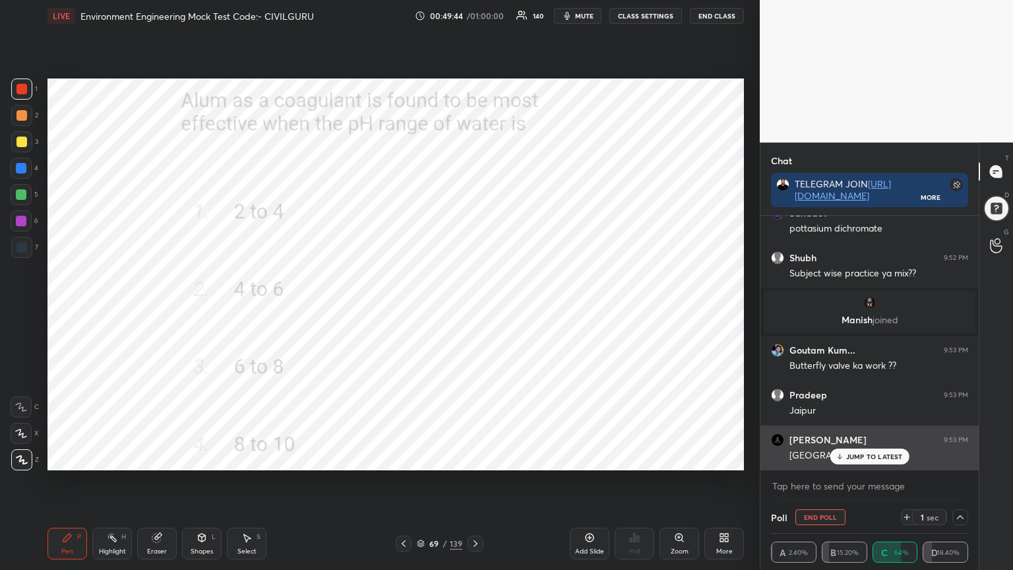
click at [855, 452] on p "JUMP TO LATEST" at bounding box center [874, 456] width 57 height 8
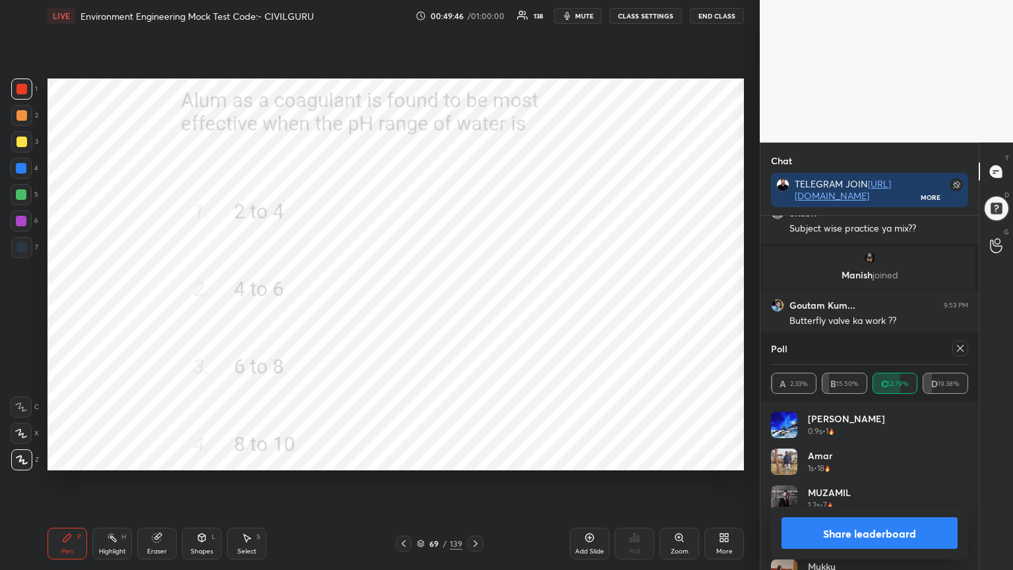
click at [960, 348] on icon at bounding box center [960, 348] width 11 height 11
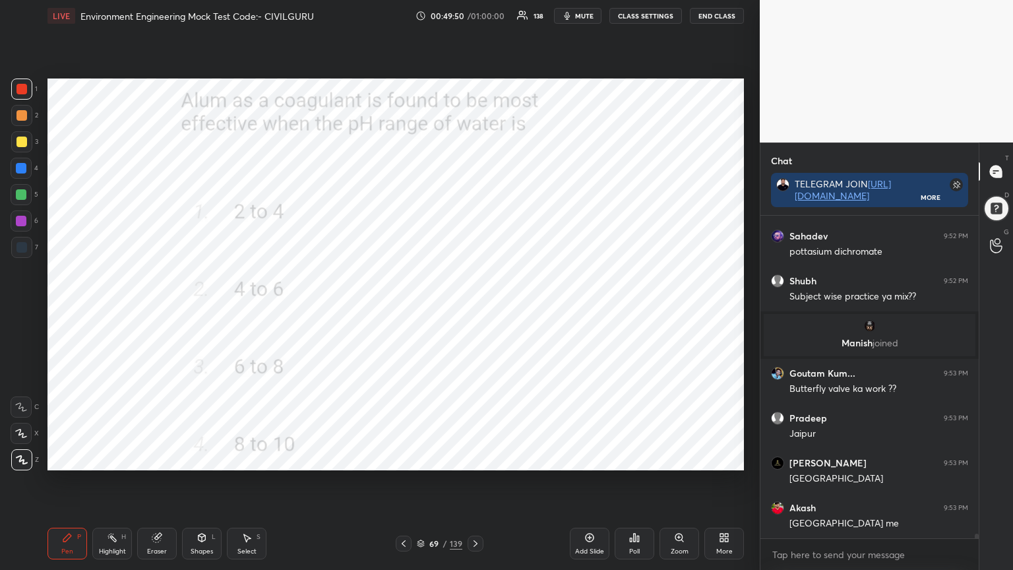
click at [484, 458] on div "69 / 139" at bounding box center [439, 544] width 261 height 16
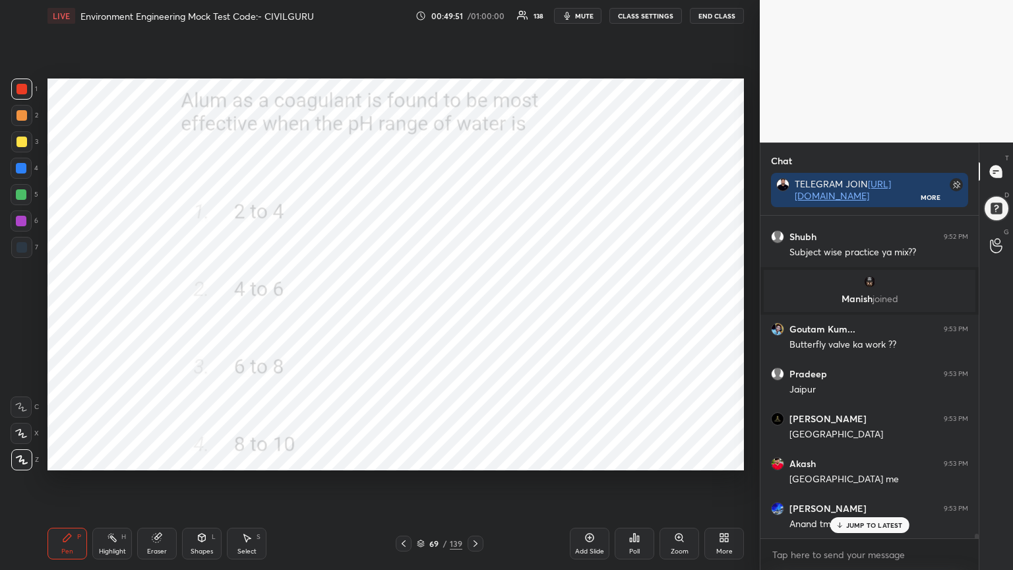
click at [473, 458] on icon at bounding box center [475, 543] width 11 height 11
click at [636, 458] on div "Poll" at bounding box center [635, 544] width 40 height 32
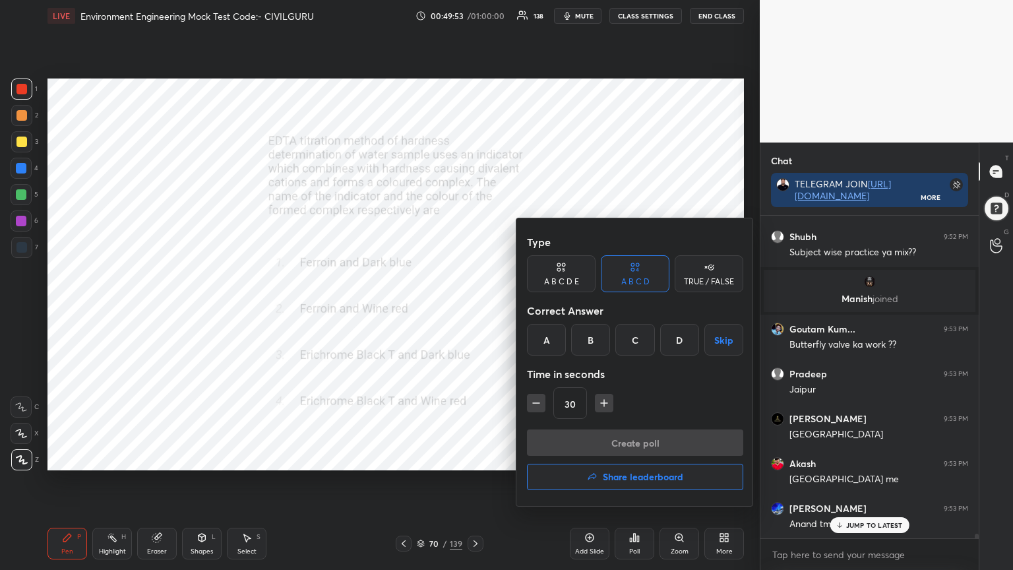
click at [677, 336] on div "D" at bounding box center [679, 340] width 39 height 32
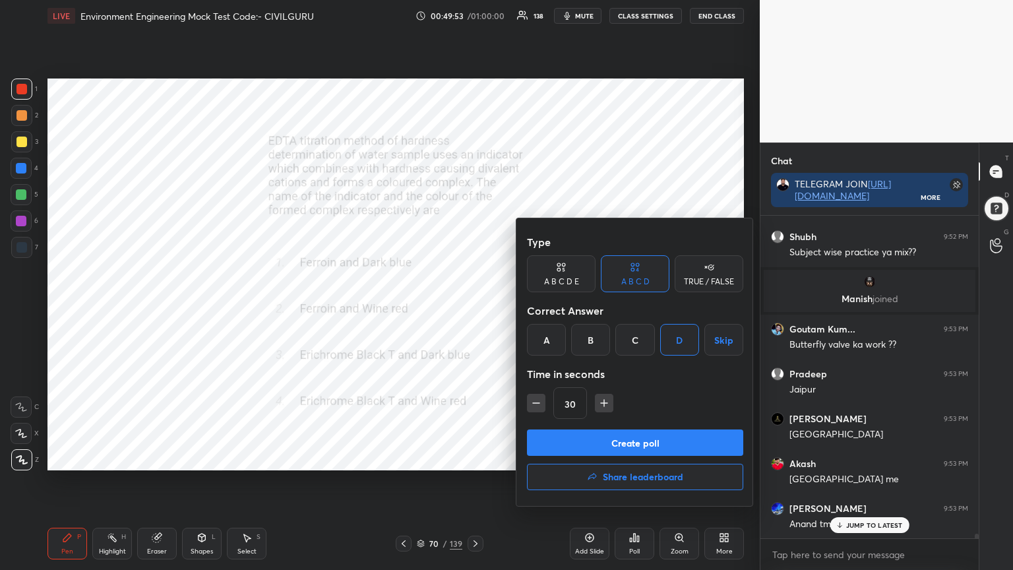
click at [636, 438] on button "Create poll" at bounding box center [635, 442] width 216 height 26
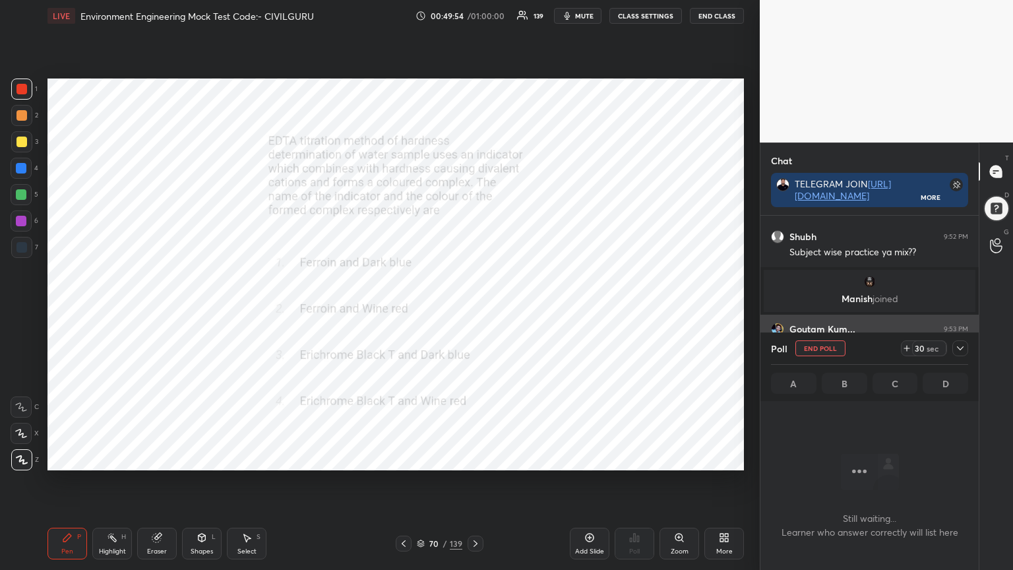
click at [965, 347] on icon at bounding box center [960, 348] width 11 height 11
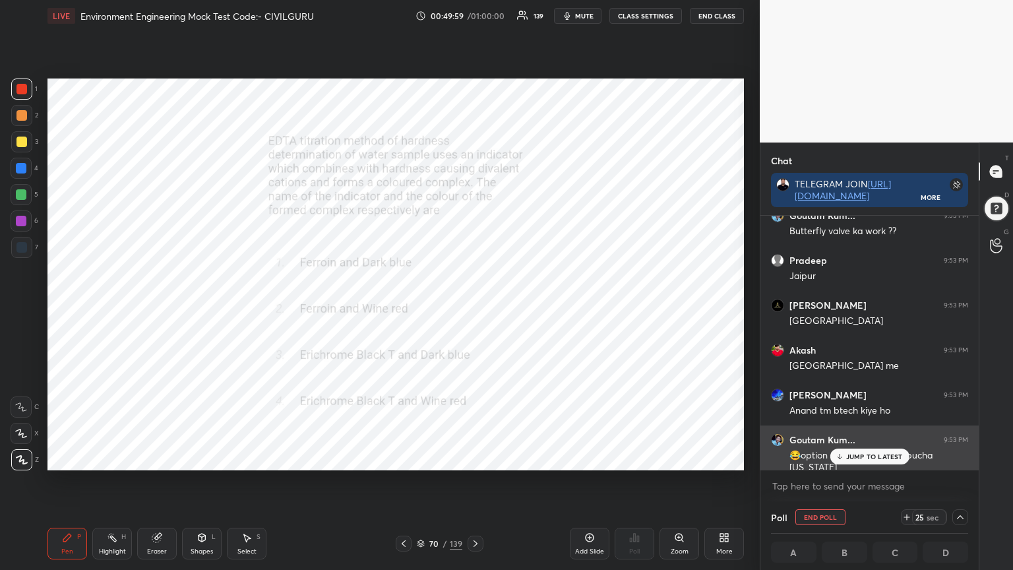
click at [838, 454] on icon at bounding box center [839, 456] width 9 height 8
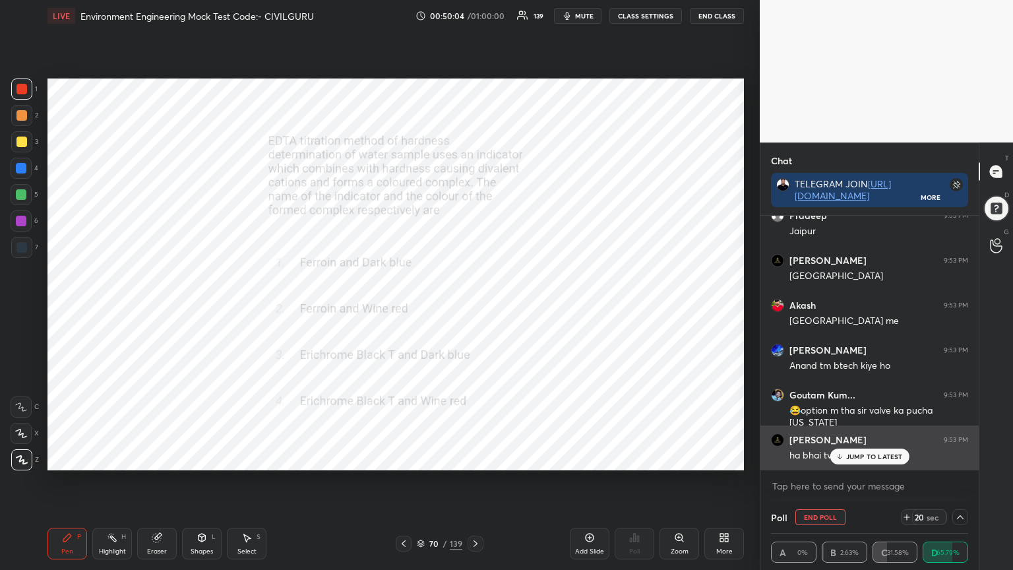
click at [855, 454] on p "JUMP TO LATEST" at bounding box center [874, 456] width 57 height 8
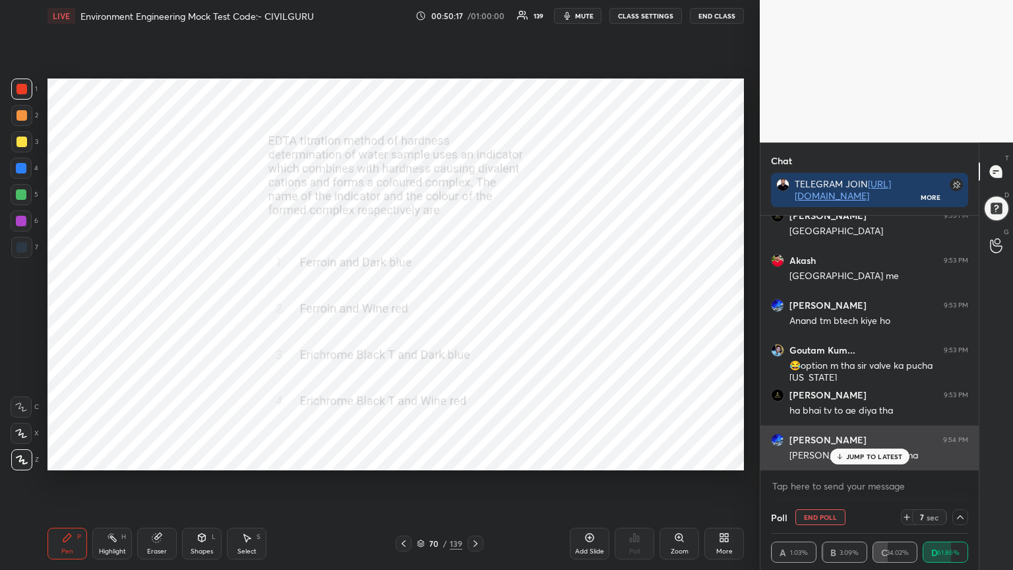
click at [858, 451] on div "JUMP TO LATEST" at bounding box center [869, 456] width 79 height 16
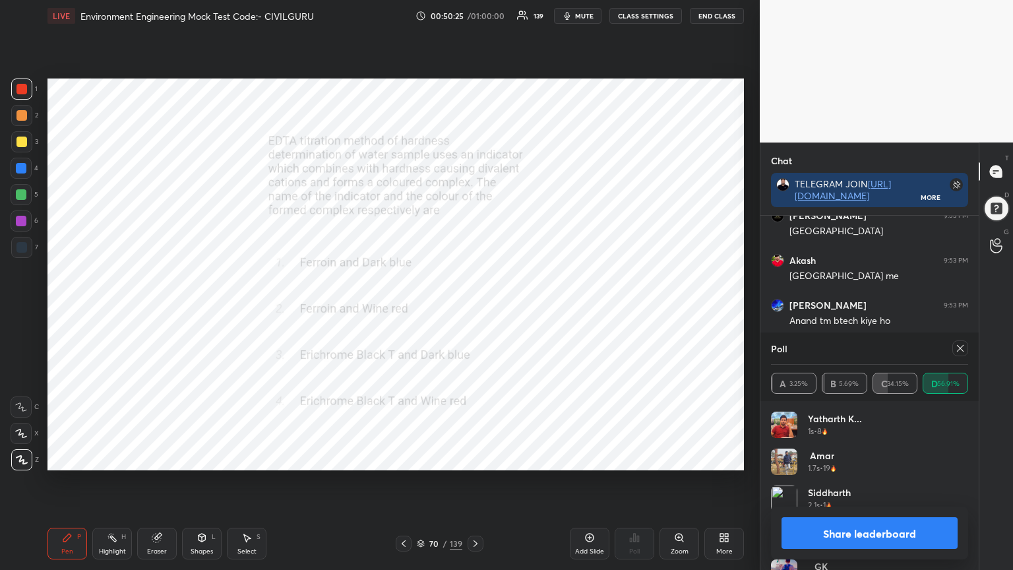
click at [963, 342] on div at bounding box center [960, 348] width 16 height 16
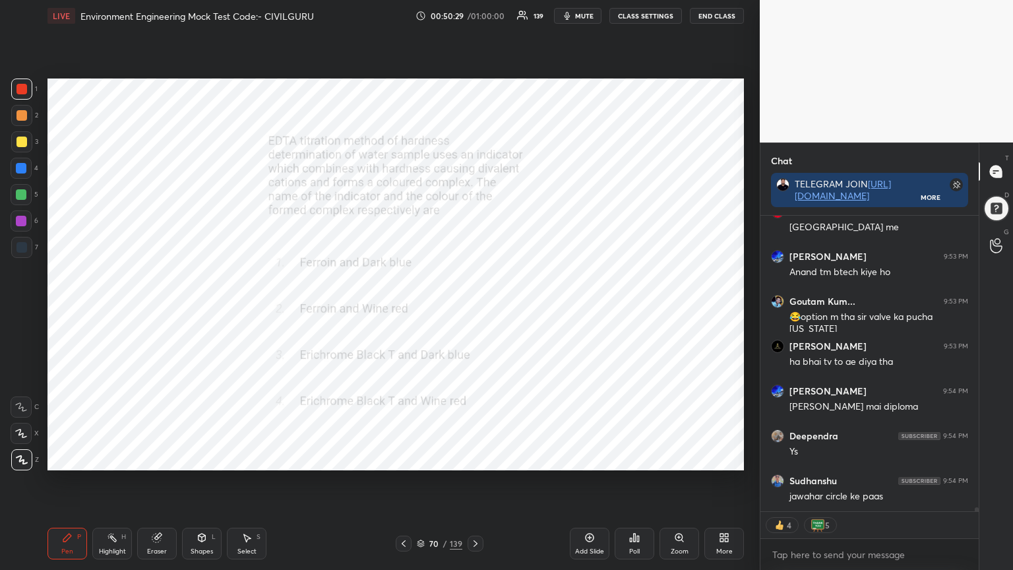
type textarea "x"
click at [475, 458] on icon at bounding box center [476, 543] width 4 height 7
click at [632, 458] on icon at bounding box center [631, 539] width 2 height 3
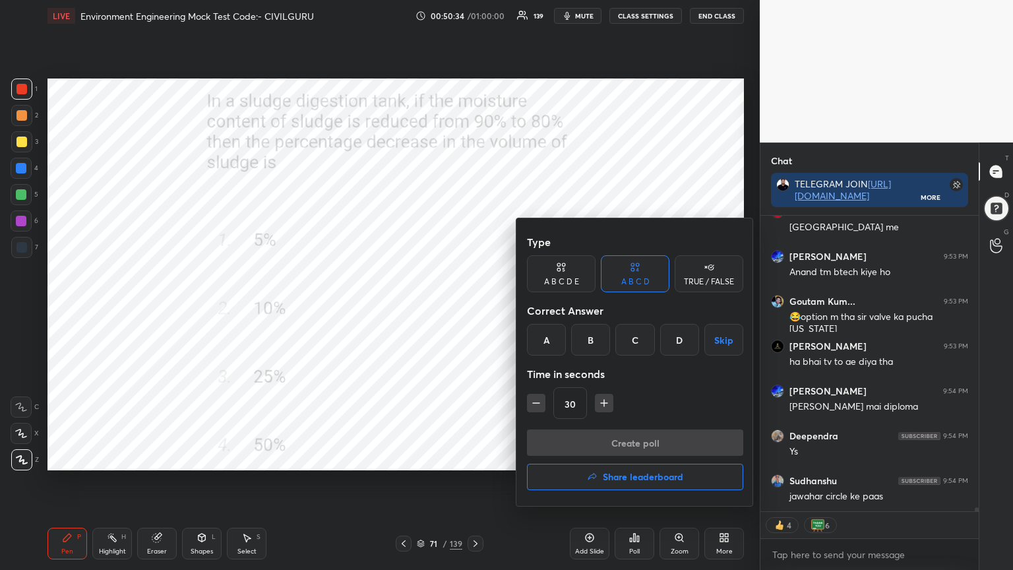
click at [678, 342] on div "D" at bounding box center [679, 340] width 39 height 32
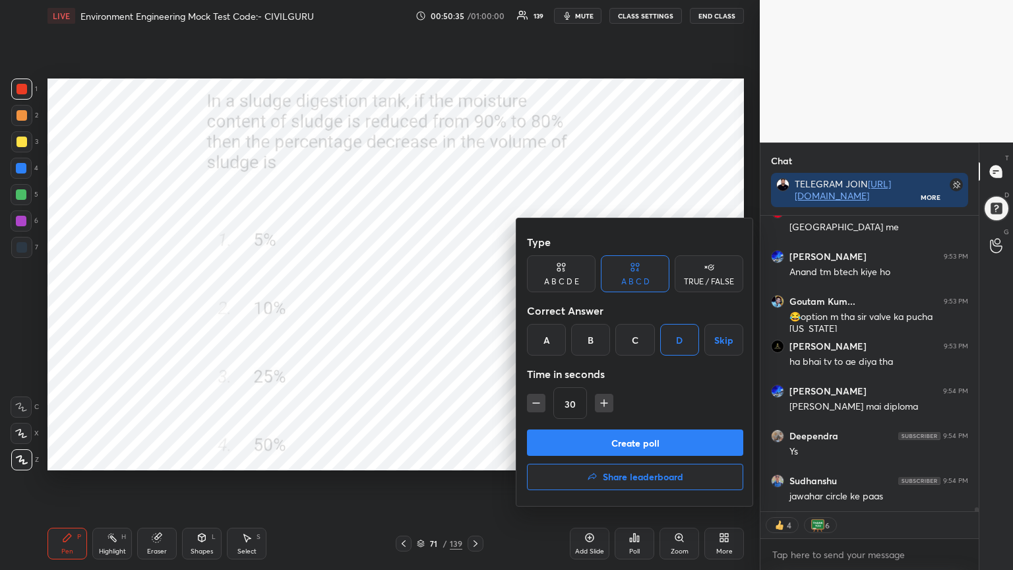
click at [601, 404] on icon "button" at bounding box center [603, 402] width 13 height 13
click at [602, 405] on icon "button" at bounding box center [603, 402] width 13 height 13
type input "60"
click at [601, 438] on button "Create poll" at bounding box center [635, 442] width 216 height 26
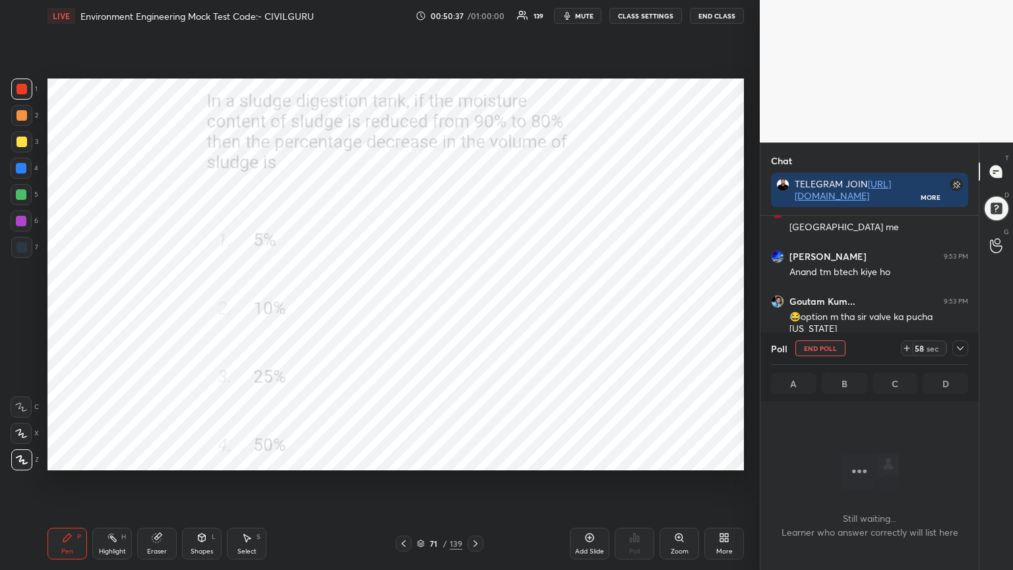
click at [959, 350] on icon at bounding box center [960, 348] width 11 height 11
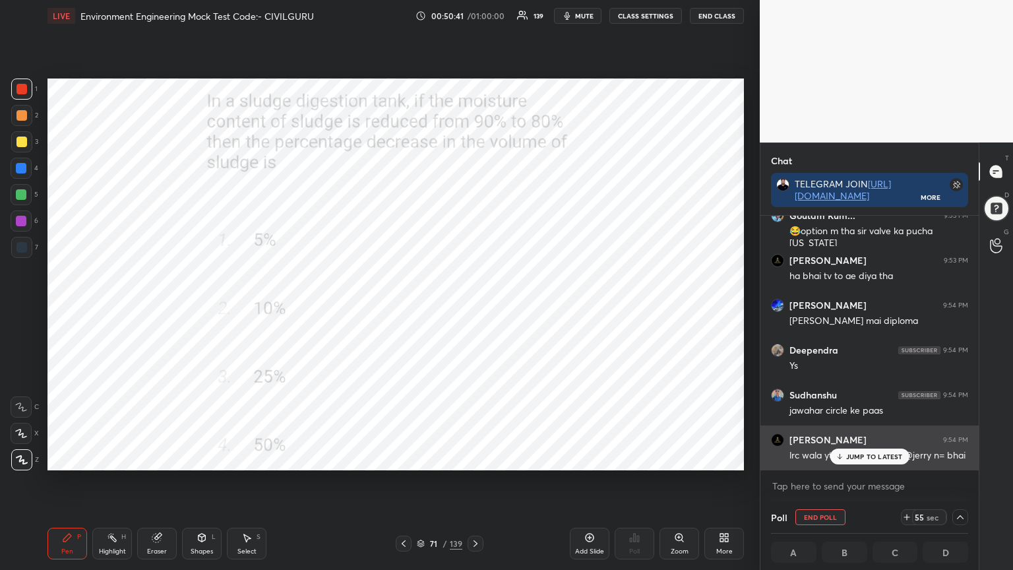
click at [838, 456] on icon at bounding box center [839, 456] width 9 height 8
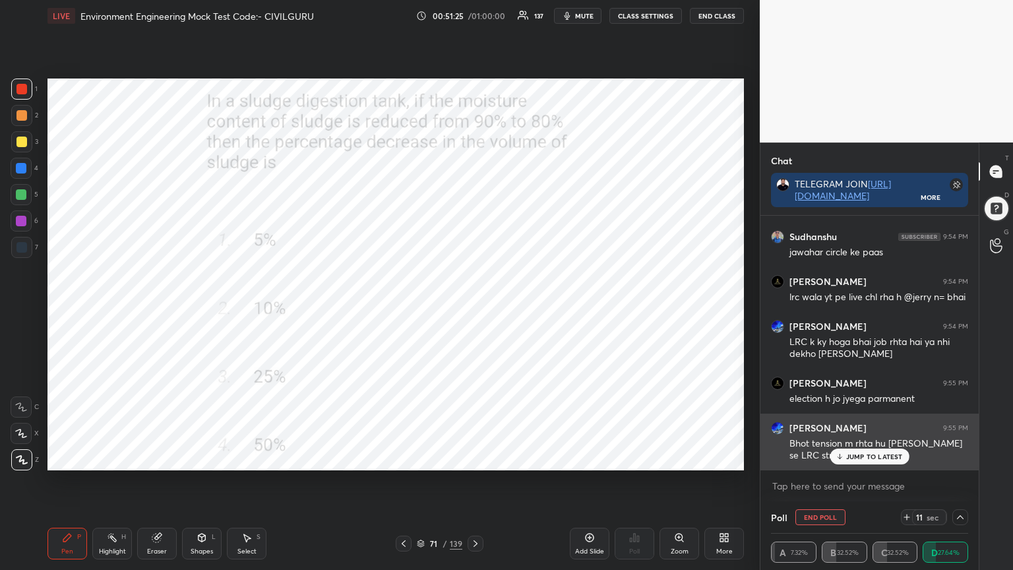
click at [865, 451] on div "JUMP TO LATEST" at bounding box center [869, 456] width 79 height 16
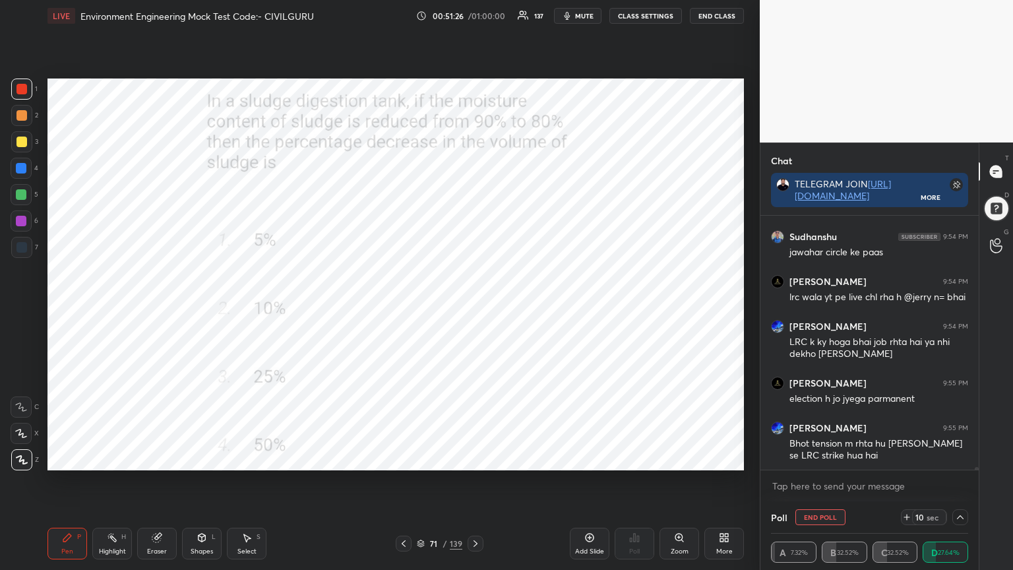
scroll to position [23488, 0]
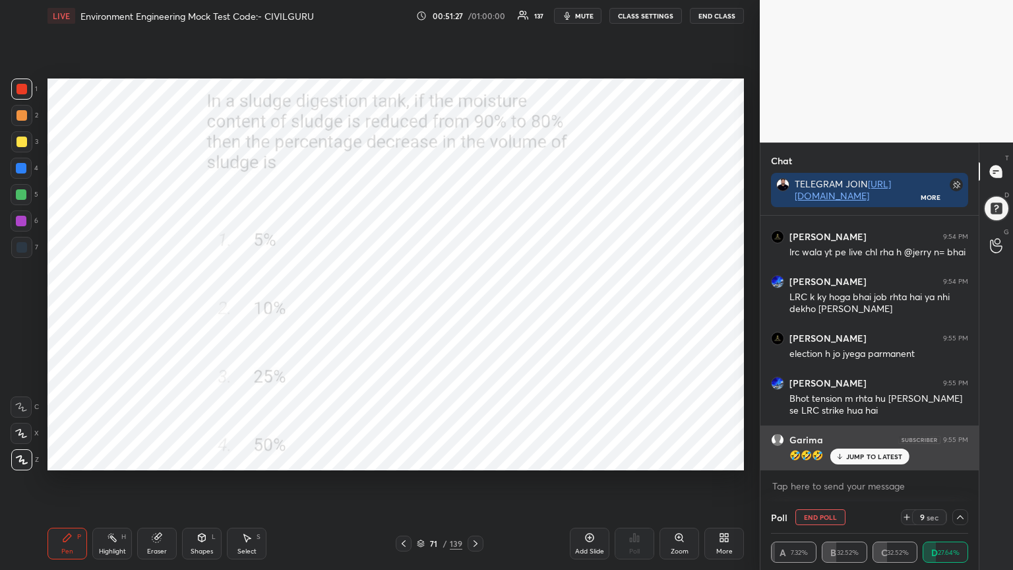
click at [867, 452] on p "JUMP TO LATEST" at bounding box center [874, 456] width 57 height 8
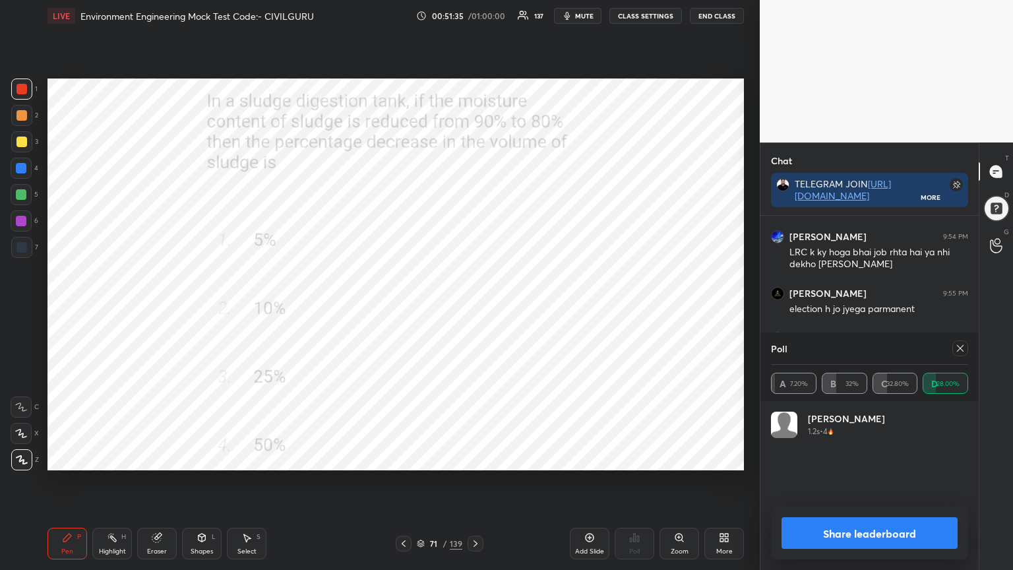
scroll to position [70, 193]
click at [871, 448] on div "Arvind 1.2s • 4" at bounding box center [869, 430] width 197 height 37
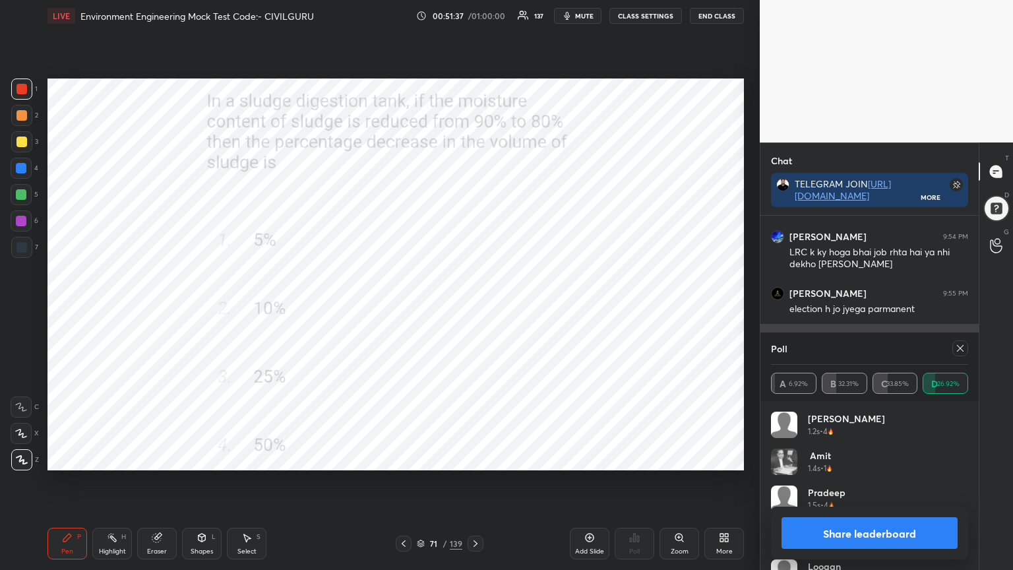
click at [963, 344] on icon at bounding box center [960, 348] width 11 height 11
type textarea "x"
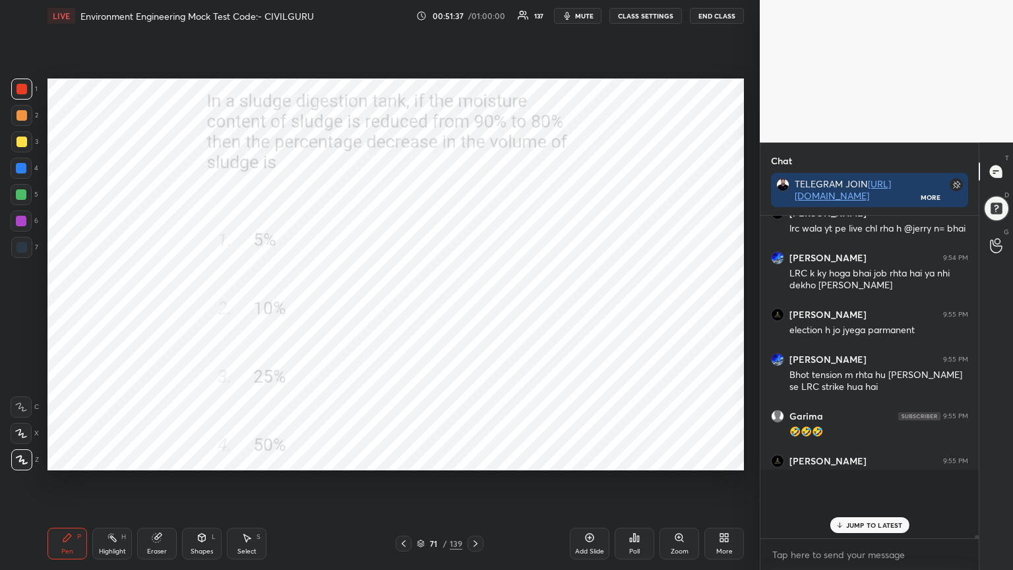
scroll to position [311, 214]
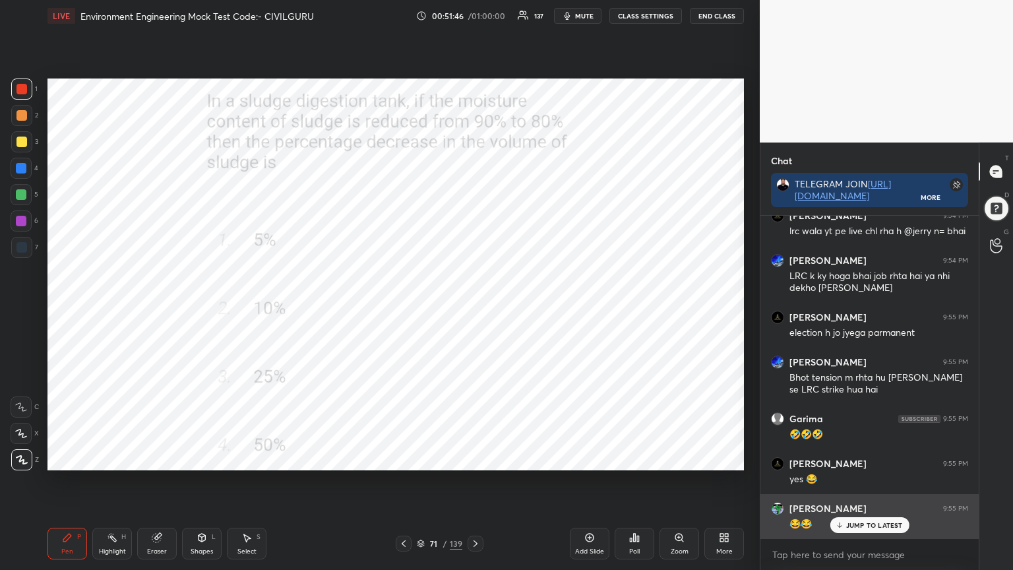
click at [871, 458] on p "JUMP TO LATEST" at bounding box center [874, 525] width 57 height 8
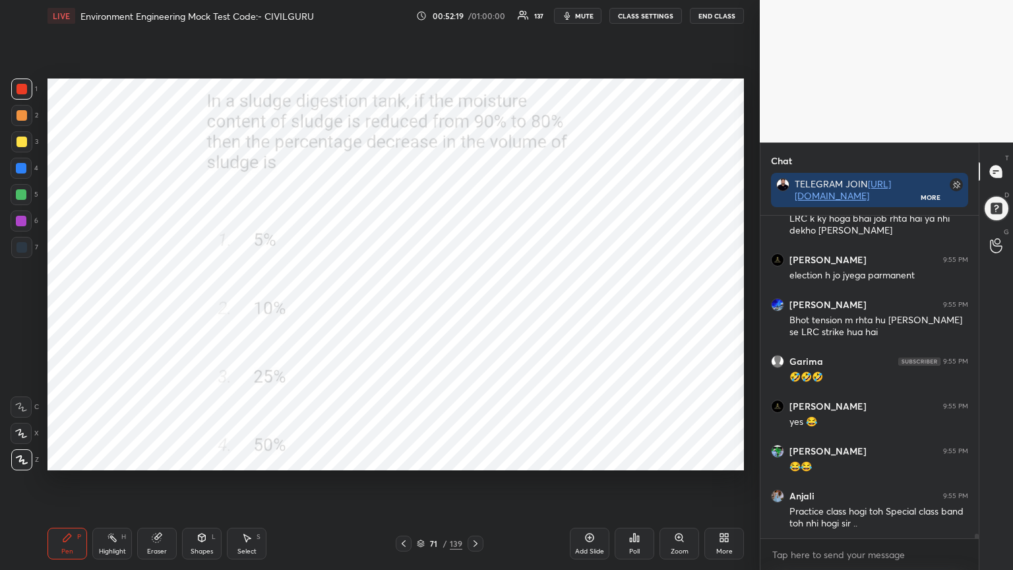
click at [472, 458] on icon at bounding box center [475, 543] width 11 height 11
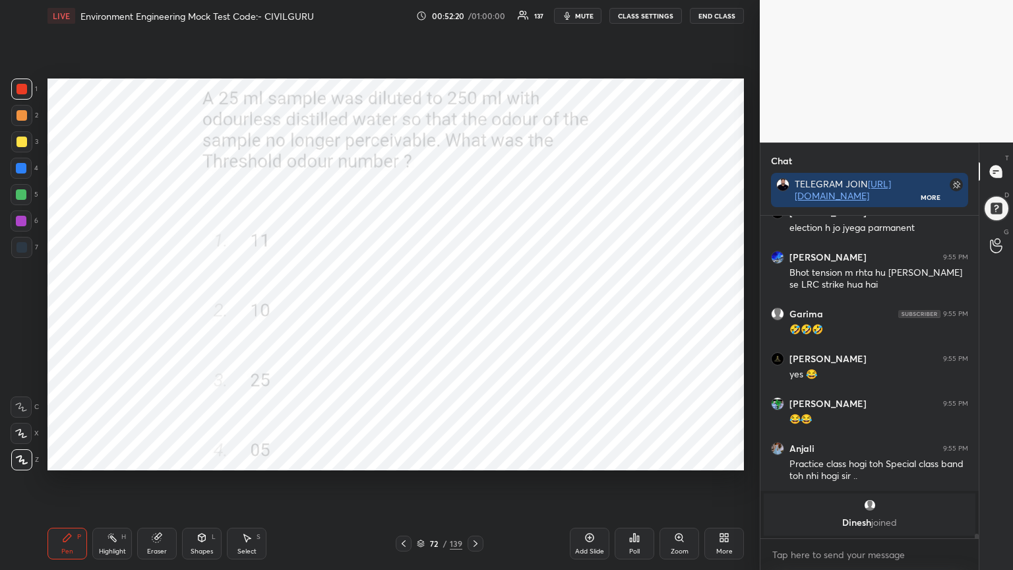
click at [624, 458] on div "Poll" at bounding box center [635, 544] width 40 height 32
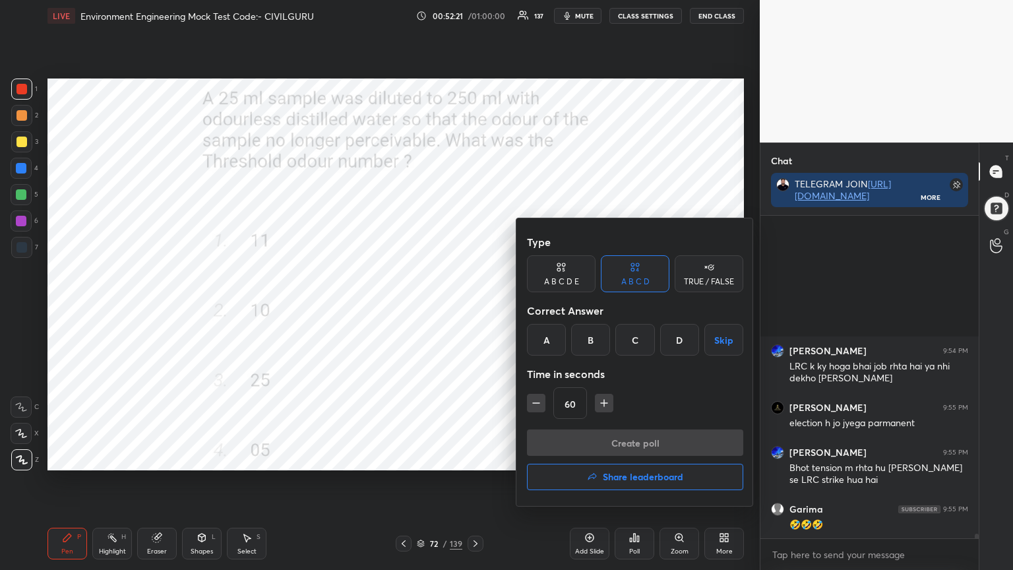
click at [591, 336] on div "B" at bounding box center [590, 340] width 39 height 32
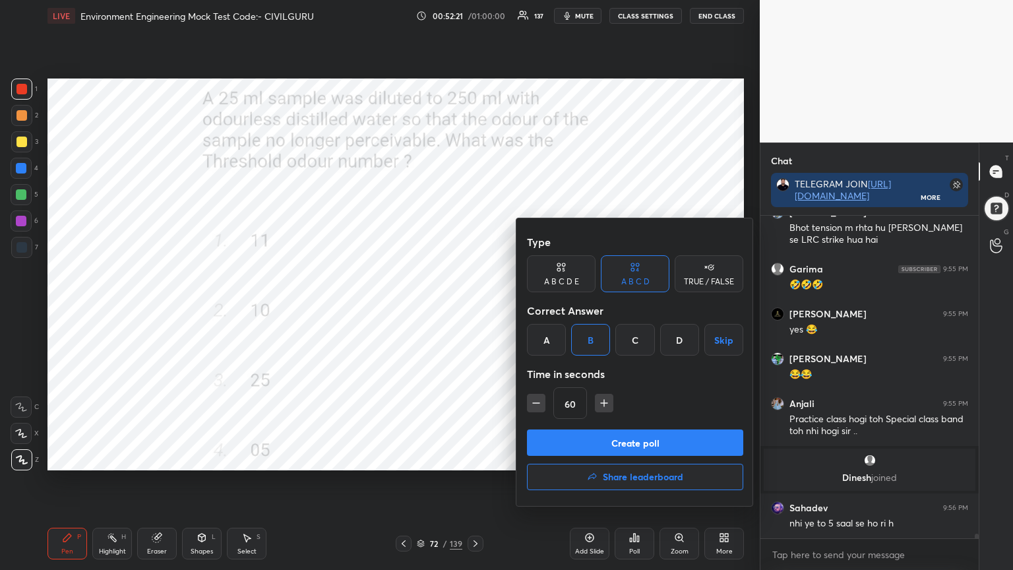
click at [530, 401] on icon "button" at bounding box center [536, 402] width 13 height 13
click at [530, 404] on icon "button" at bounding box center [536, 402] width 13 height 13
type input "30"
click at [562, 433] on button "Create poll" at bounding box center [635, 442] width 216 height 26
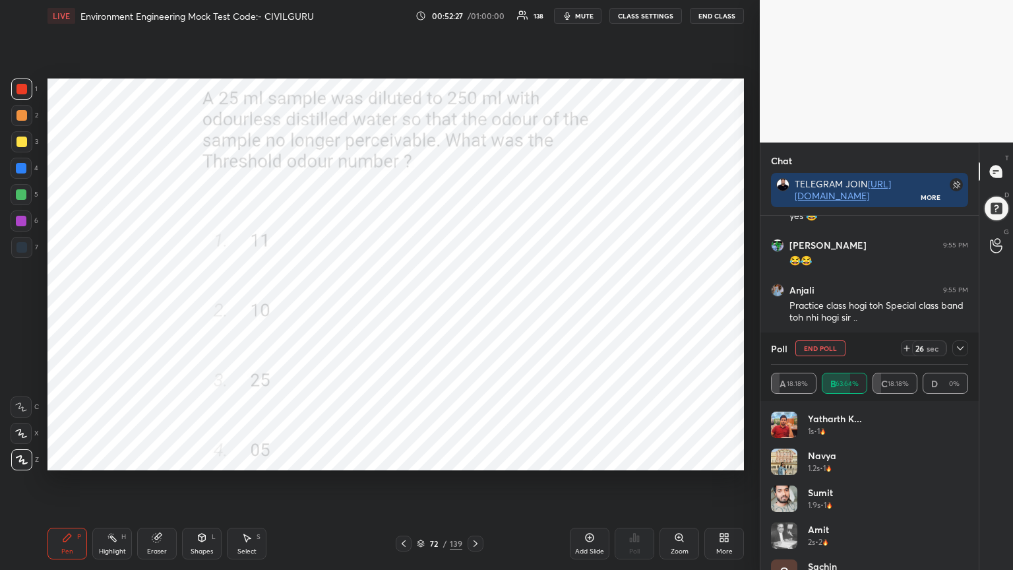
click at [958, 348] on icon at bounding box center [960, 348] width 11 height 11
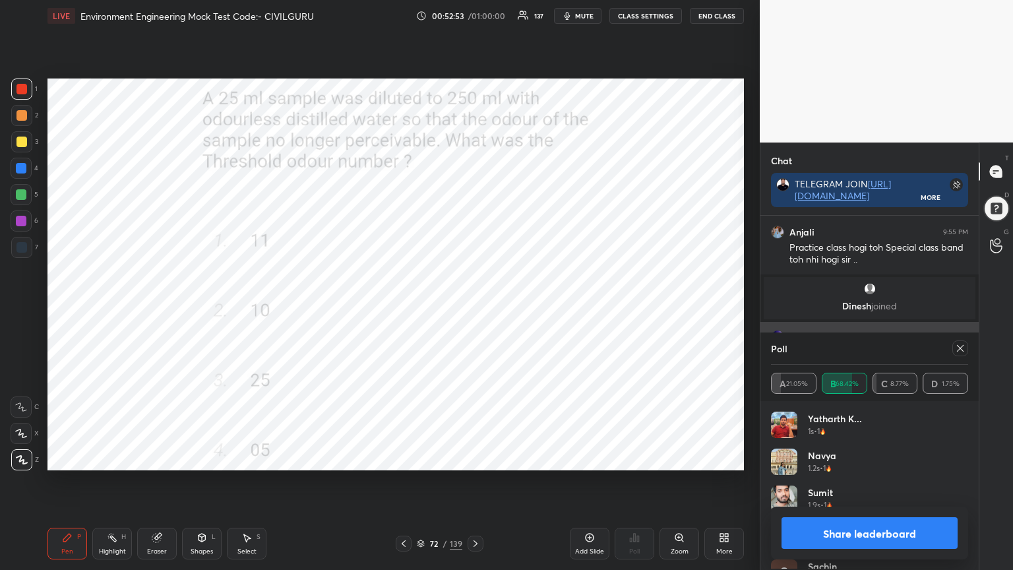
scroll to position [154, 193]
click at [962, 348] on icon at bounding box center [960, 348] width 11 height 11
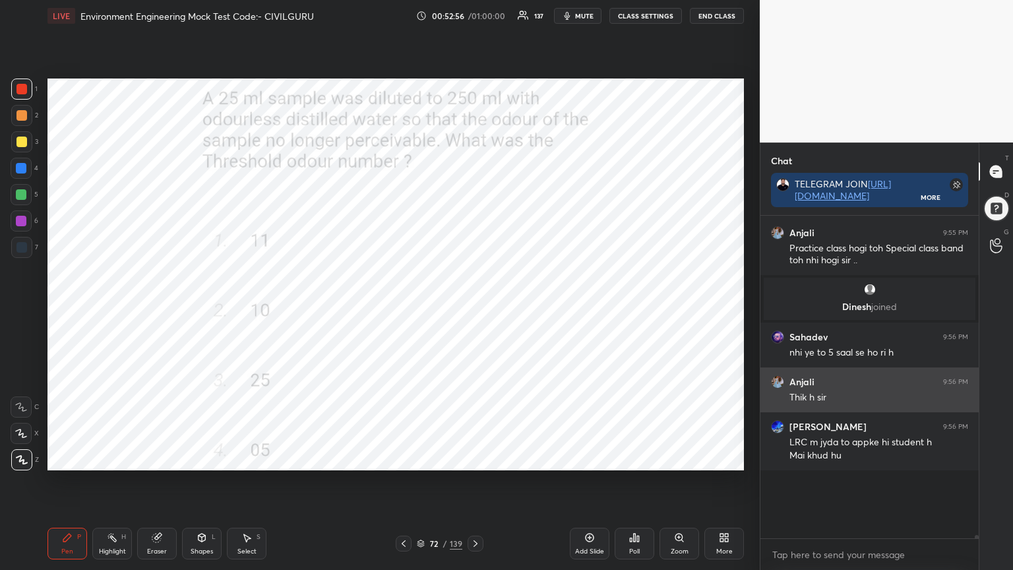
scroll to position [5, 4]
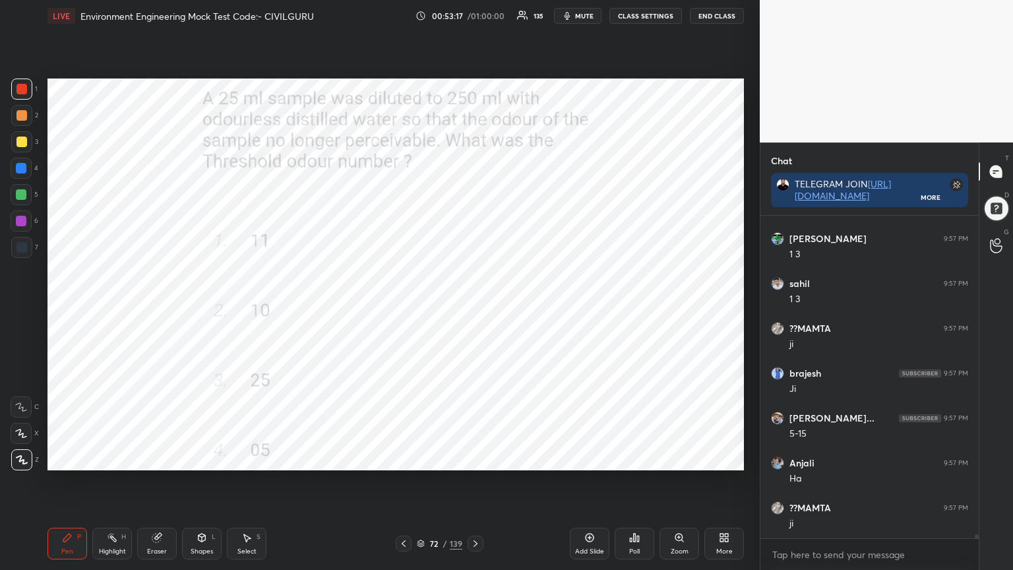
click at [474, 458] on icon at bounding box center [475, 543] width 11 height 11
click at [630, 458] on icon at bounding box center [631, 539] width 2 height 3
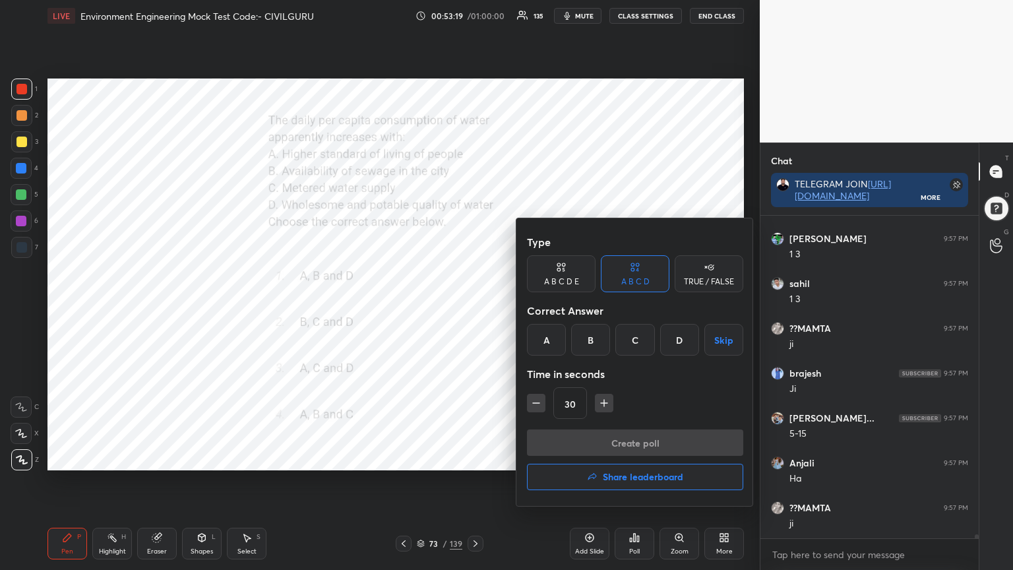
click at [543, 339] on div "A" at bounding box center [546, 340] width 39 height 32
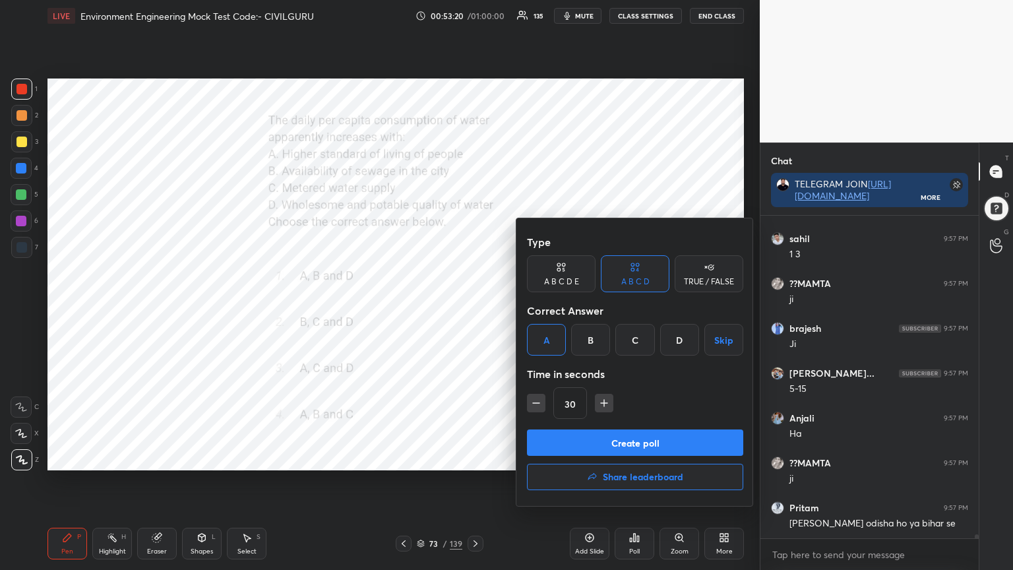
click at [609, 437] on button "Create poll" at bounding box center [635, 442] width 216 height 26
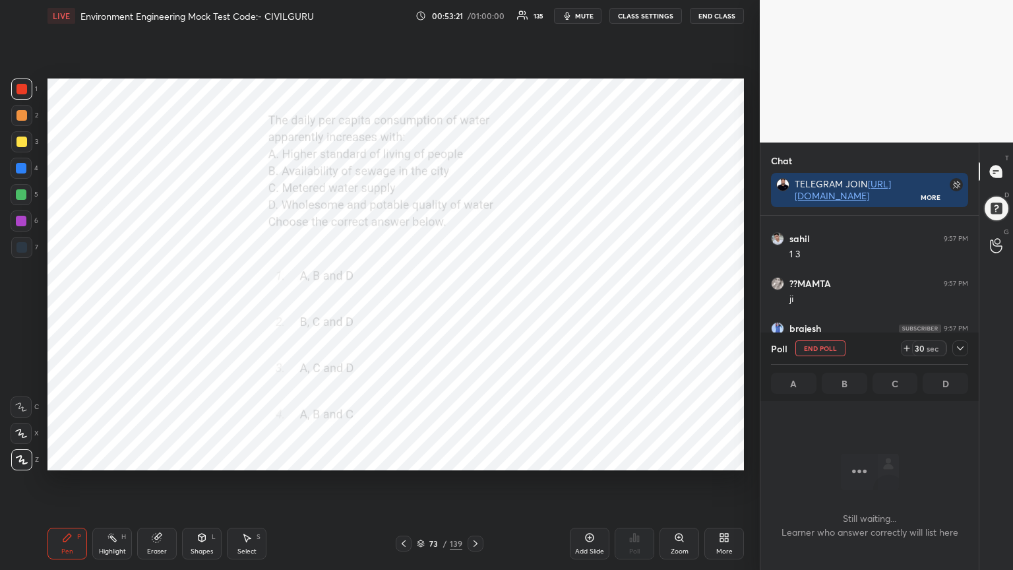
click at [962, 347] on icon at bounding box center [960, 348] width 11 height 11
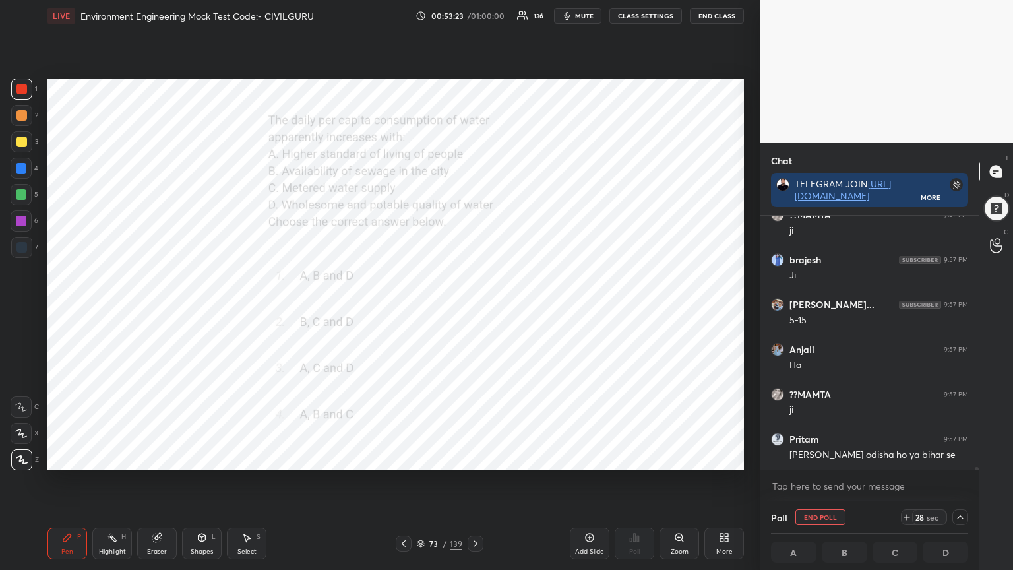
click at [905, 458] on icon at bounding box center [907, 517] width 11 height 11
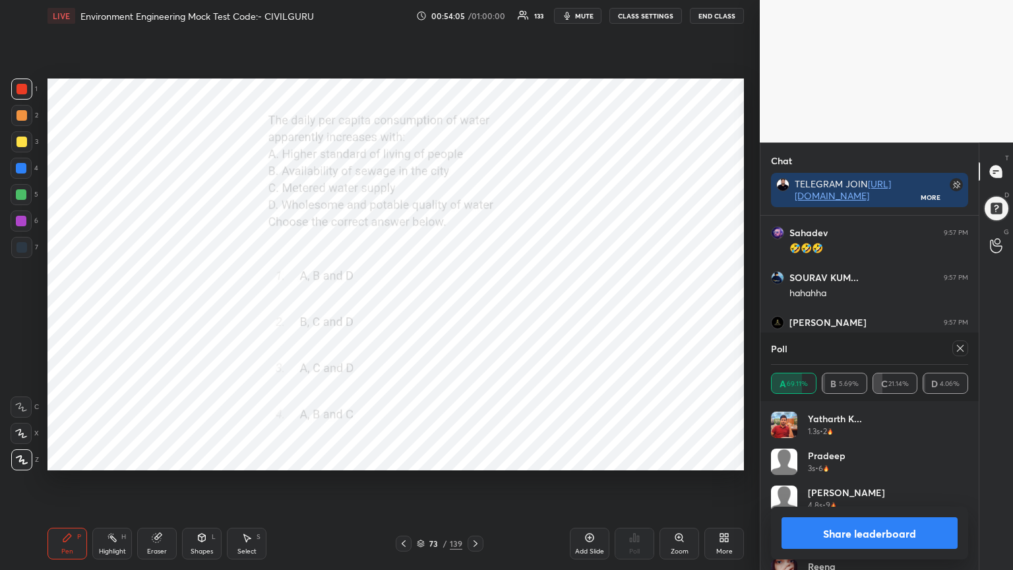
click at [962, 346] on icon at bounding box center [960, 348] width 11 height 11
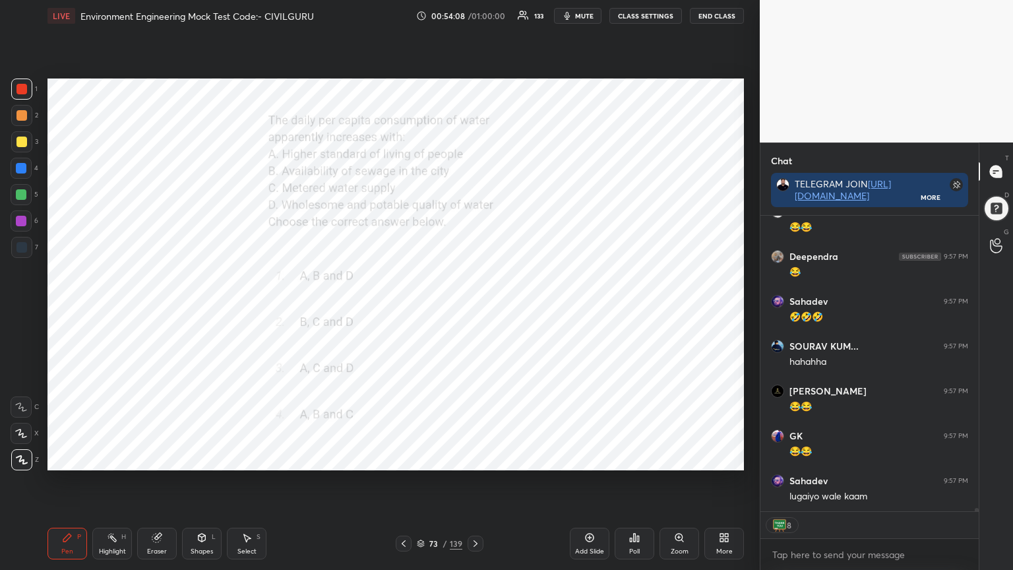
click at [421, 458] on icon at bounding box center [421, 543] width 8 height 8
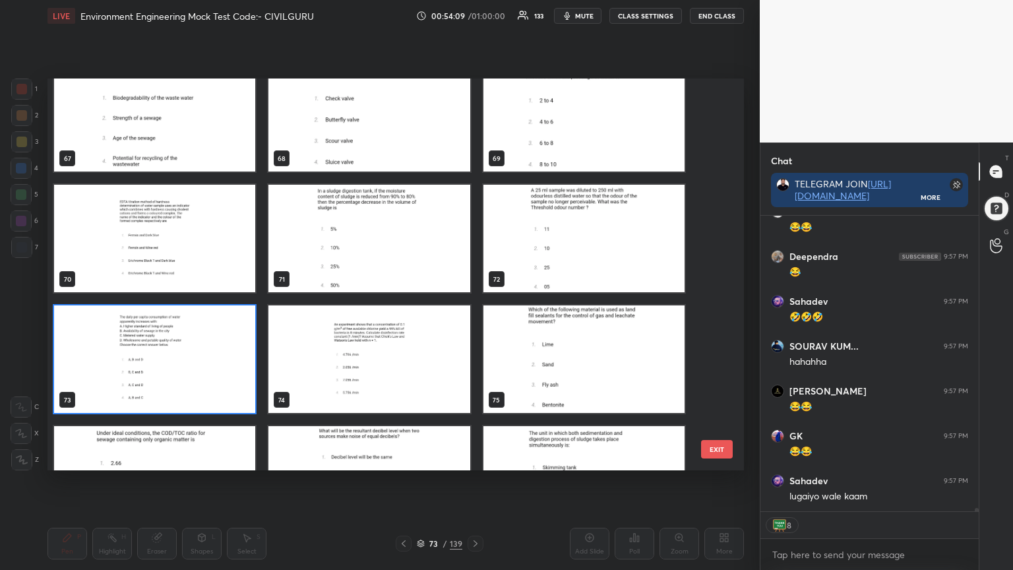
click at [572, 371] on img "grid" at bounding box center [583, 358] width 201 height 107
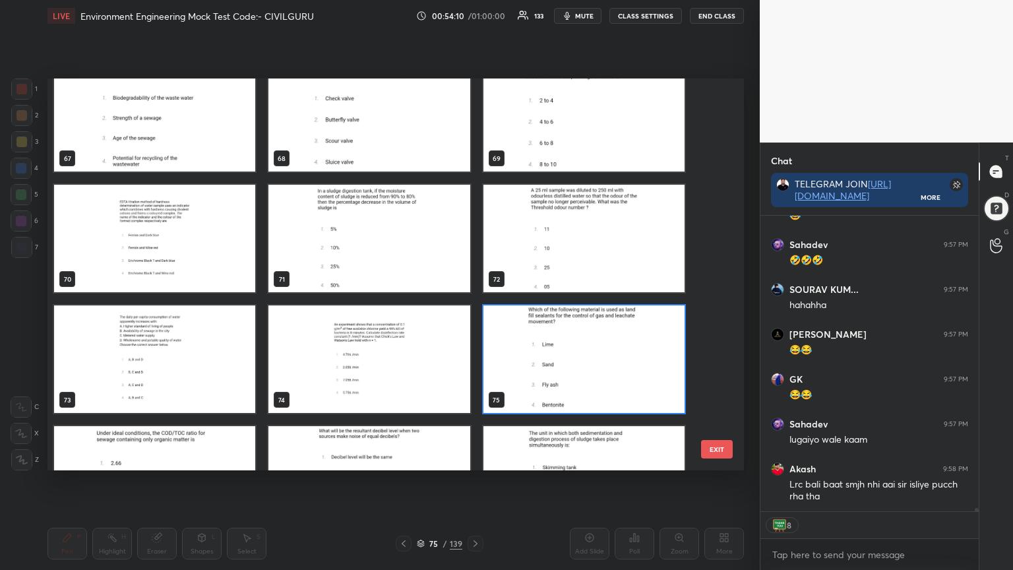
click at [572, 369] on img "grid" at bounding box center [583, 358] width 201 height 107
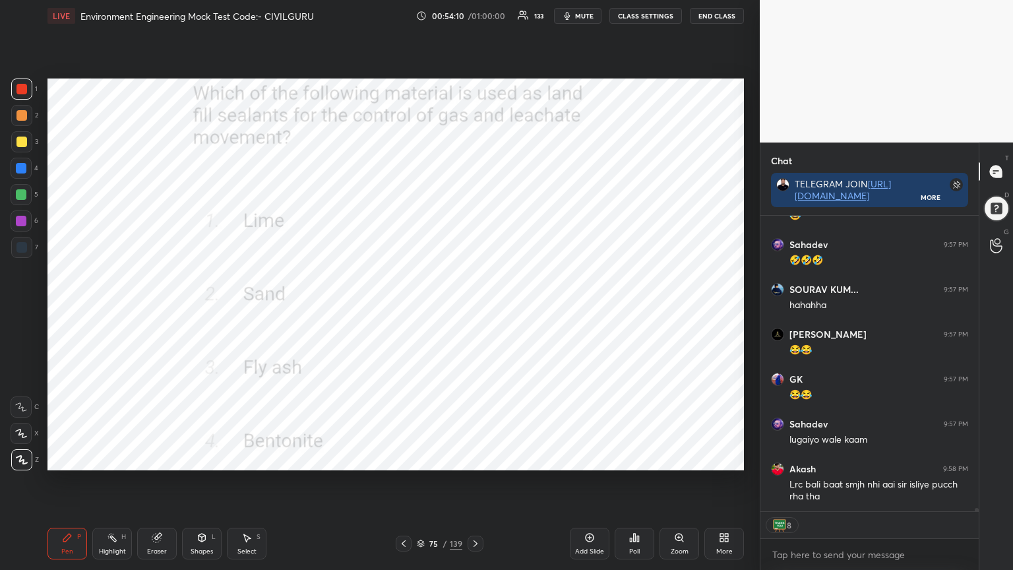
click at [572, 369] on img "grid" at bounding box center [583, 358] width 201 height 107
click at [634, 458] on div "Poll" at bounding box center [635, 544] width 40 height 32
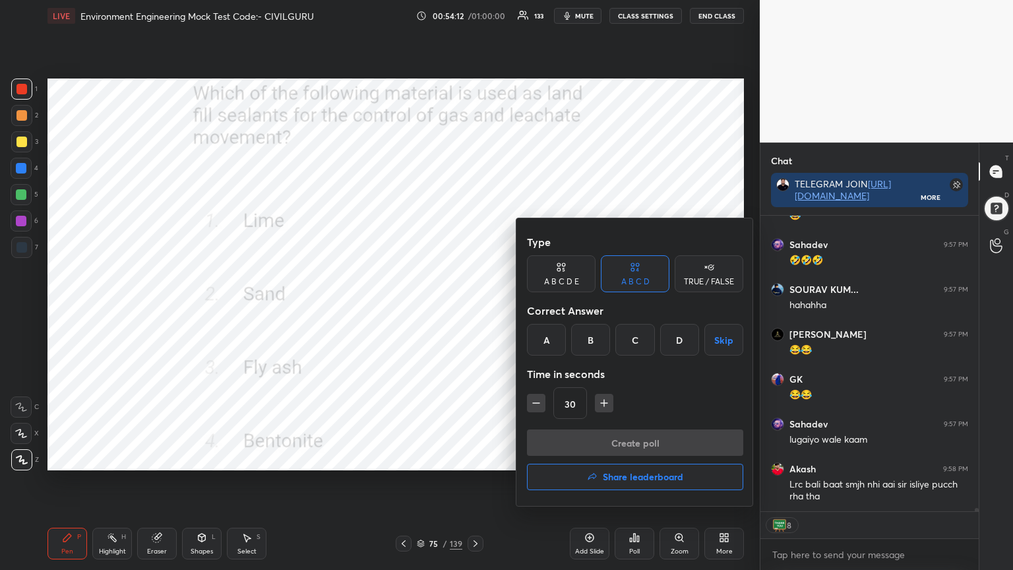
click at [673, 338] on div "D" at bounding box center [679, 340] width 39 height 32
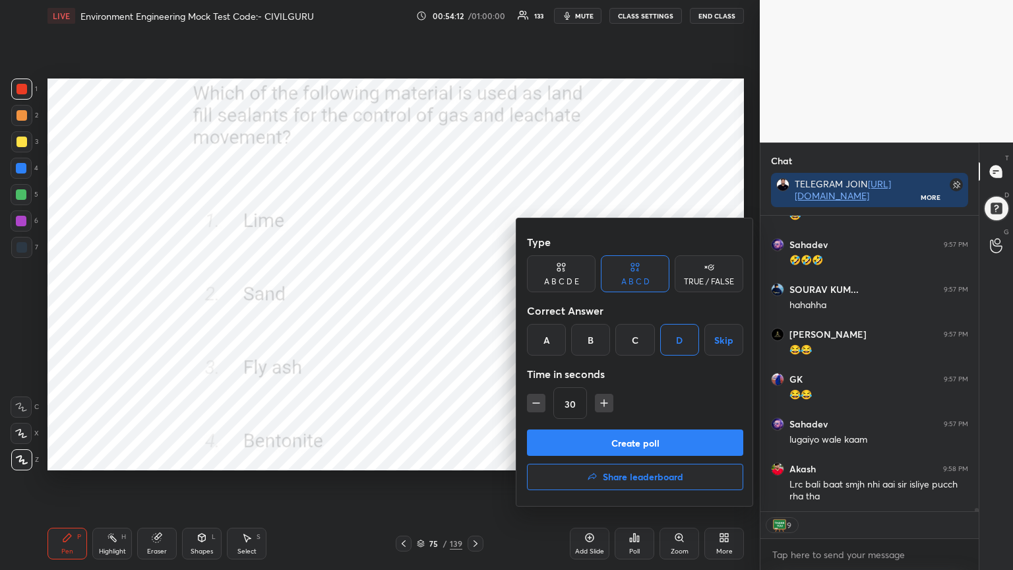
click at [605, 443] on button "Create poll" at bounding box center [635, 442] width 216 height 26
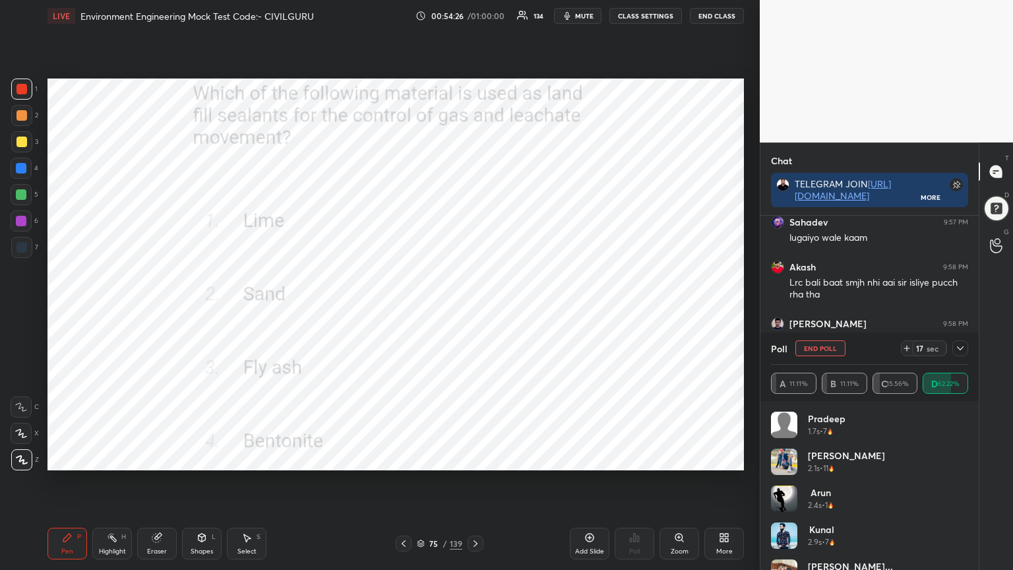
click at [960, 352] on icon at bounding box center [960, 348] width 11 height 11
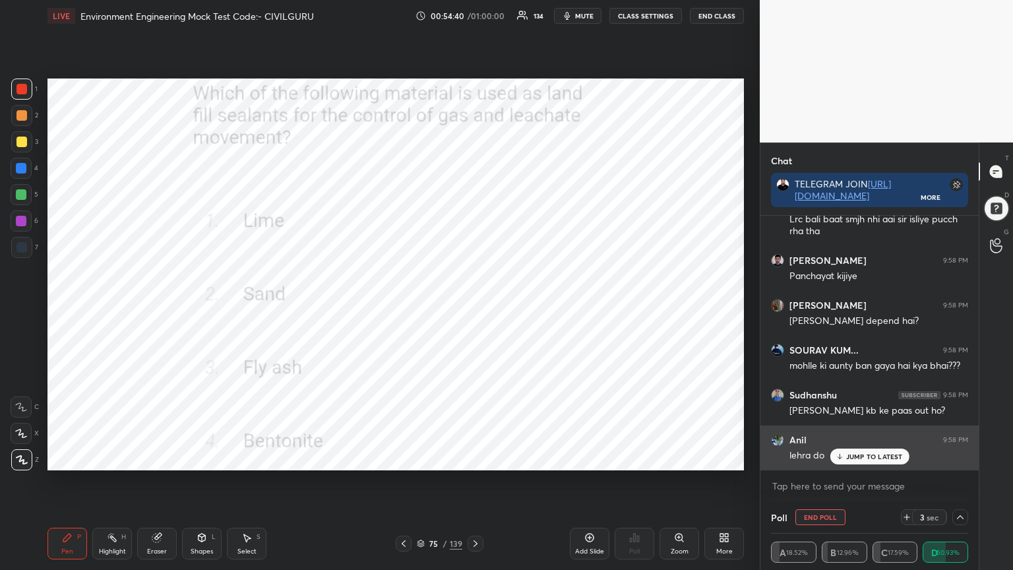
click at [853, 454] on p "JUMP TO LATEST" at bounding box center [874, 456] width 57 height 8
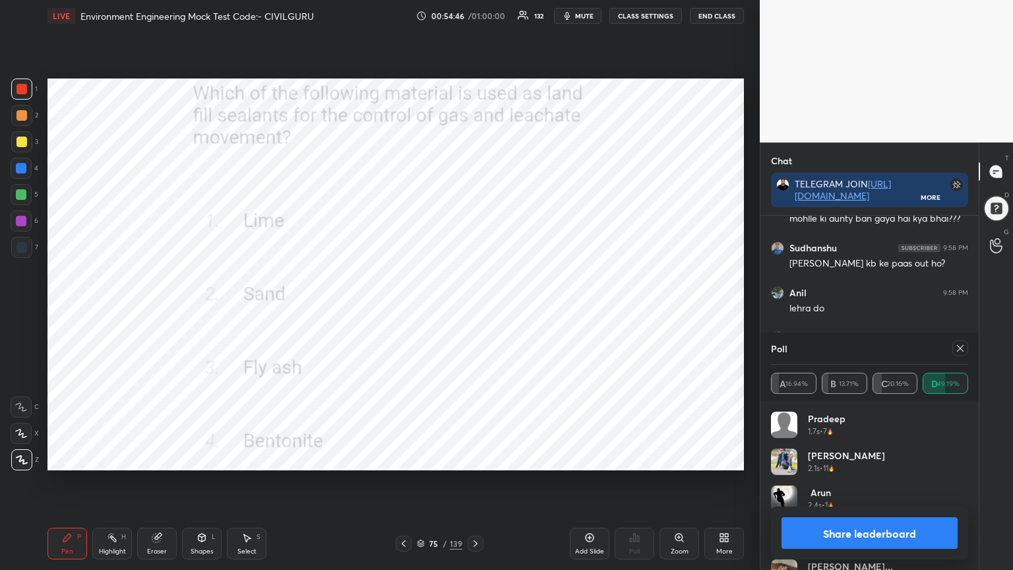
click at [958, 346] on icon at bounding box center [960, 348] width 7 height 7
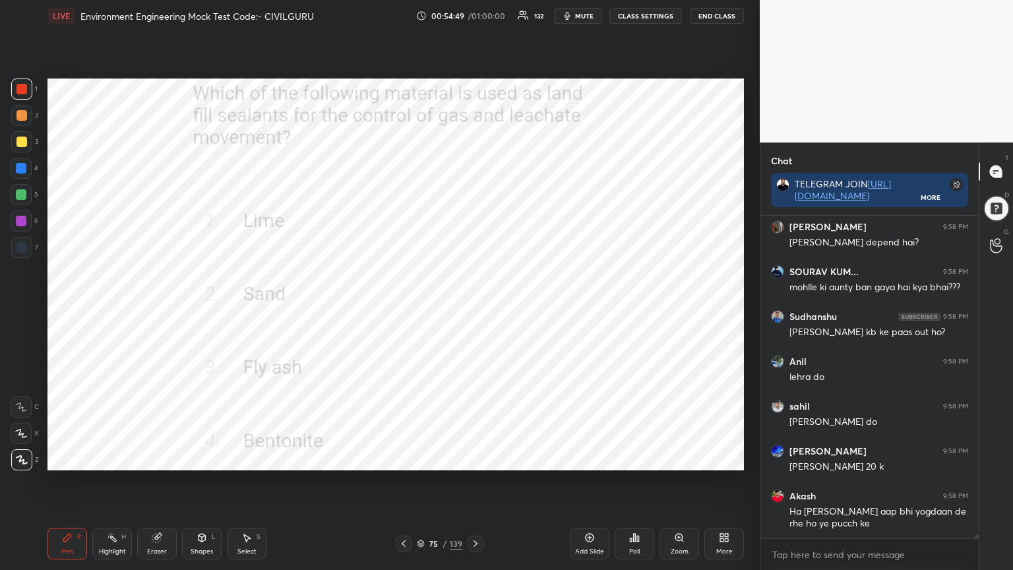
click at [421, 458] on icon at bounding box center [421, 543] width 8 height 8
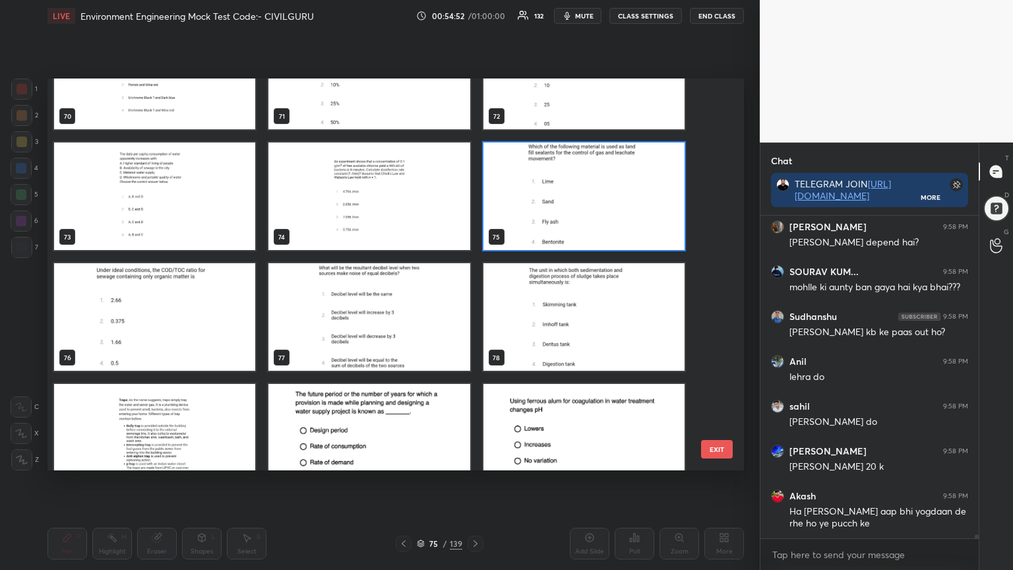
click at [577, 336] on img "grid" at bounding box center [583, 316] width 201 height 107
click at [579, 335] on img "grid" at bounding box center [583, 316] width 201 height 107
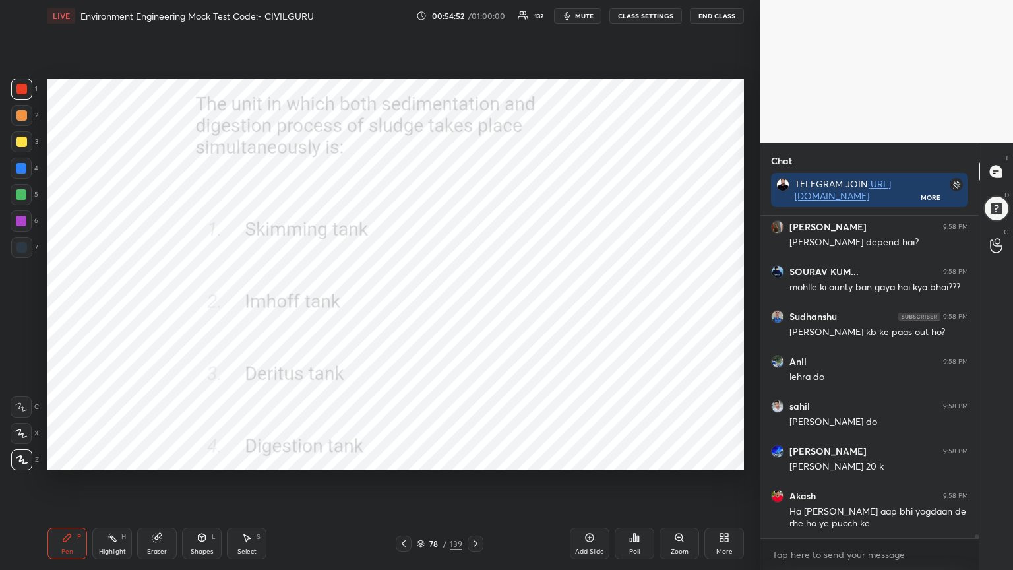
click at [580, 334] on img "grid" at bounding box center [583, 316] width 201 height 107
click at [643, 458] on div "Poll" at bounding box center [635, 544] width 40 height 32
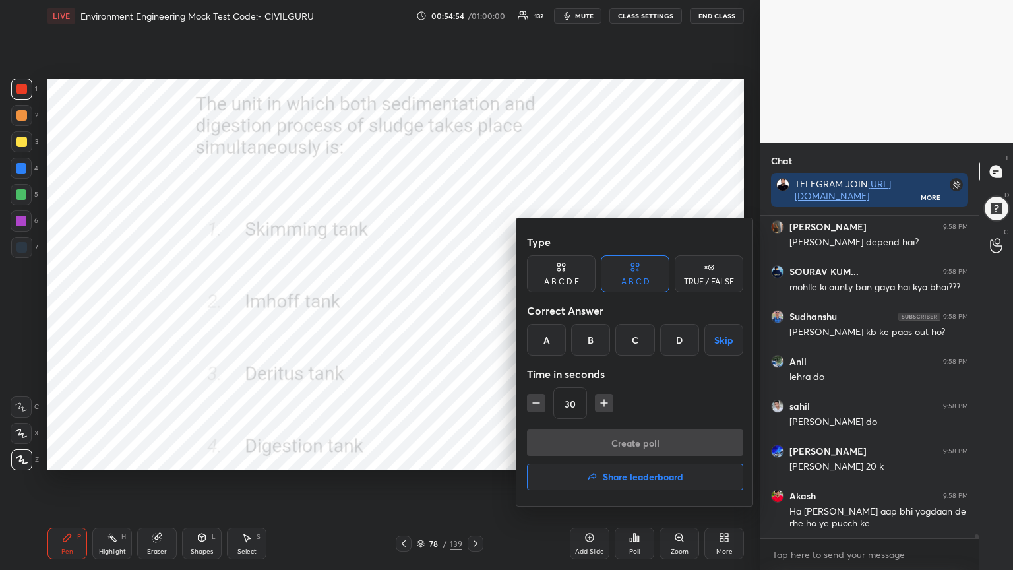
click at [593, 339] on div "B" at bounding box center [590, 340] width 39 height 32
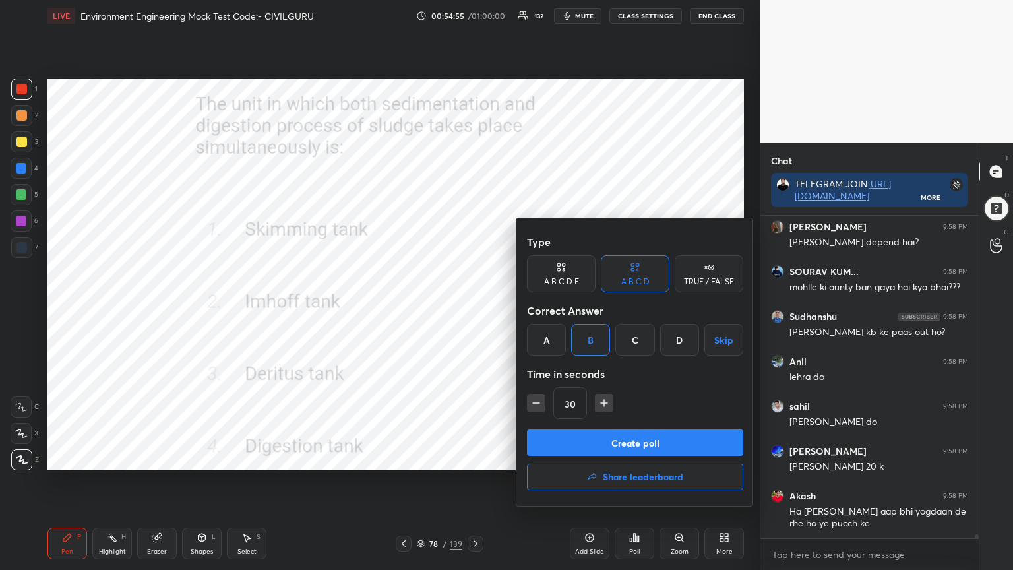
click at [593, 445] on button "Create poll" at bounding box center [635, 442] width 216 height 26
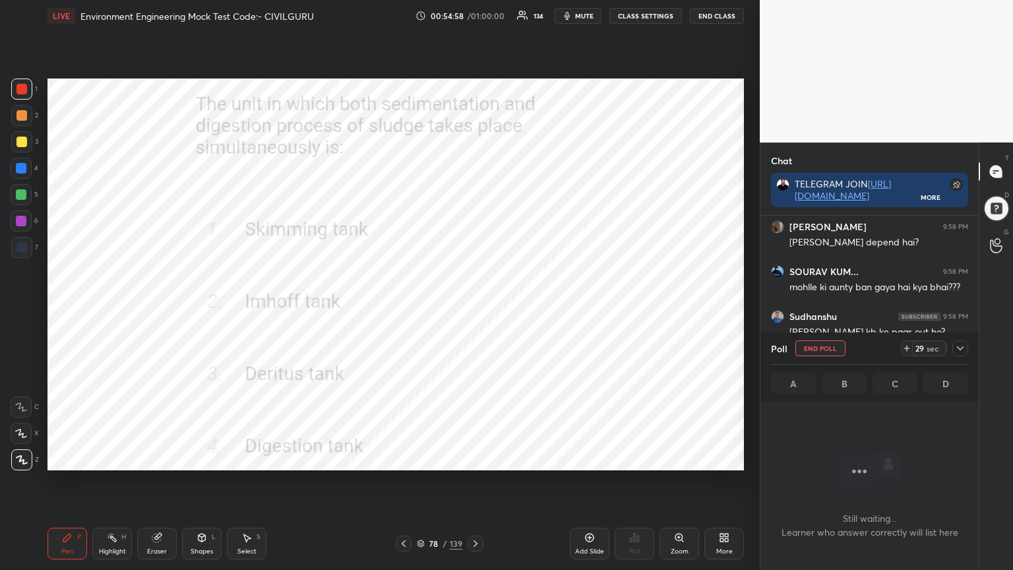
click at [953, 348] on div at bounding box center [960, 348] width 16 height 16
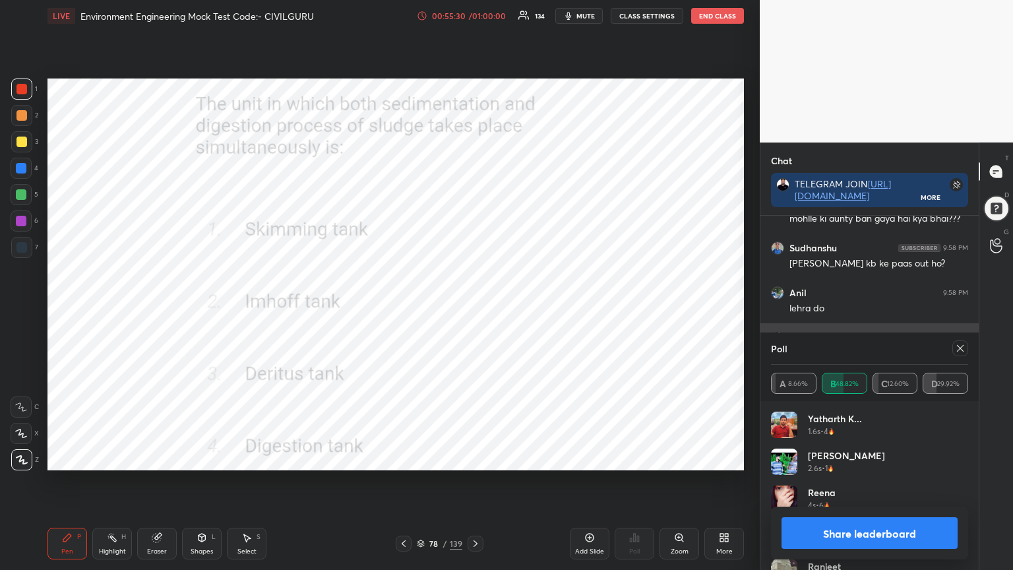
click at [959, 344] on icon at bounding box center [960, 348] width 11 height 11
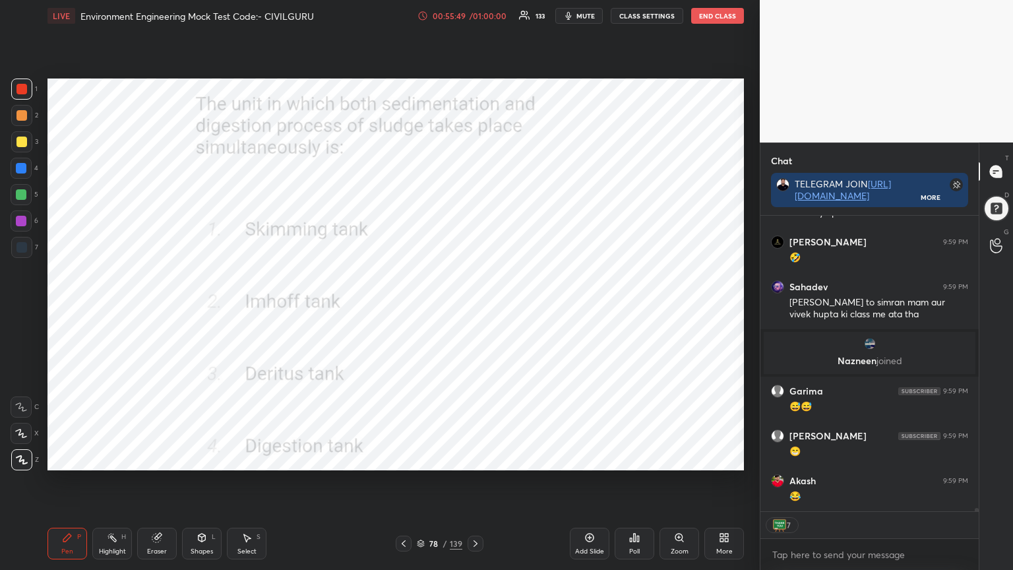
click at [422, 458] on icon at bounding box center [421, 543] width 8 height 8
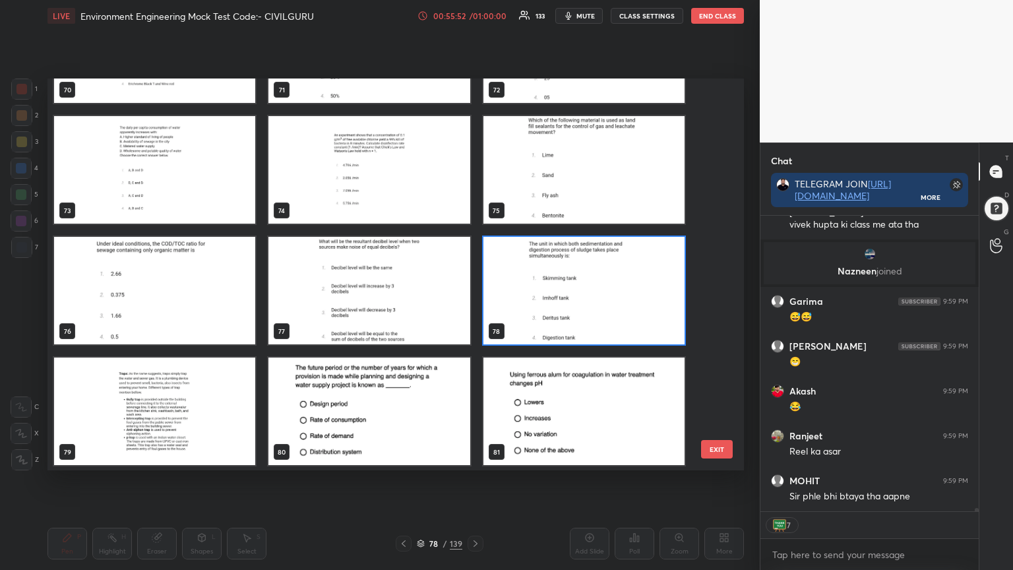
type textarea "x"
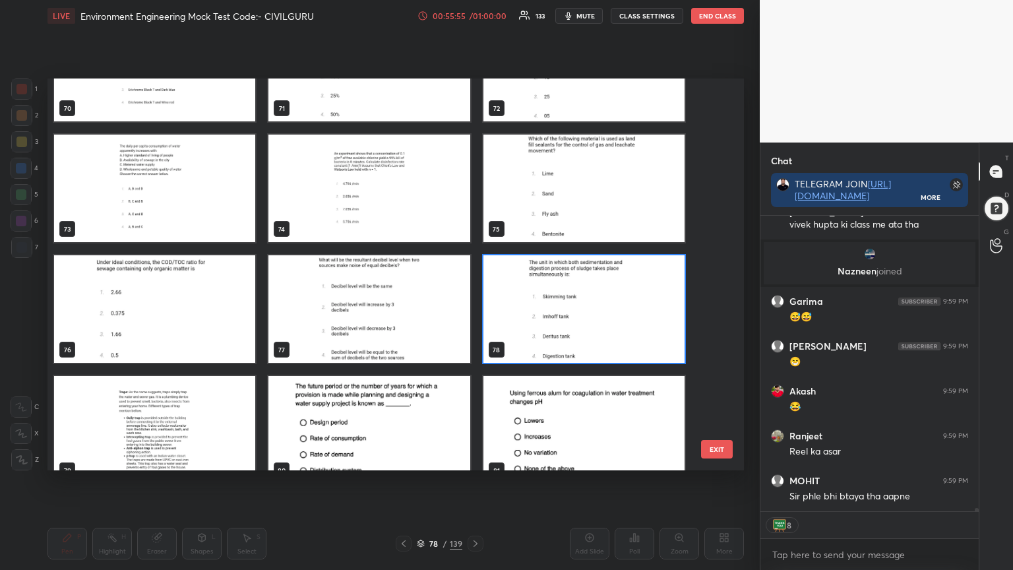
click at [218, 309] on img "grid" at bounding box center [154, 308] width 201 height 107
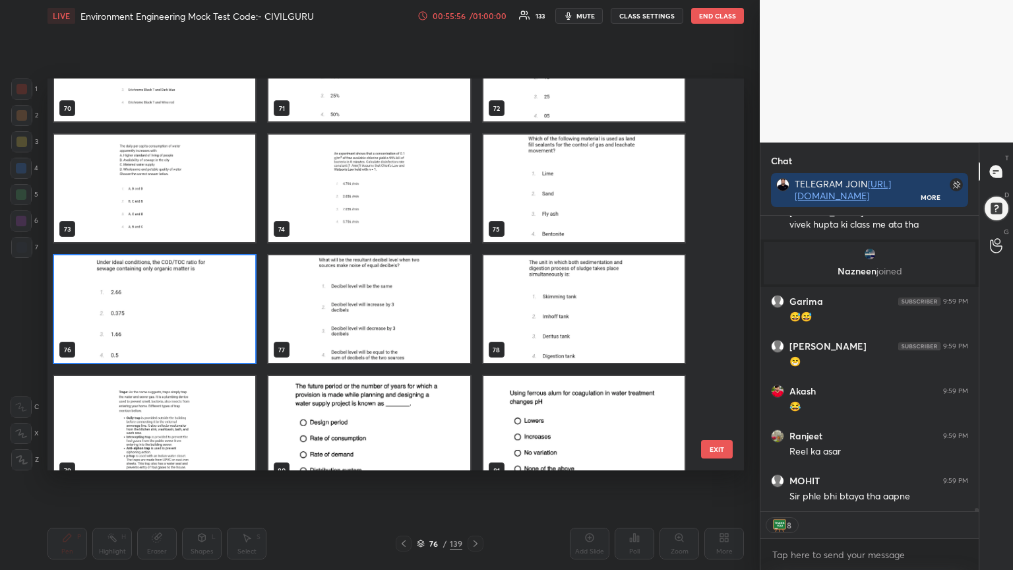
click at [219, 305] on img "grid" at bounding box center [154, 308] width 201 height 107
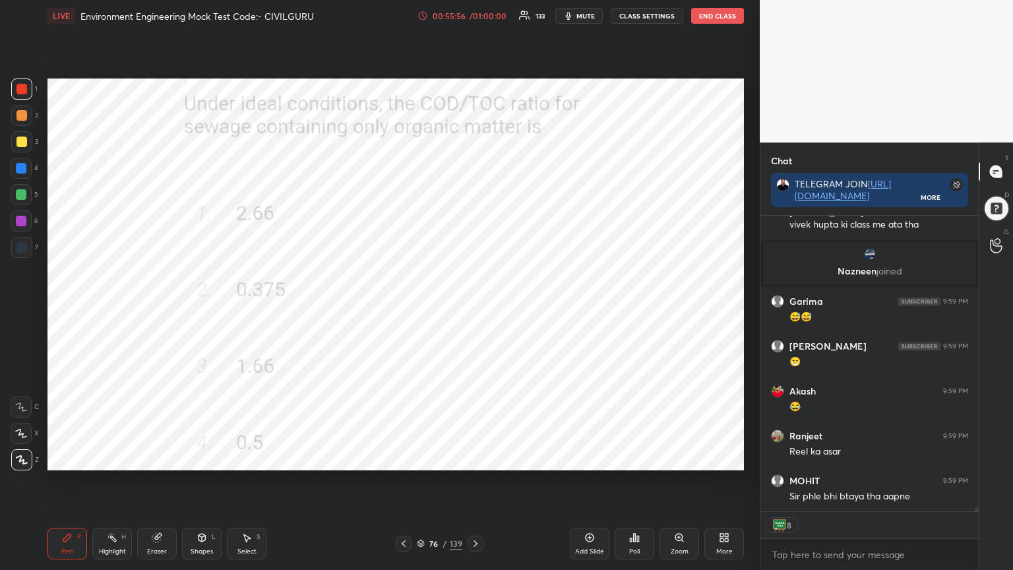
click at [222, 306] on img "grid" at bounding box center [154, 308] width 201 height 107
click at [632, 458] on div "Poll" at bounding box center [634, 551] width 11 height 7
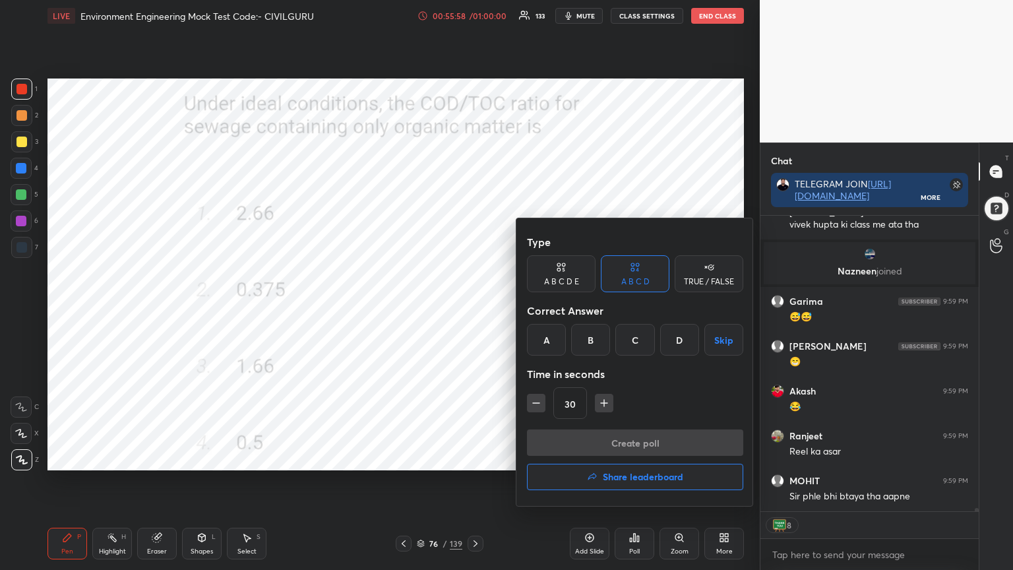
click at [538, 337] on div "A" at bounding box center [546, 340] width 39 height 32
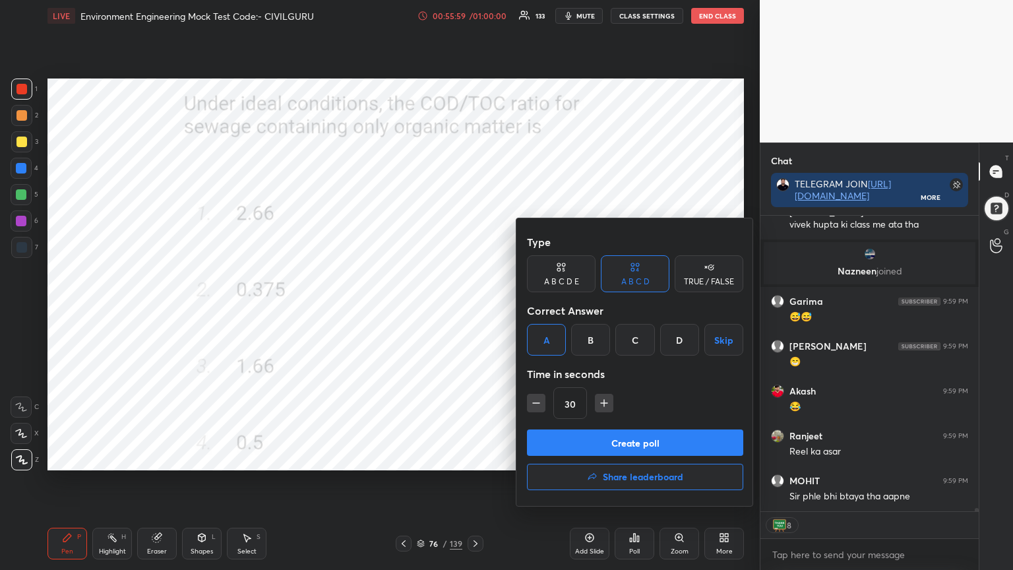
click at [605, 403] on icon "button" at bounding box center [604, 403] width 7 height 0
click at [603, 403] on icon "button" at bounding box center [604, 403] width 7 height 0
type input "60"
click at [604, 441] on button "Create poll" at bounding box center [635, 442] width 216 height 26
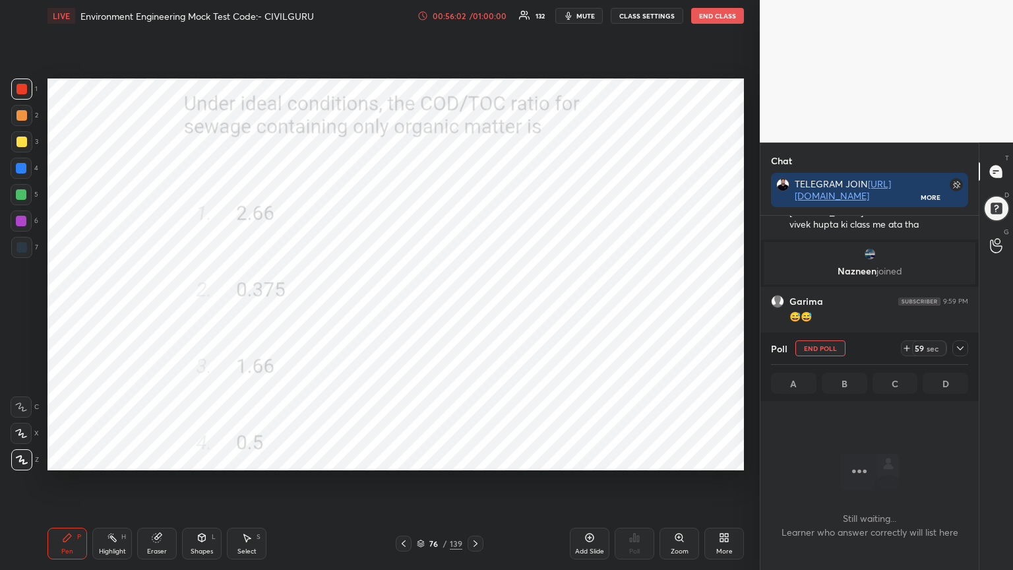
click at [961, 347] on icon at bounding box center [960, 348] width 11 height 11
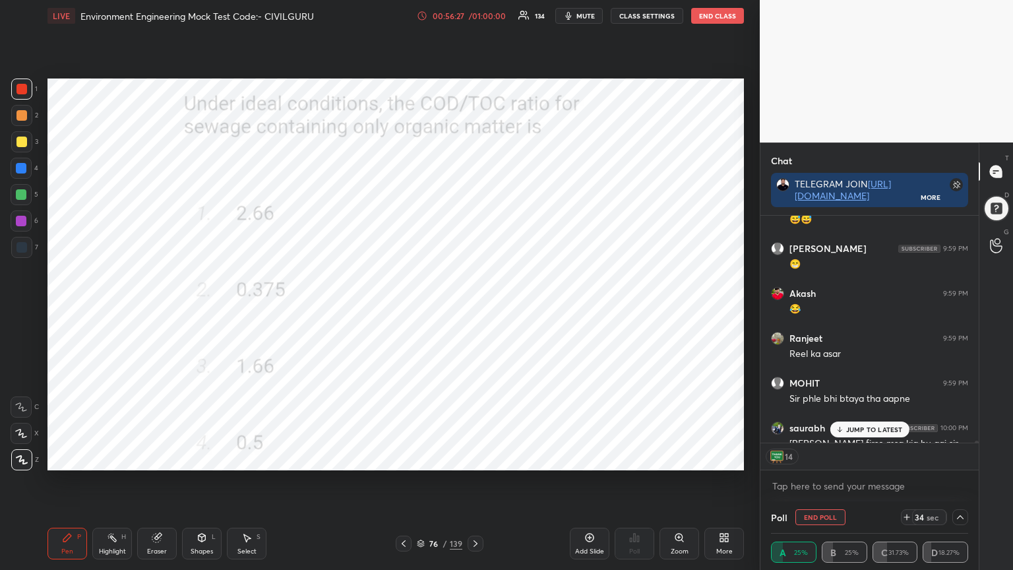
click at [849, 432] on p "JUMP TO LATEST" at bounding box center [874, 429] width 57 height 8
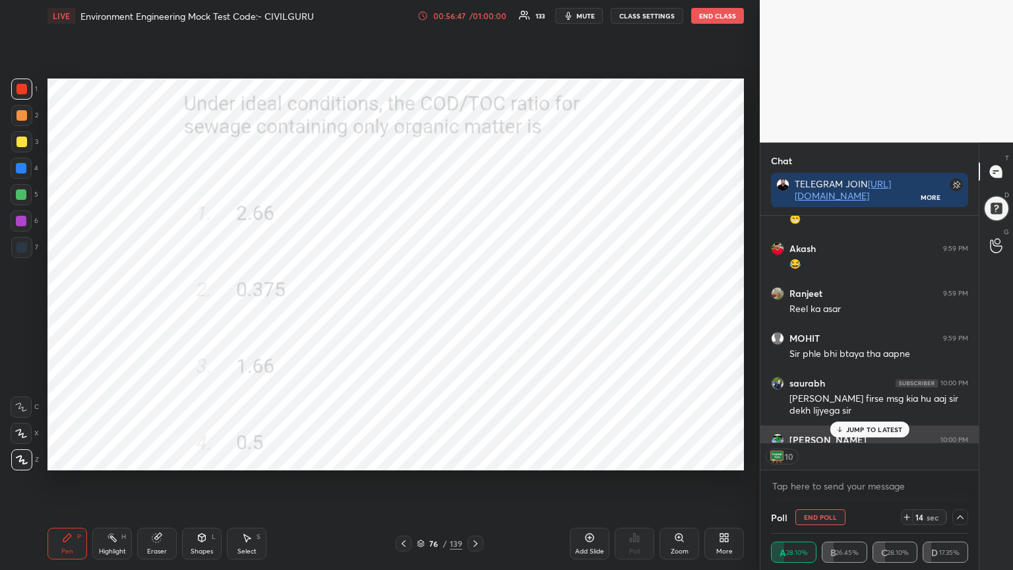
click at [894, 428] on p "JUMP TO LATEST" at bounding box center [874, 429] width 57 height 8
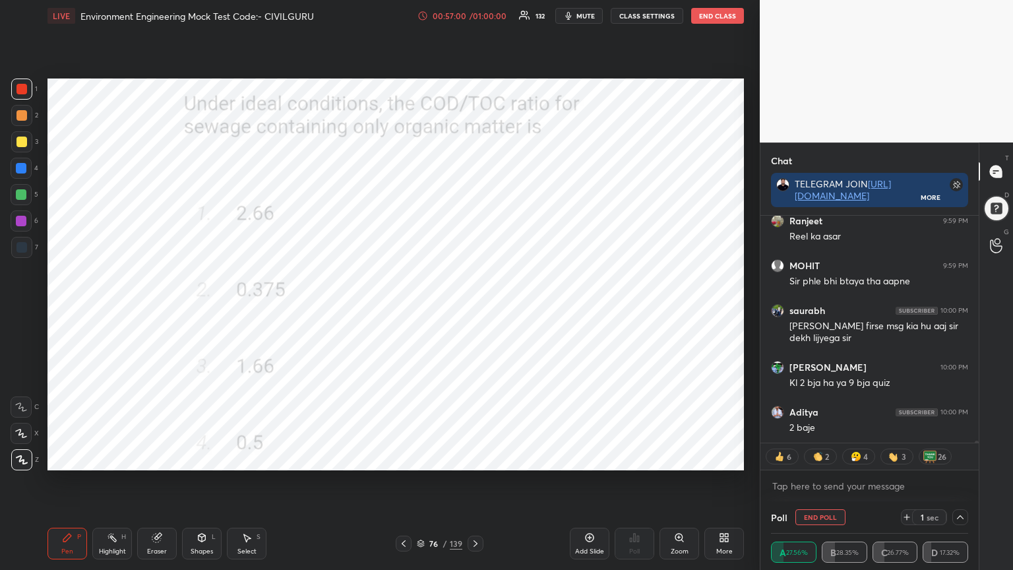
click at [909, 458] on icon at bounding box center [907, 517] width 11 height 11
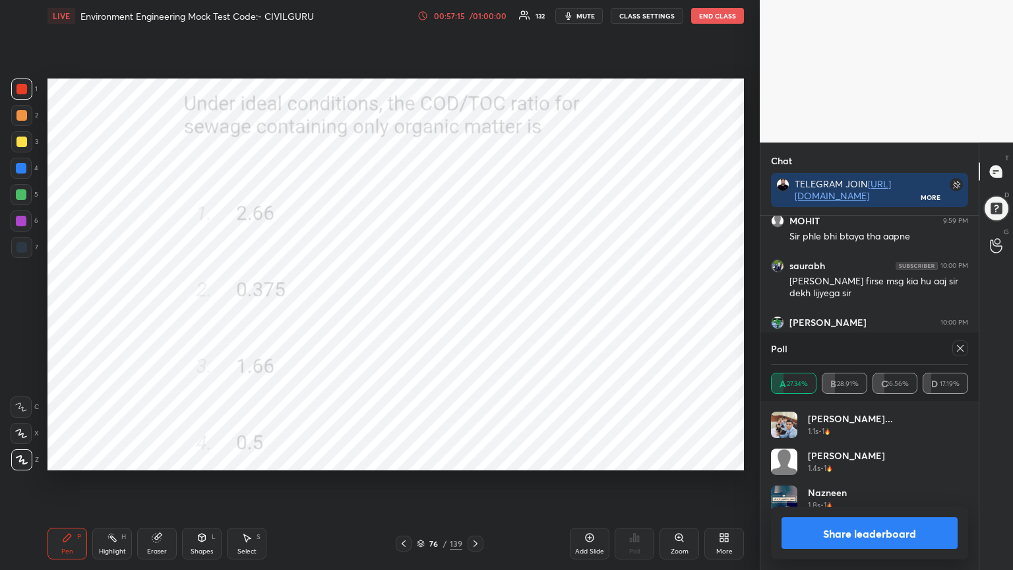
scroll to position [154, 193]
click at [961, 352] on icon at bounding box center [960, 348] width 11 height 11
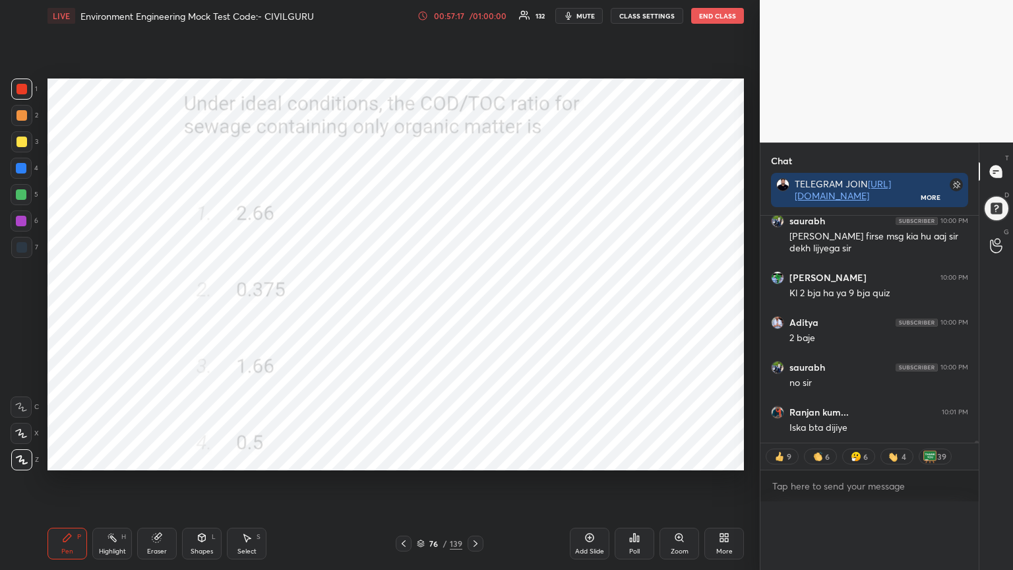
scroll to position [25287, 0]
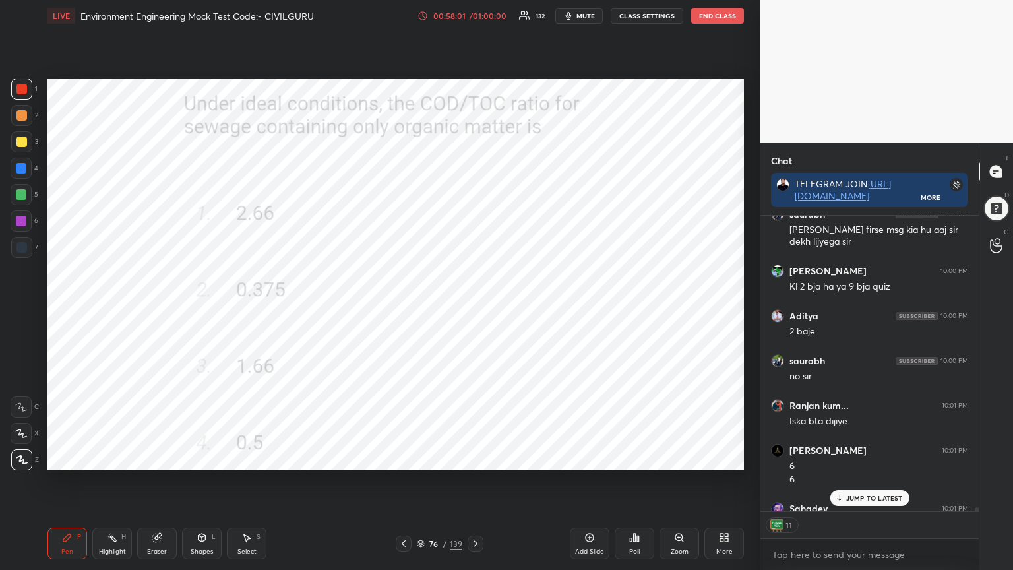
click at [871, 458] on p "JUMP TO LATEST" at bounding box center [874, 498] width 57 height 8
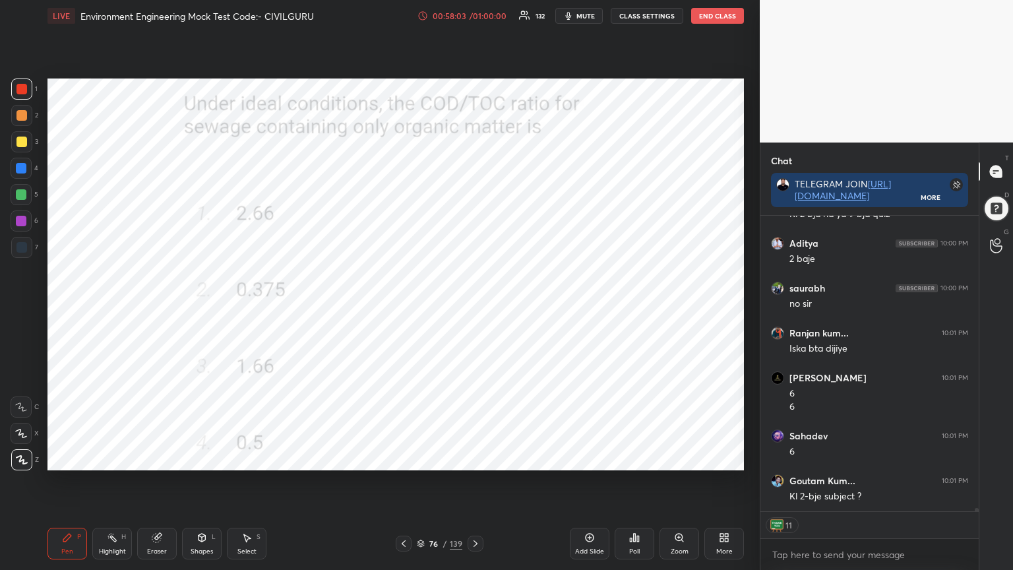
click at [637, 458] on div "Poll" at bounding box center [635, 544] width 40 height 32
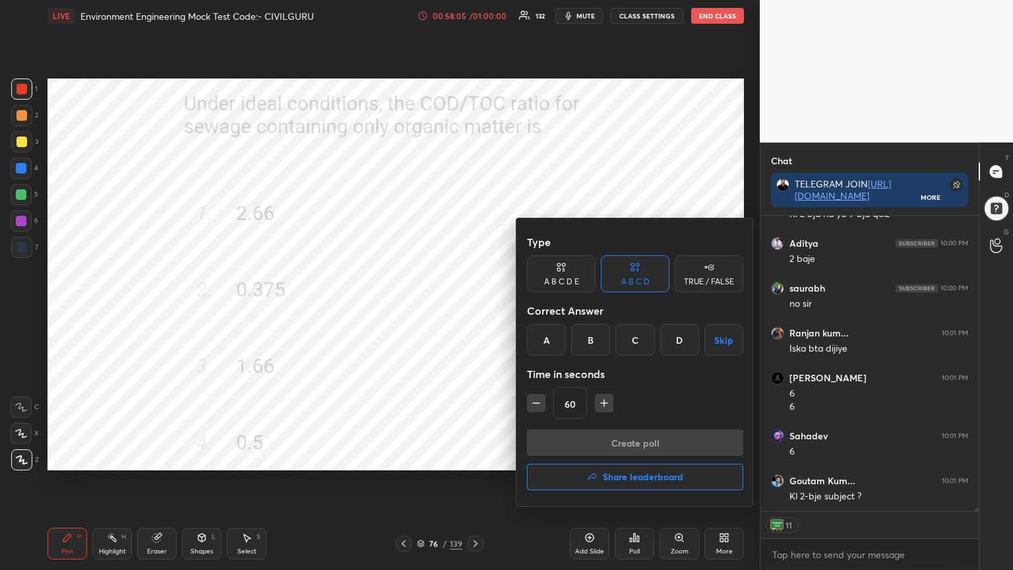
click at [614, 458] on h4 "Share leaderboard" at bounding box center [643, 476] width 80 height 9
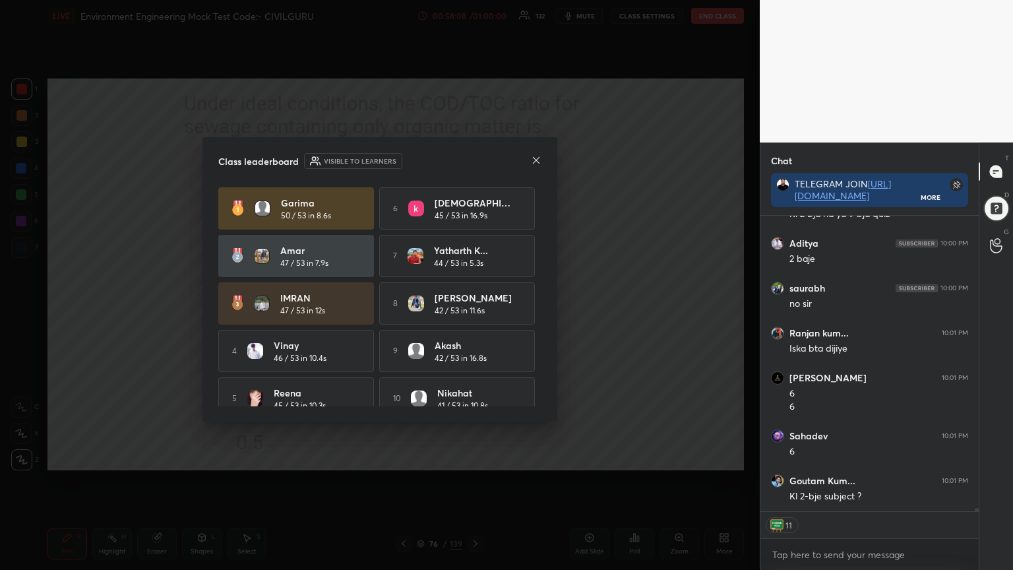
click at [397, 320] on div "8 [DEMOGRAPHIC_DATA] 42 / 53 in 11.6s" at bounding box center [457, 303] width 156 height 42
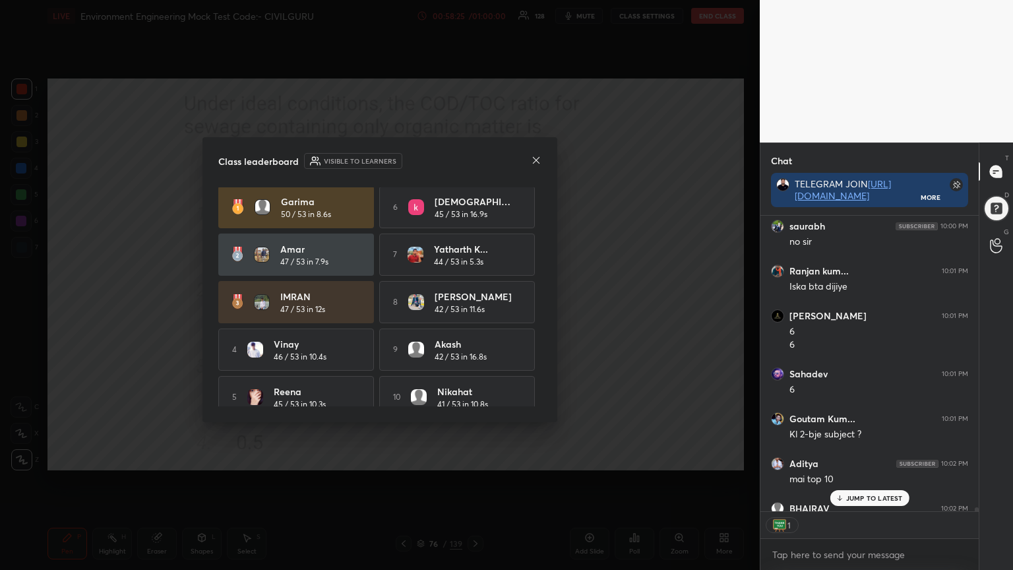
scroll to position [0, 0]
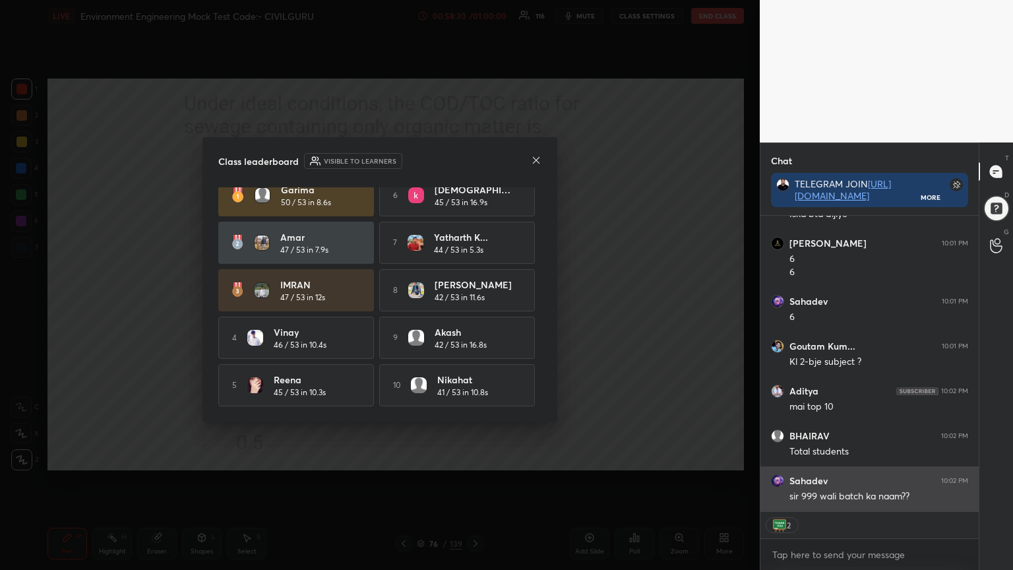
click at [864, 458] on div "sir 999 wali batch ka naam??" at bounding box center [878, 496] width 179 height 13
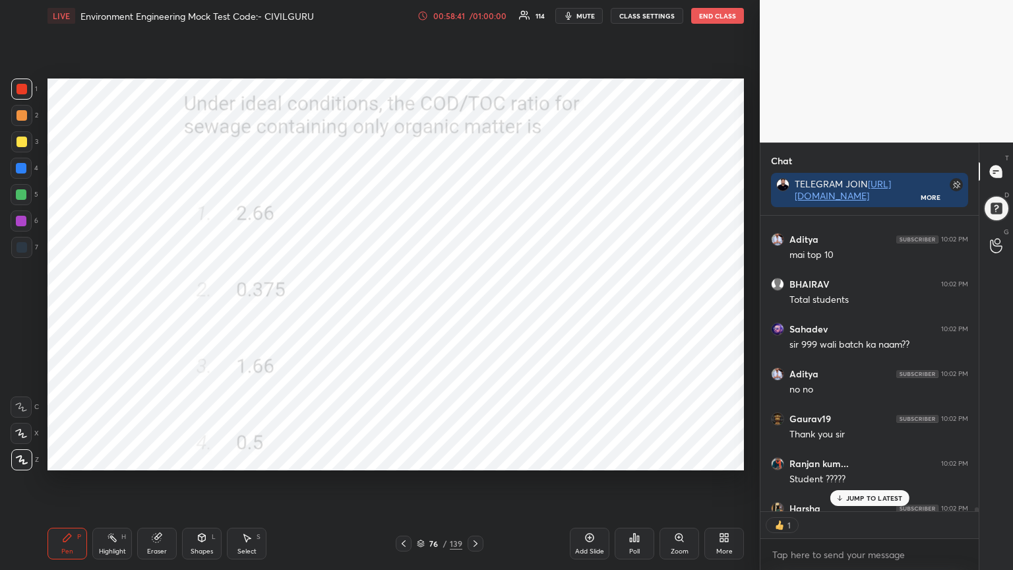
click at [861, 458] on p "JUMP TO LATEST" at bounding box center [874, 498] width 57 height 8
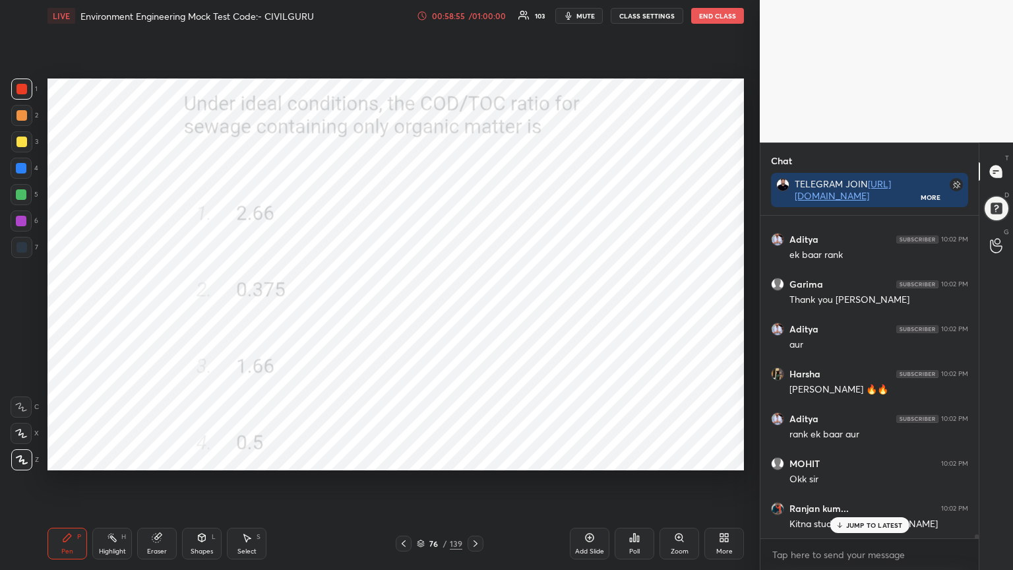
click at [639, 458] on div "Poll" at bounding box center [634, 551] width 11 height 7
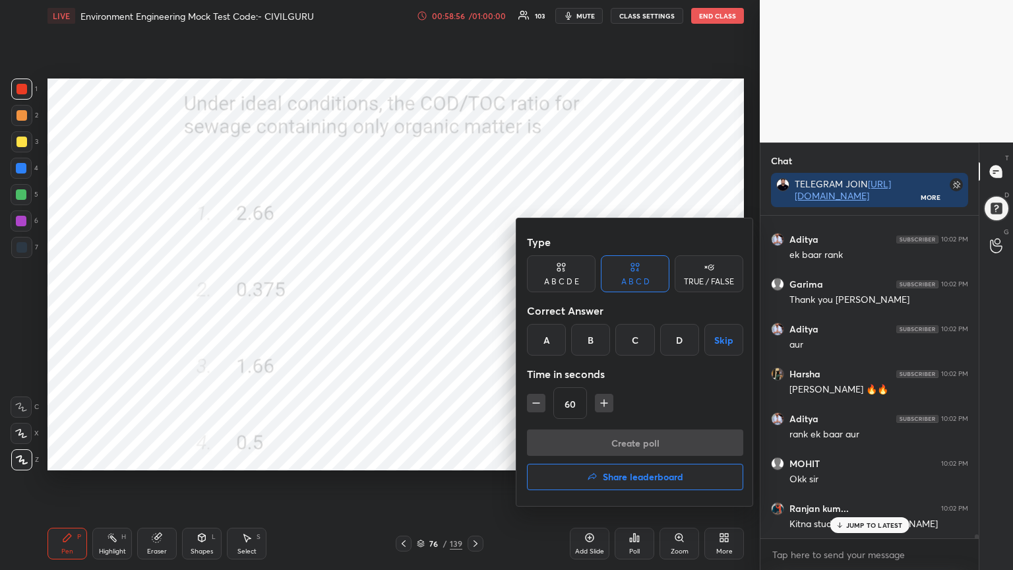
click at [630, 458] on h4 "Share leaderboard" at bounding box center [643, 476] width 80 height 9
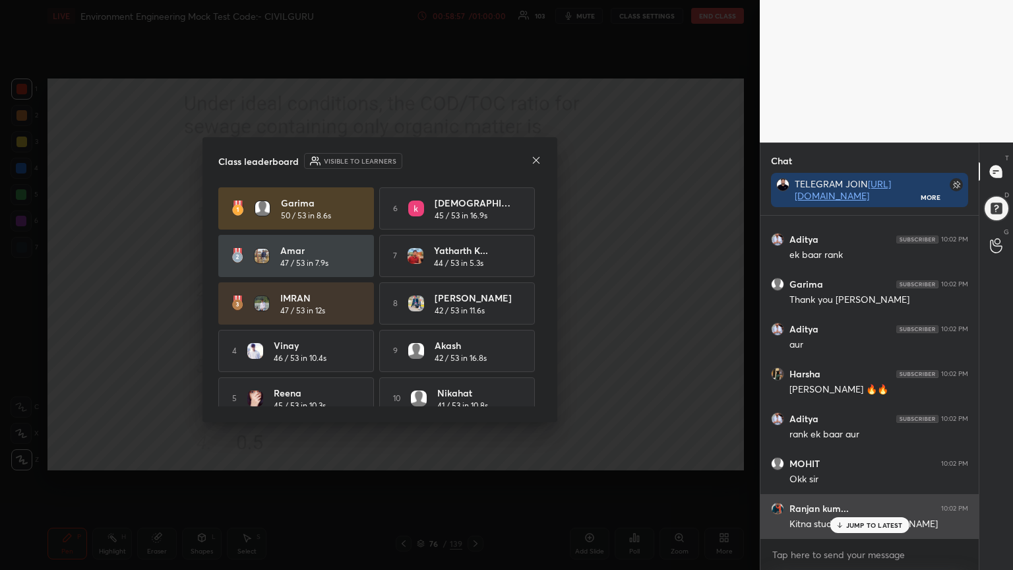
click at [878, 458] on div "JUMP TO LATEST" at bounding box center [869, 525] width 79 height 16
click at [465, 350] on h4 "Akash" at bounding box center [476, 345] width 82 height 14
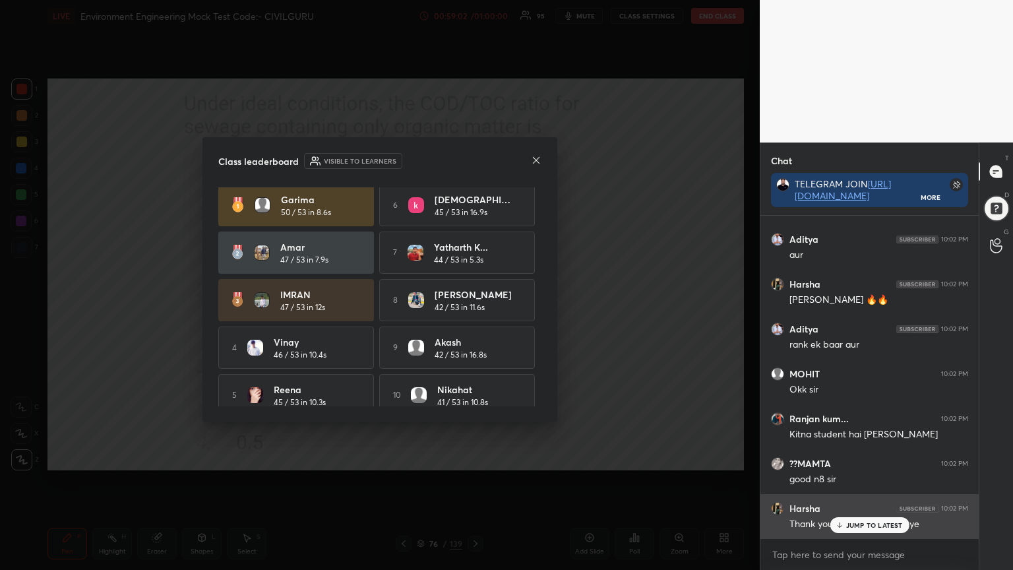
click at [871, 458] on p "JUMP TO LATEST" at bounding box center [874, 525] width 57 height 8
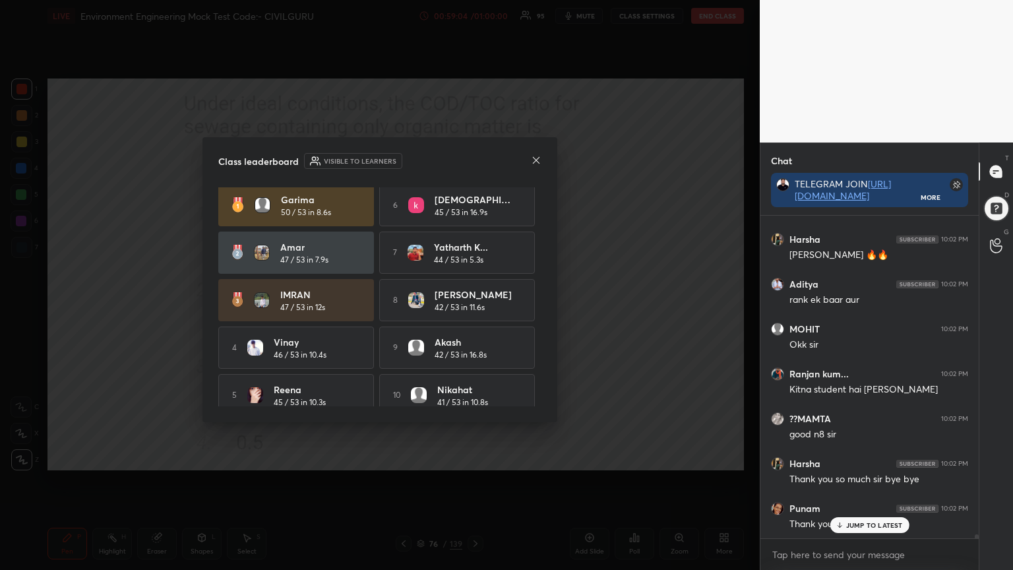
click at [534, 162] on icon at bounding box center [536, 159] width 7 height 7
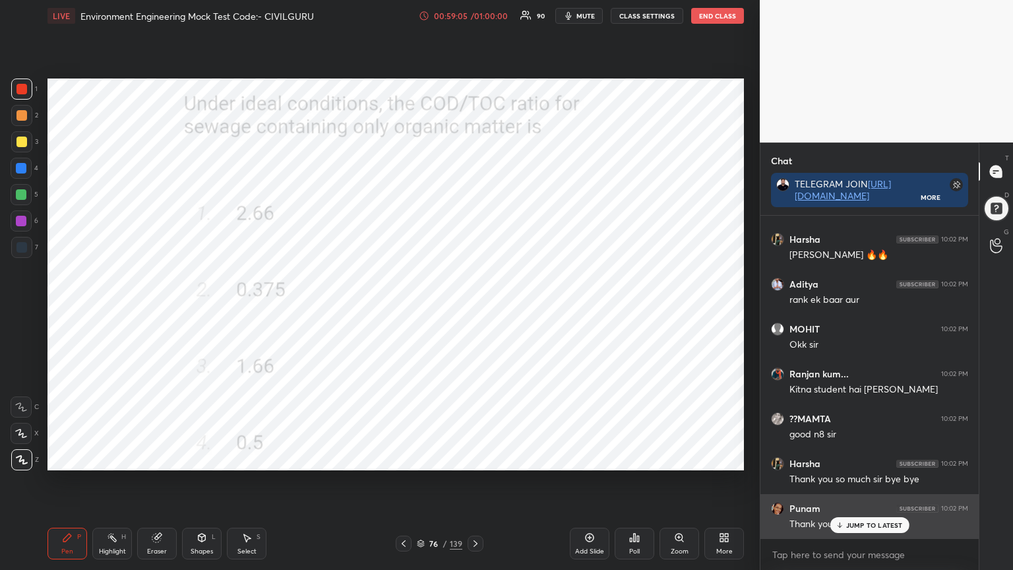
click at [865, 458] on p "JUMP TO LATEST" at bounding box center [874, 525] width 57 height 8
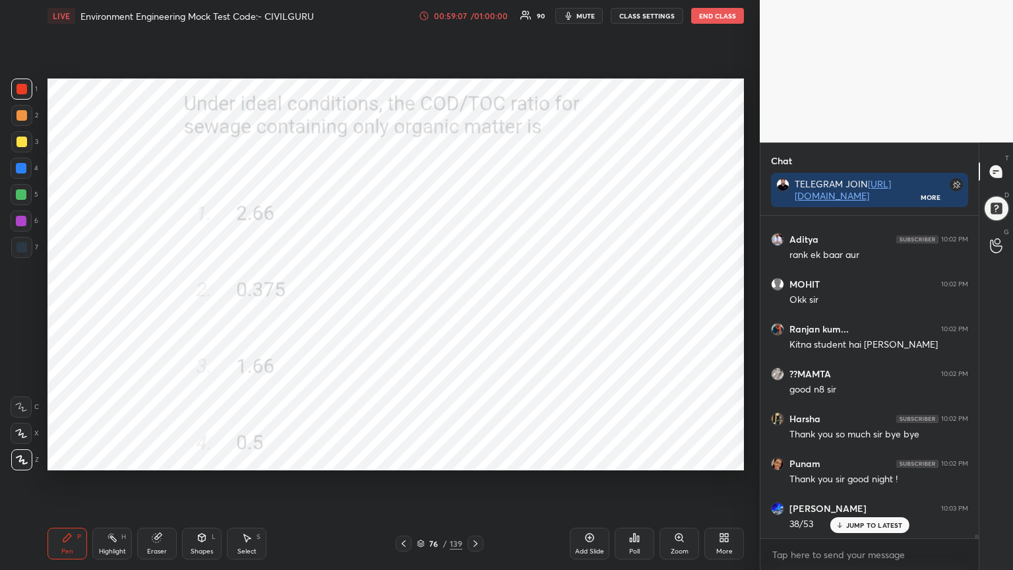
click at [721, 17] on button "End Class" at bounding box center [717, 16] width 53 height 16
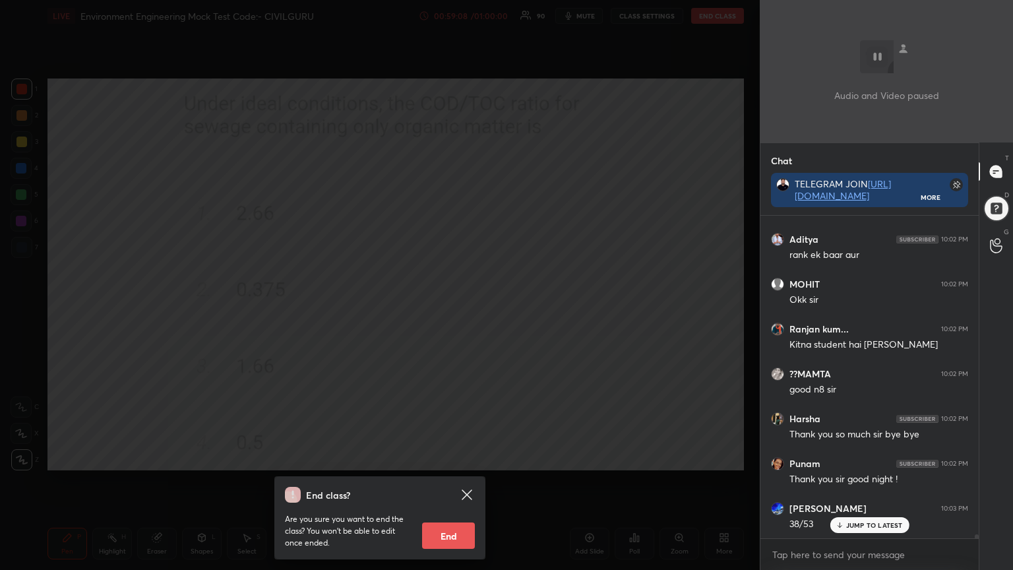
click at [459, 458] on button "End" at bounding box center [448, 535] width 53 height 26
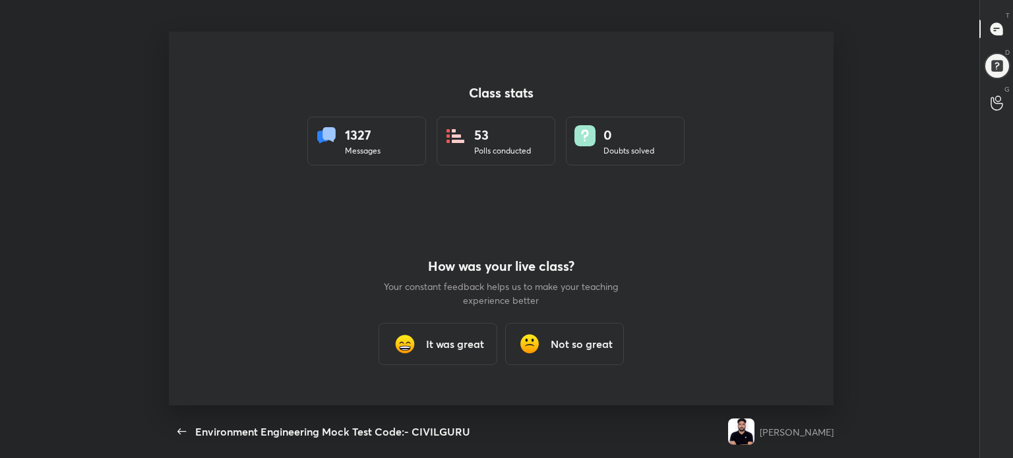
click at [443, 348] on h3 "It was great" at bounding box center [455, 344] width 58 height 16
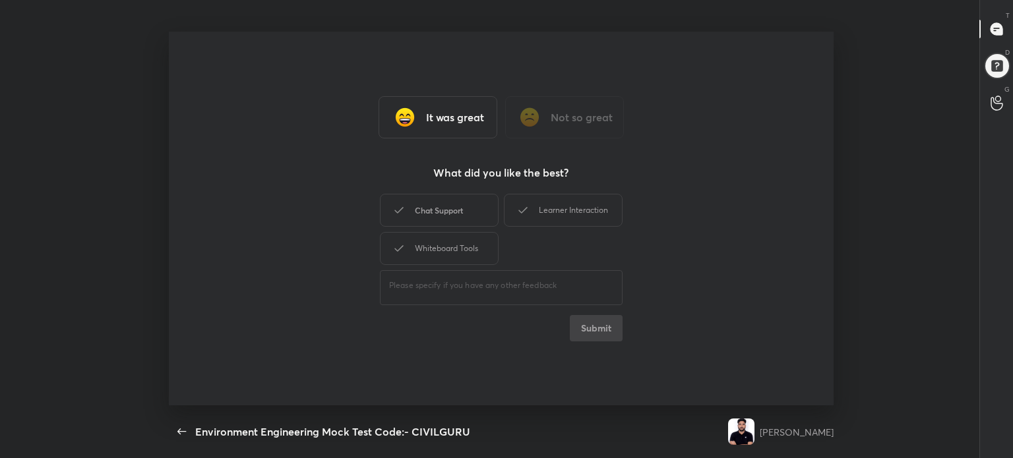
click at [466, 199] on div "Chat Support" at bounding box center [439, 210] width 119 height 33
click at [452, 248] on div "Whiteboard Tools" at bounding box center [439, 248] width 119 height 33
click at [560, 212] on div "Learner Interaction" at bounding box center [563, 210] width 119 height 33
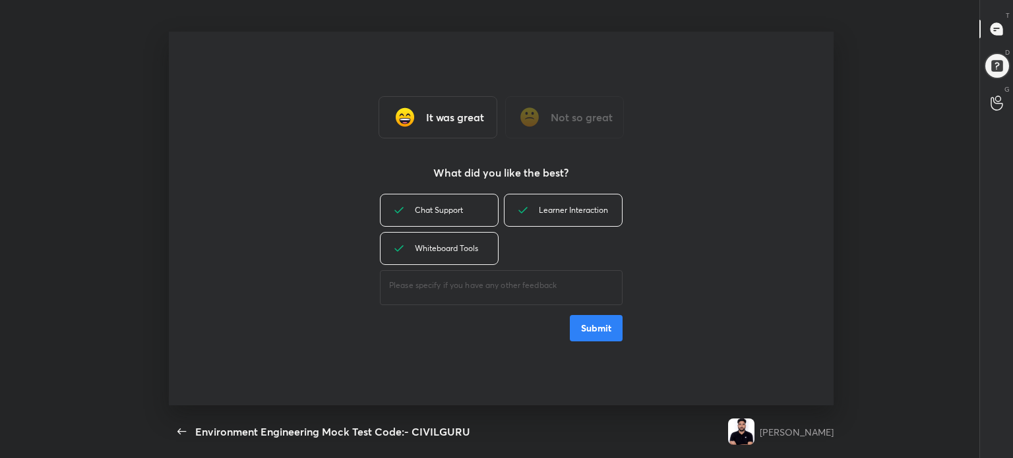
click at [607, 334] on button "Submit" at bounding box center [596, 328] width 53 height 26
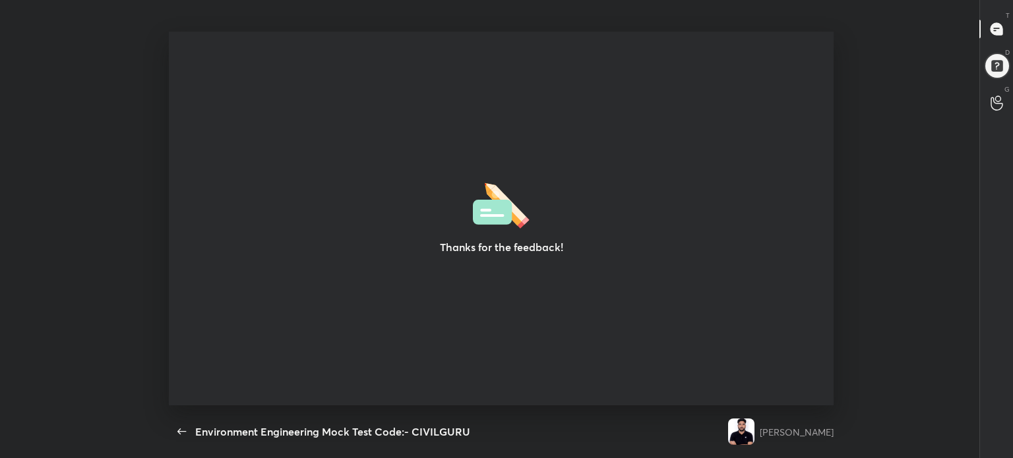
type textarea "x"
